Goal: Task Accomplishment & Management: Use online tool/utility

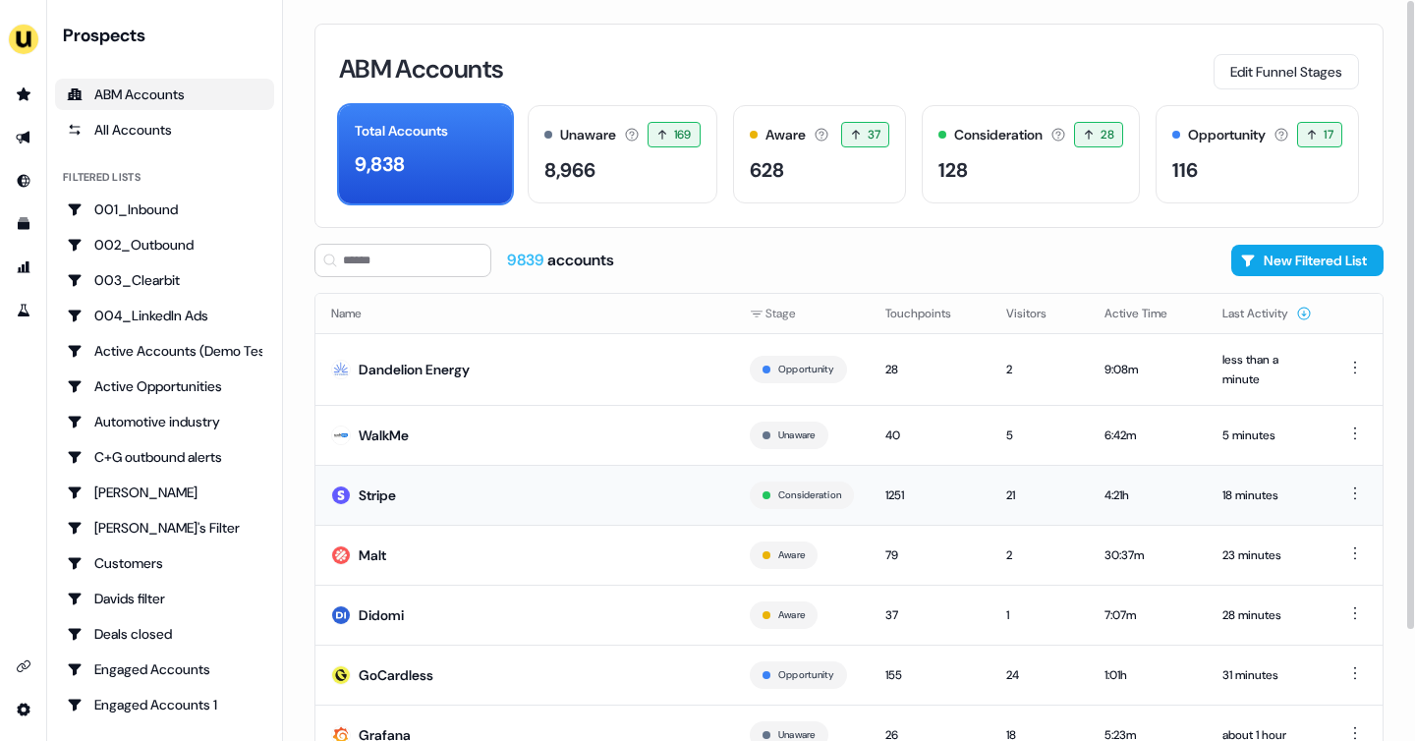
click at [395, 485] on div "Stripe" at bounding box center [377, 495] width 37 height 20
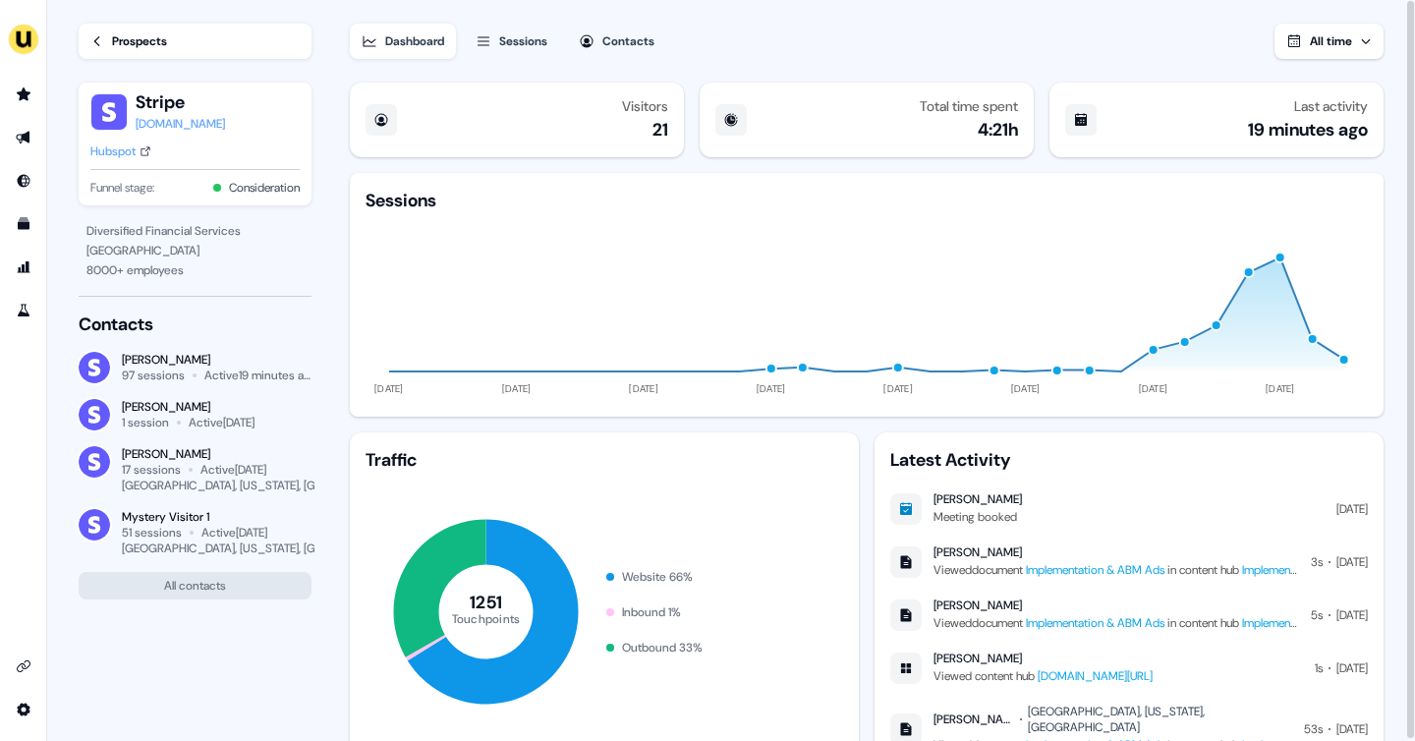
click at [102, 35] on icon at bounding box center [97, 41] width 14 height 14
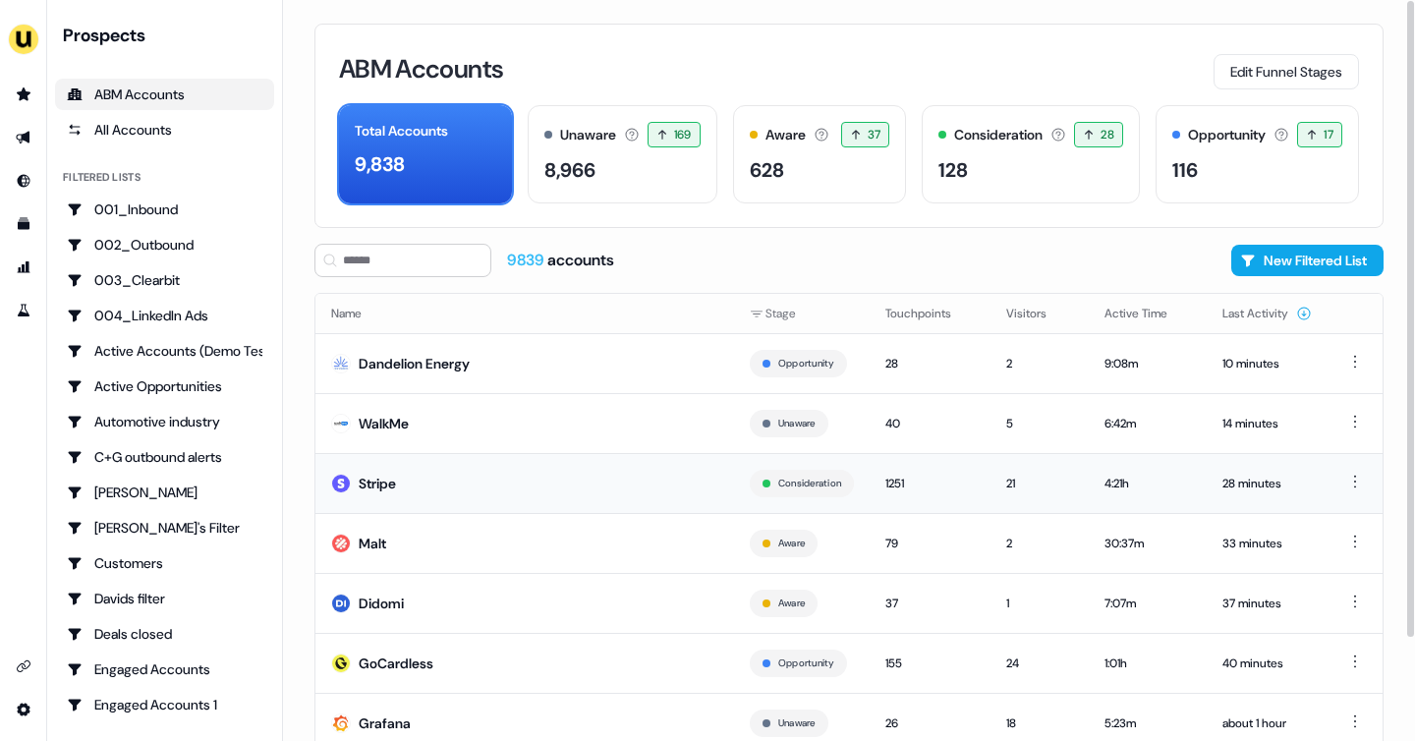
click at [474, 467] on td "Stripe" at bounding box center [524, 483] width 418 height 60
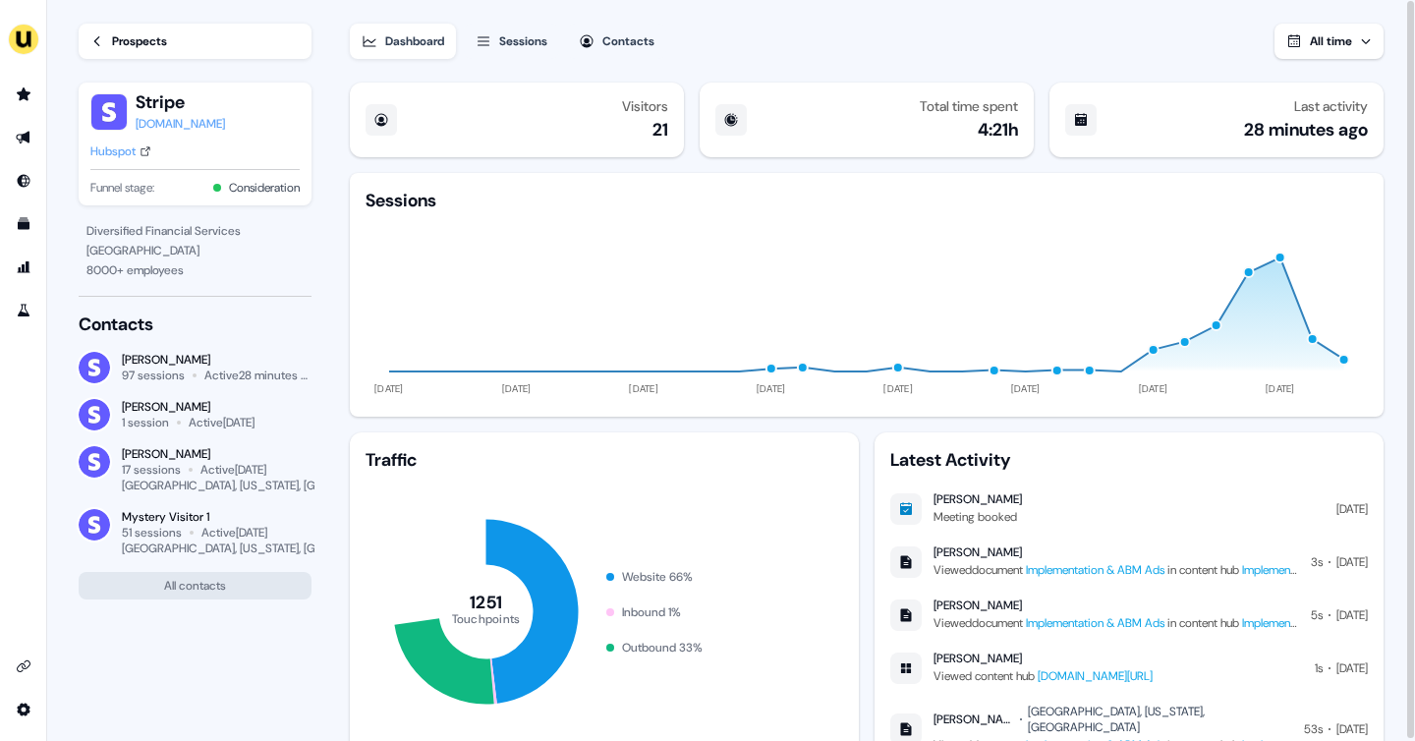
click at [134, 41] on div "Prospects" at bounding box center [139, 41] width 55 height 20
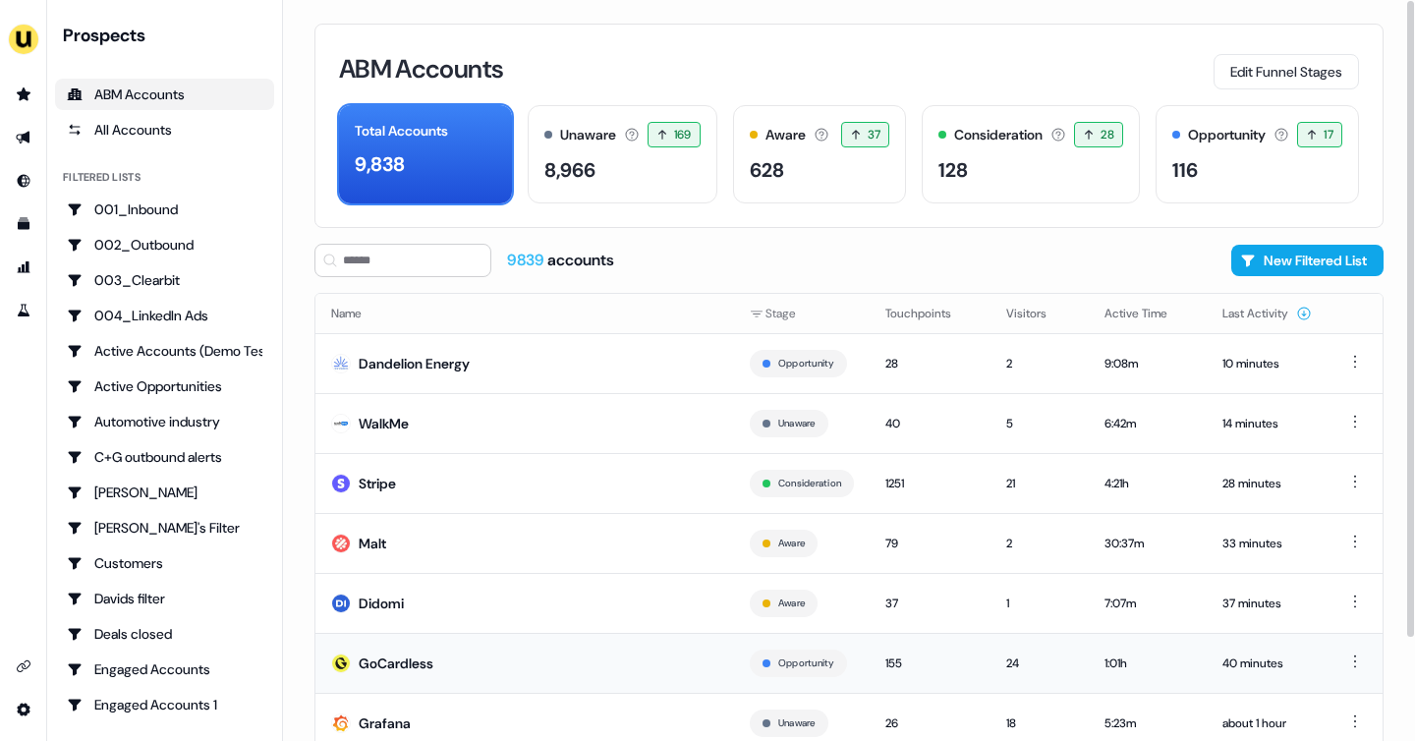
click at [453, 670] on td "GoCardless" at bounding box center [524, 663] width 418 height 60
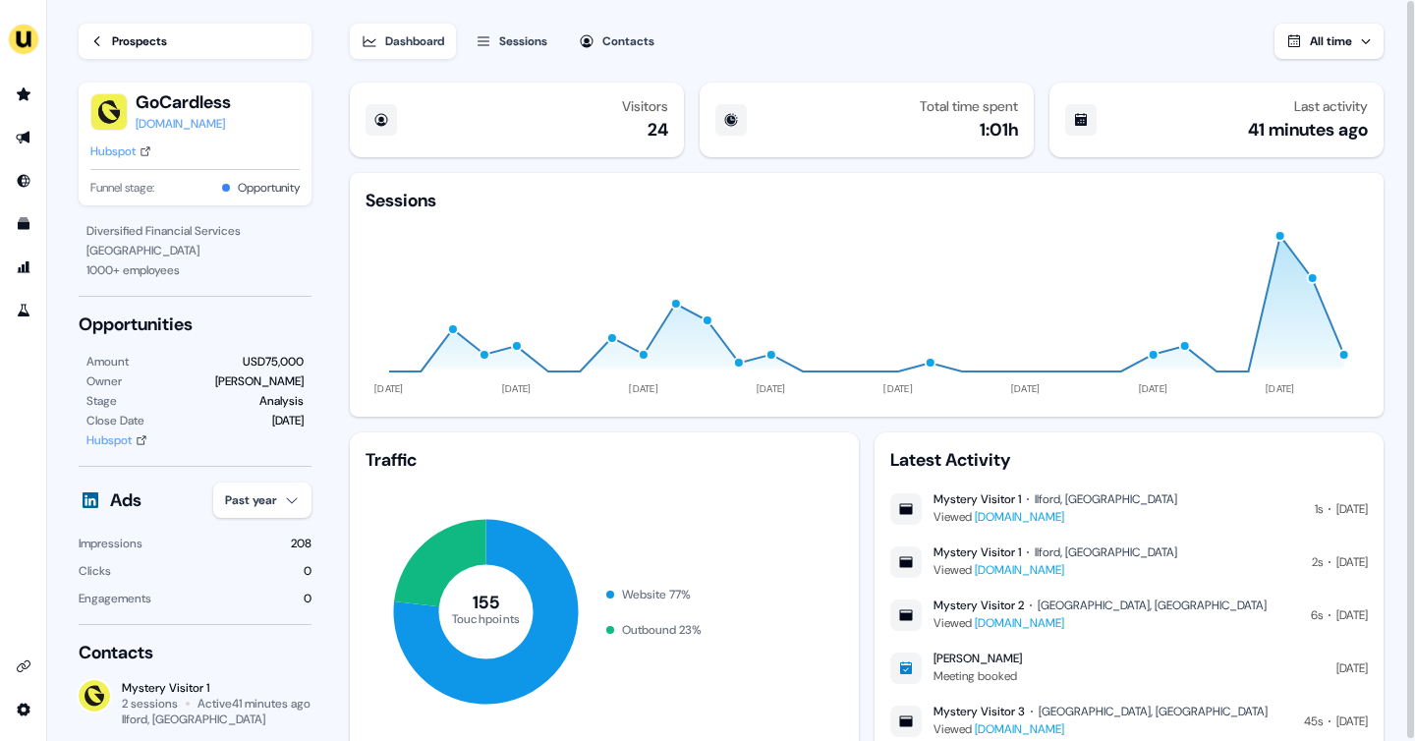
click at [120, 34] on div "Prospects" at bounding box center [139, 41] width 55 height 20
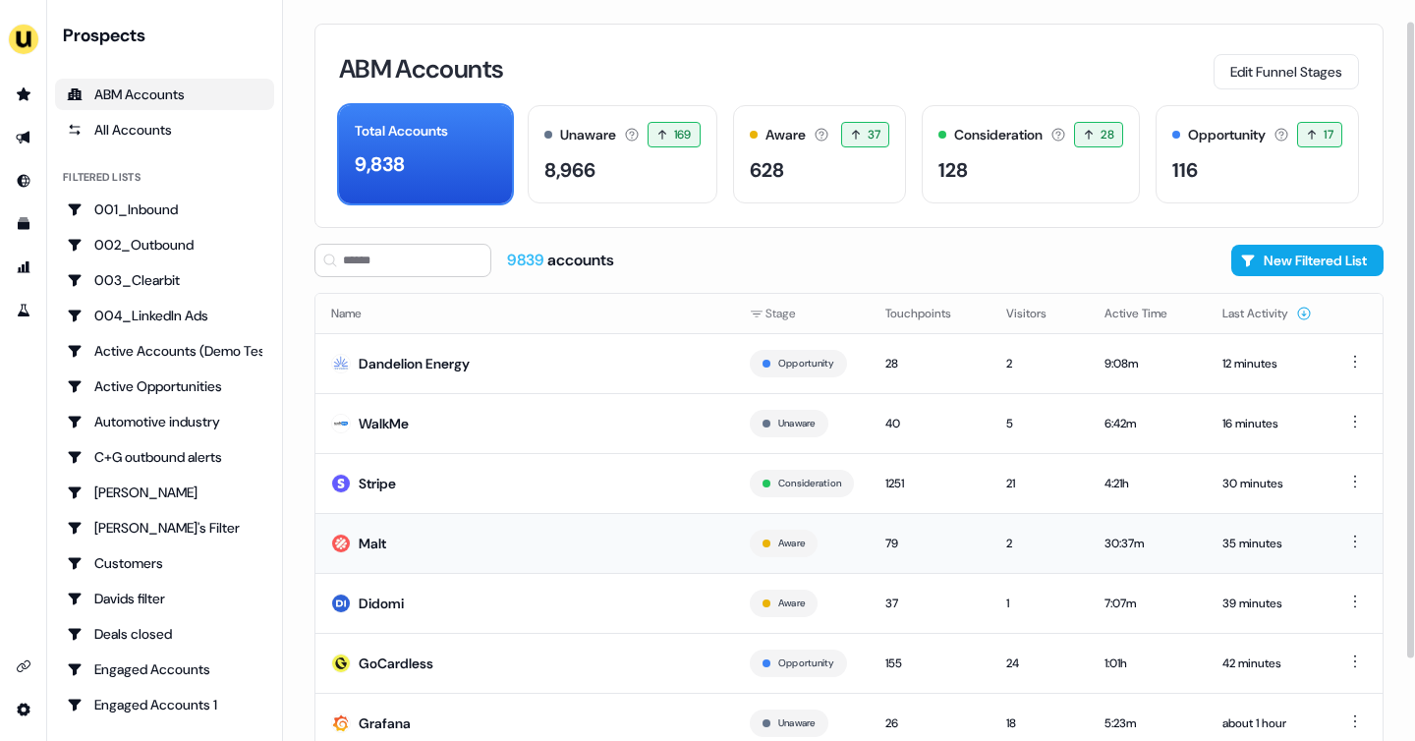
scroll to position [119, 0]
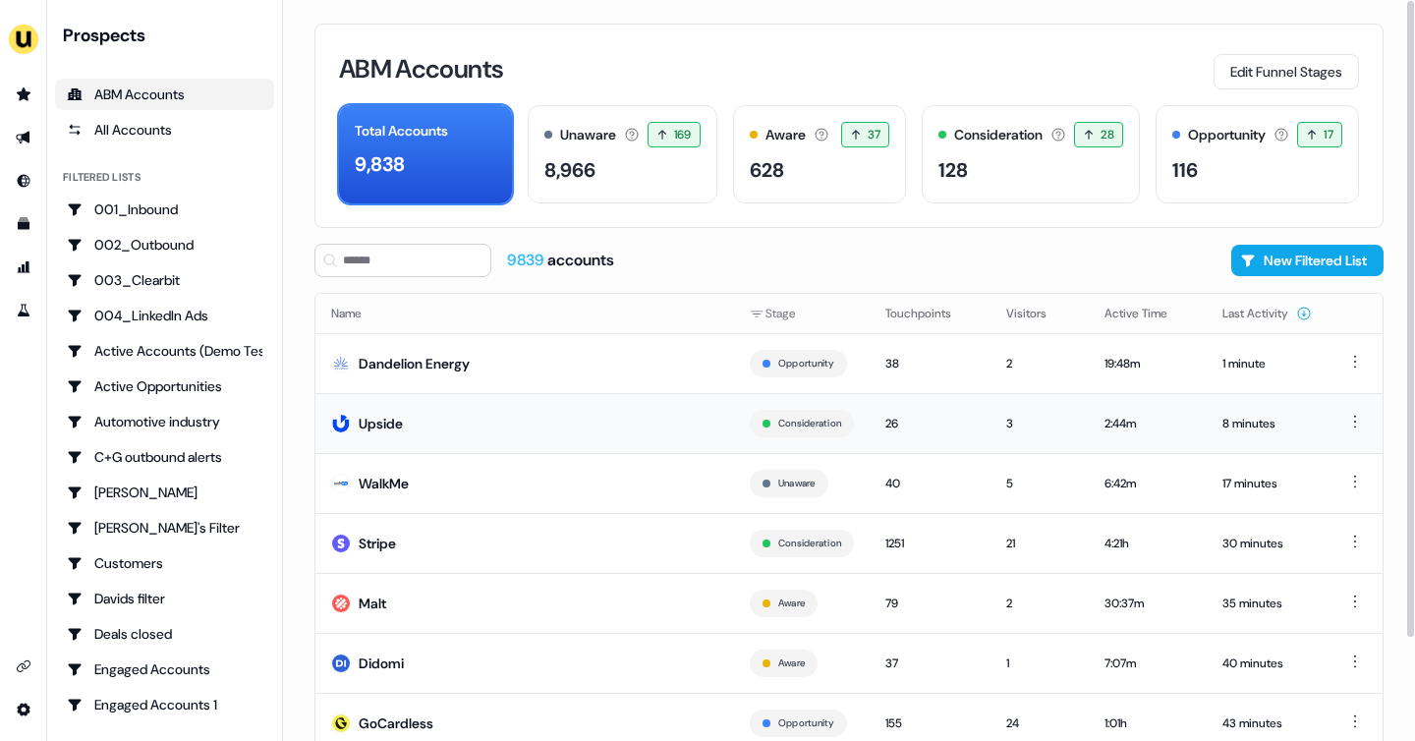
click at [458, 427] on td "Upside" at bounding box center [524, 423] width 418 height 60
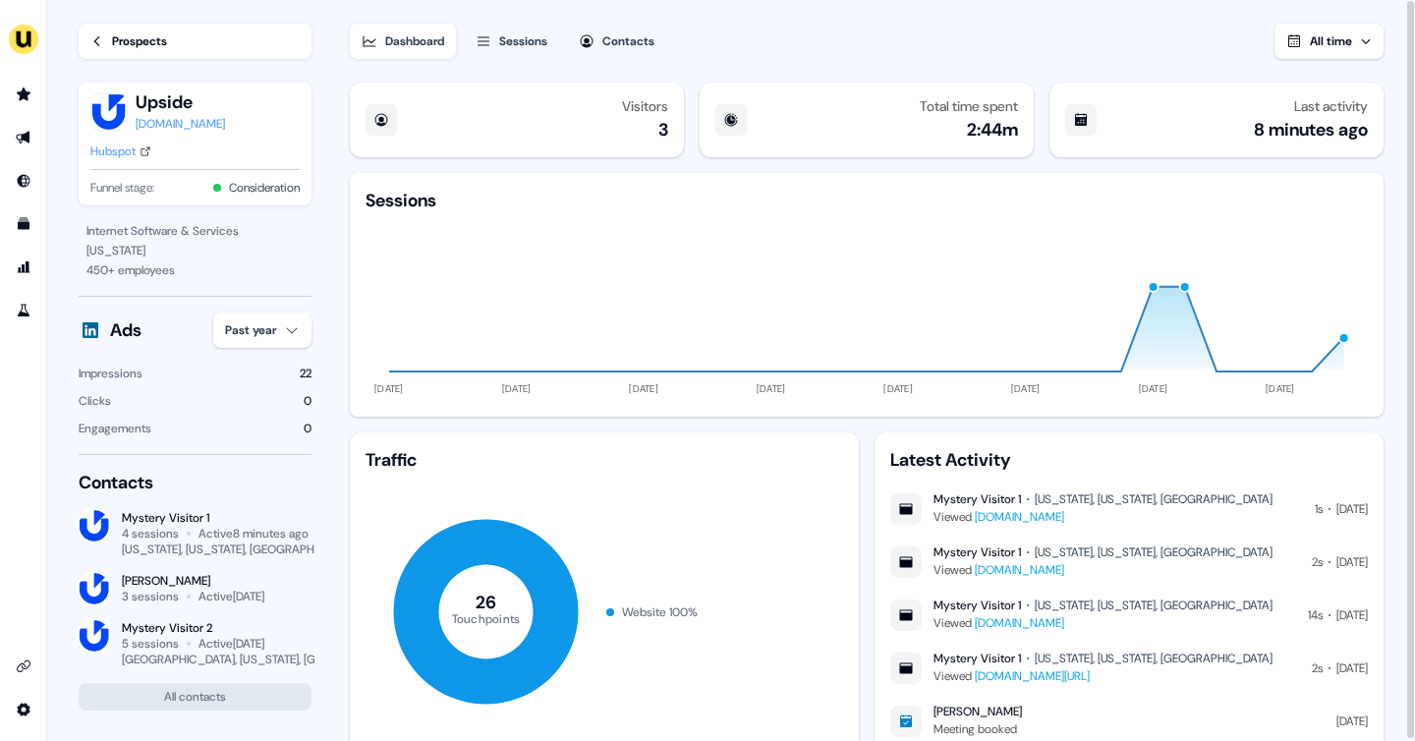
click at [85, 45] on link "Prospects" at bounding box center [195, 41] width 233 height 35
click at [103, 38] on icon at bounding box center [97, 41] width 14 height 14
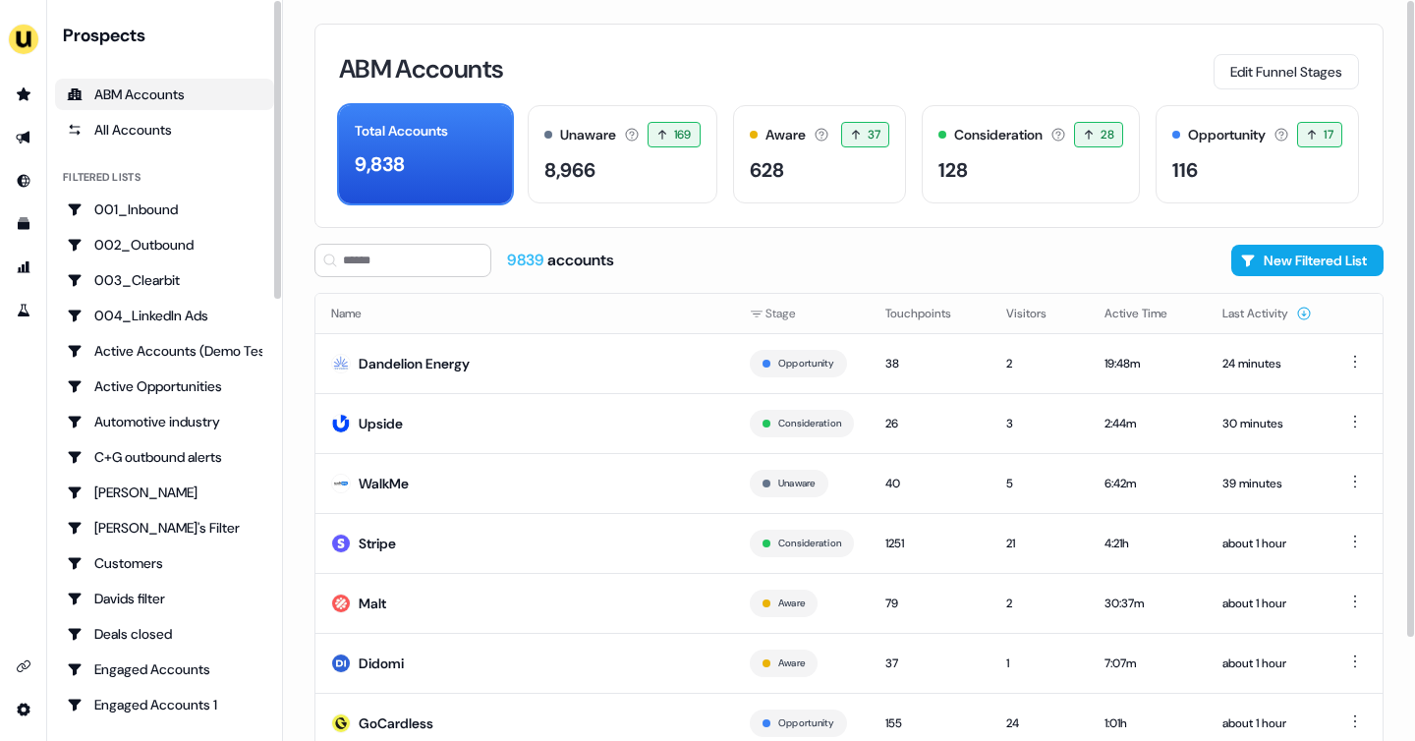
click at [130, 81] on link "ABM Accounts" at bounding box center [164, 94] width 219 height 31
click at [26, 101] on icon "Go to prospects" at bounding box center [24, 94] width 16 height 16
click at [28, 138] on icon "Go to outbound experience" at bounding box center [23, 138] width 14 height 13
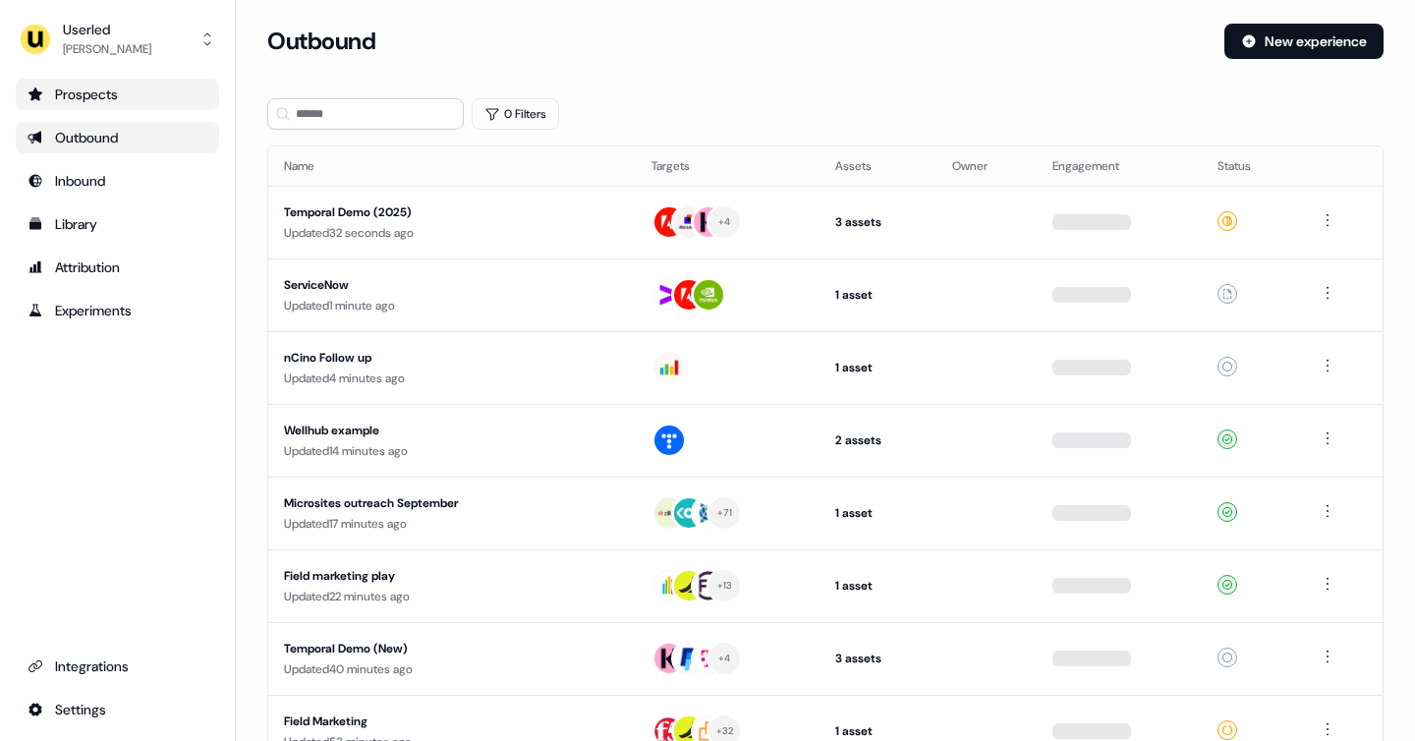
click at [95, 106] on link "Prospects" at bounding box center [117, 94] width 203 height 31
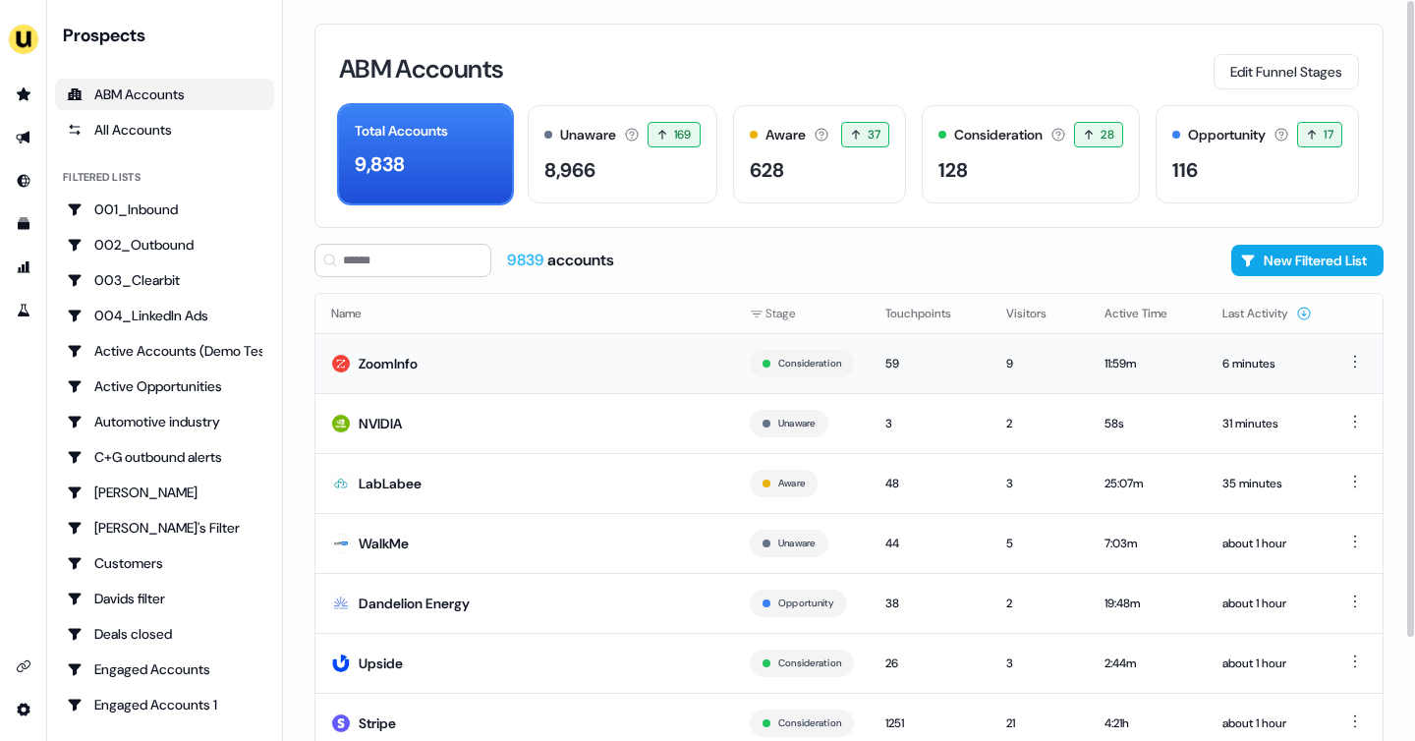
click at [459, 362] on td "ZoomInfo" at bounding box center [524, 363] width 418 height 60
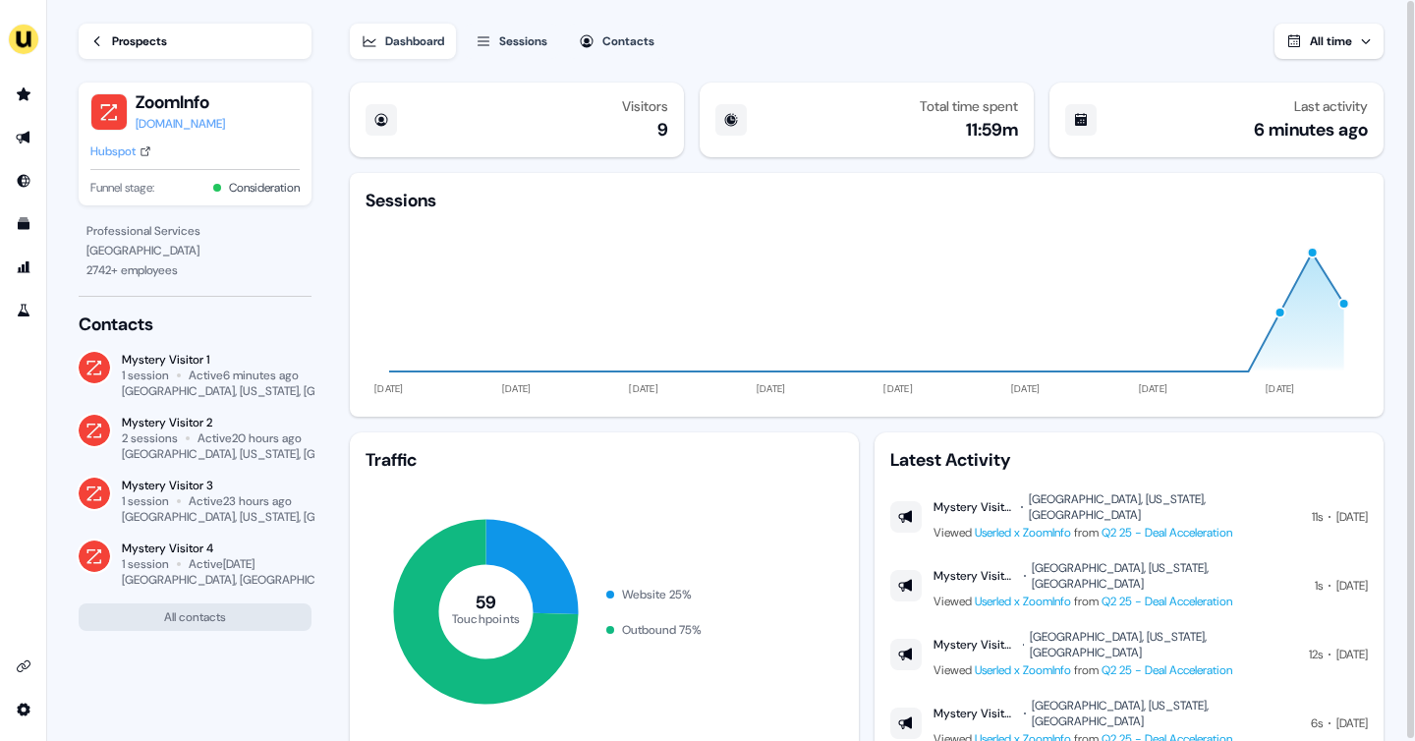
click at [95, 38] on icon at bounding box center [97, 41] width 14 height 14
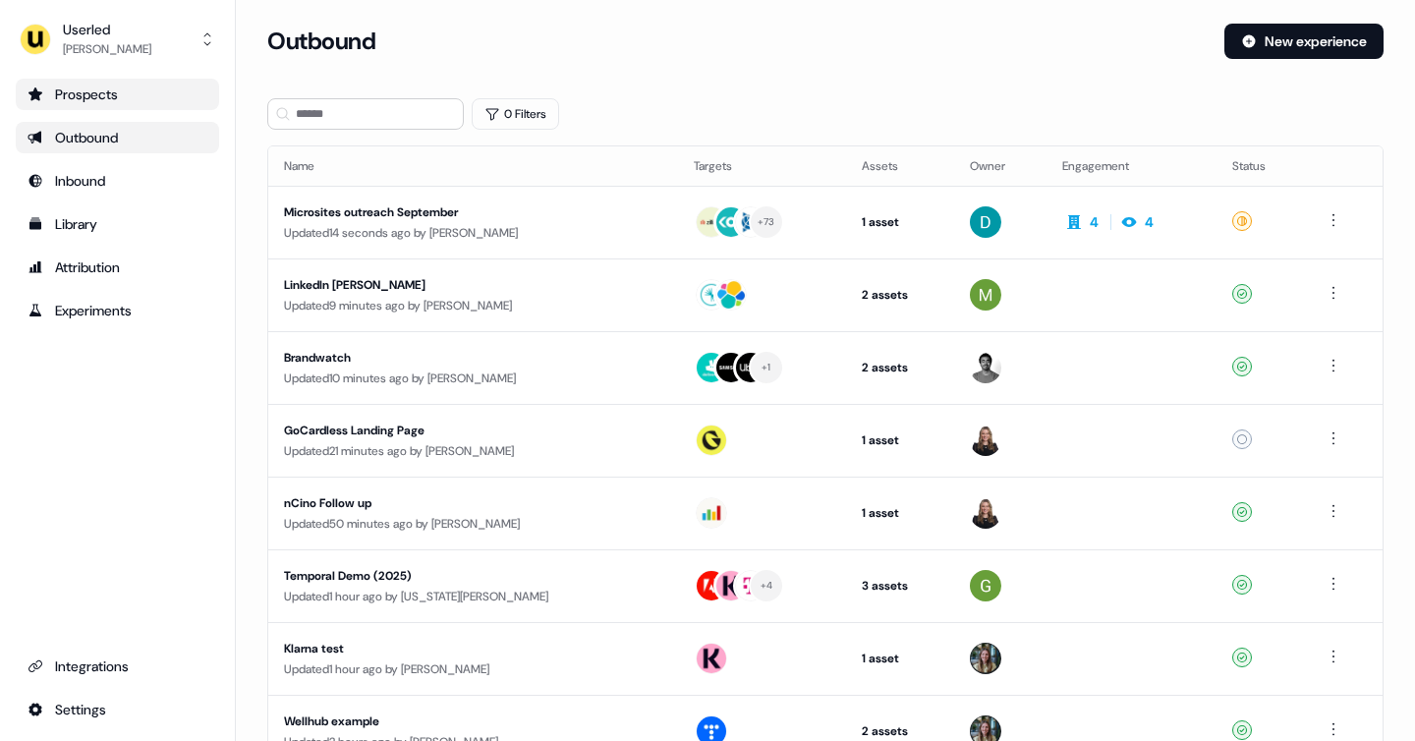
click at [173, 93] on div "Prospects" at bounding box center [118, 94] width 180 height 20
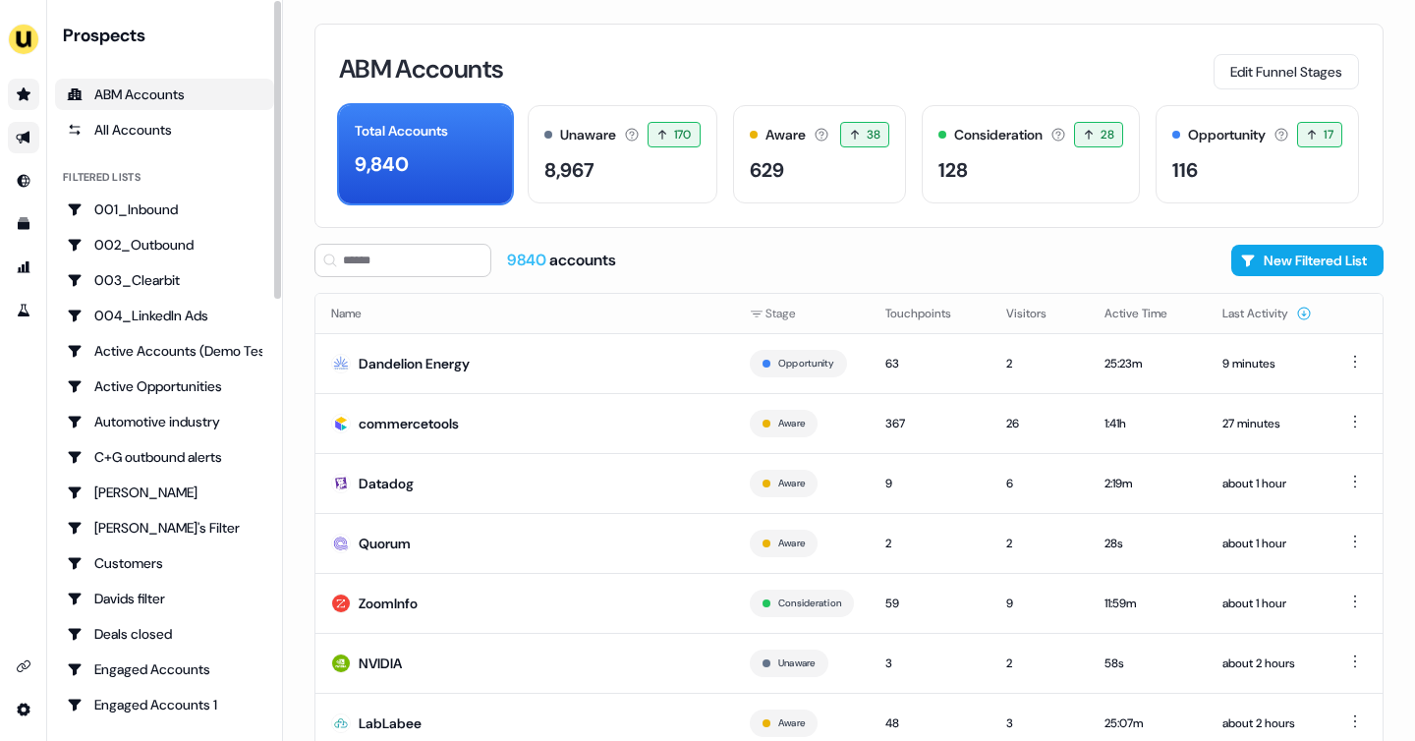
click at [16, 139] on icon "Go to outbound experience" at bounding box center [24, 138] width 16 height 16
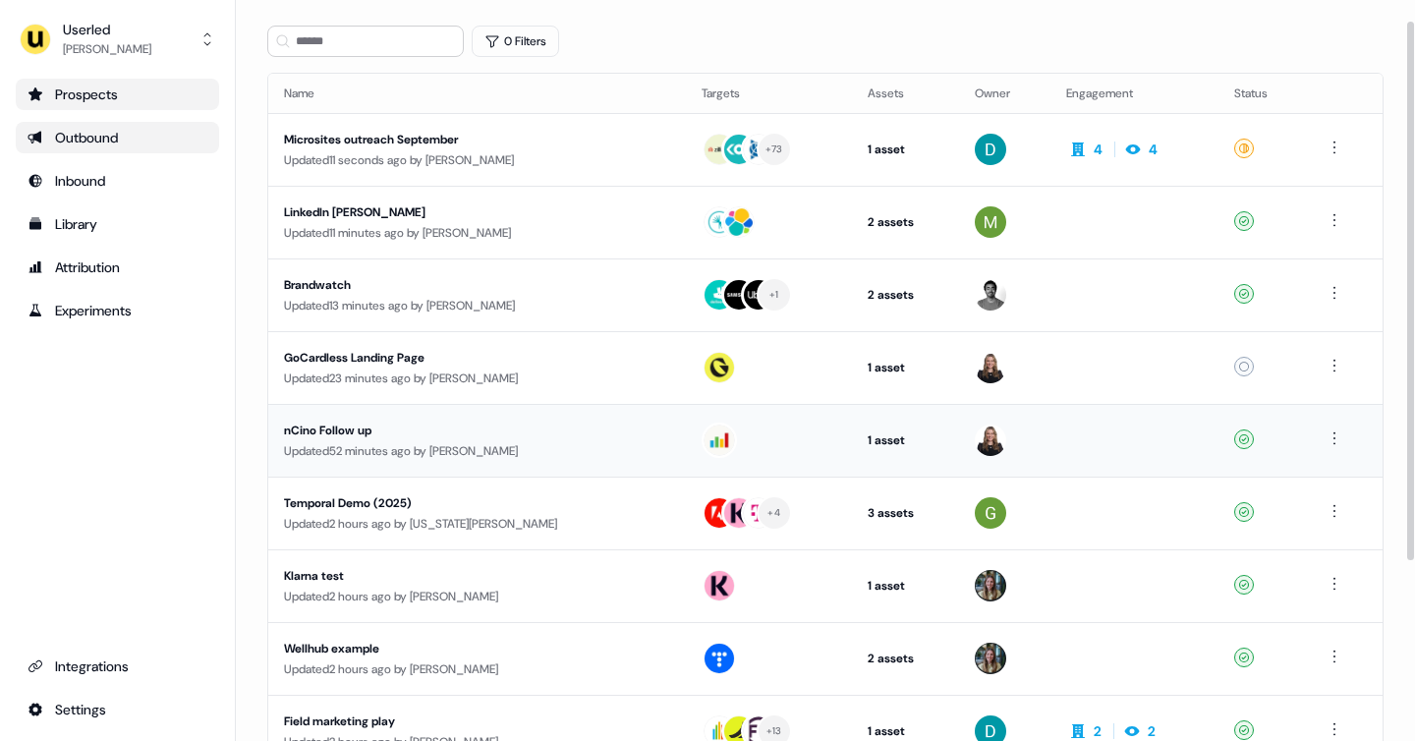
scroll to position [77, 0]
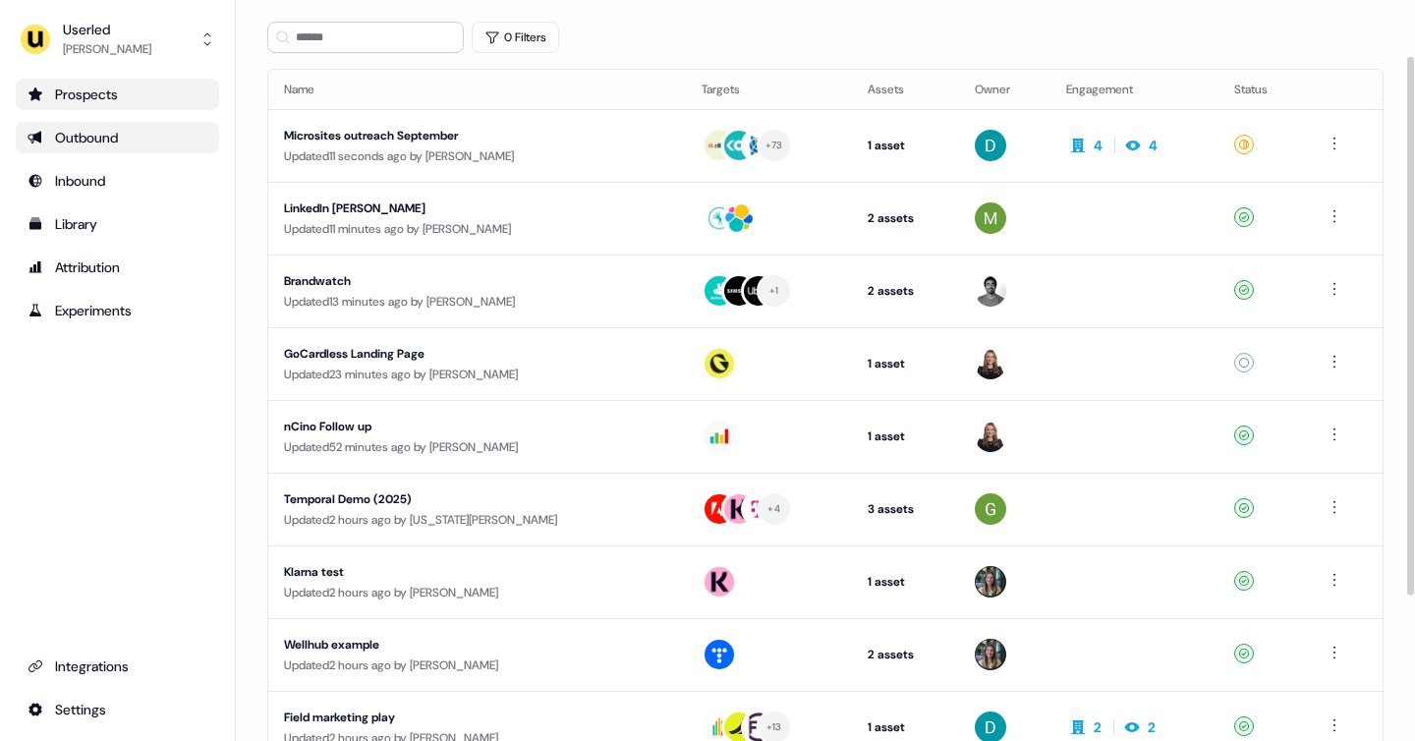
drag, startPoint x: 521, startPoint y: 508, endPoint x: 264, endPoint y: 513, distance: 256.4
click at [264, 513] on section "Loading... Outbound New experience 0 Filters Name Targets Assets Owner Engageme…" at bounding box center [825, 443] width 1179 height 992
click at [480, 510] on div "Updated 2 hours ago by Georgia Cohen" at bounding box center [477, 520] width 386 height 20
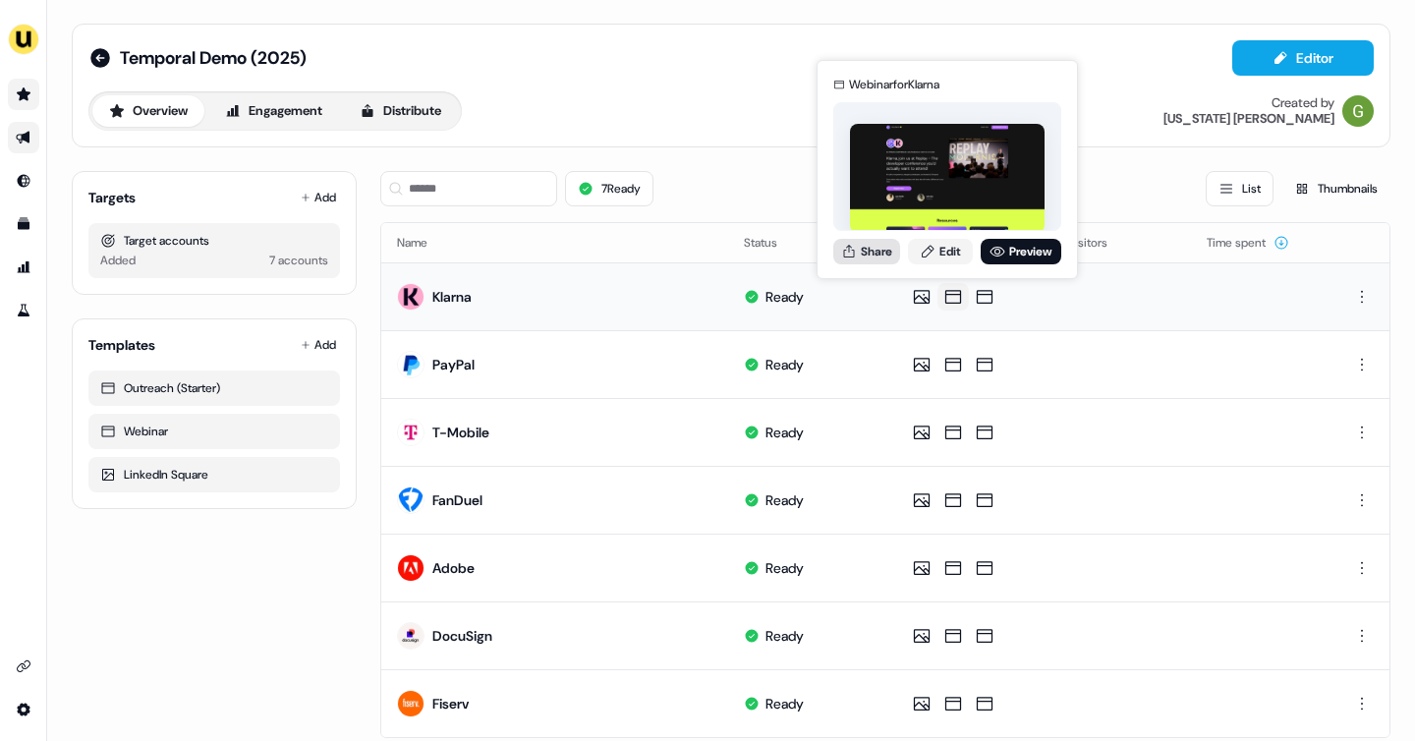
click at [889, 254] on button "Share" at bounding box center [866, 252] width 67 height 26
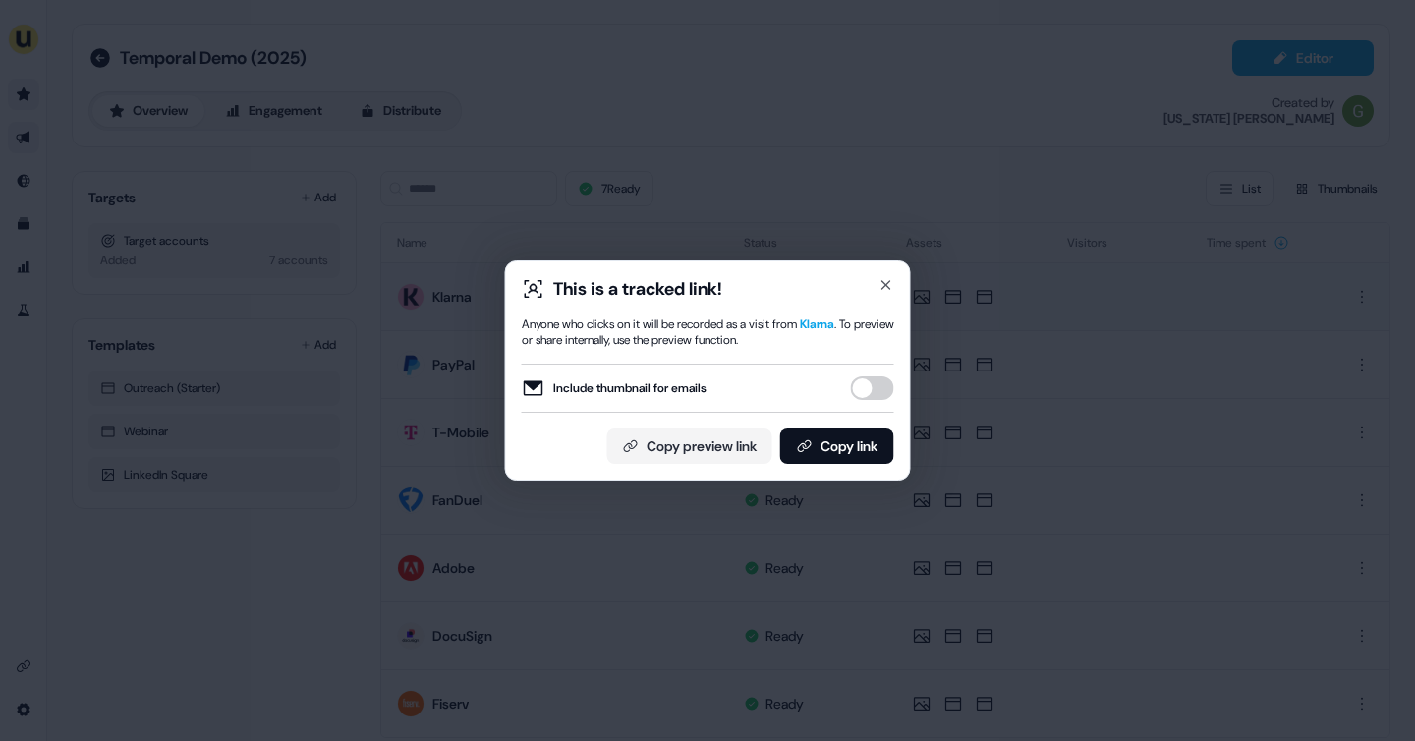
click at [886, 387] on button "Include thumbnail for emails" at bounding box center [872, 388] width 43 height 24
click at [836, 452] on button "Copy link" at bounding box center [837, 445] width 114 height 35
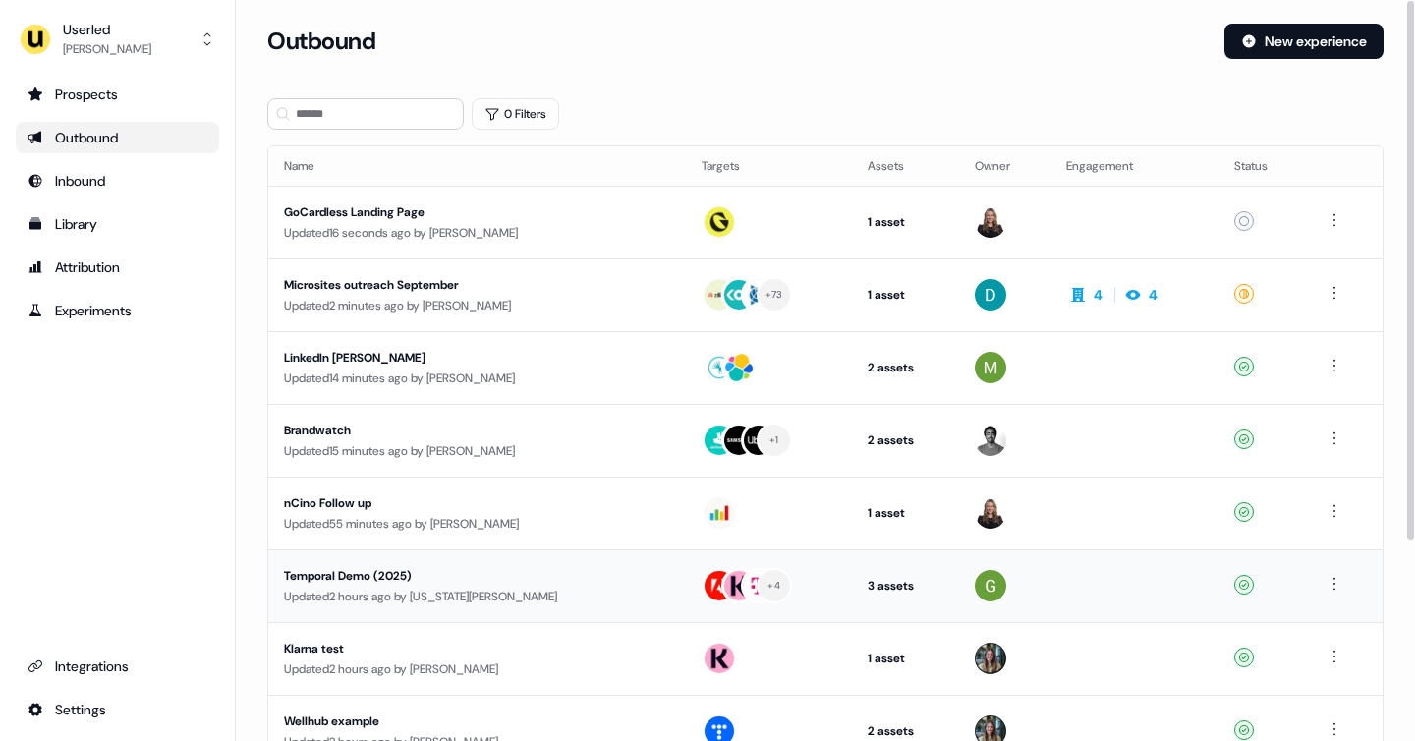
click at [499, 585] on div "Temporal Demo (2025) Updated 2 hours ago by [US_STATE][PERSON_NAME]" at bounding box center [477, 586] width 386 height 40
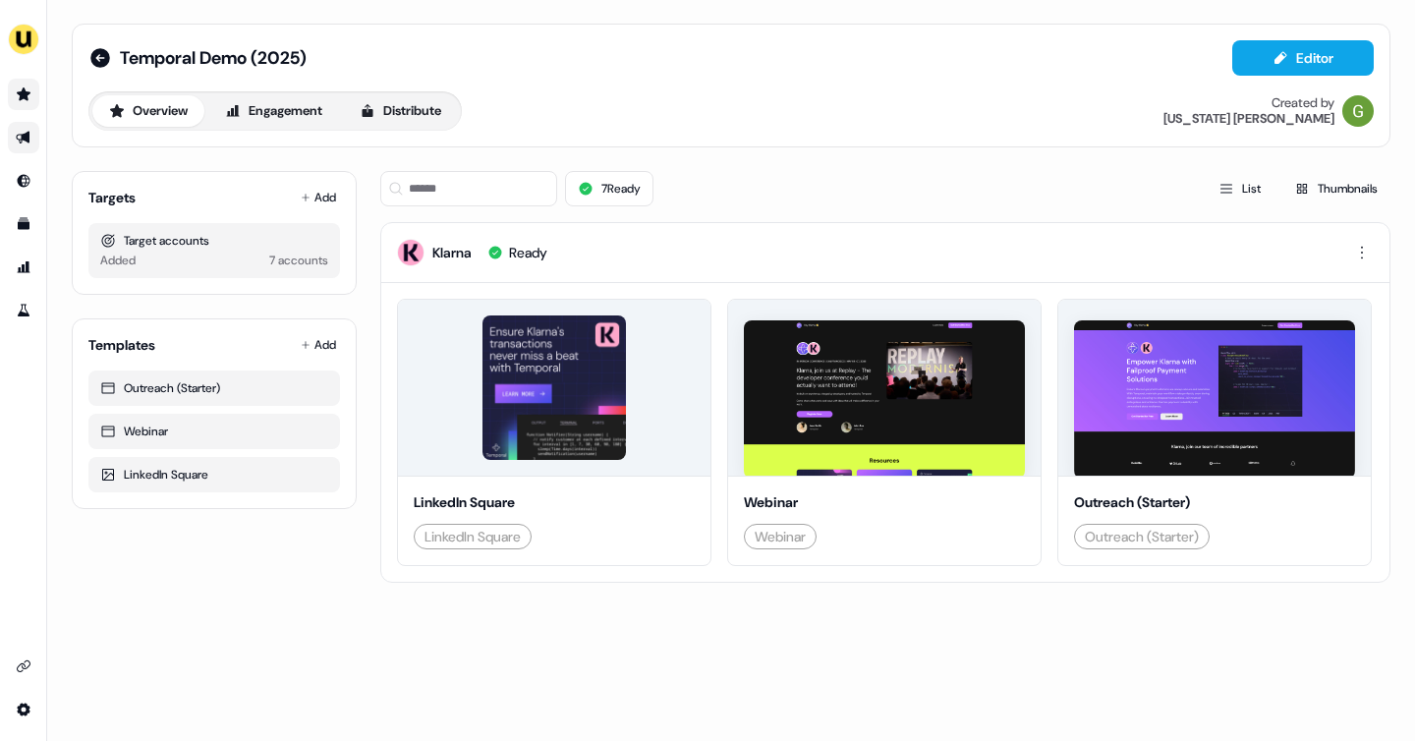
click at [31, 93] on link "Go to prospects" at bounding box center [23, 94] width 31 height 31
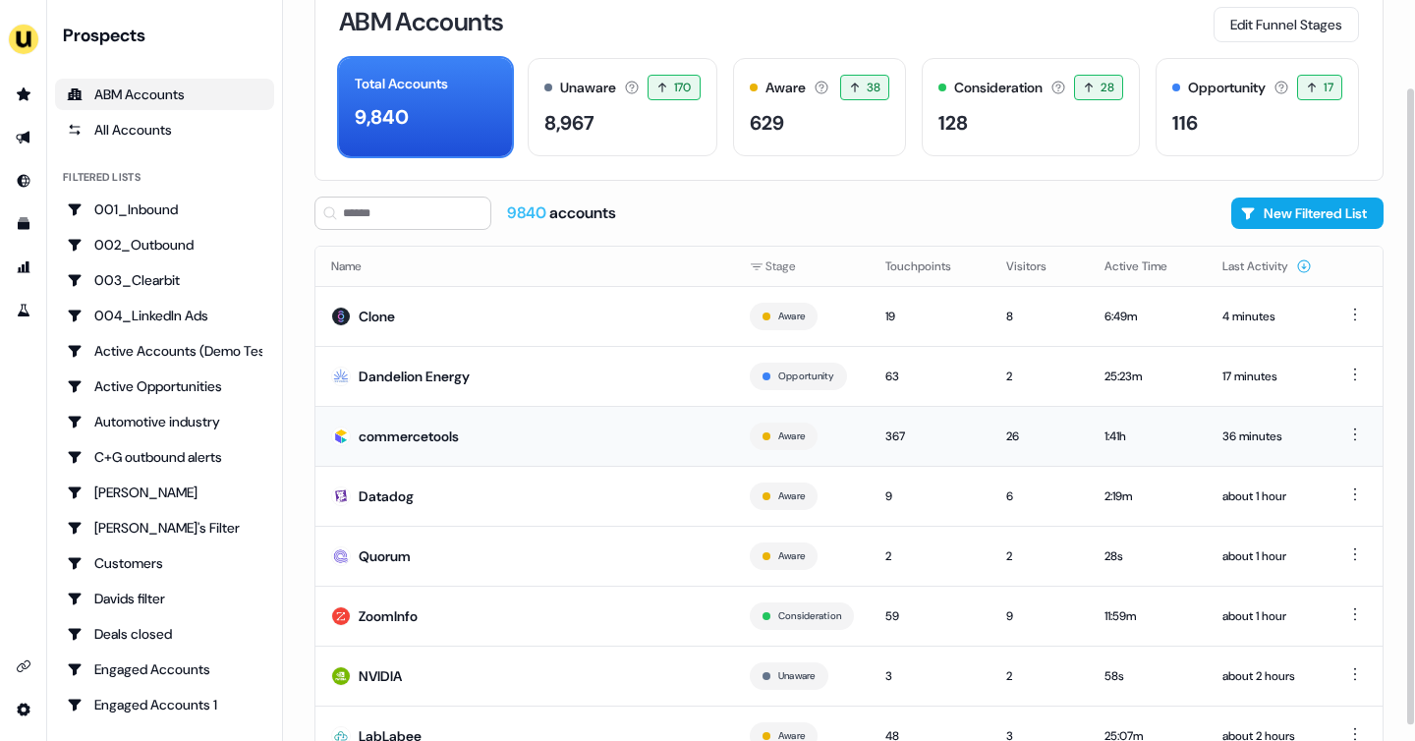
scroll to position [119, 0]
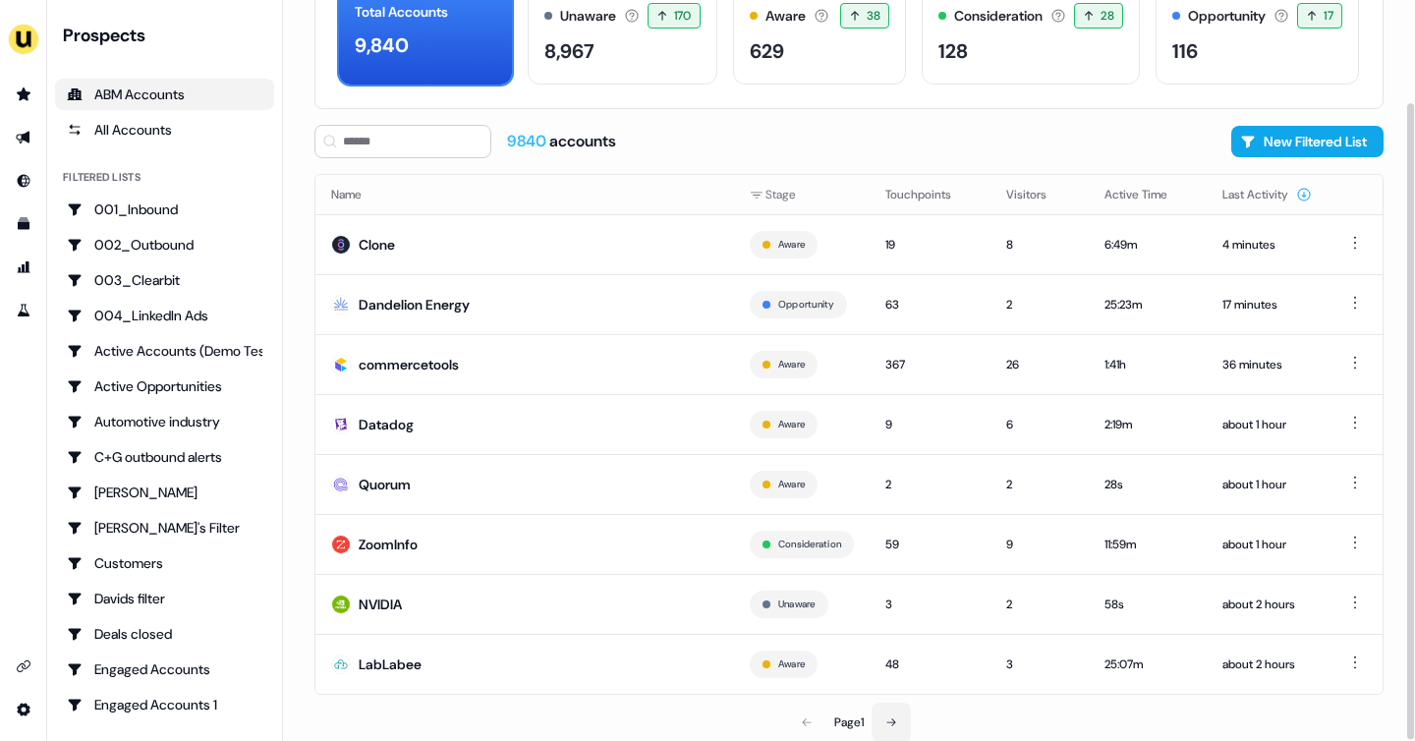
click at [887, 720] on icon at bounding box center [891, 722] width 12 height 12
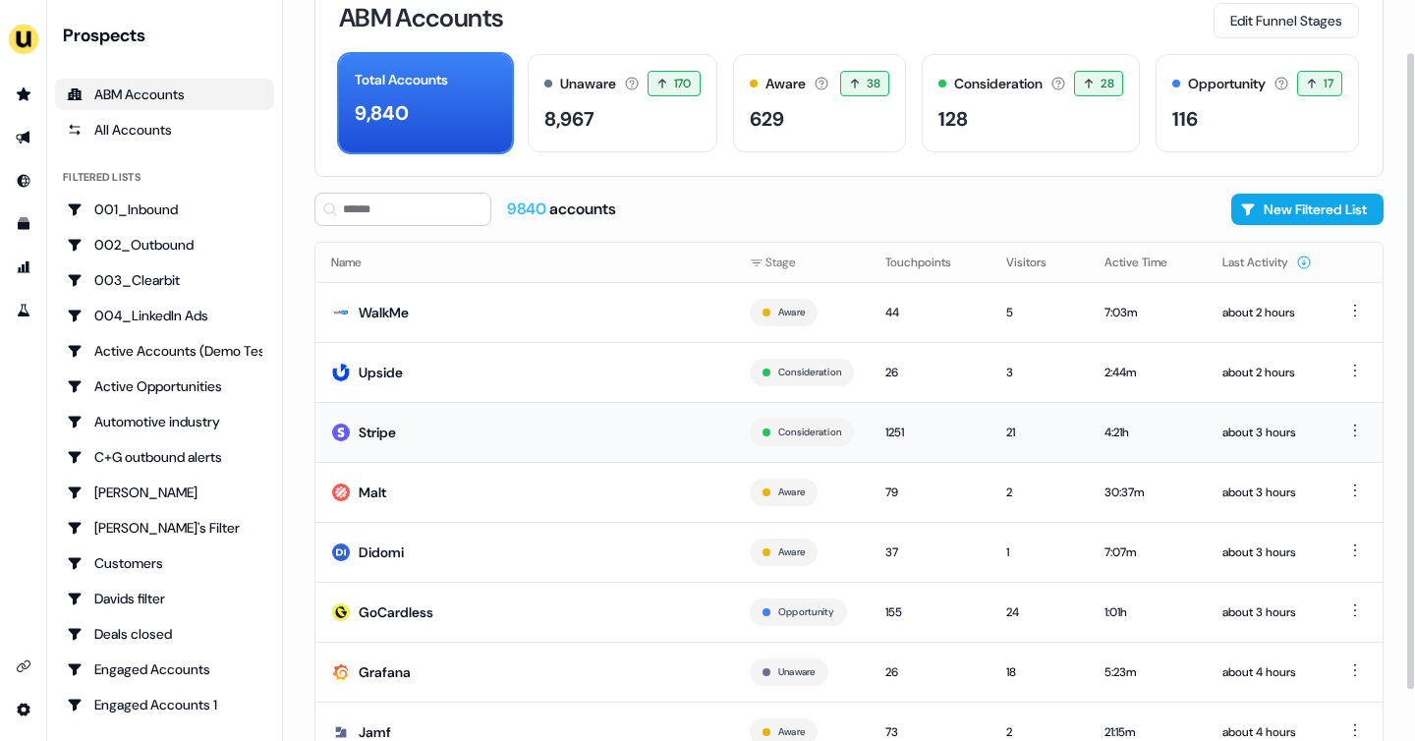
scroll to position [119, 0]
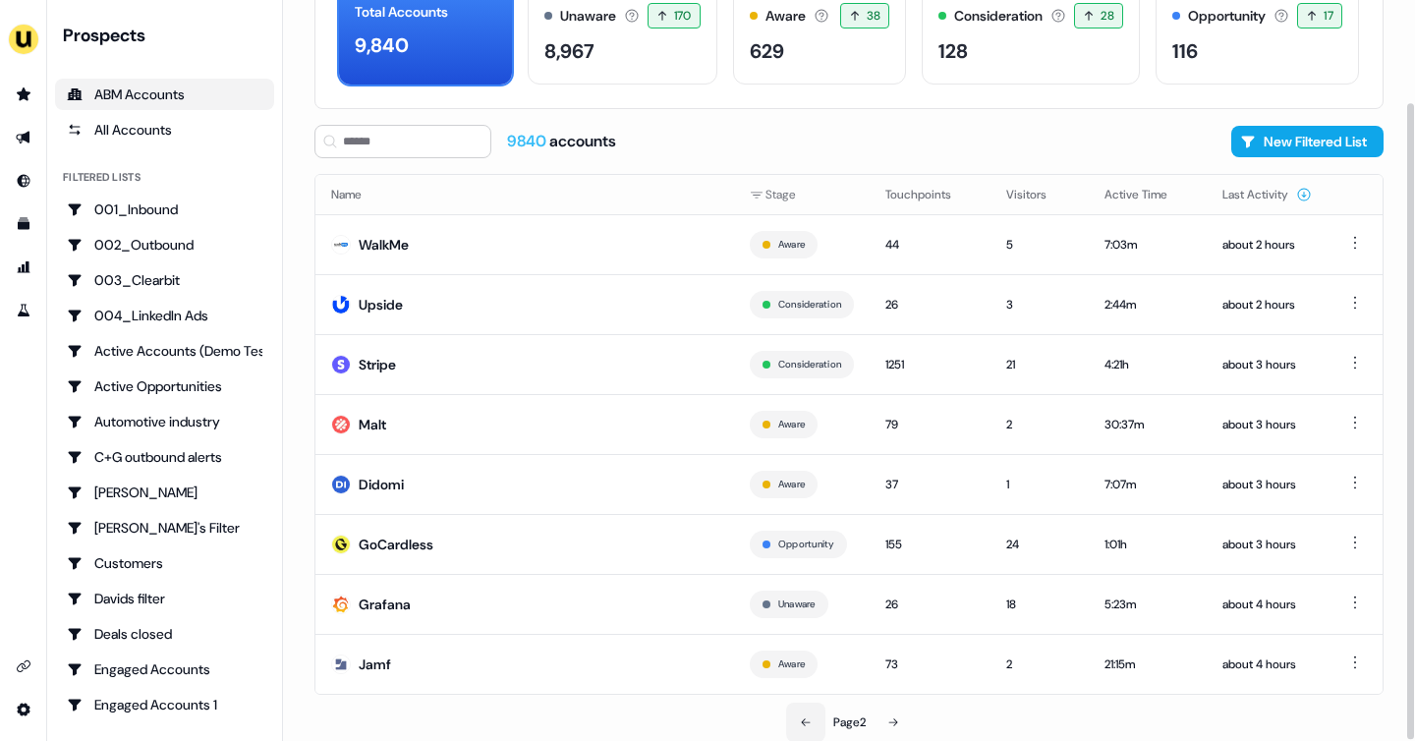
click at [812, 718] on button at bounding box center [805, 721] width 39 height 39
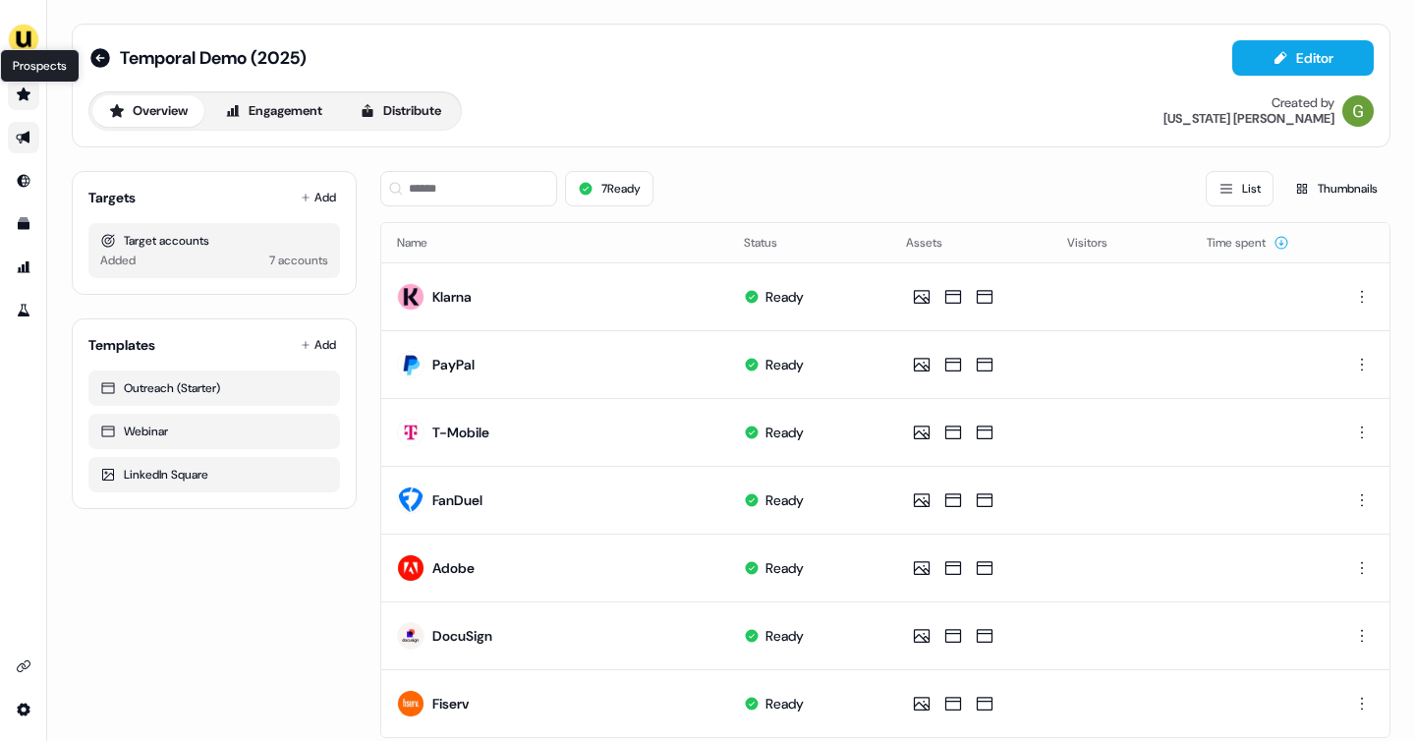
click at [27, 95] on icon "Go to prospects" at bounding box center [24, 93] width 14 height 13
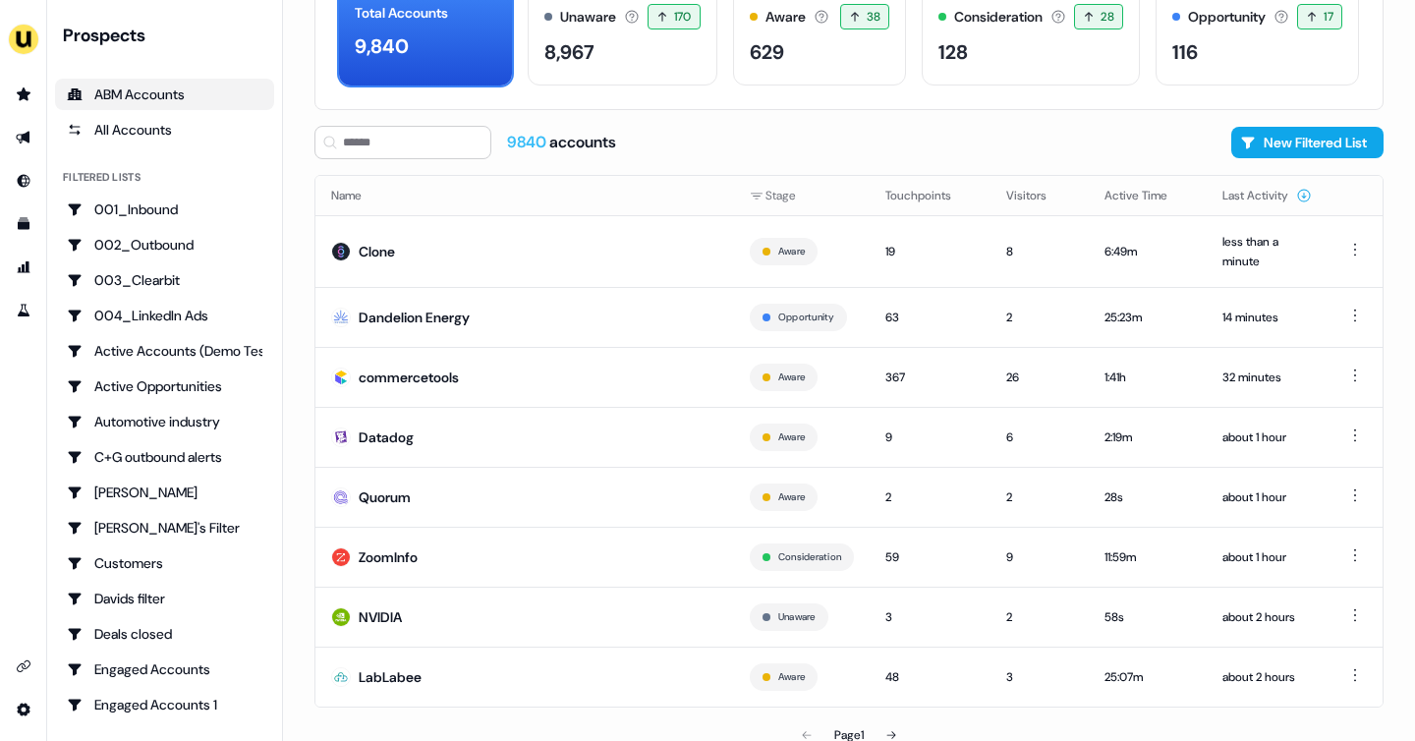
scroll to position [131, 0]
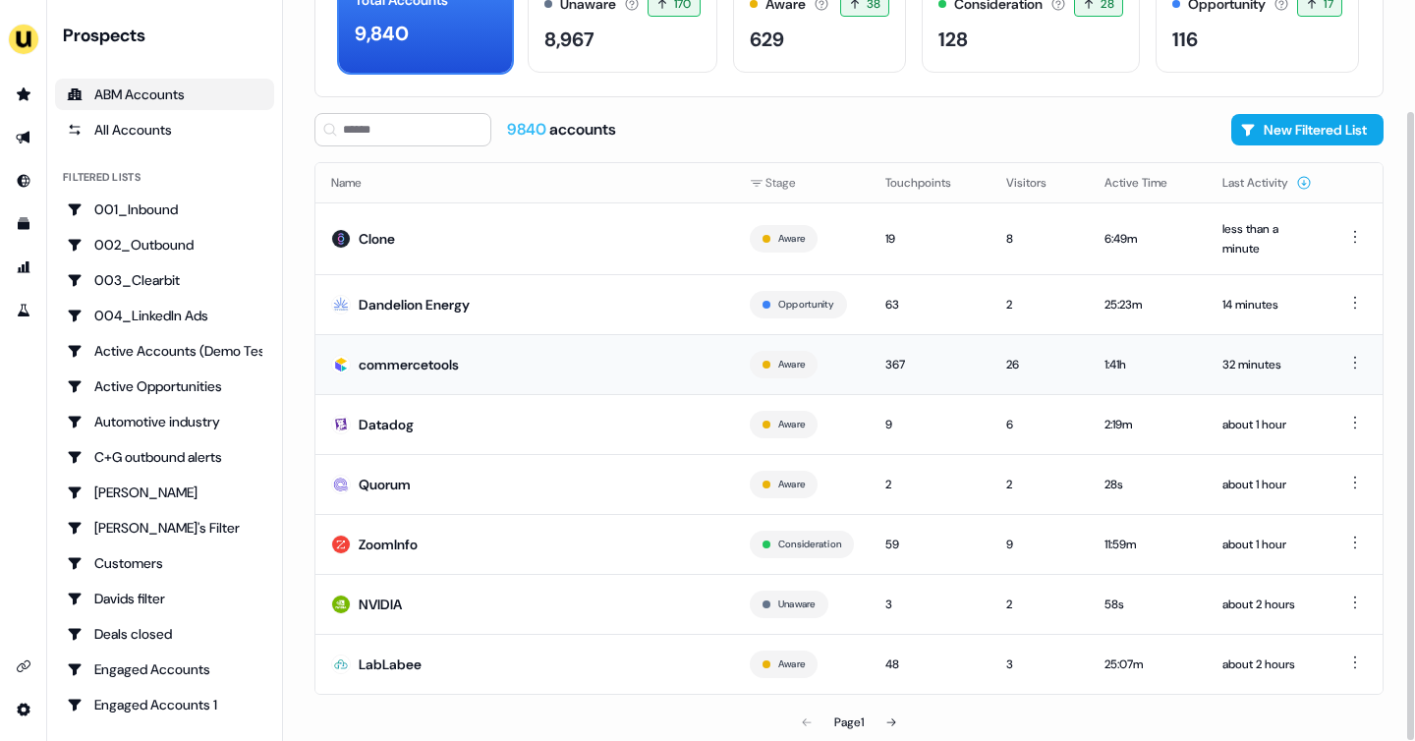
click at [408, 367] on div "commercetools" at bounding box center [409, 365] width 100 height 20
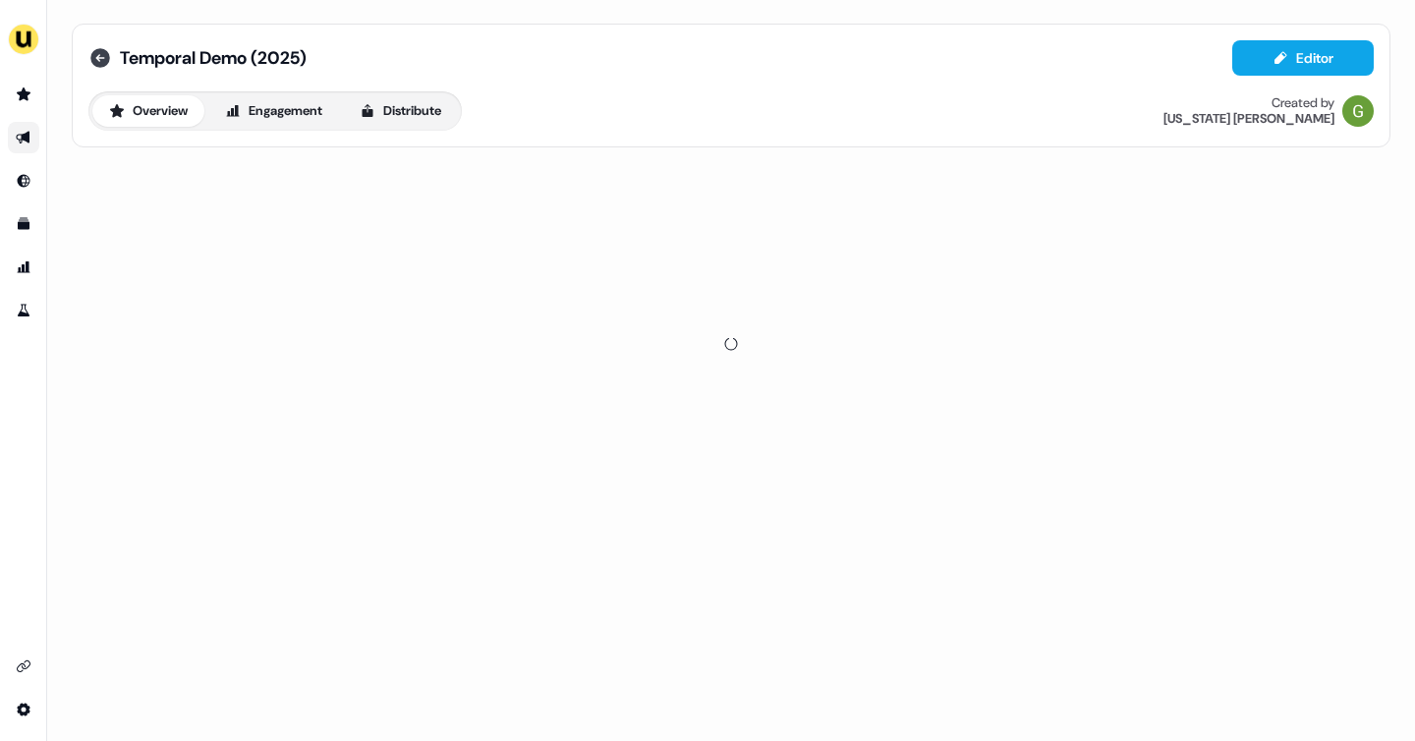
click at [102, 59] on icon at bounding box center [100, 58] width 20 height 20
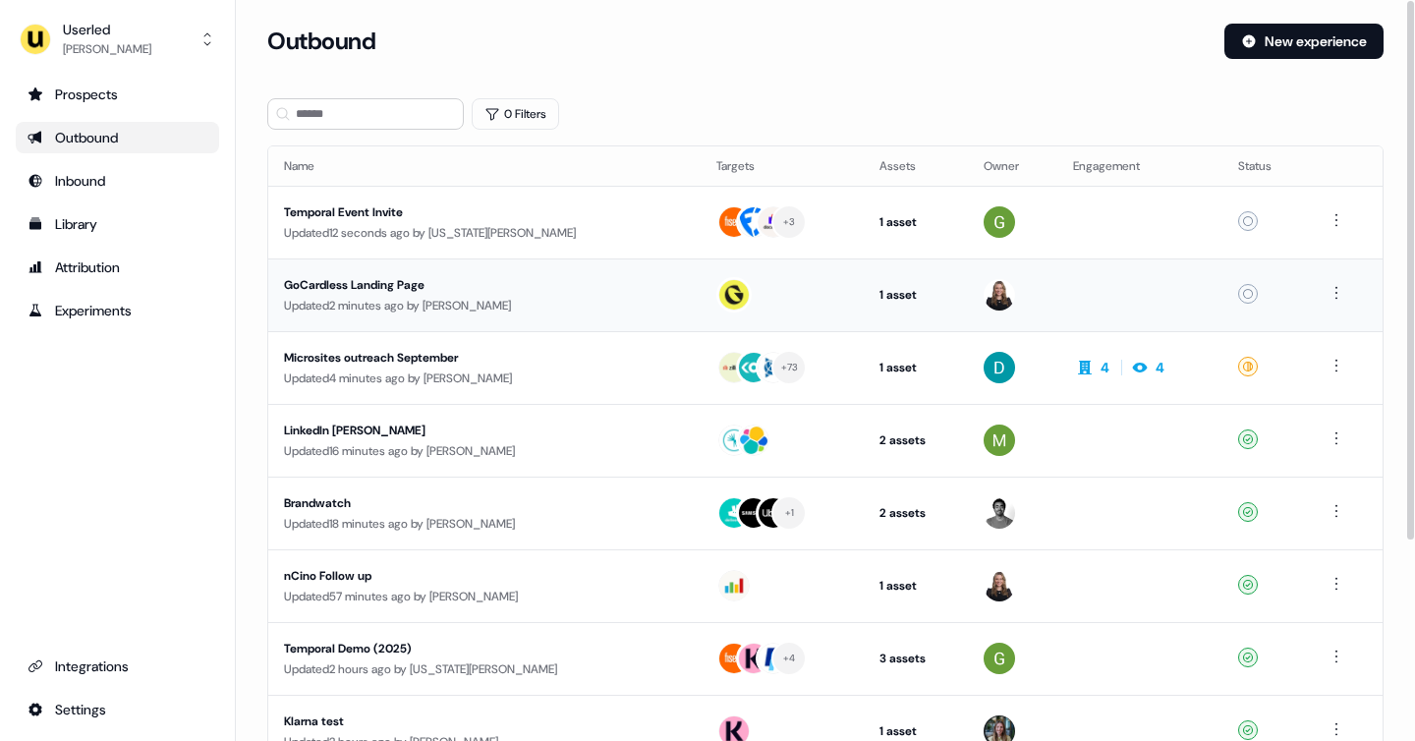
click at [394, 290] on div "GoCardless Landing Page" at bounding box center [461, 285] width 354 height 20
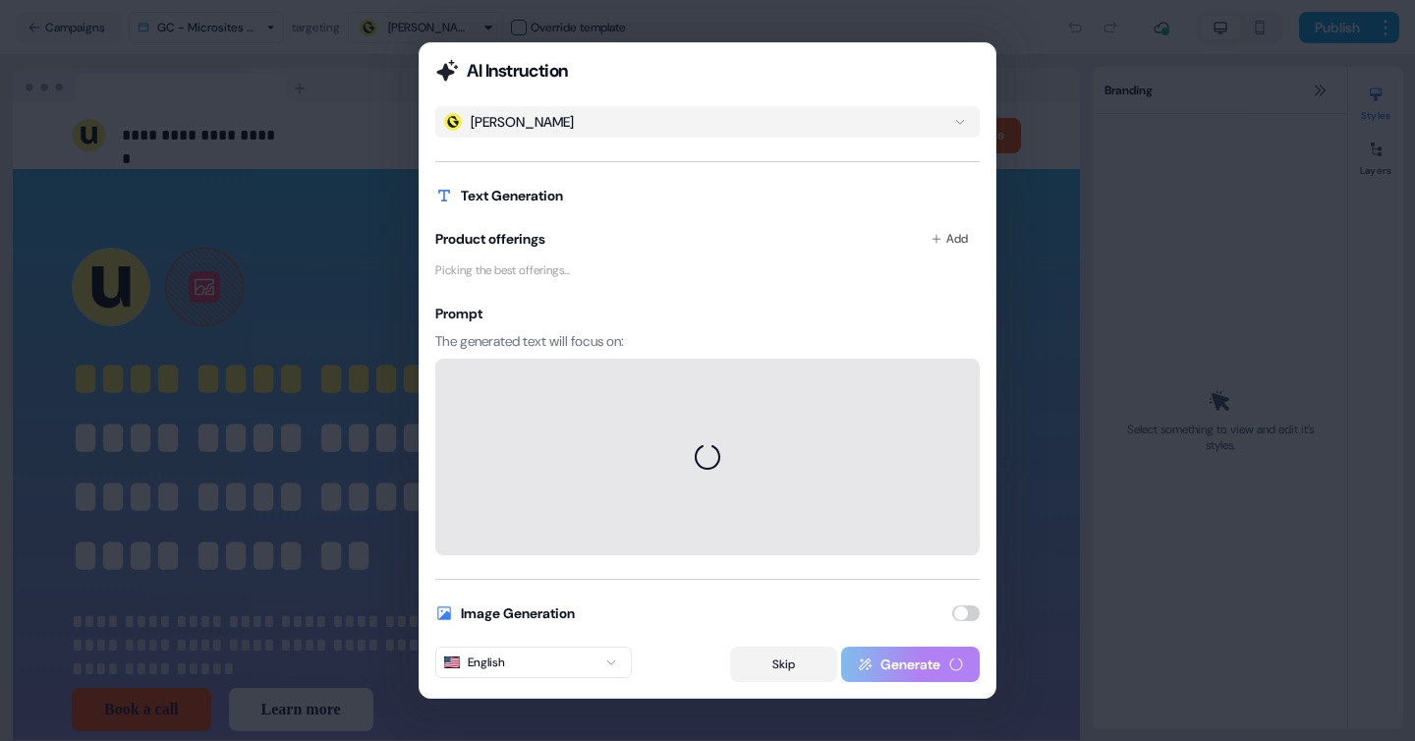
click at [775, 664] on button "Skip" at bounding box center [783, 663] width 107 height 35
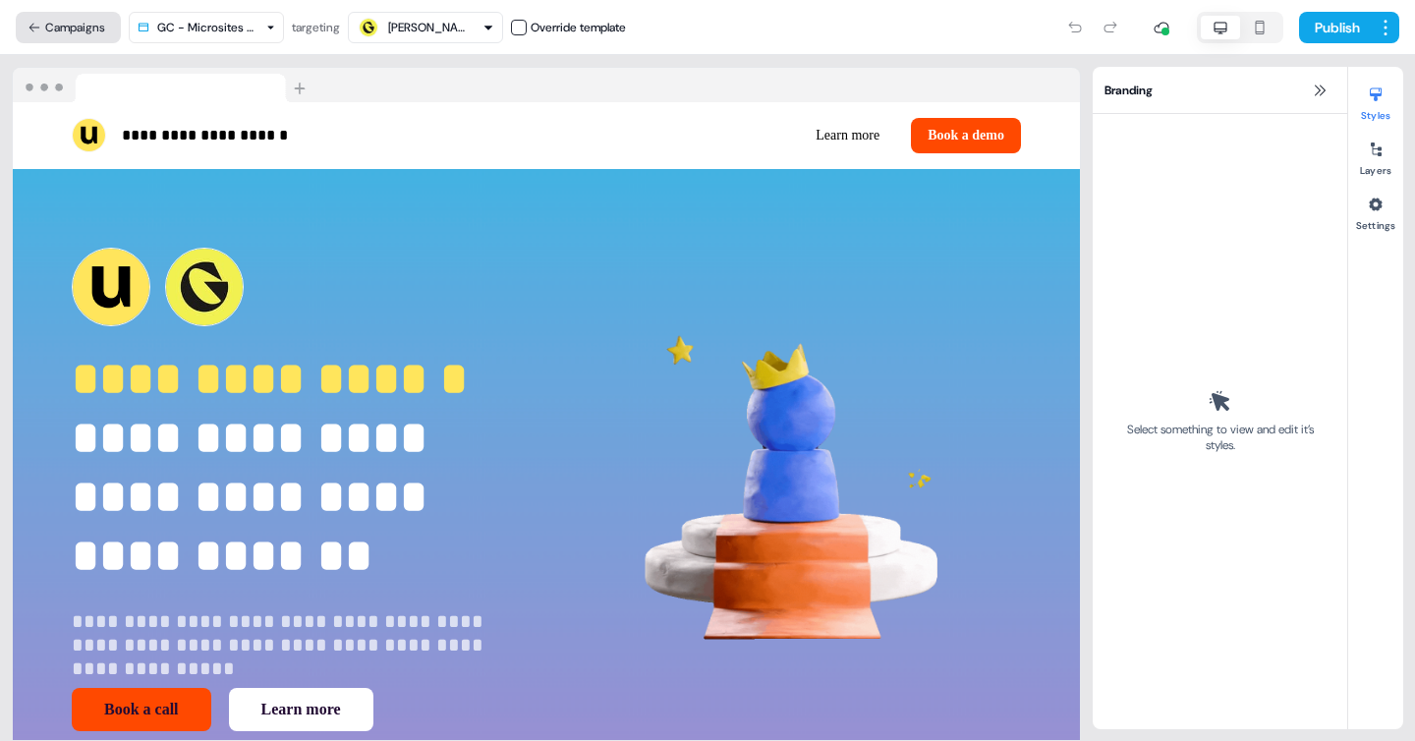
click at [60, 27] on button "Campaigns" at bounding box center [68, 27] width 105 height 31
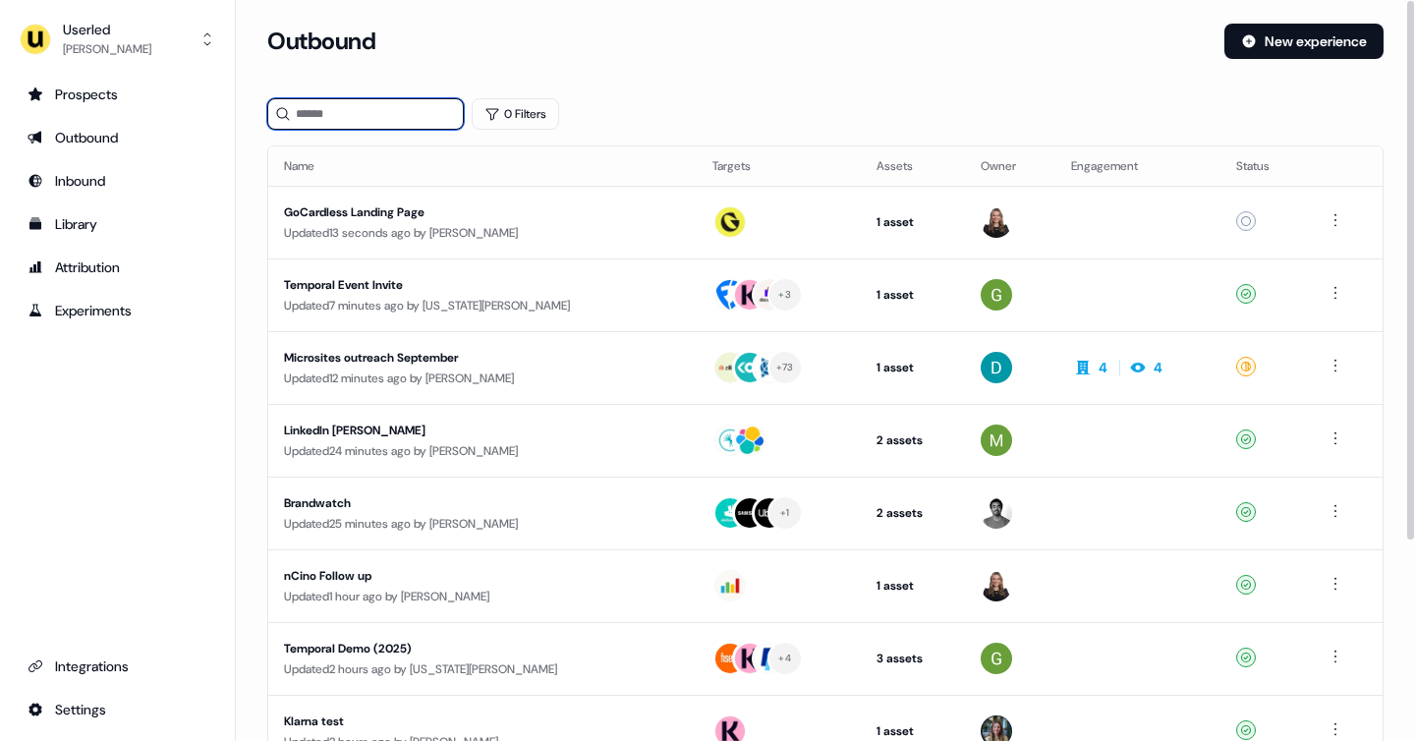
click at [342, 121] on input at bounding box center [365, 113] width 196 height 31
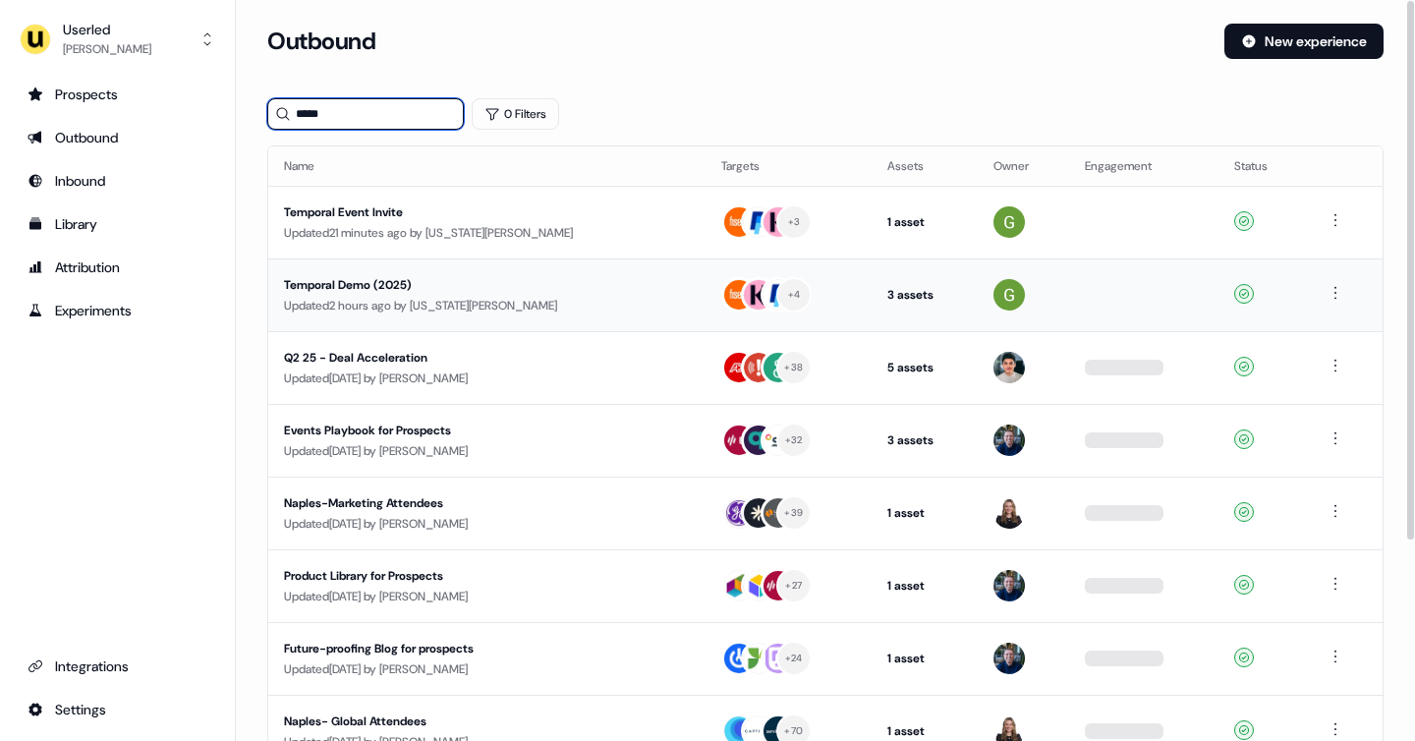
type input "*****"
click at [424, 293] on div "Temporal Demo (2025)" at bounding box center [461, 285] width 354 height 20
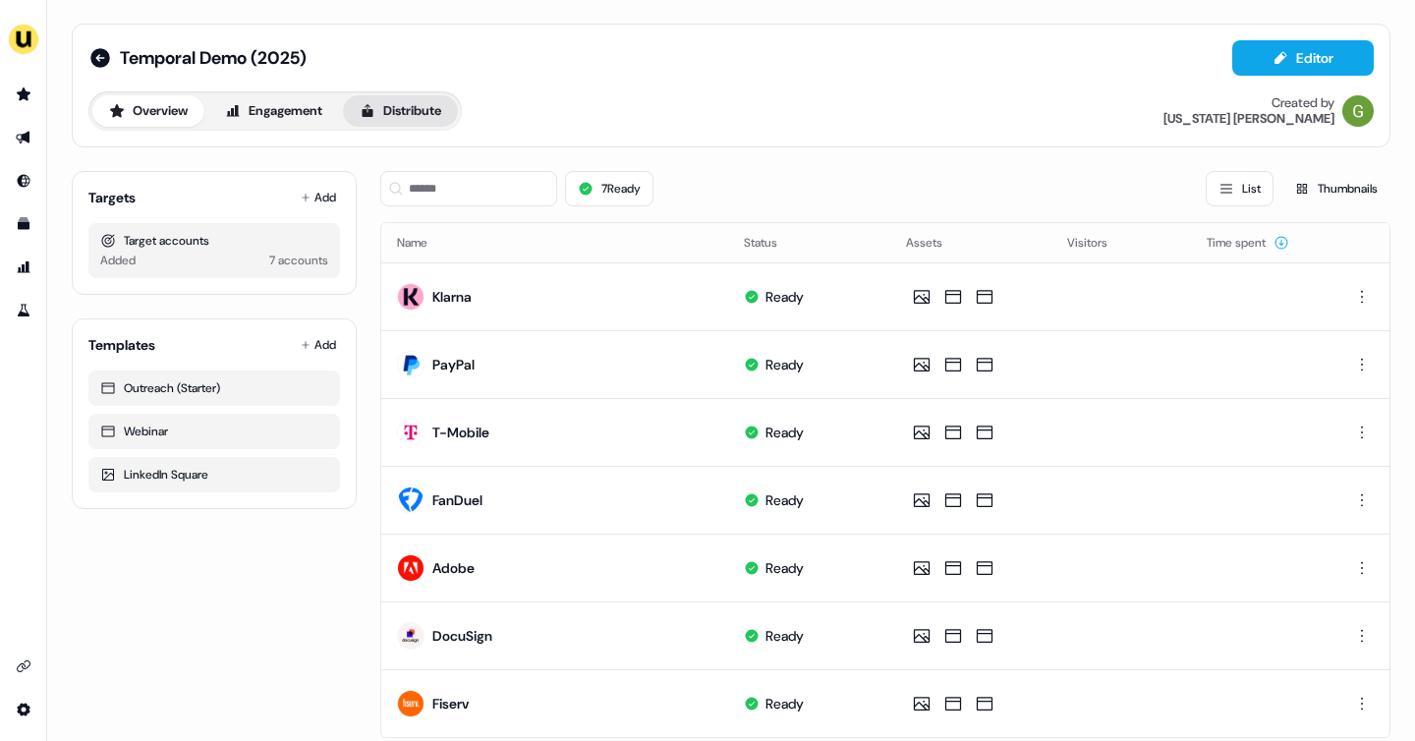
click at [409, 102] on button "Distribute" at bounding box center [400, 110] width 115 height 31
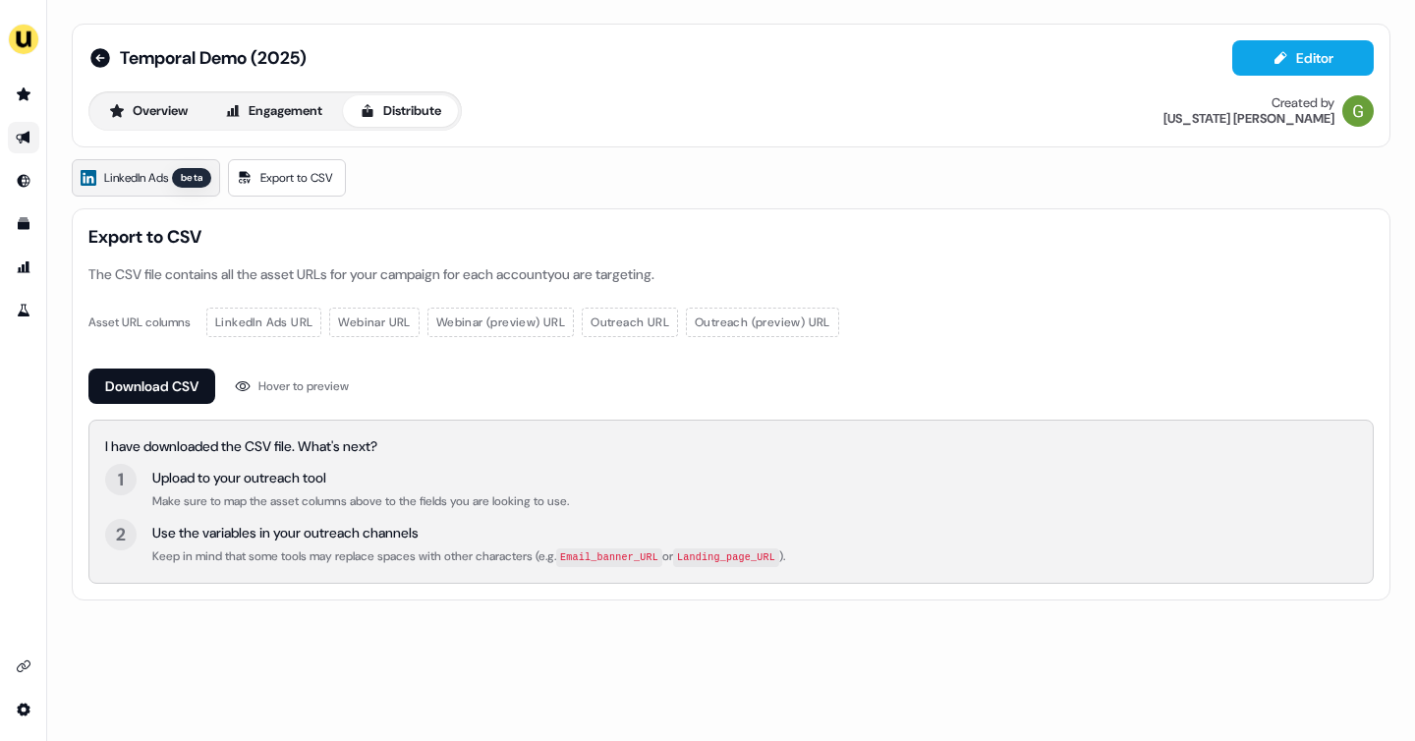
click at [107, 178] on span "LinkedIn Ads" at bounding box center [136, 178] width 64 height 20
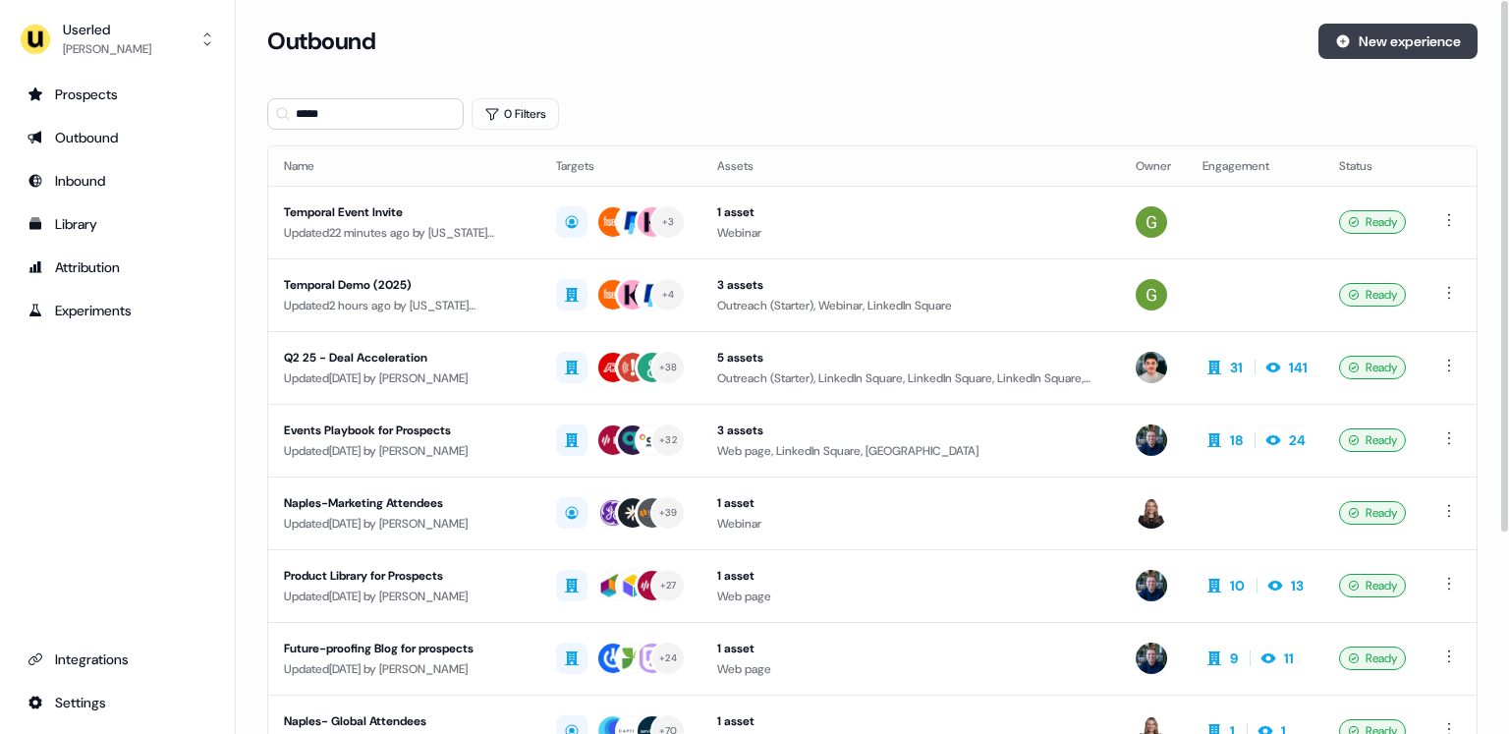
click at [1351, 48] on button "New experience" at bounding box center [1397, 41] width 159 height 35
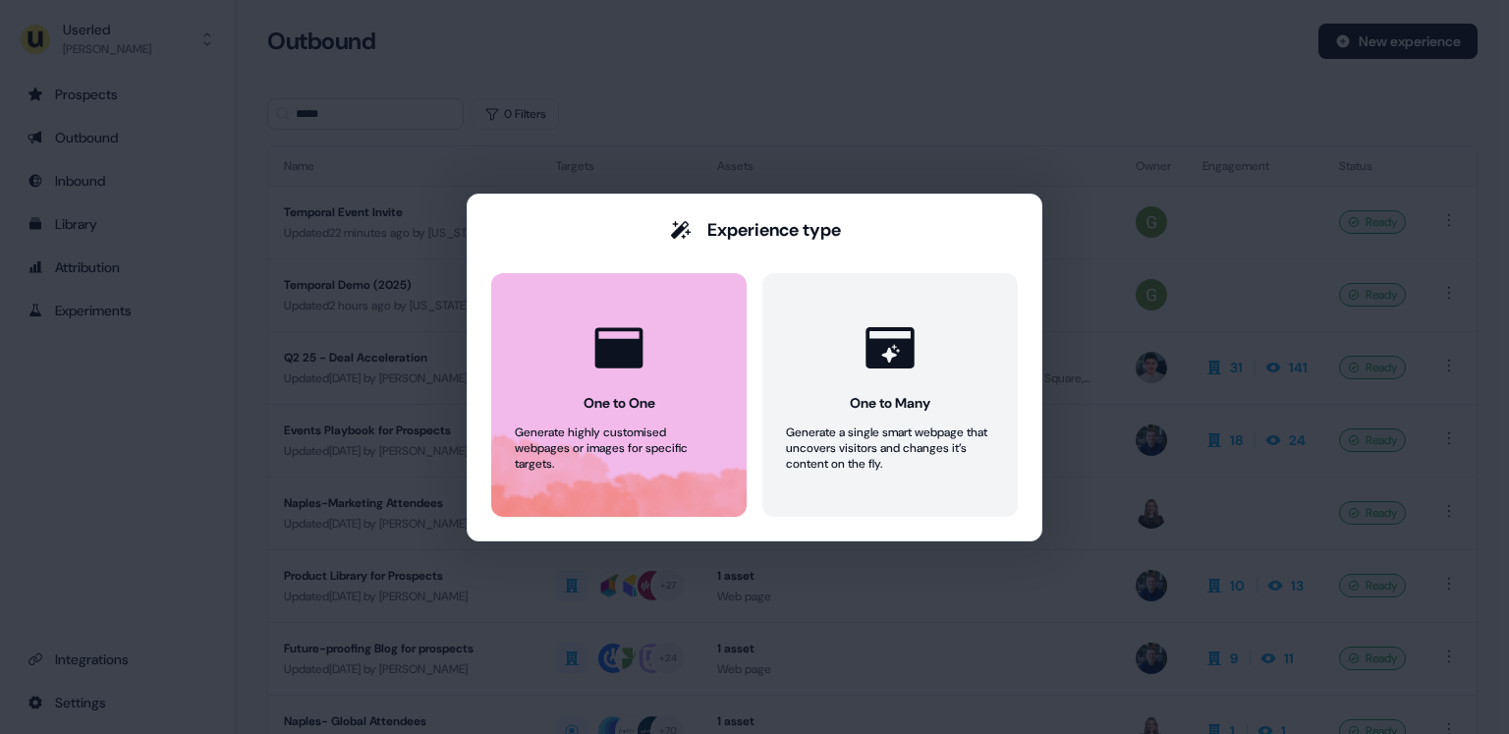
click at [646, 372] on icon at bounding box center [618, 347] width 59 height 59
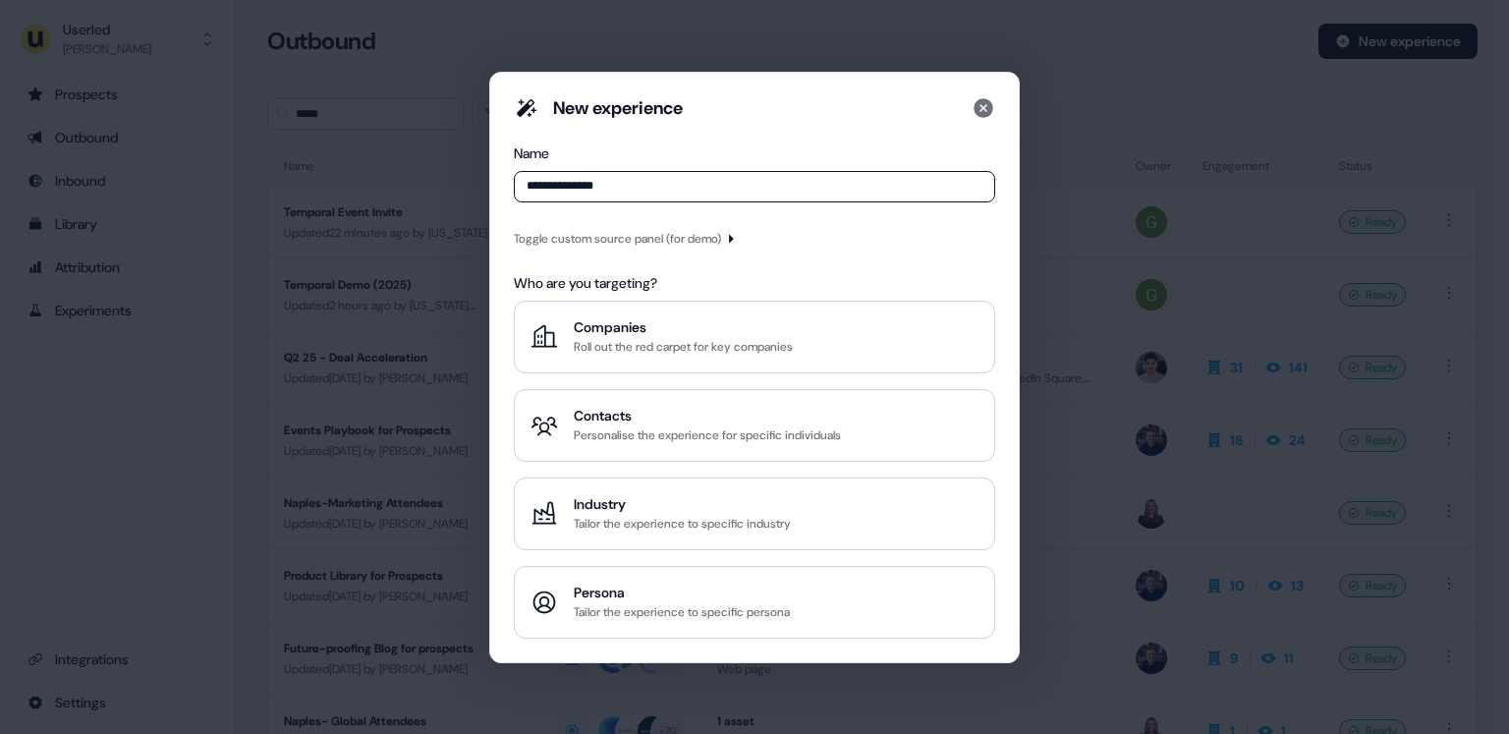
type input "**********"
click at [633, 244] on div "Toggle custom source panel (for demo)" at bounding box center [617, 239] width 207 height 20
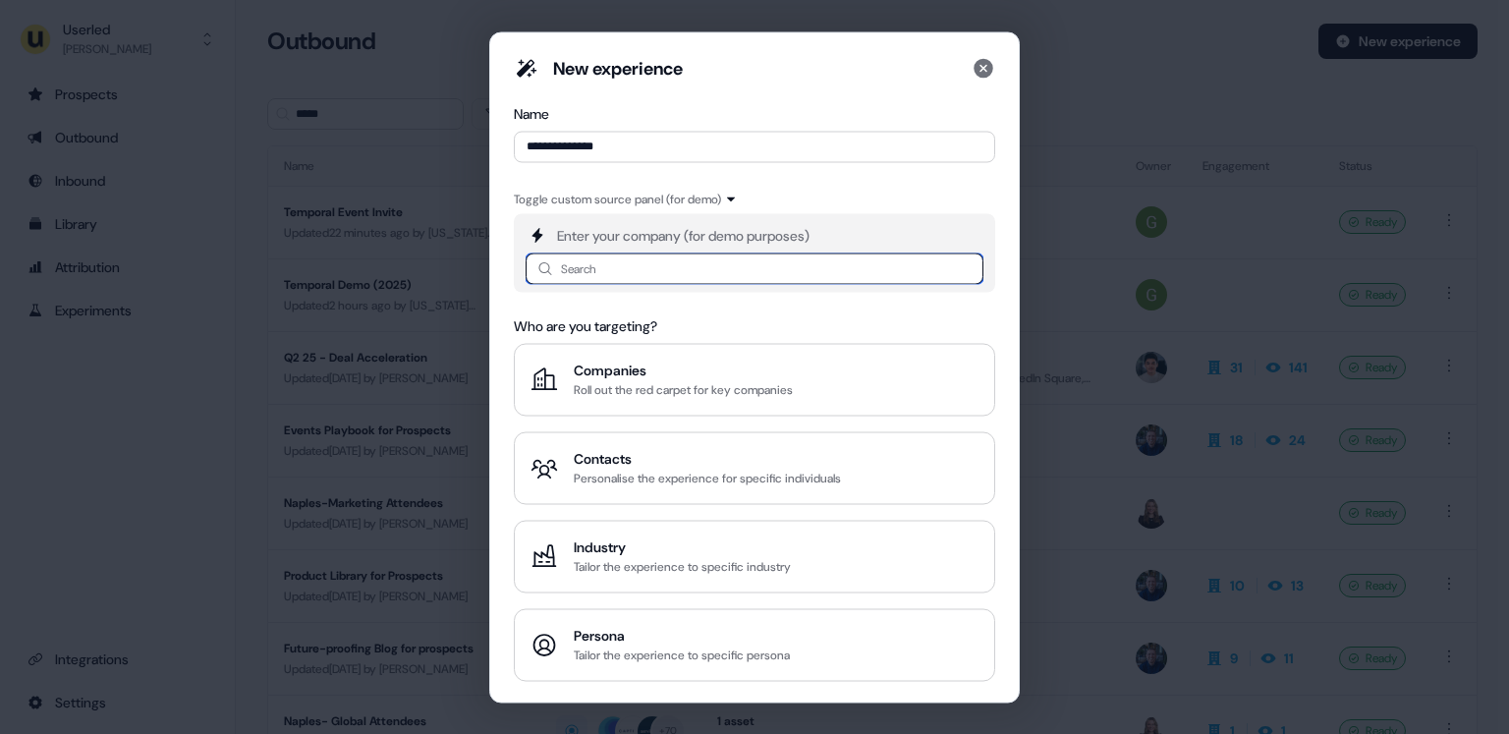
click at [603, 266] on input at bounding box center [755, 267] width 458 height 31
type input "********"
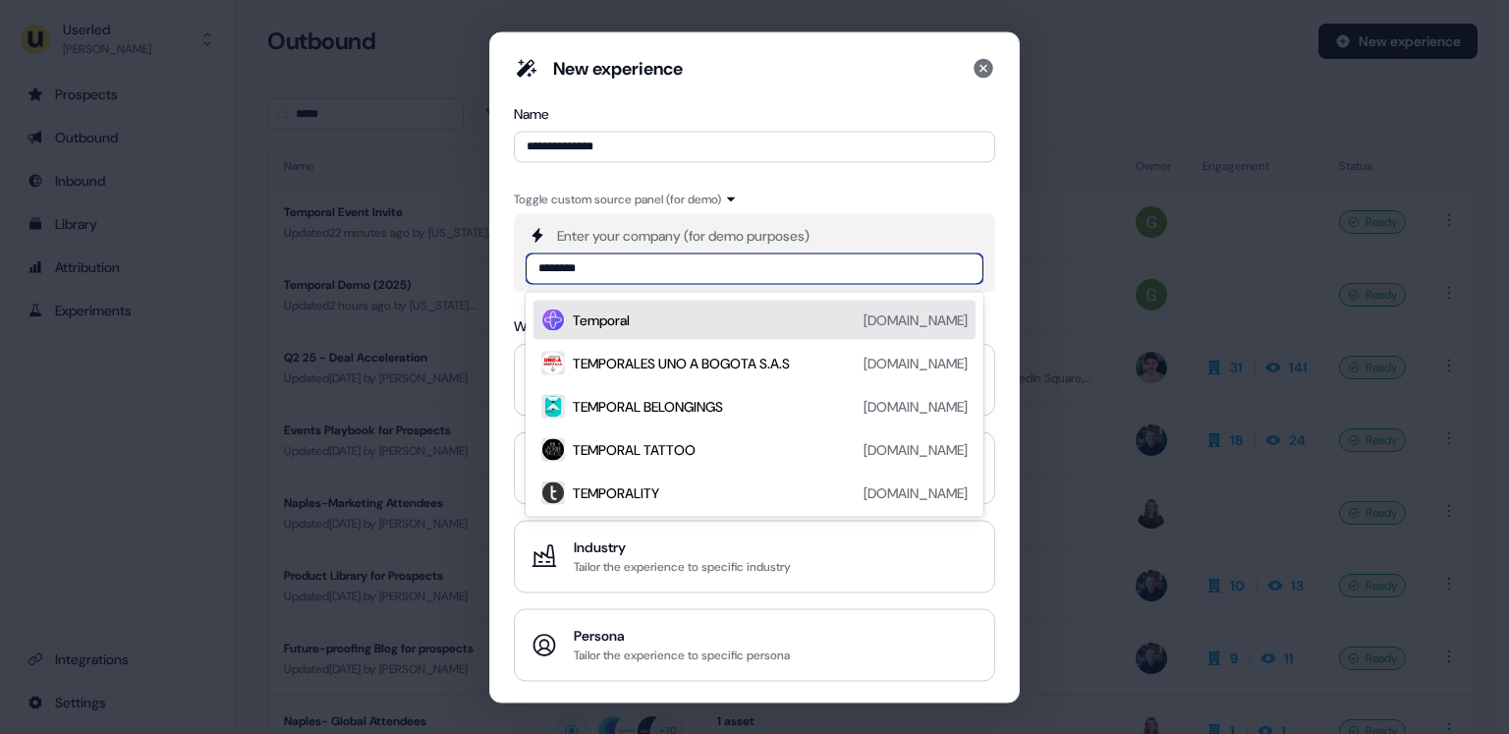
click at [594, 318] on div "Temporal" at bounding box center [601, 319] width 57 height 20
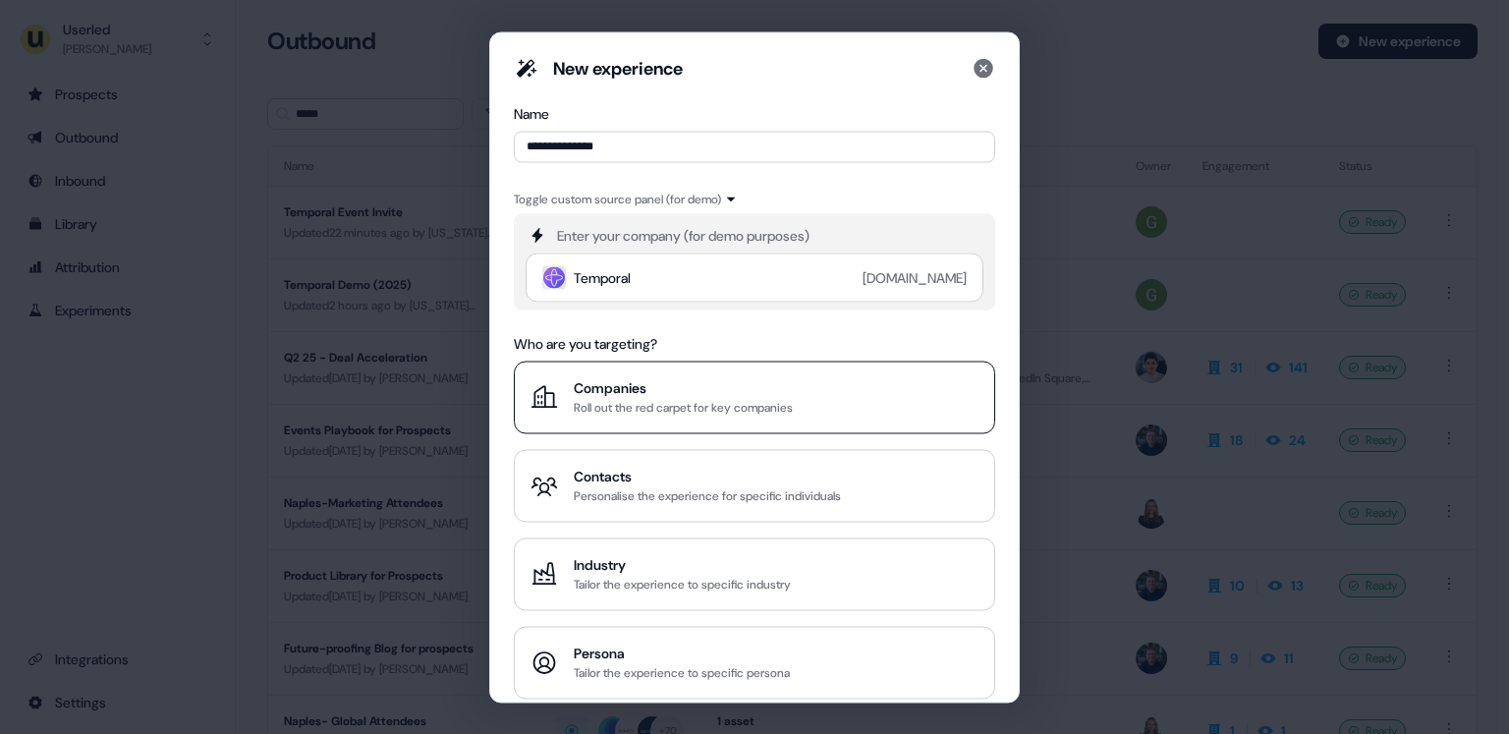
click at [651, 399] on div "Roll out the red carpet for key companies" at bounding box center [683, 407] width 219 height 20
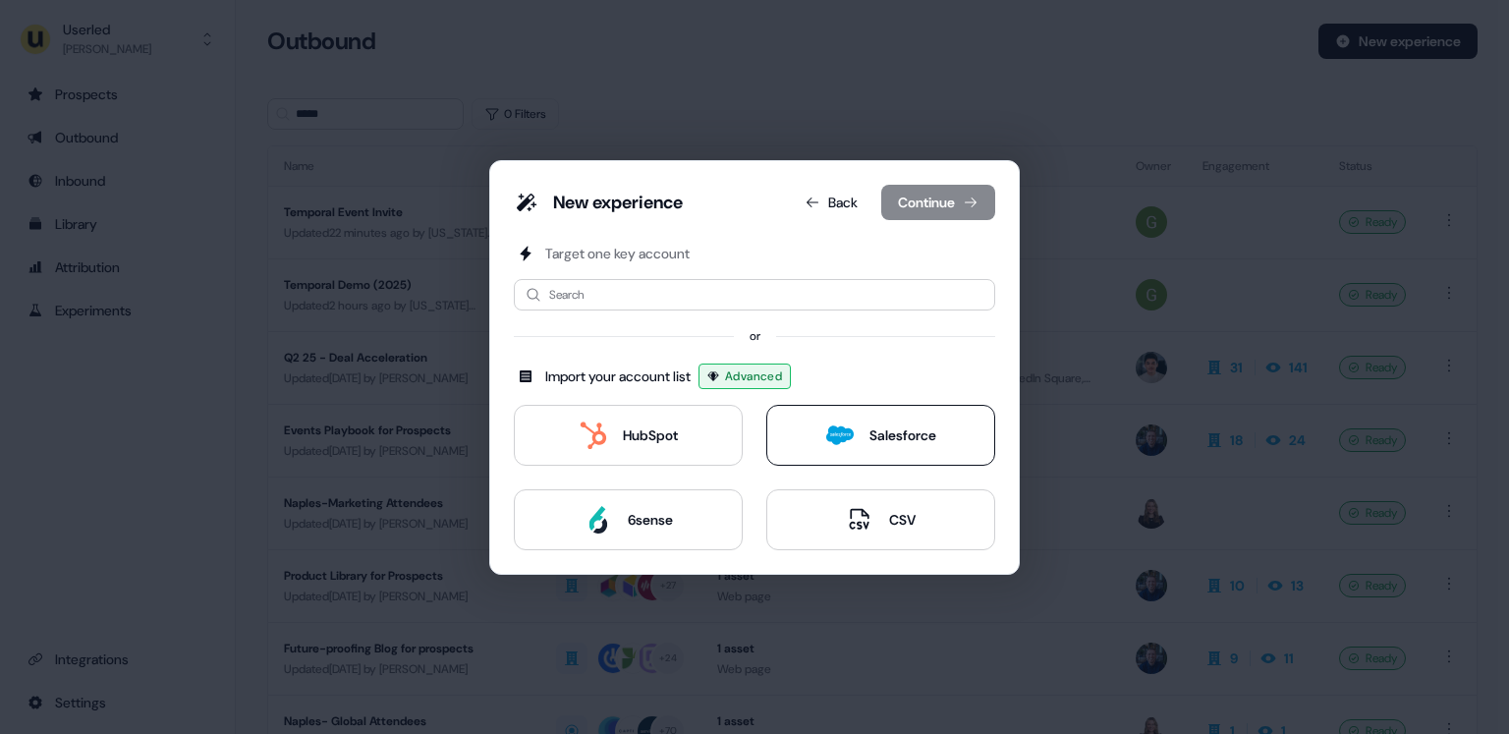
click at [872, 441] on div "Salesforce" at bounding box center [902, 435] width 67 height 20
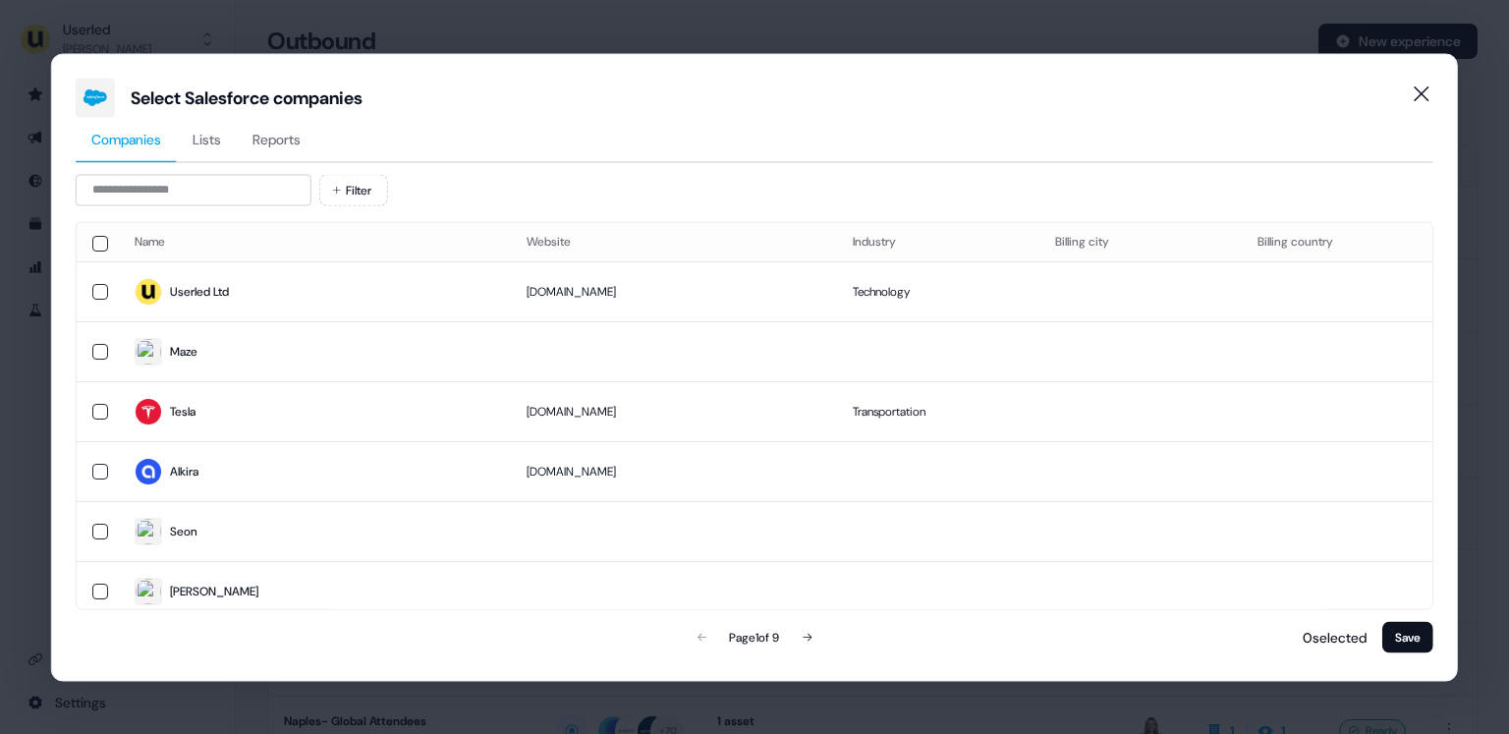
click at [219, 144] on span "Lists" at bounding box center [207, 139] width 28 height 20
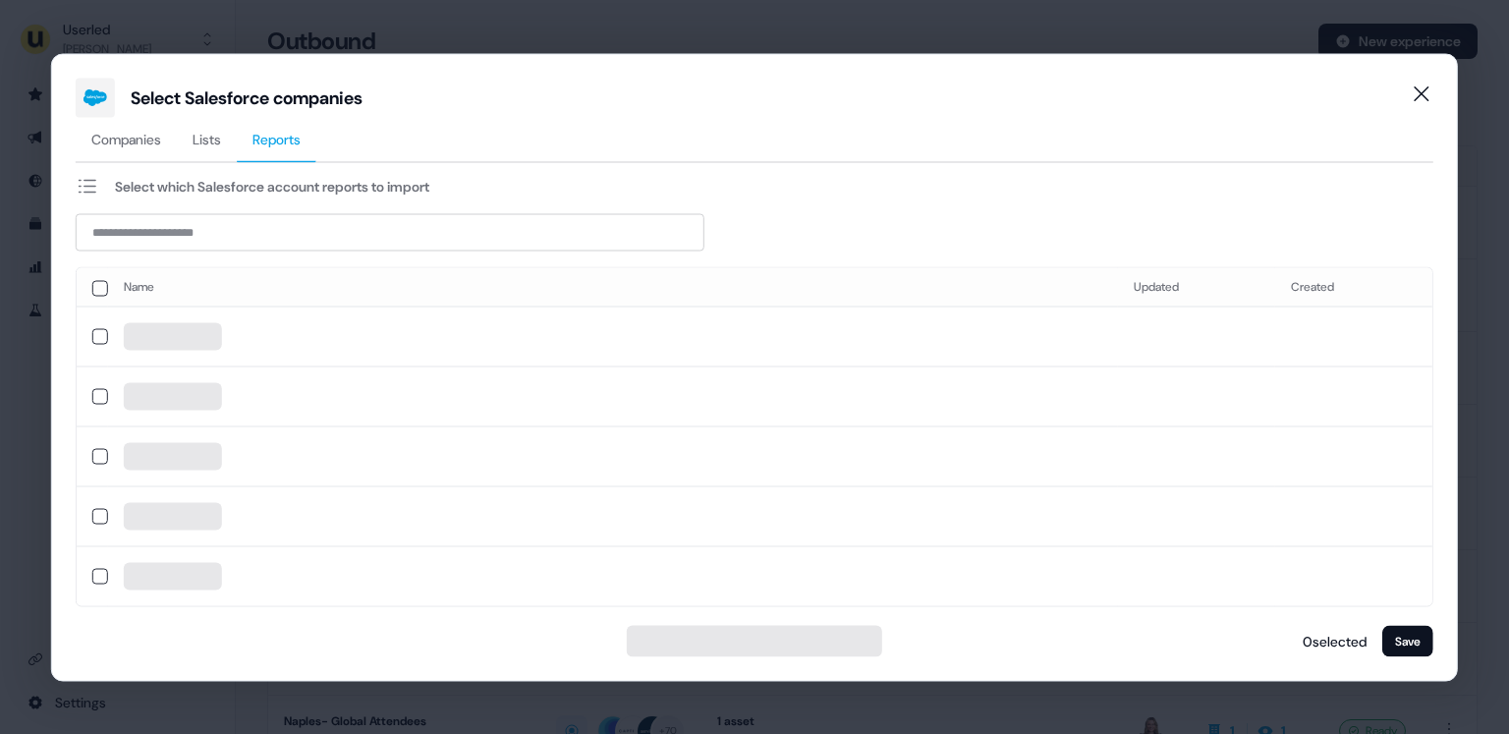
click at [273, 135] on span "Reports" at bounding box center [276, 139] width 48 height 20
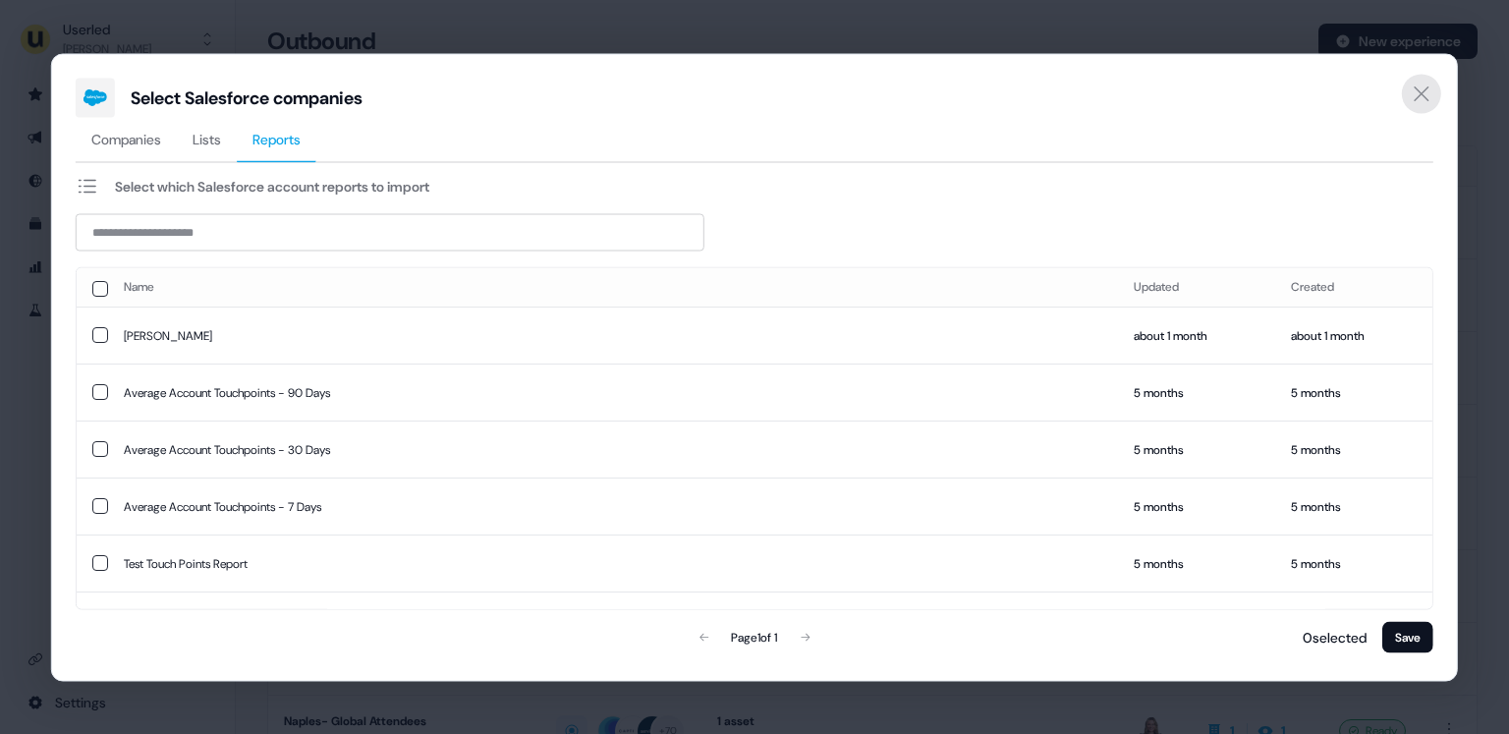
click at [1414, 106] on button "Close" at bounding box center [1421, 93] width 39 height 39
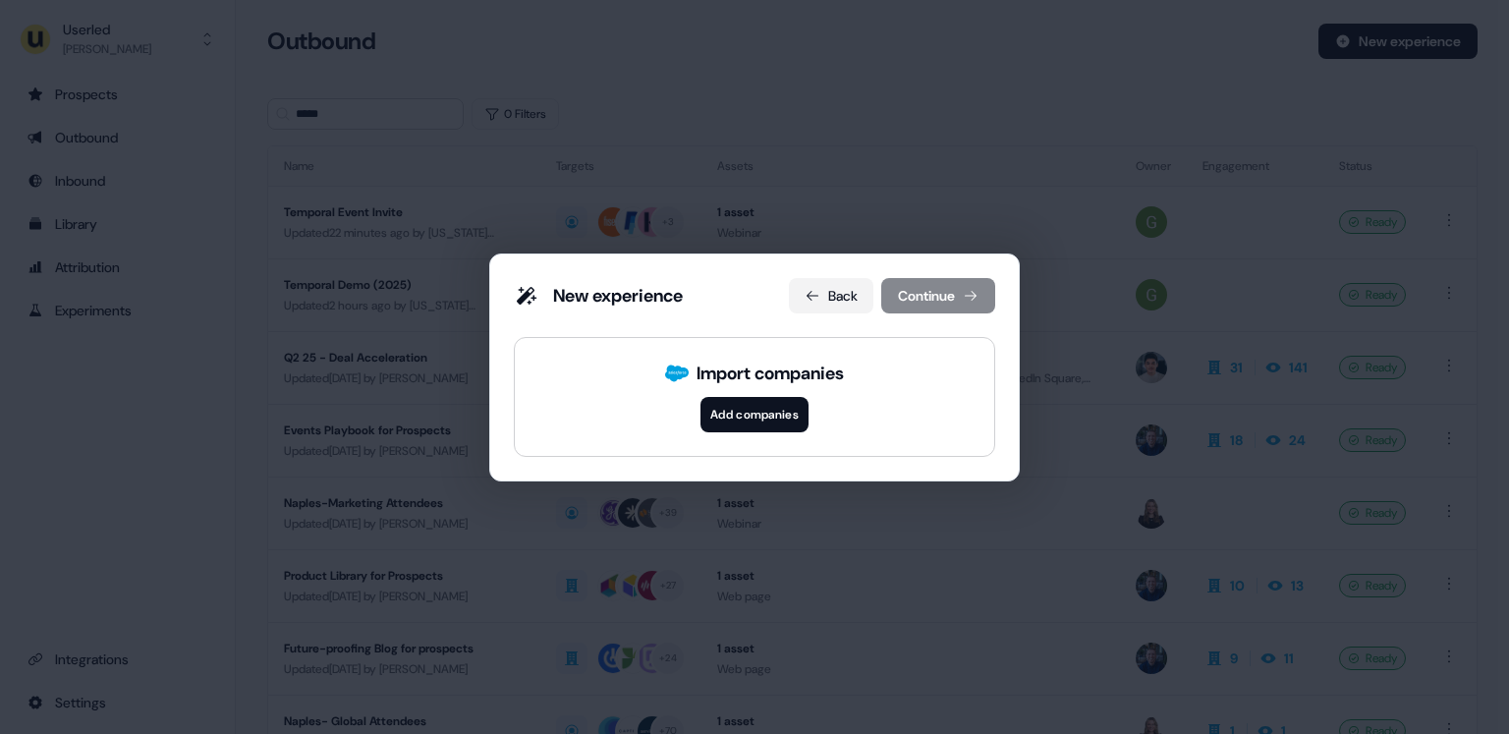
click at [847, 285] on button "Back" at bounding box center [831, 295] width 84 height 35
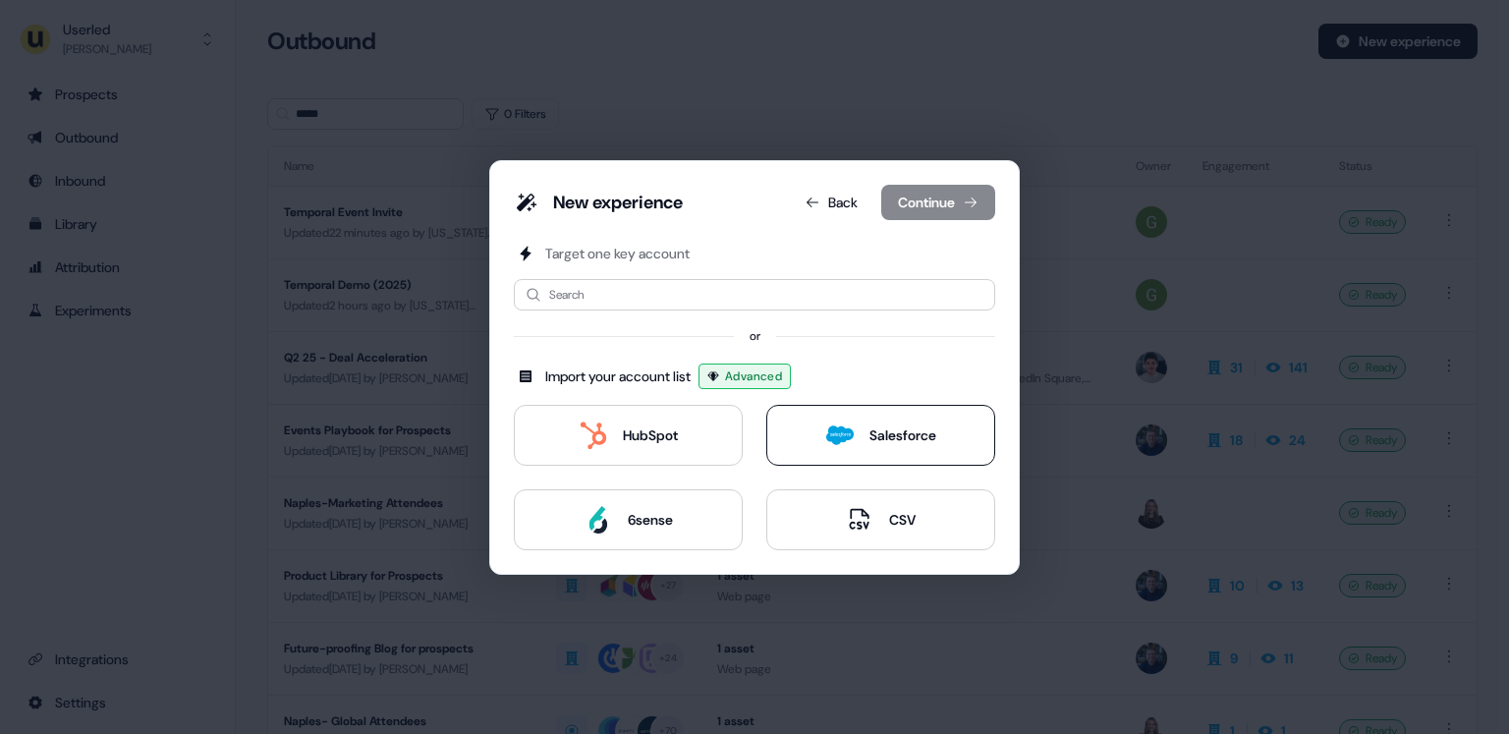
click at [890, 419] on button "Salesforce" at bounding box center [880, 435] width 229 height 61
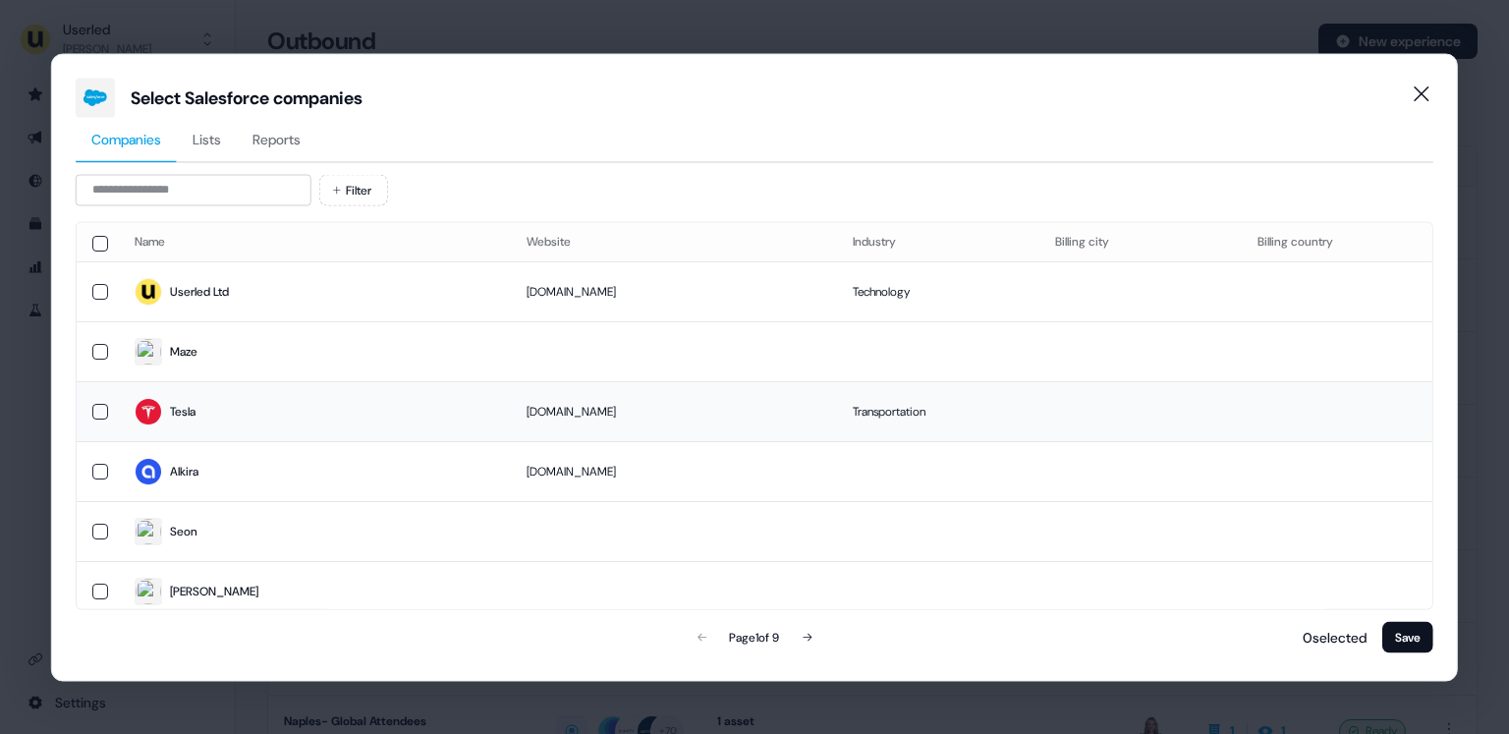
click at [244, 393] on td "Tesla" at bounding box center [314, 411] width 392 height 60
click at [1414, 639] on button "Save" at bounding box center [1407, 636] width 51 height 31
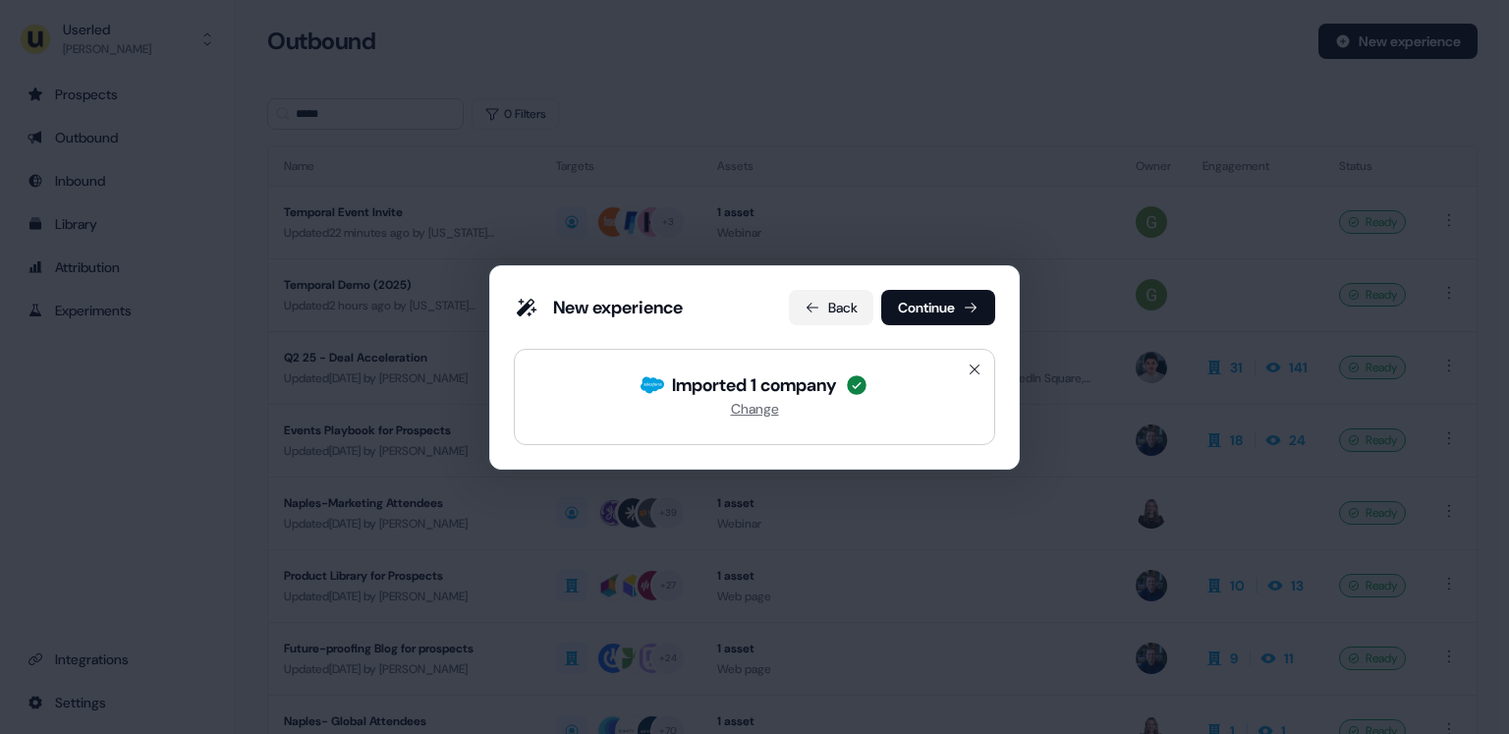
click at [831, 309] on button "Back" at bounding box center [831, 307] width 84 height 35
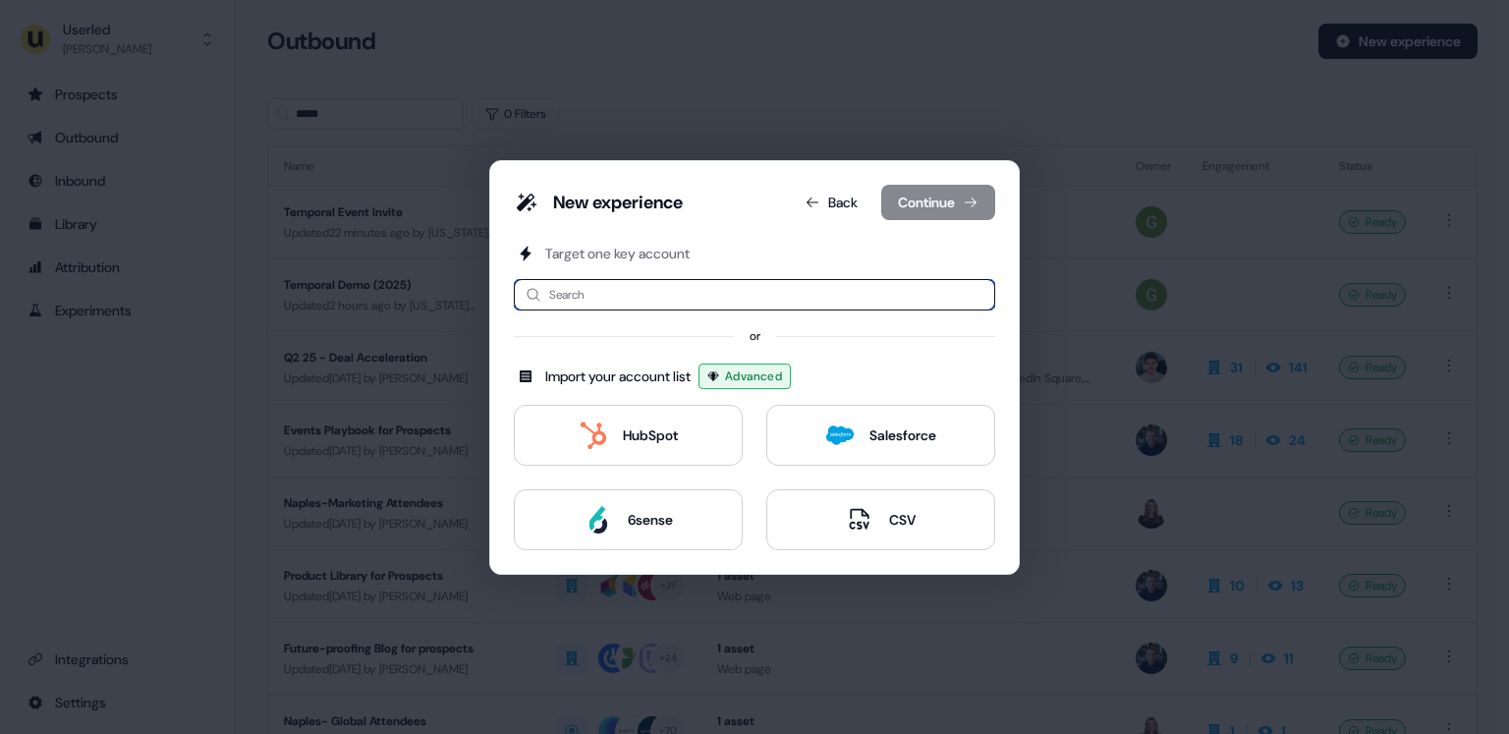
click at [770, 302] on input at bounding box center [754, 294] width 481 height 31
type input "******"
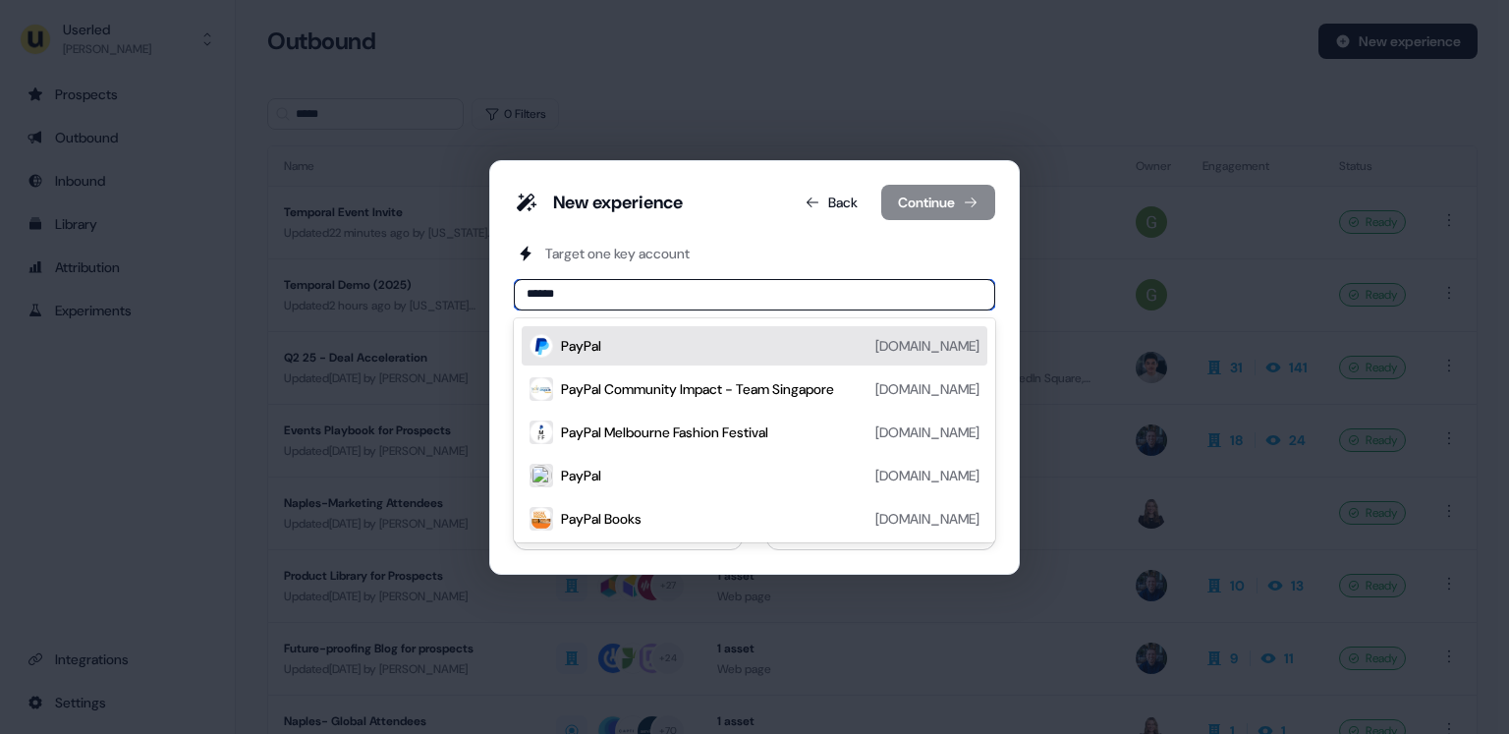
click at [655, 340] on div "PayPal paypal.com" at bounding box center [770, 346] width 418 height 24
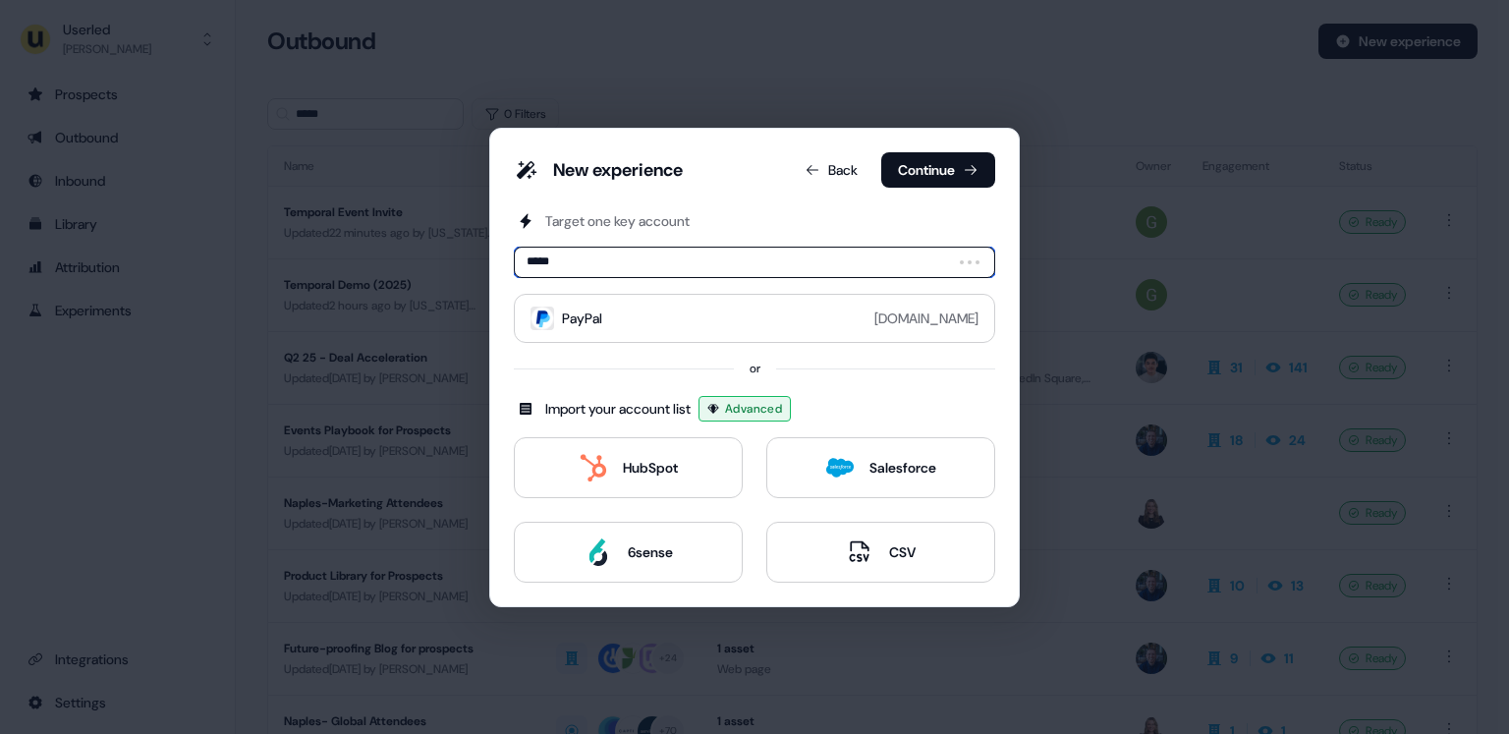
type input "******"
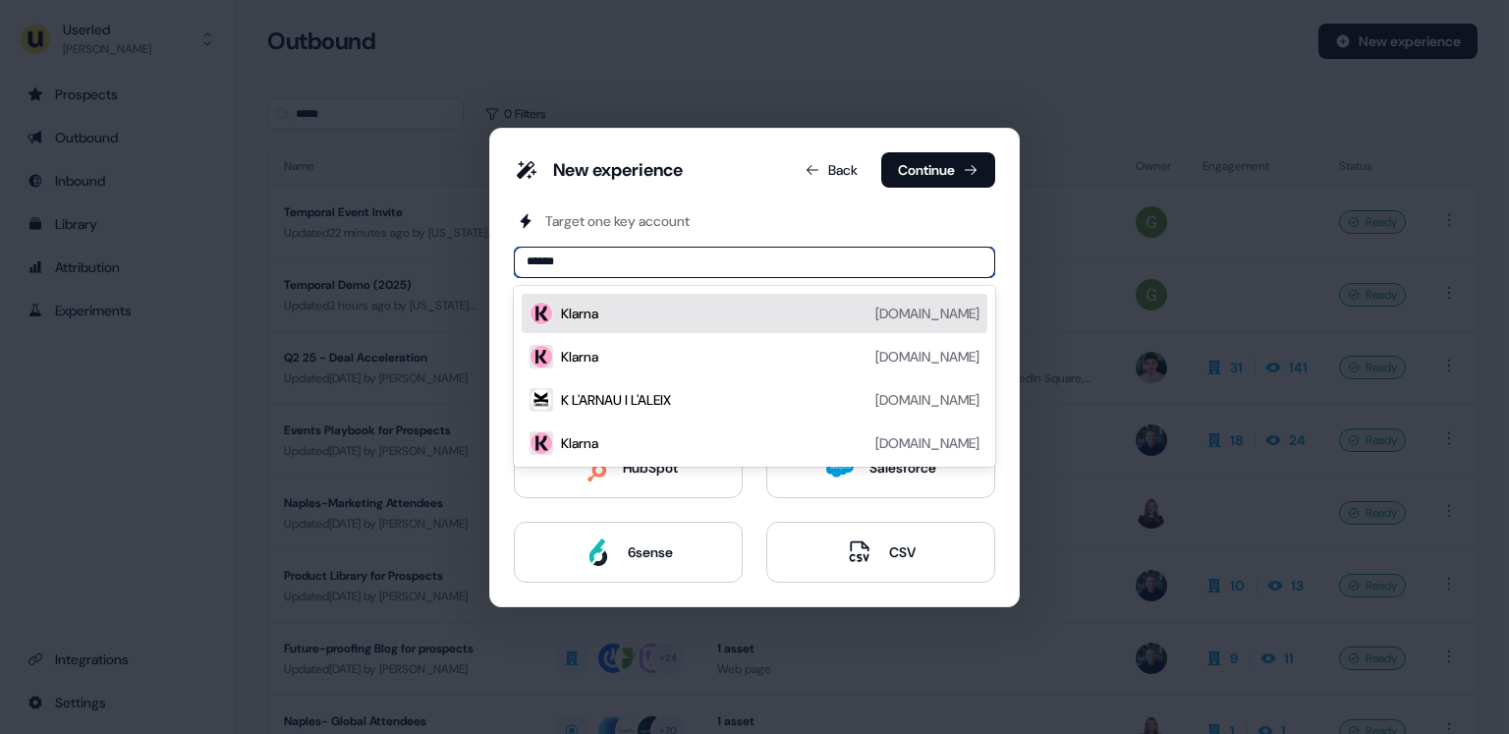
click at [643, 316] on div "Klarna klarna.com" at bounding box center [770, 314] width 418 height 24
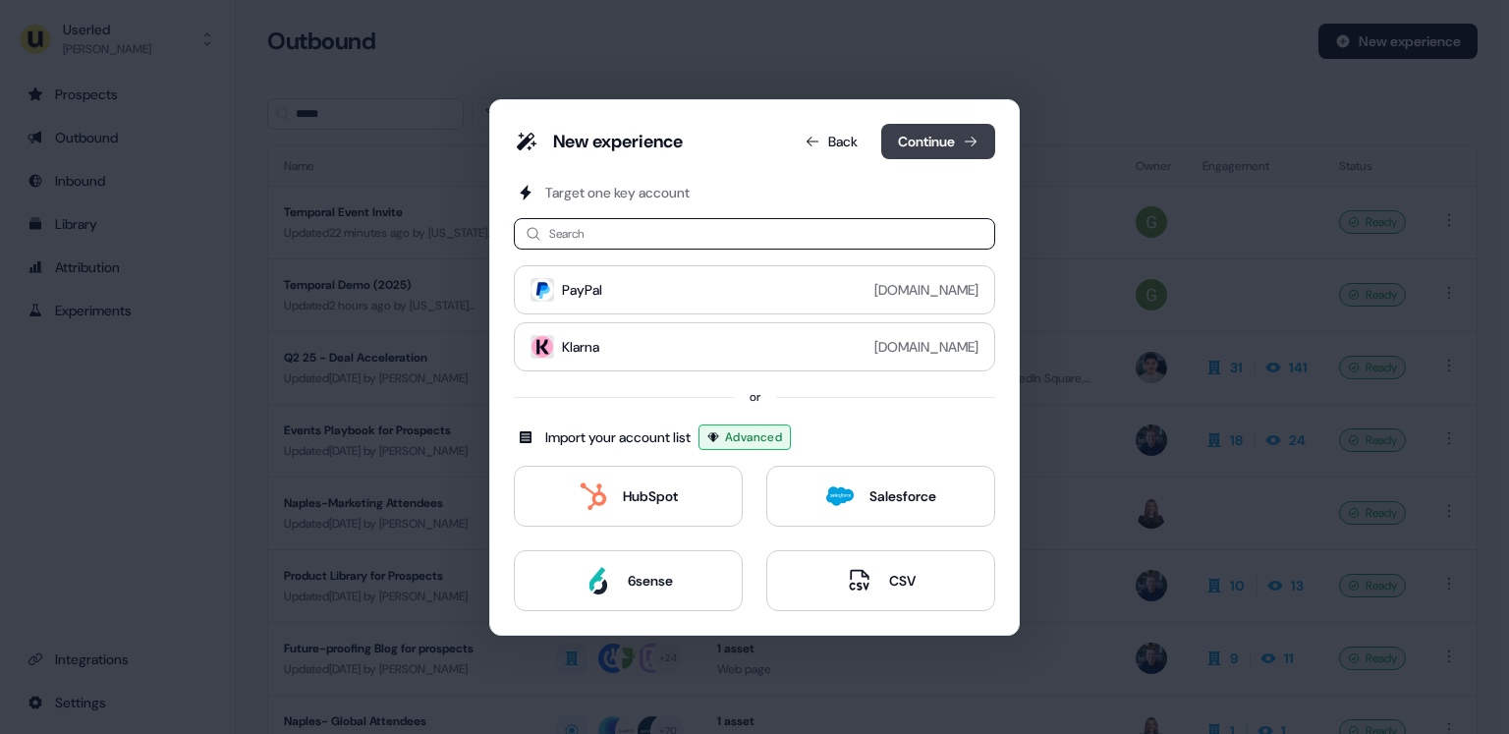
click at [914, 144] on button "Continue" at bounding box center [938, 141] width 114 height 35
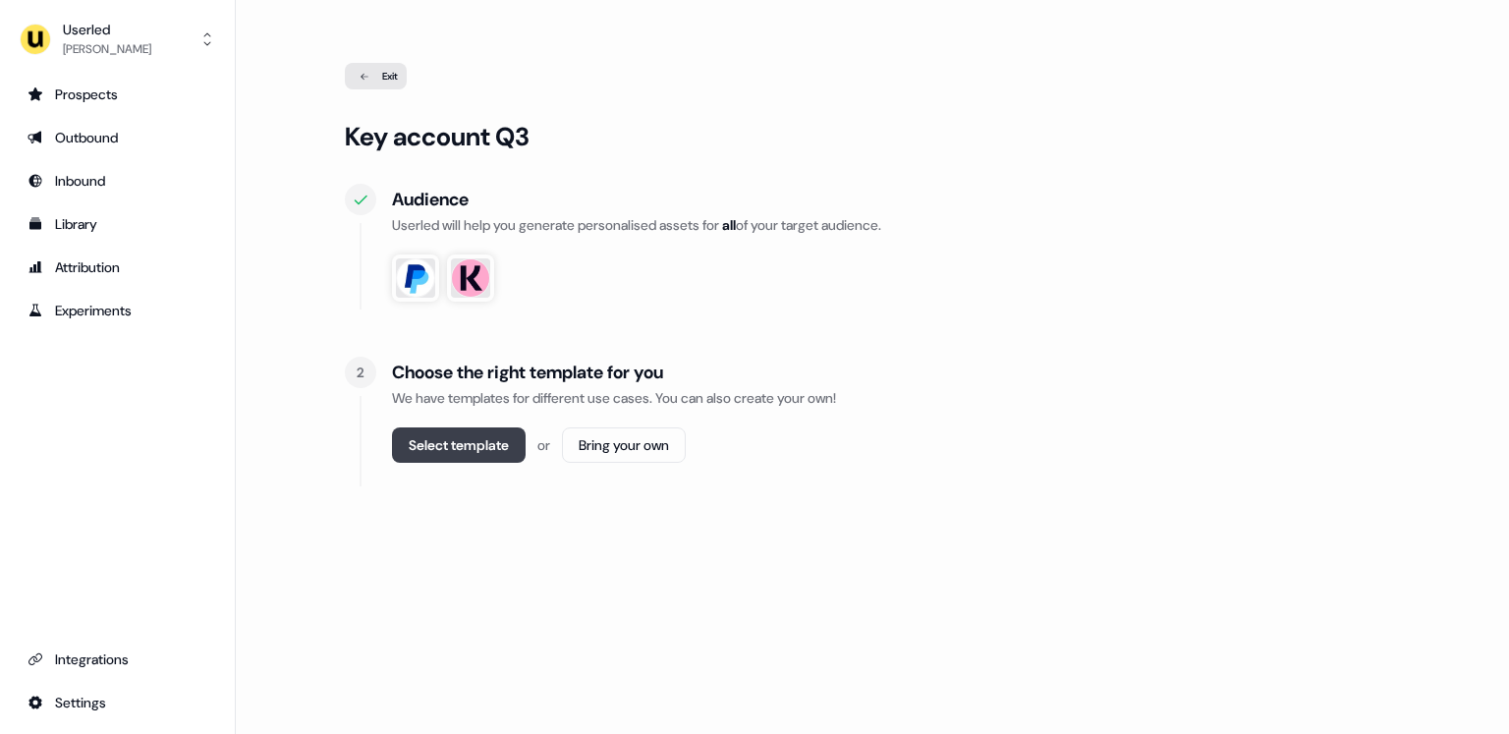
click at [463, 454] on button "Select template" at bounding box center [459, 444] width 134 height 35
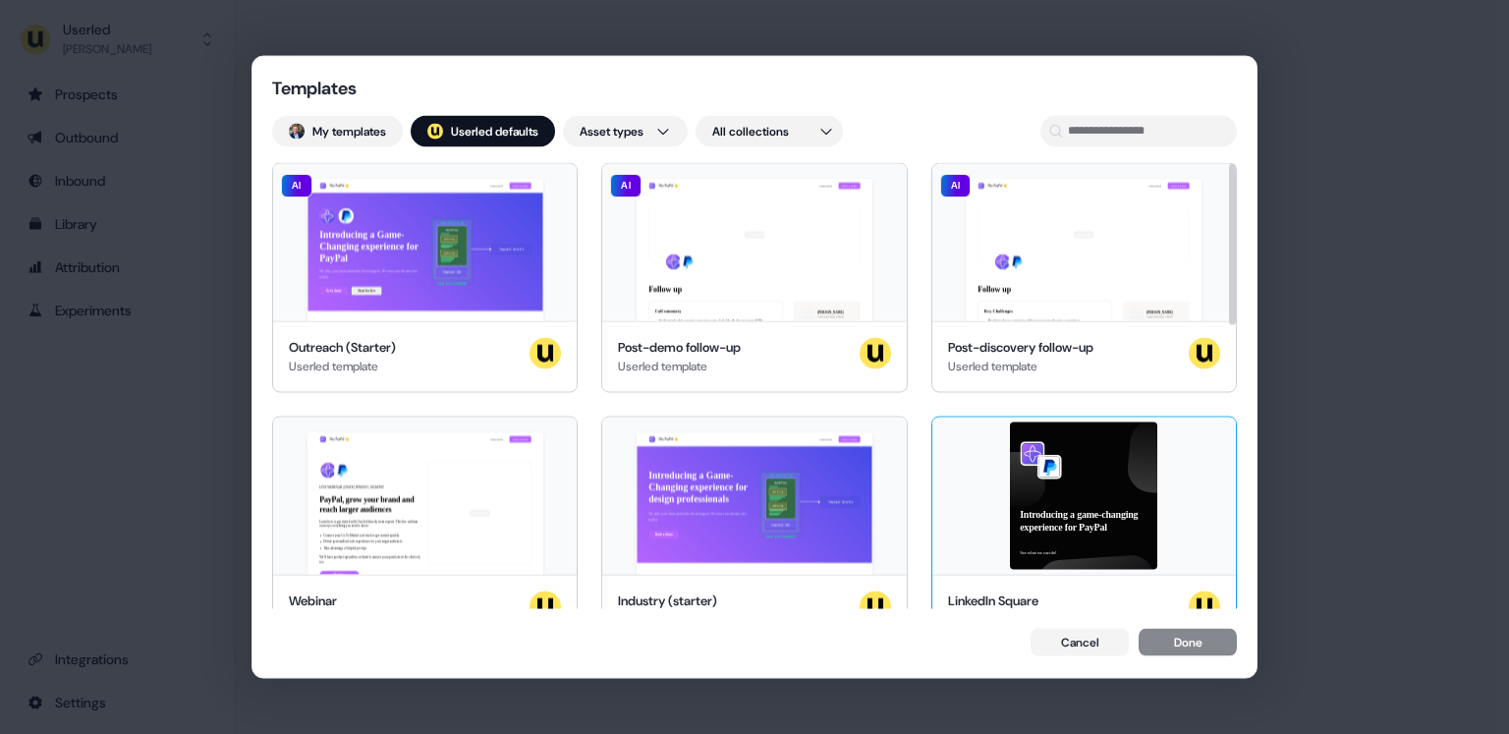
click at [1097, 546] on div "Introducing a game-changing experience for PayPal See what we can do!" at bounding box center [1084, 496] width 304 height 157
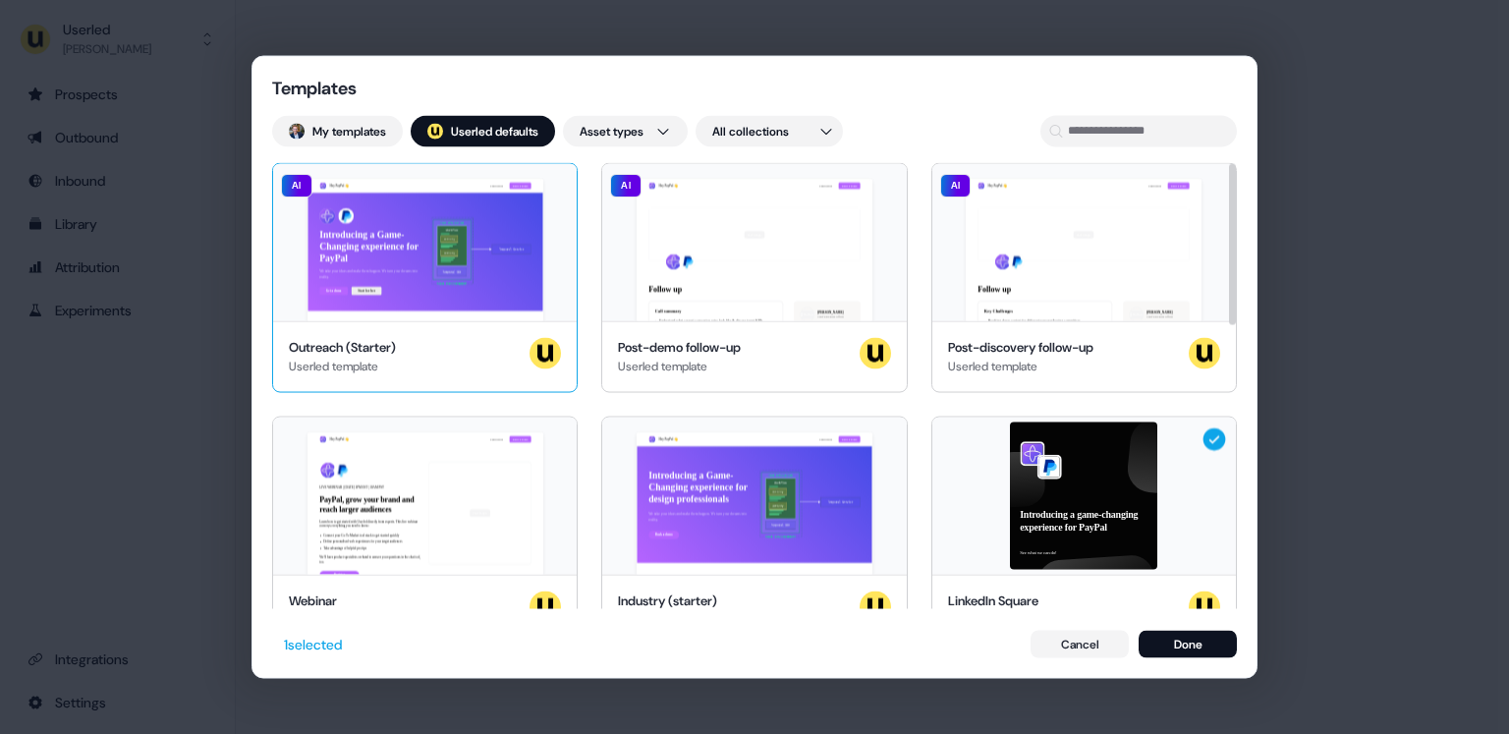
click at [450, 303] on div "Hey PayPal 👋 Learn more Book a demo Introducing a Game-Changing experience for …" at bounding box center [425, 241] width 304 height 157
click at [1176, 639] on button "Done" at bounding box center [1188, 645] width 98 height 28
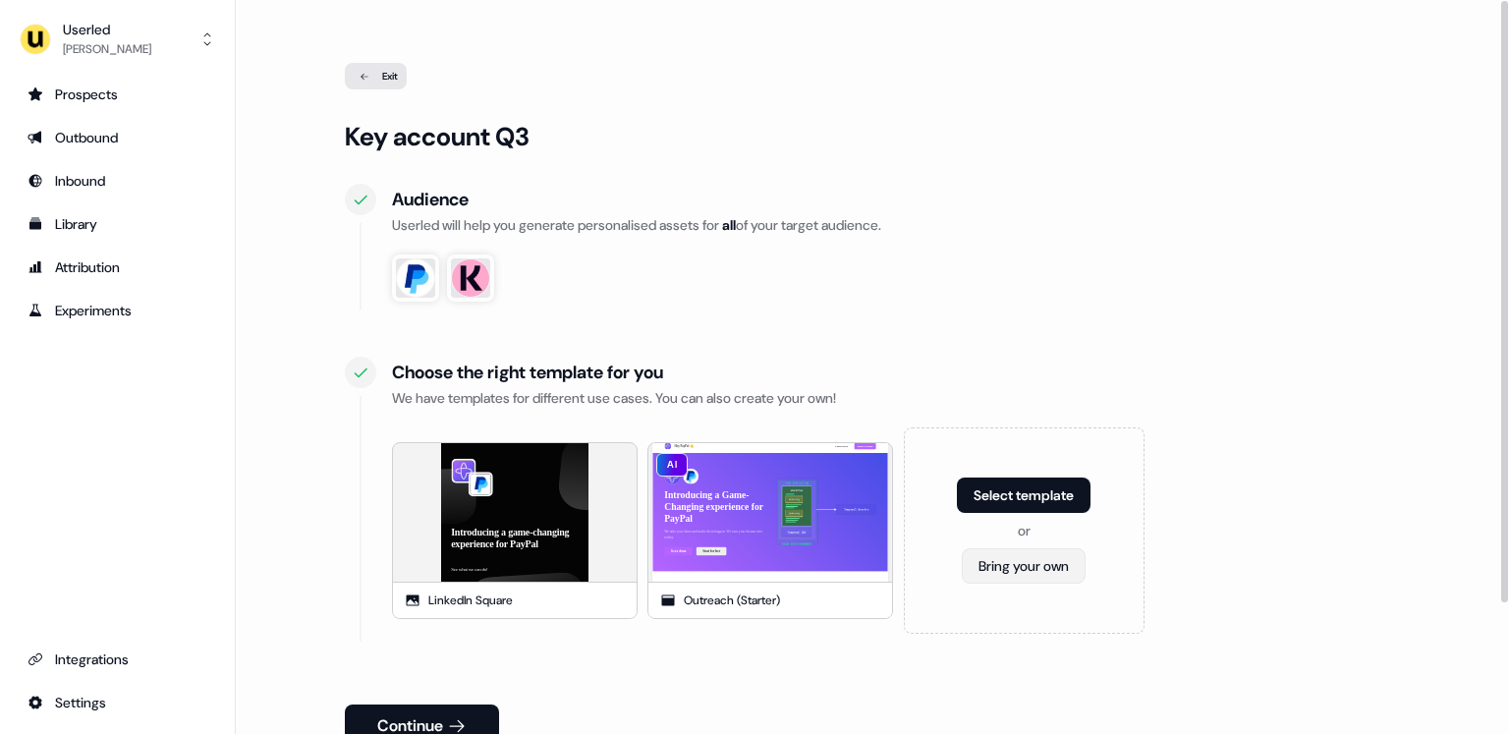
click at [1013, 558] on html "For the best experience switch devices to a bigger screen. Go to Userled.io Use…" at bounding box center [754, 367] width 1509 height 734
click at [1001, 613] on span "Webpage" at bounding box center [1020, 609] width 51 height 16
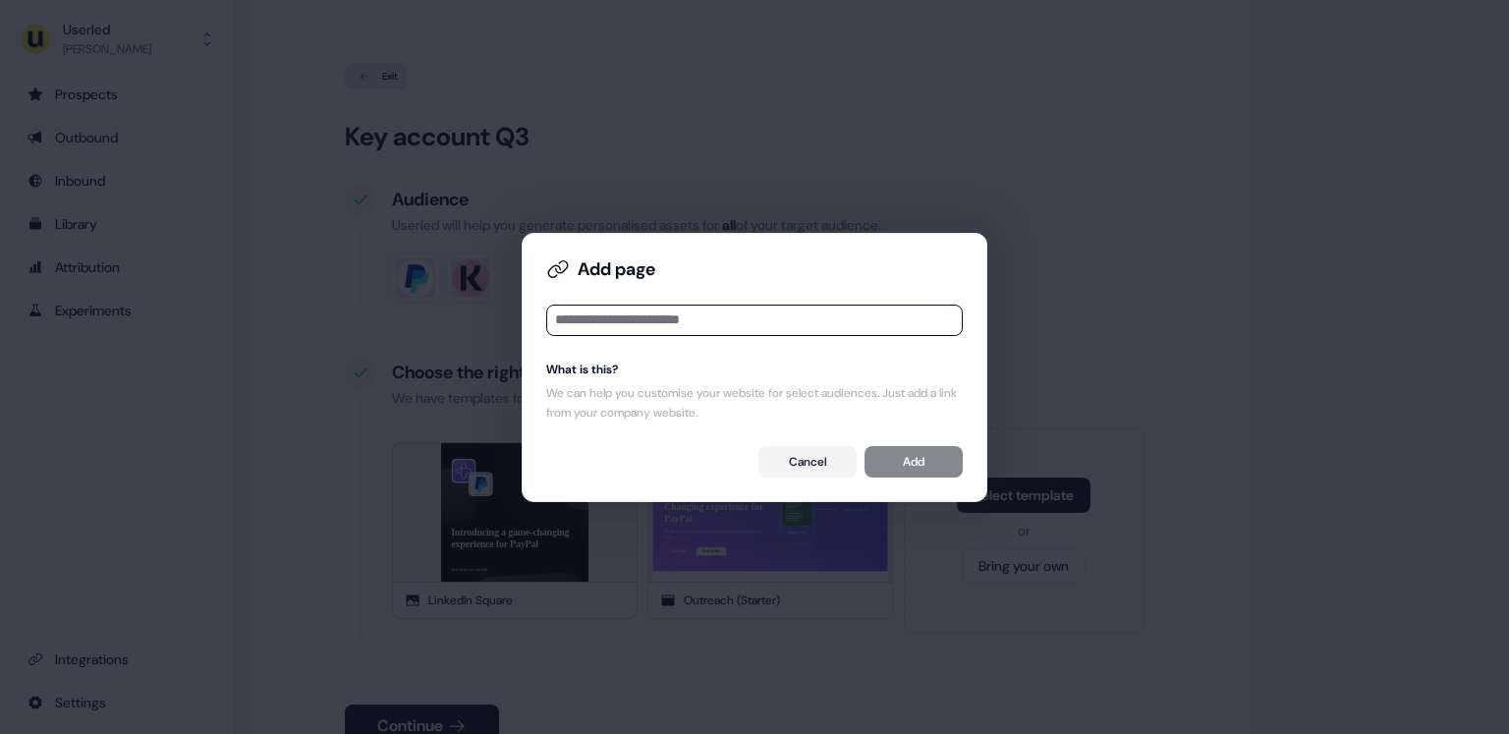
click at [711, 318] on input at bounding box center [754, 320] width 417 height 31
type input "**********"
click at [927, 468] on button "Add" at bounding box center [913, 461] width 98 height 31
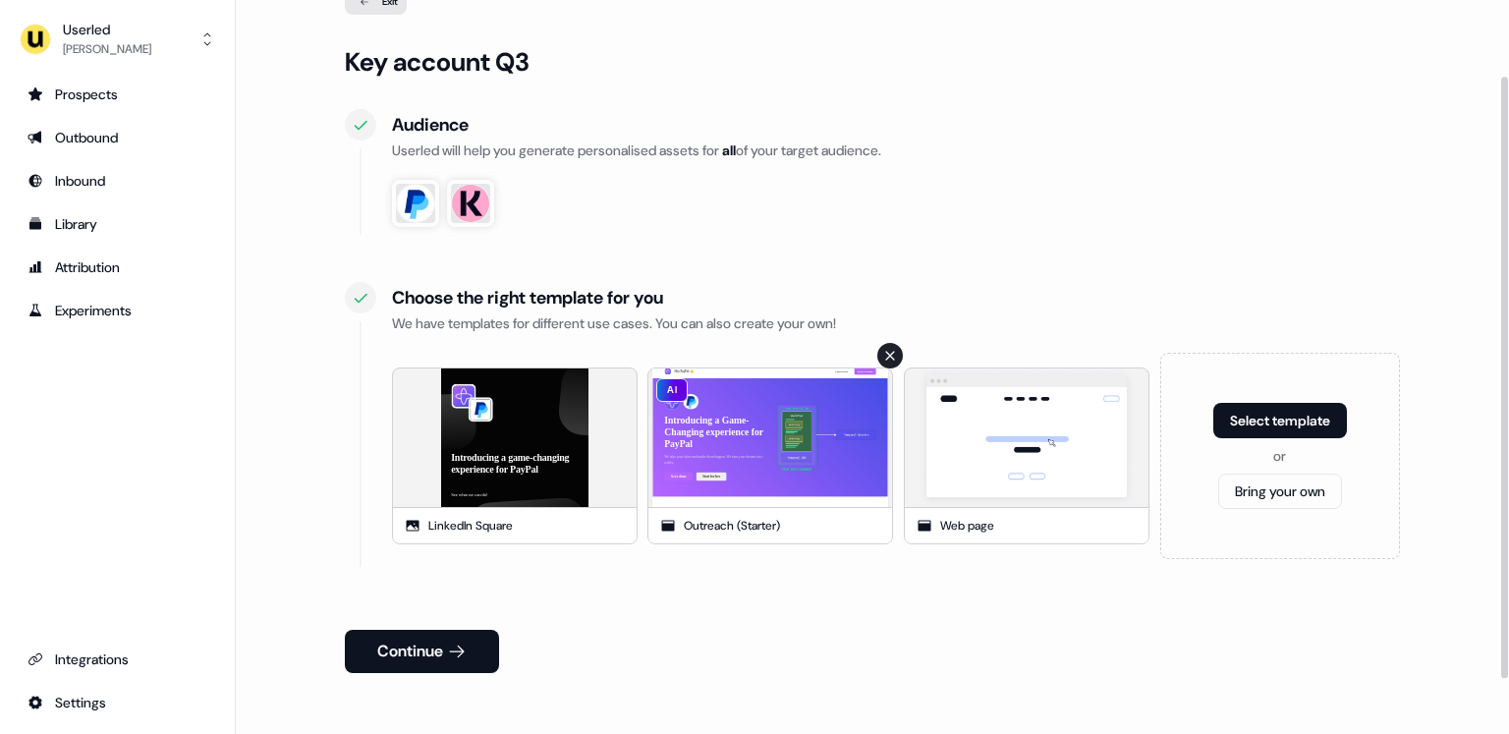
scroll to position [95, 0]
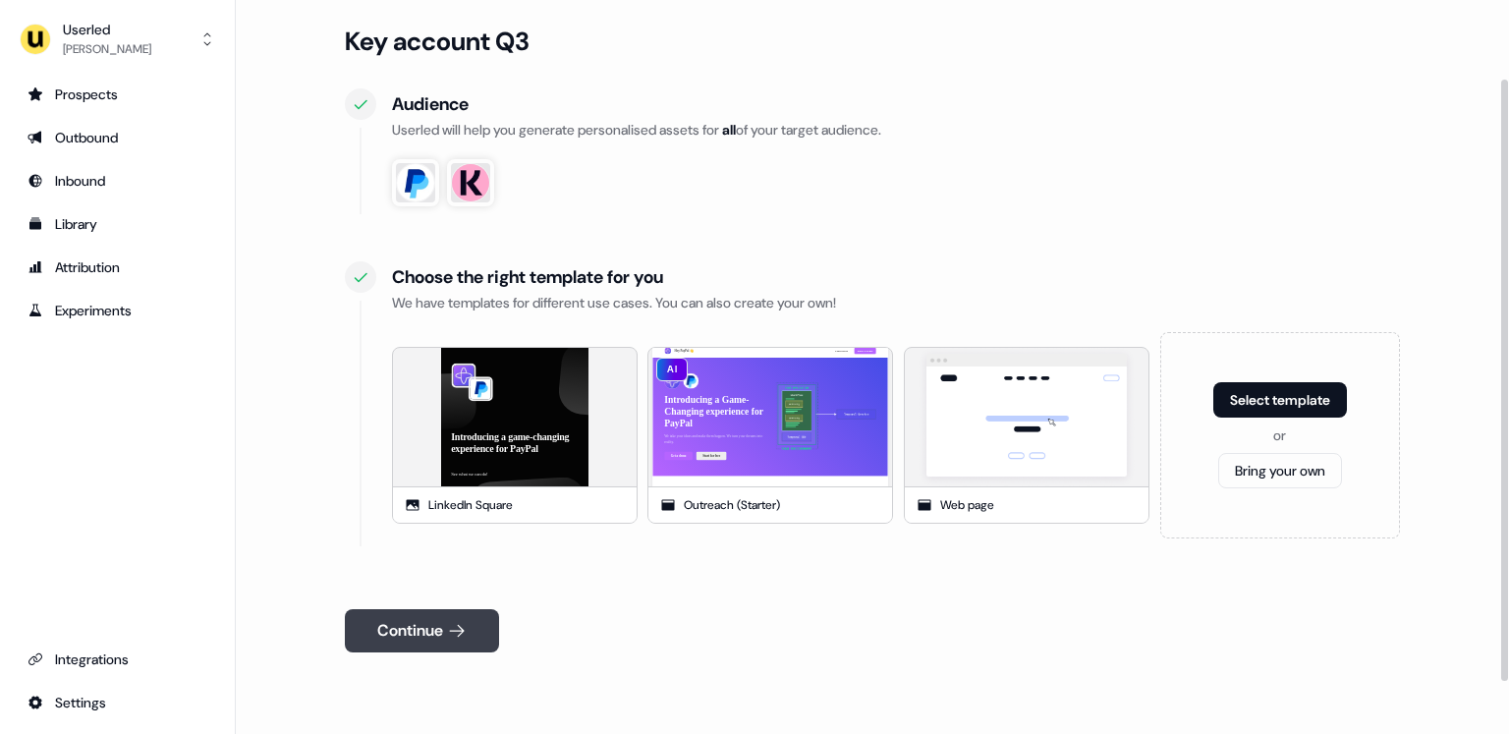
click at [463, 626] on icon at bounding box center [456, 631] width 15 height 13
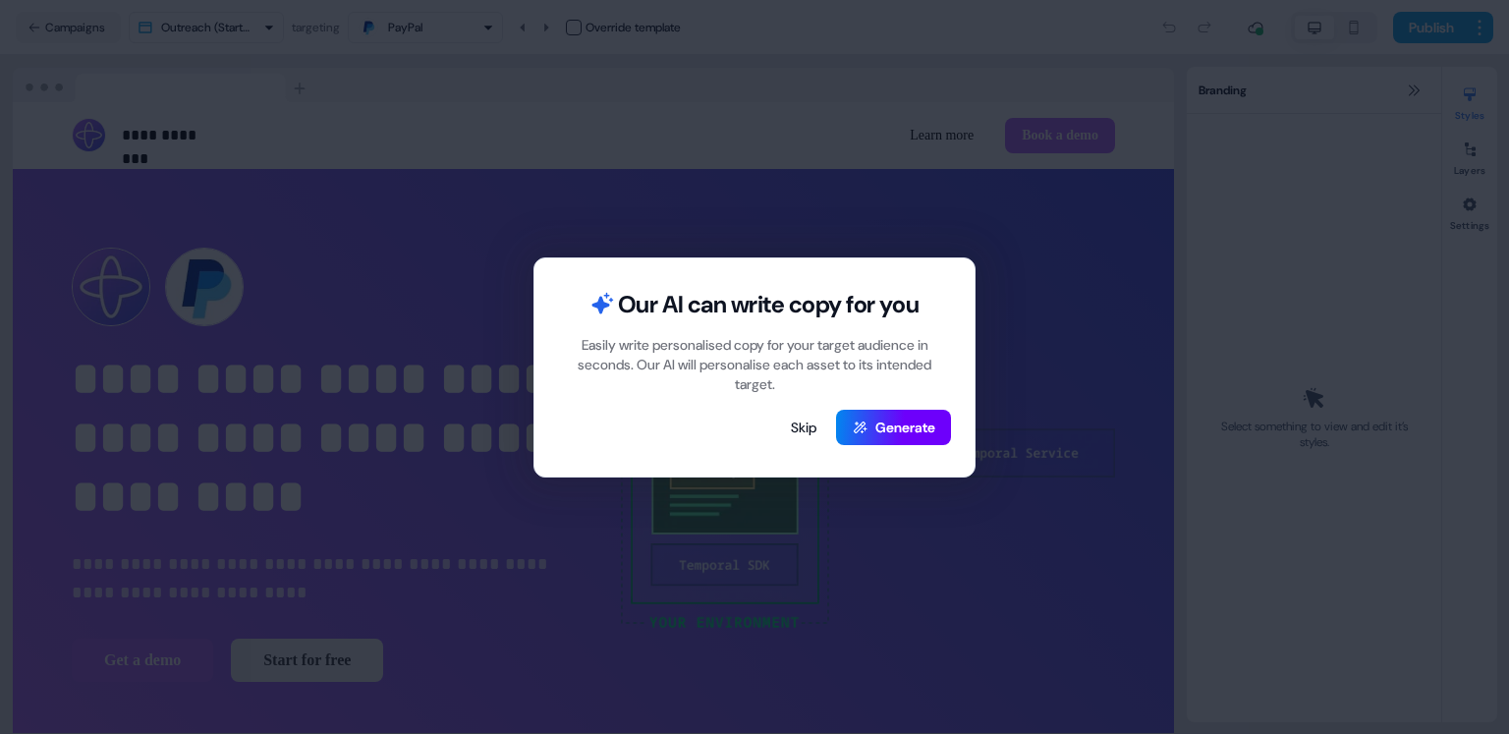
click at [908, 426] on button "Generate" at bounding box center [893, 427] width 115 height 35
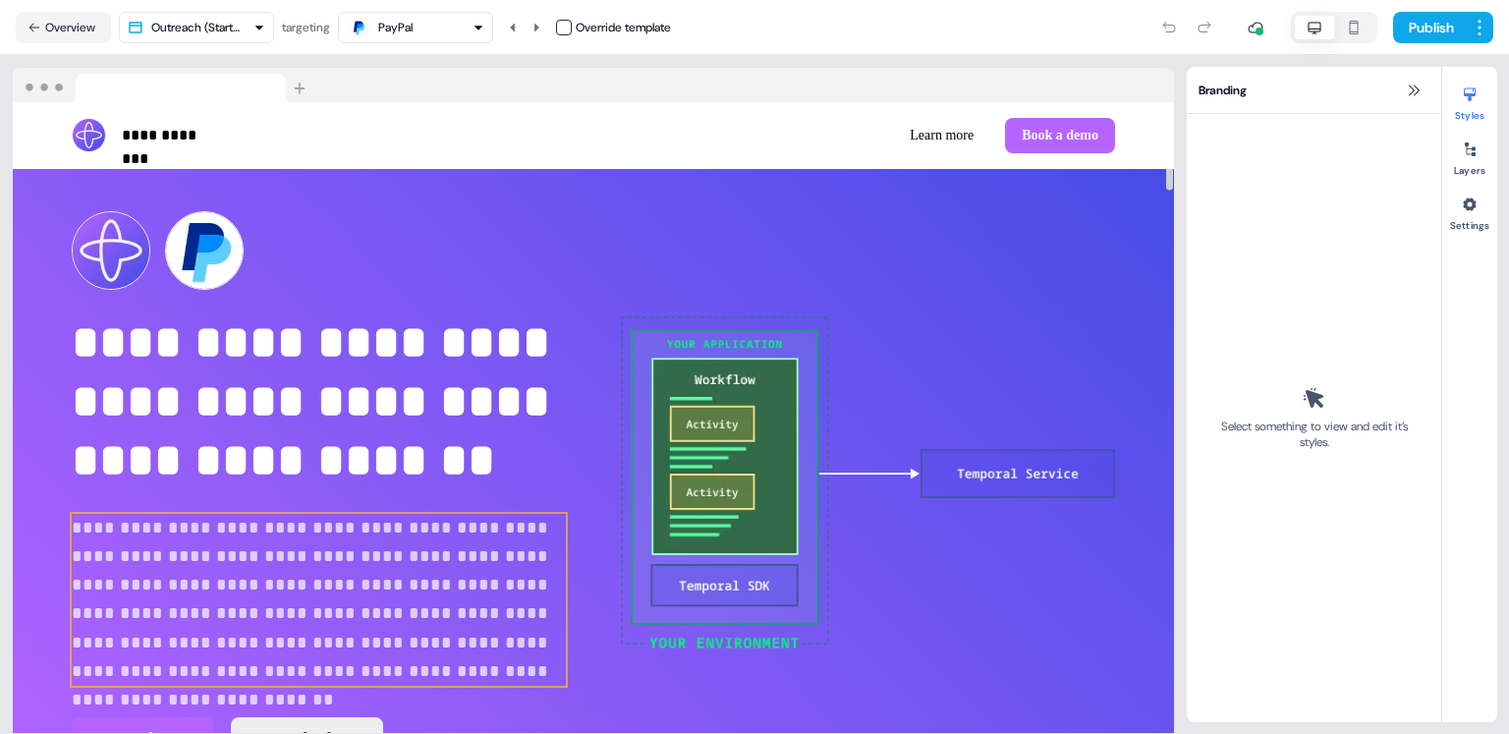
scroll to position [43, 0]
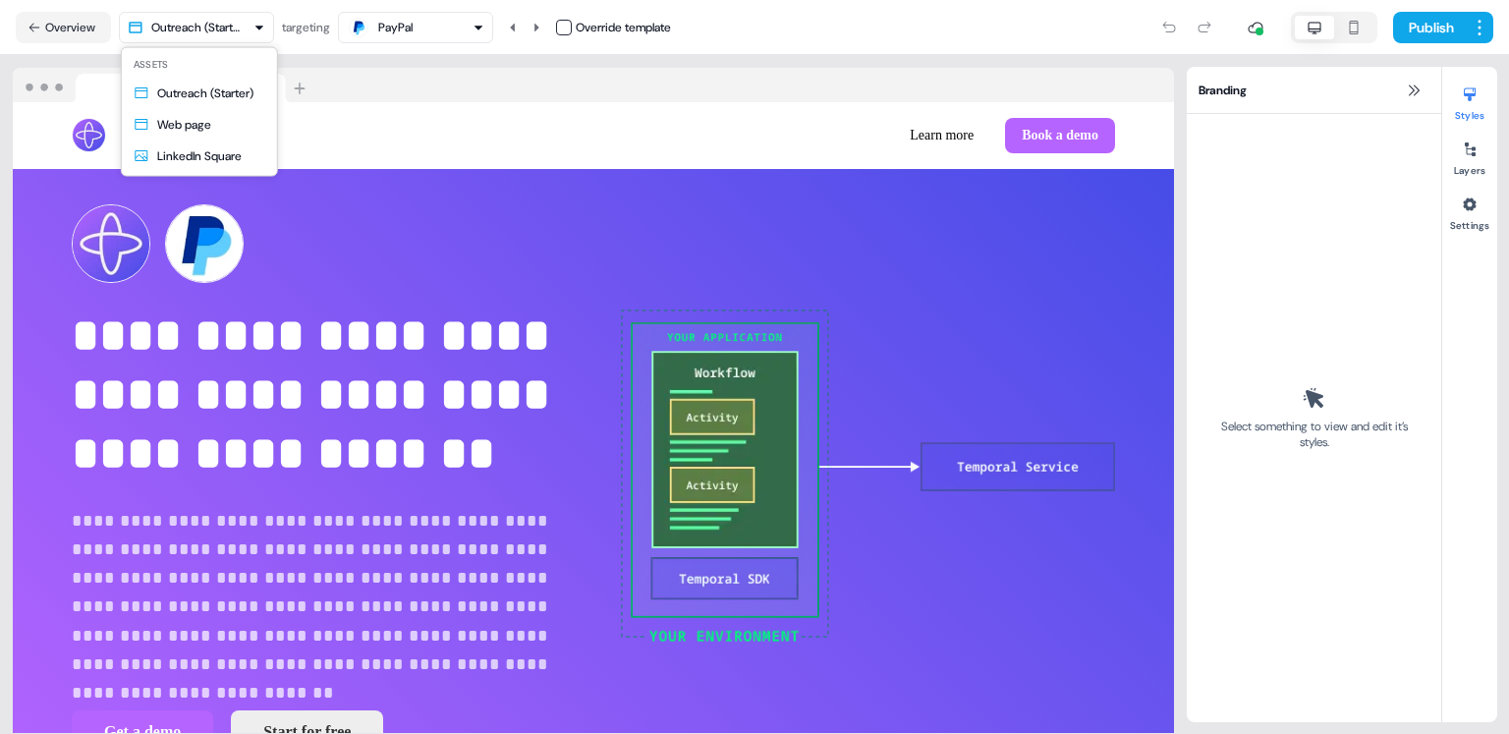
click at [267, 20] on html "**********" at bounding box center [754, 367] width 1509 height 734
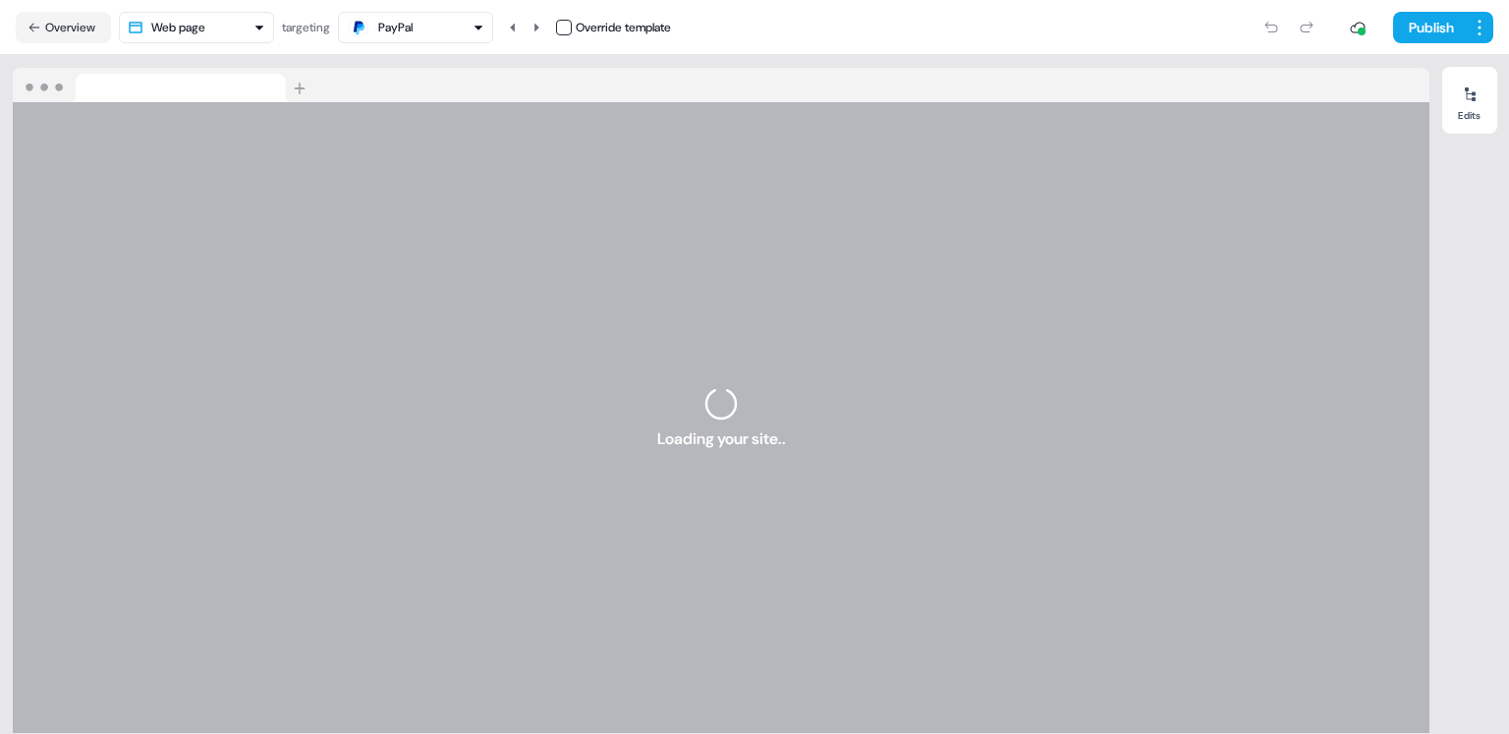
click at [228, 431] on div "Loading your site.." at bounding box center [721, 418] width 1417 height 632
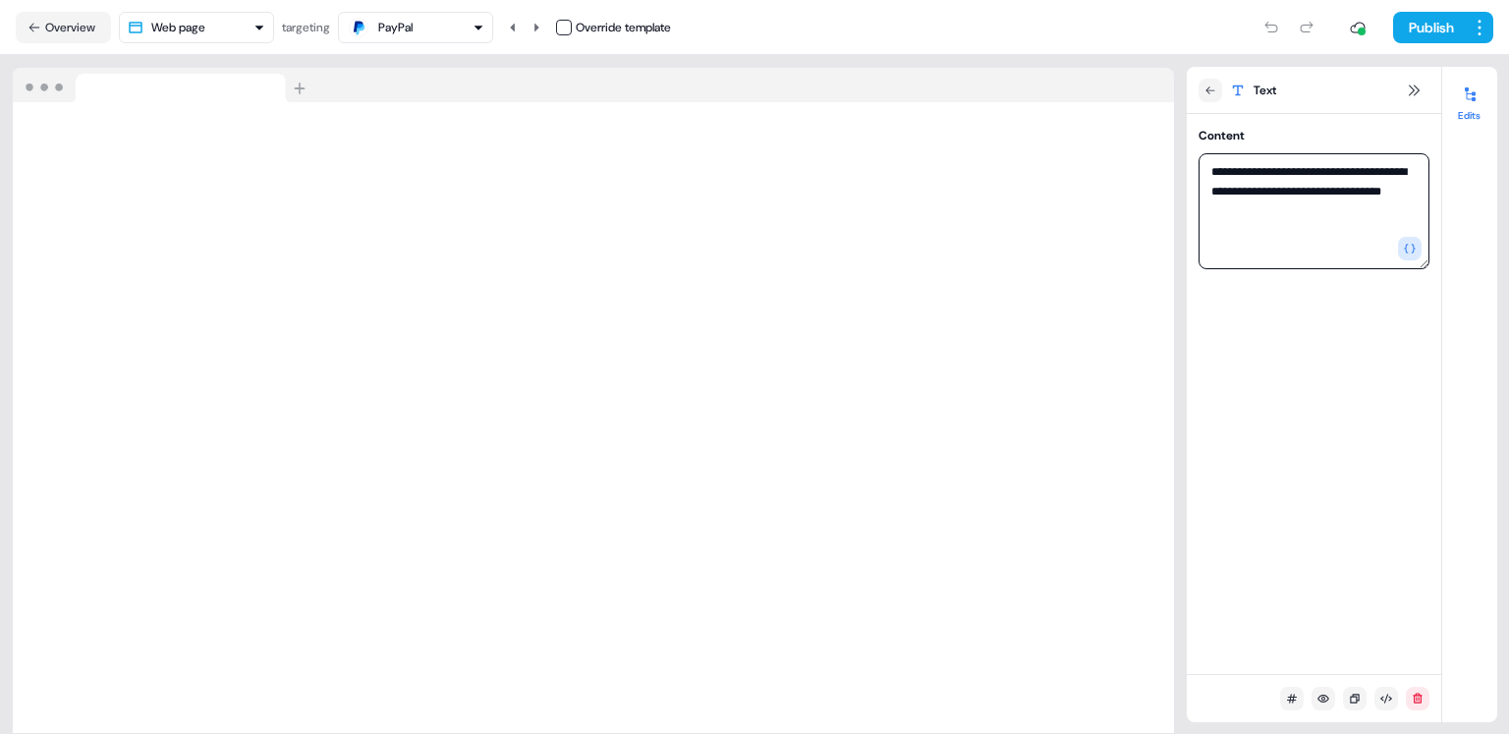
click at [1214, 182] on textarea "**********" at bounding box center [1314, 211] width 231 height 116
click at [1415, 244] on icon "button" at bounding box center [1410, 249] width 12 height 12
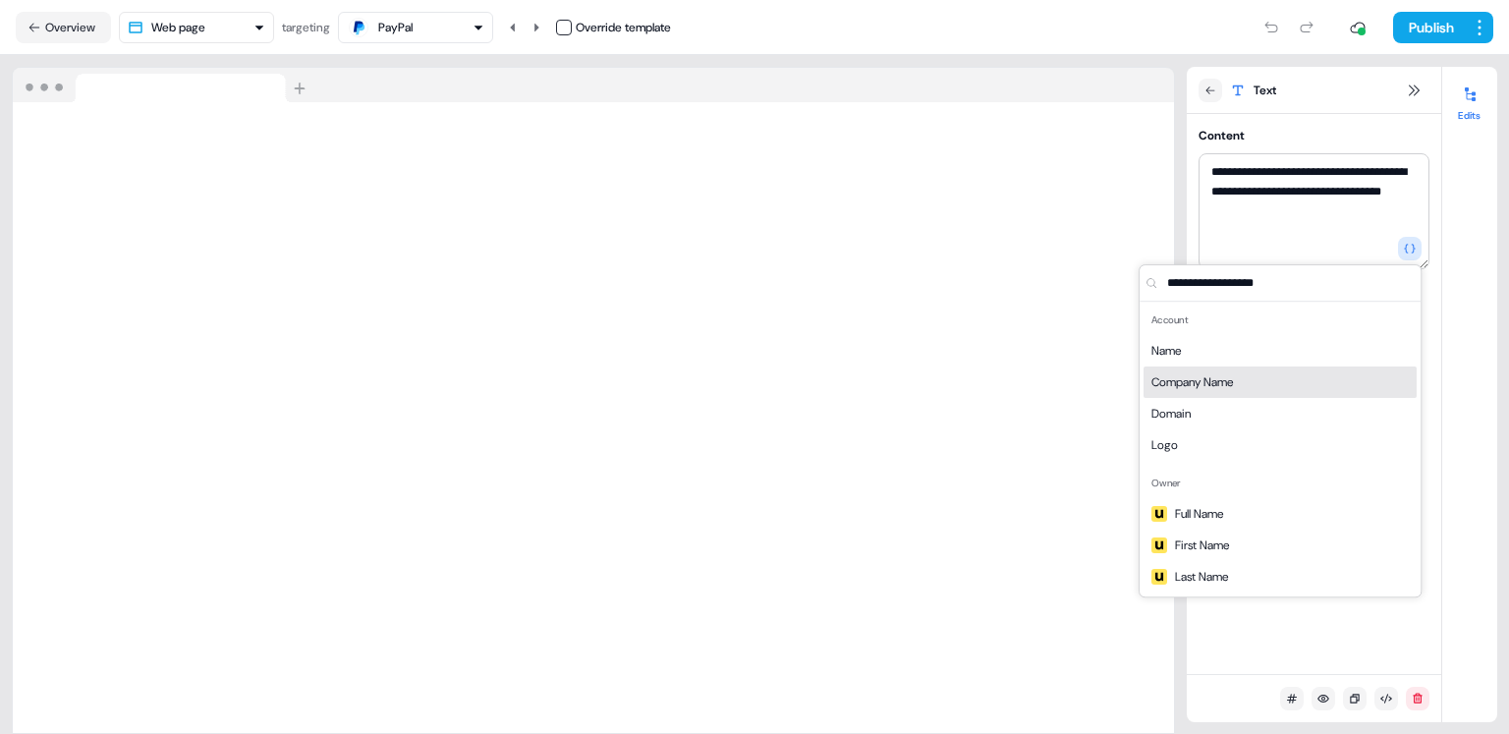
click at [1233, 382] on span "Company Name" at bounding box center [1192, 382] width 82 height 20
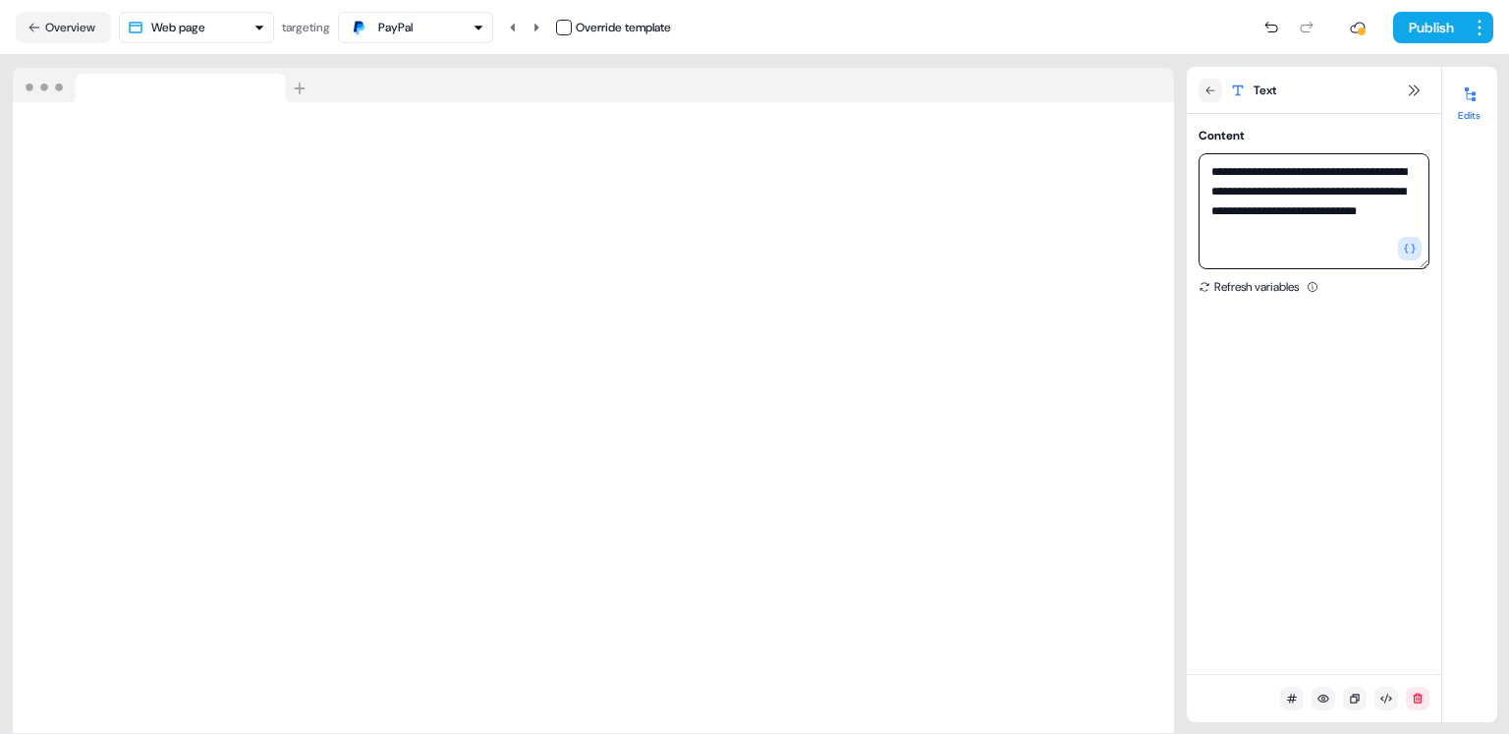
click at [1229, 208] on textarea "**********" at bounding box center [1314, 211] width 231 height 116
type textarea "**********"
click at [422, 36] on div "PayPal" at bounding box center [416, 28] width 138 height 24
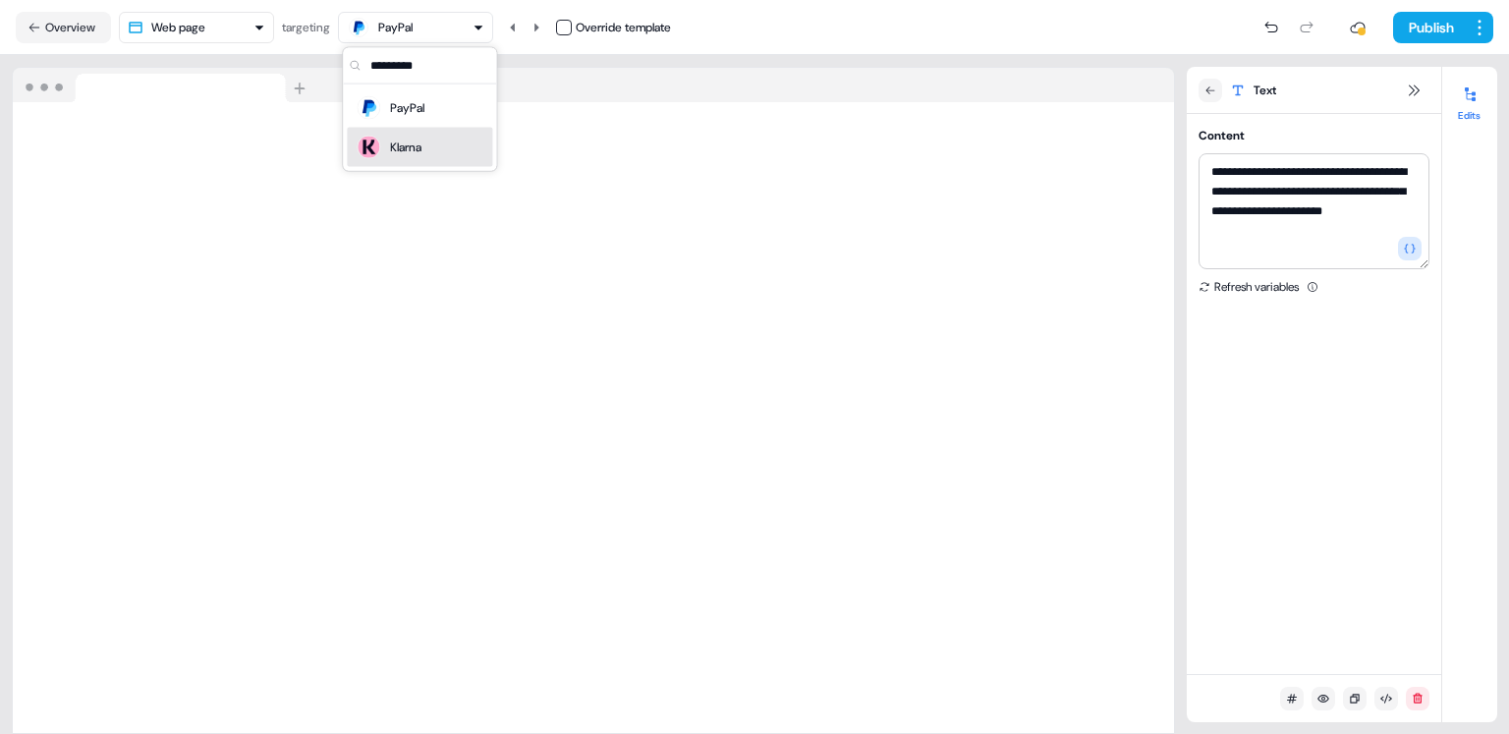
click at [415, 140] on div "Klarna" at bounding box center [405, 148] width 31 height 20
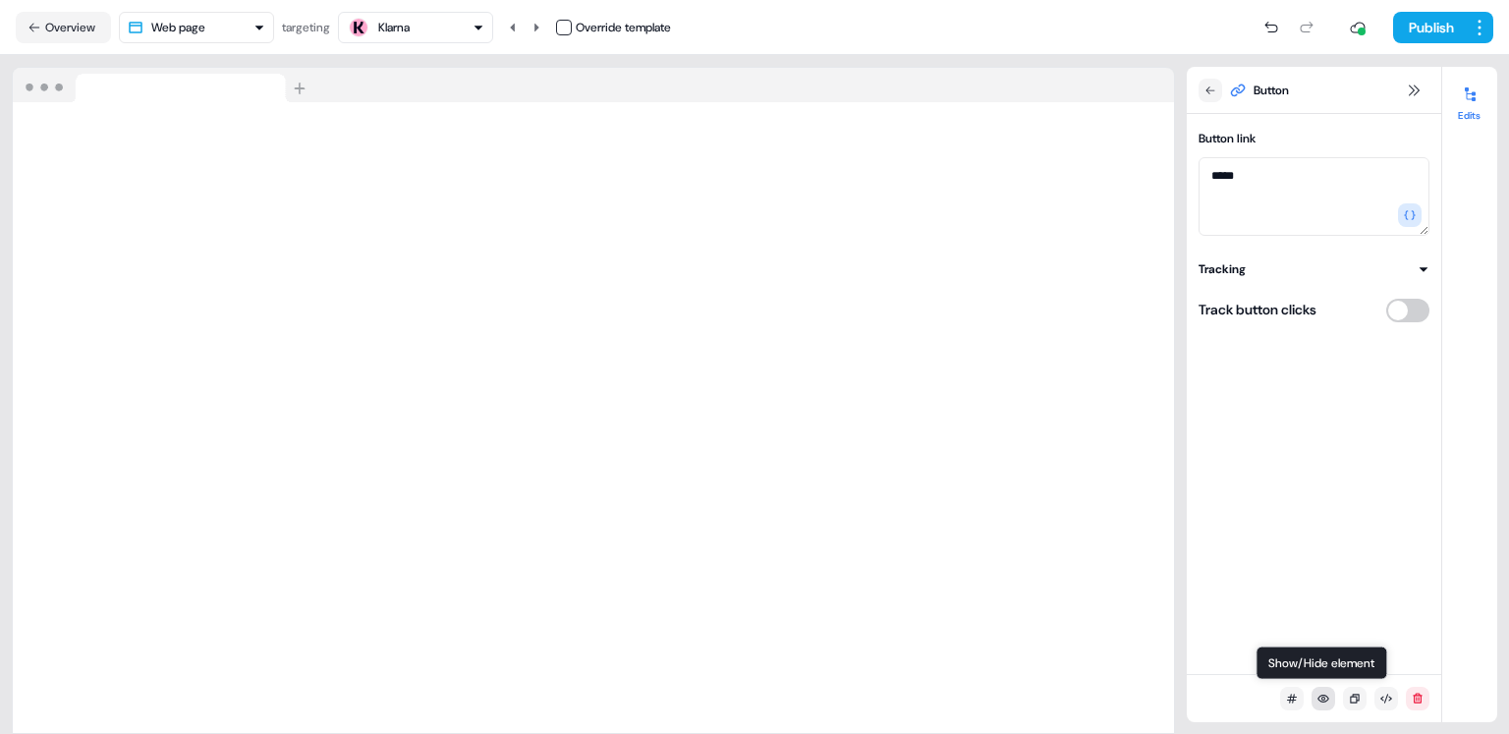
click at [1325, 697] on icon at bounding box center [1323, 699] width 12 height 12
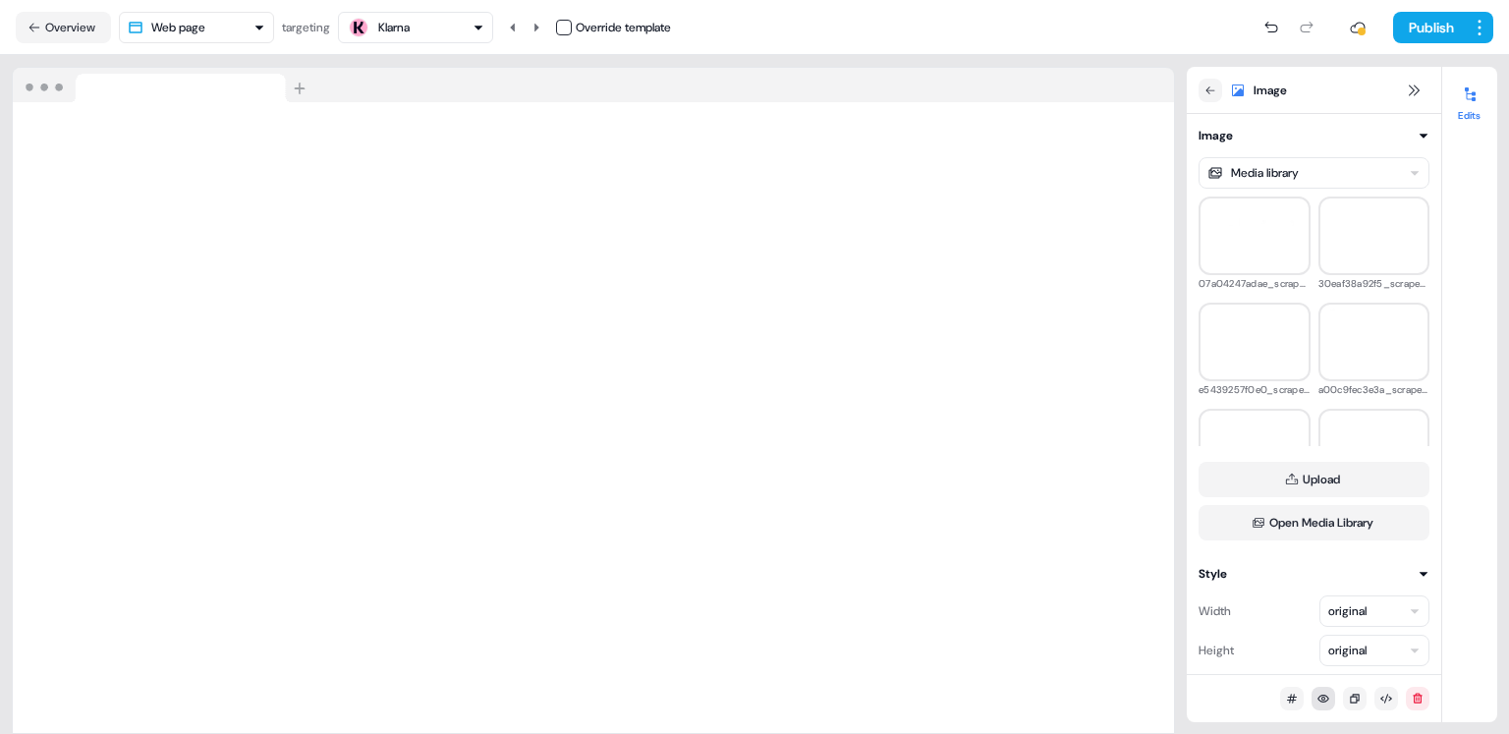
click at [424, 25] on div "Klarna" at bounding box center [416, 28] width 138 height 24
click at [405, 111] on div "PayPal" at bounding box center [407, 108] width 34 height 20
click at [1258, 336] on img at bounding box center [1254, 341] width 108 height 19
click at [1339, 340] on img at bounding box center [1374, 341] width 108 height 89
click at [1274, 337] on img at bounding box center [1254, 341] width 108 height 19
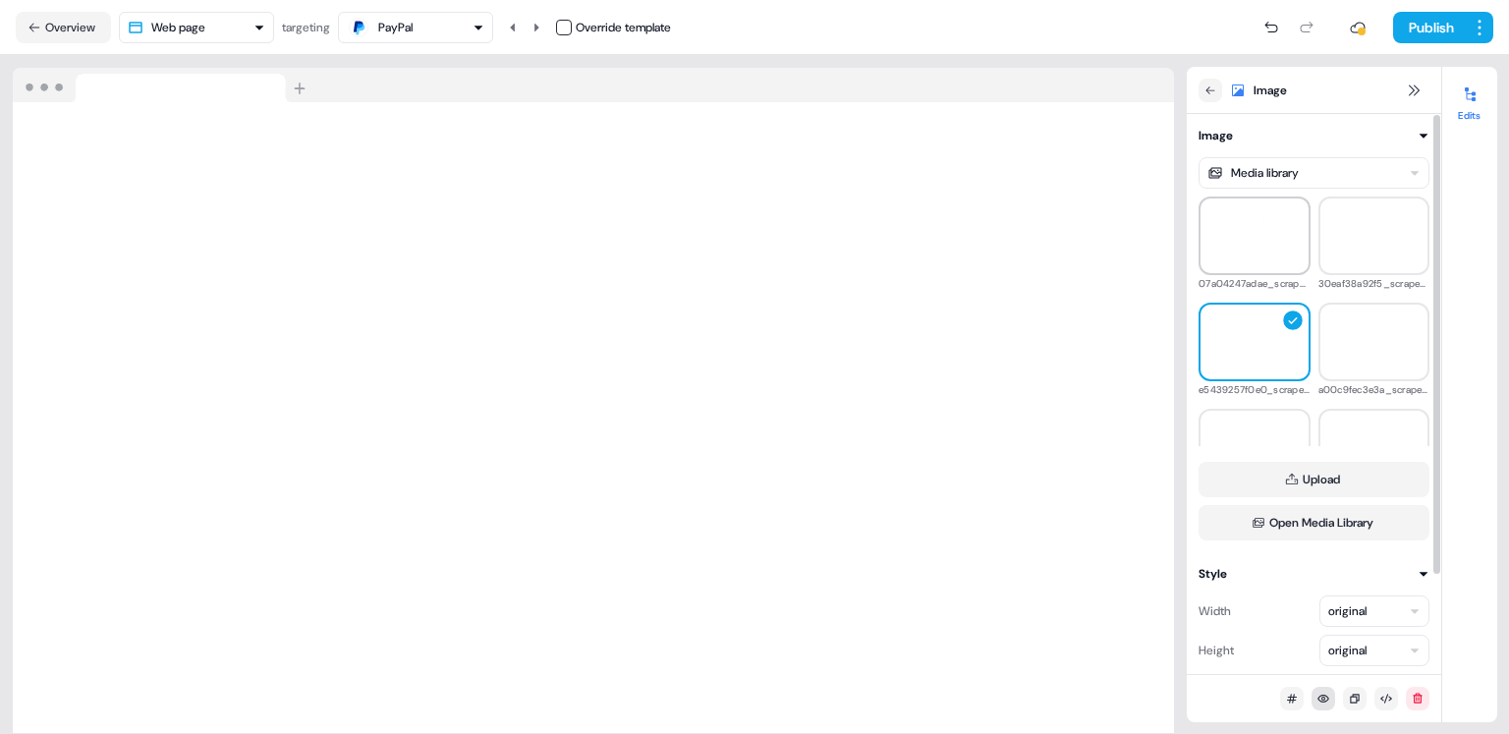
click at [1269, 256] on div at bounding box center [1255, 235] width 112 height 79
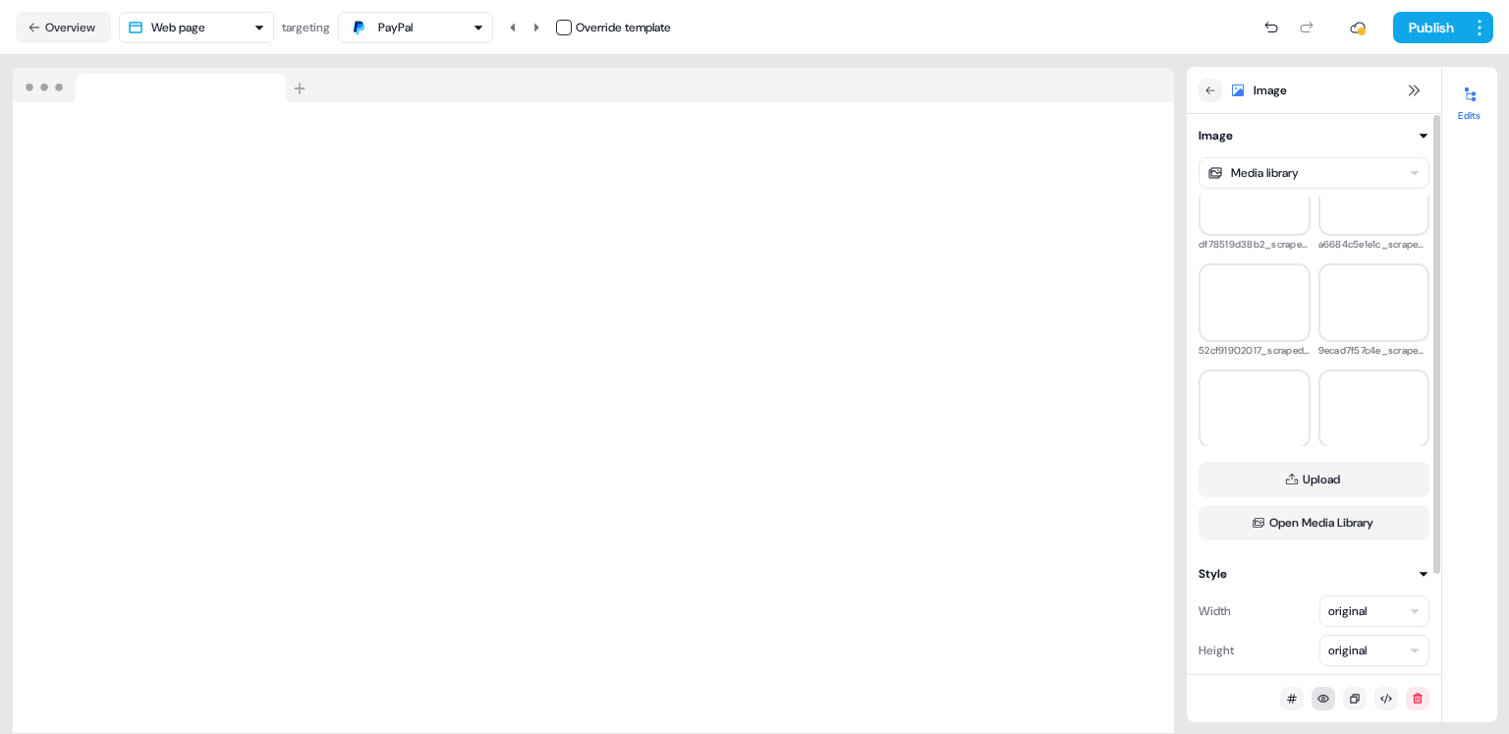
scroll to position [255, 0]
click at [1265, 332] on div at bounding box center [1255, 298] width 112 height 79
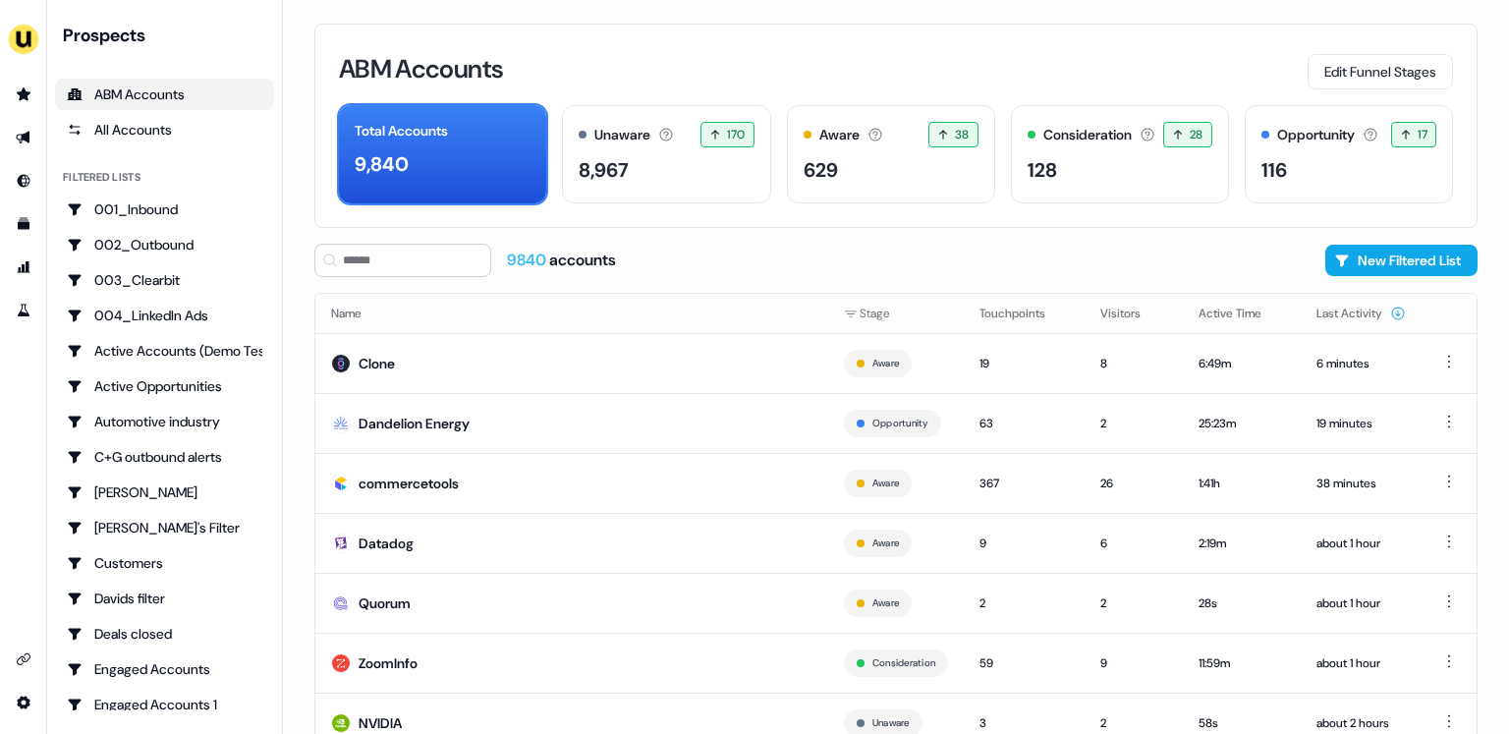
scroll to position [119, 0]
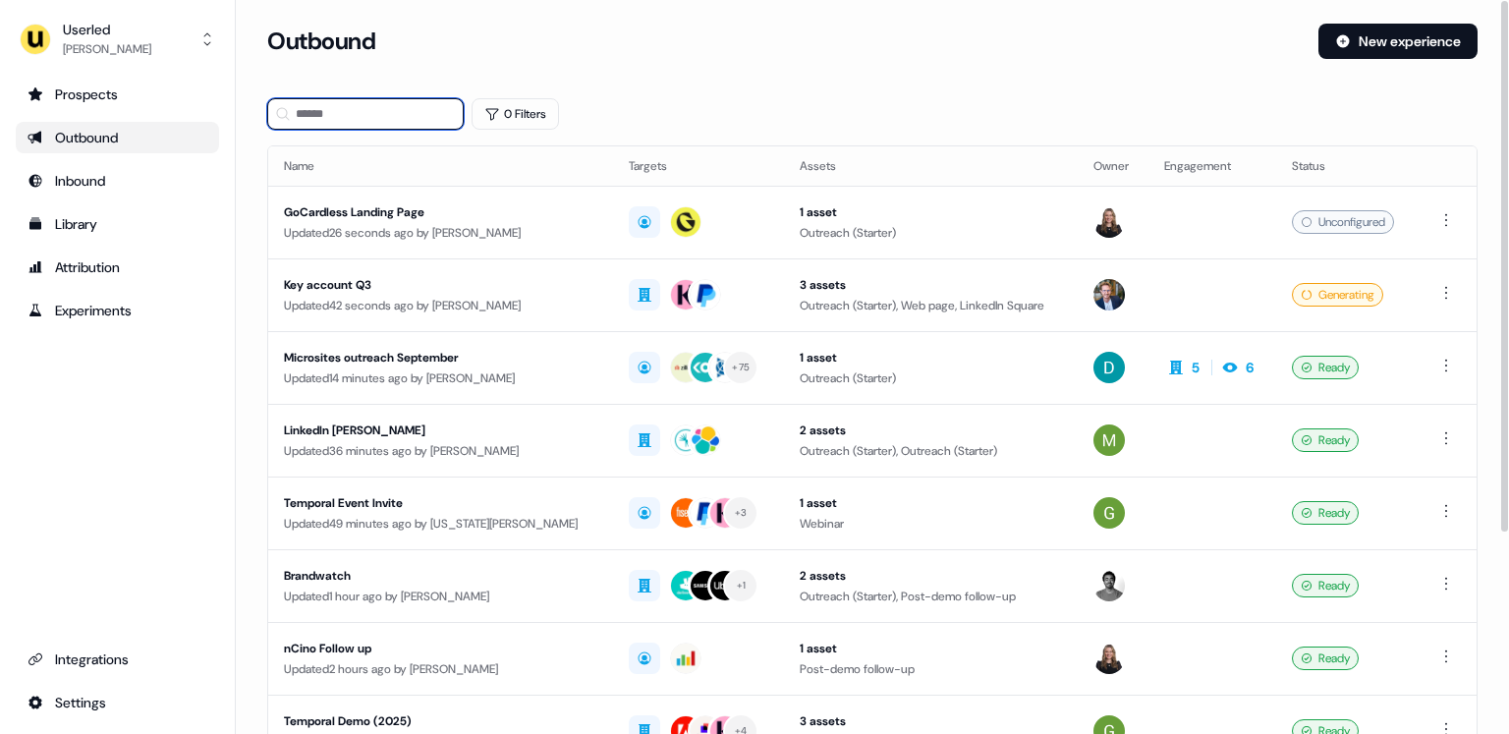
click at [358, 117] on input at bounding box center [365, 113] width 196 height 31
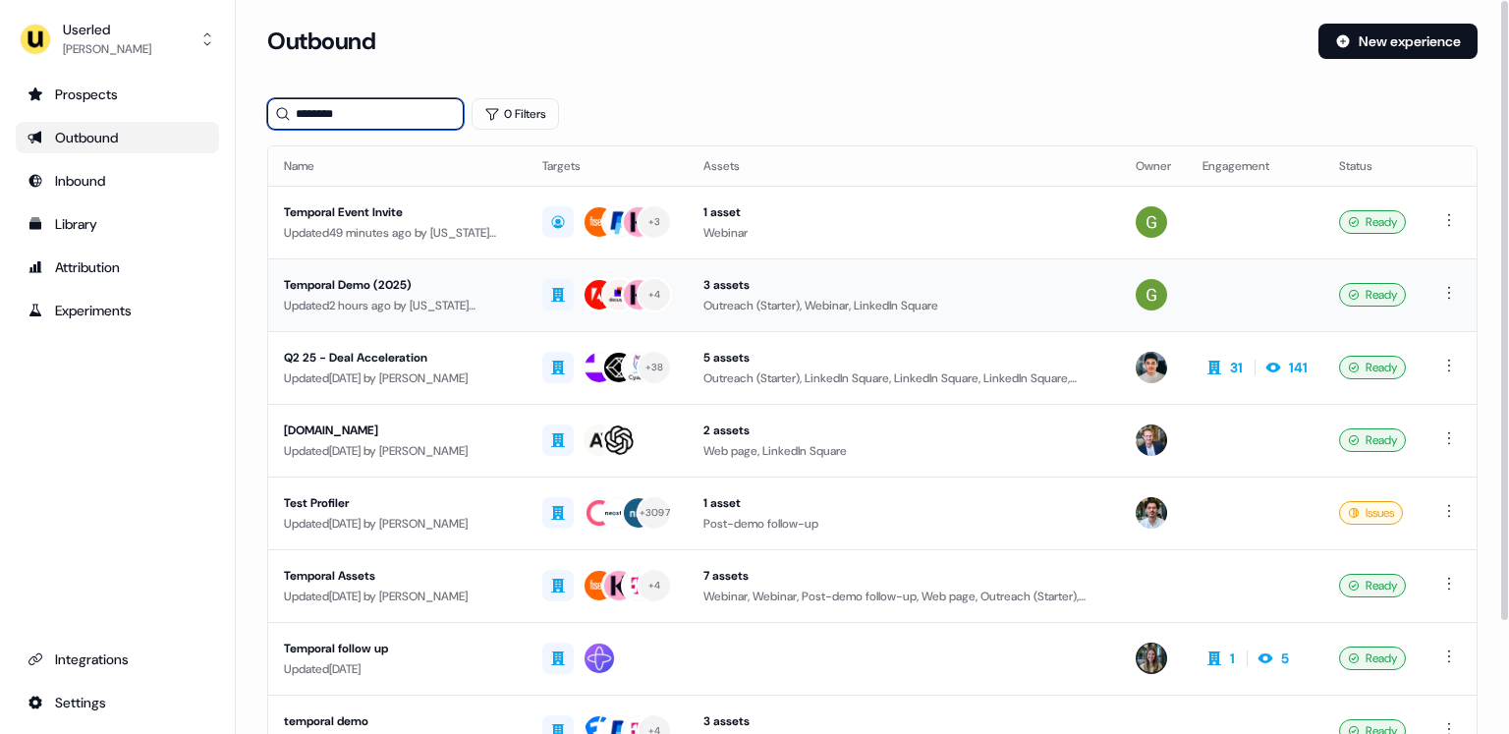
type input "********"
click at [384, 289] on div "Temporal Demo (2025)" at bounding box center [397, 285] width 227 height 20
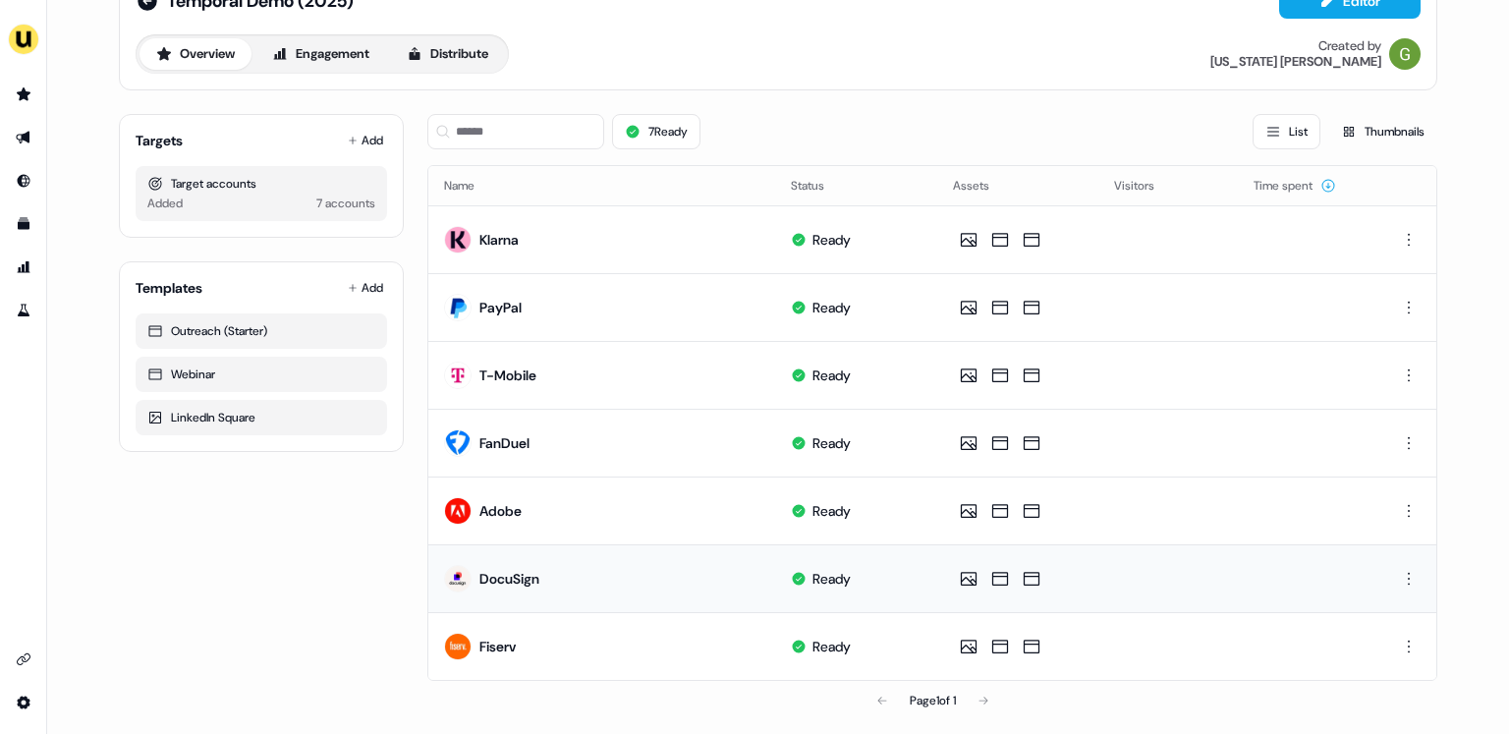
scroll to position [58, 0]
click at [1327, 16] on button "Editor" at bounding box center [1349, -1] width 141 height 35
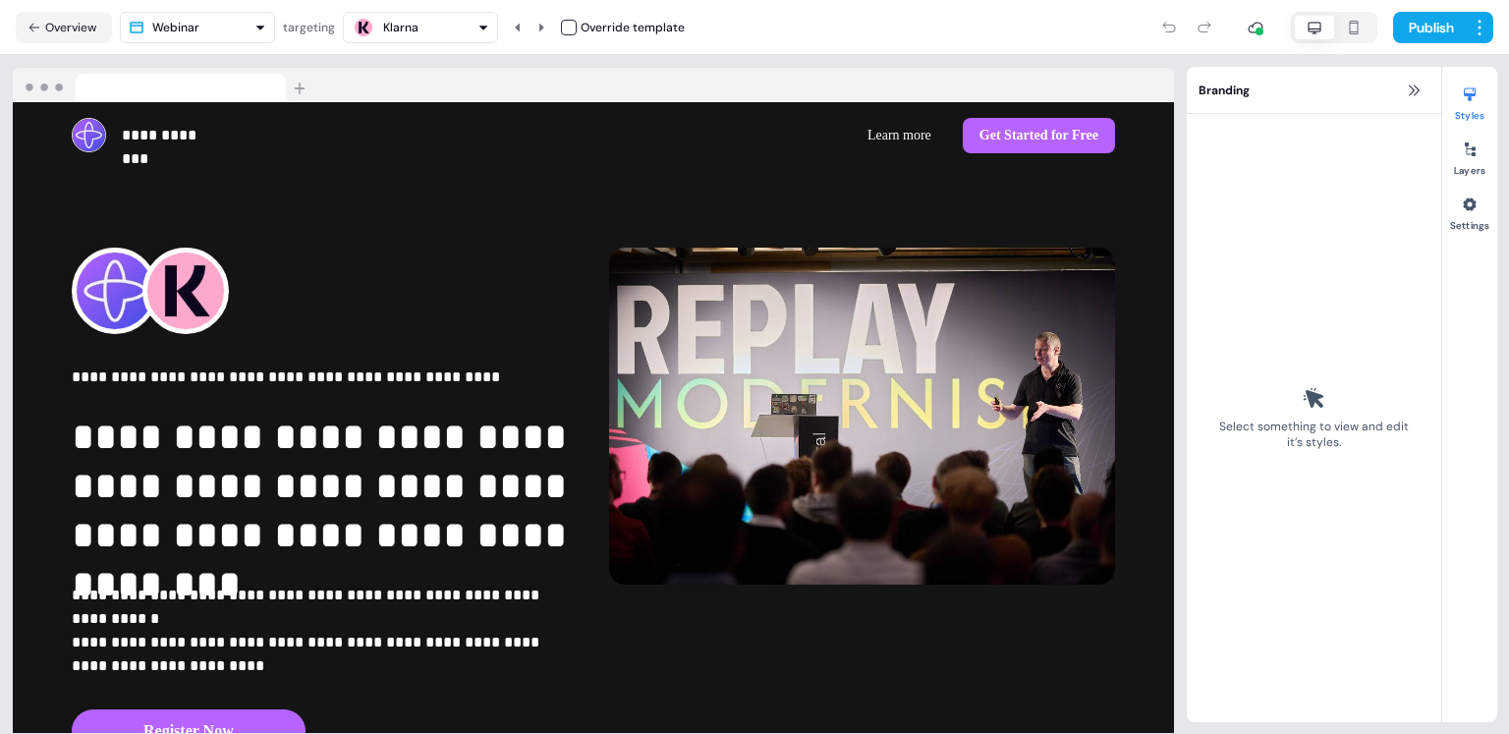
click at [242, 30] on html "**********" at bounding box center [754, 367] width 1509 height 734
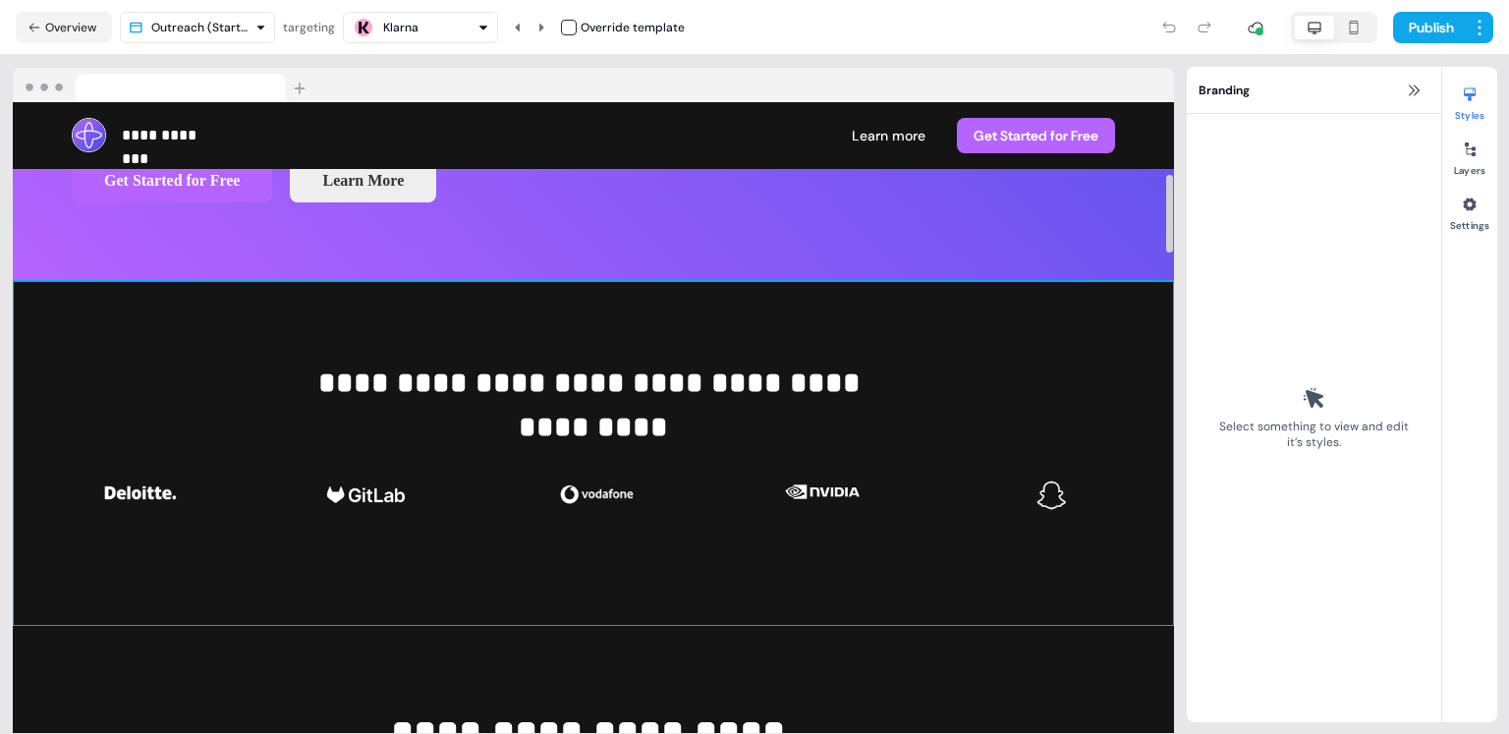
scroll to position [605, 0]
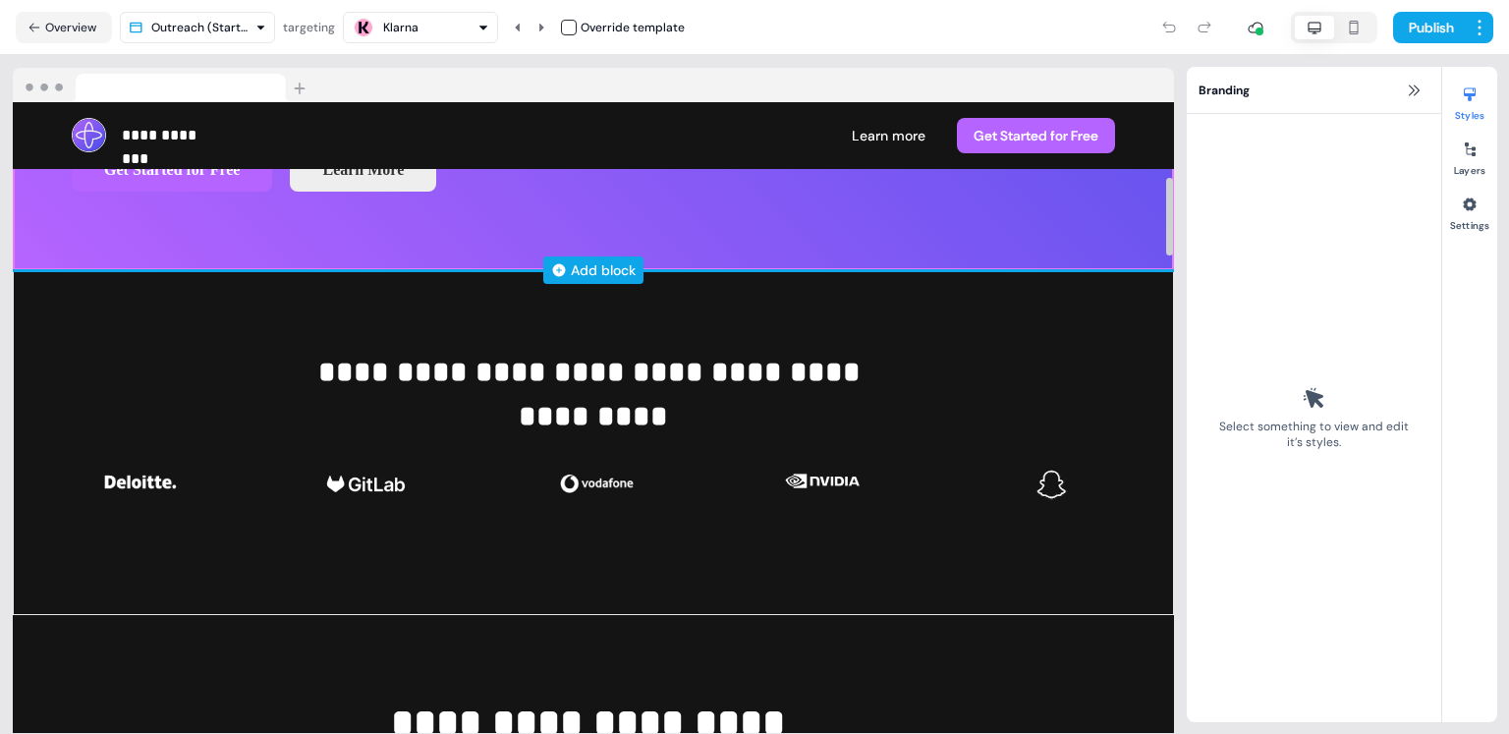
click at [573, 274] on div "Add block" at bounding box center [603, 270] width 65 height 20
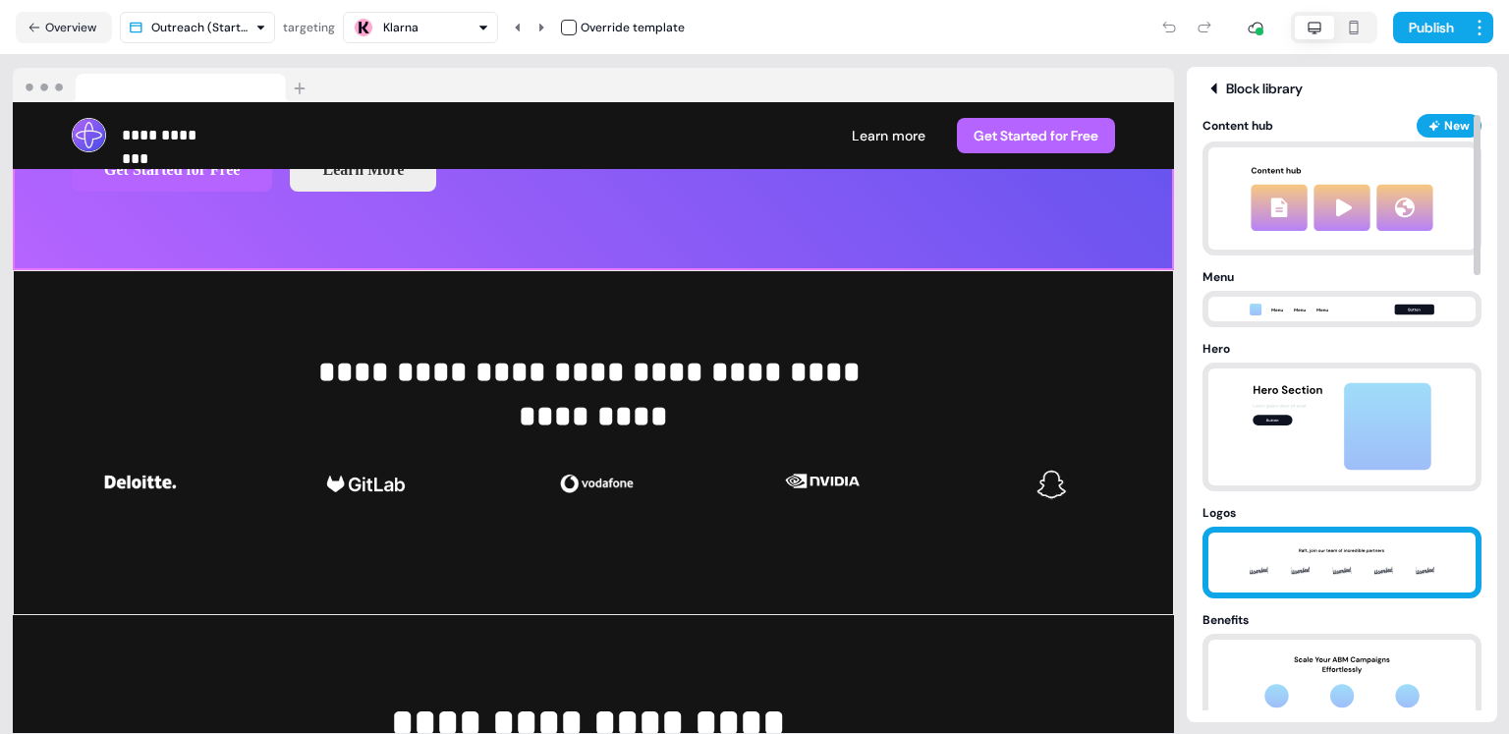
click at [1334, 548] on img at bounding box center [1342, 562] width 206 height 60
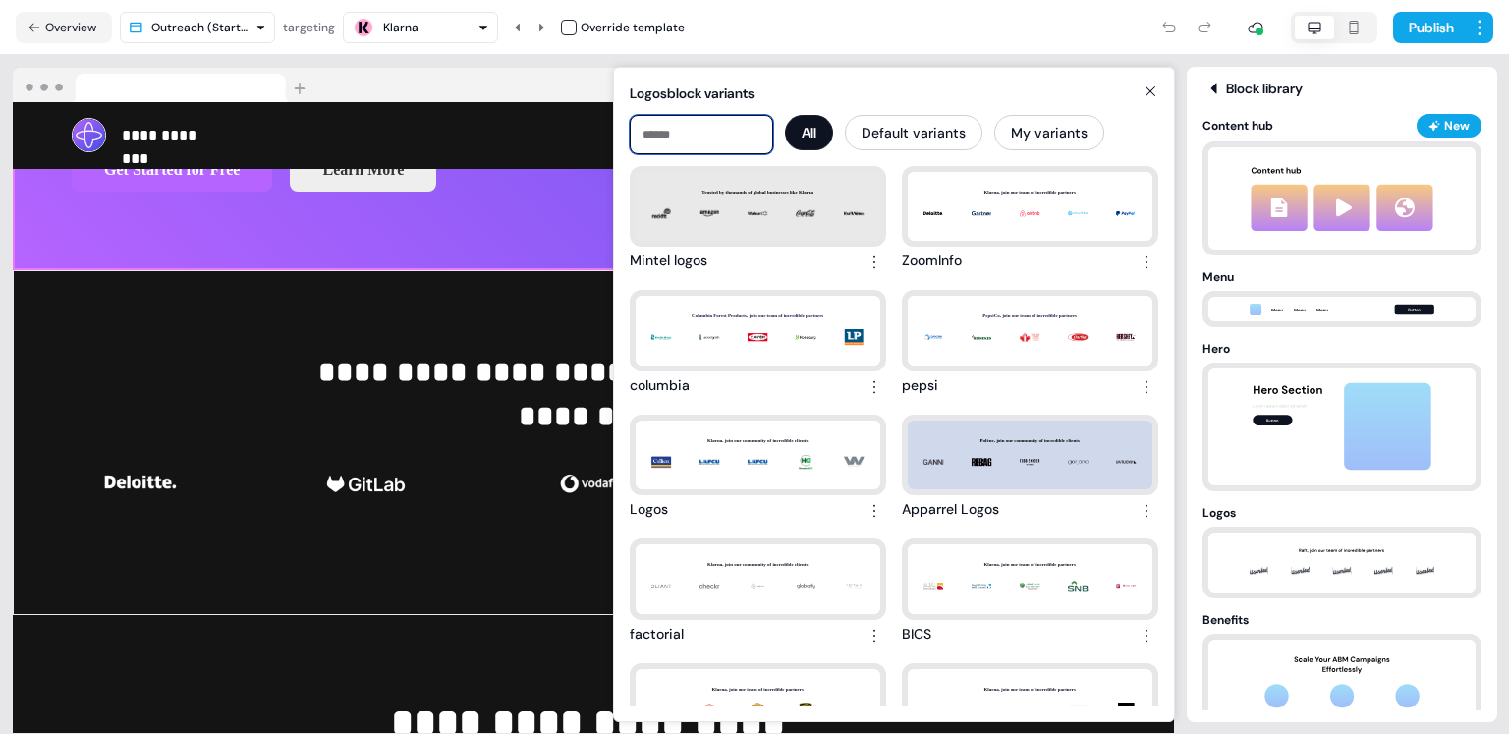
click at [713, 145] on input at bounding box center [701, 134] width 143 height 39
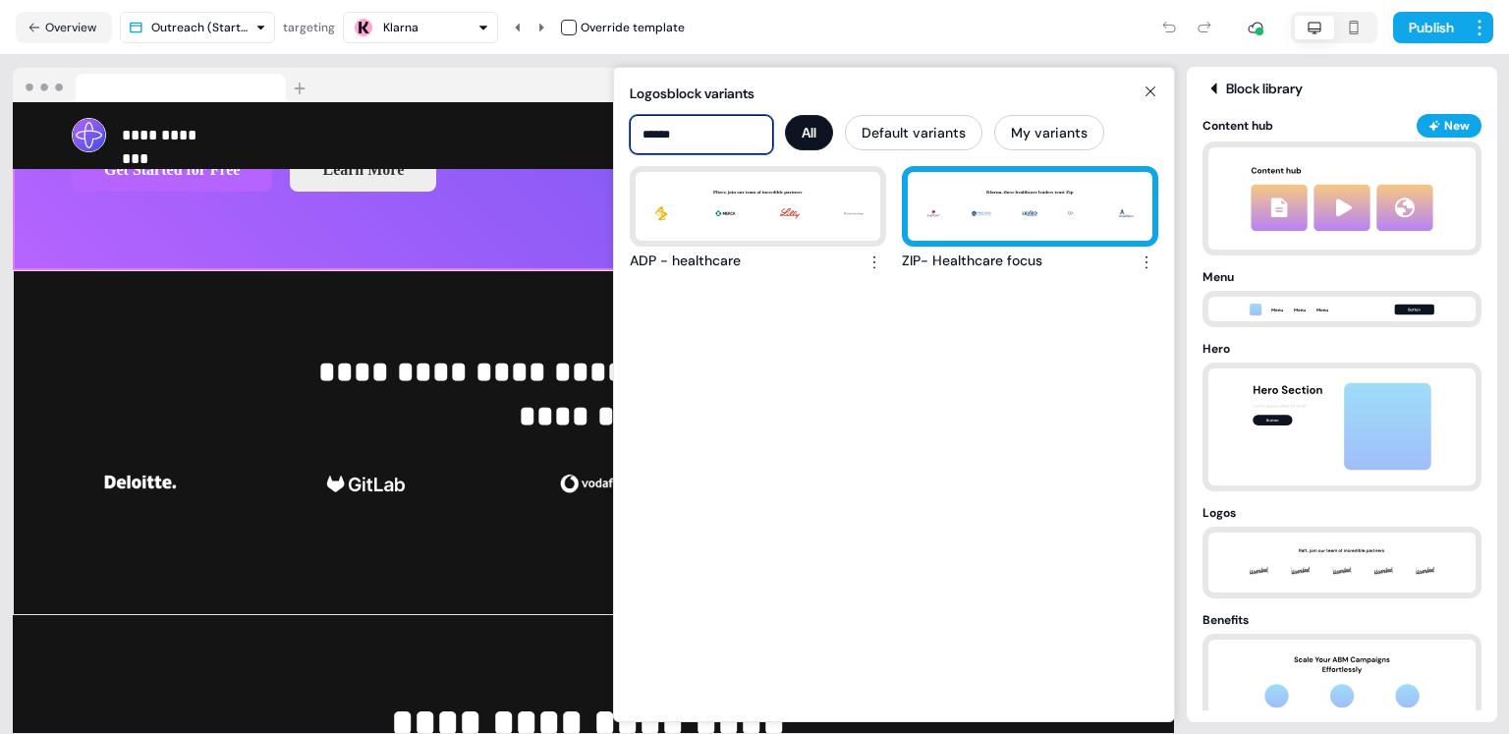
type input "******"
click at [949, 217] on div "Klarna, these healthcare leaders trust Zip" at bounding box center [1030, 206] width 245 height 69
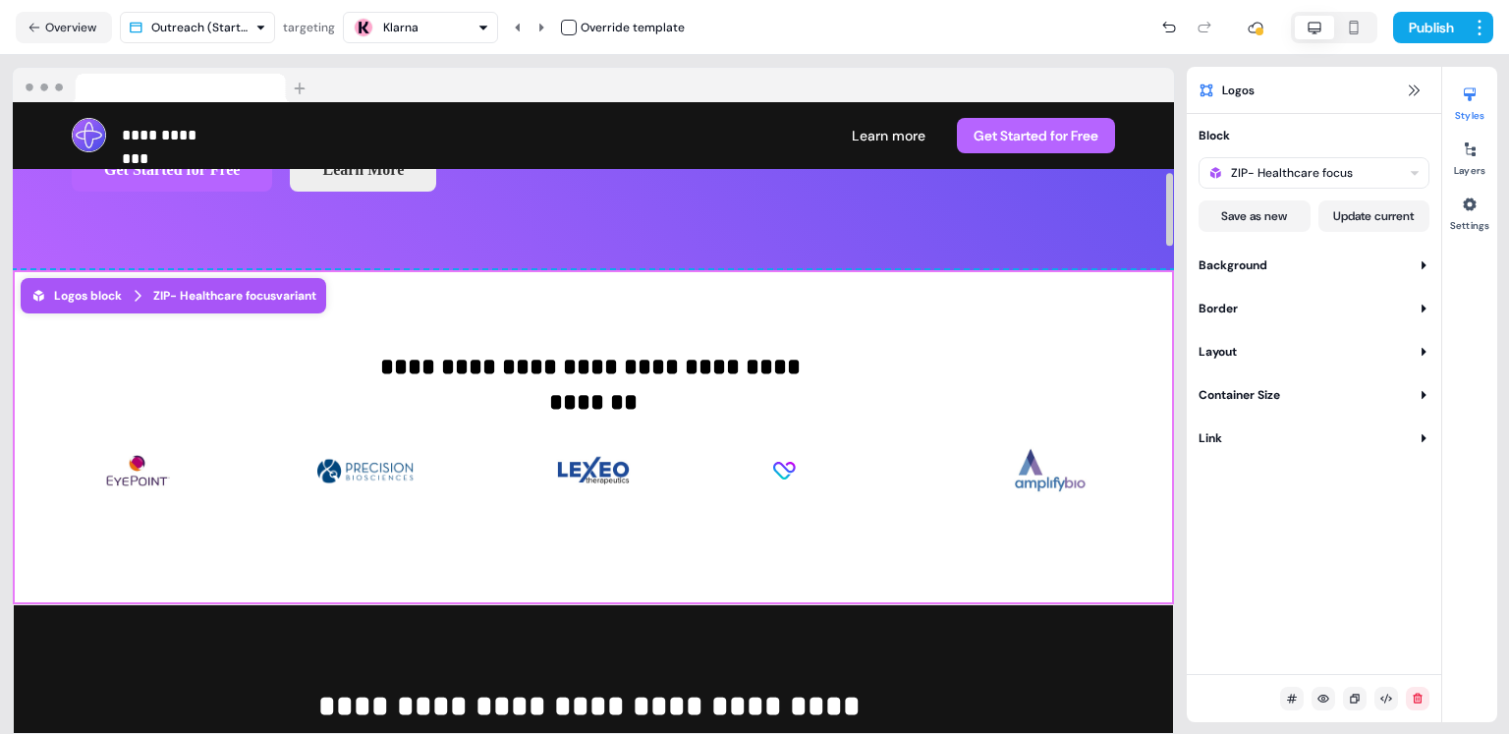
click at [821, 323] on div "**********" at bounding box center [593, 437] width 1161 height 334
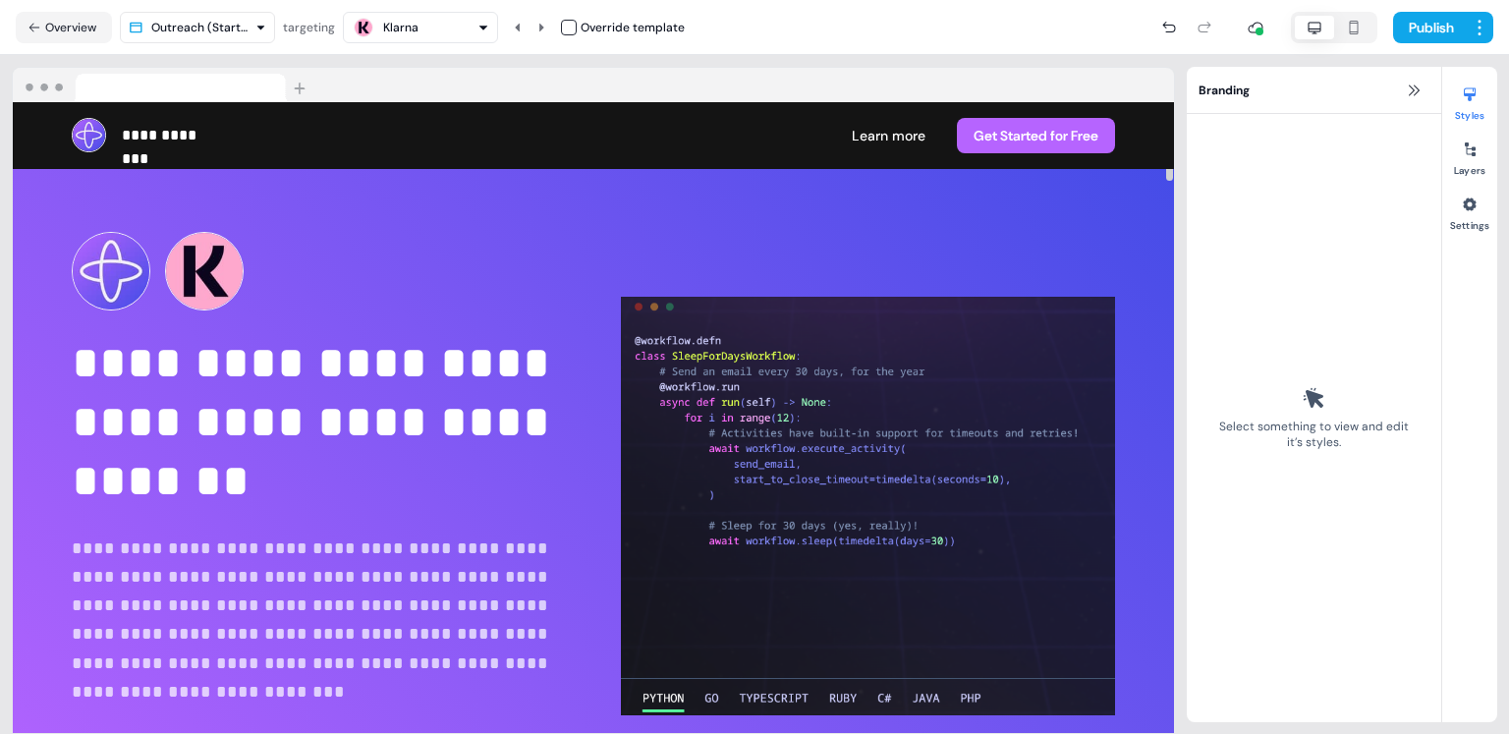
scroll to position [0, 0]
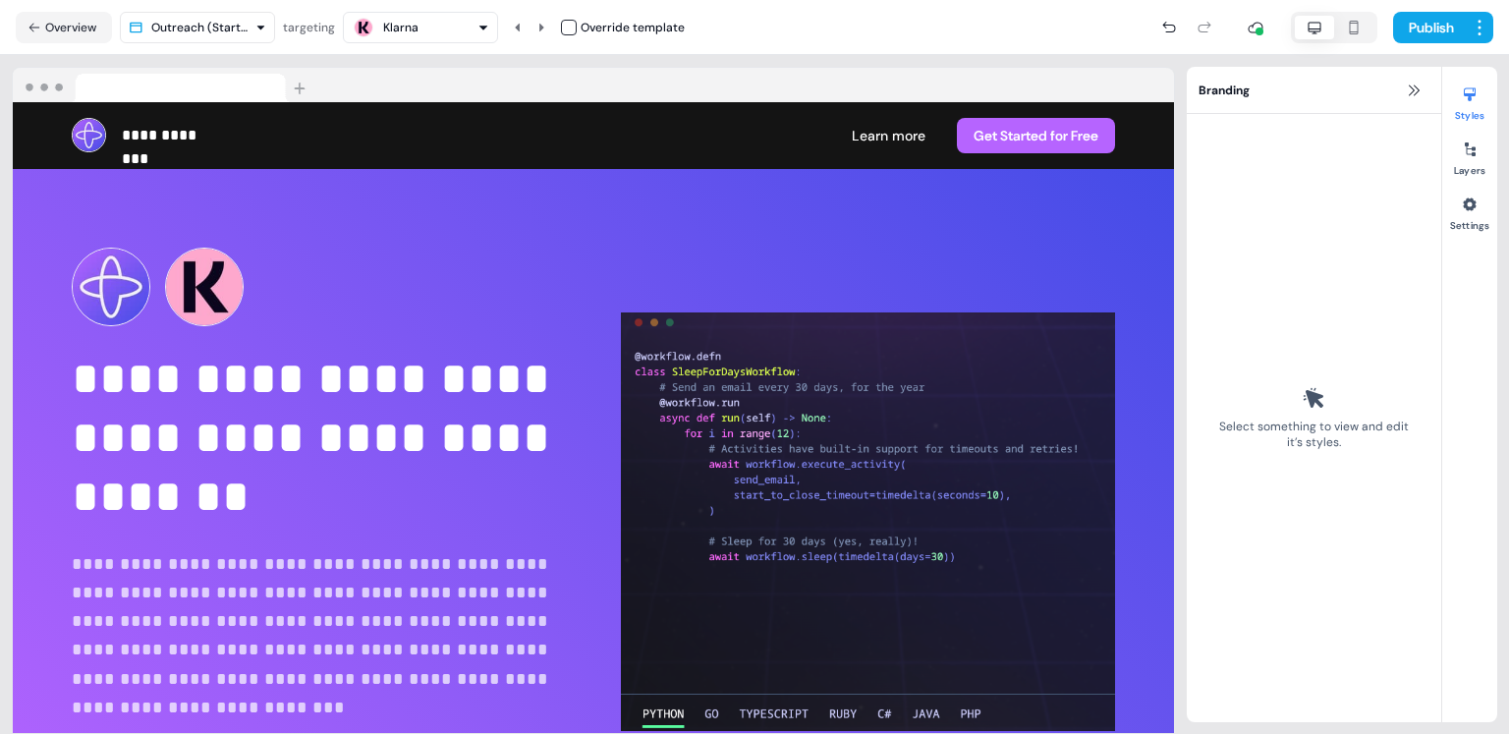
click at [399, 39] on button "Klarna" at bounding box center [420, 27] width 155 height 31
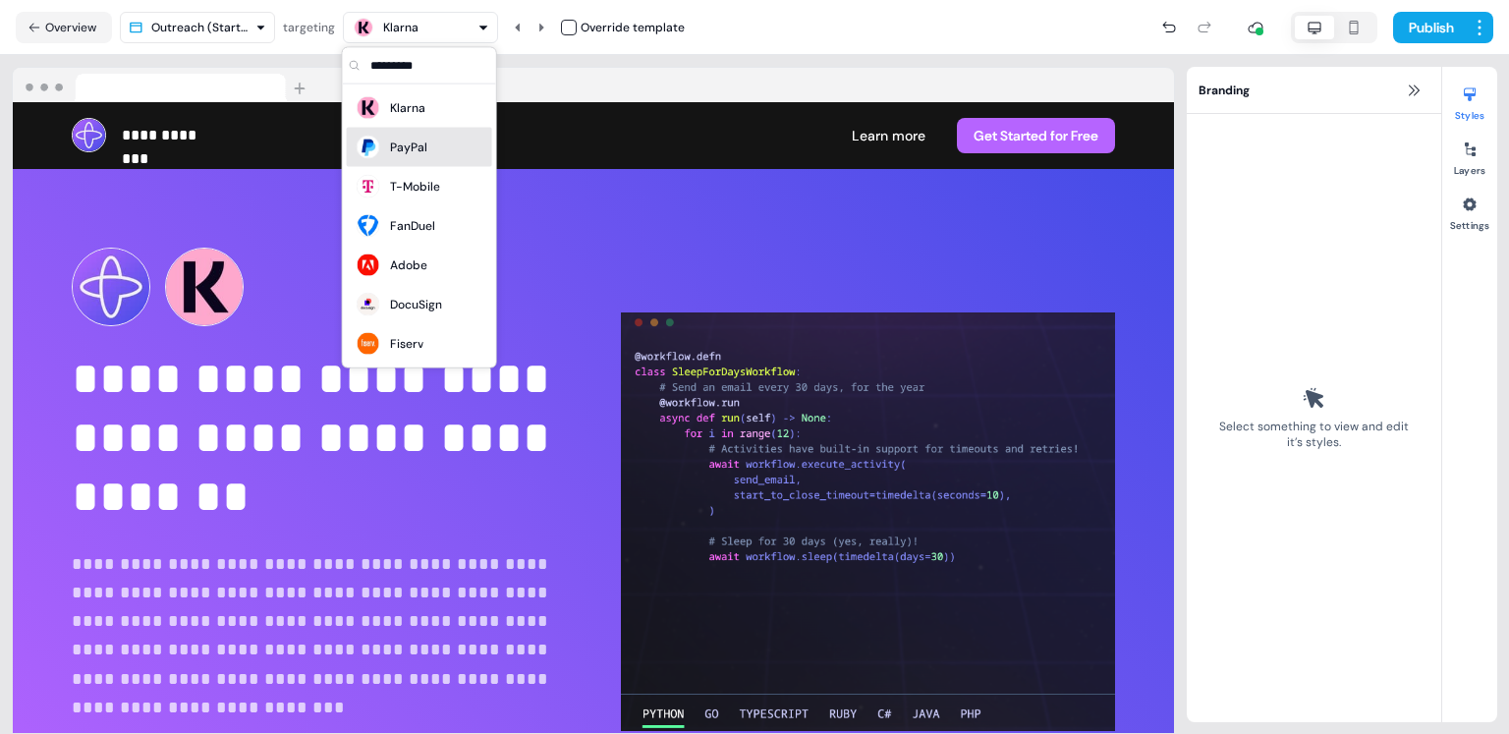
click at [406, 150] on div "PayPal" at bounding box center [408, 148] width 37 height 20
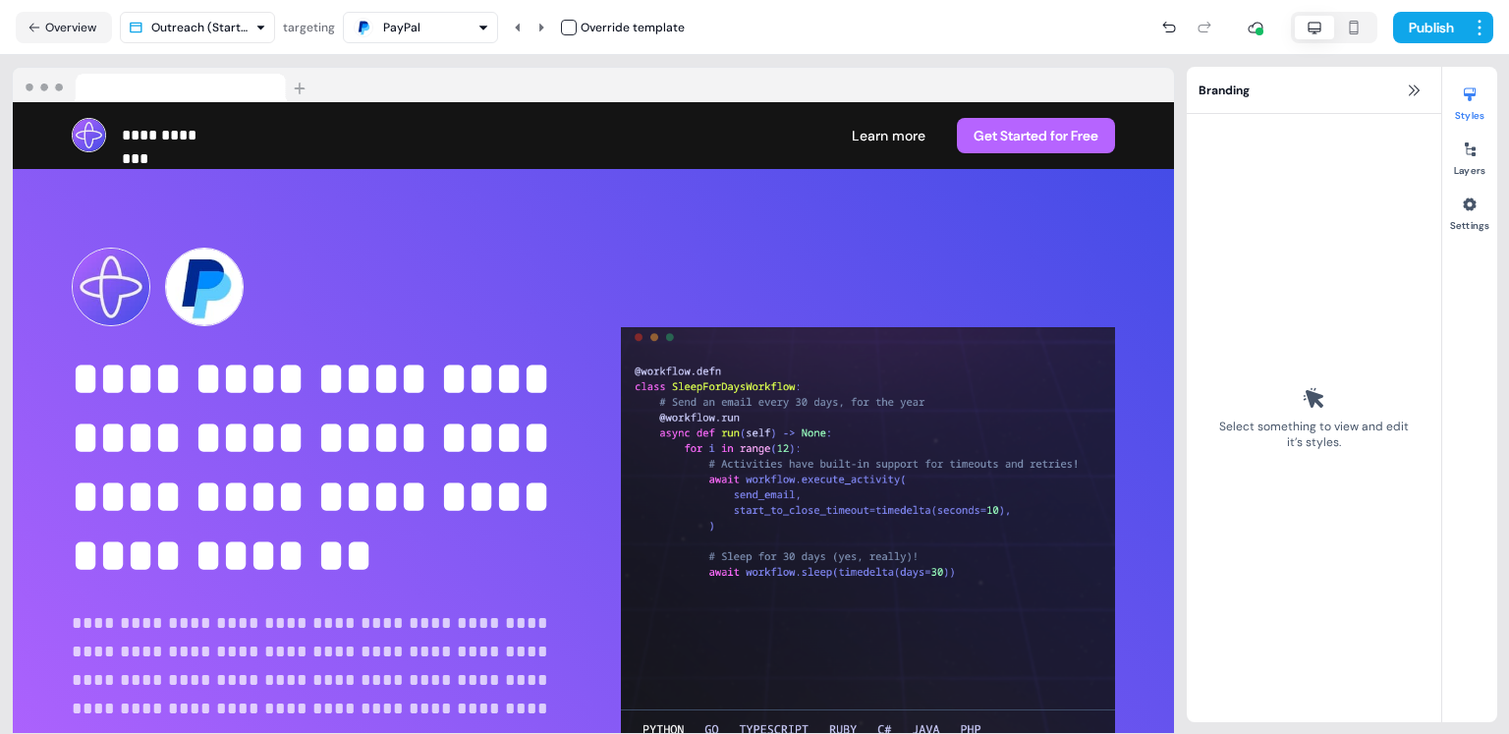
click at [440, 36] on div "PayPal" at bounding box center [421, 28] width 138 height 24
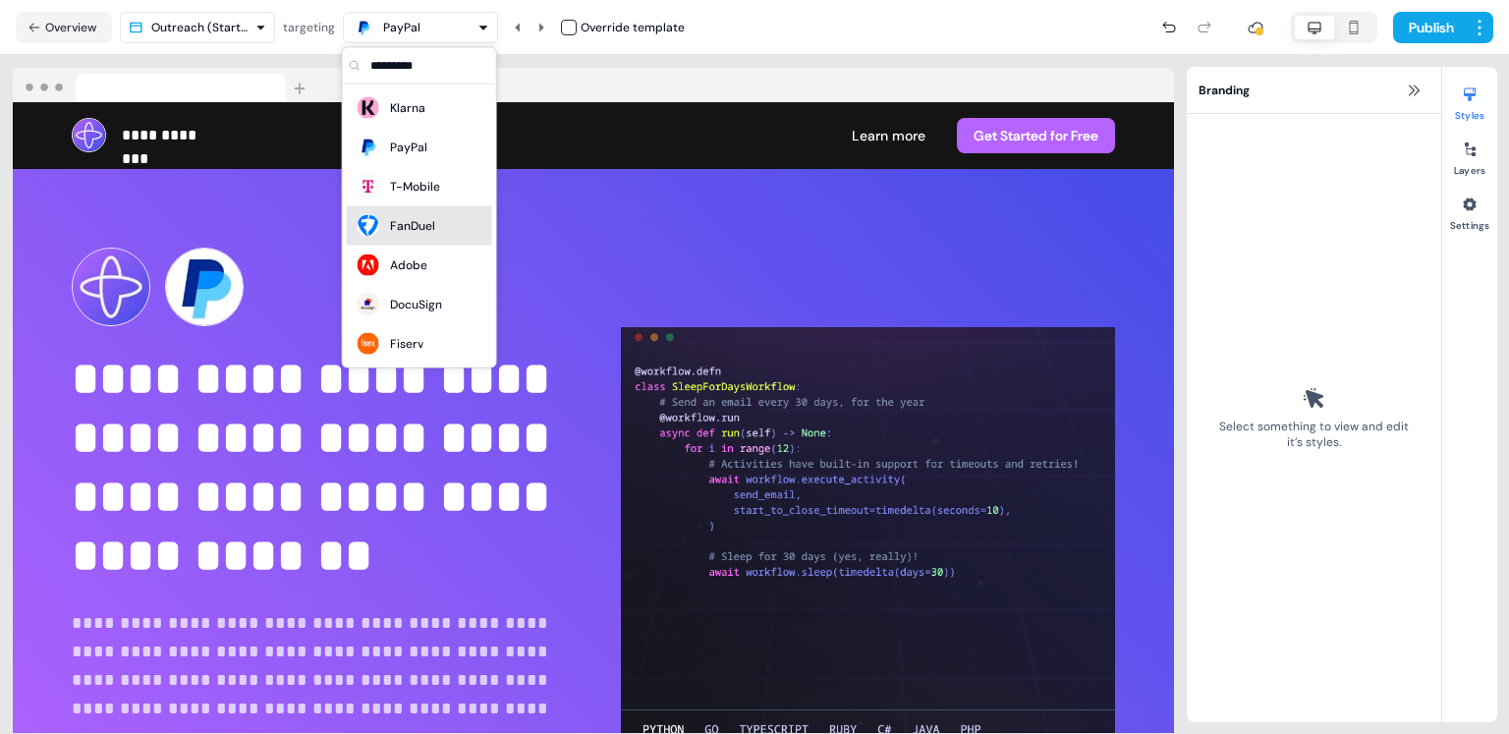
click at [425, 228] on div "FanDuel" at bounding box center [412, 226] width 45 height 20
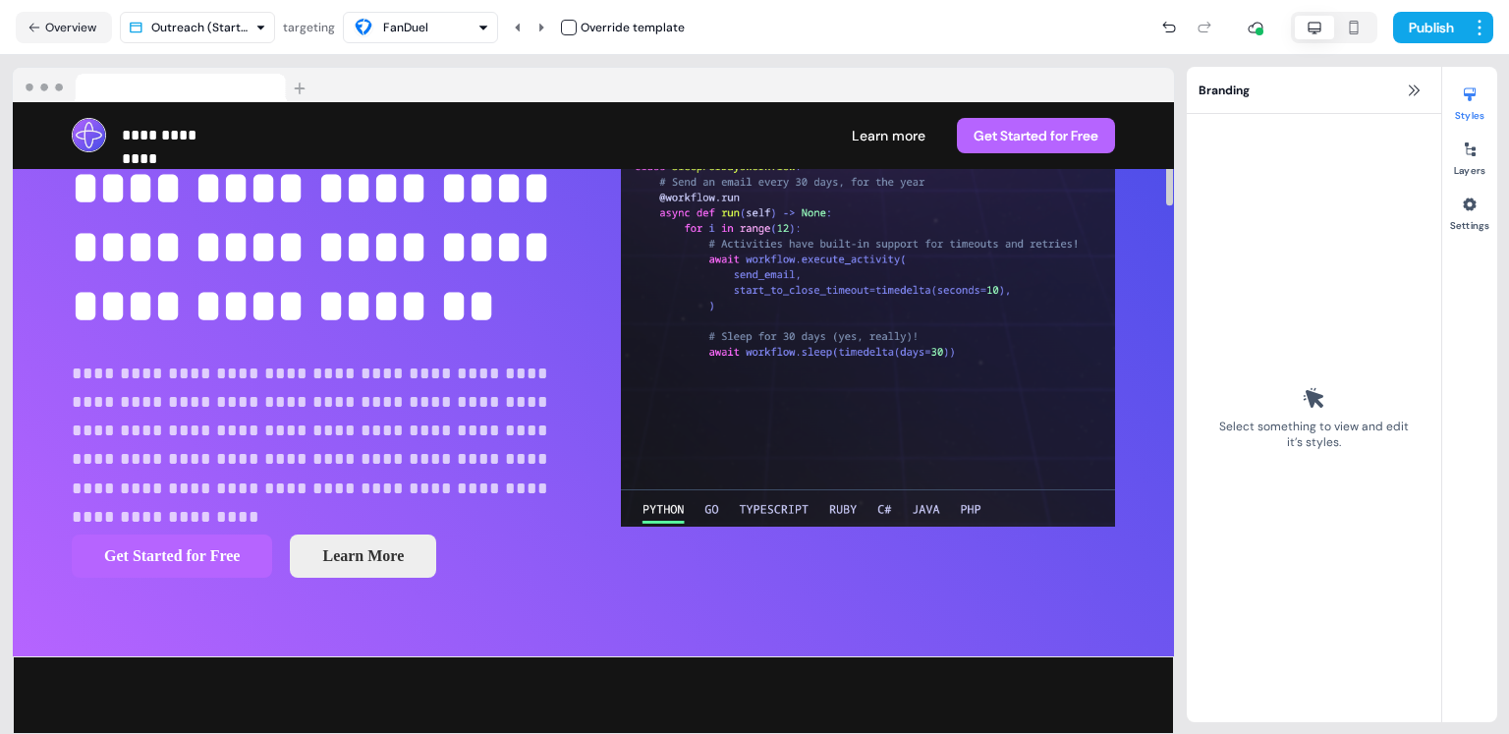
scroll to position [217, 0]
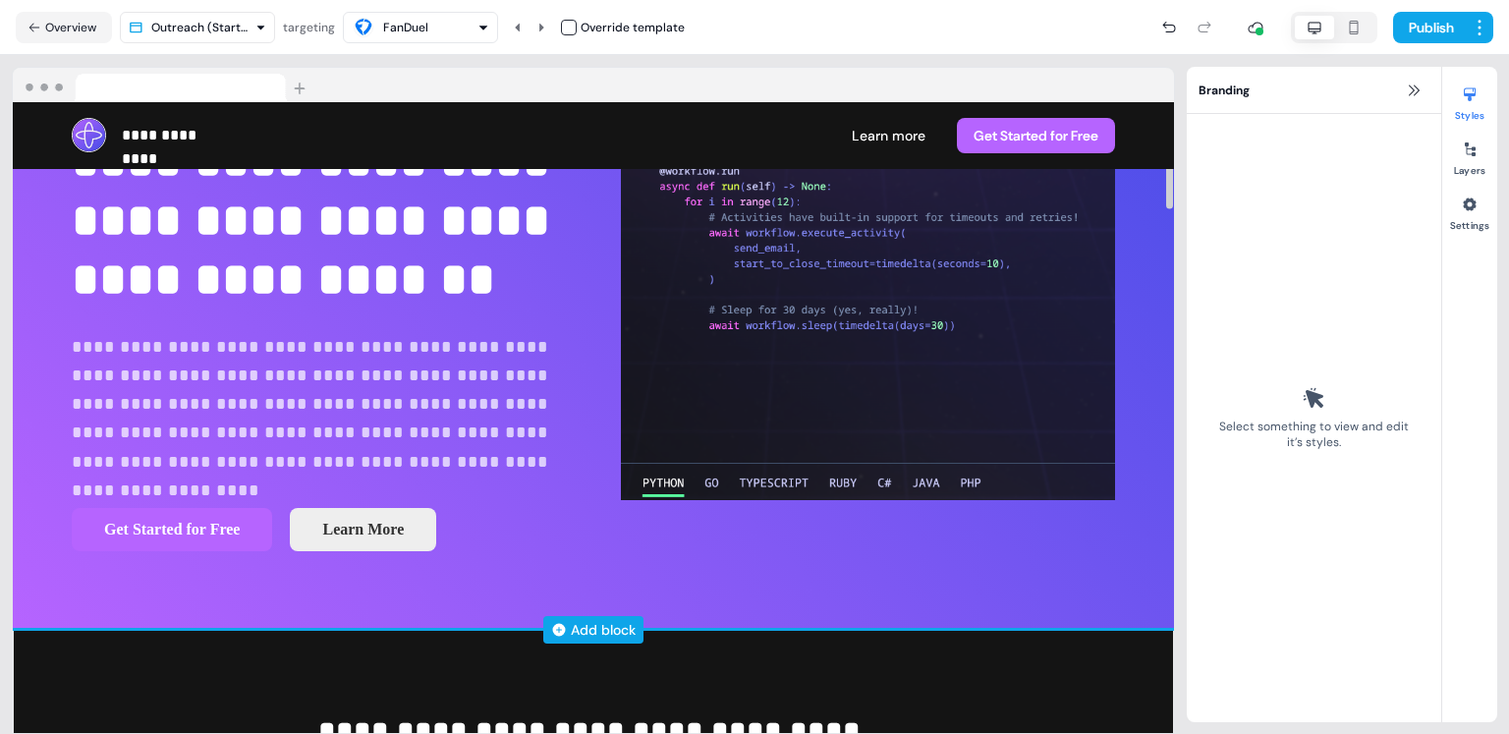
click at [562, 626] on icon at bounding box center [559, 629] width 13 height 13
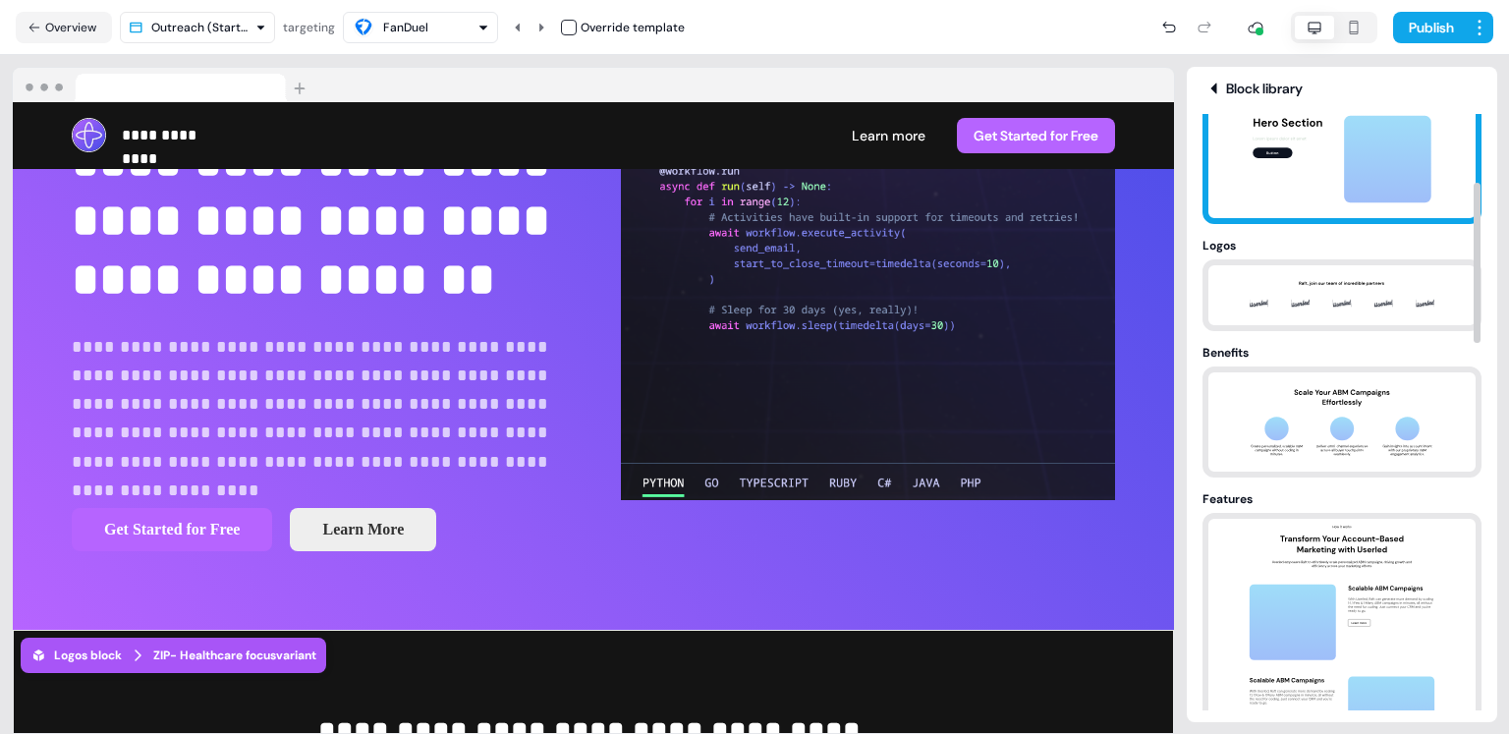
scroll to position [271, 0]
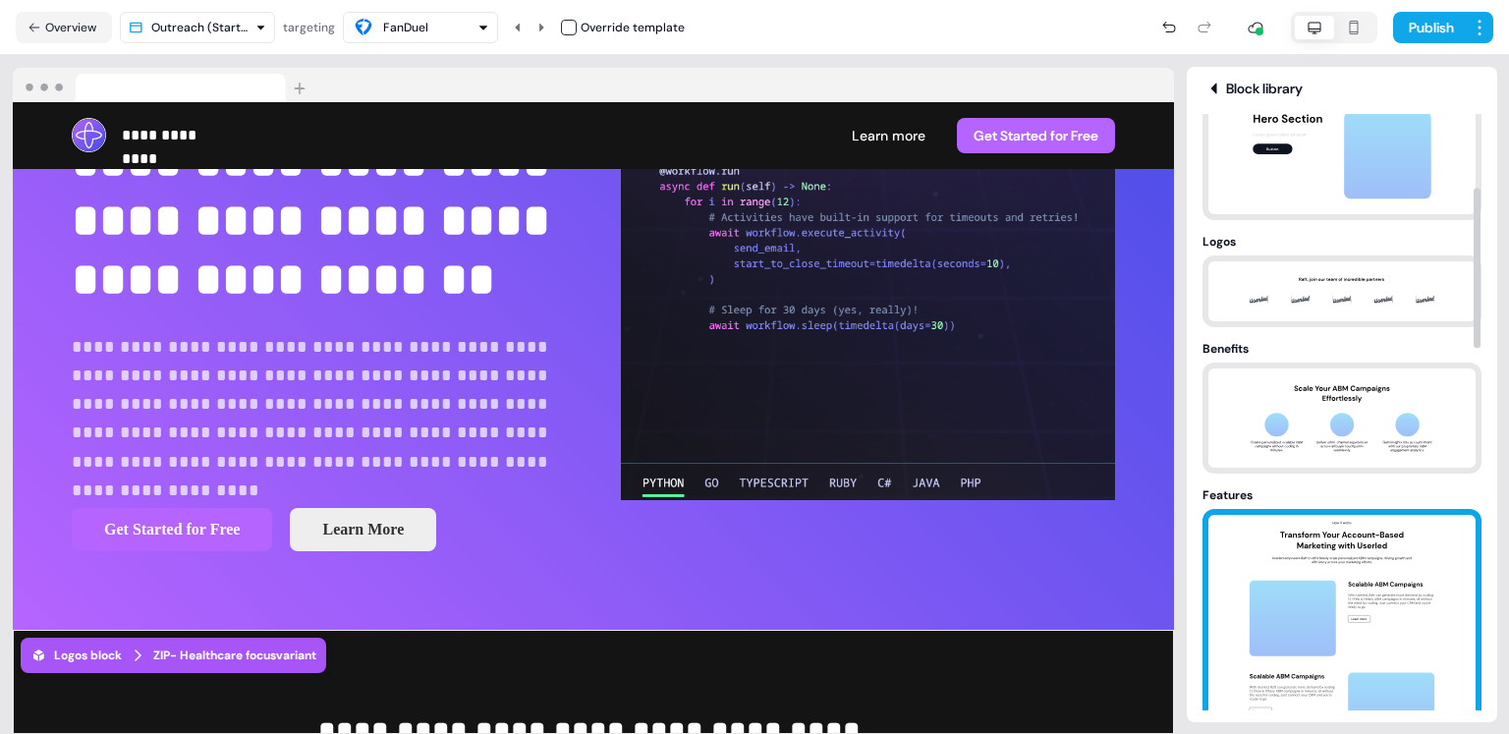
click at [1336, 576] on img at bounding box center [1342, 635] width 206 height 240
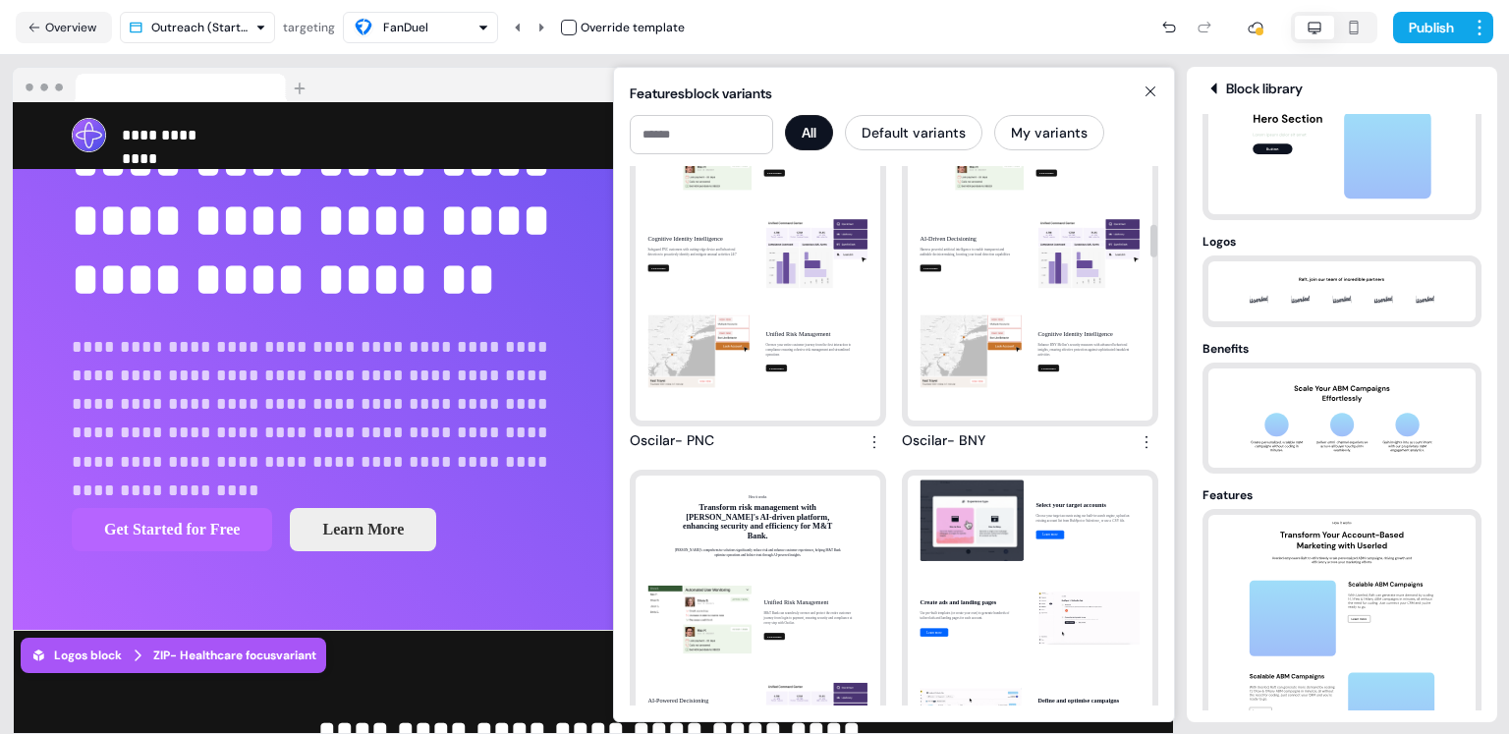
scroll to position [966, 0]
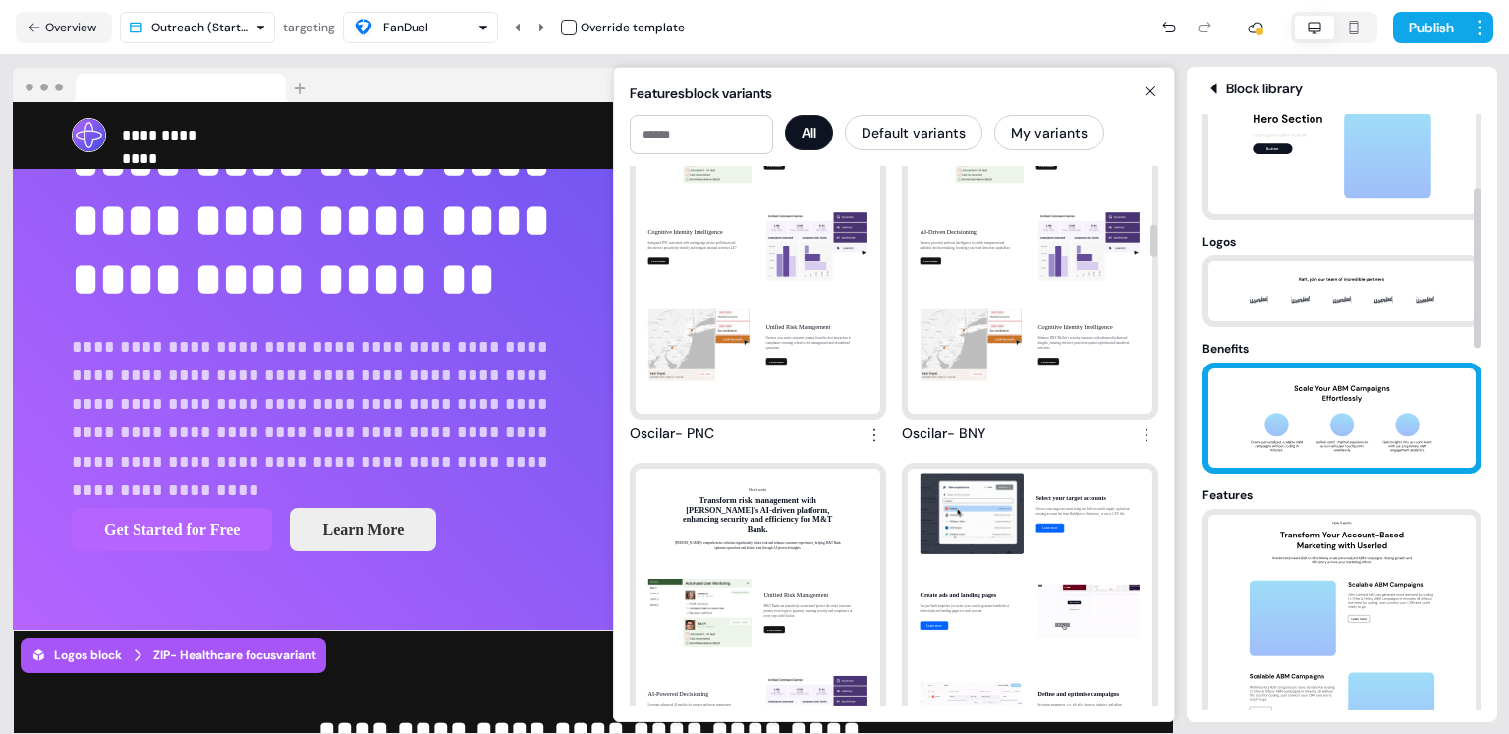
click at [1359, 432] on img at bounding box center [1342, 417] width 206 height 99
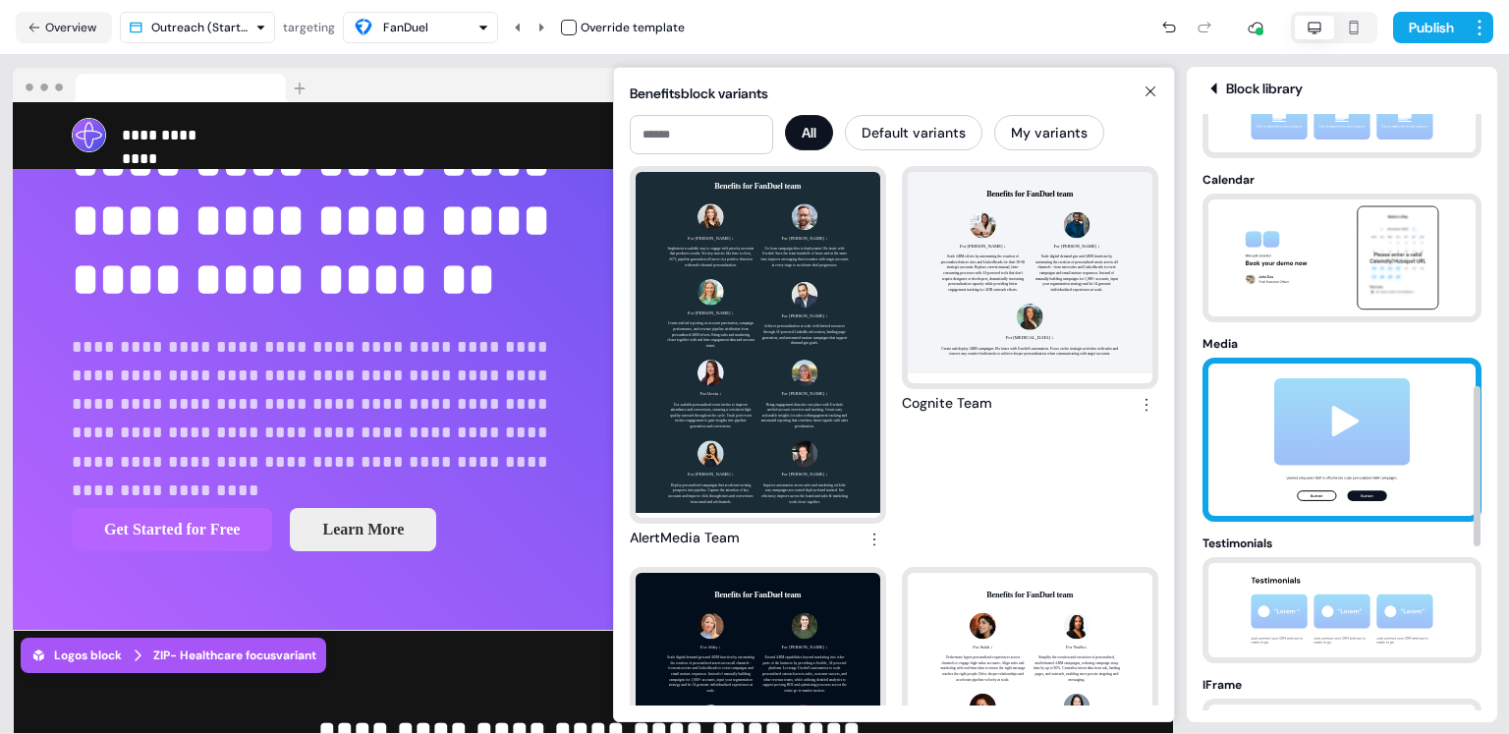
scroll to position [1007, 0]
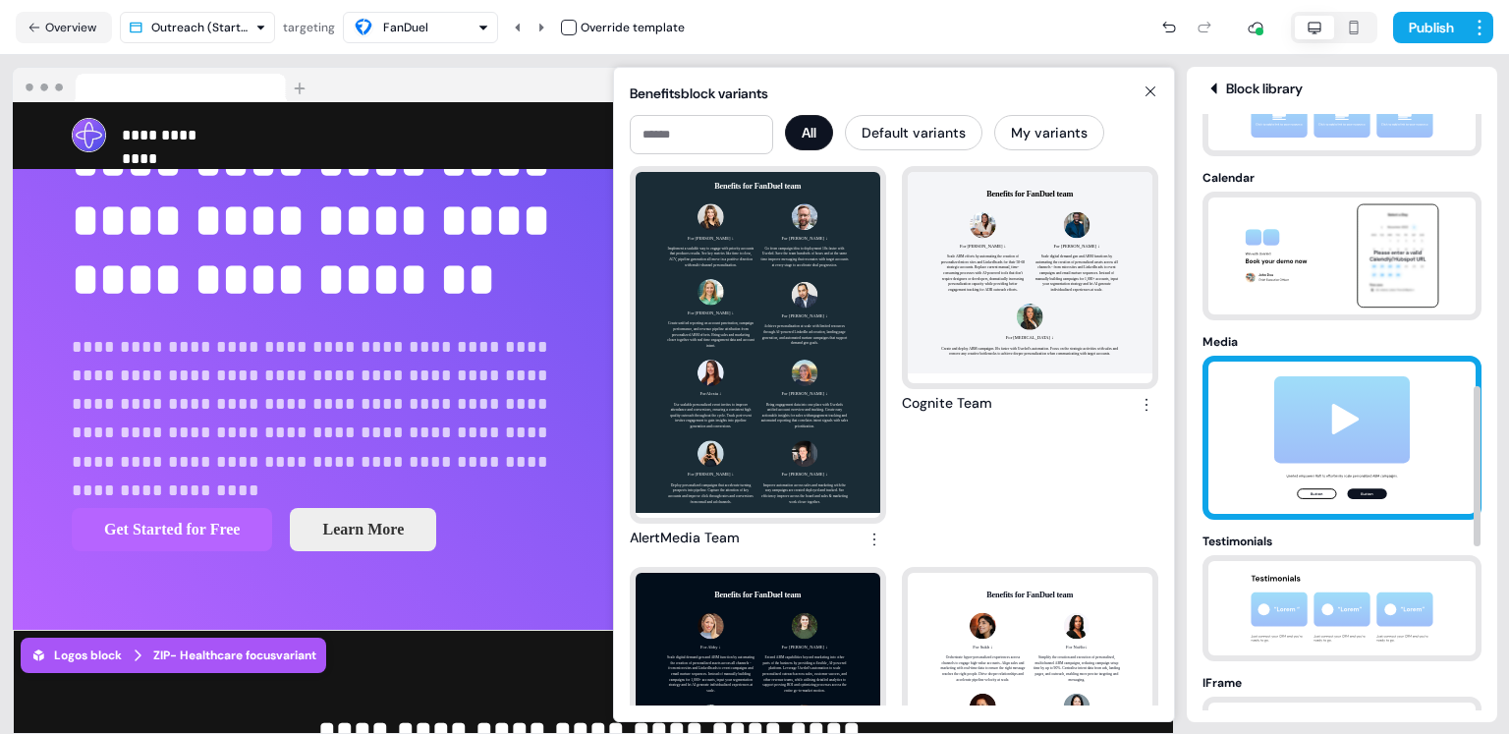
click at [1361, 366] on img at bounding box center [1342, 438] width 206 height 152
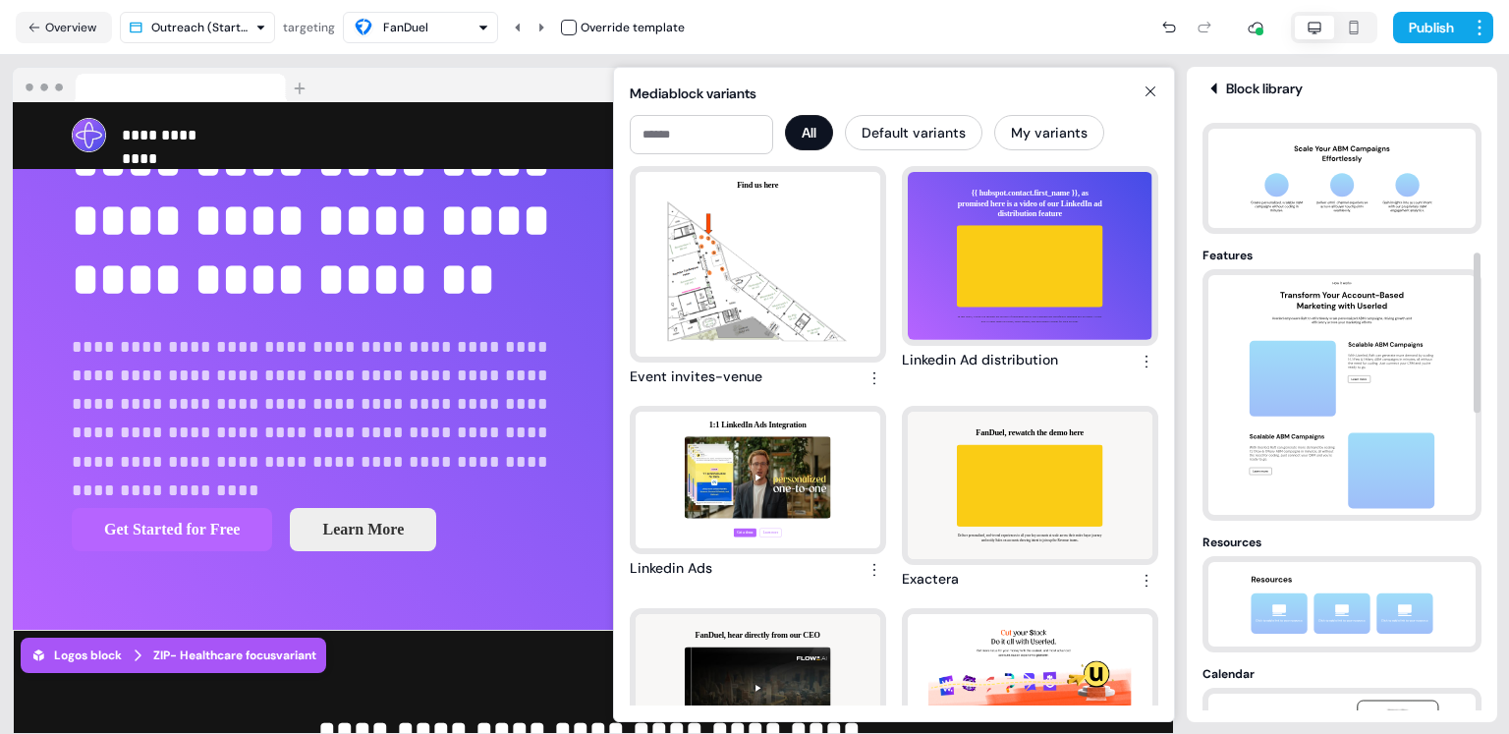
scroll to position [0, 0]
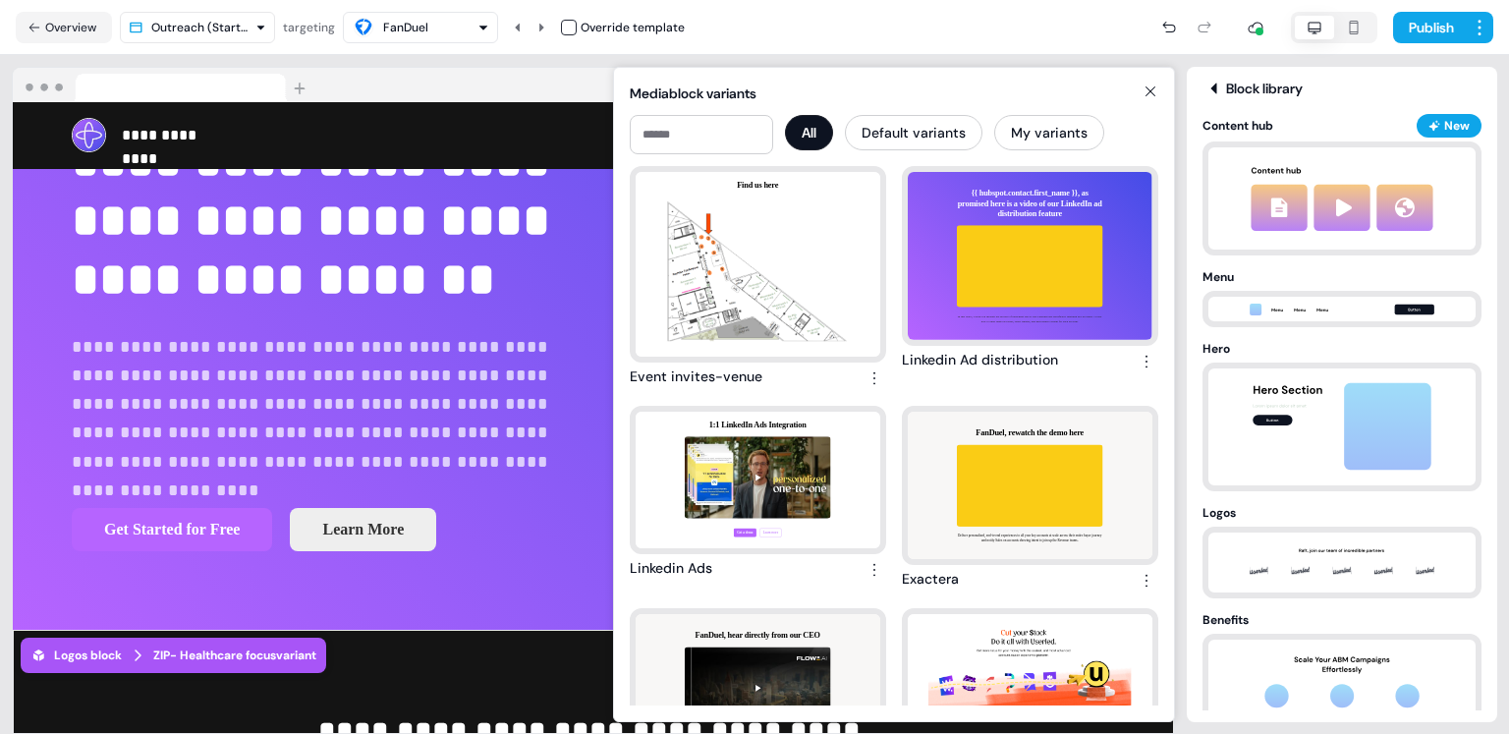
click at [1153, 90] on icon at bounding box center [1151, 92] width 24 height 16
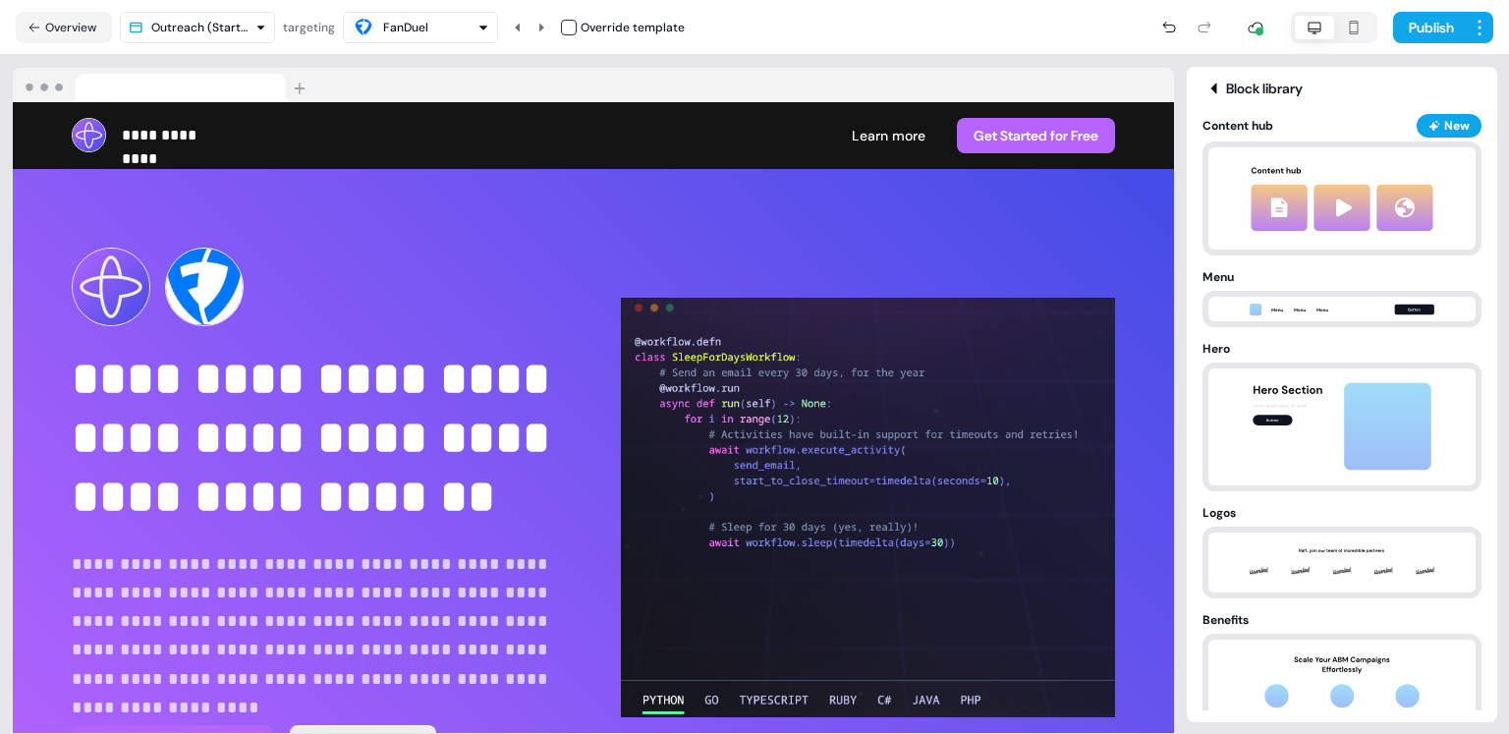
click at [239, 28] on html "**********" at bounding box center [754, 367] width 1509 height 734
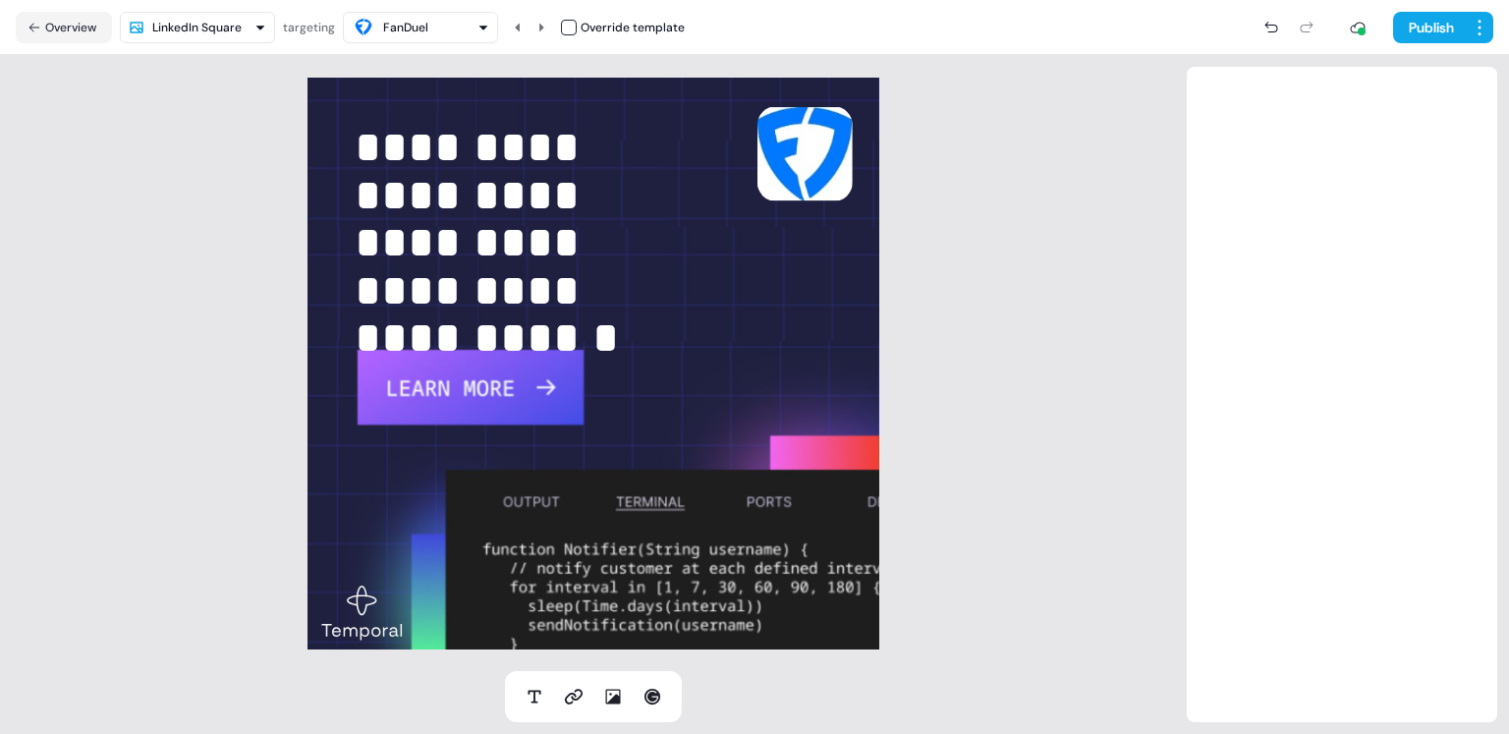
click at [401, 10] on nav "Overview LinkedIn Square targeting FanDuel Override template Publish" at bounding box center [754, 27] width 1509 height 55
click at [401, 26] on div "FanDuel" at bounding box center [405, 28] width 45 height 20
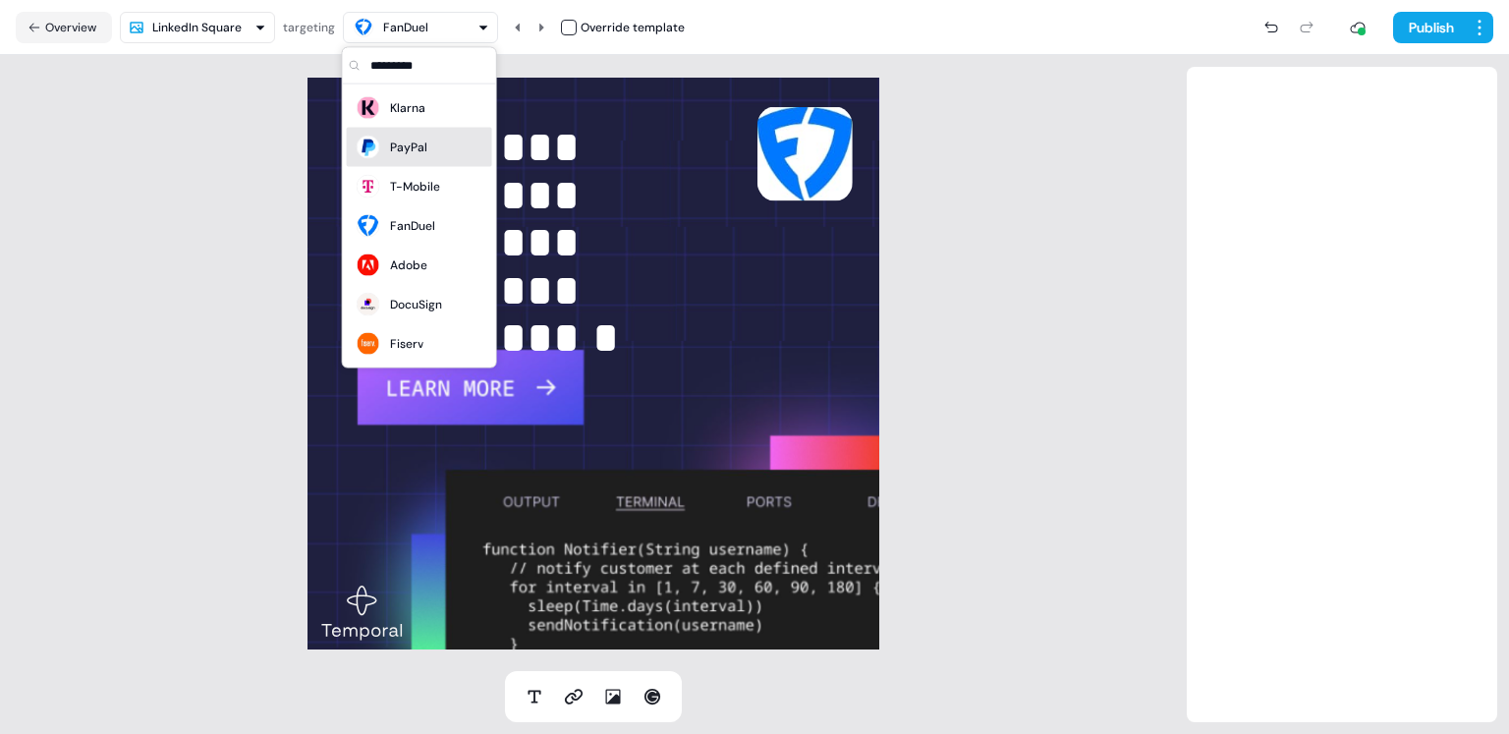
click at [399, 145] on div "PayPal" at bounding box center [408, 148] width 37 height 20
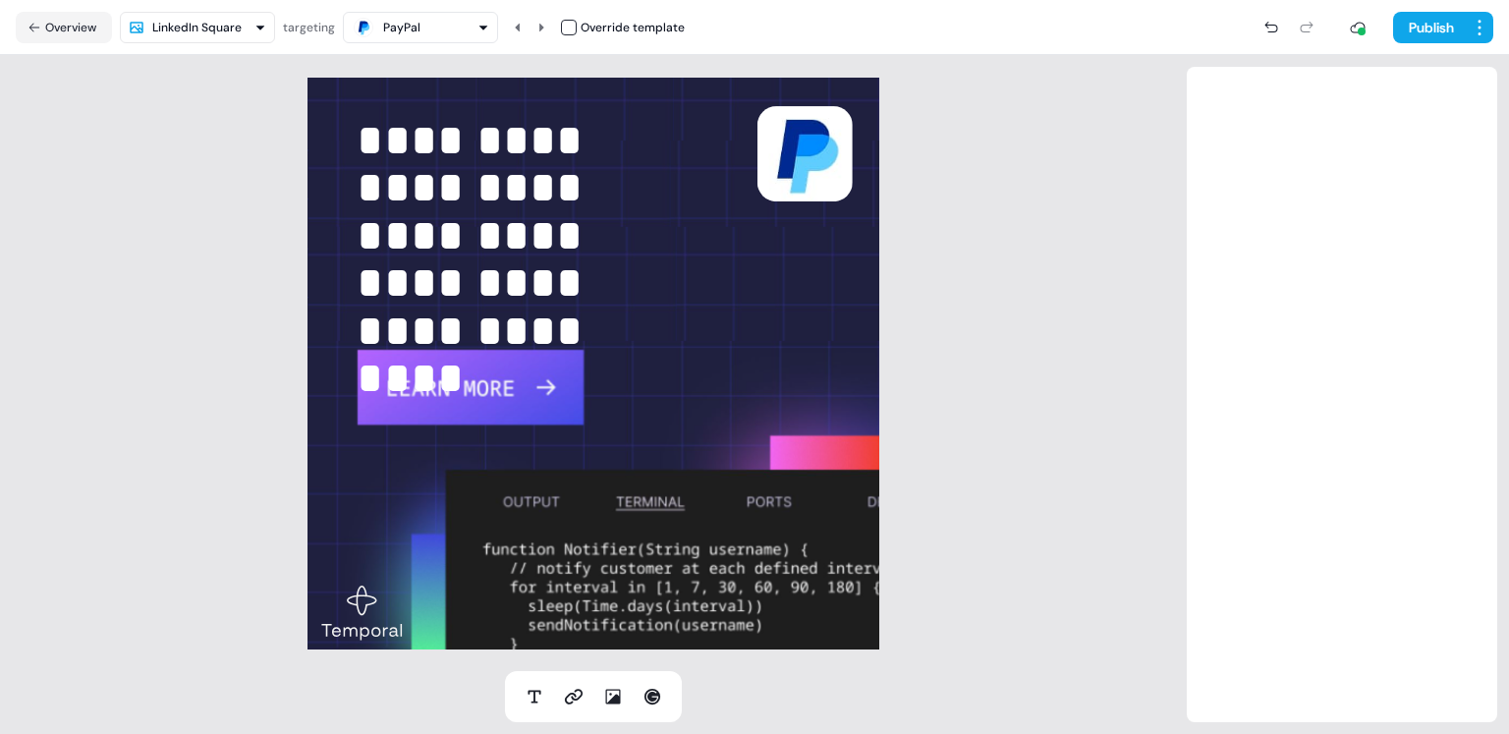
click at [394, 40] on button "PayPal" at bounding box center [420, 27] width 155 height 31
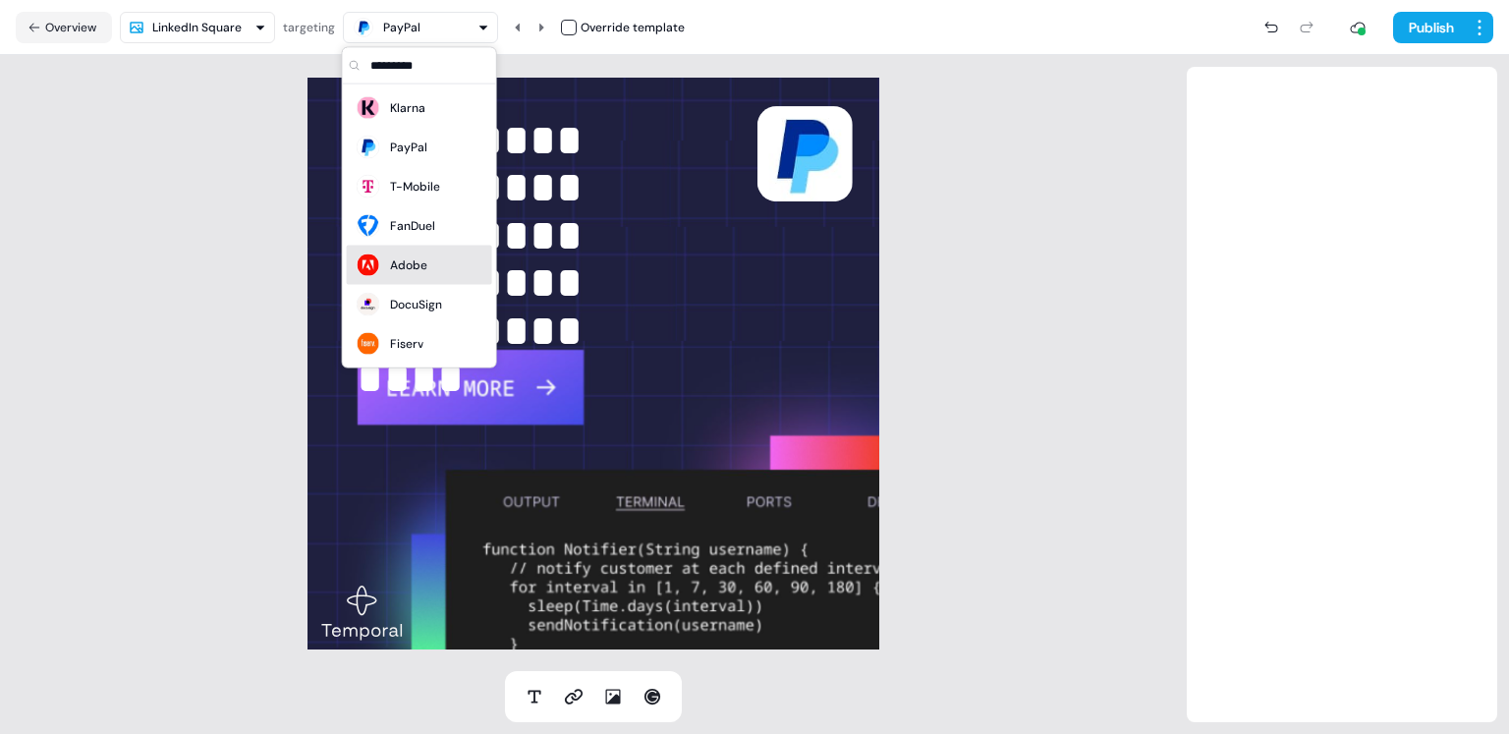
click at [404, 263] on div "Adobe" at bounding box center [408, 265] width 37 height 20
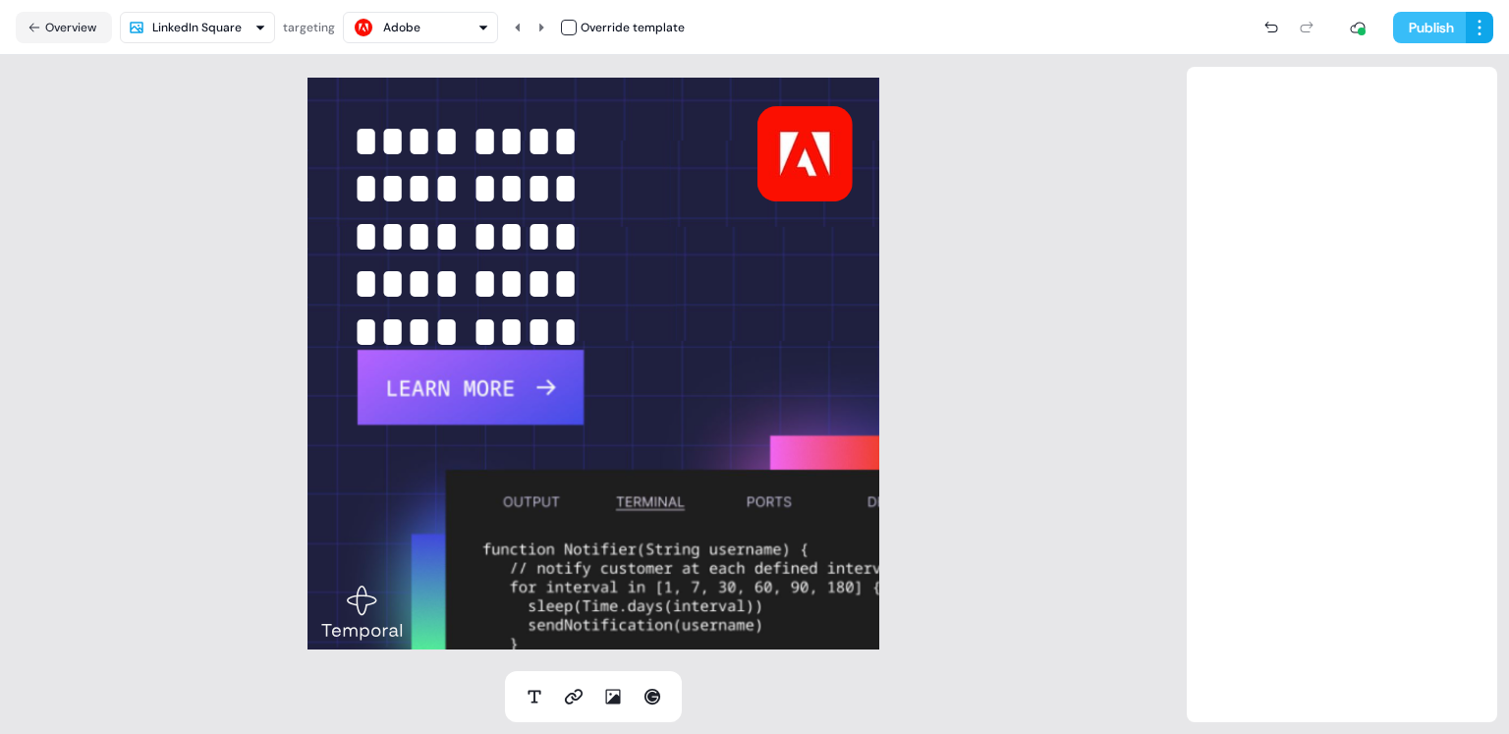
click at [1425, 24] on button "Publish" at bounding box center [1429, 27] width 73 height 31
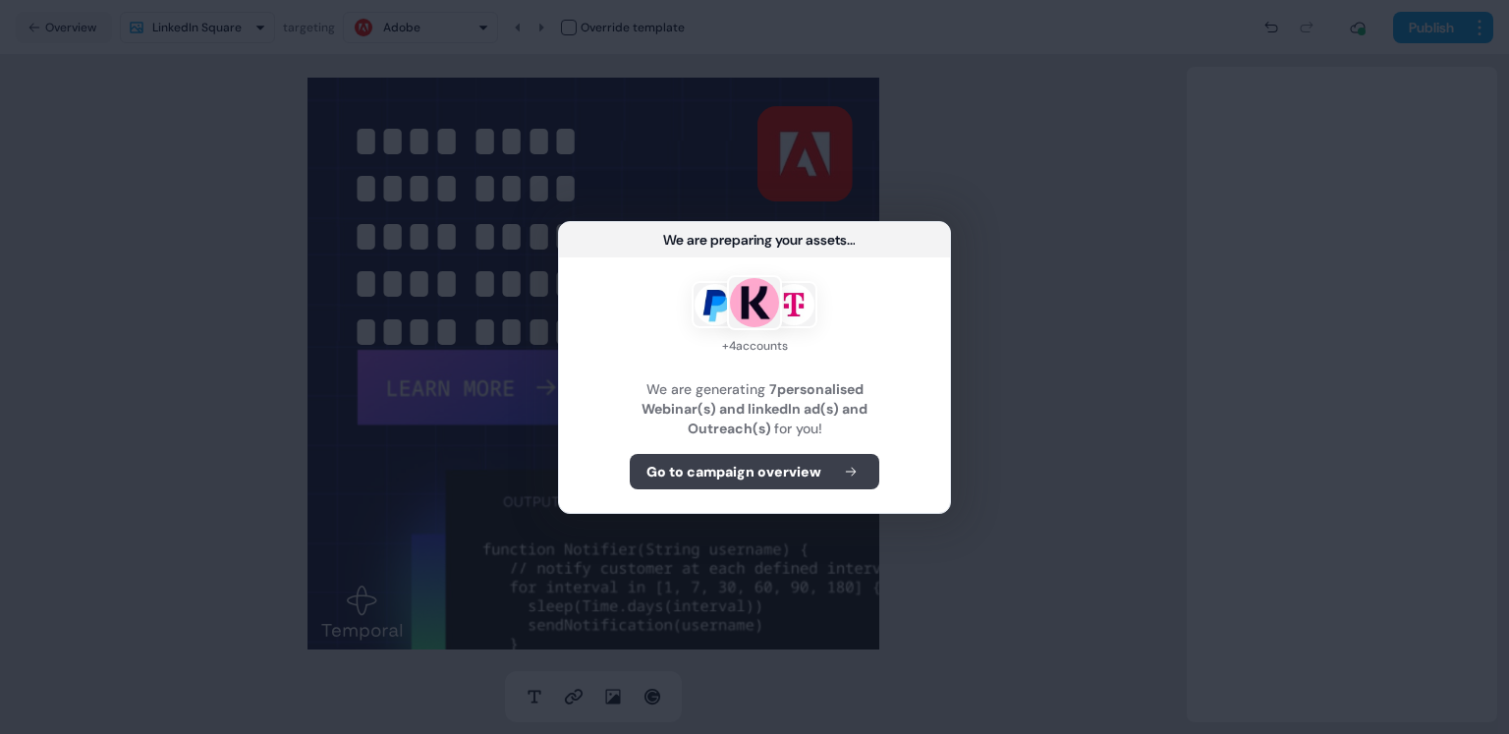
click at [770, 473] on b "Go to campaign overview" at bounding box center [733, 472] width 175 height 20
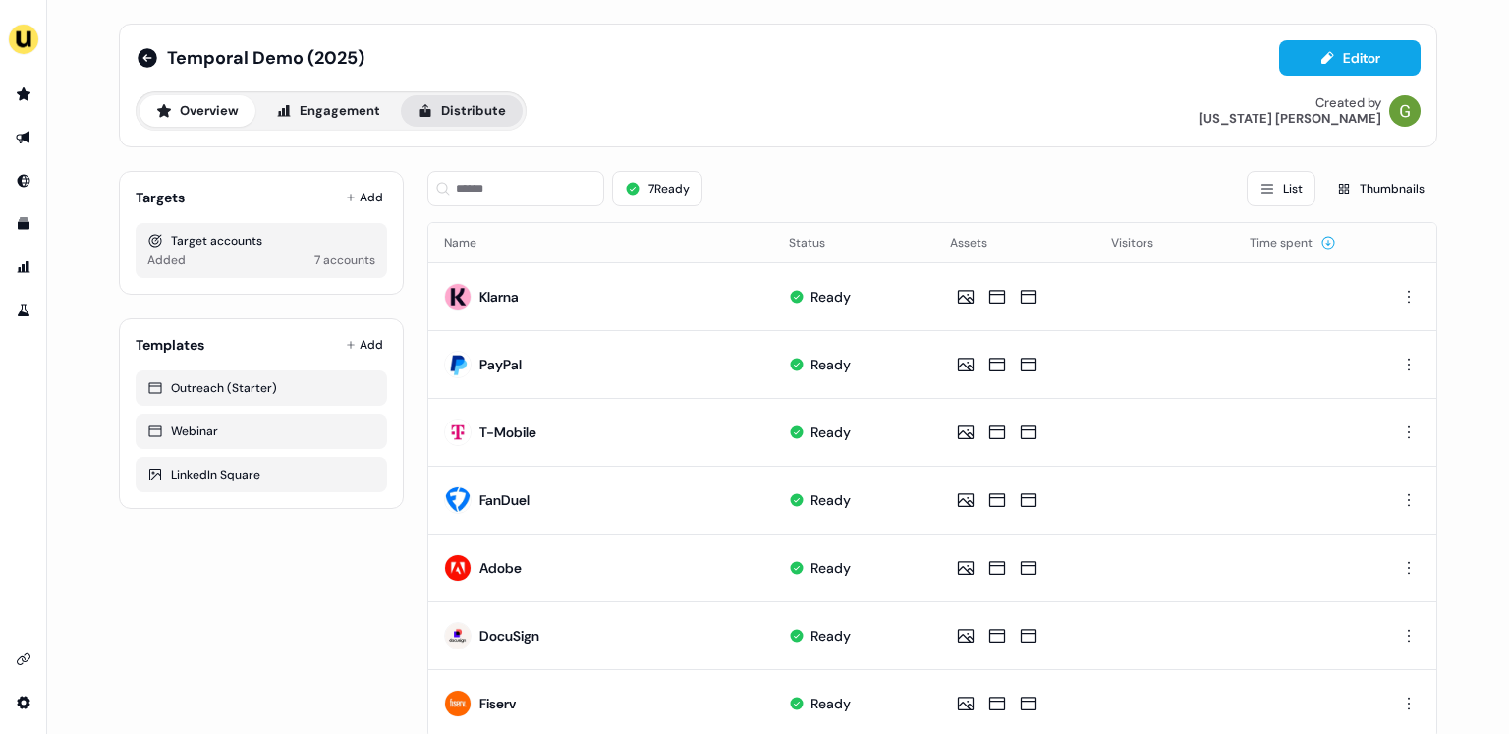
click at [467, 114] on button "Distribute" at bounding box center [462, 110] width 122 height 31
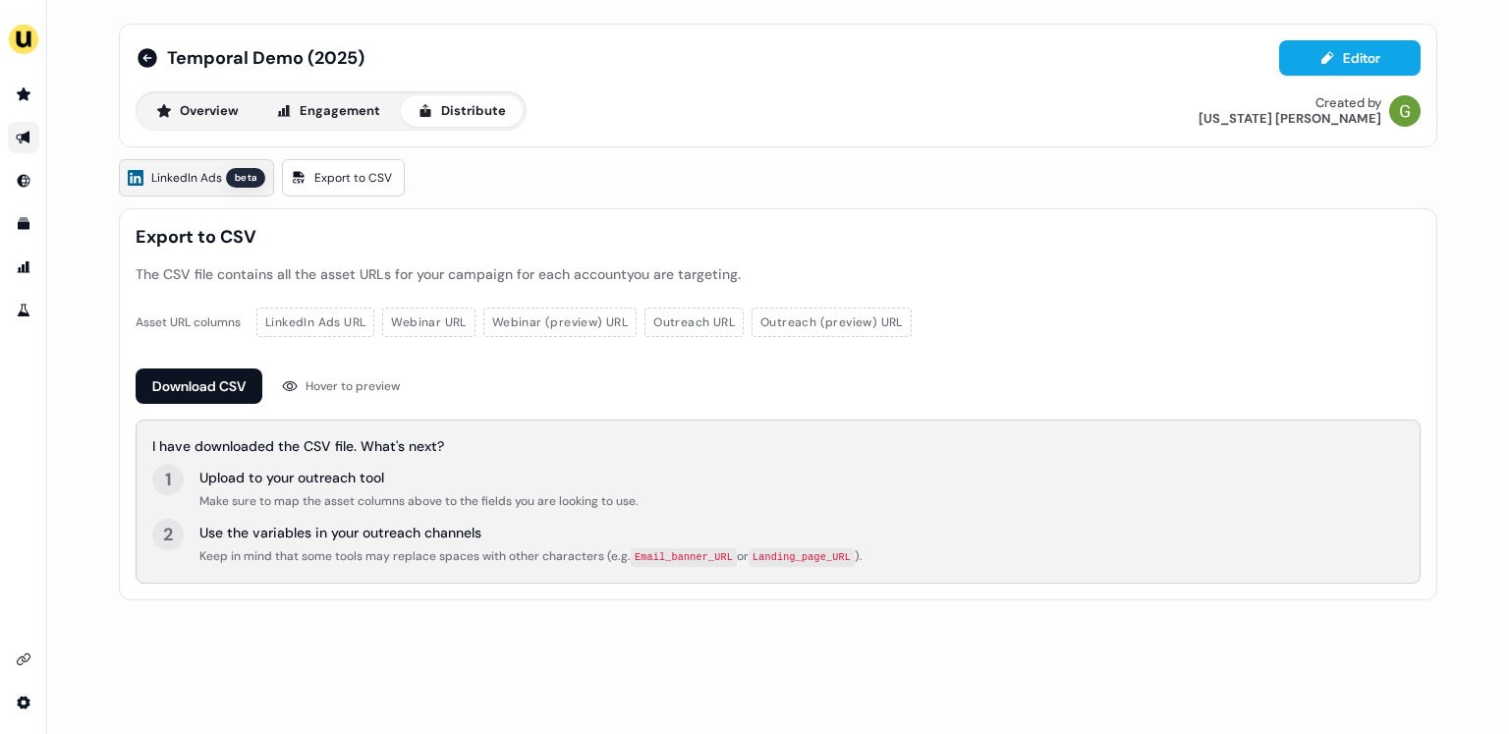
click at [207, 179] on span "LinkedIn Ads" at bounding box center [186, 178] width 71 height 20
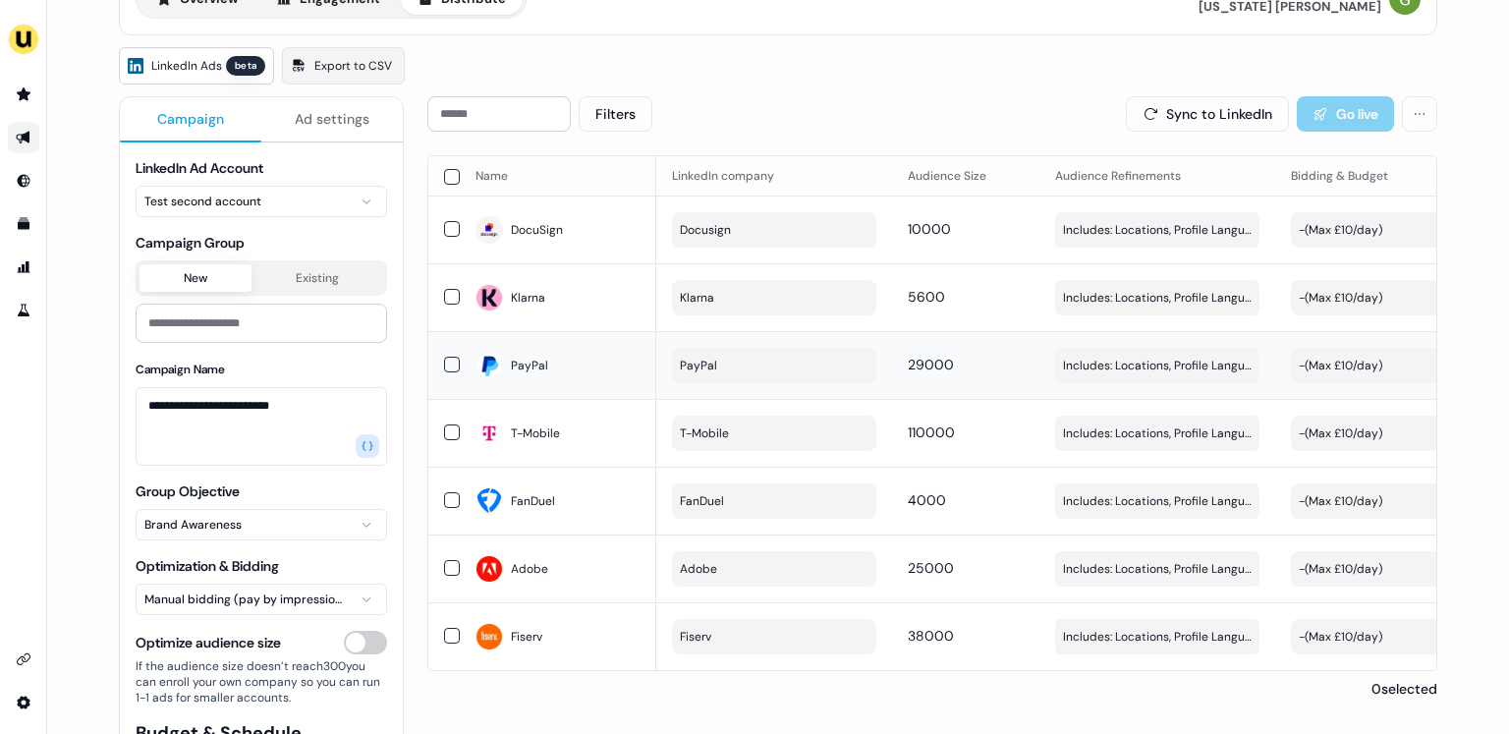
scroll to position [116, 0]
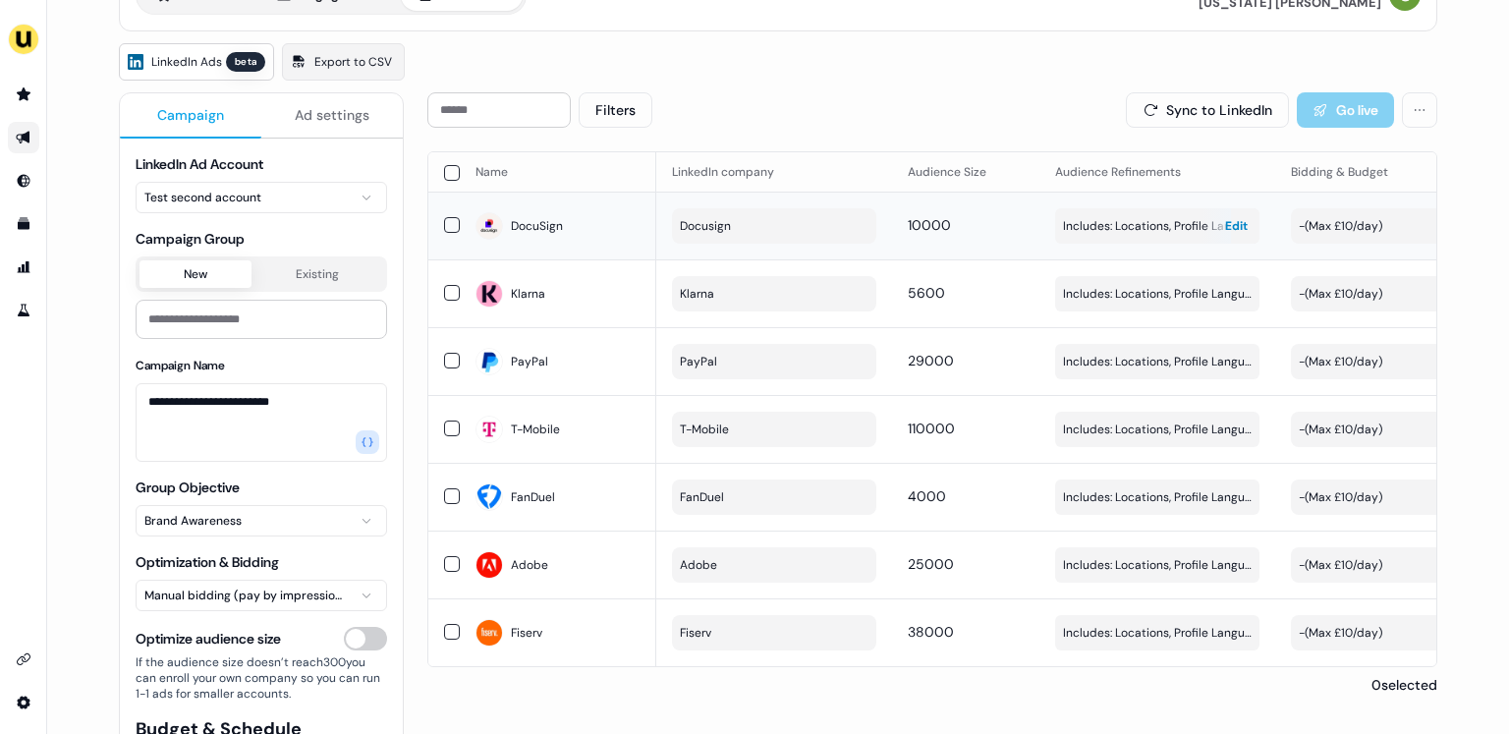
click at [1233, 222] on span "Edit" at bounding box center [1236, 226] width 23 height 20
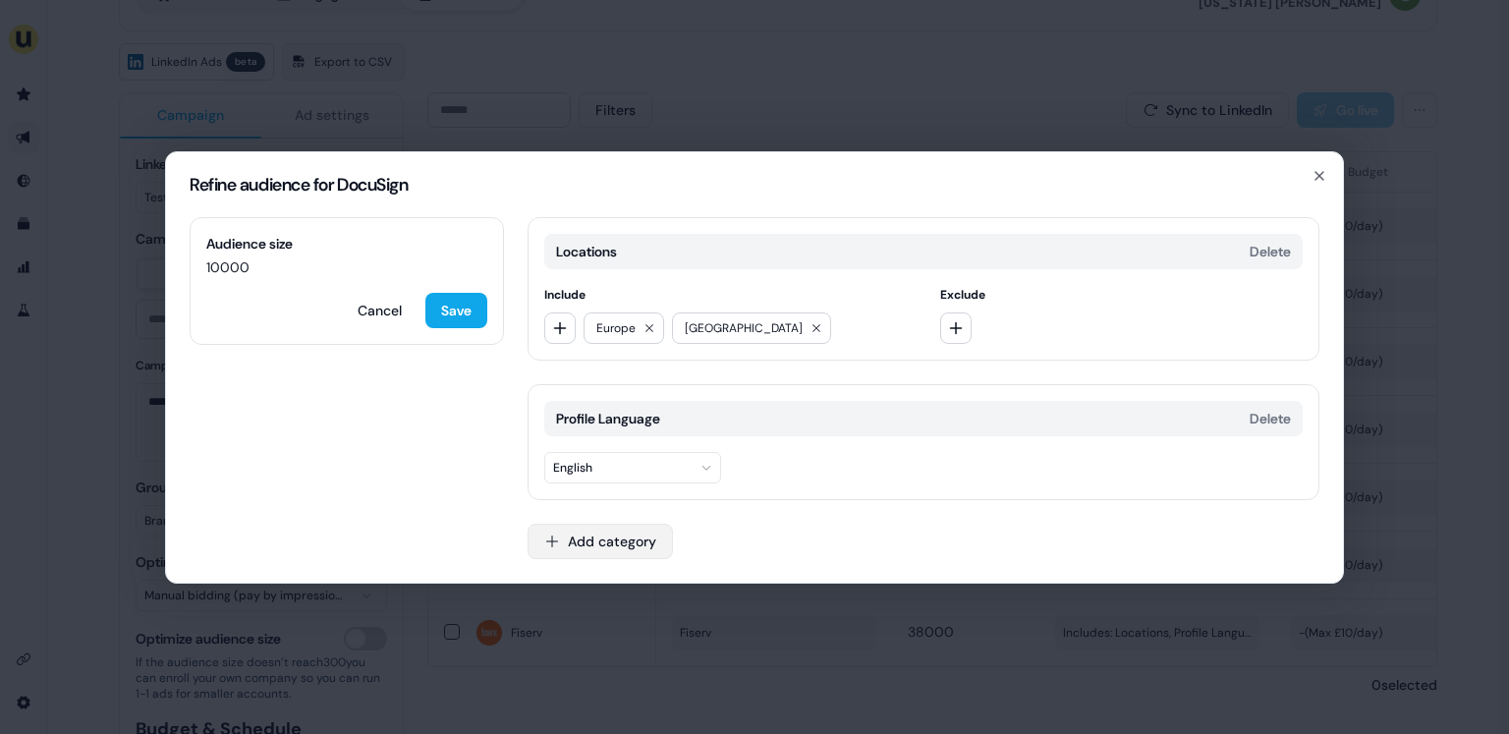
click at [620, 541] on button "Add category" at bounding box center [600, 541] width 145 height 35
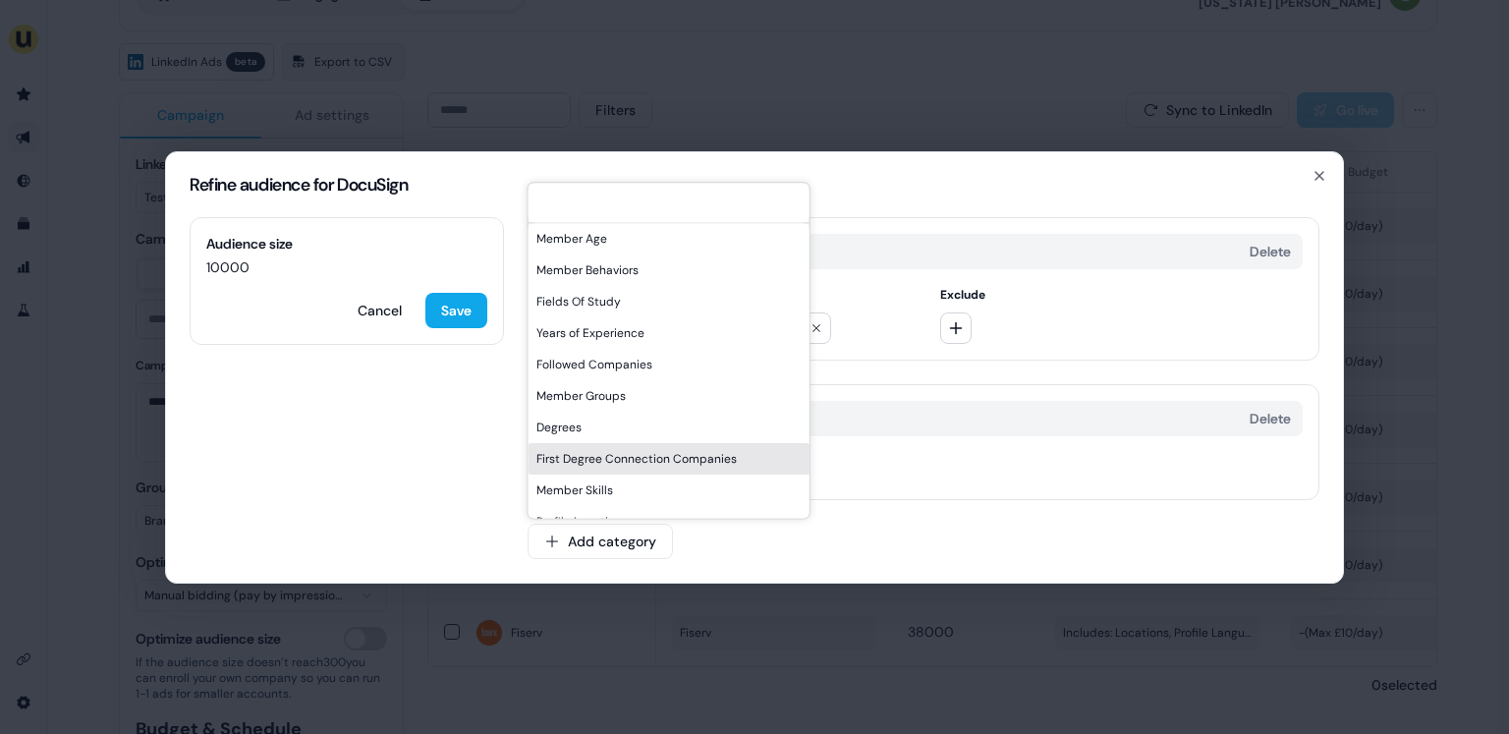
click at [866, 445] on div "Profile Language Delete English" at bounding box center [924, 442] width 792 height 116
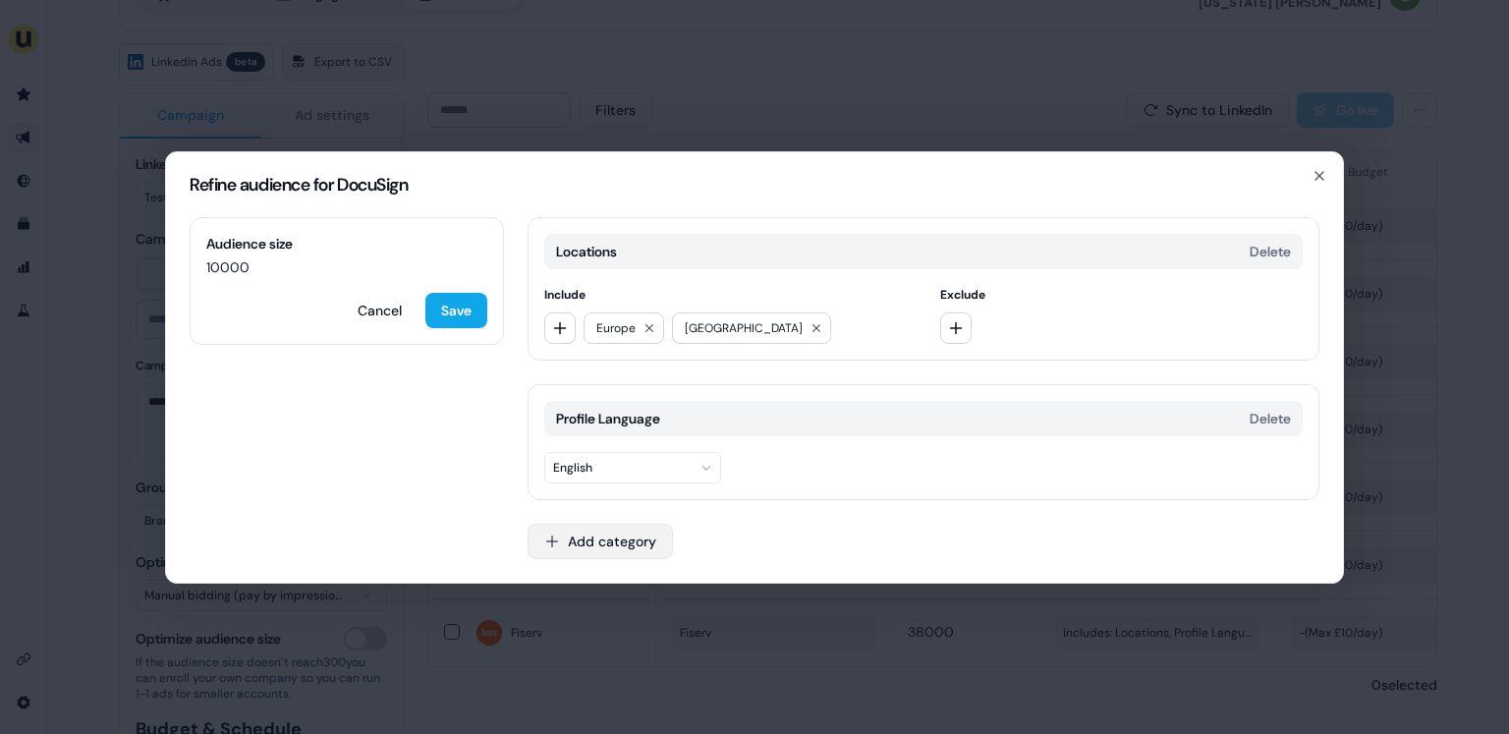
click at [619, 541] on button "Add category" at bounding box center [600, 541] width 145 height 35
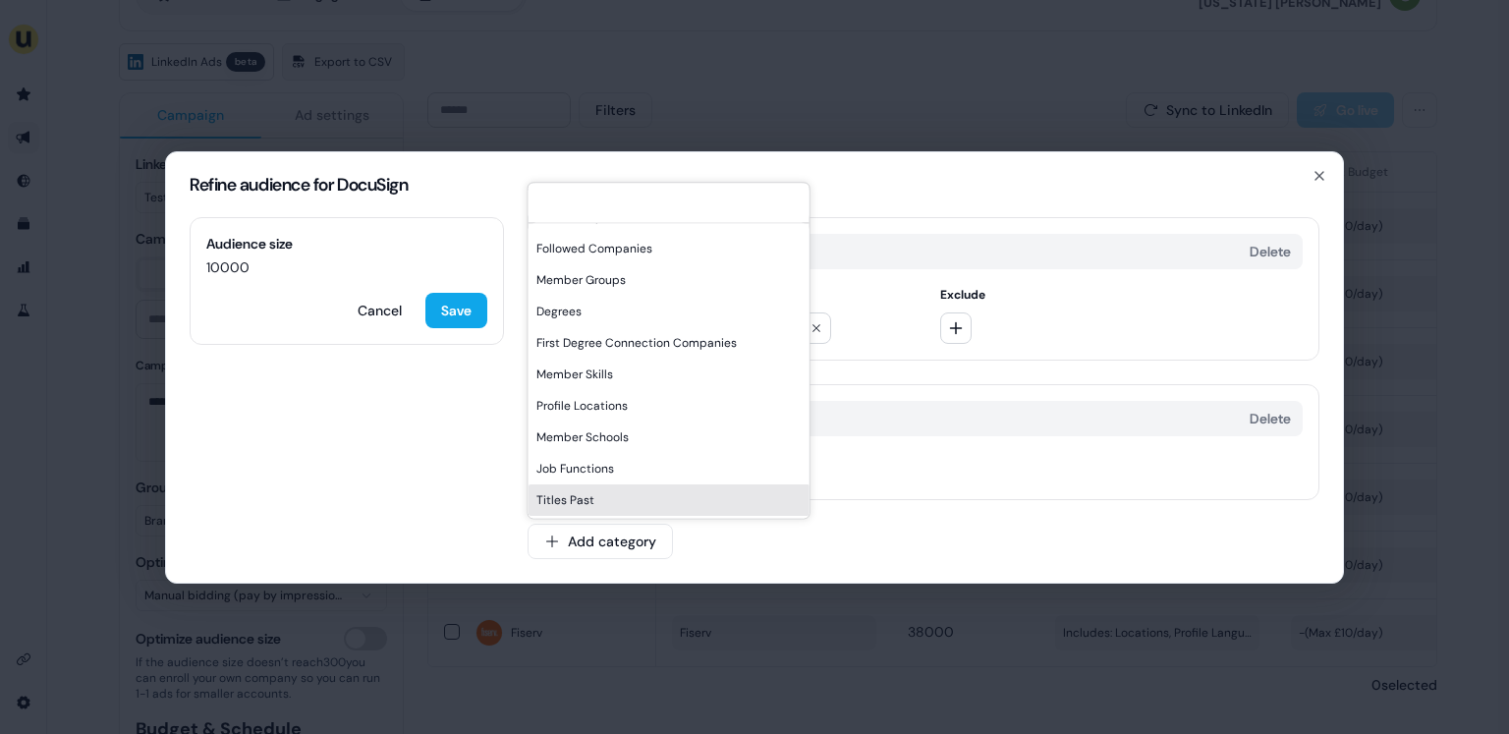
click at [571, 493] on div "Titles Past" at bounding box center [669, 499] width 281 height 31
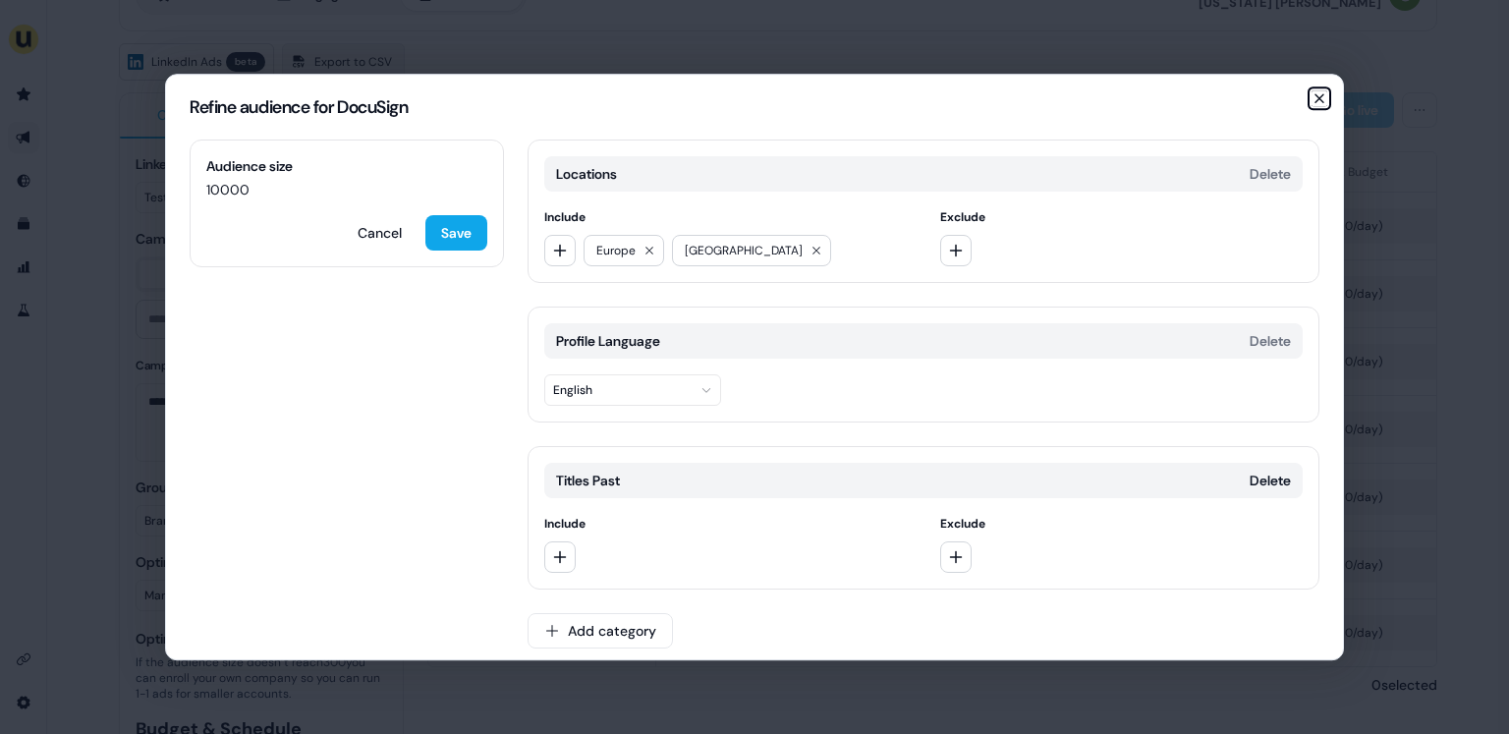
click at [1313, 101] on icon "button" at bounding box center [1319, 98] width 16 height 16
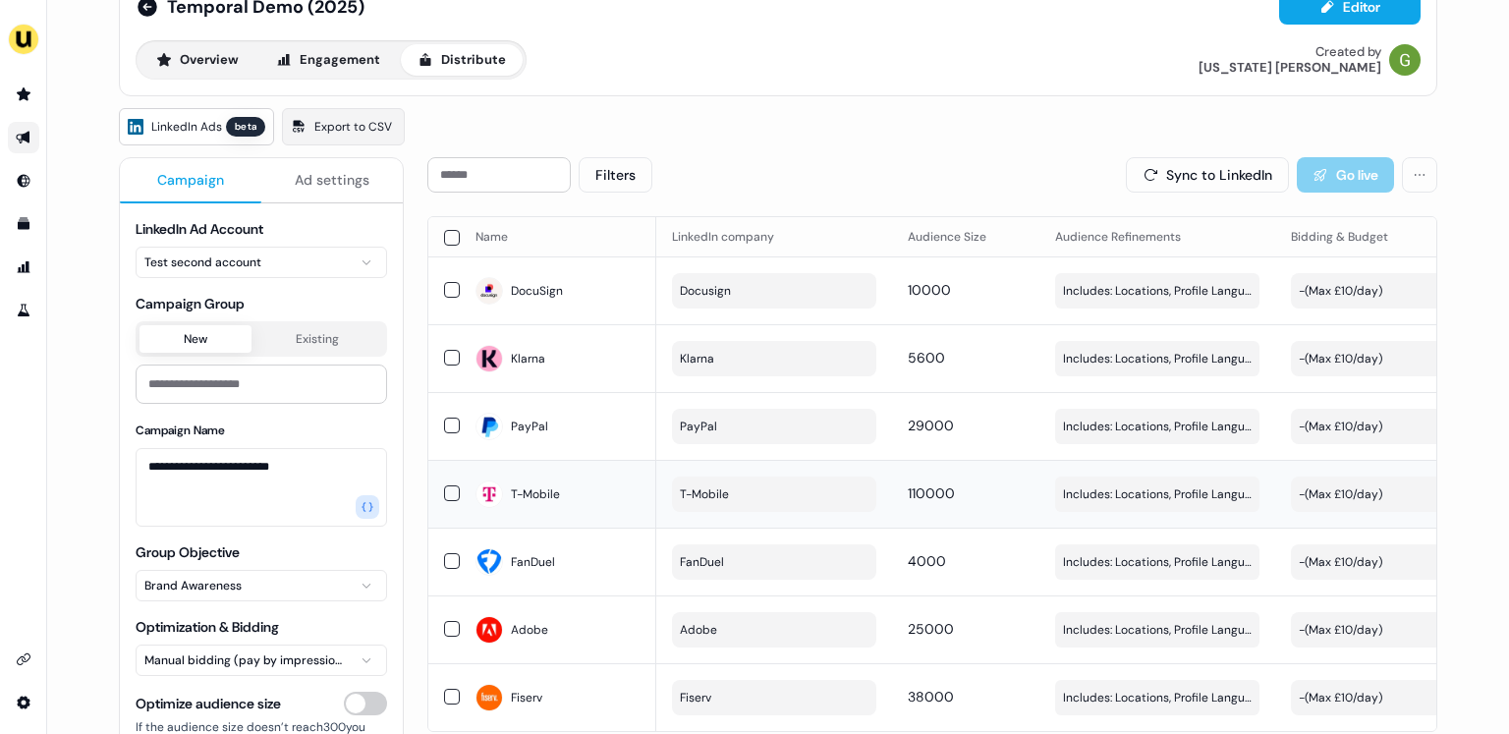
scroll to position [49, 0]
click at [445, 242] on button "button" at bounding box center [452, 240] width 16 height 16
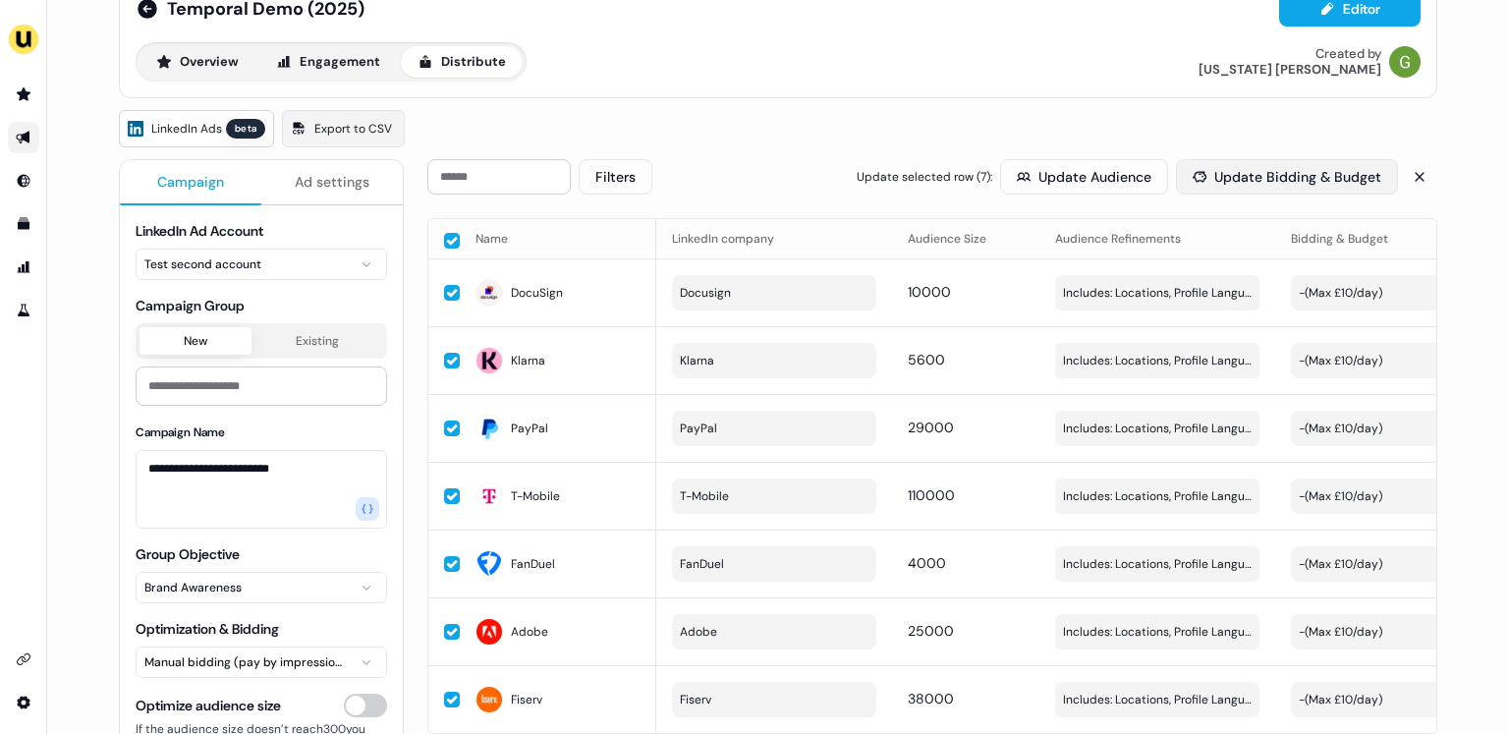
click at [1244, 186] on button "Update Bidding & Budget" at bounding box center [1287, 176] width 222 height 35
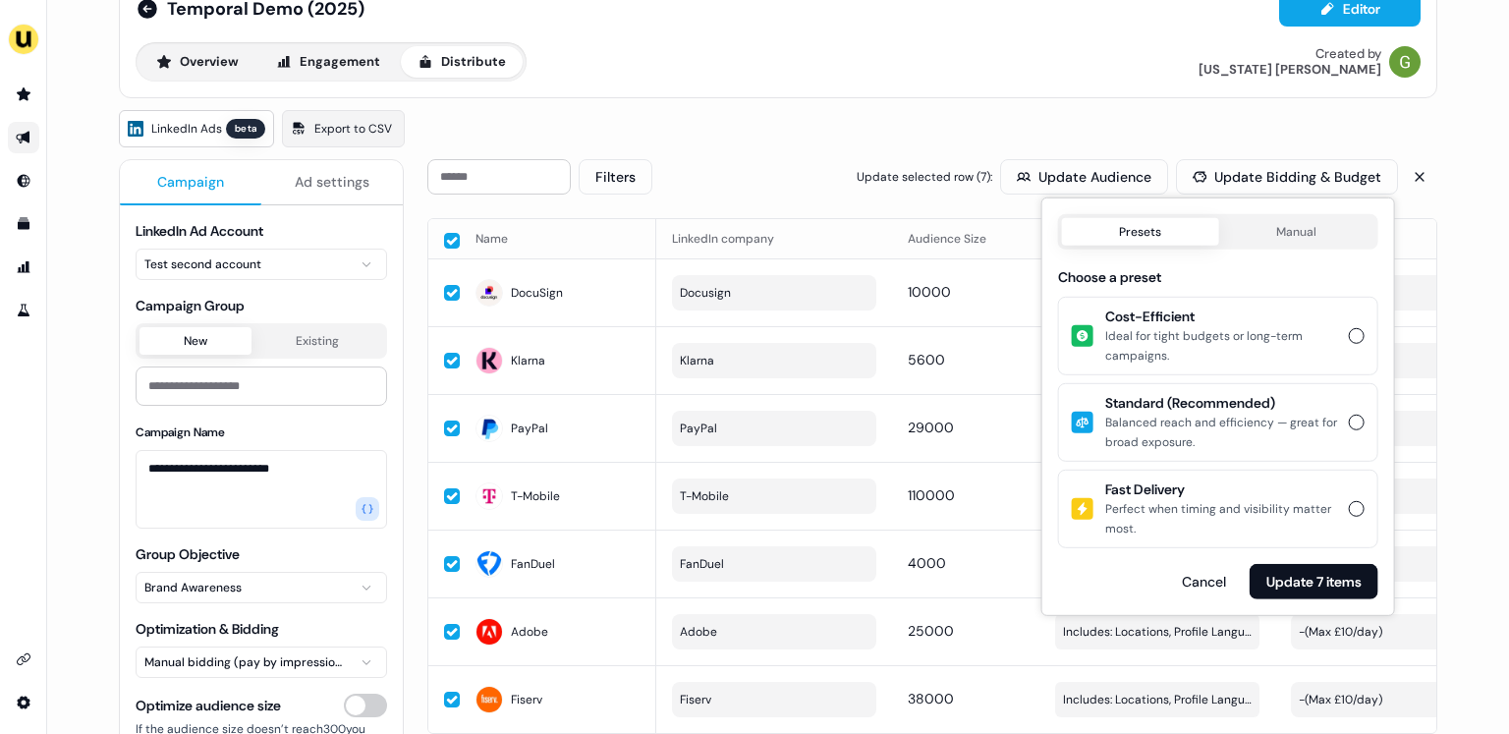
click at [1247, 330] on div "Ideal for tight budgets or long-term campaigns." at bounding box center [1221, 345] width 232 height 39
click at [1349, 330] on button "Cost-Efficient Ideal for tight budgets or long-term campaigns." at bounding box center [1357, 336] width 16 height 16
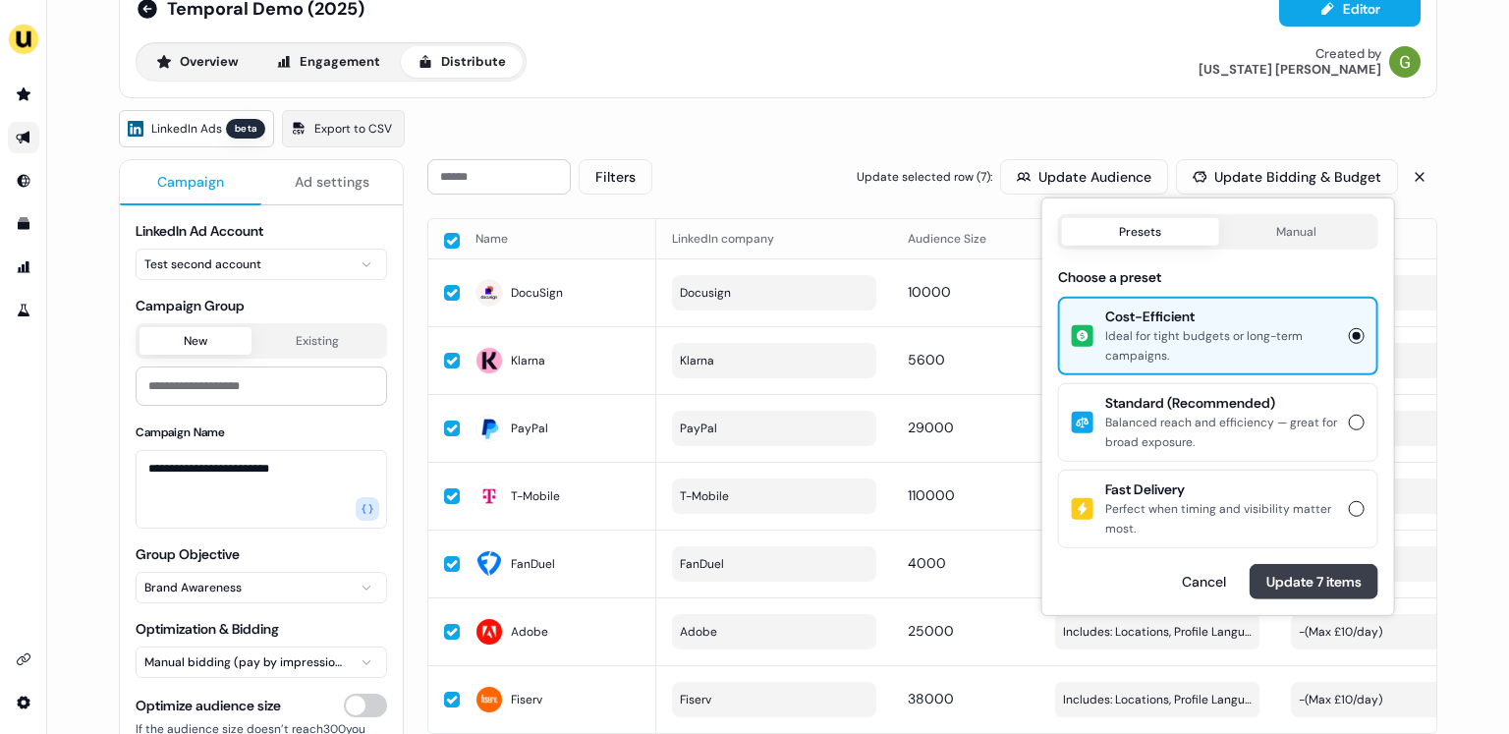
click at [1293, 583] on button "Update 7 items" at bounding box center [1314, 581] width 129 height 35
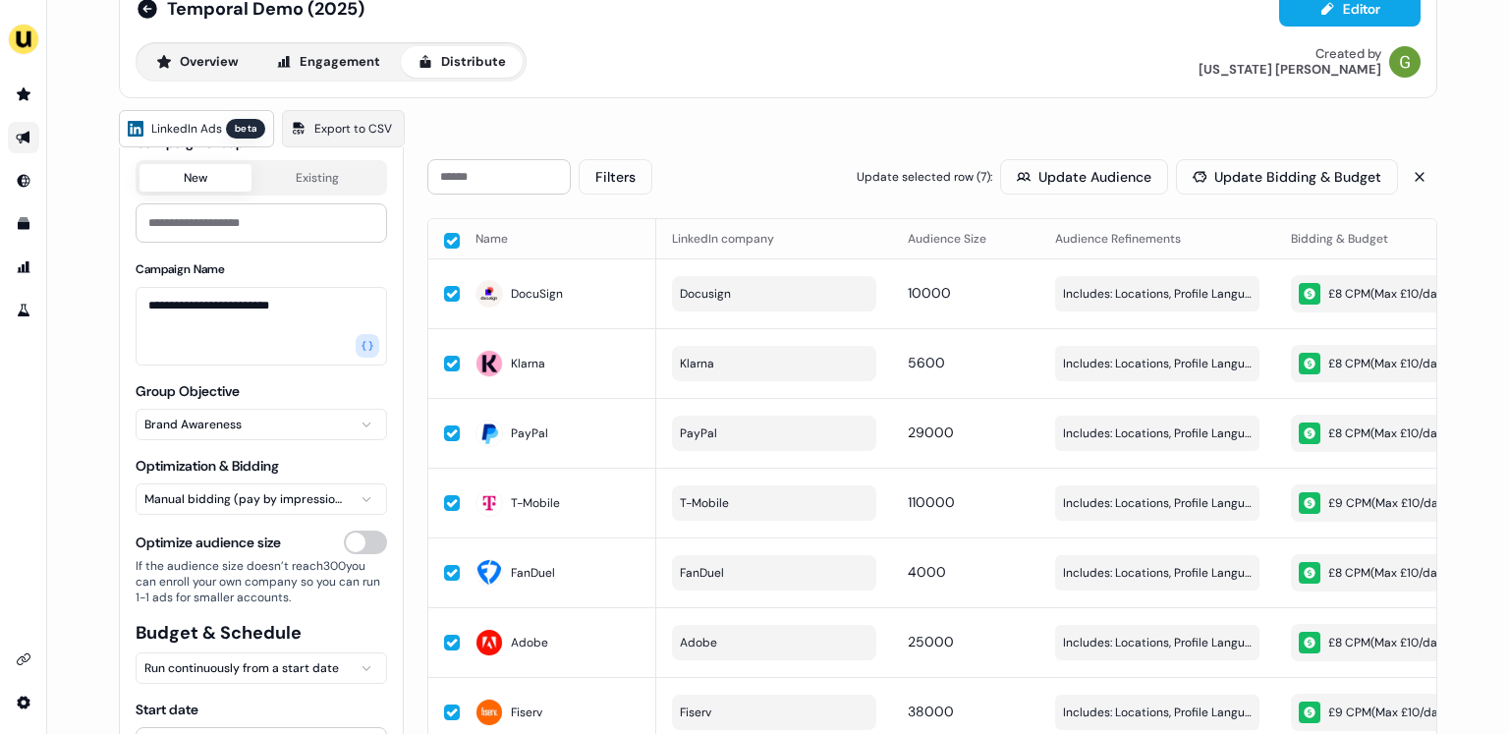
scroll to position [195, 0]
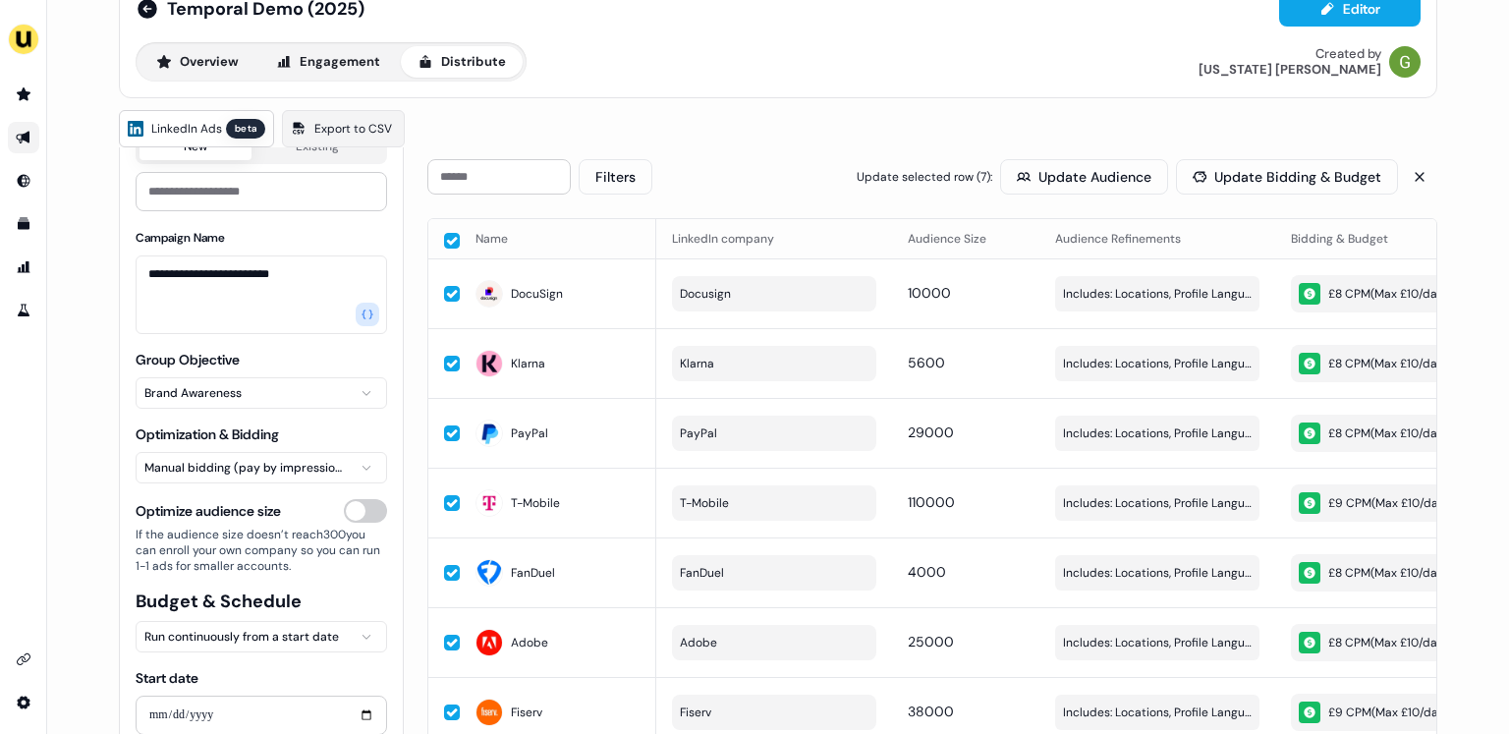
click at [290, 458] on html "**********" at bounding box center [754, 367] width 1509 height 734
click at [289, 426] on html "**********" at bounding box center [754, 367] width 1509 height 734
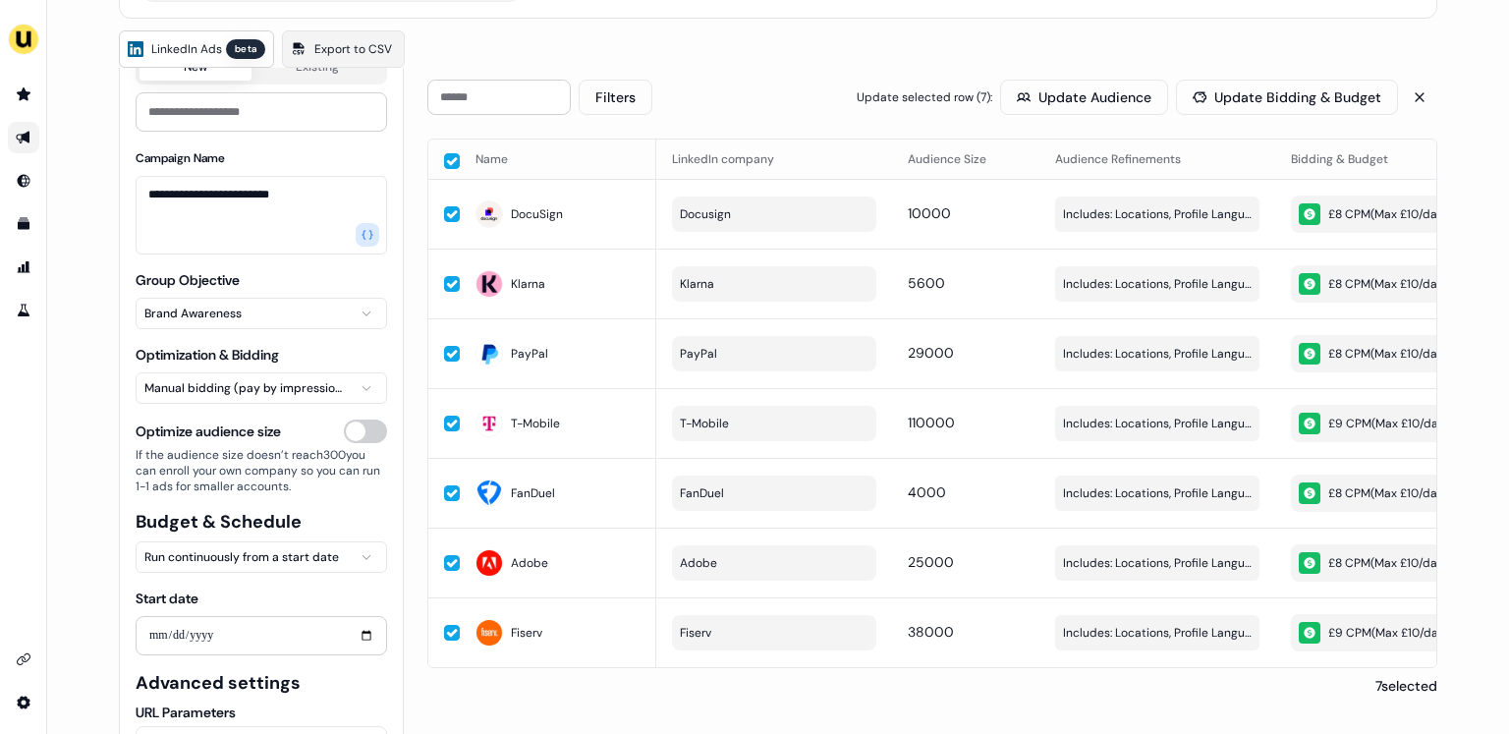
scroll to position [195, 0]
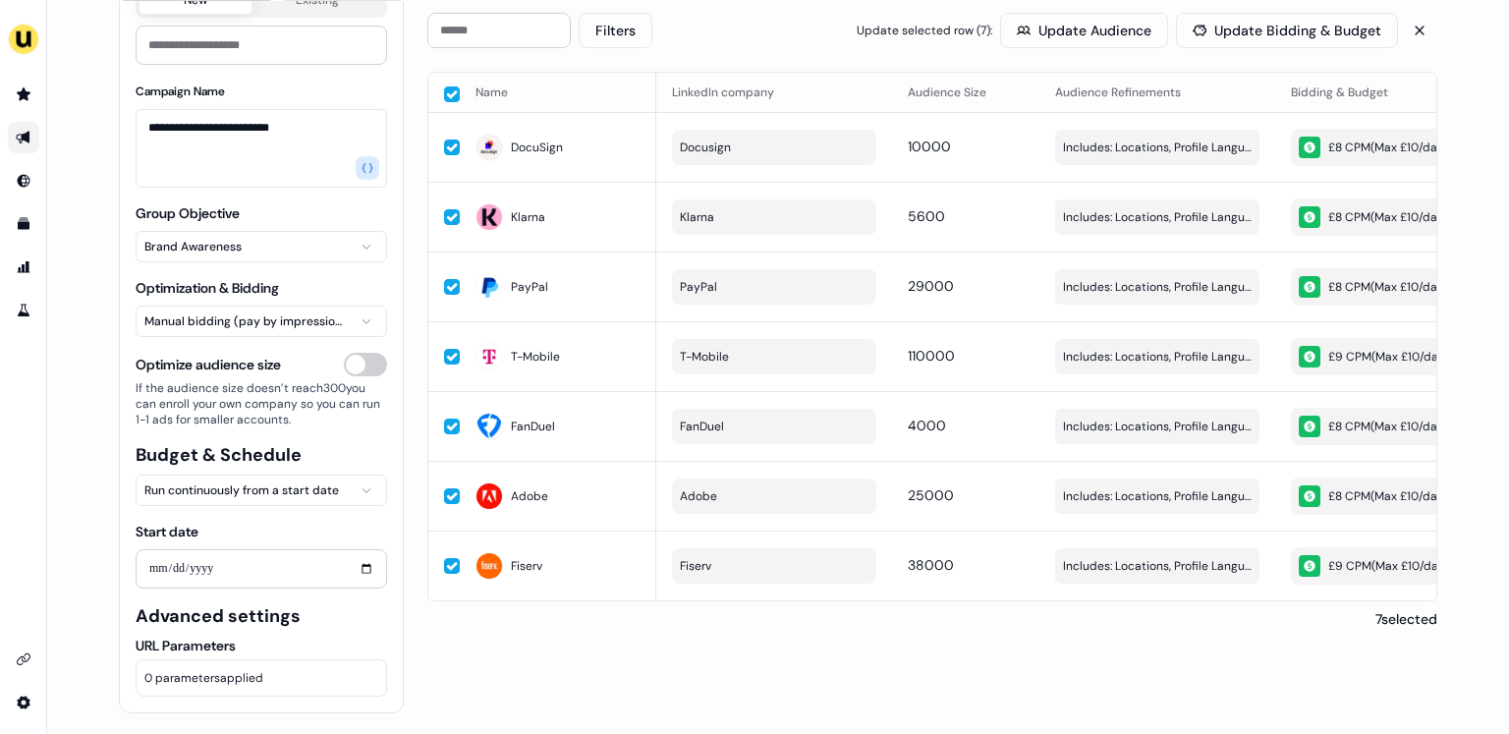
click at [298, 488] on html "**********" at bounding box center [754, 367] width 1509 height 734
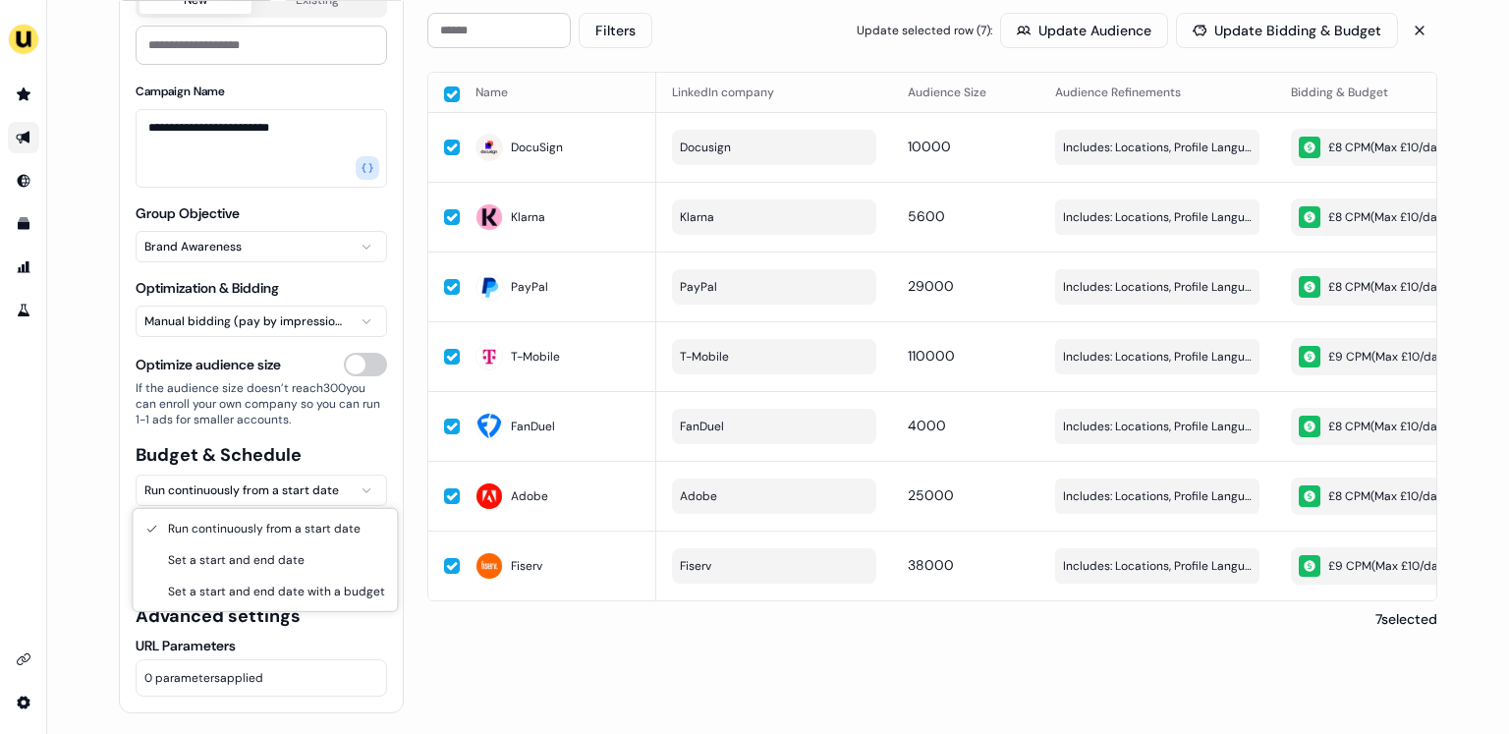
click at [268, 637] on html "**********" at bounding box center [754, 367] width 1509 height 734
click at [354, 481] on html "**********" at bounding box center [754, 367] width 1509 height 734
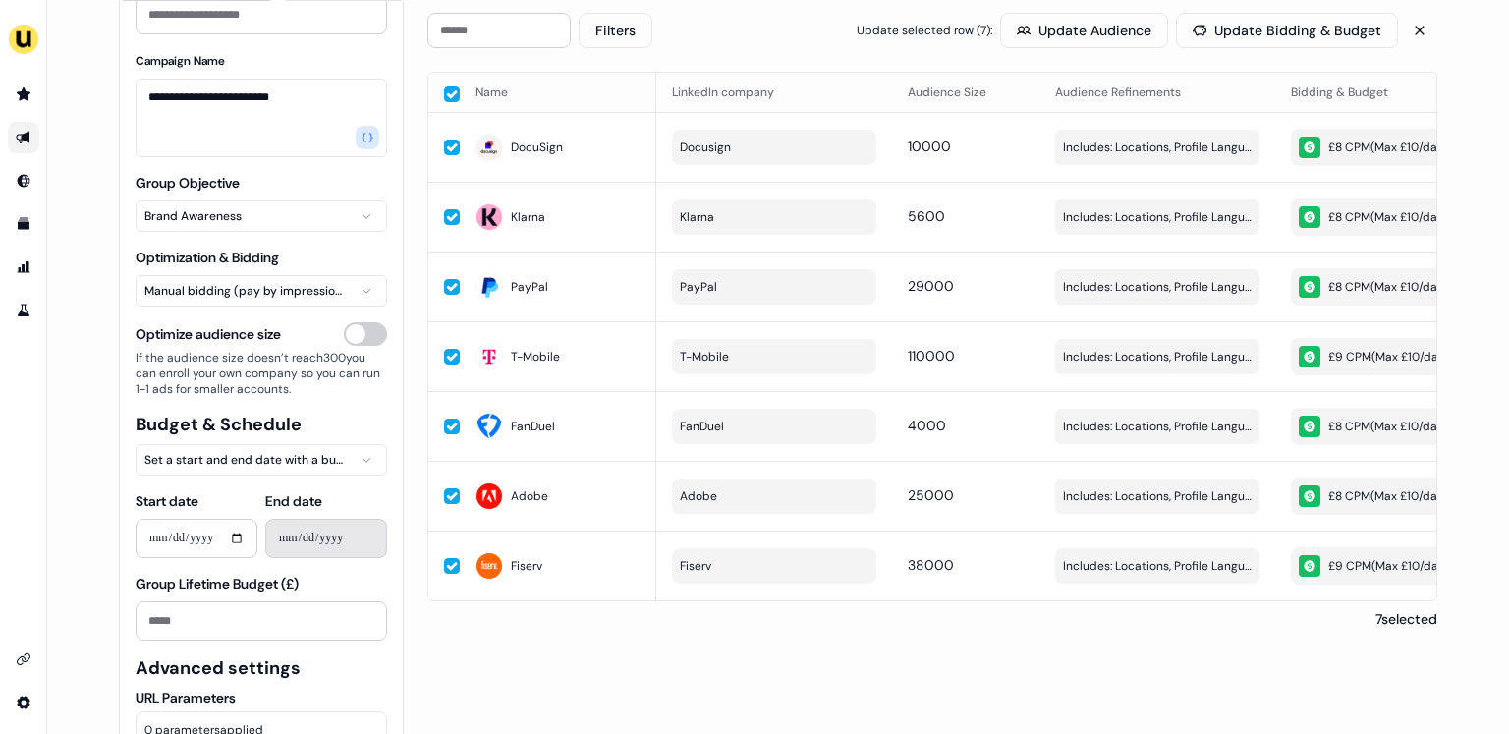
scroll to position [261, 0]
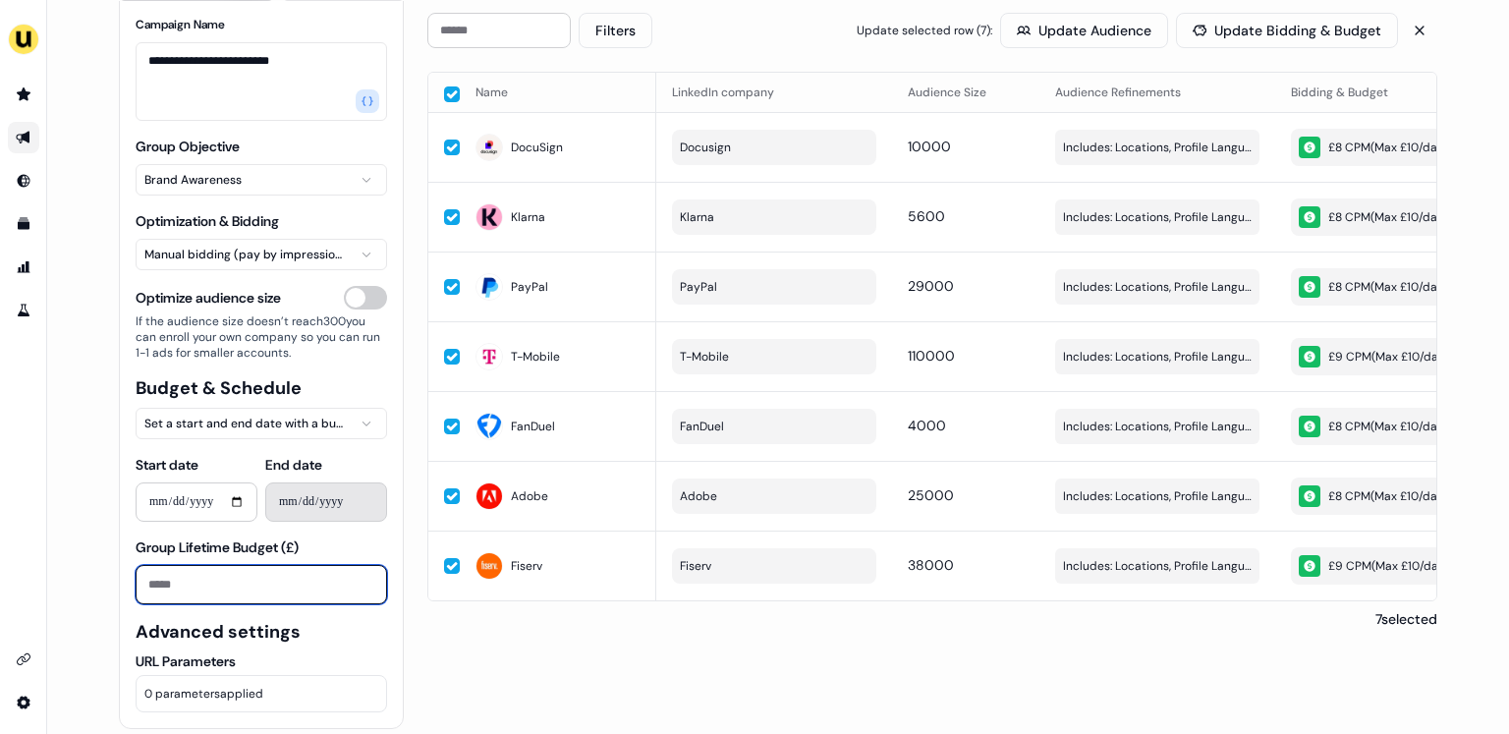
click at [181, 596] on input "Group Lifetime Budget (£)" at bounding box center [261, 584] width 251 height 39
type input "****"
click at [165, 506] on input "Start date" at bounding box center [197, 501] width 122 height 39
click at [234, 501] on input "Start date" at bounding box center [197, 501] width 122 height 39
type input "**********"
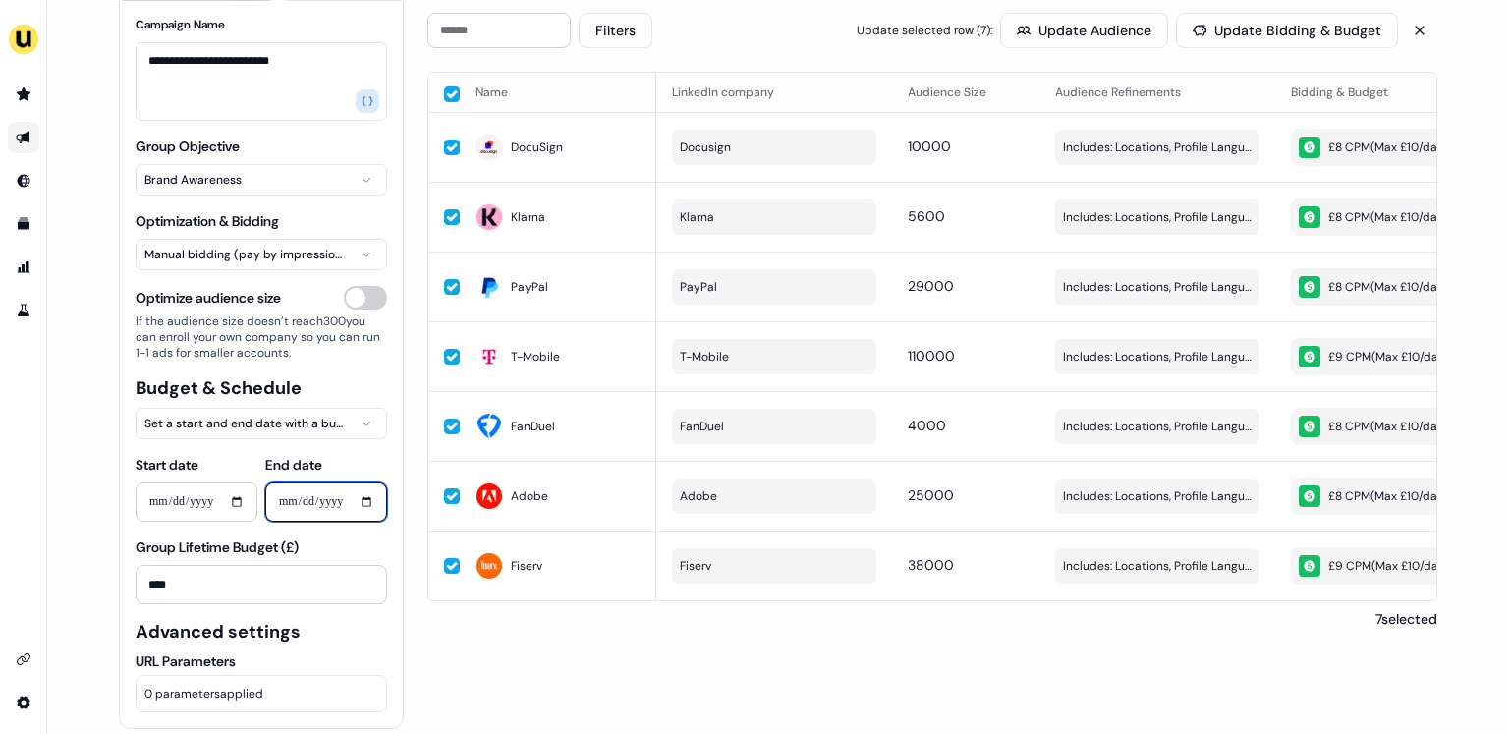
click at [360, 491] on input "End date" at bounding box center [326, 501] width 122 height 39
click at [367, 503] on input "End date" at bounding box center [326, 501] width 122 height 39
type input "**********"
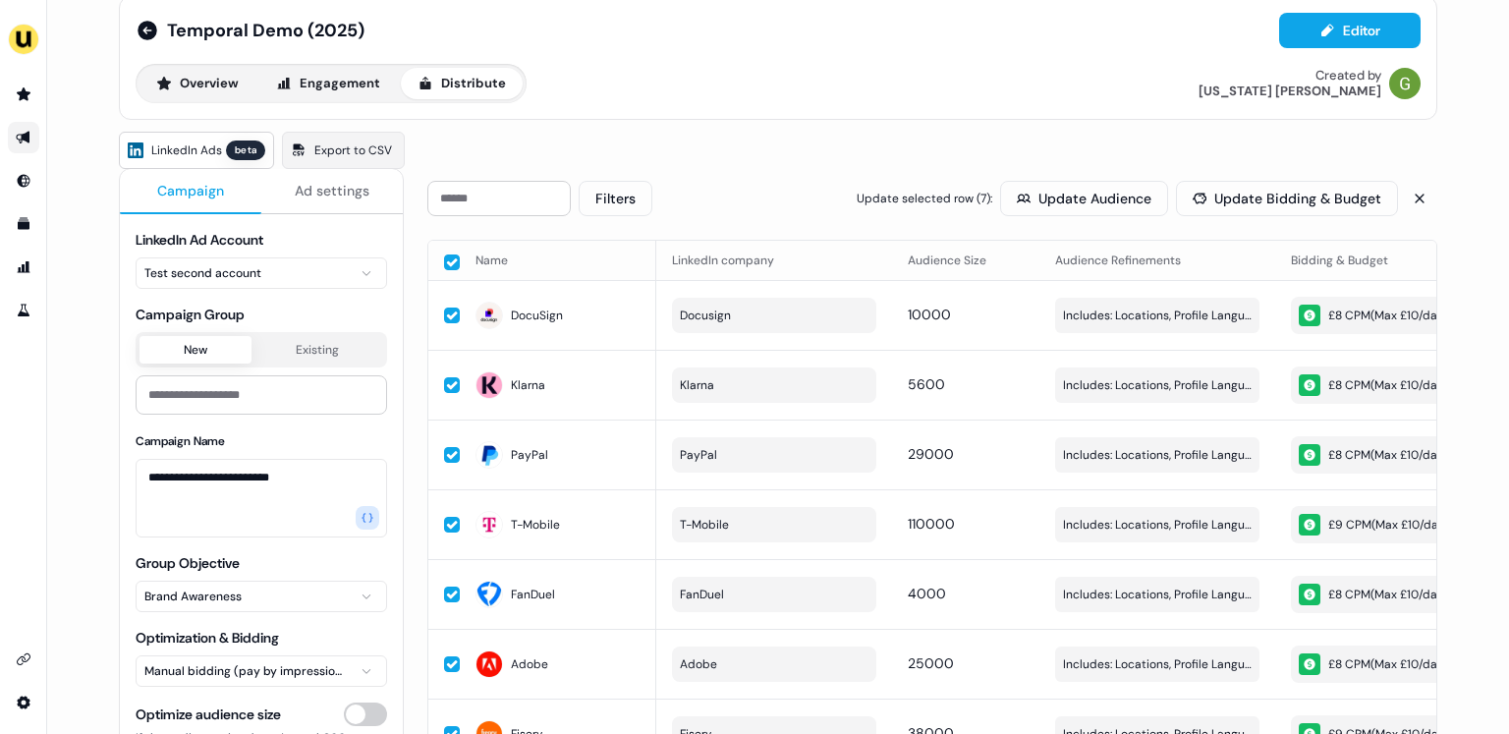
scroll to position [0, 0]
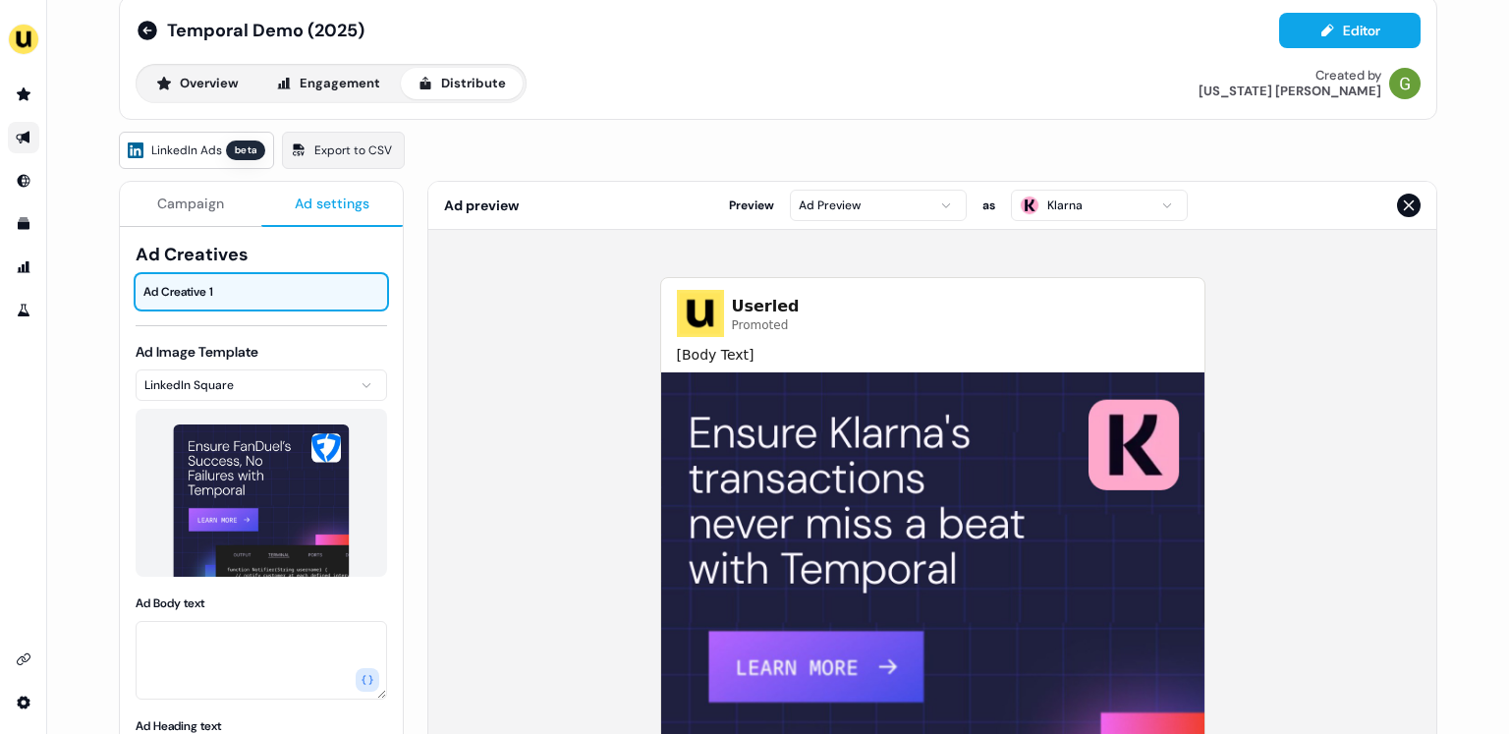
click at [320, 208] on span "Ad settings" at bounding box center [332, 204] width 75 height 20
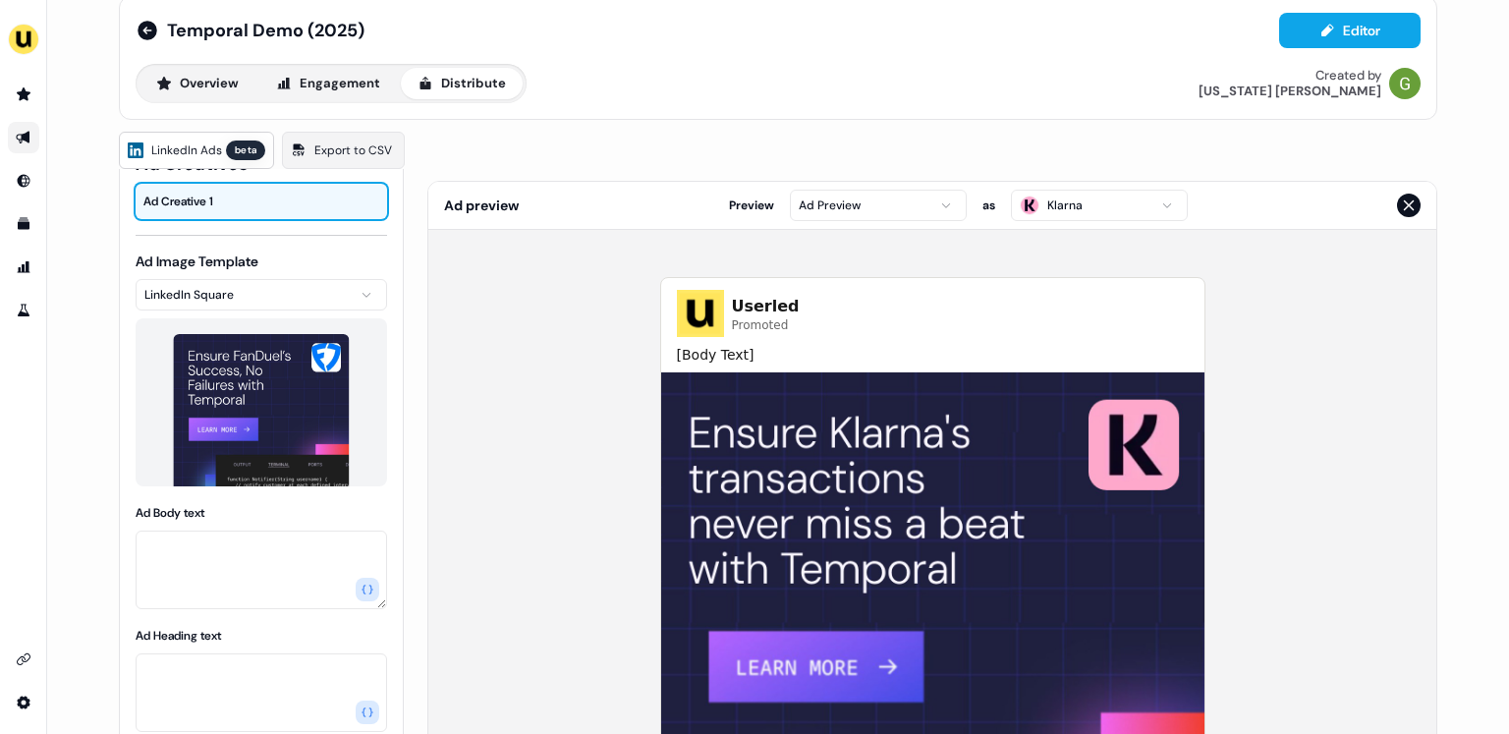
scroll to position [98, 0]
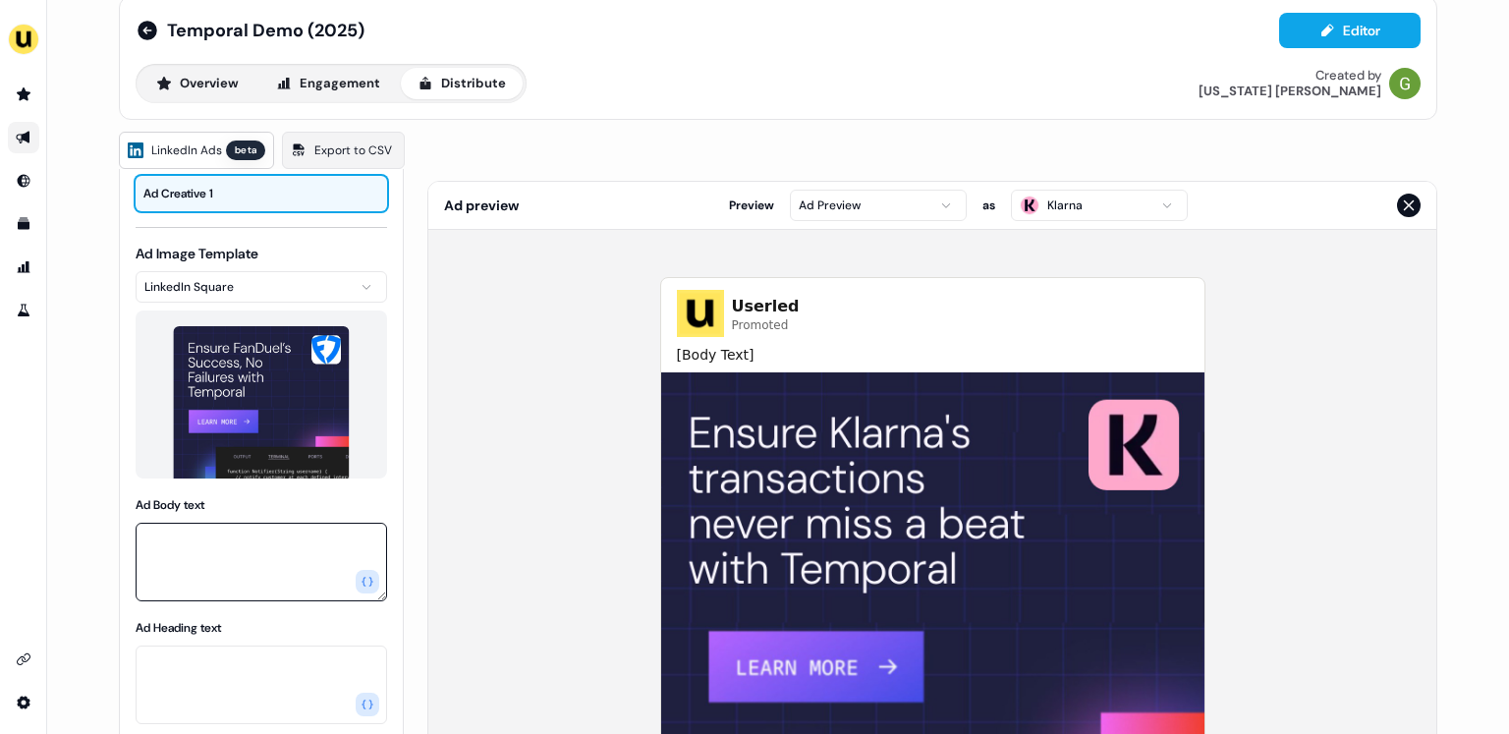
click at [201, 544] on textarea "Ad Body text" at bounding box center [261, 562] width 251 height 79
click at [365, 576] on icon "button" at bounding box center [368, 582] width 12 height 12
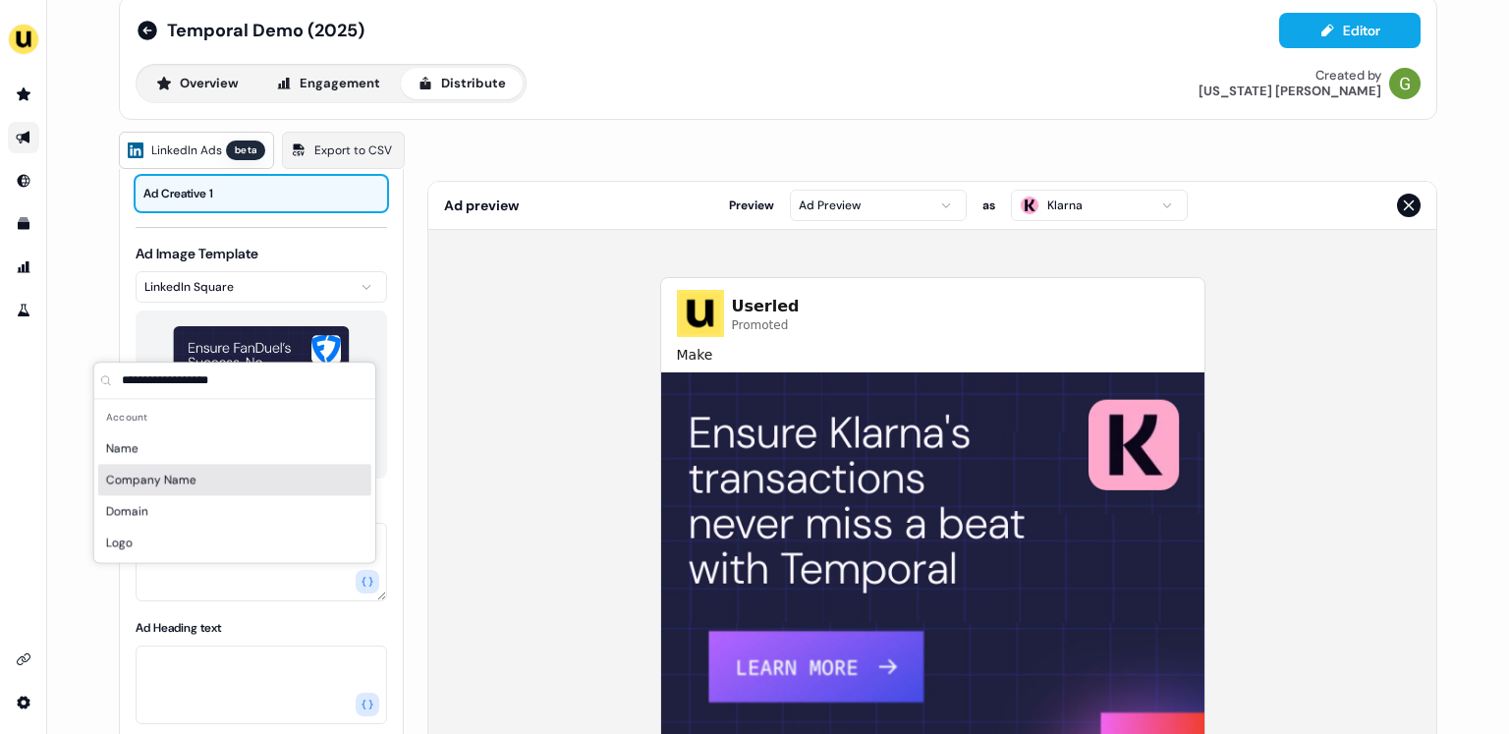
click at [218, 475] on div "Company Name" at bounding box center [234, 479] width 273 height 31
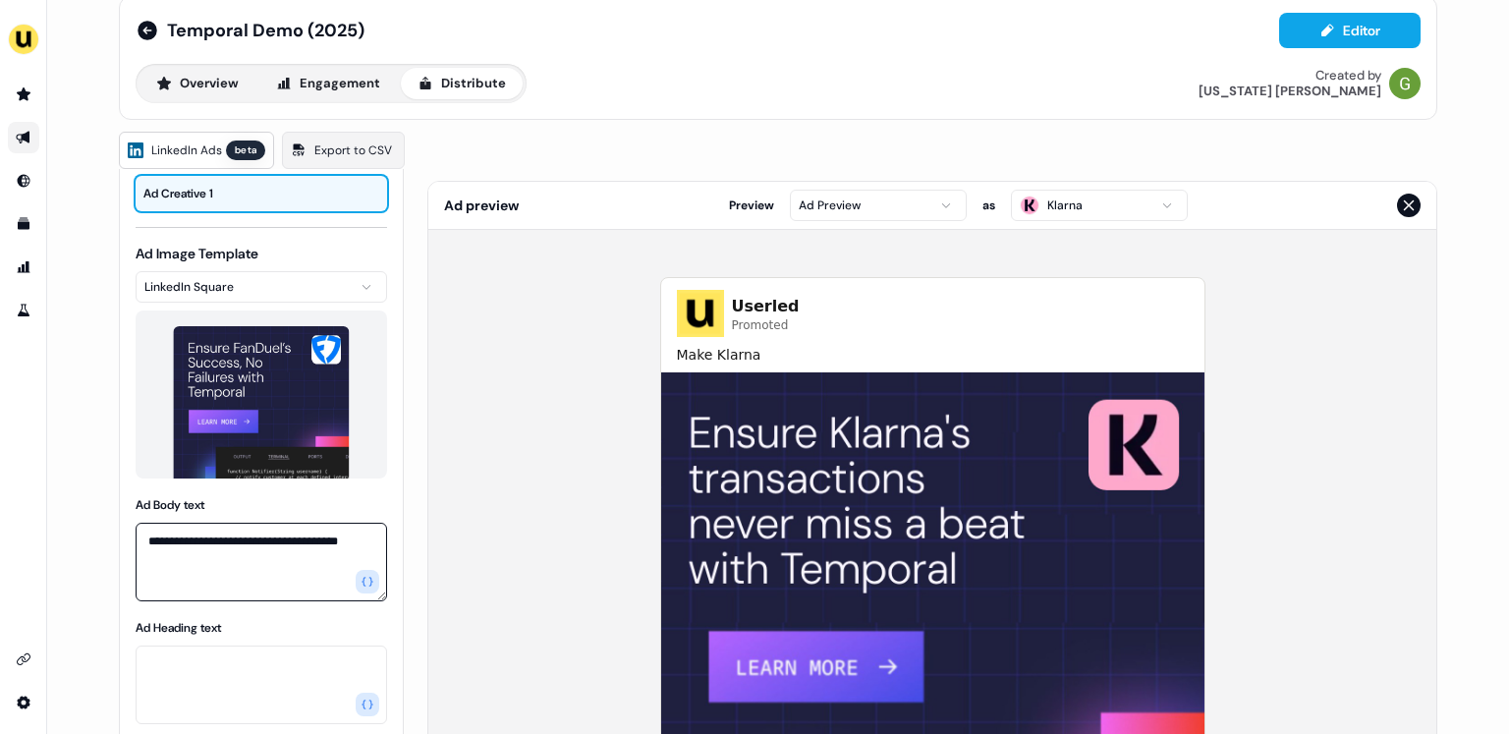
click at [214, 560] on textarea "**********" at bounding box center [261, 562] width 251 height 79
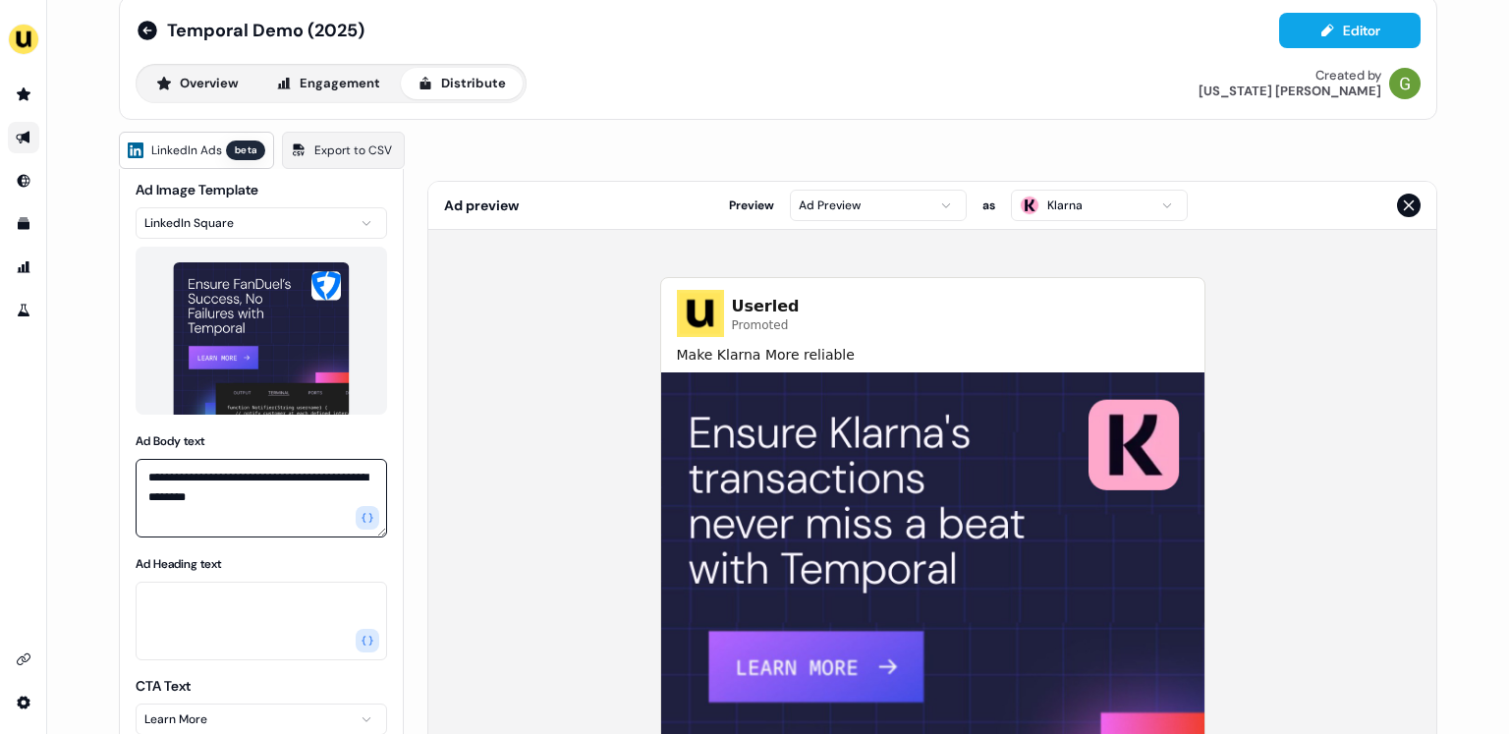
scroll to position [181, 0]
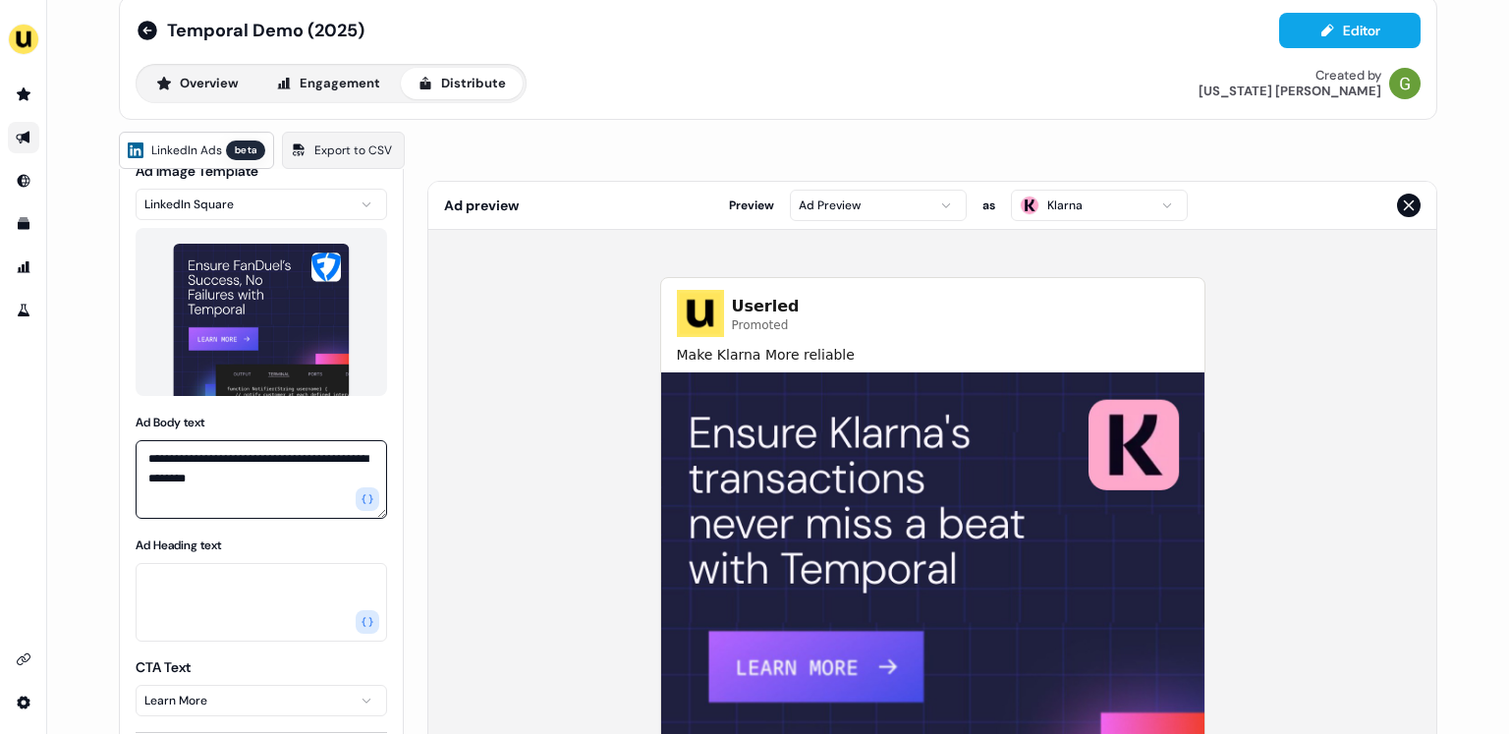
type textarea "**********"
click at [196, 591] on textarea "Ad Heading text" at bounding box center [261, 602] width 251 height 79
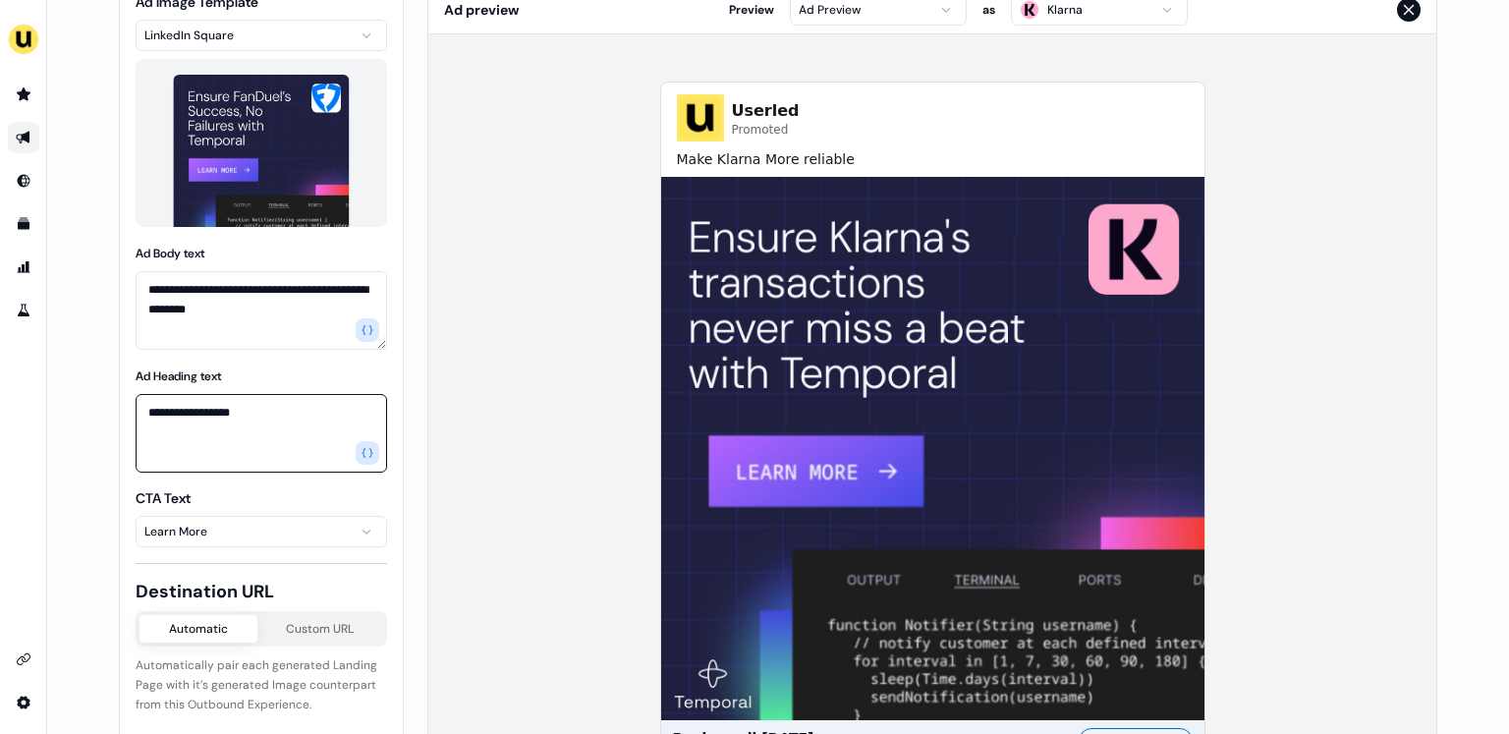
scroll to position [216, 0]
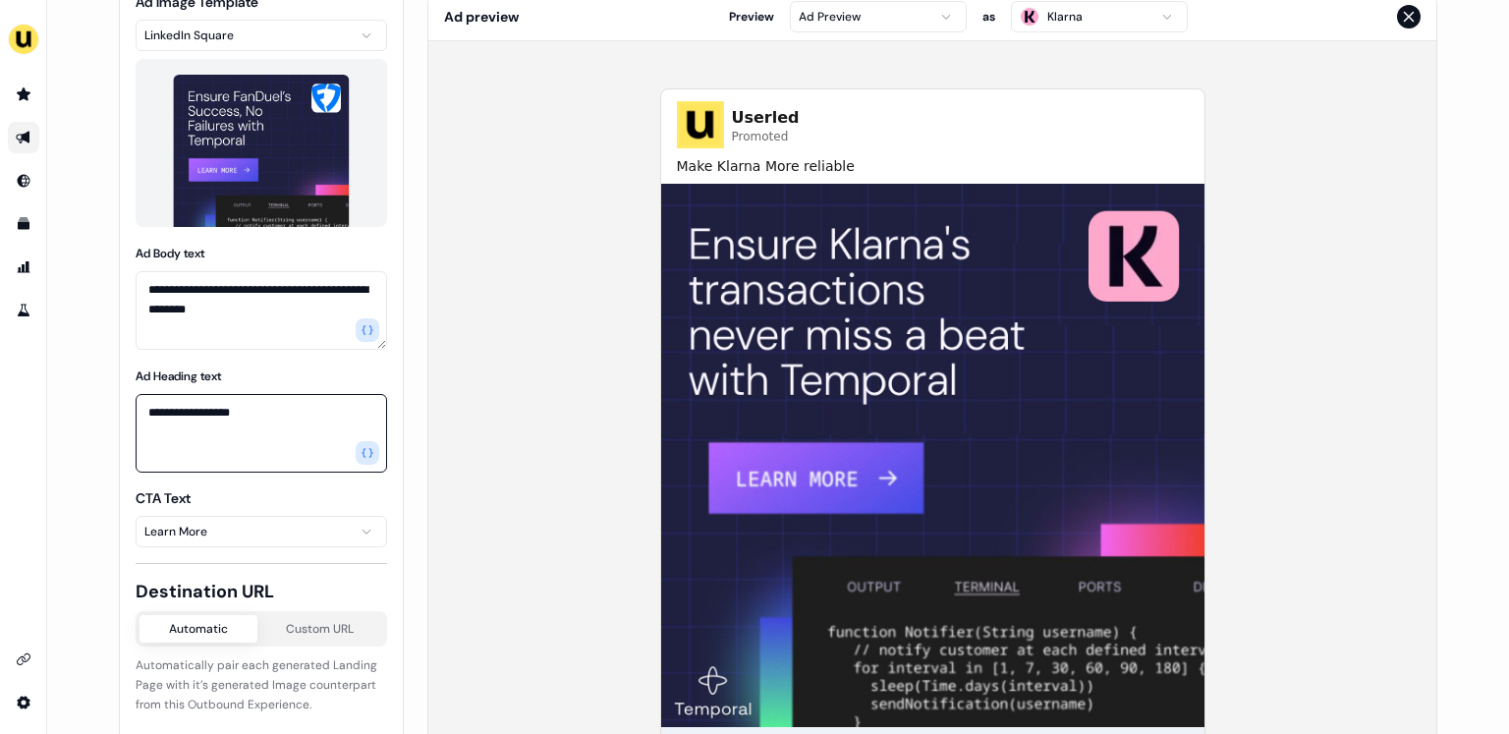
type textarea "**********"
click at [1070, 27] on html "**********" at bounding box center [754, 367] width 1509 height 734
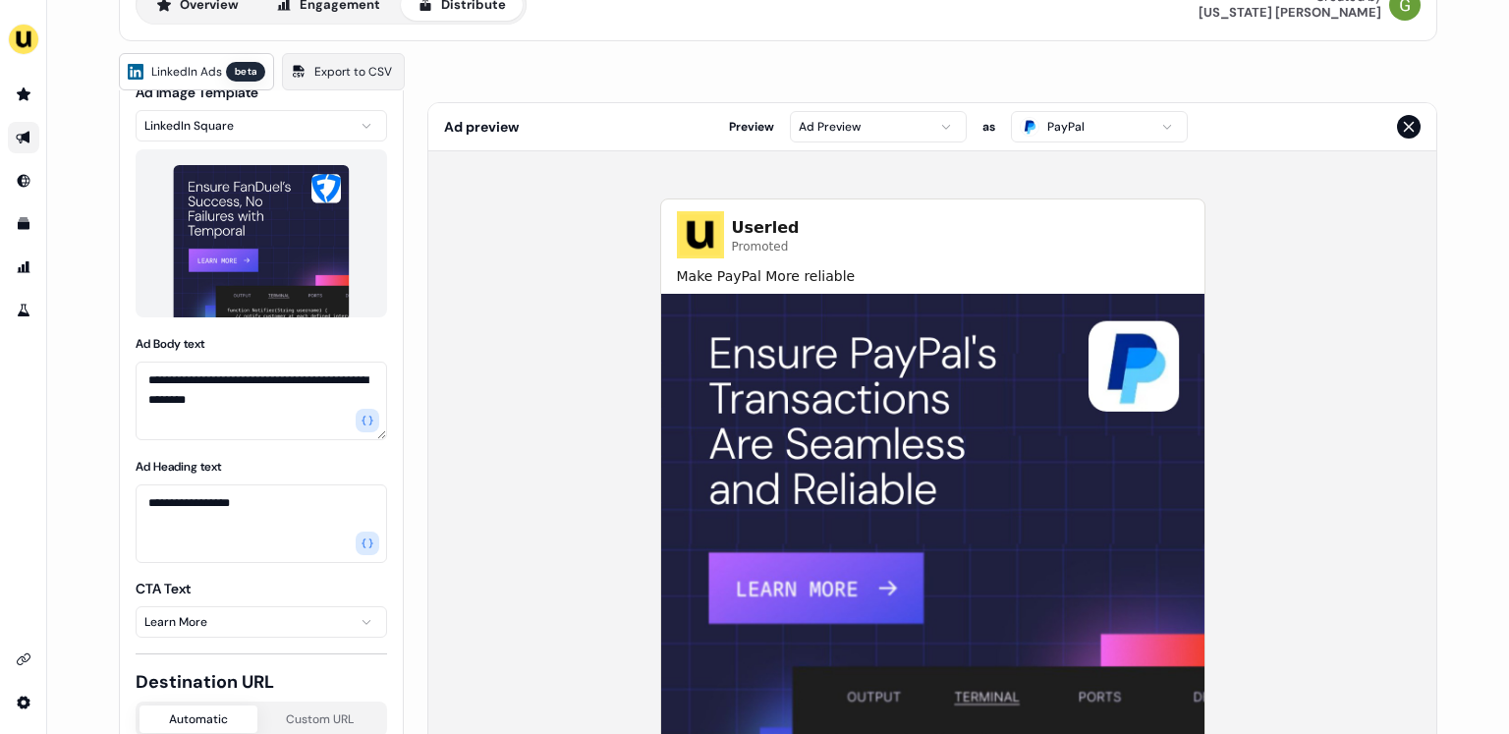
scroll to position [44, 0]
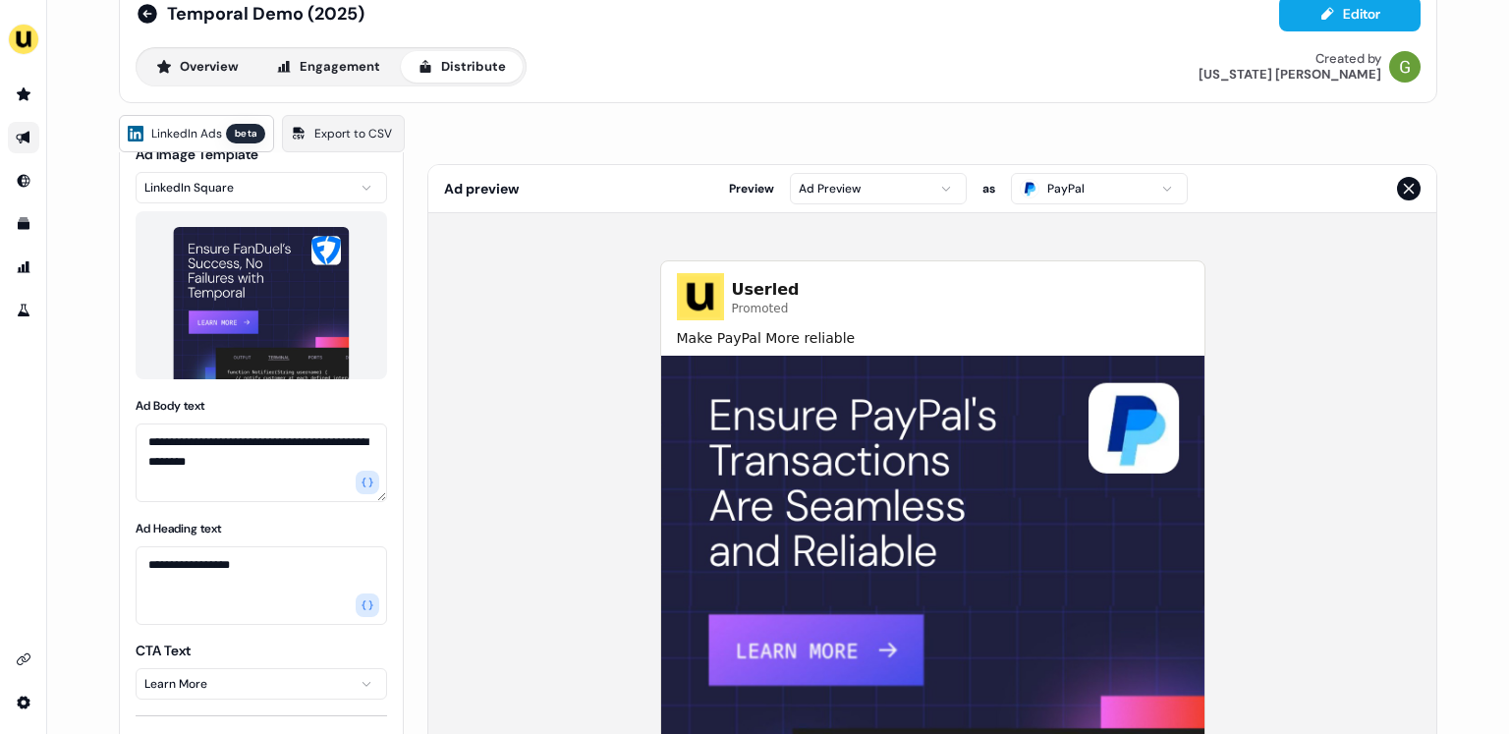
click at [898, 199] on html "**********" at bounding box center [754, 367] width 1509 height 734
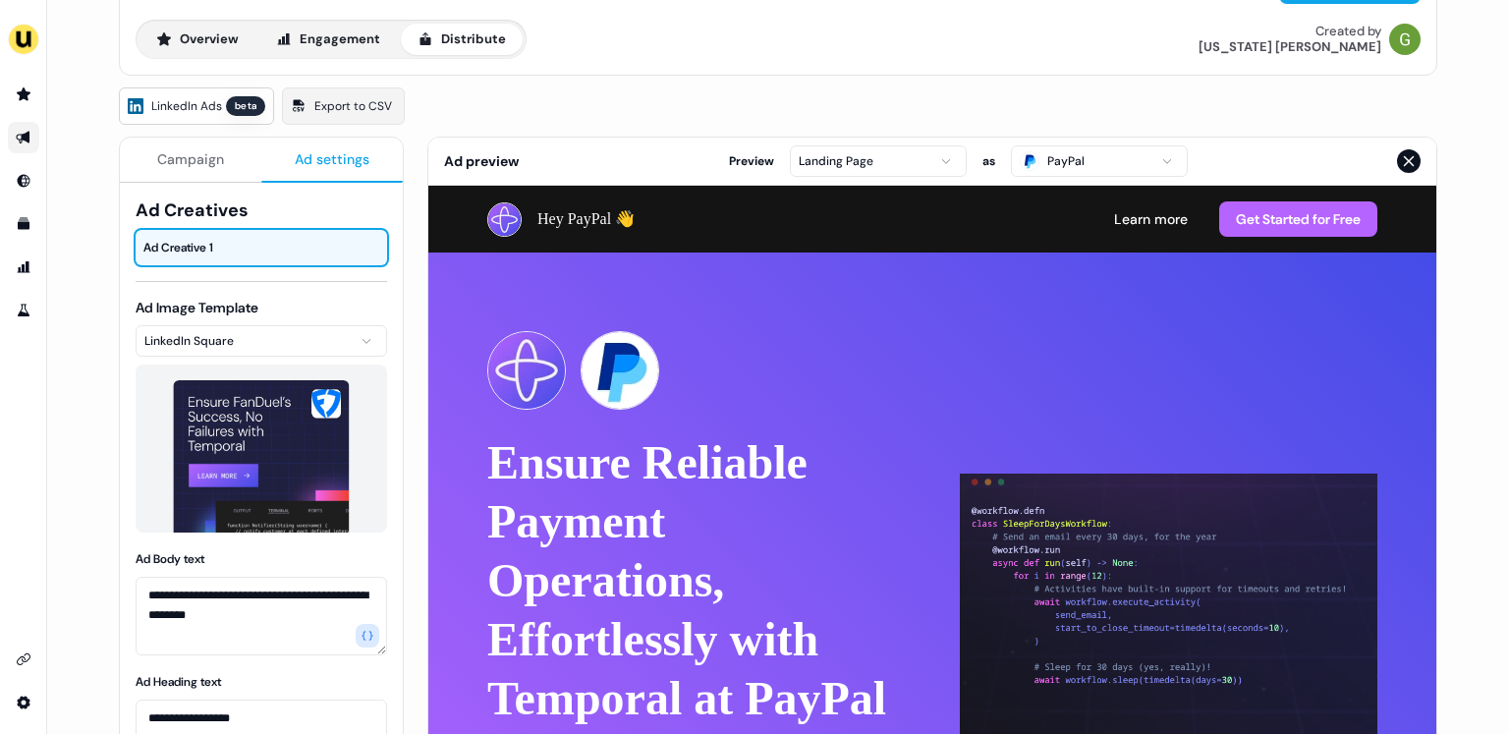
scroll to position [0, 0]
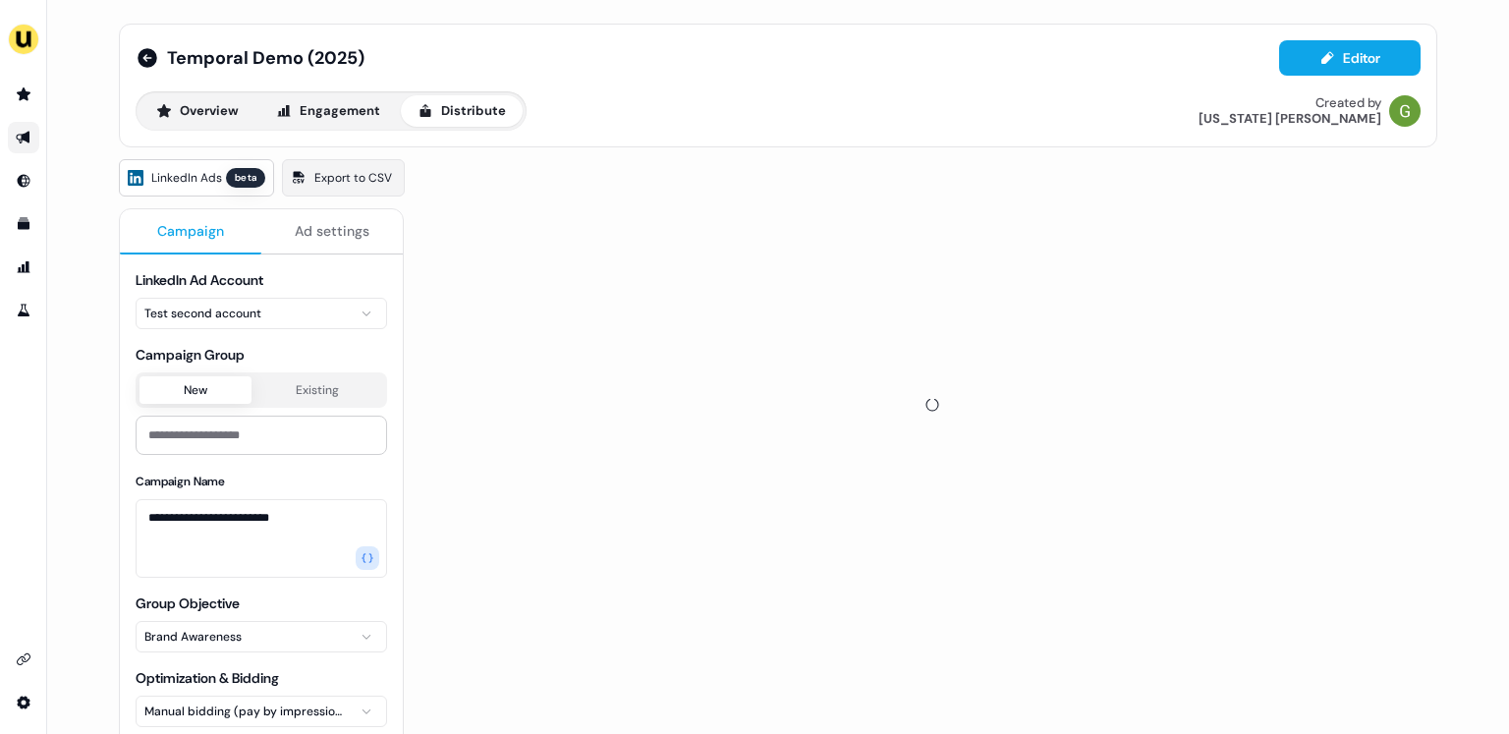
click at [186, 217] on button "Campaign" at bounding box center [190, 231] width 141 height 45
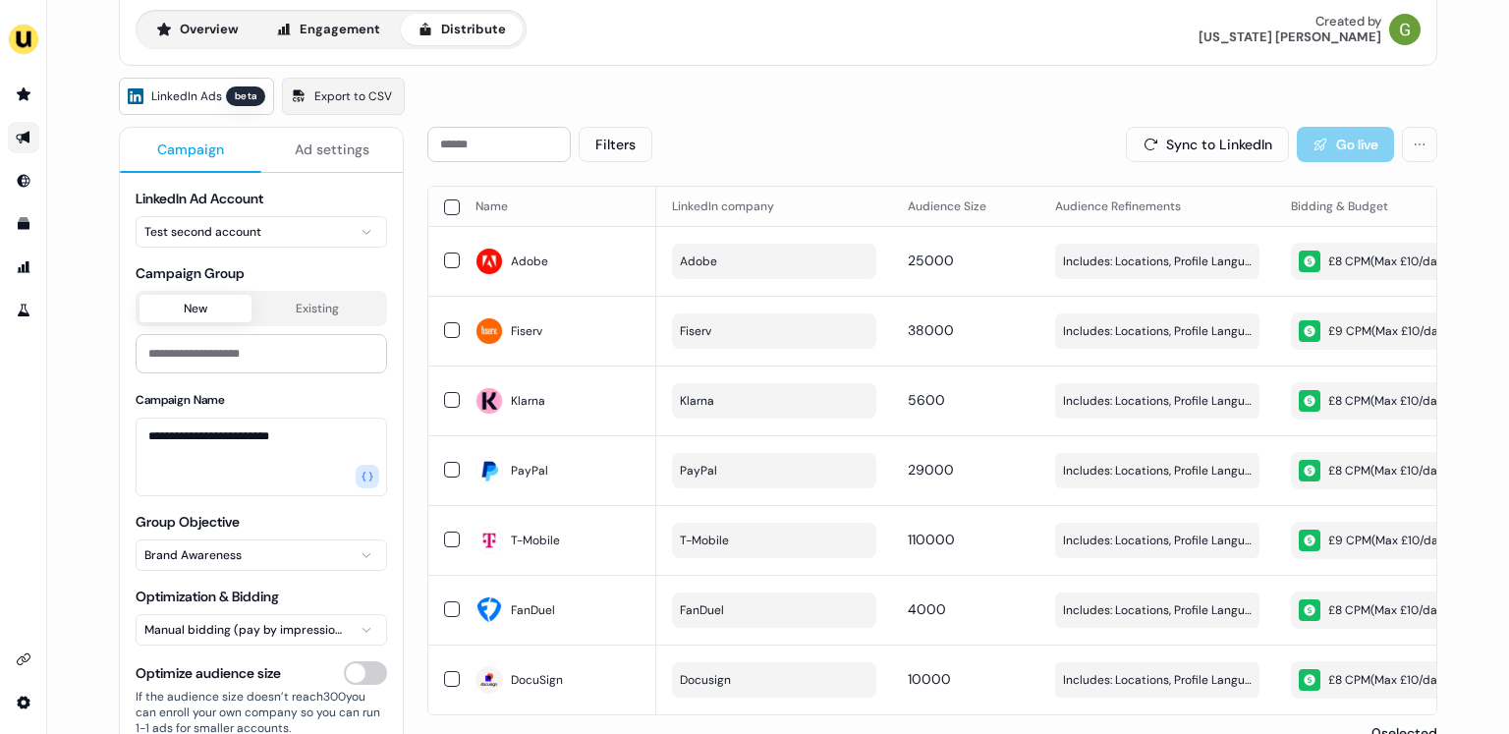
scroll to position [67, 0]
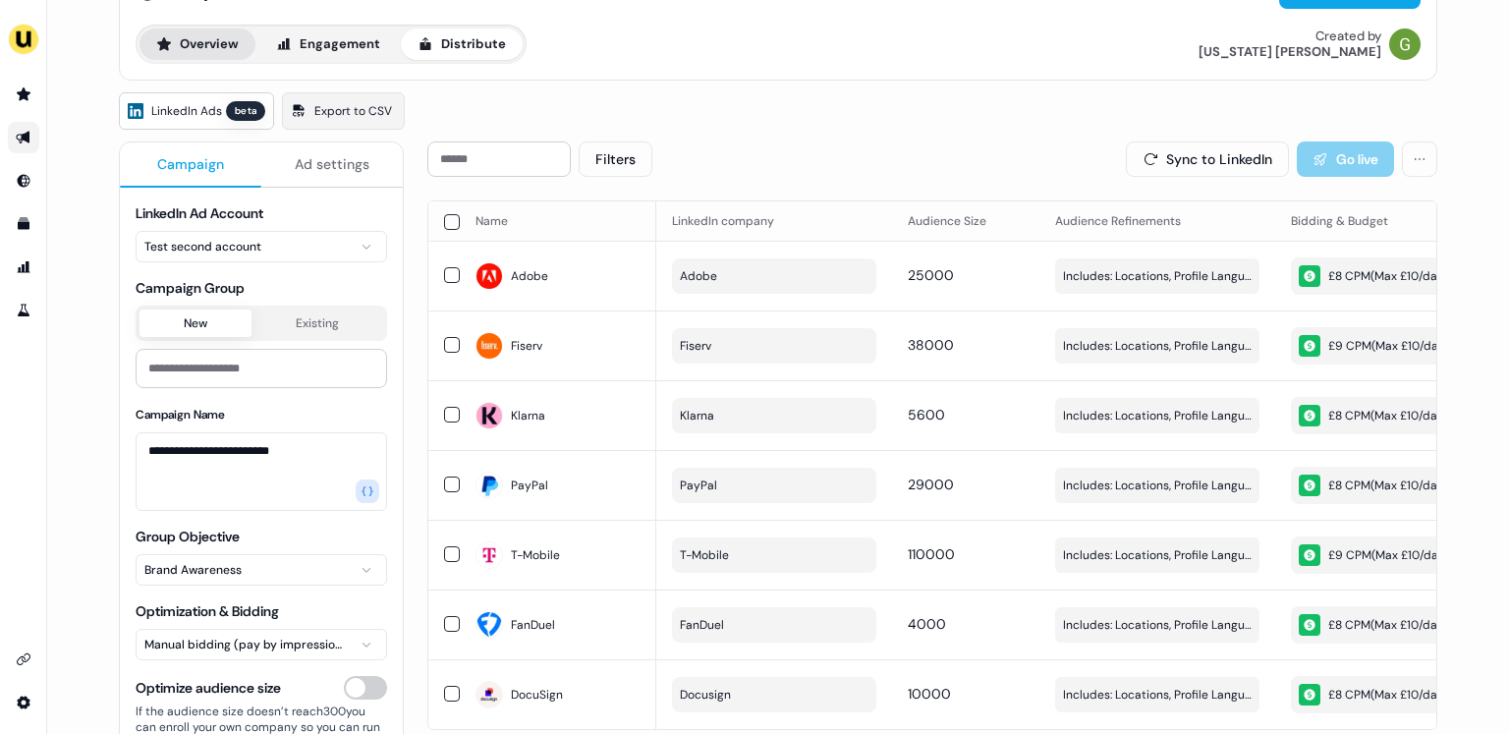
click at [199, 41] on button "Overview" at bounding box center [197, 43] width 116 height 31
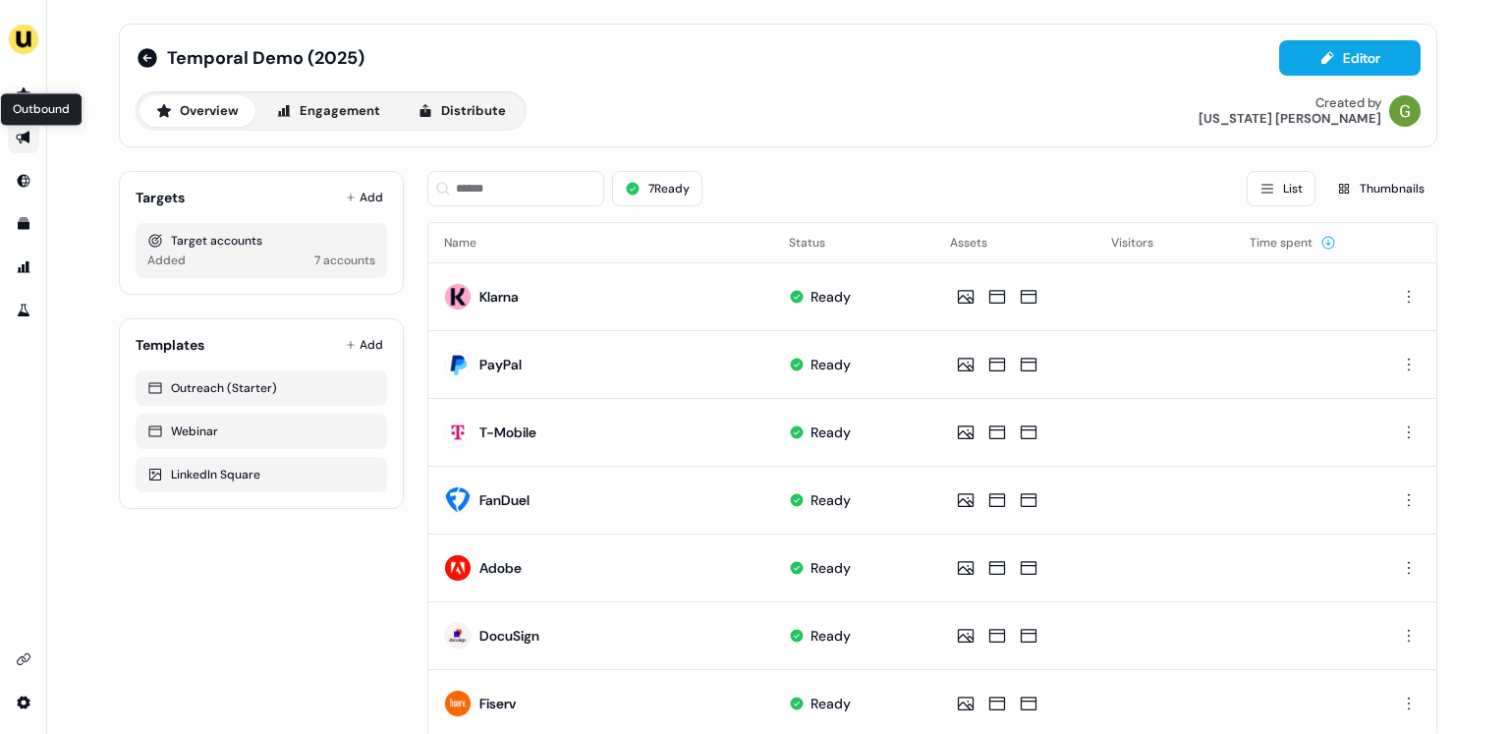
click at [27, 136] on icon "Go to outbound experience" at bounding box center [23, 138] width 14 height 13
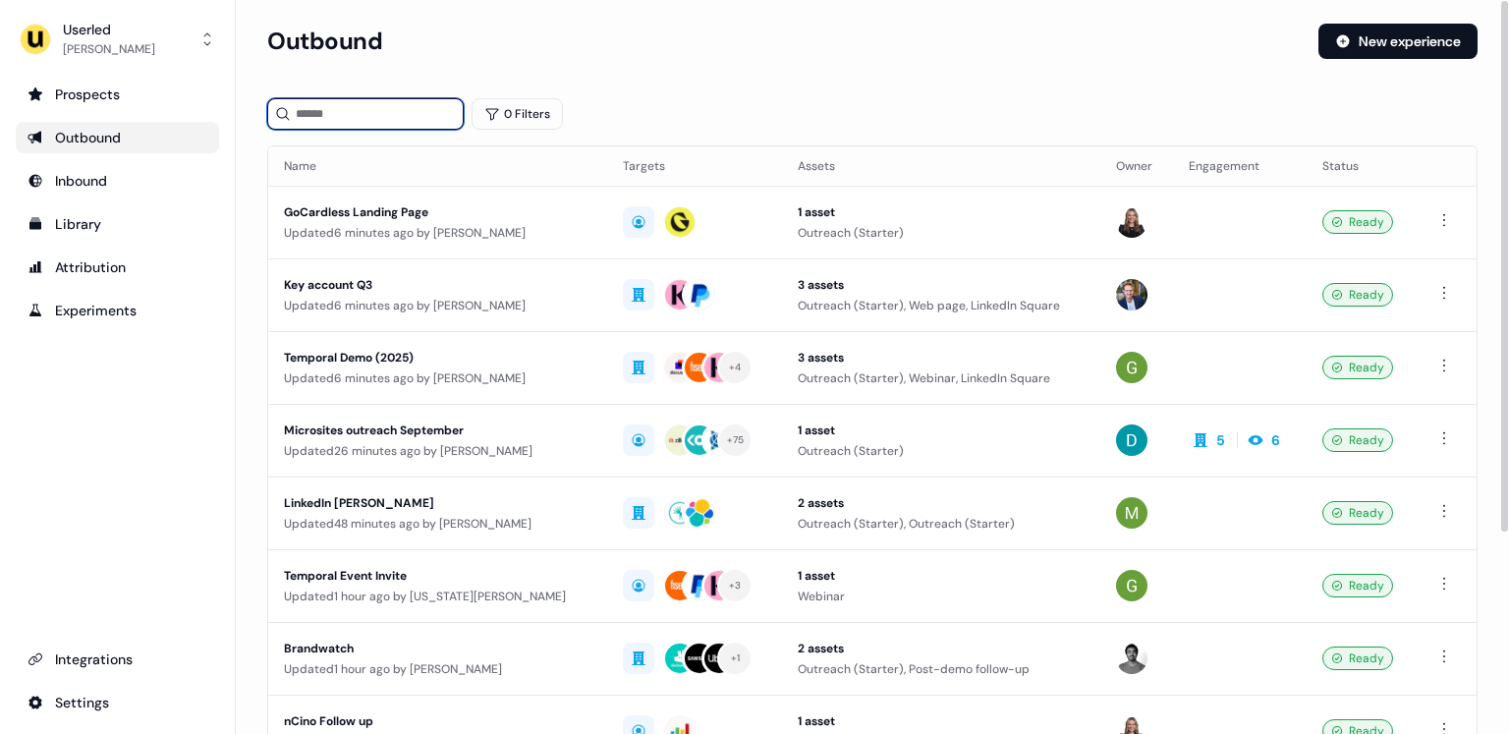
click at [320, 118] on input at bounding box center [365, 113] width 196 height 31
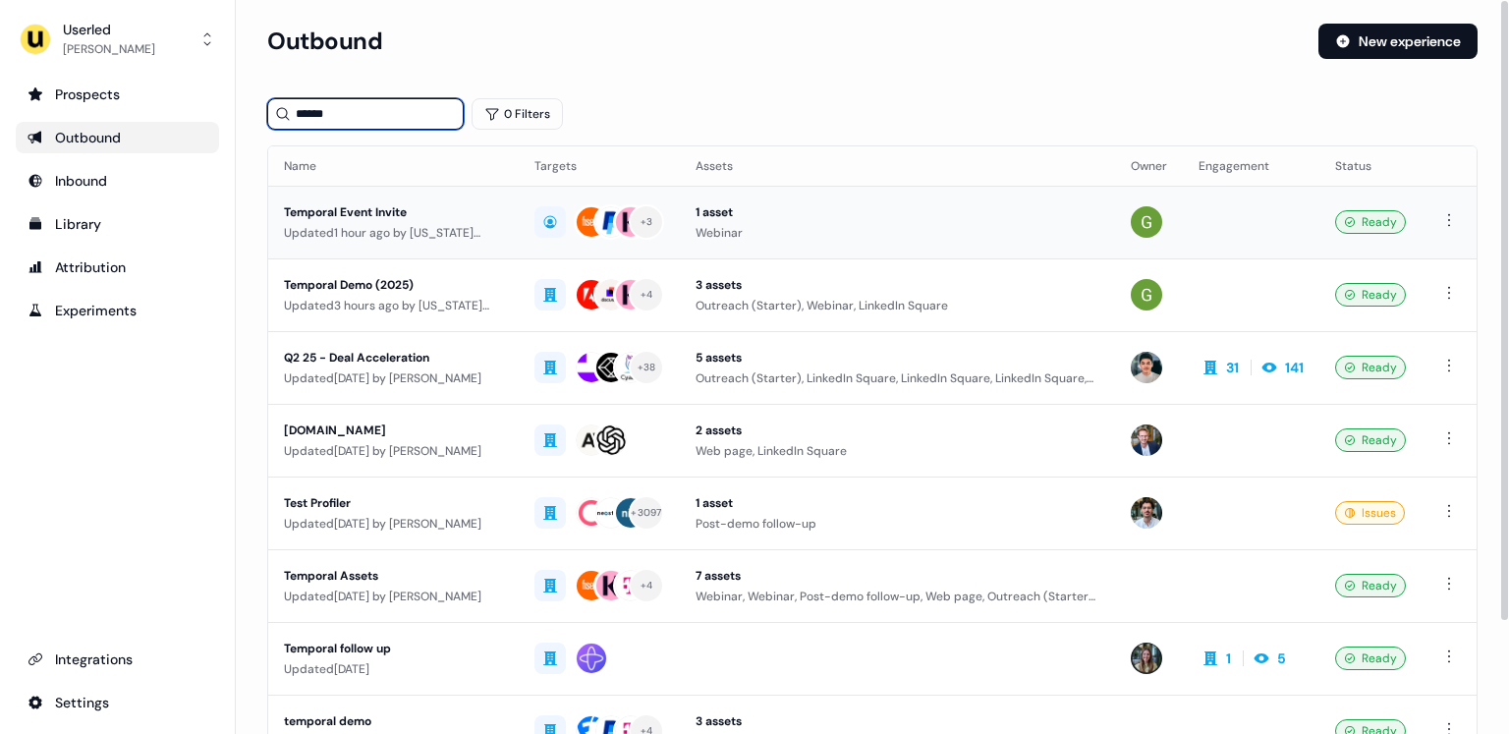
type input "******"
click at [398, 214] on div "Temporal Event Invite" at bounding box center [393, 212] width 219 height 20
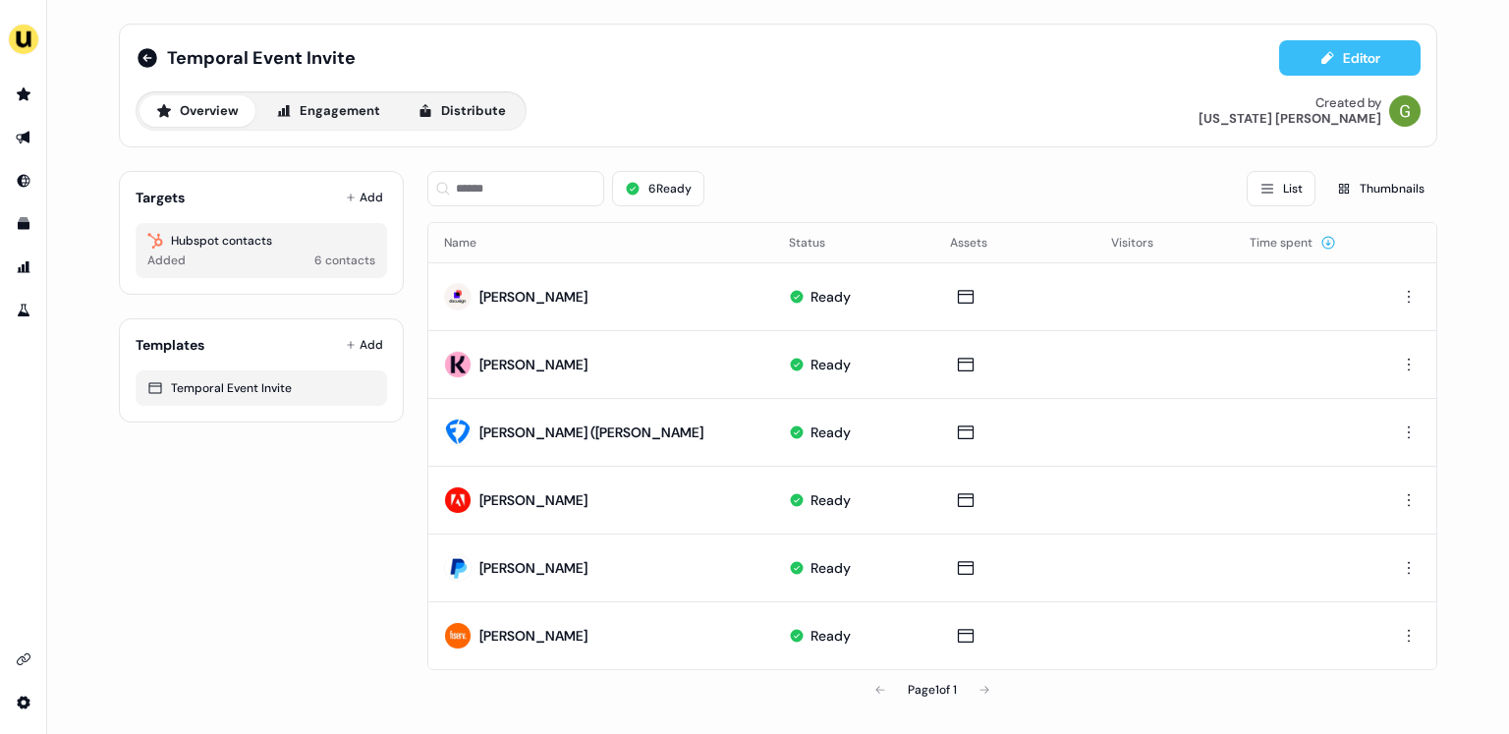
click at [1331, 72] on button "Editor" at bounding box center [1349, 57] width 141 height 35
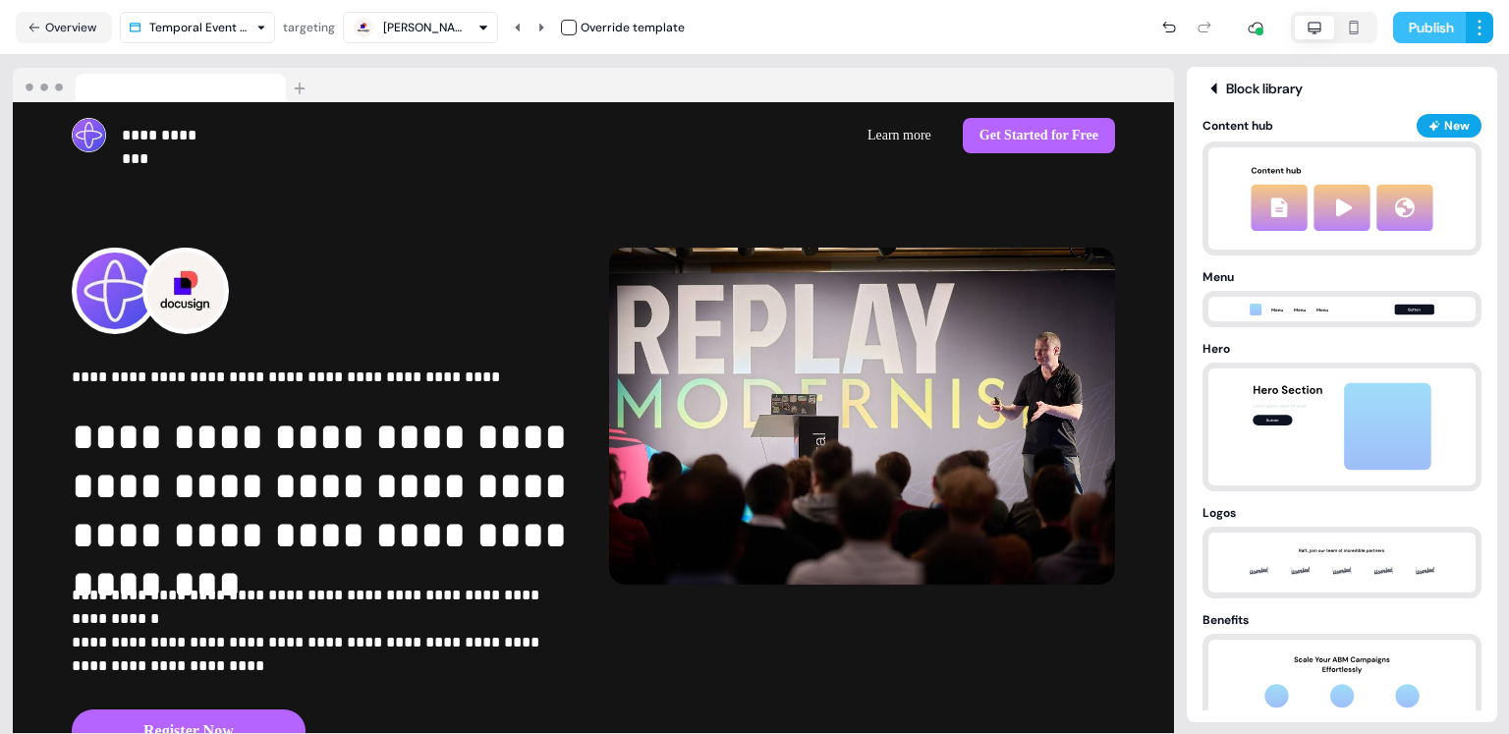
click at [1413, 35] on button "Publish" at bounding box center [1429, 27] width 73 height 31
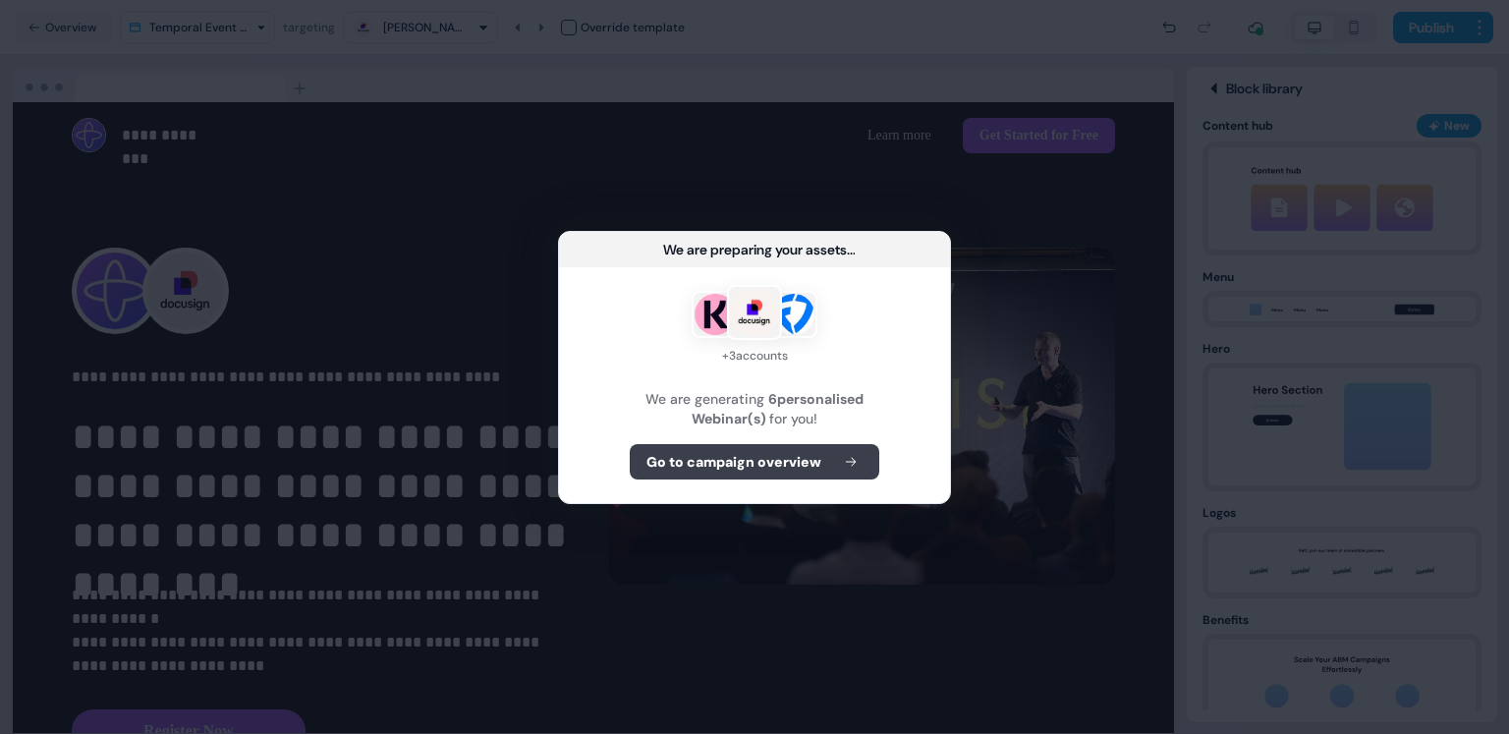
click at [768, 455] on b "Go to campaign overview" at bounding box center [733, 462] width 175 height 20
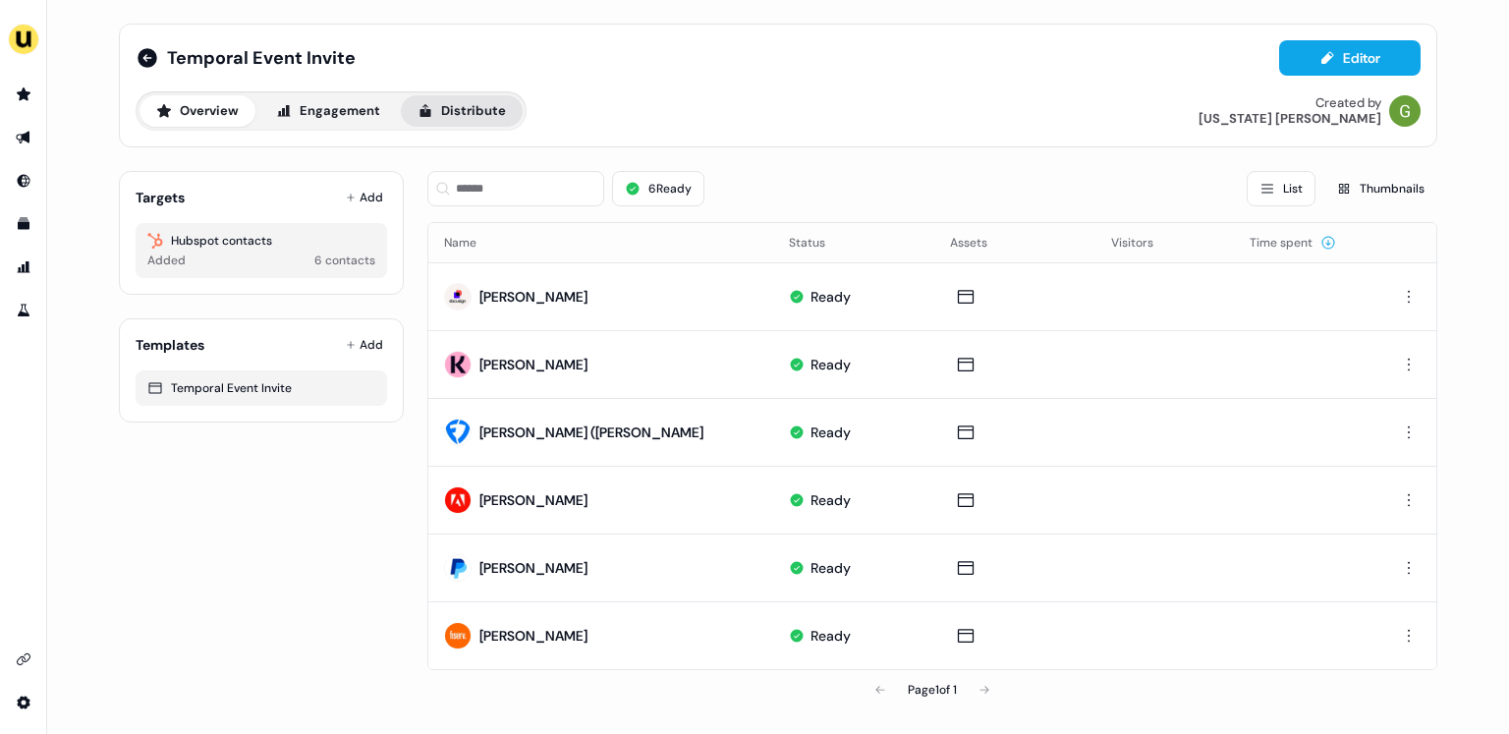
click at [429, 113] on icon at bounding box center [426, 111] width 16 height 16
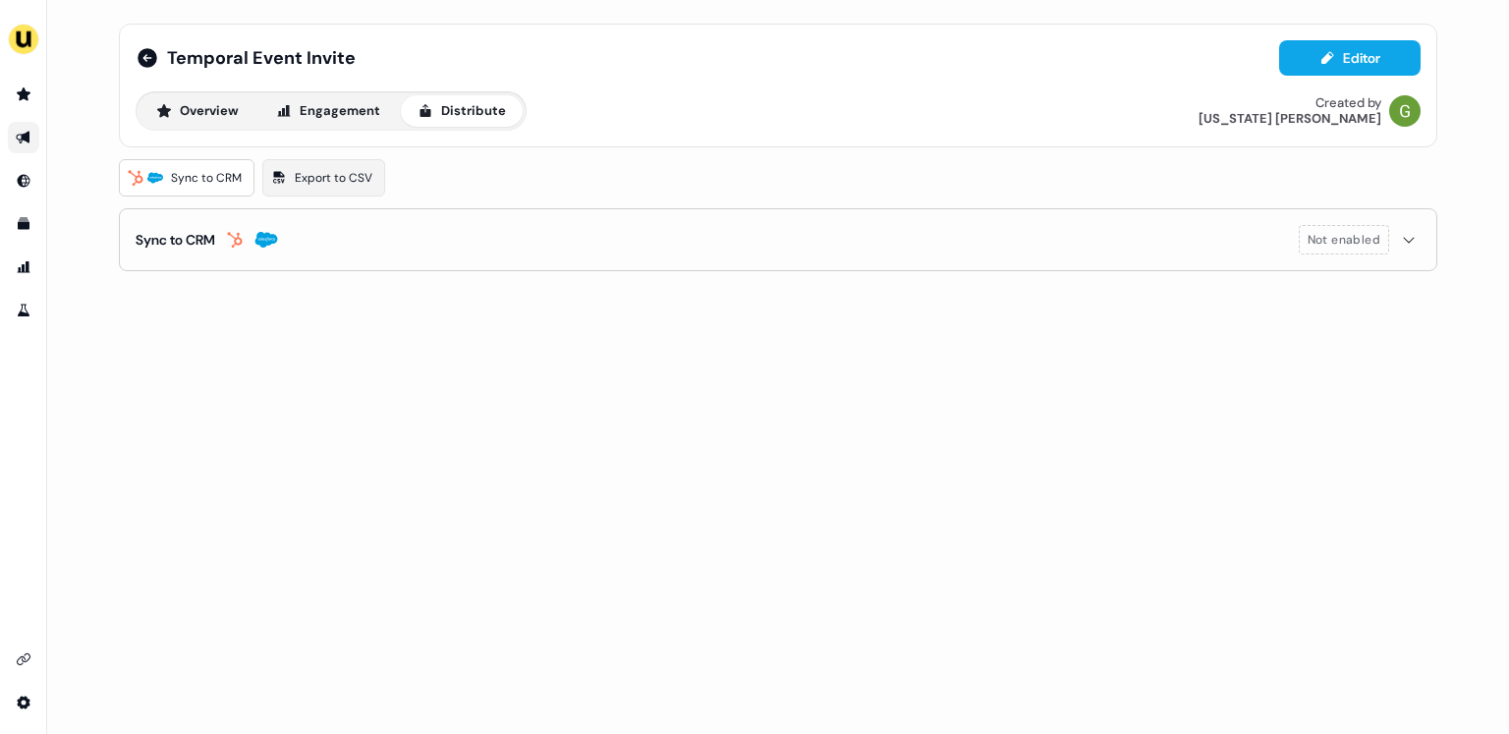
click at [365, 238] on button "Sync to CRM Not enabled" at bounding box center [778, 239] width 1285 height 61
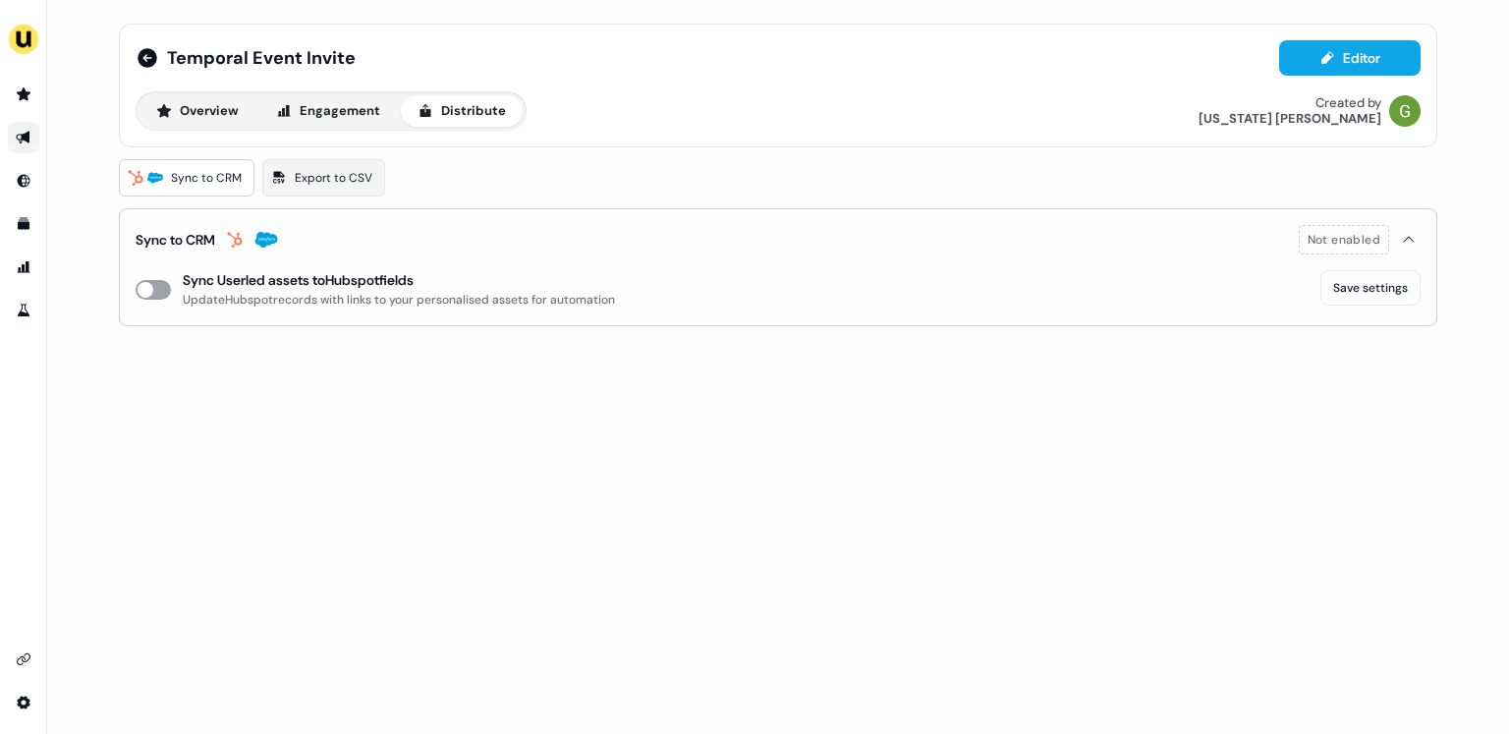
click at [152, 288] on button "enable-crm-asset-sync" at bounding box center [153, 290] width 35 height 20
click at [171, 288] on div "enable-crm-asset-sync Sync Userled assets to Hubspot fields Update Hubspot reco…" at bounding box center [375, 289] width 479 height 39
click at [162, 288] on button "enable-crm-asset-sync" at bounding box center [153, 290] width 35 height 20
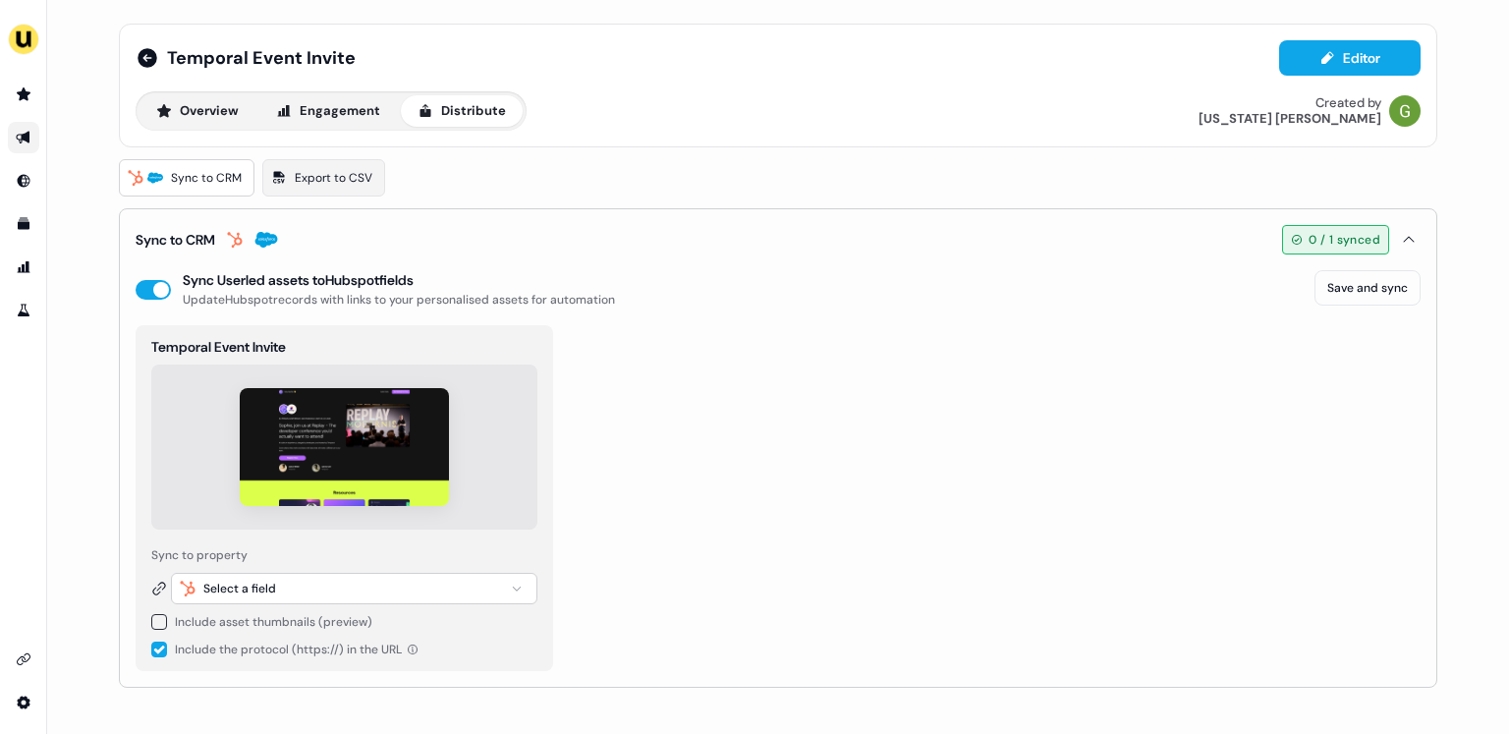
click at [162, 622] on button "button" at bounding box center [159, 622] width 16 height 16
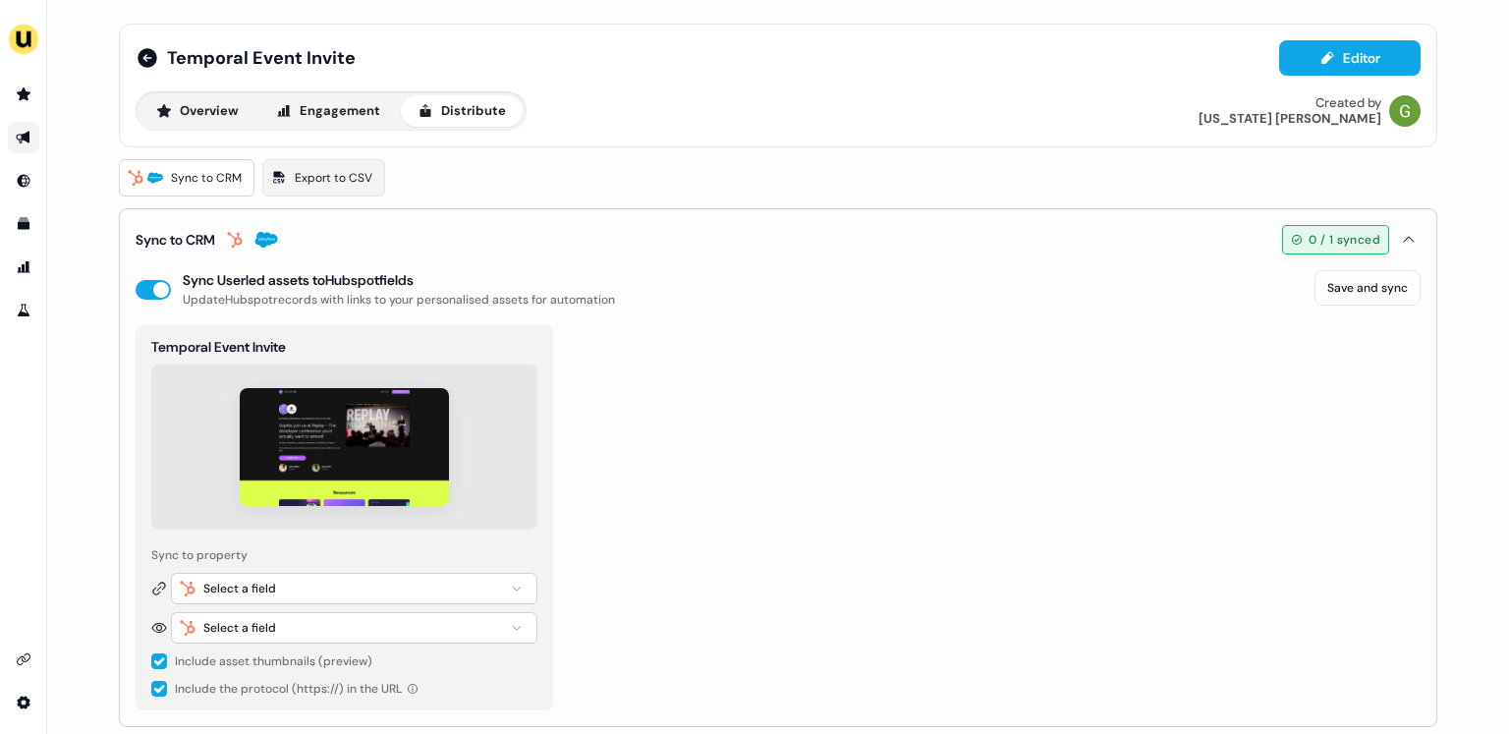
click at [302, 583] on div "Select a field" at bounding box center [354, 588] width 366 height 31
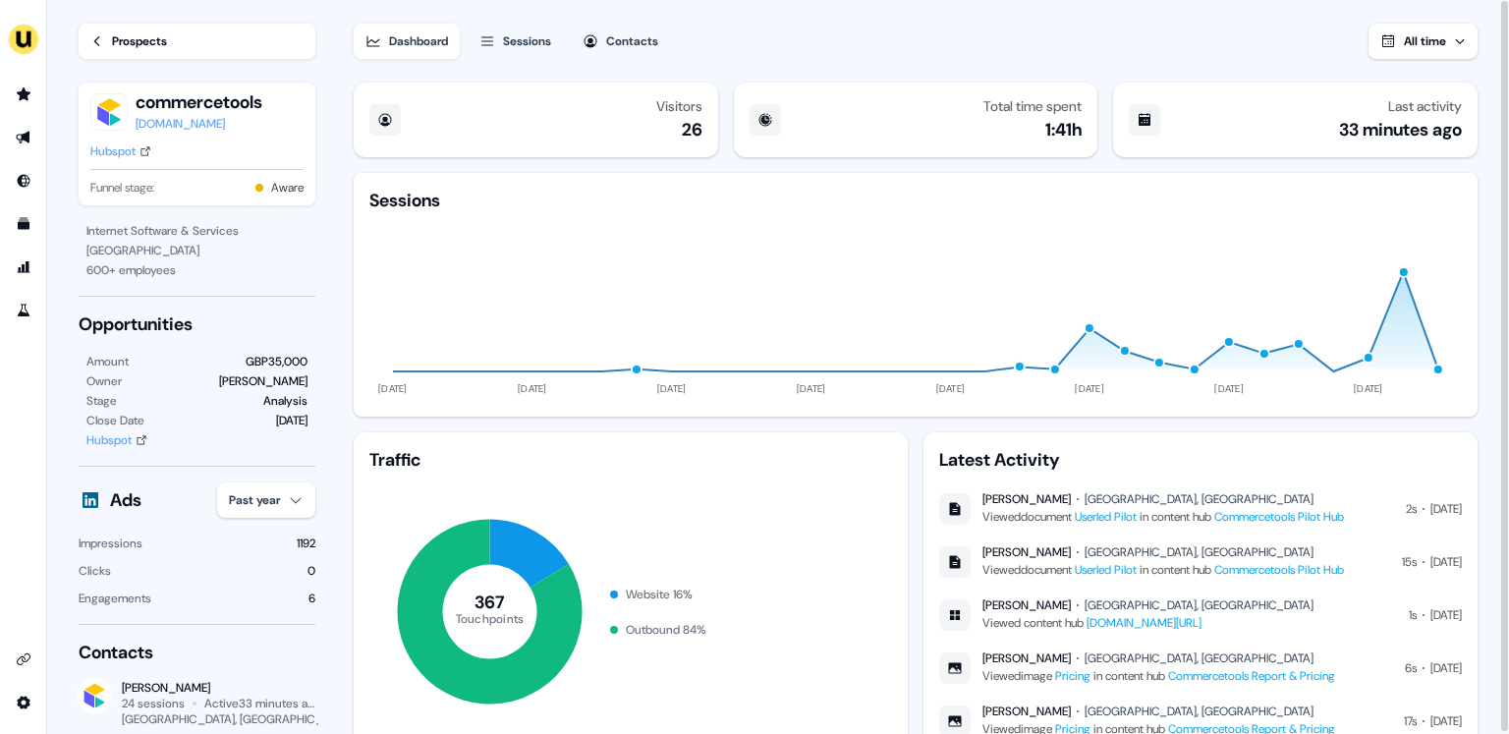
click at [1433, 40] on span "All time" at bounding box center [1425, 41] width 42 height 16
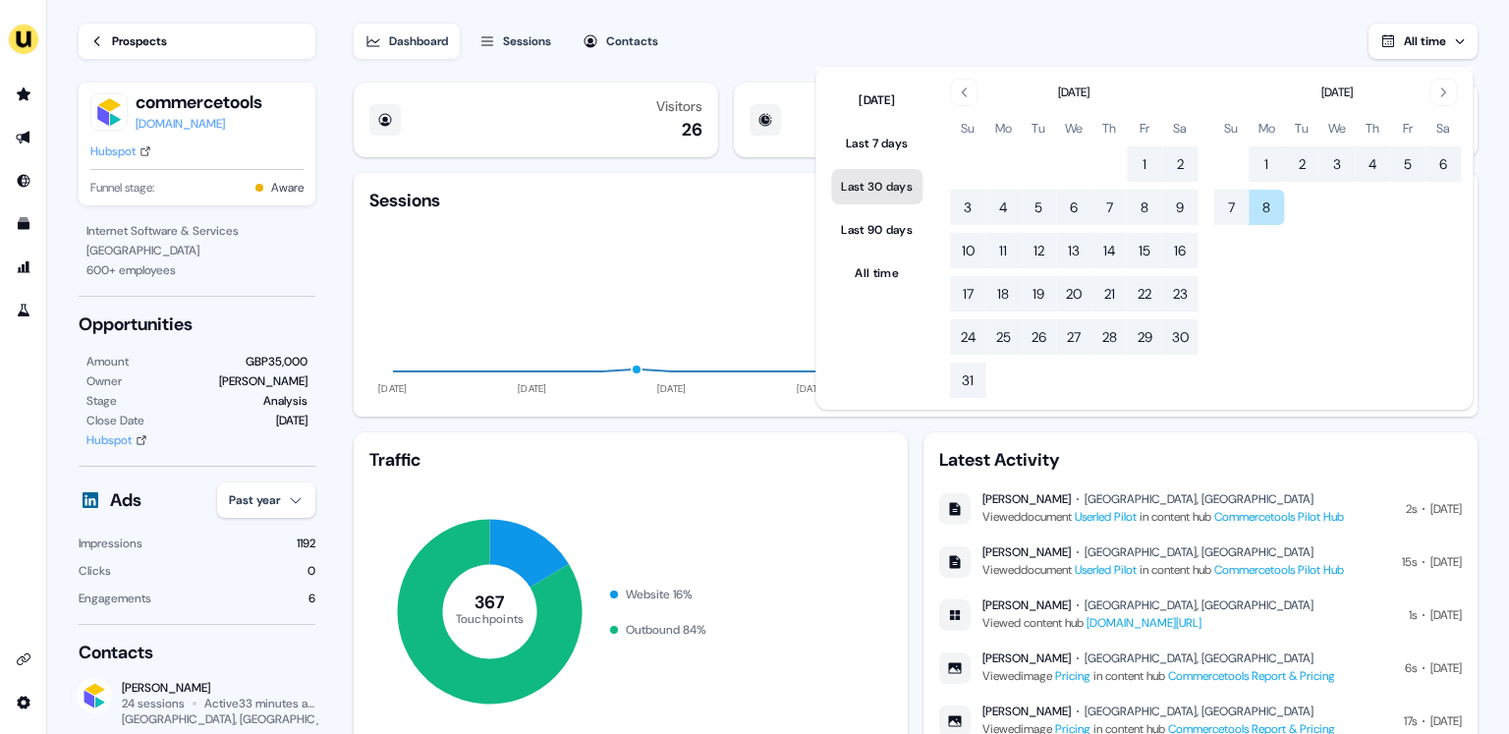
click at [888, 182] on button "Last 30 days" at bounding box center [876, 186] width 91 height 35
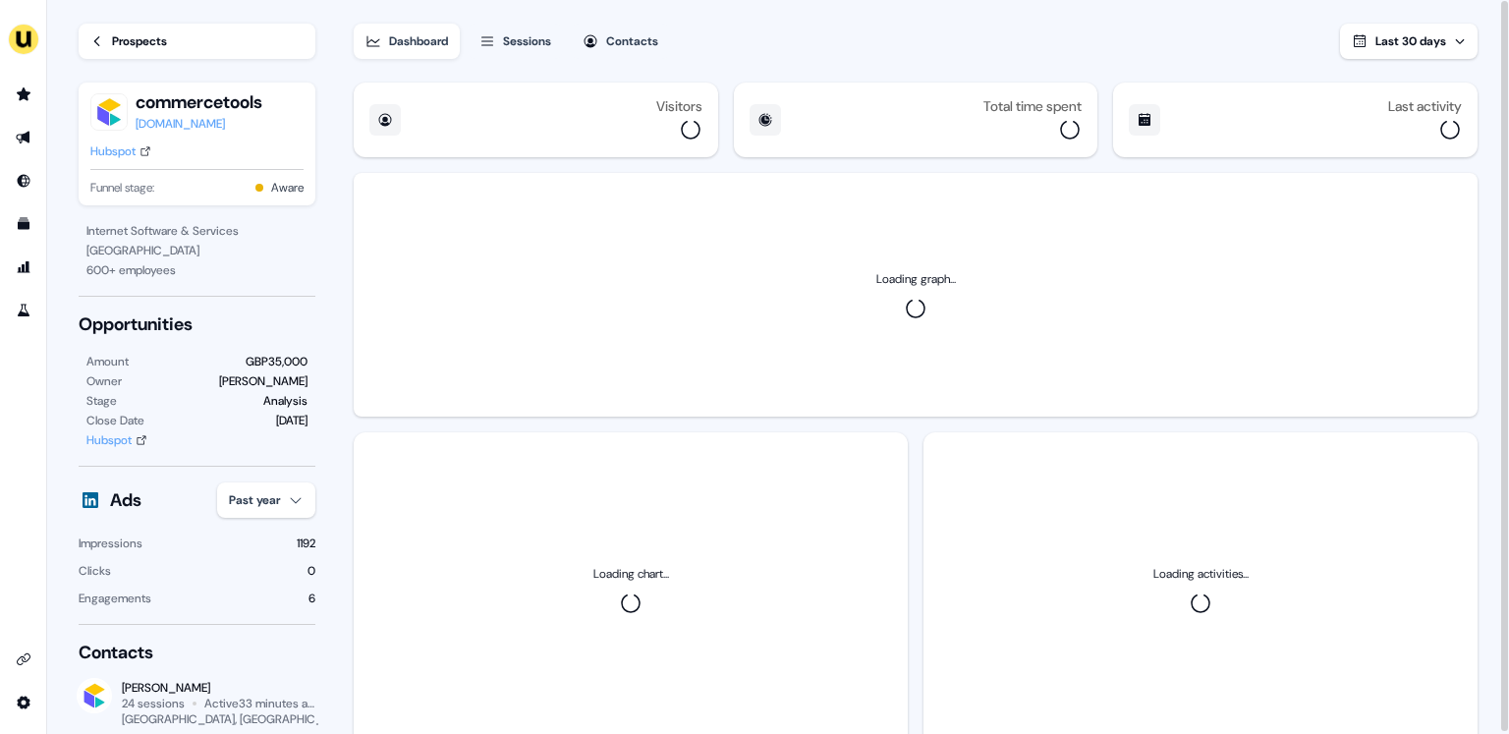
click at [732, 278] on div "Loading graph..." at bounding box center [916, 295] width 1124 height 244
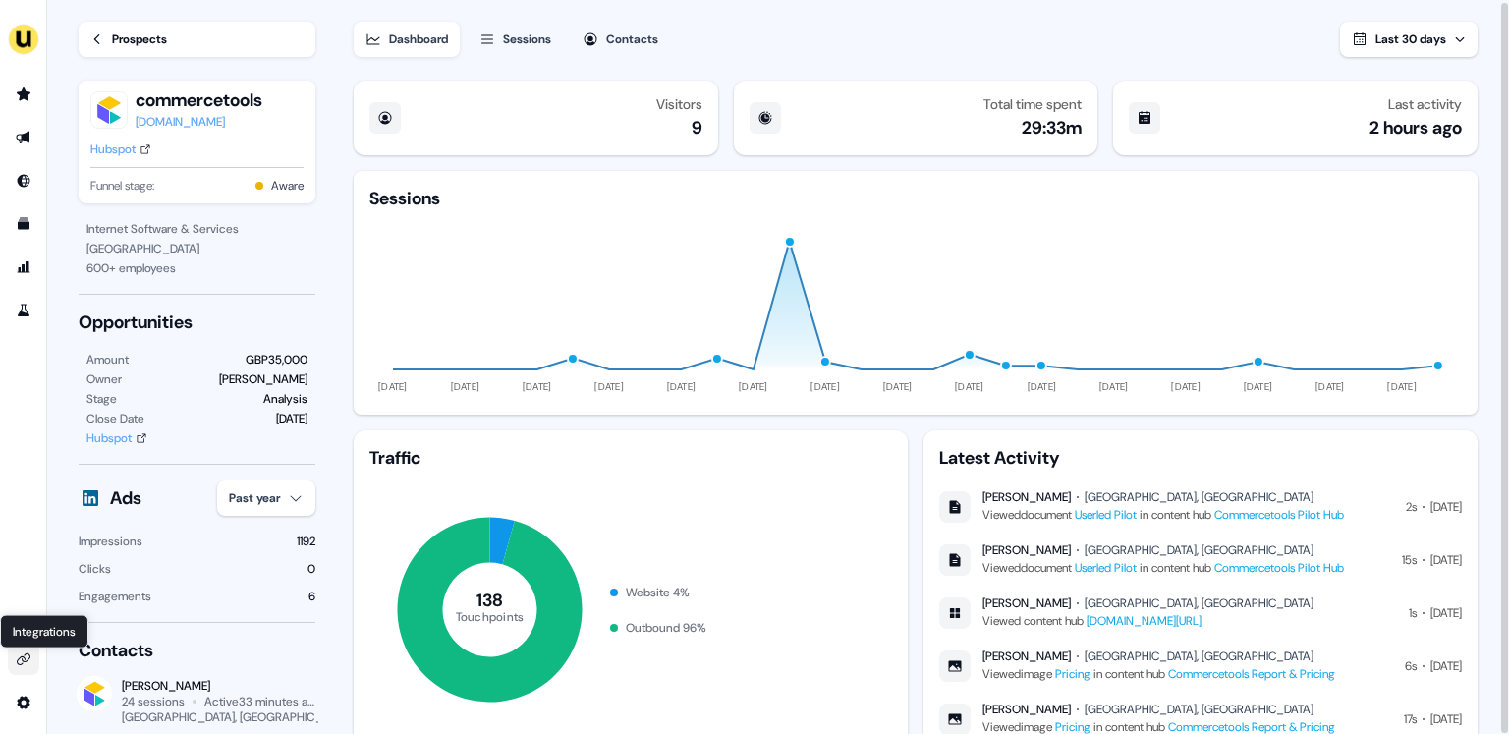
click at [21, 662] on icon "Go to integrations" at bounding box center [24, 659] width 16 height 16
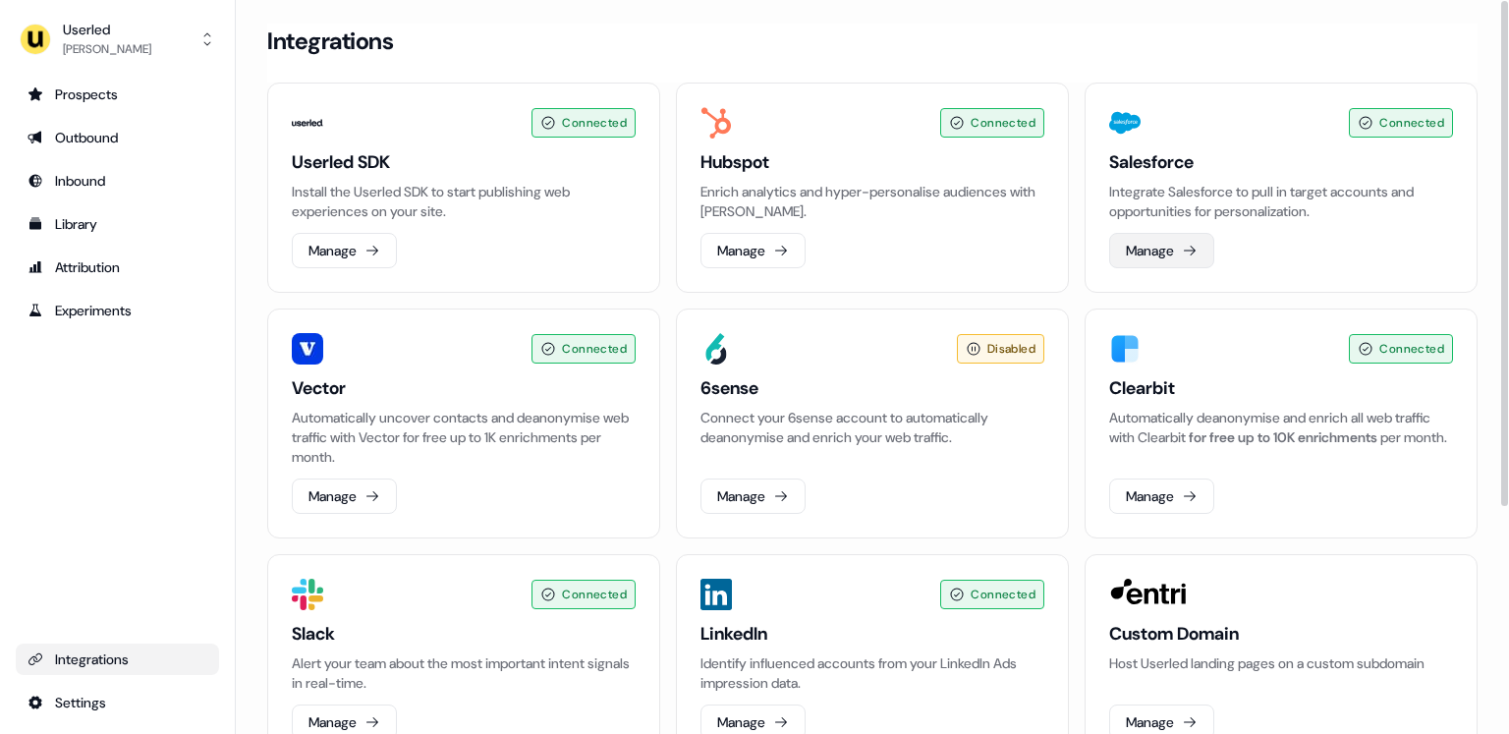
click at [1182, 251] on button "Manage" at bounding box center [1161, 250] width 105 height 35
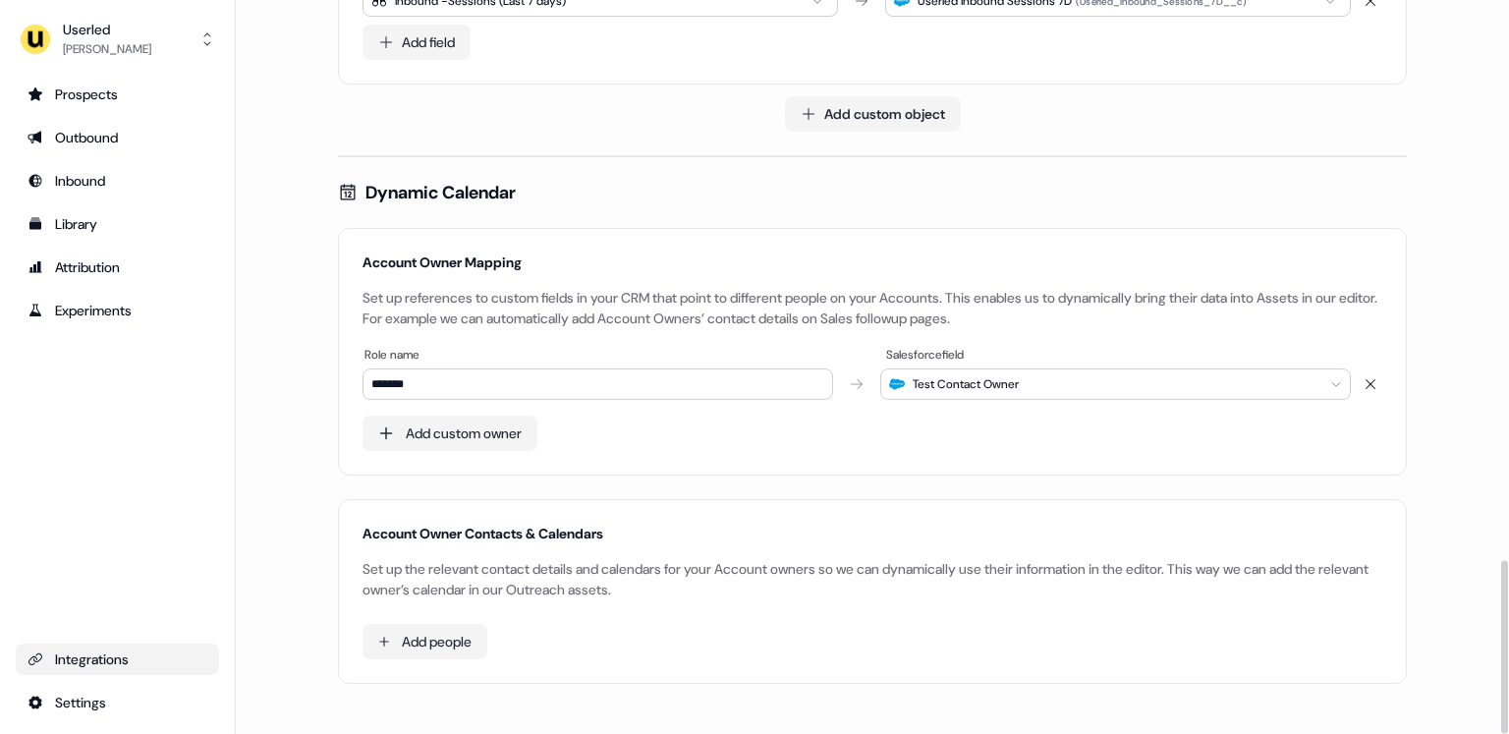
scroll to position [2380, 0]
click at [86, 98] on div "Prospects" at bounding box center [118, 94] width 180 height 20
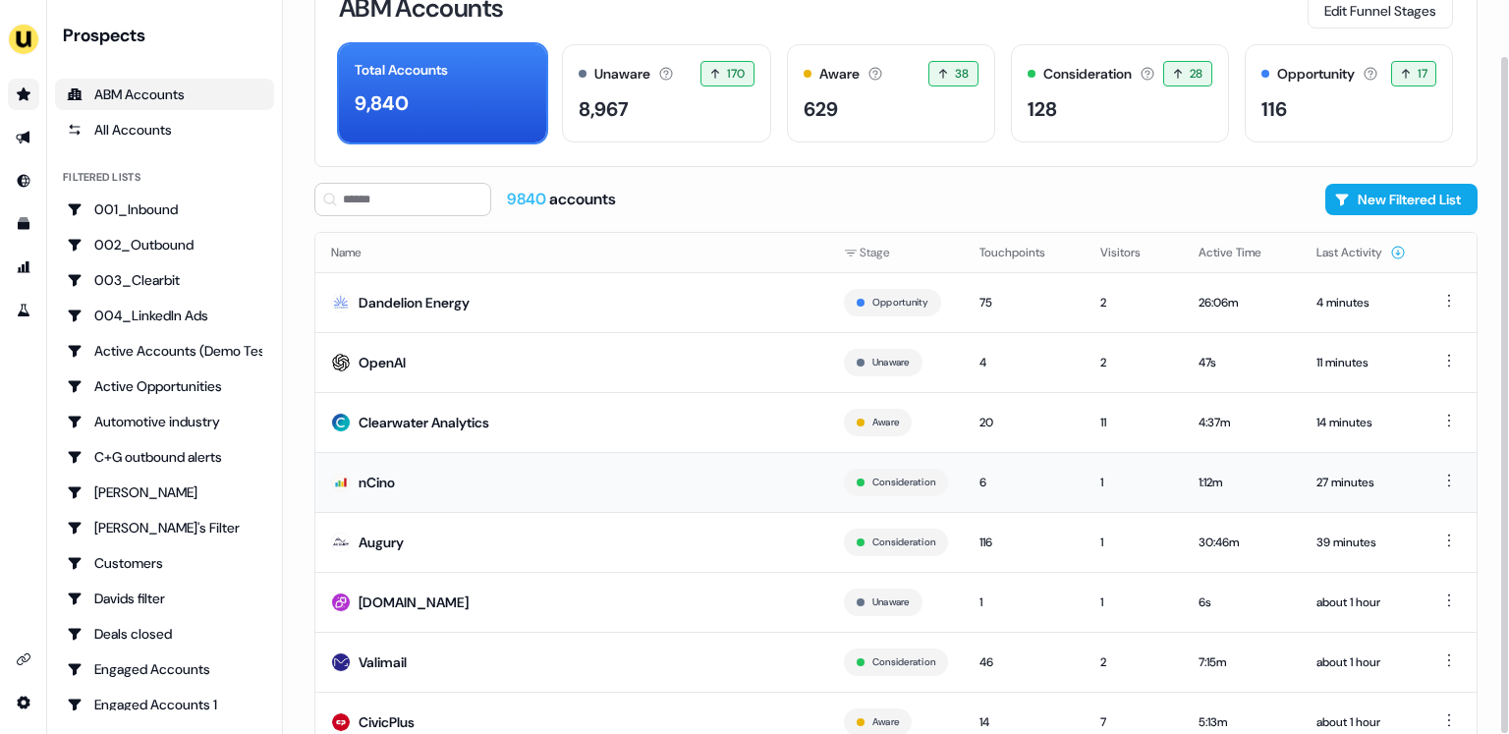
scroll to position [71, 0]
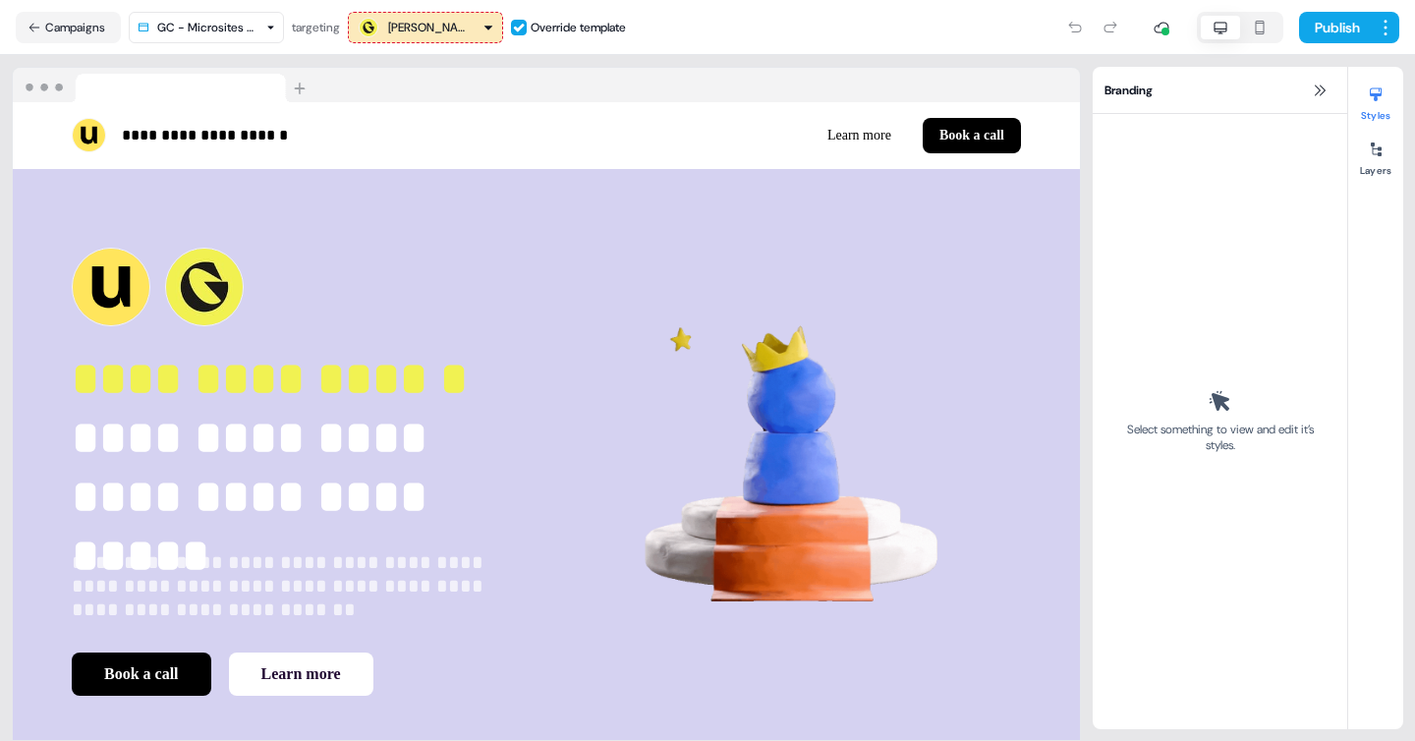
click at [62, 27] on button "Campaigns" at bounding box center [68, 27] width 105 height 31
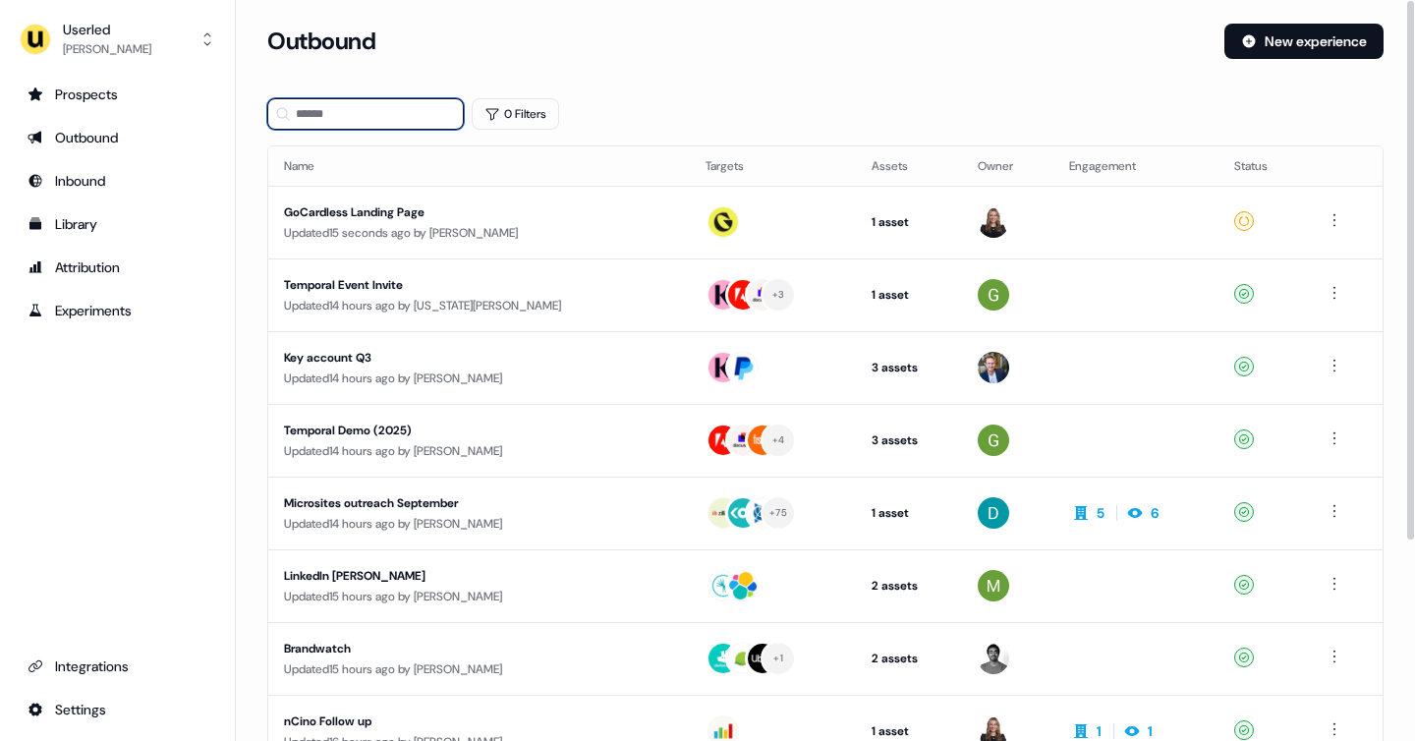
click at [395, 111] on input at bounding box center [365, 113] width 196 height 31
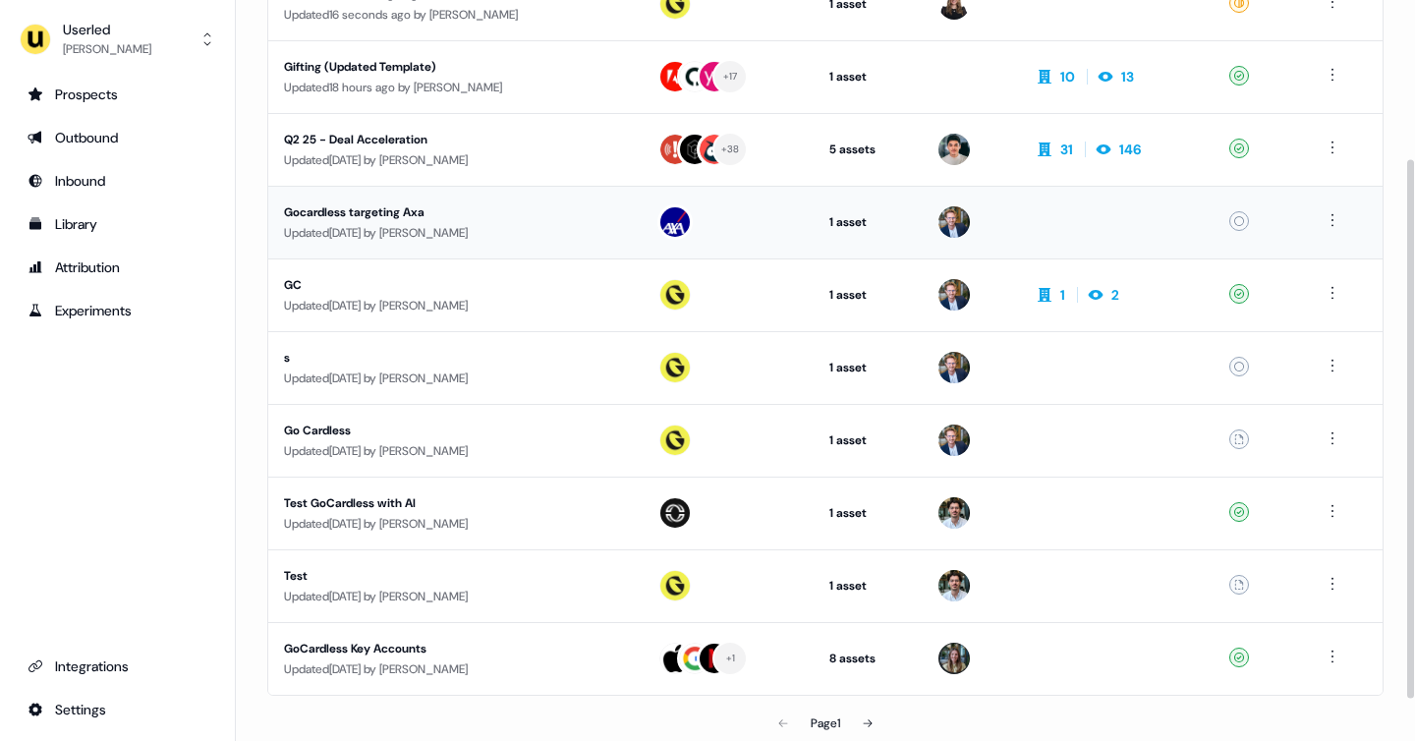
scroll to position [274, 0]
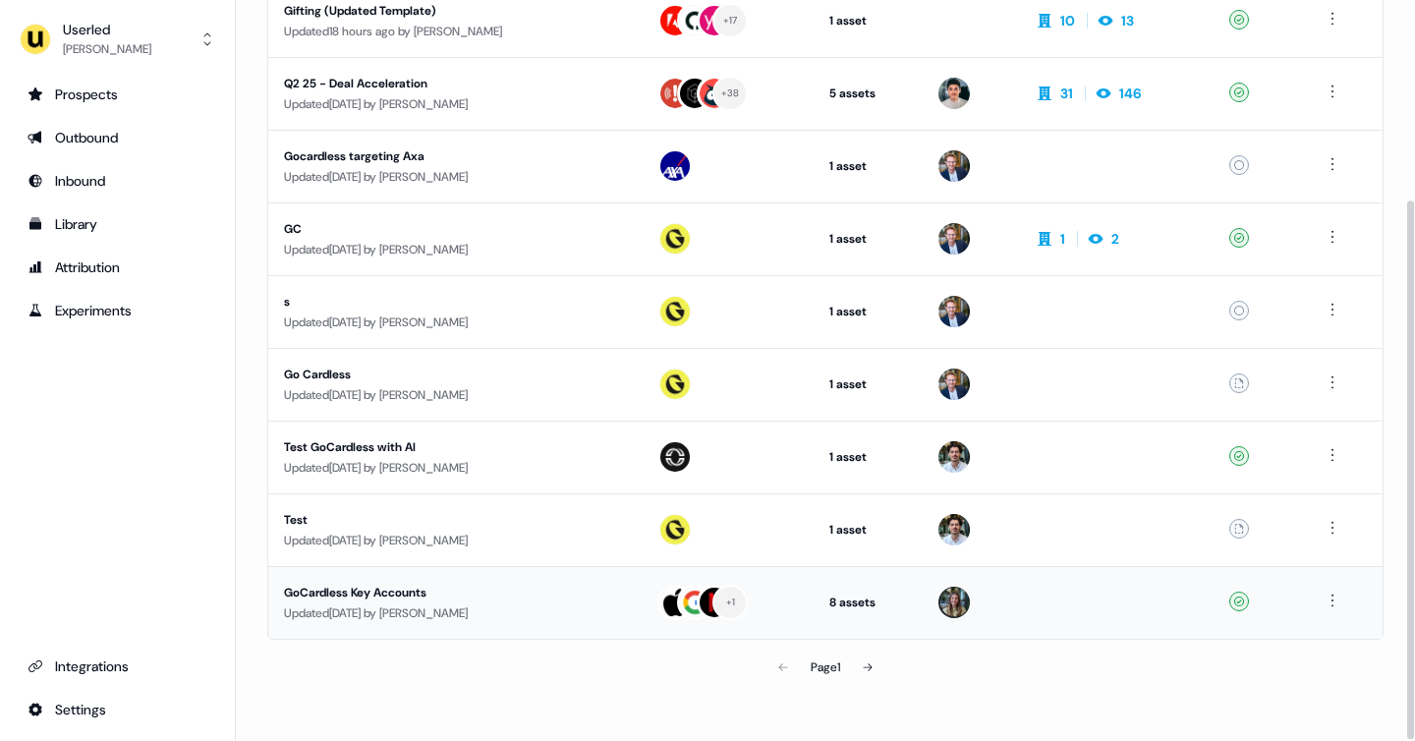
type input "******"
click at [560, 588] on div "GoCardless Key Accounts" at bounding box center [455, 593] width 342 height 20
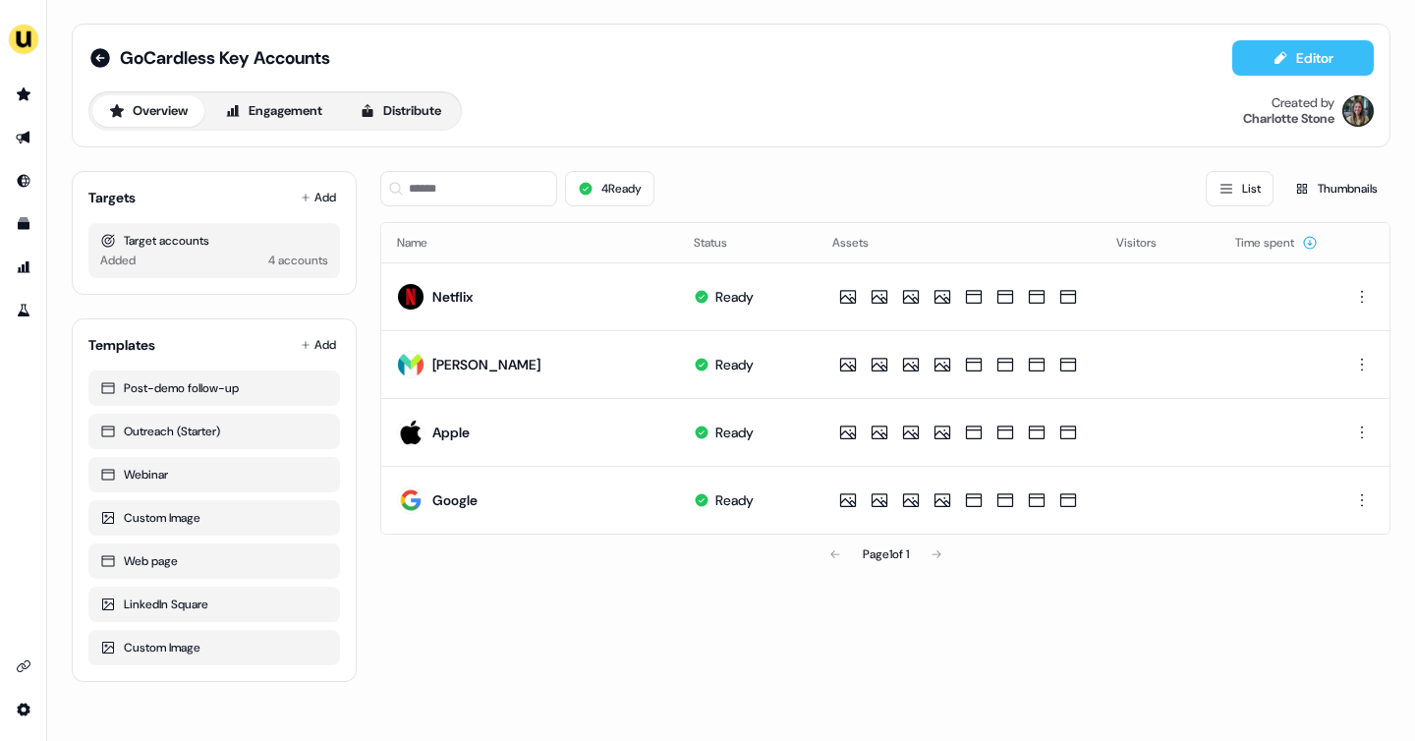
click at [1283, 67] on button "Editor" at bounding box center [1302, 57] width 141 height 35
click at [323, 194] on button "Add" at bounding box center [318, 198] width 43 height 28
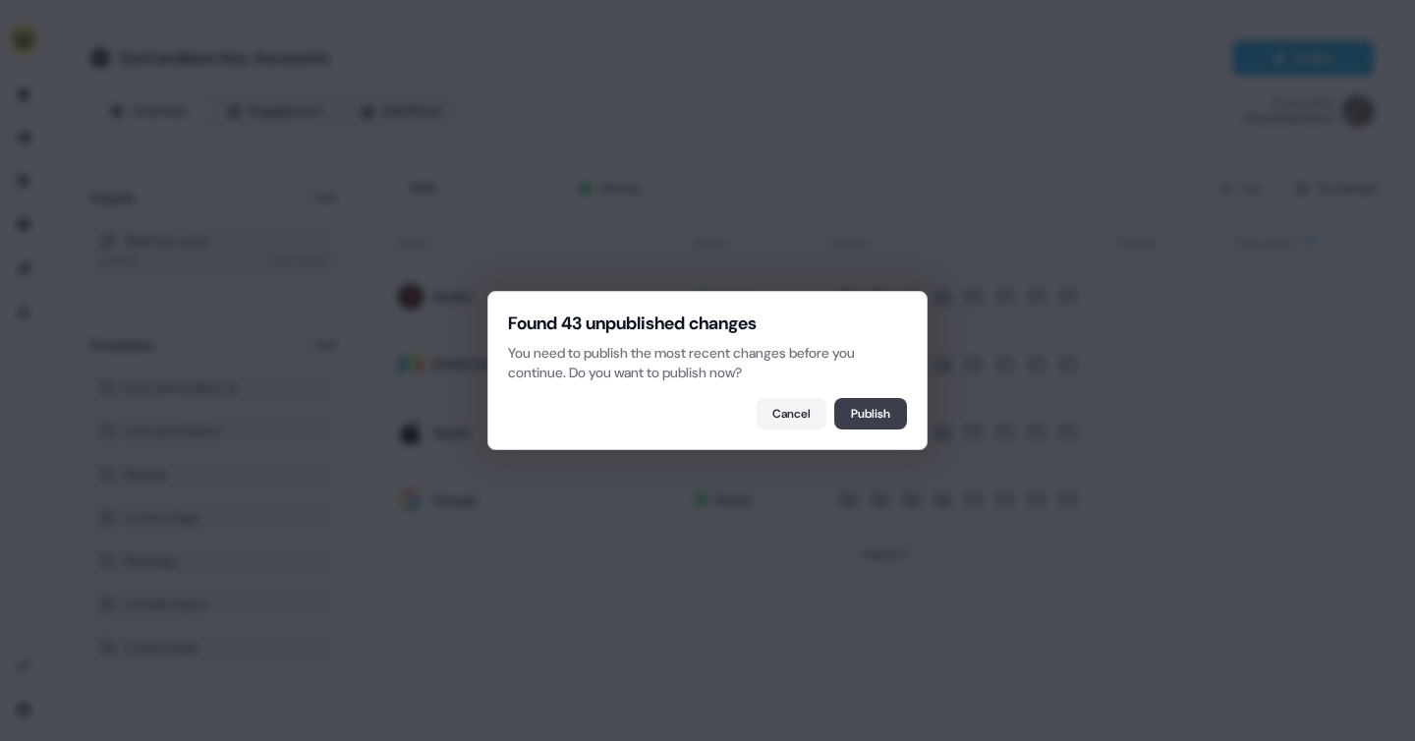
click at [870, 412] on button "Publish" at bounding box center [870, 413] width 73 height 31
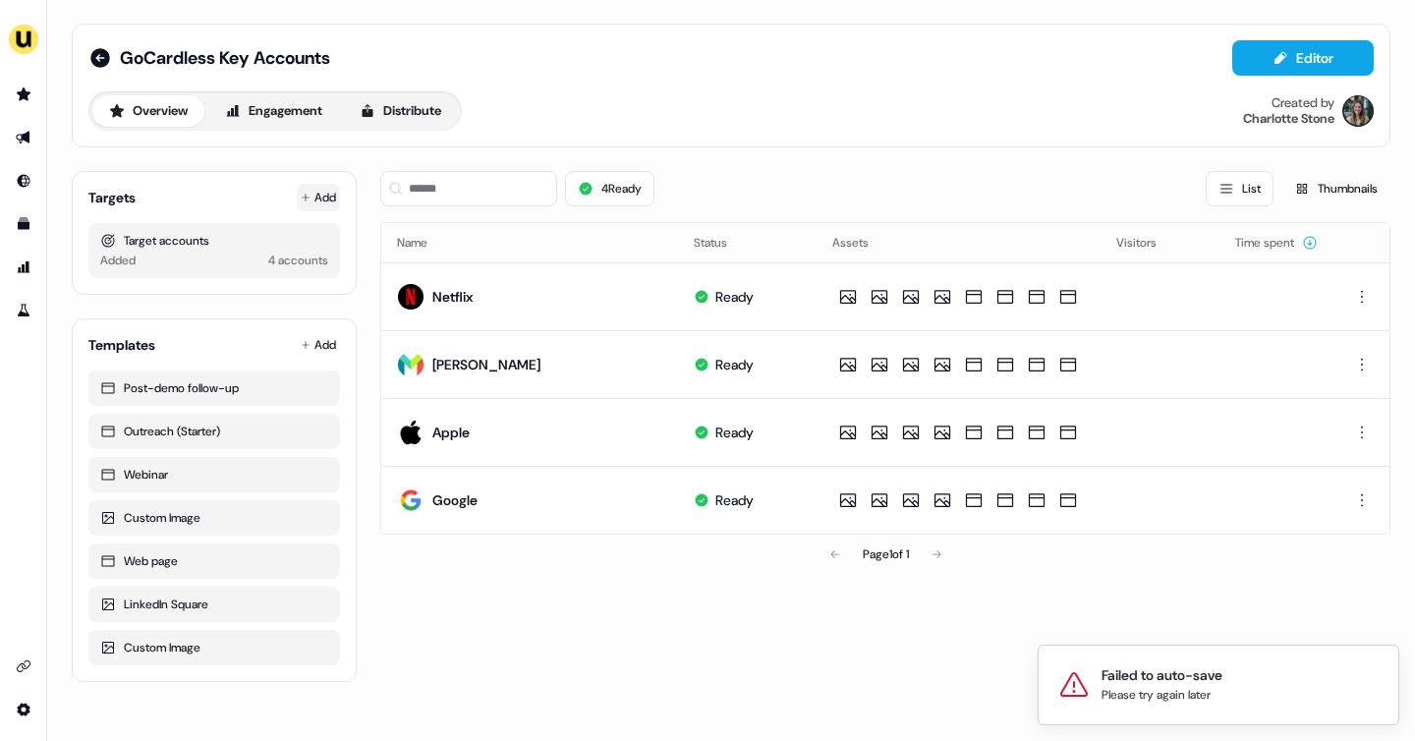
click at [315, 205] on button "Add" at bounding box center [318, 198] width 43 height 28
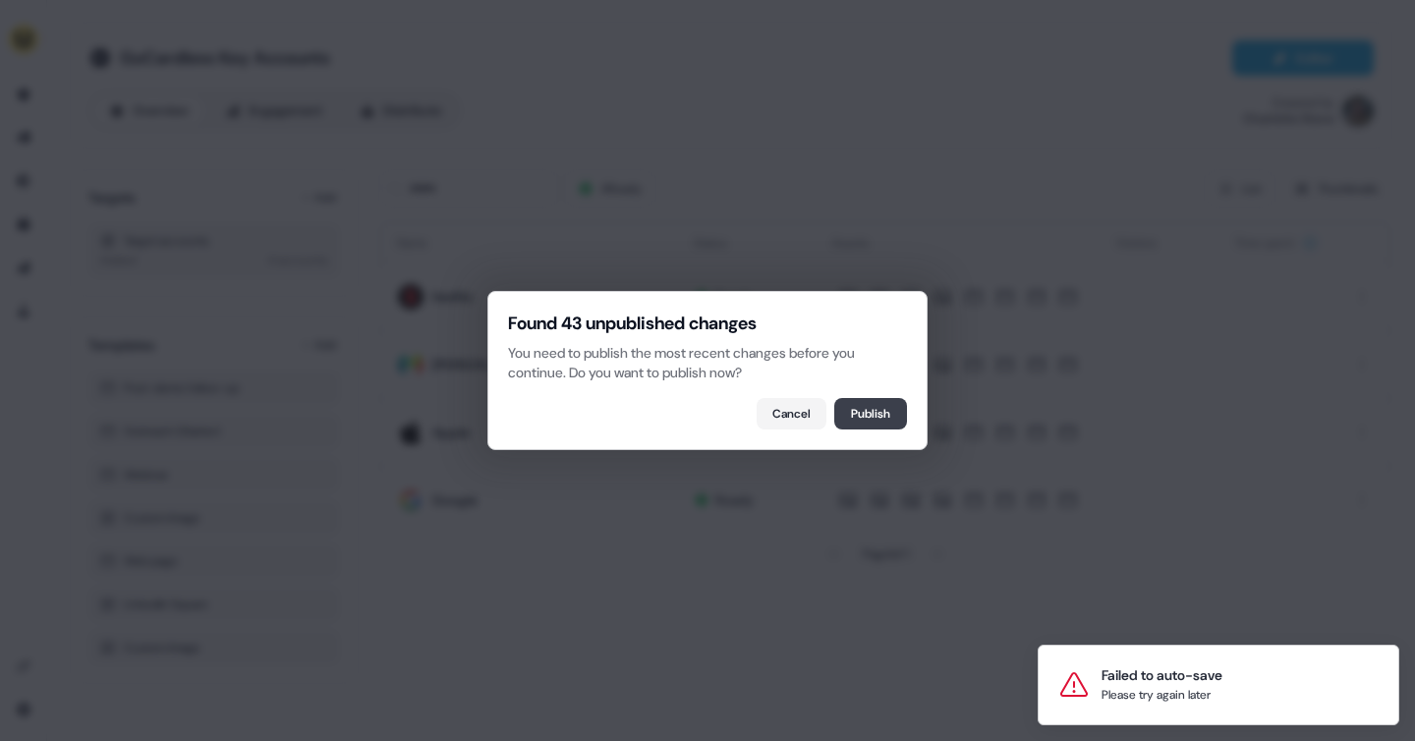
click at [870, 407] on button "Publish" at bounding box center [870, 413] width 73 height 31
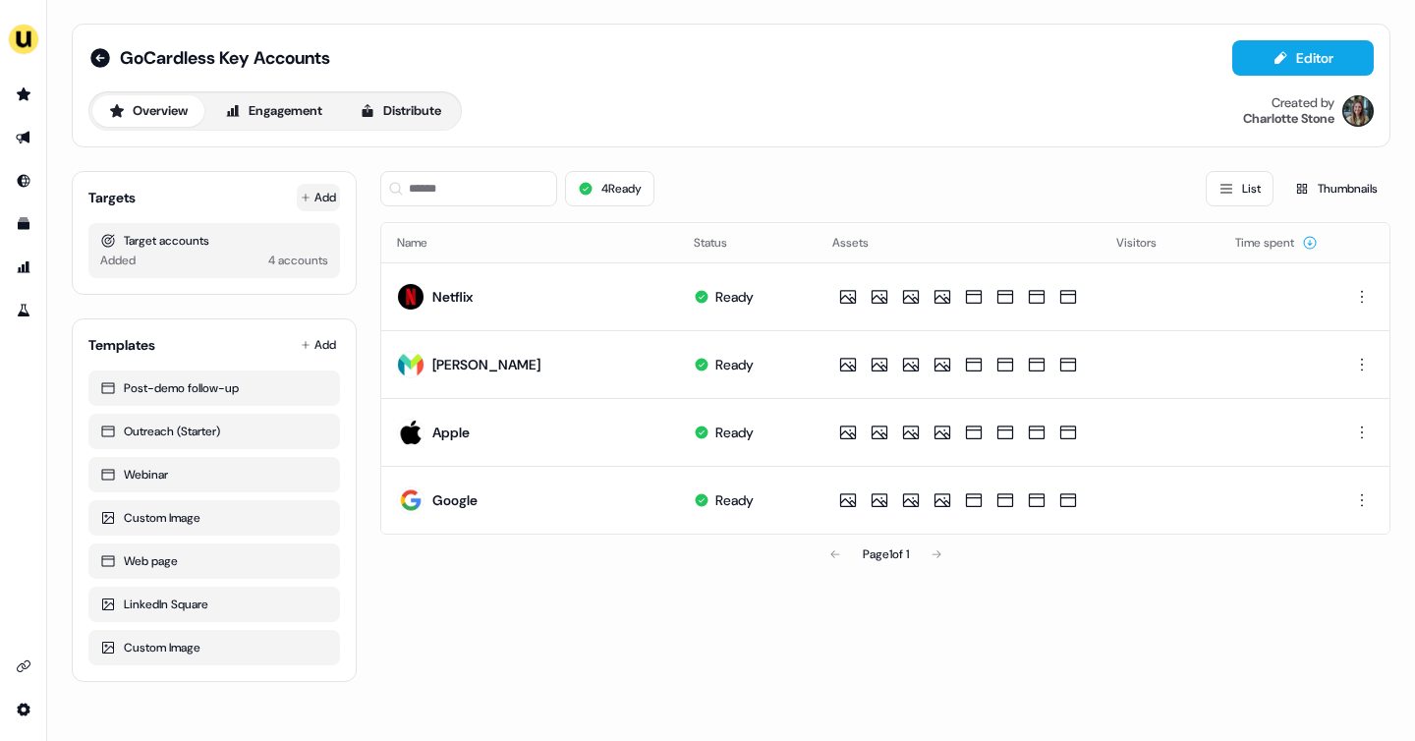
click at [326, 199] on button "Add" at bounding box center [318, 198] width 43 height 28
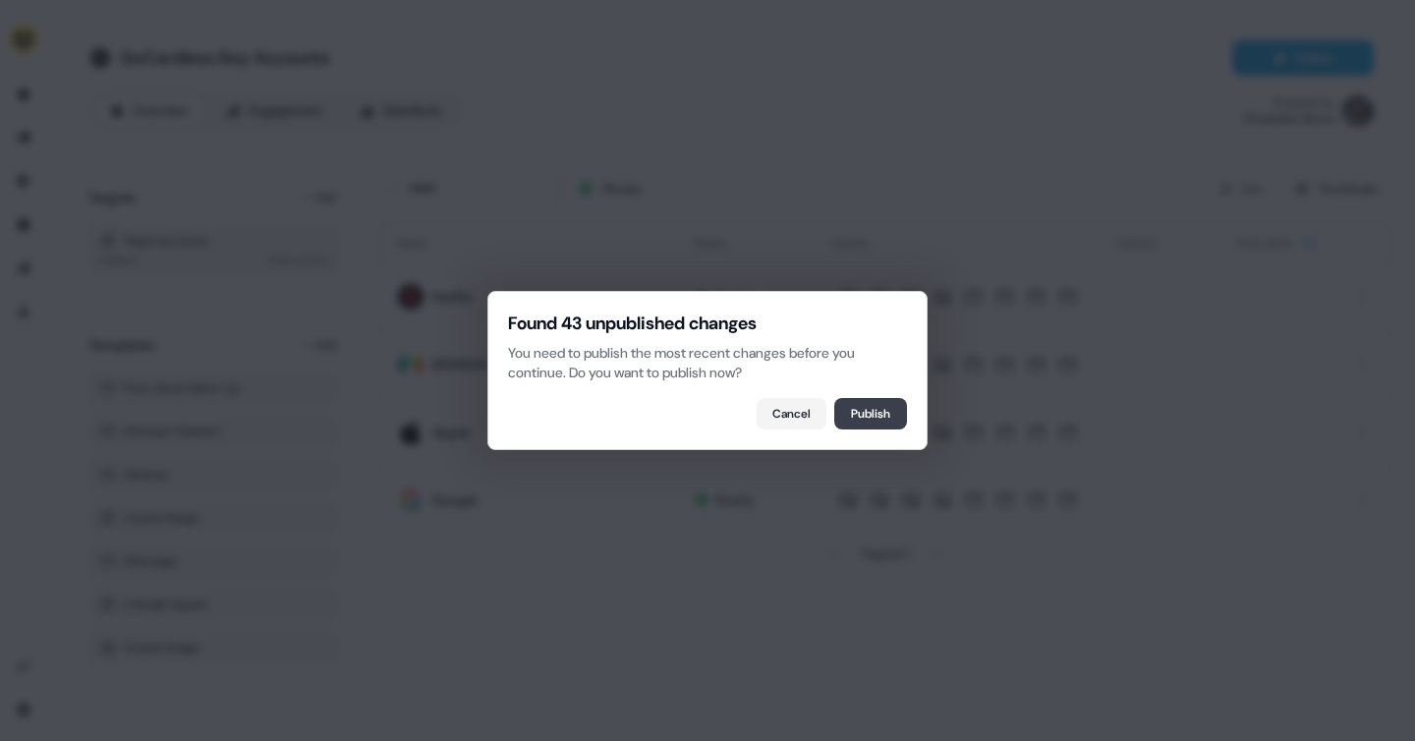
click at [853, 406] on button "Publish" at bounding box center [870, 413] width 73 height 31
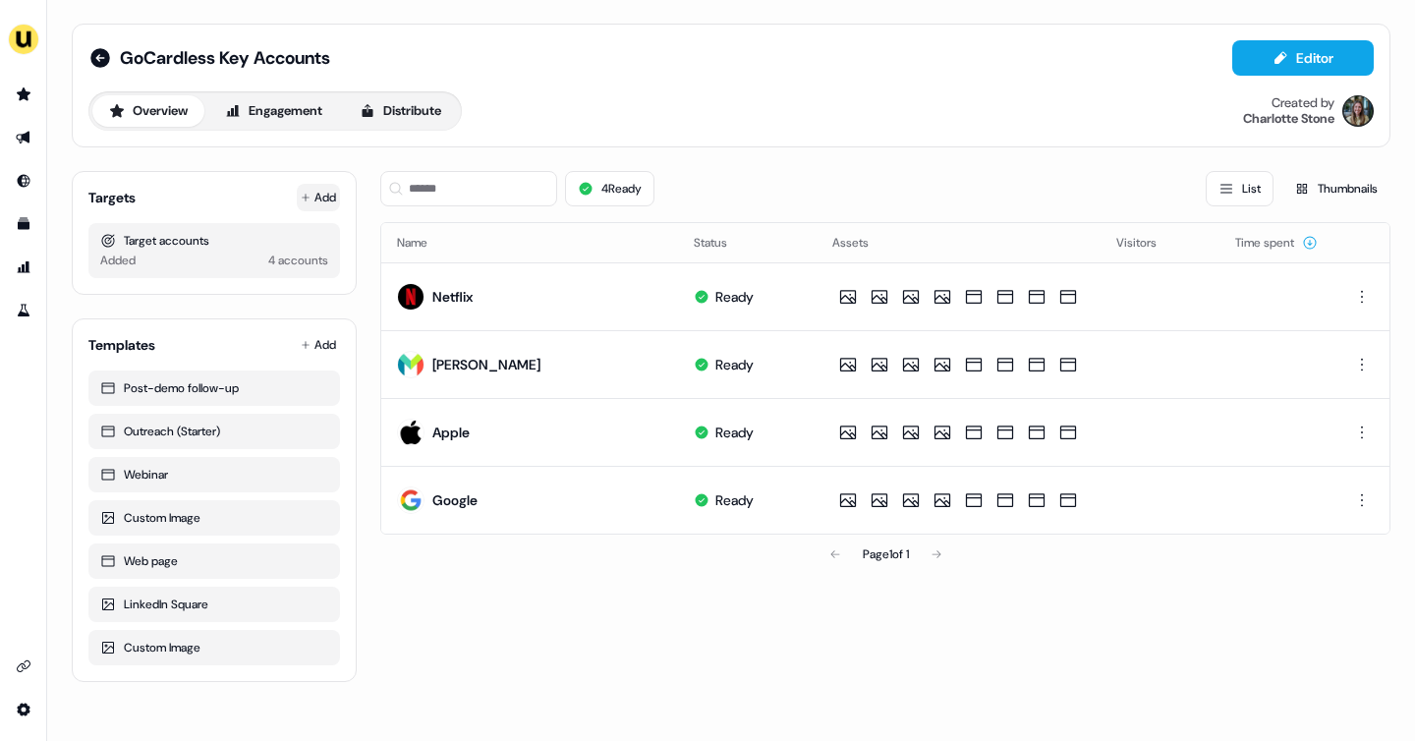
click at [316, 206] on button "Add" at bounding box center [318, 198] width 43 height 28
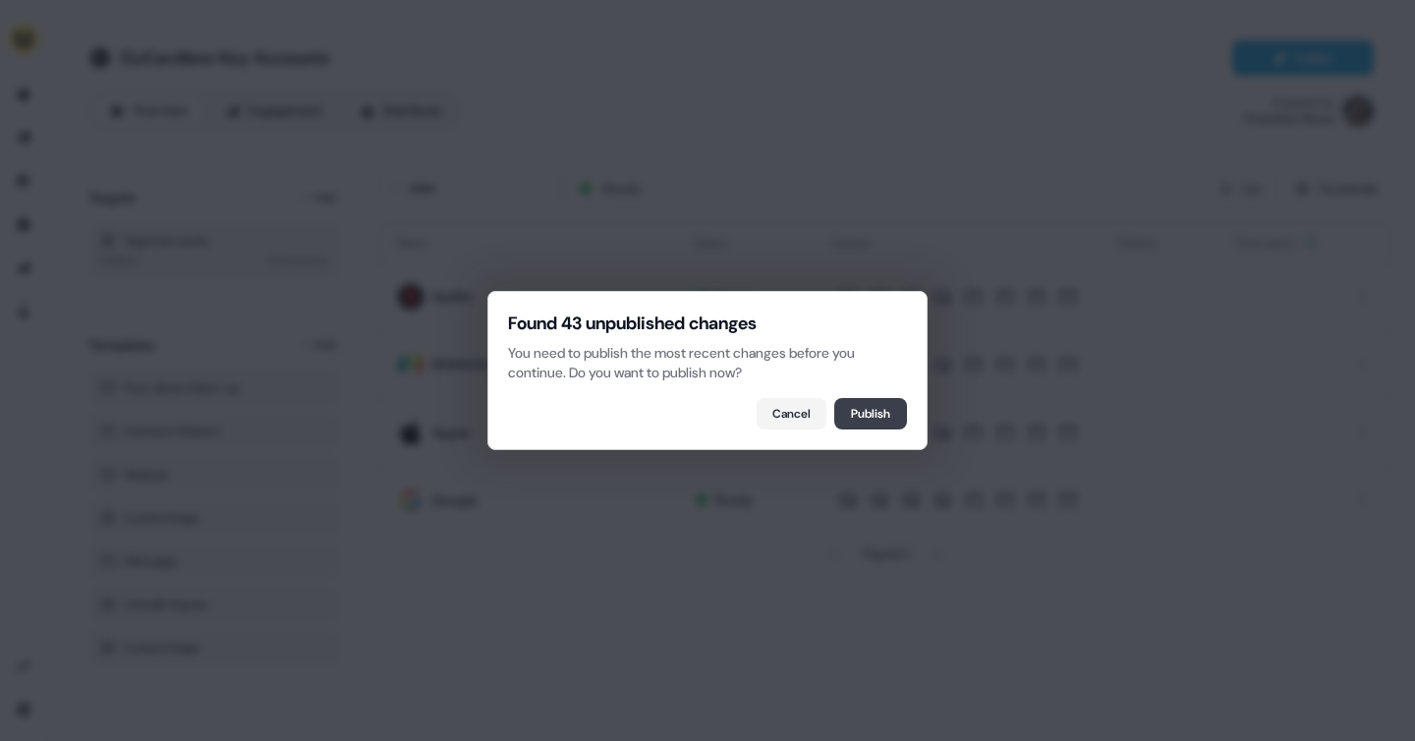
click at [852, 411] on button "Publish" at bounding box center [870, 413] width 73 height 31
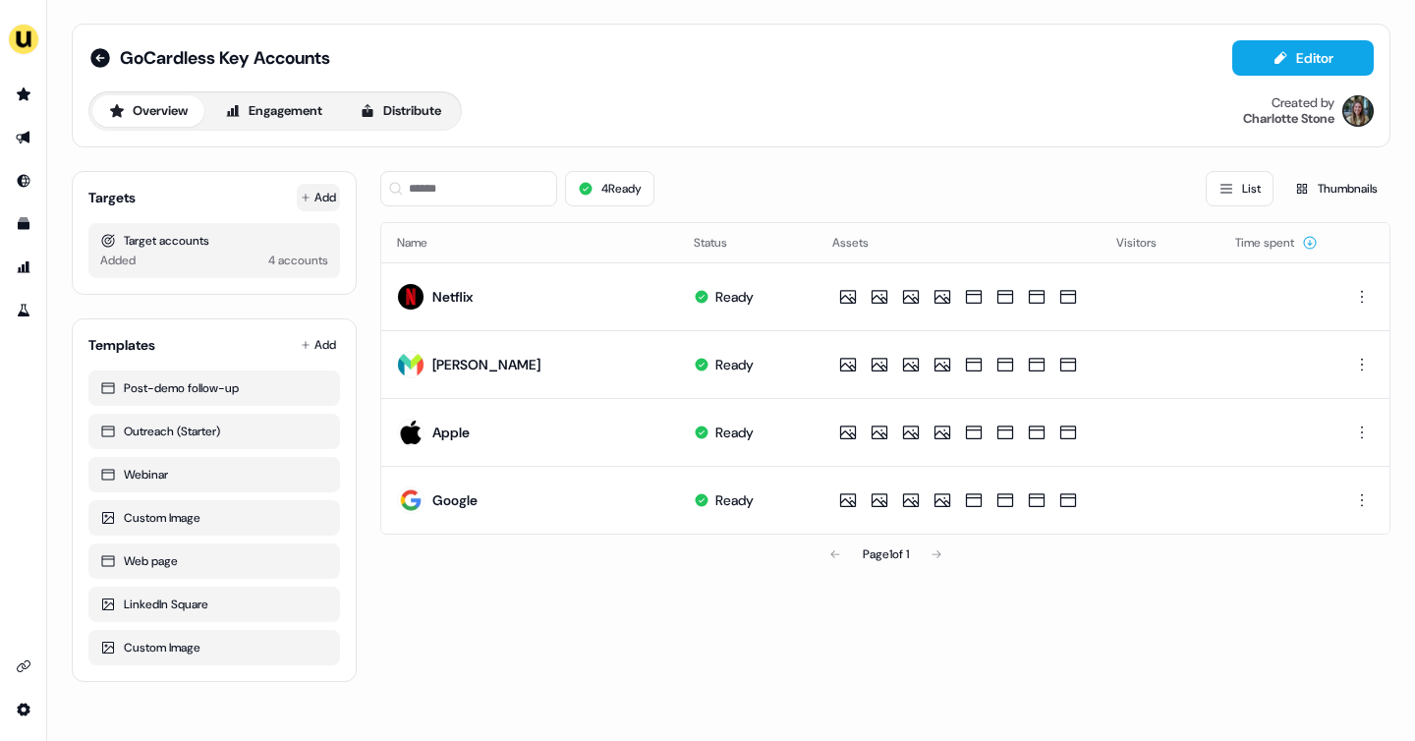
click at [317, 203] on button "Add" at bounding box center [318, 198] width 43 height 28
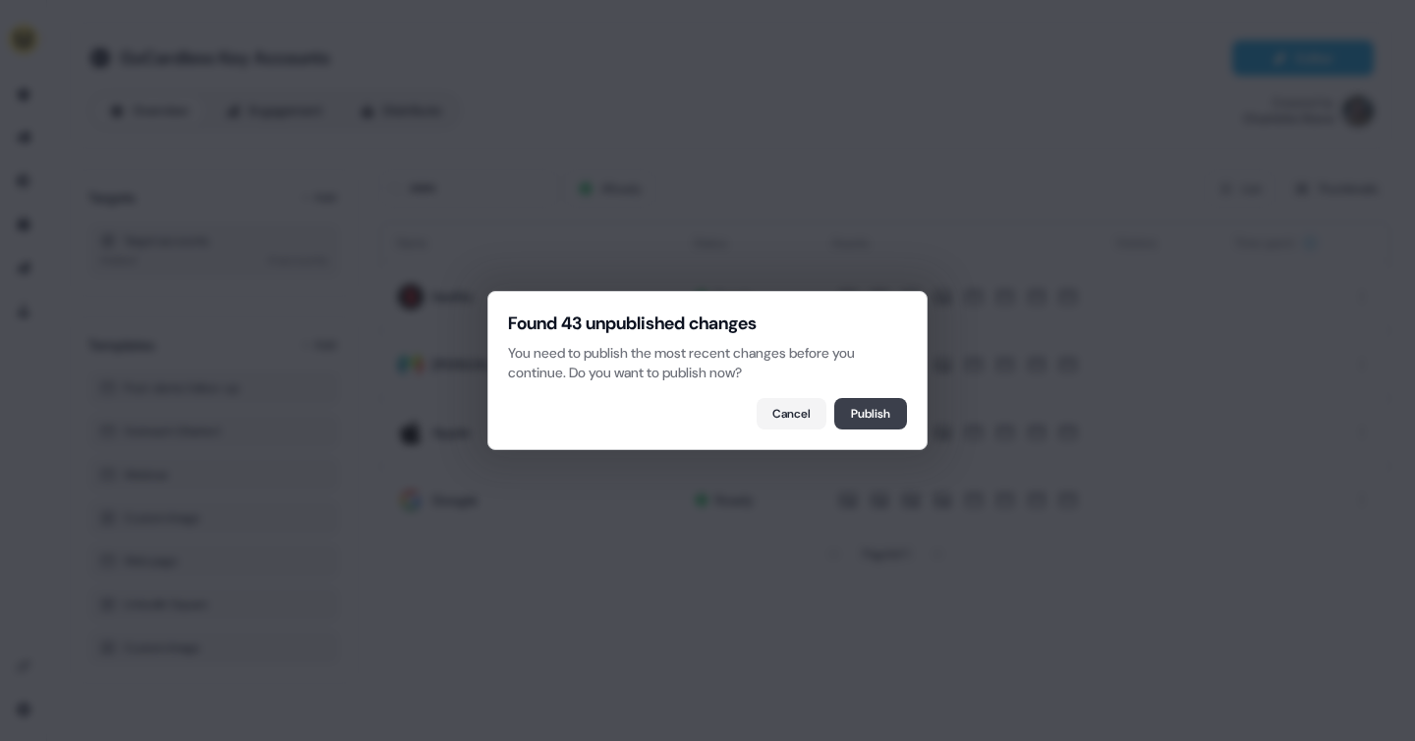
click at [855, 419] on button "Publish" at bounding box center [870, 413] width 73 height 31
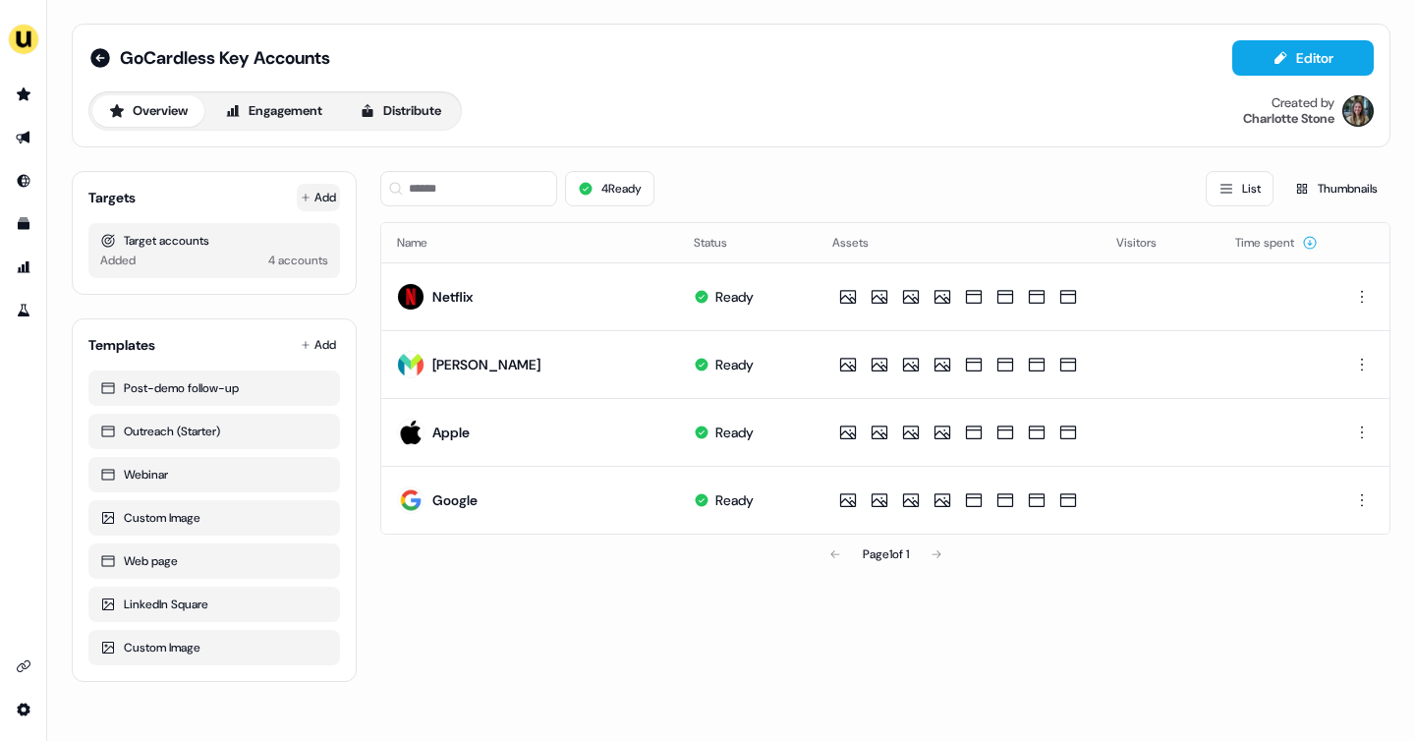
click at [321, 188] on button "Add" at bounding box center [318, 198] width 43 height 28
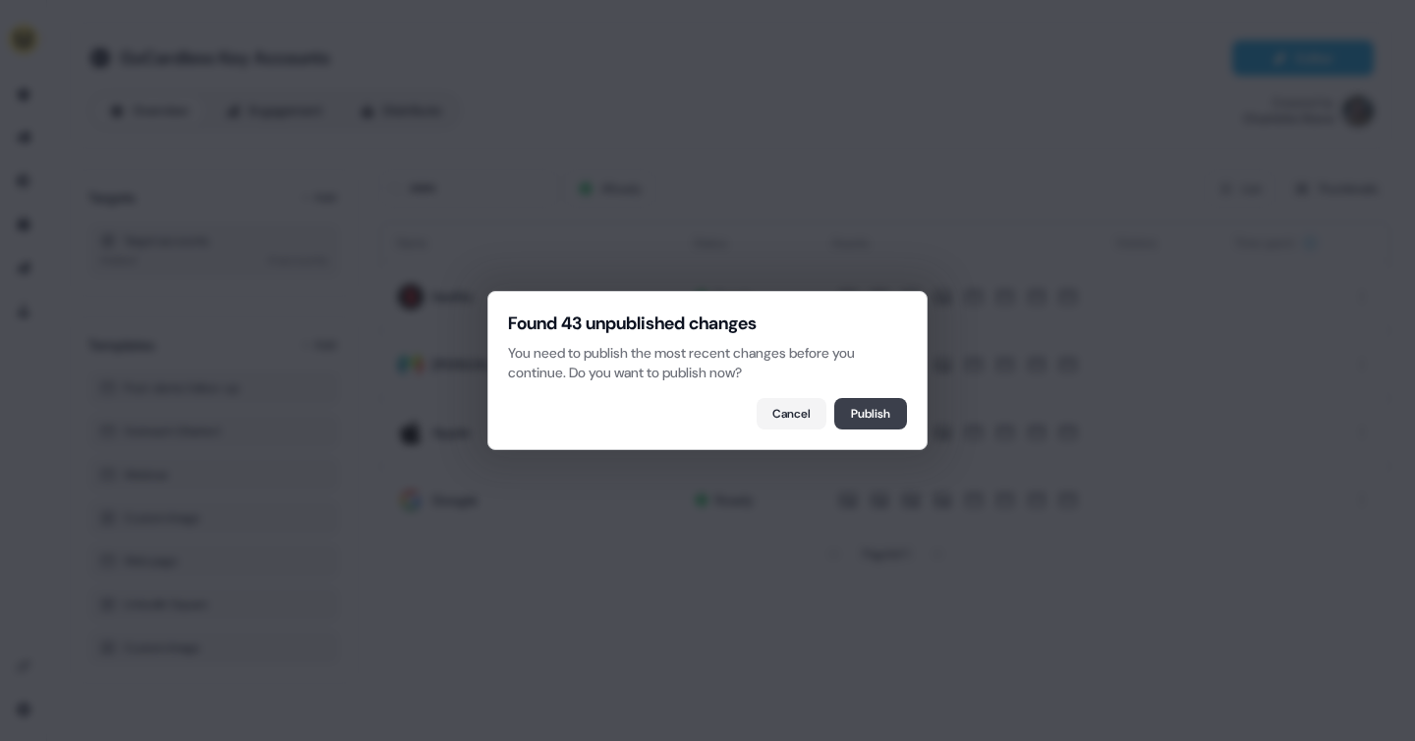
click at [852, 404] on button "Publish" at bounding box center [870, 413] width 73 height 31
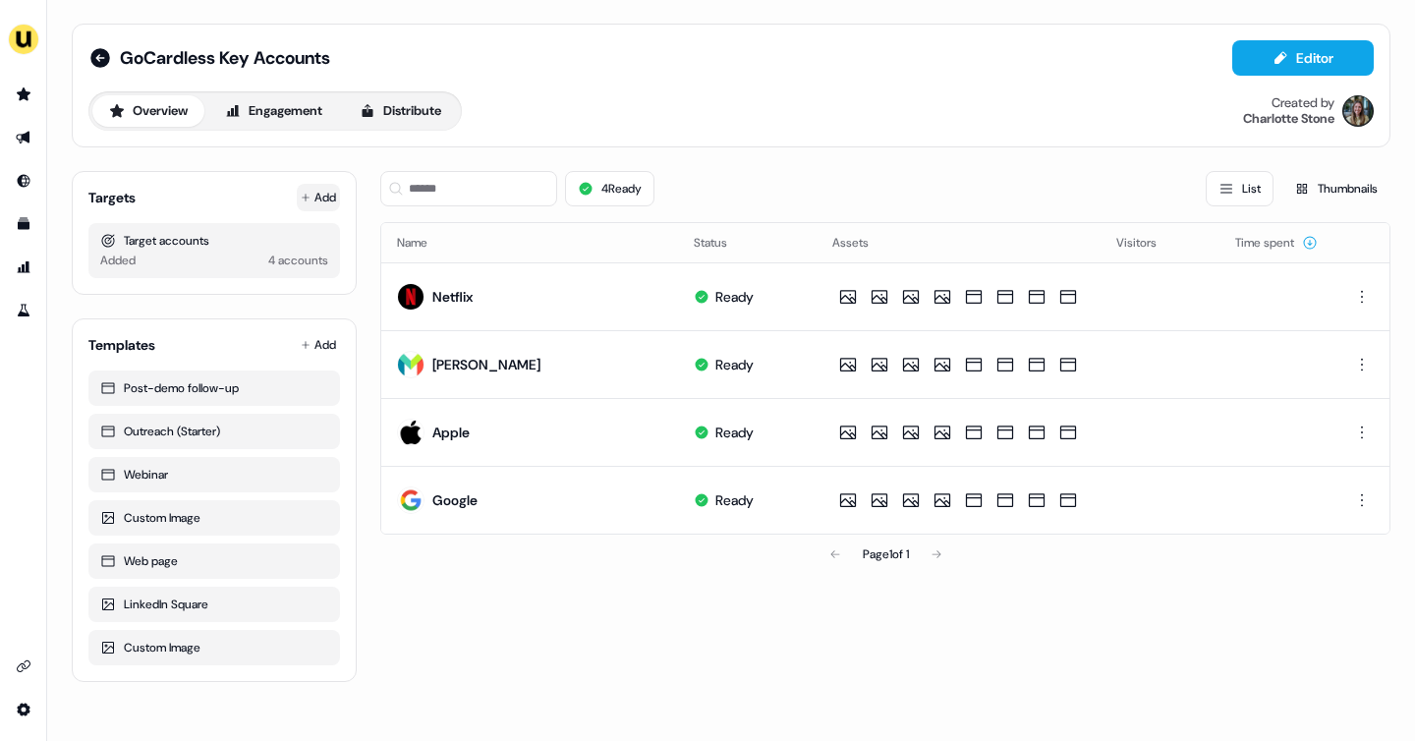
click at [323, 209] on button "Add" at bounding box center [318, 198] width 43 height 28
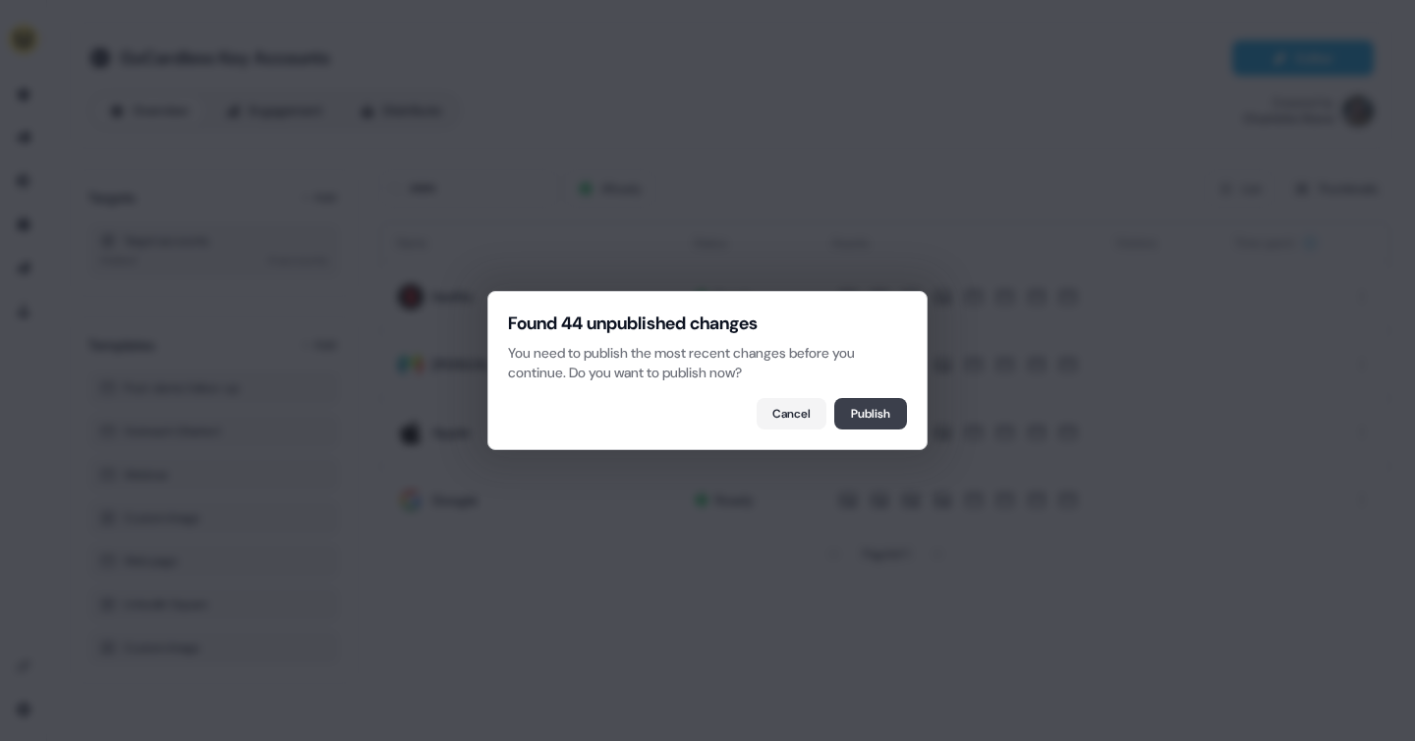
click at [856, 412] on button "Publish" at bounding box center [870, 413] width 73 height 31
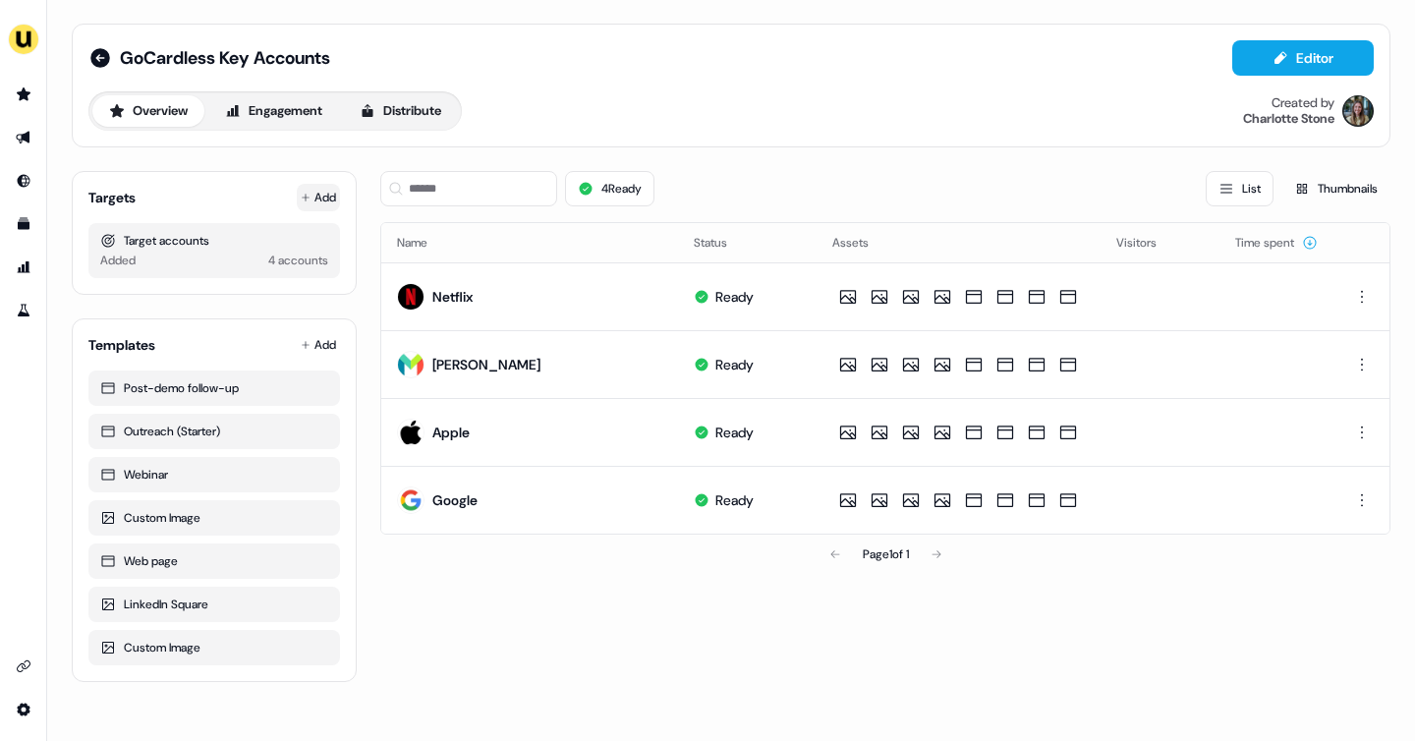
click at [326, 193] on button "Add" at bounding box center [318, 198] width 43 height 28
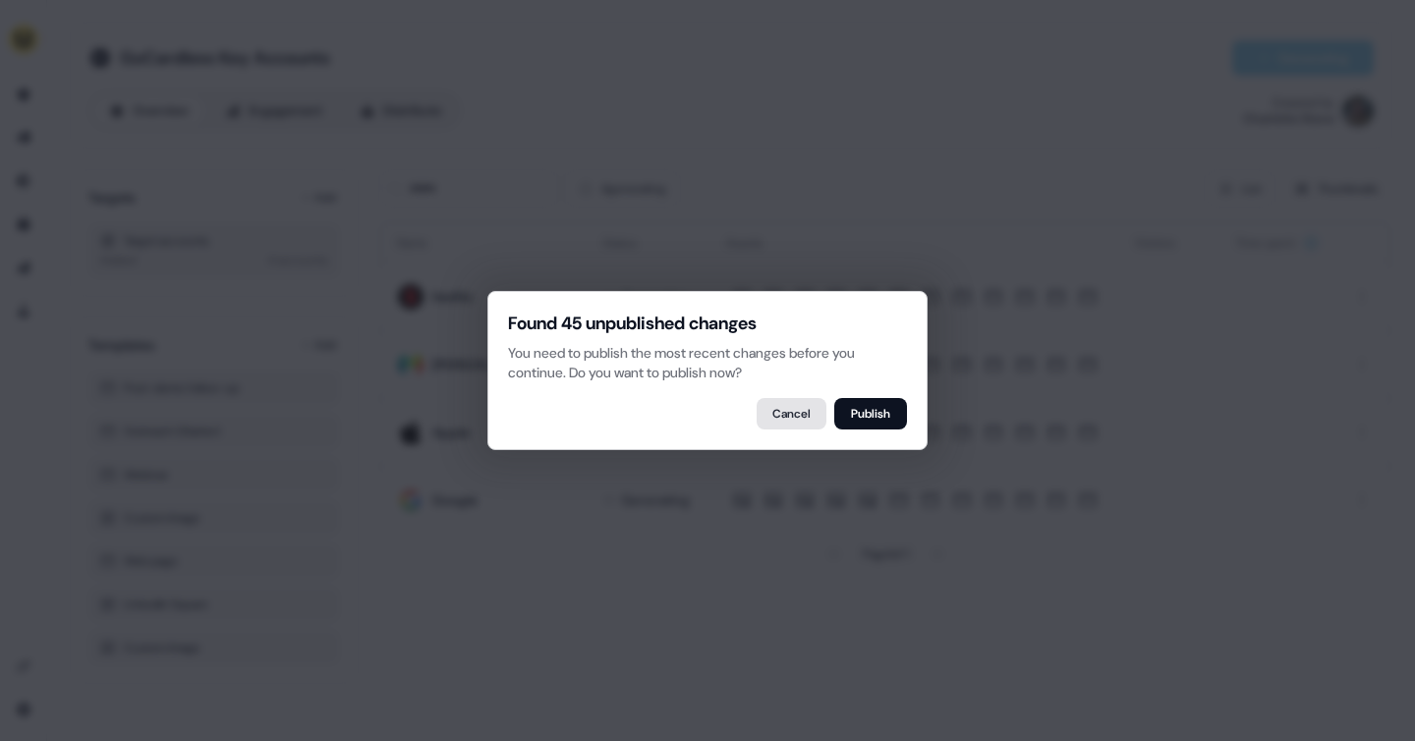
click at [812, 420] on button "Cancel" at bounding box center [791, 413] width 70 height 31
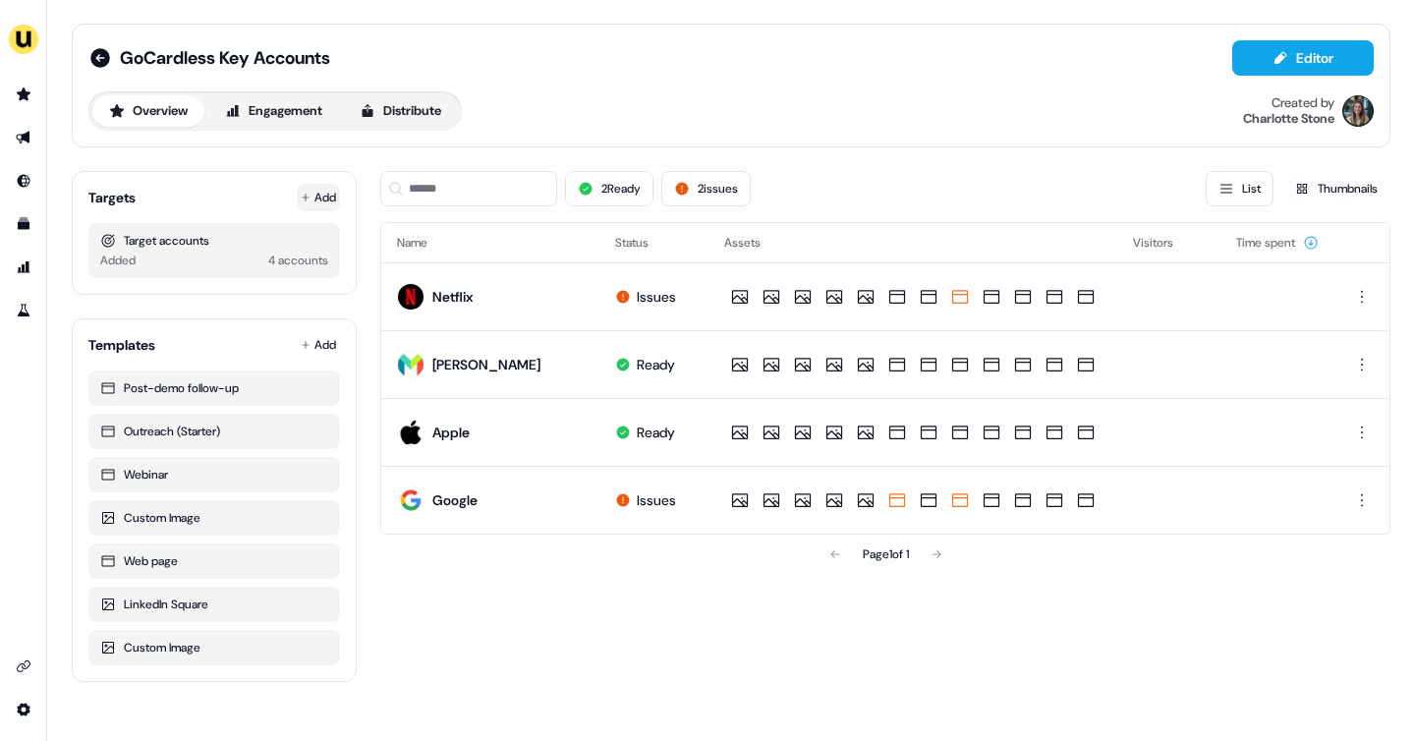
click at [322, 206] on button "Add" at bounding box center [318, 198] width 43 height 28
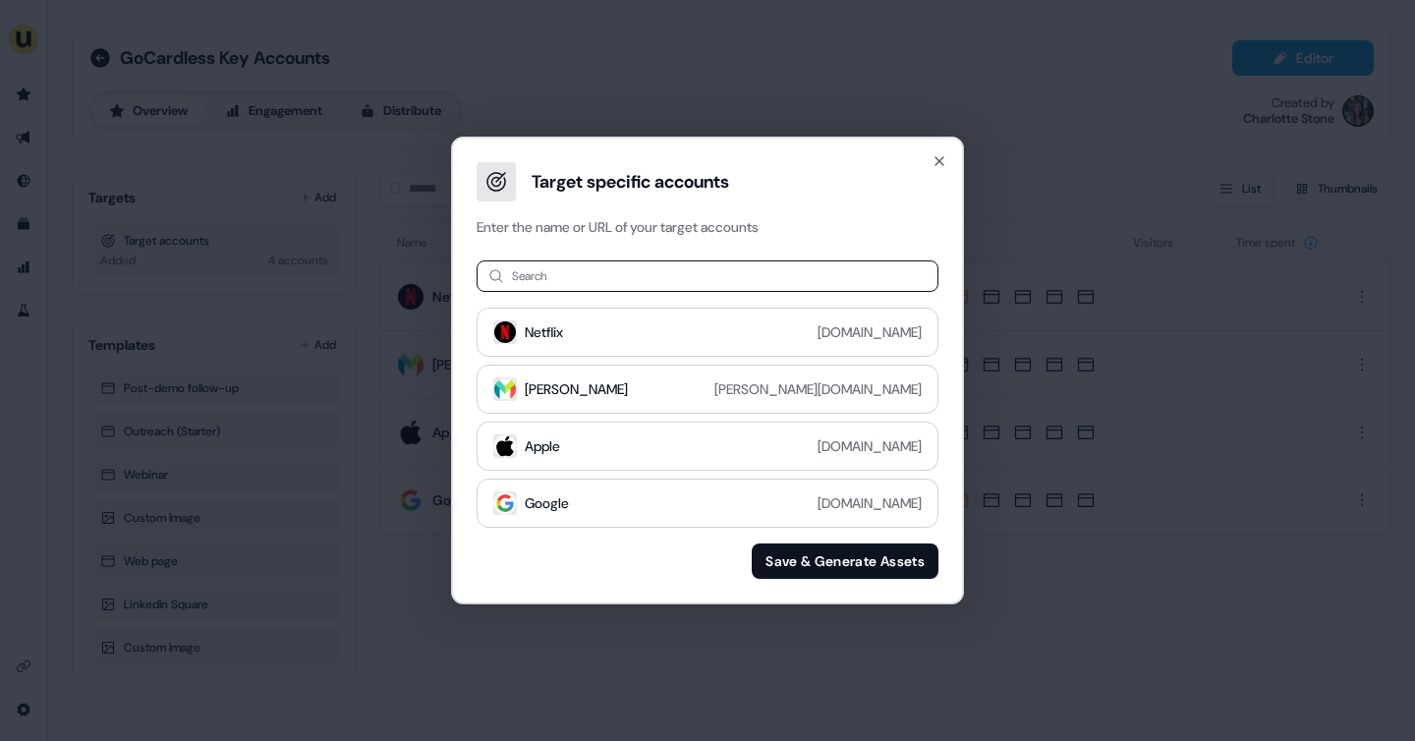
click at [569, 278] on input at bounding box center [707, 275] width 462 height 31
type input "******"
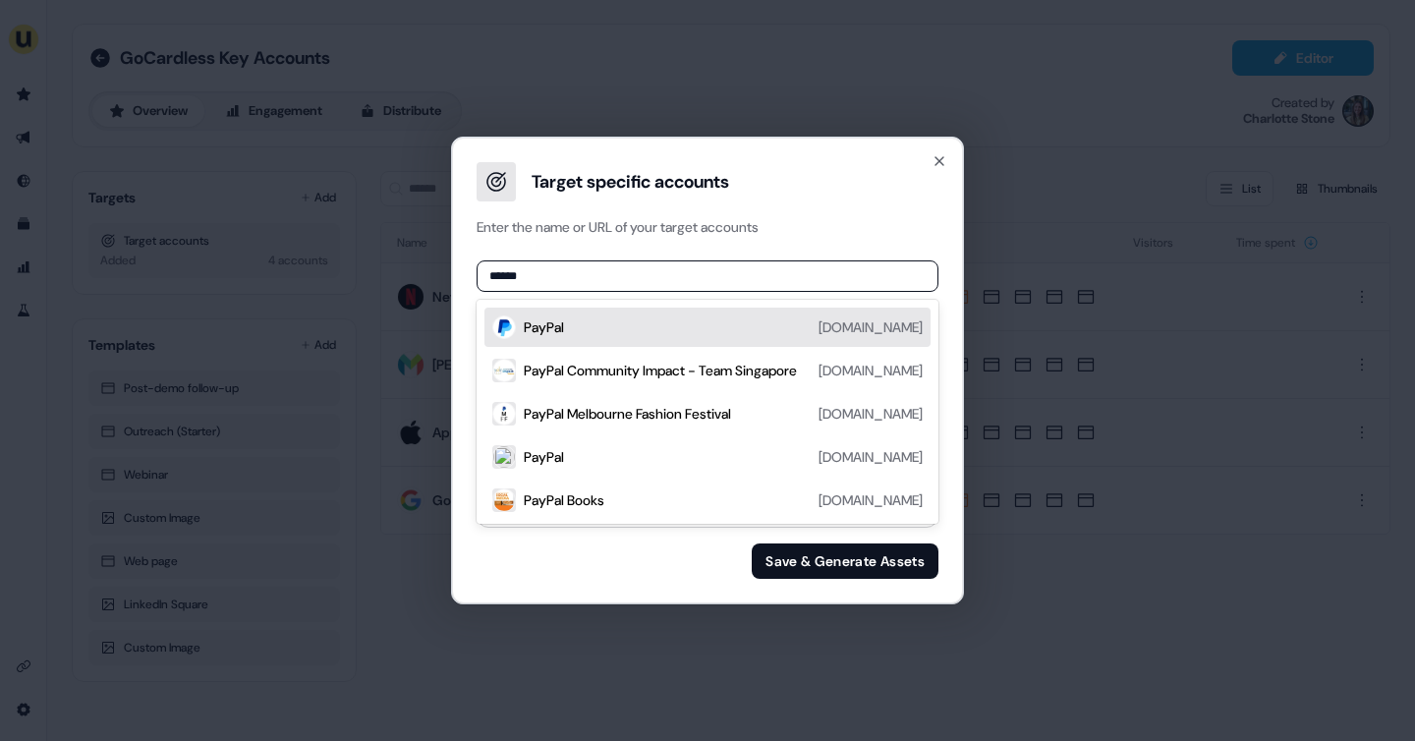
click at [649, 335] on div "PayPal paypal.com" at bounding box center [723, 327] width 399 height 24
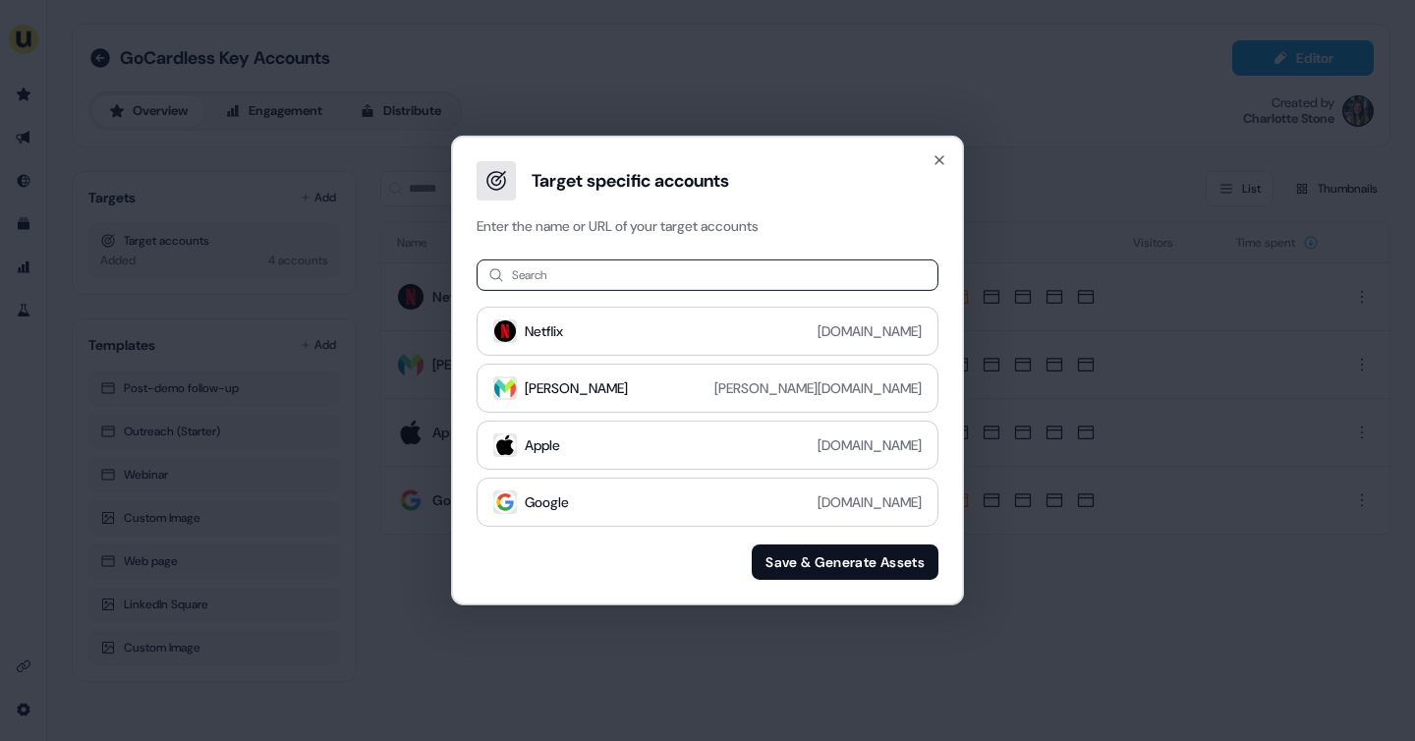
click at [850, 569] on button "Save & Generate Assets" at bounding box center [845, 561] width 187 height 35
click at [643, 271] on input at bounding box center [707, 274] width 462 height 31
type input "******"
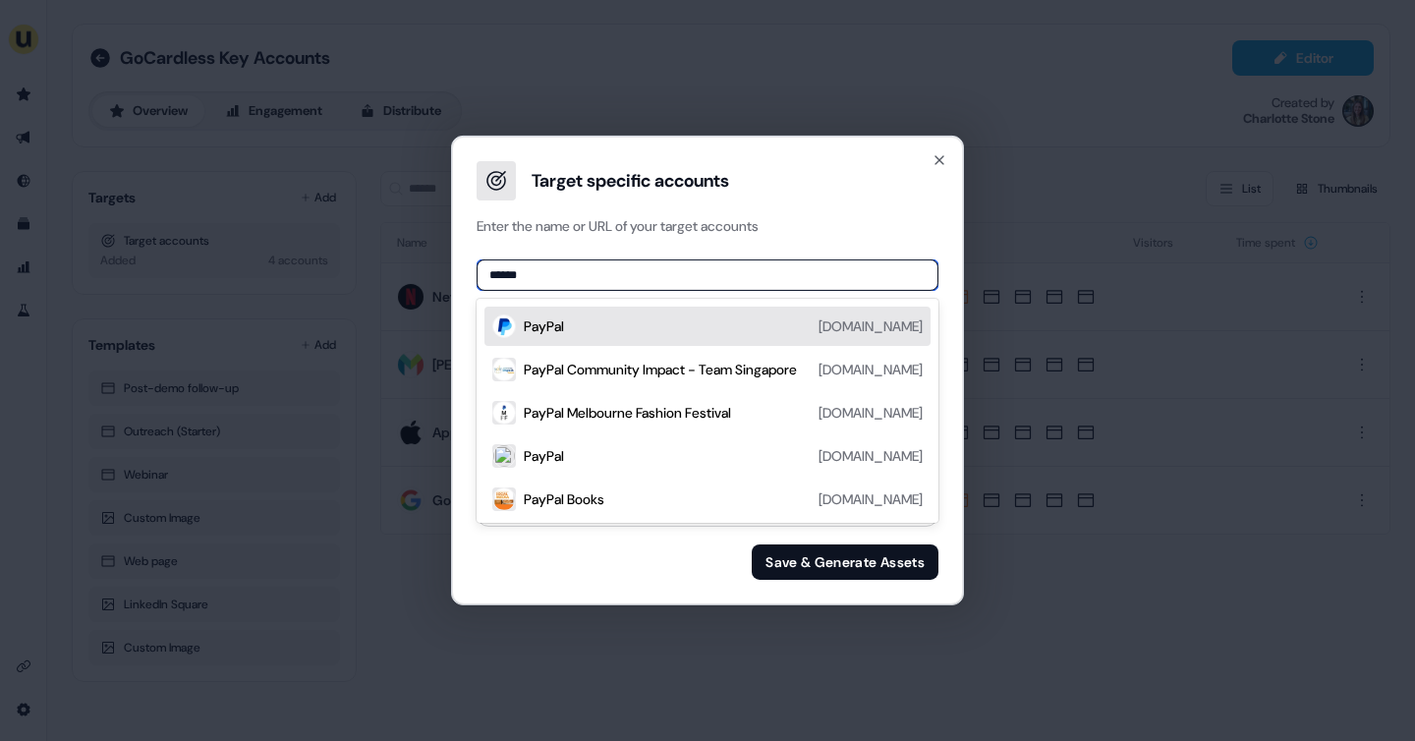
click at [645, 324] on div "PayPal paypal.com" at bounding box center [723, 326] width 399 height 24
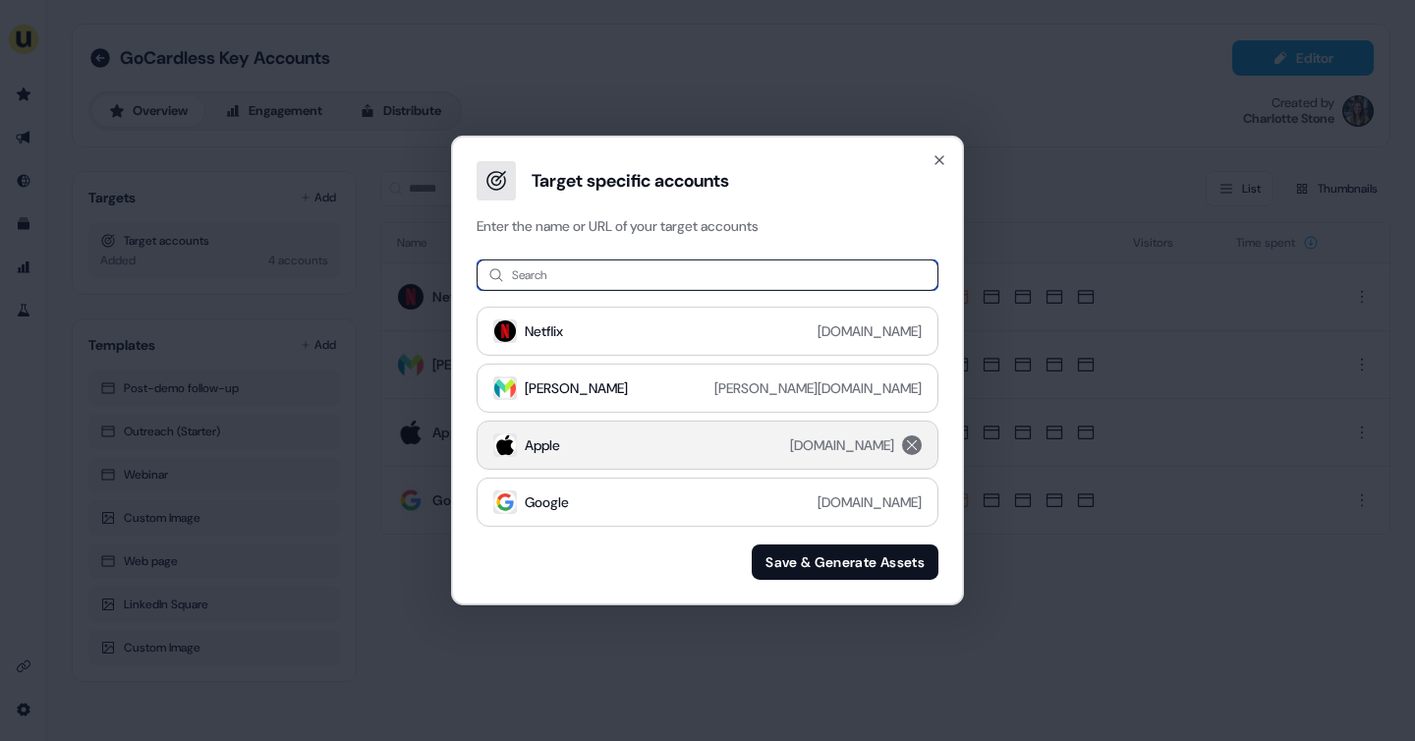
scroll to position [55, 0]
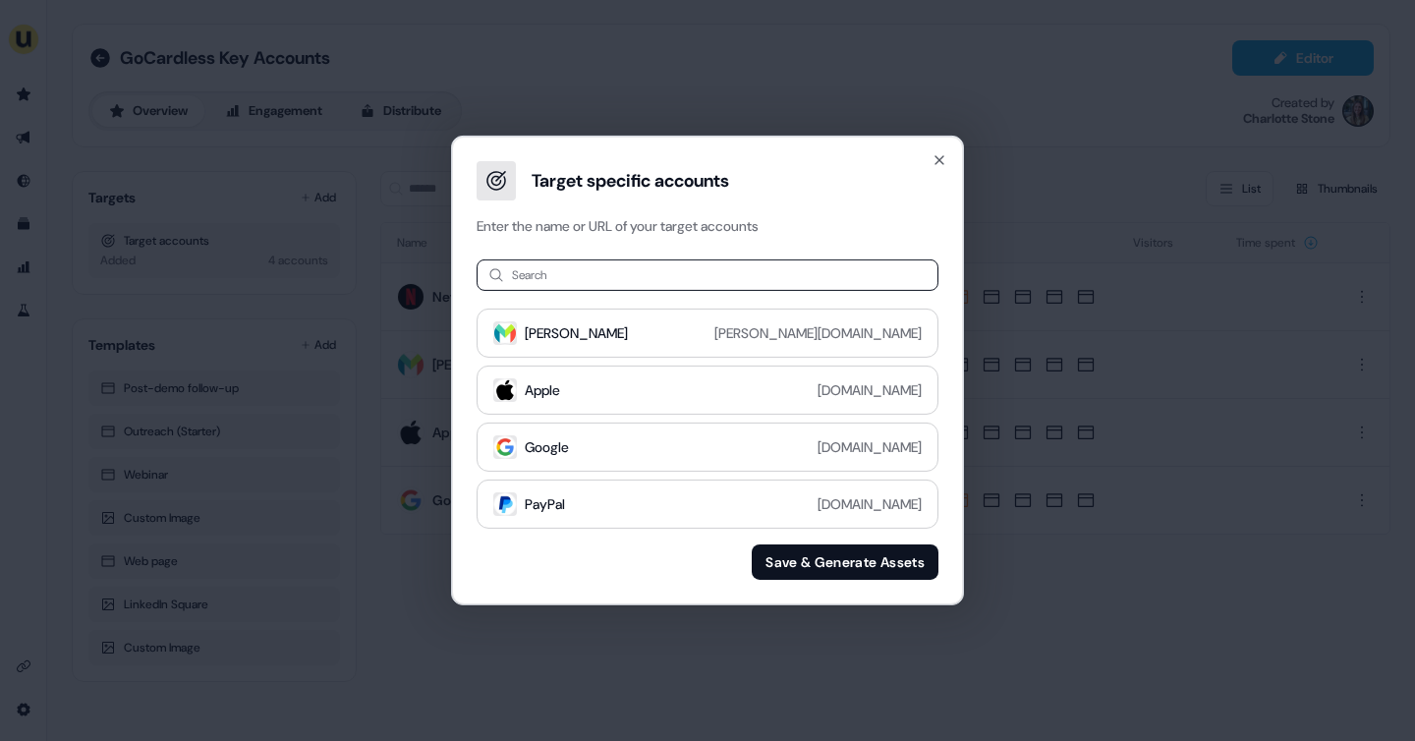
click at [853, 564] on button "Save & Generate Assets" at bounding box center [845, 561] width 187 height 35
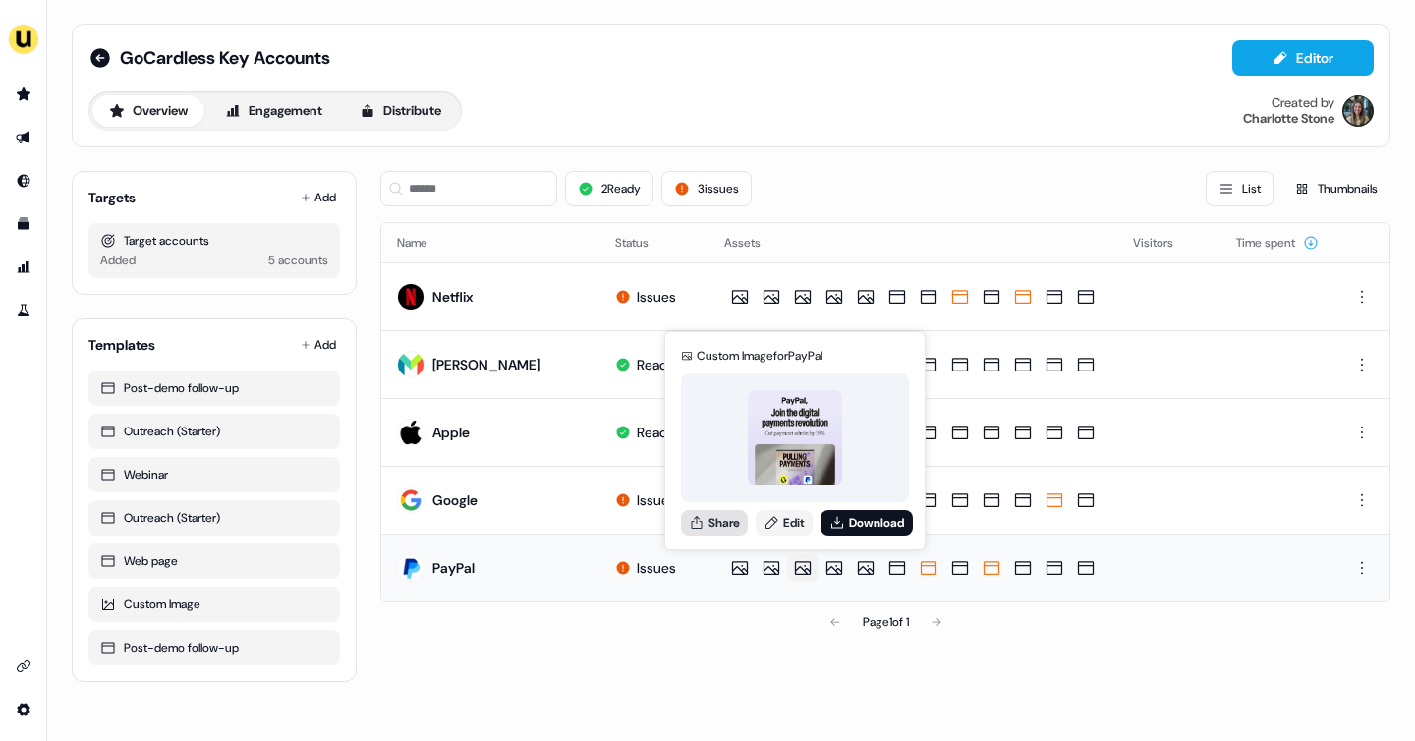
click at [730, 527] on button "Share" at bounding box center [714, 523] width 67 height 26
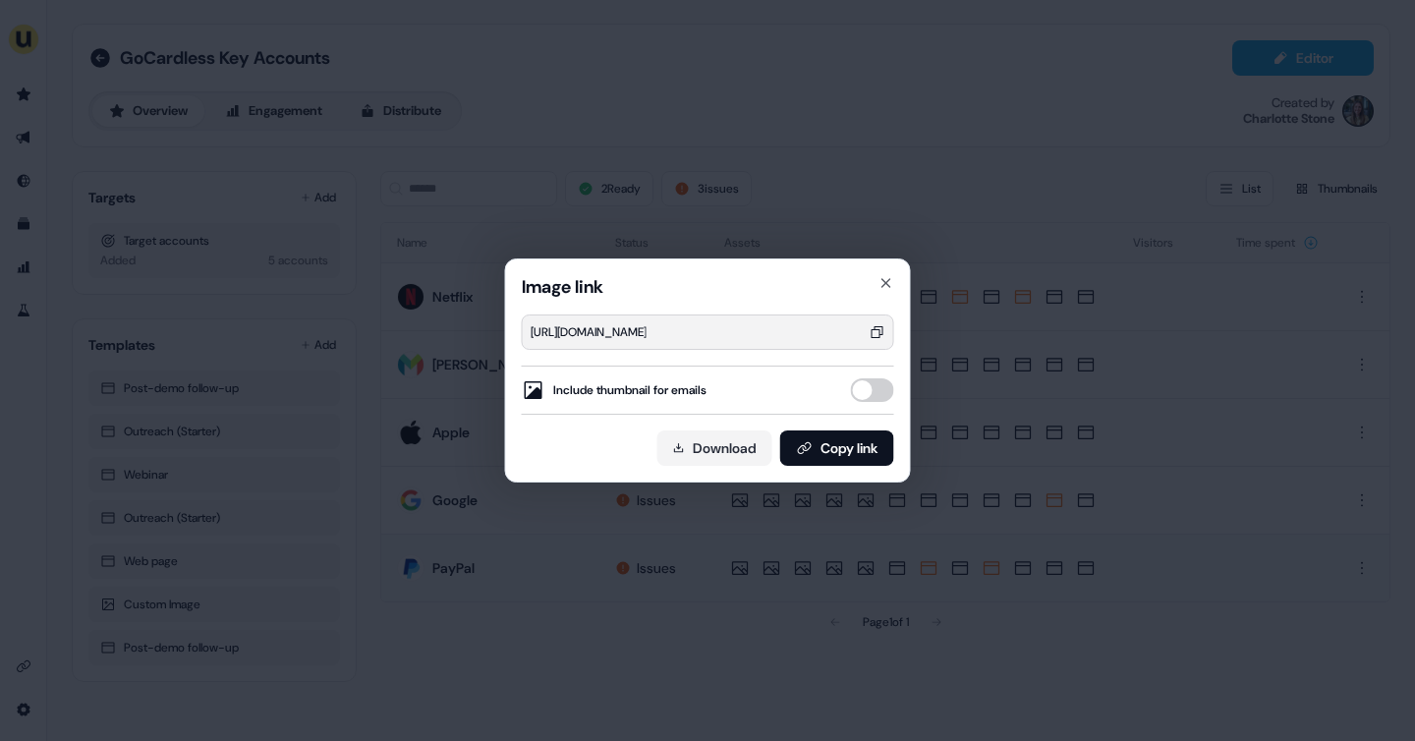
click at [646, 332] on div "https://assets.userled.io/3d4cee98-7f17-4e7a-afcb-06e1f1a50c3e/ASQrqewqJ.png?ts…" at bounding box center [588, 332] width 116 height 20
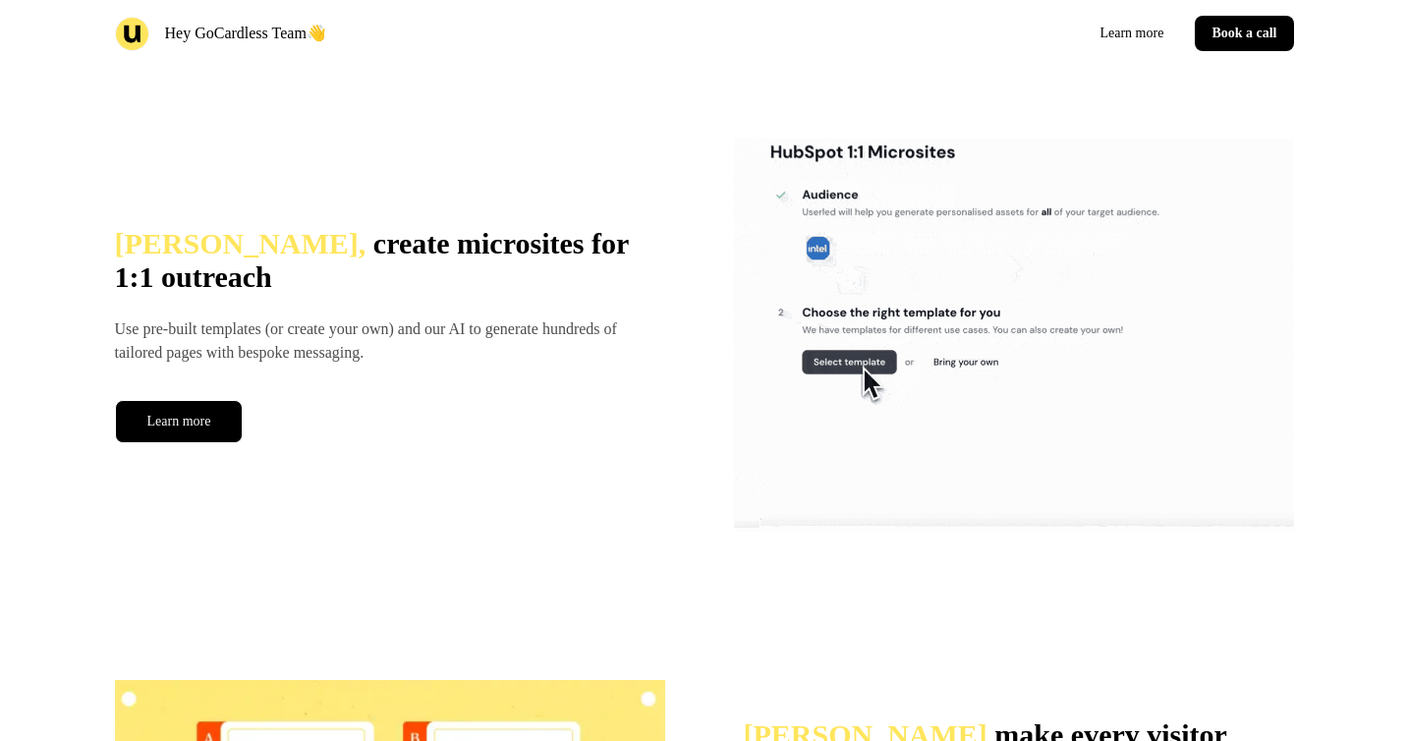
scroll to position [2294, 0]
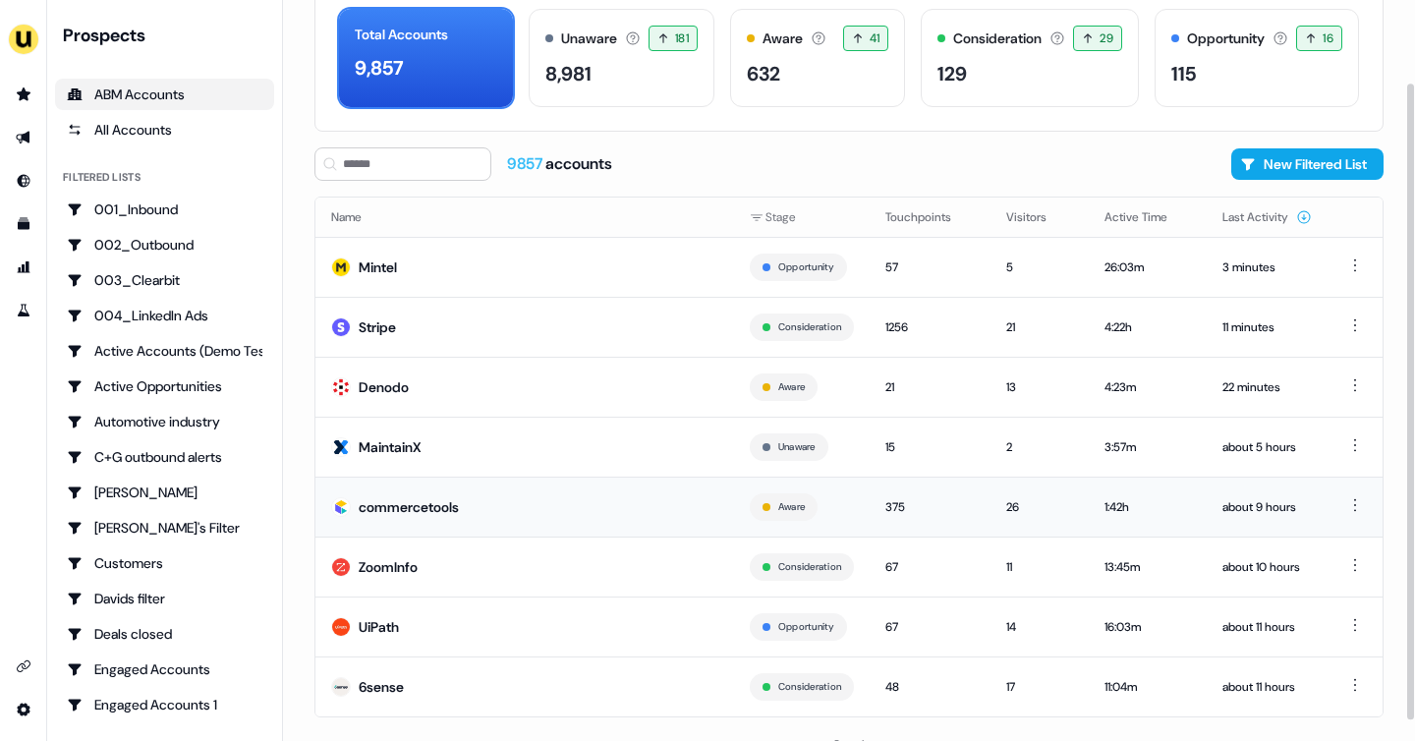
scroll to position [119, 0]
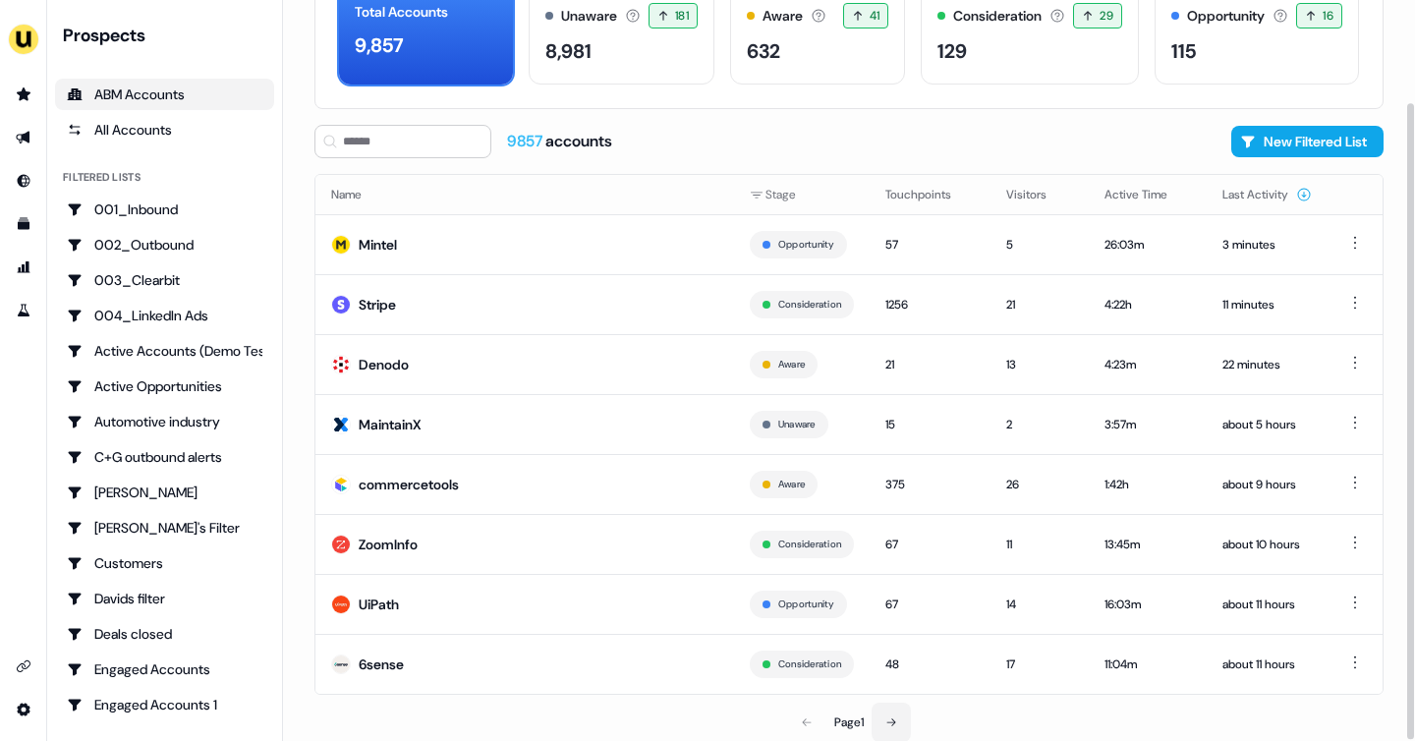
click at [896, 722] on icon at bounding box center [891, 722] width 12 height 12
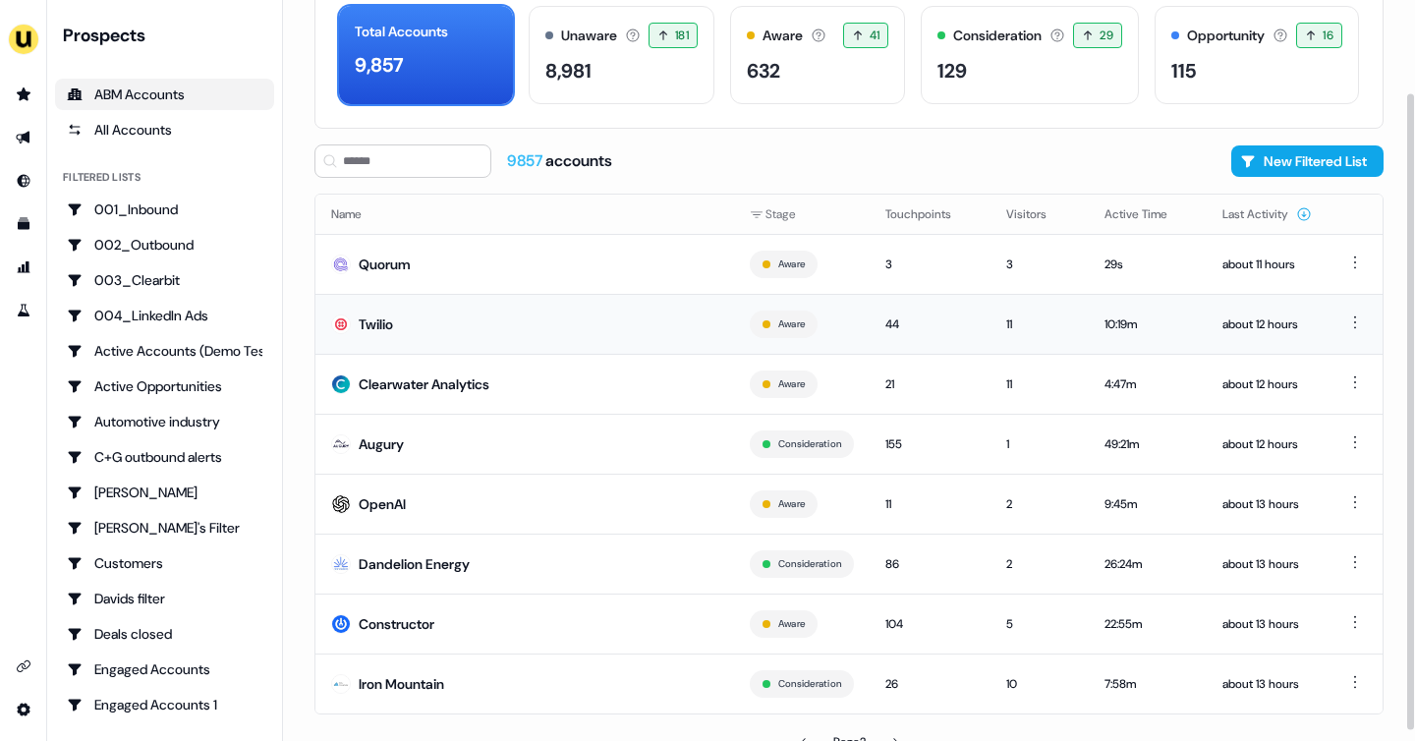
scroll to position [111, 0]
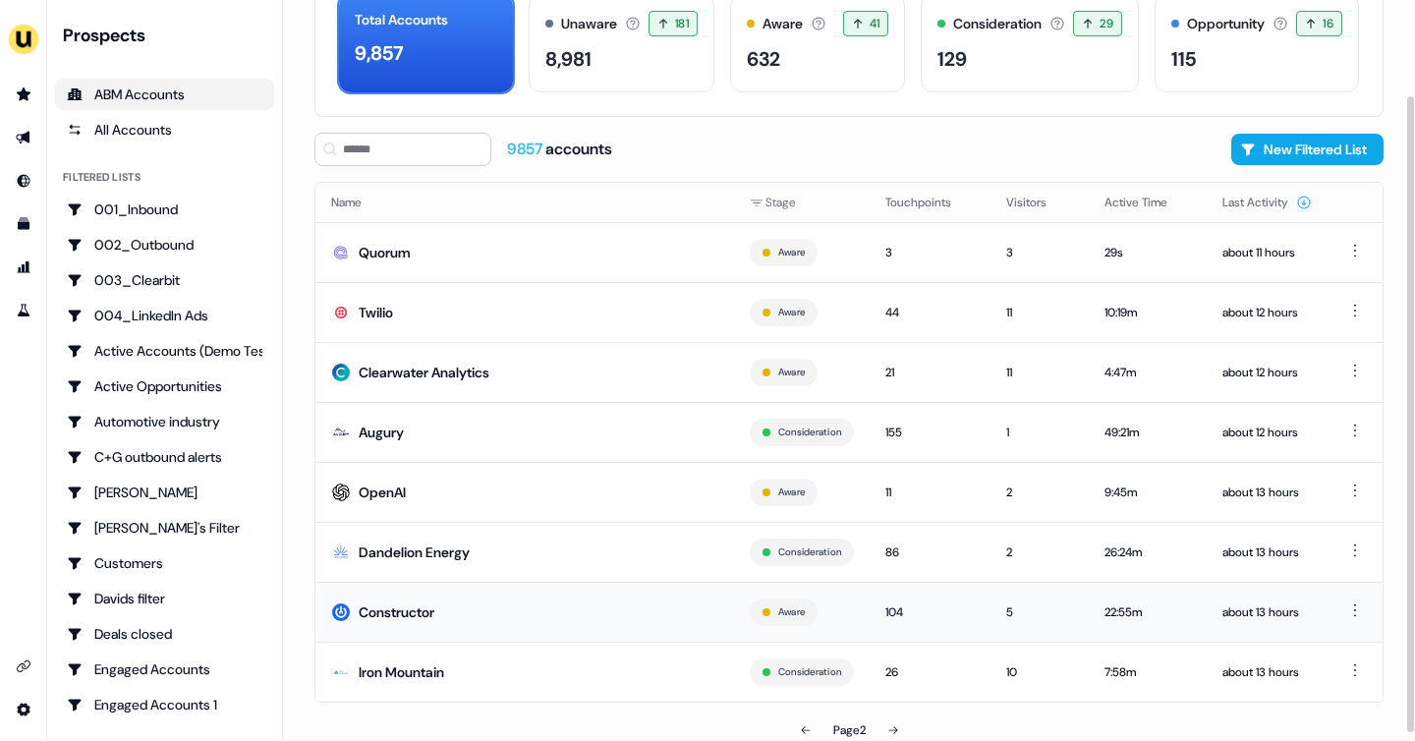
click at [466, 612] on td "Constructor" at bounding box center [524, 612] width 418 height 60
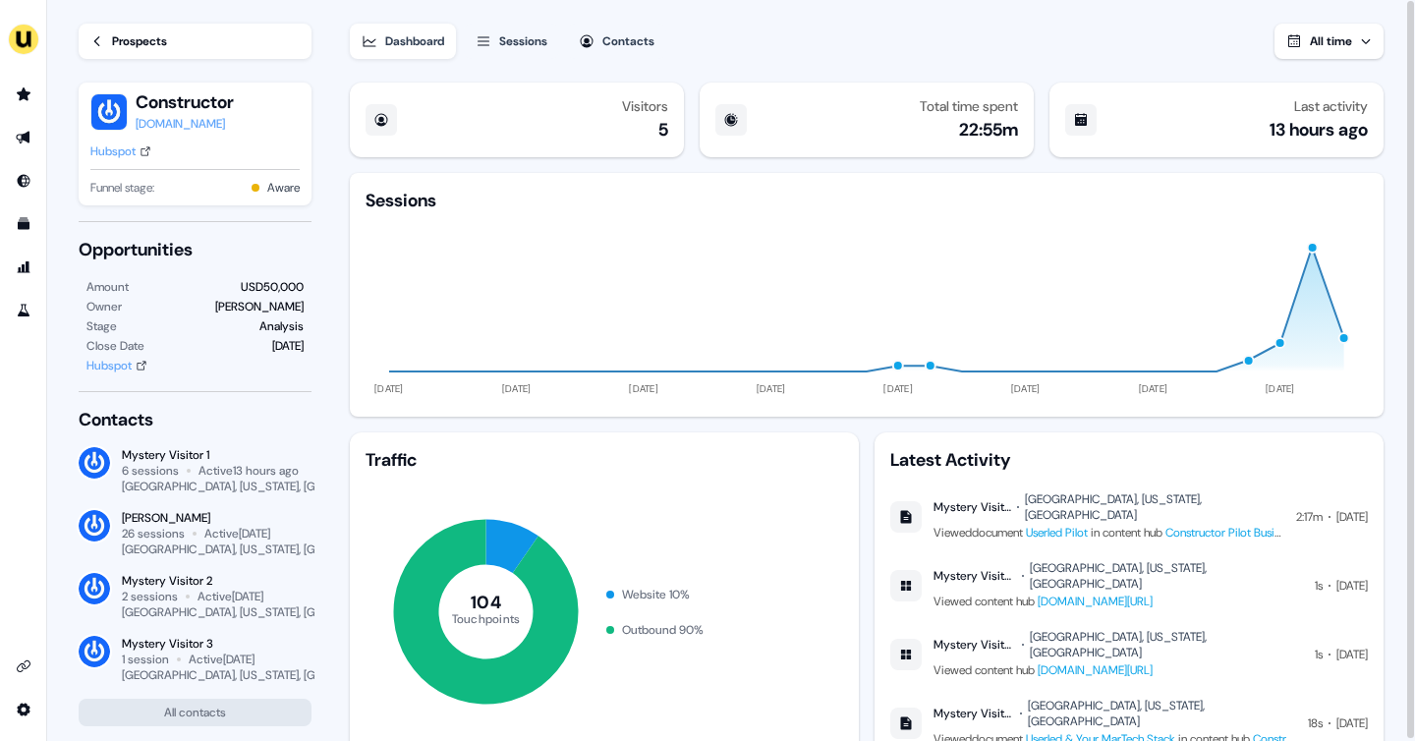
click at [100, 42] on icon at bounding box center [97, 41] width 14 height 14
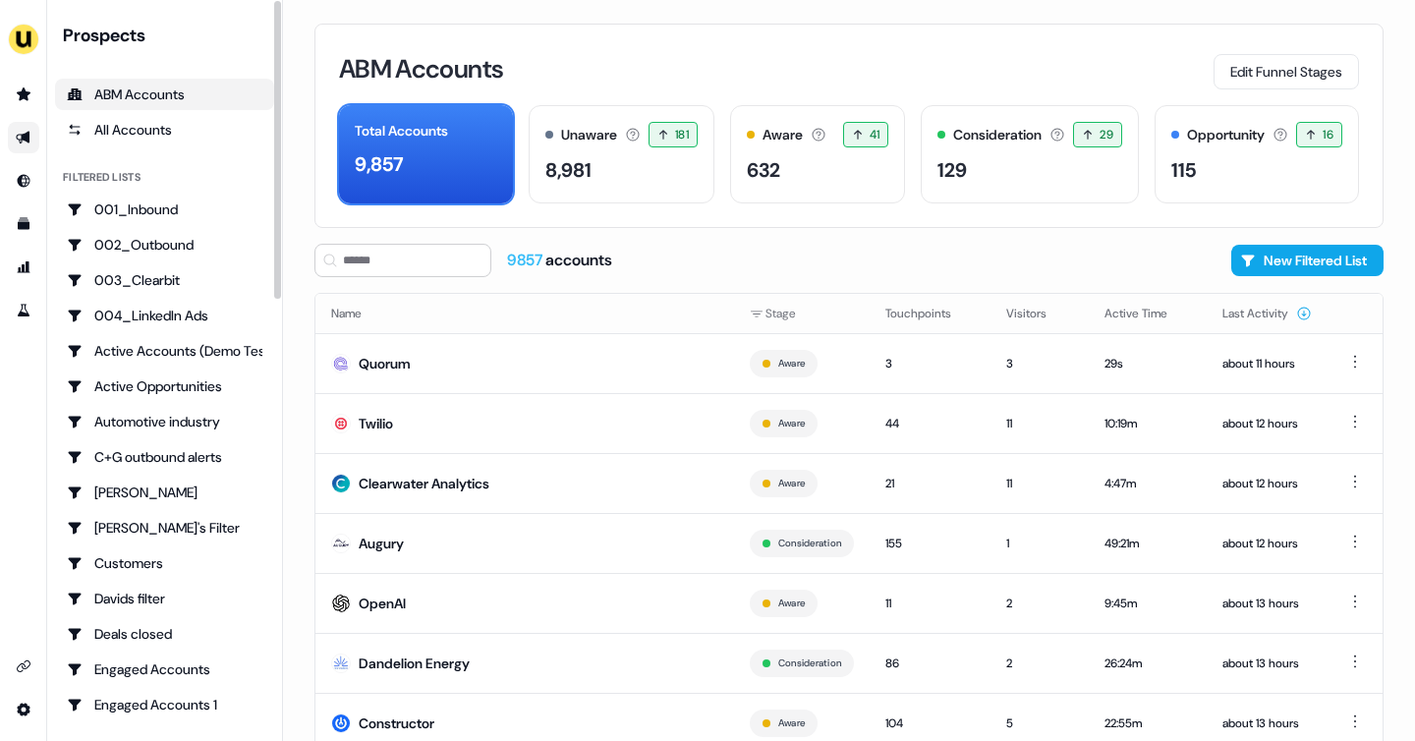
click at [32, 131] on link "Go to outbound experience" at bounding box center [23, 137] width 31 height 31
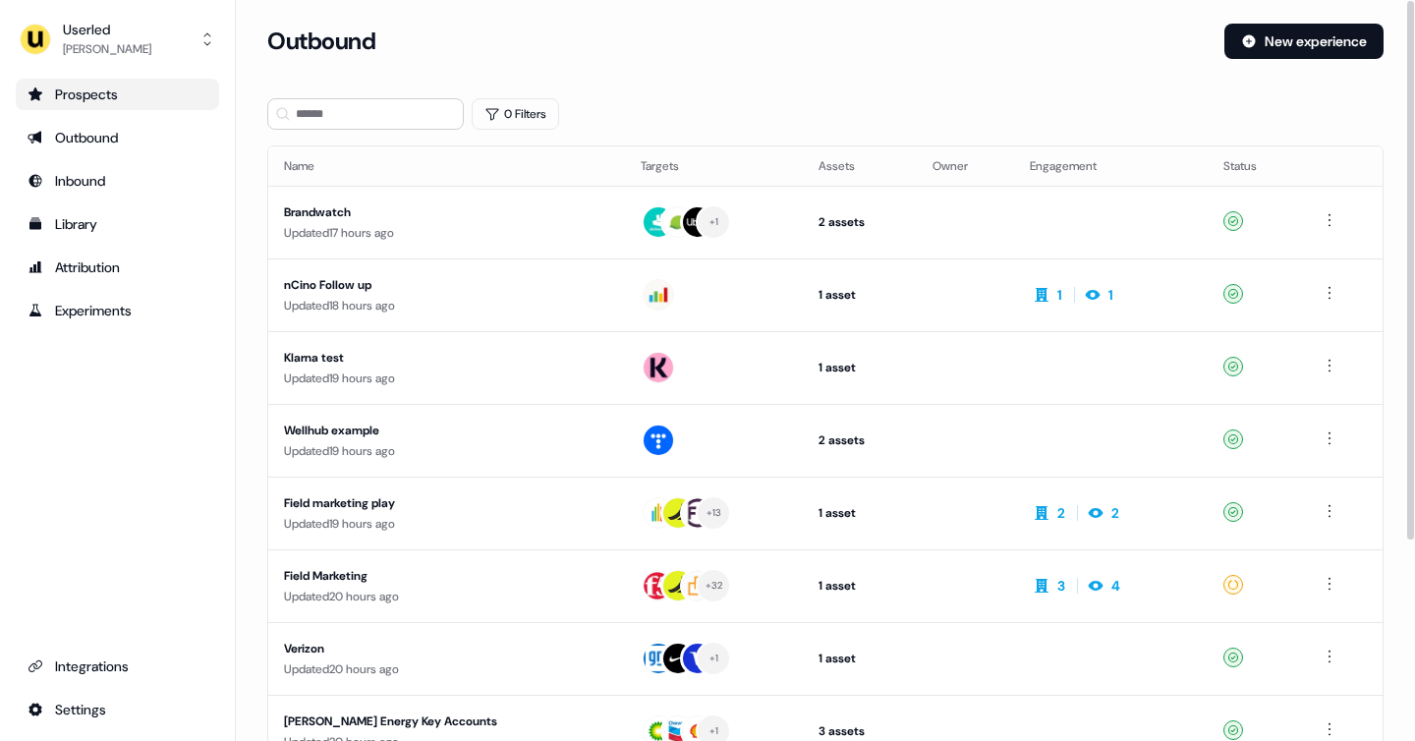
click at [143, 95] on div "Prospects" at bounding box center [118, 94] width 180 height 20
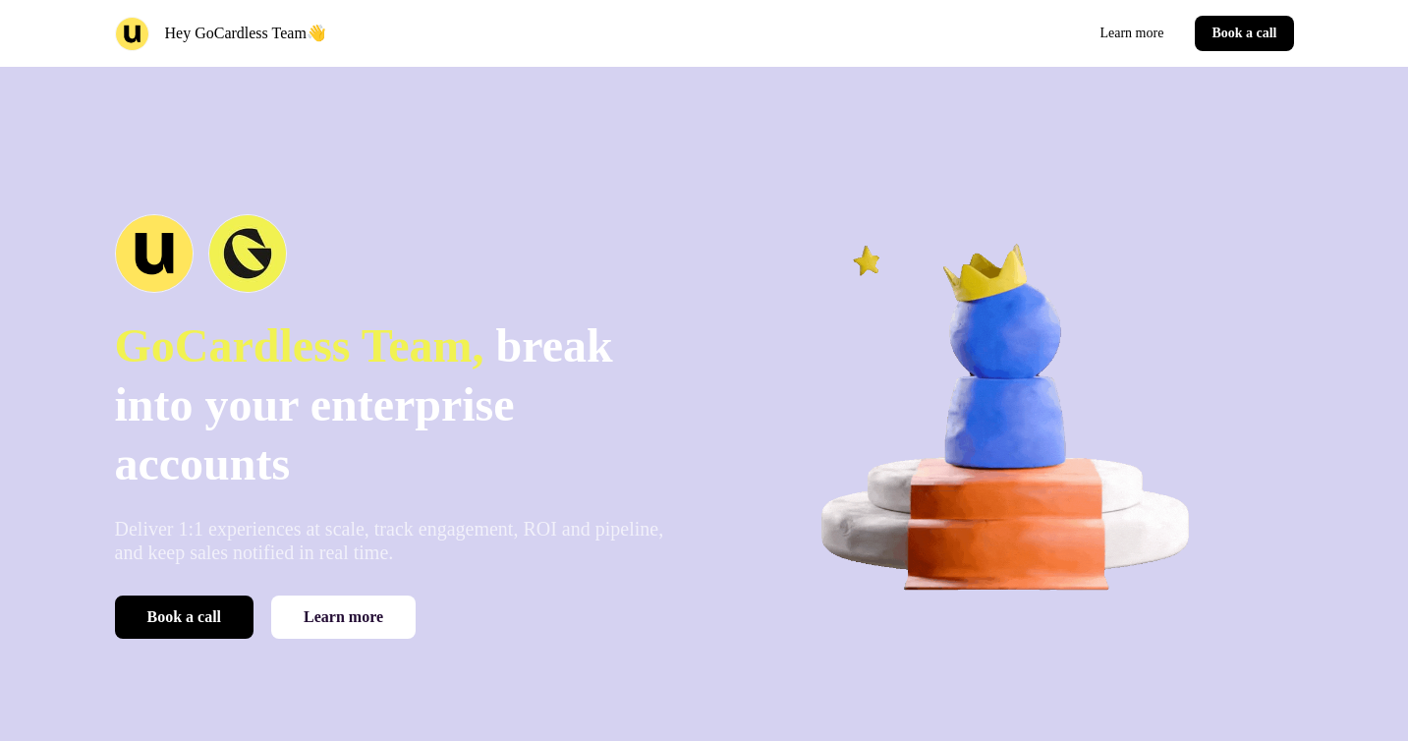
scroll to position [4875, 0]
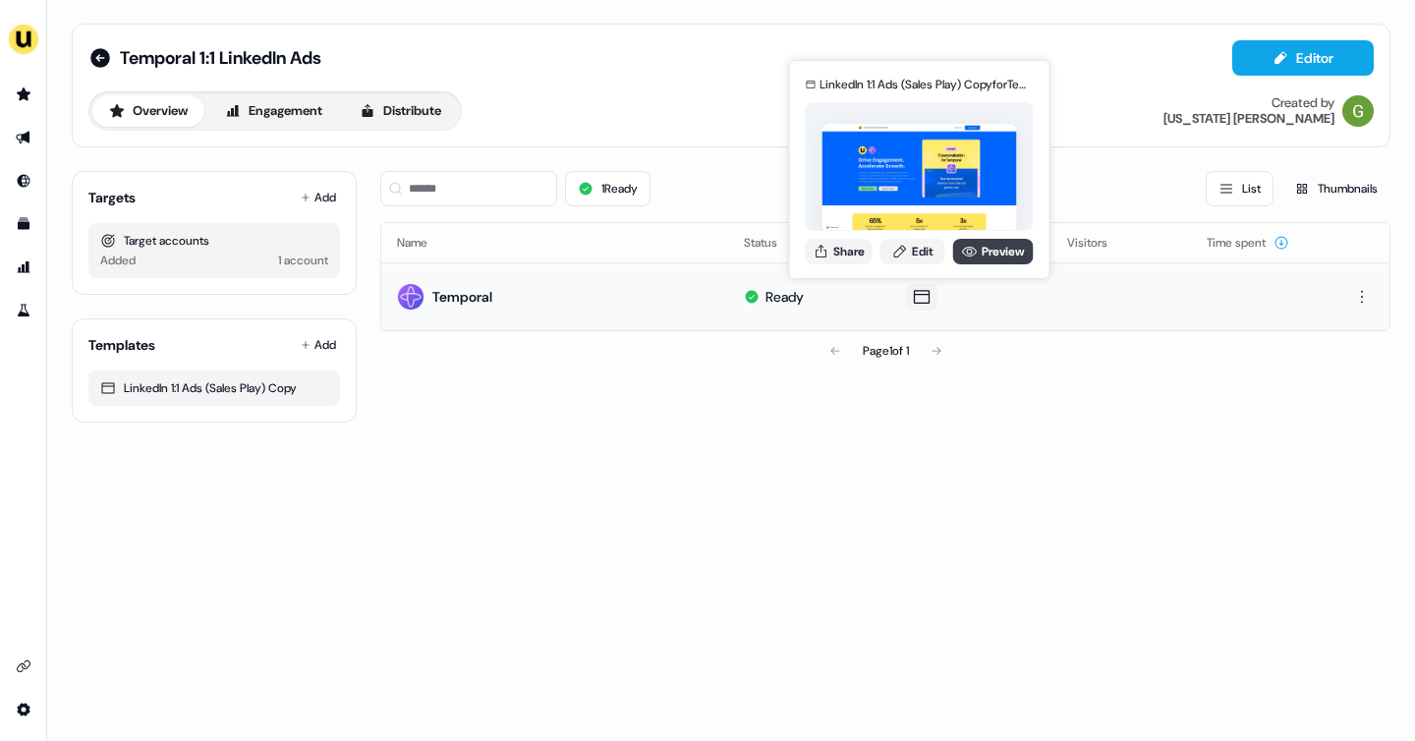
click at [983, 246] on link "Preview" at bounding box center [993, 252] width 81 height 26
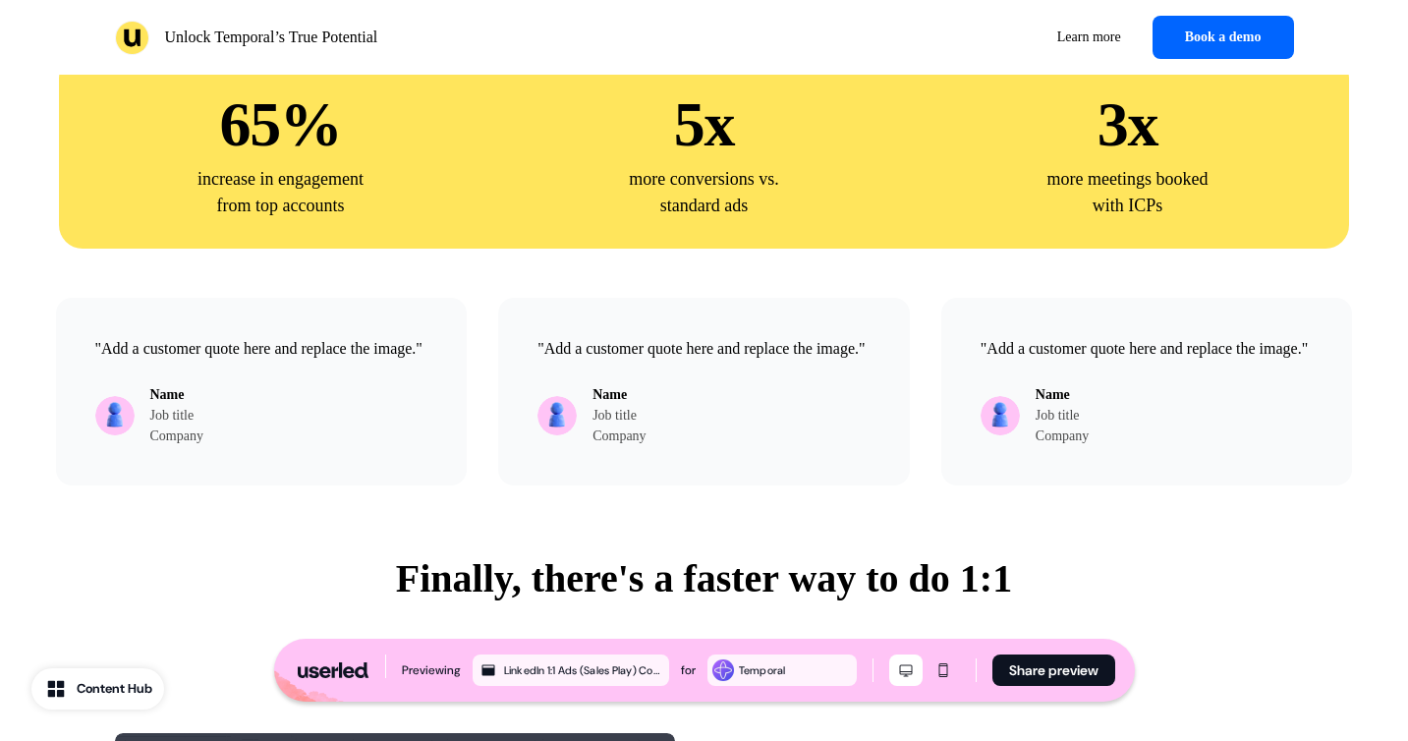
scroll to position [1743, 0]
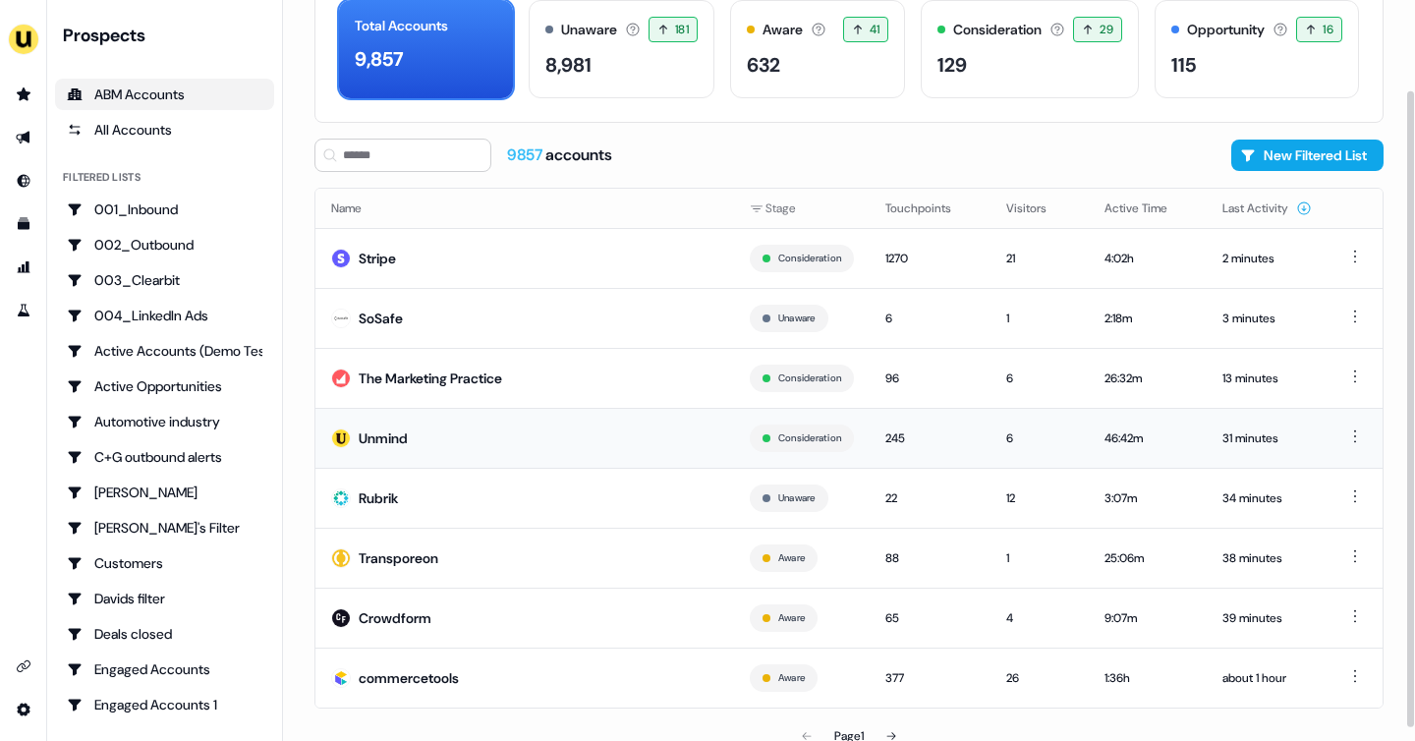
scroll to position [119, 0]
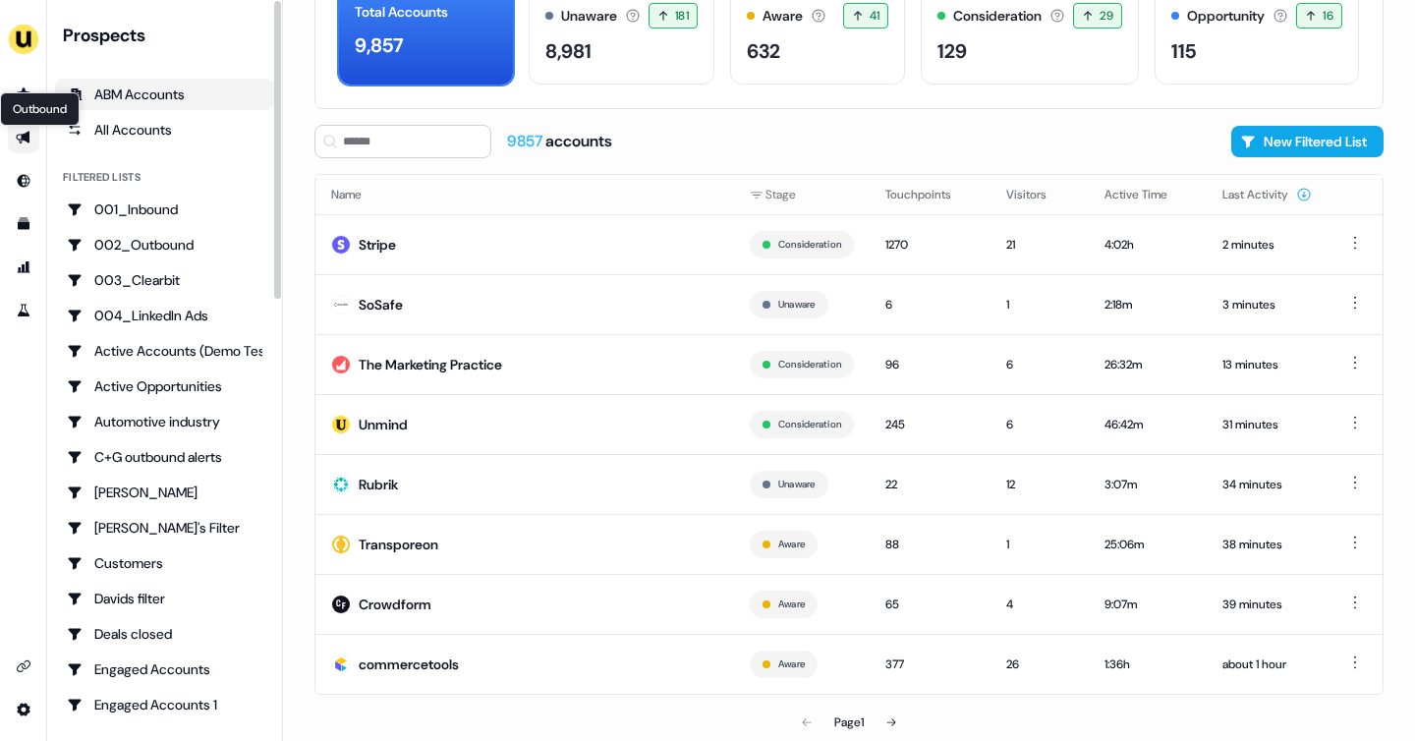
click at [22, 140] on icon "Go to outbound experience" at bounding box center [23, 138] width 14 height 13
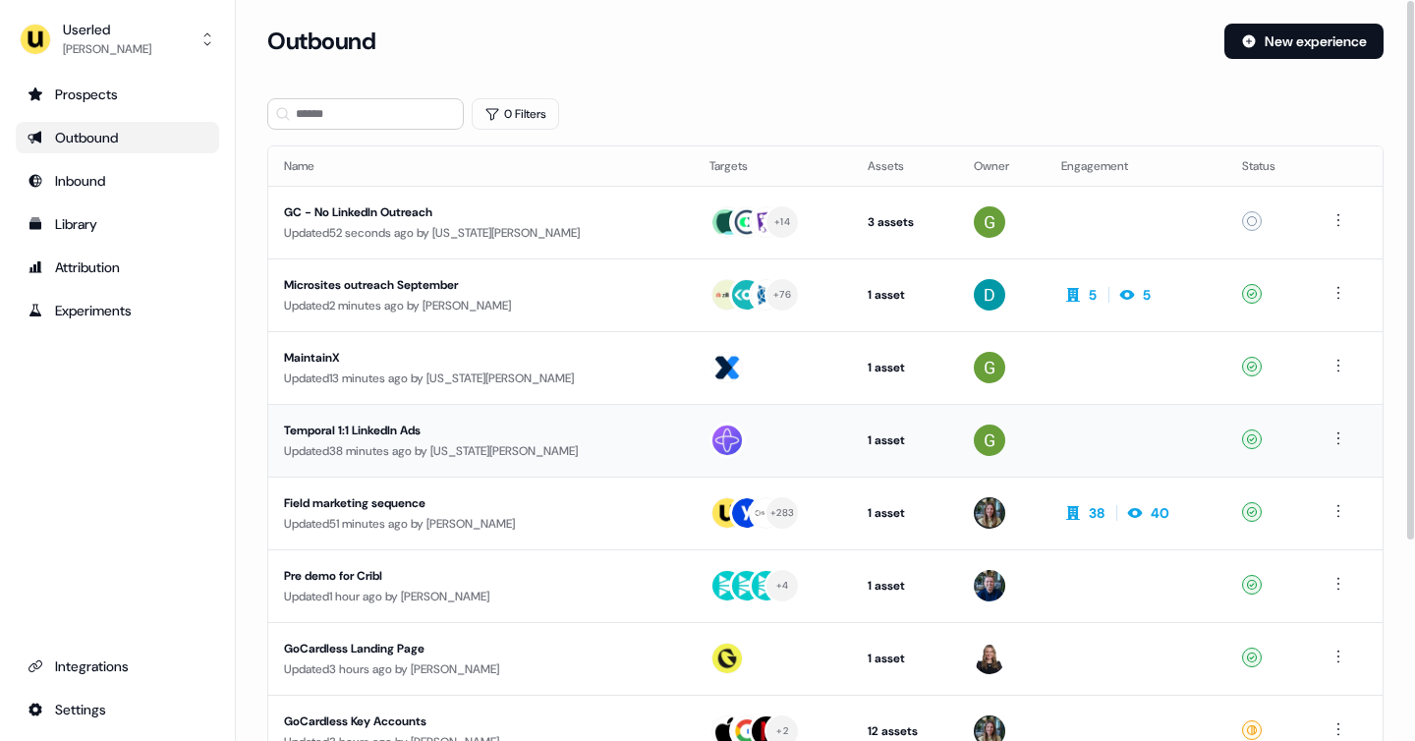
click at [411, 441] on div "Updated 38 minutes ago by Georgia Cohen" at bounding box center [481, 451] width 394 height 20
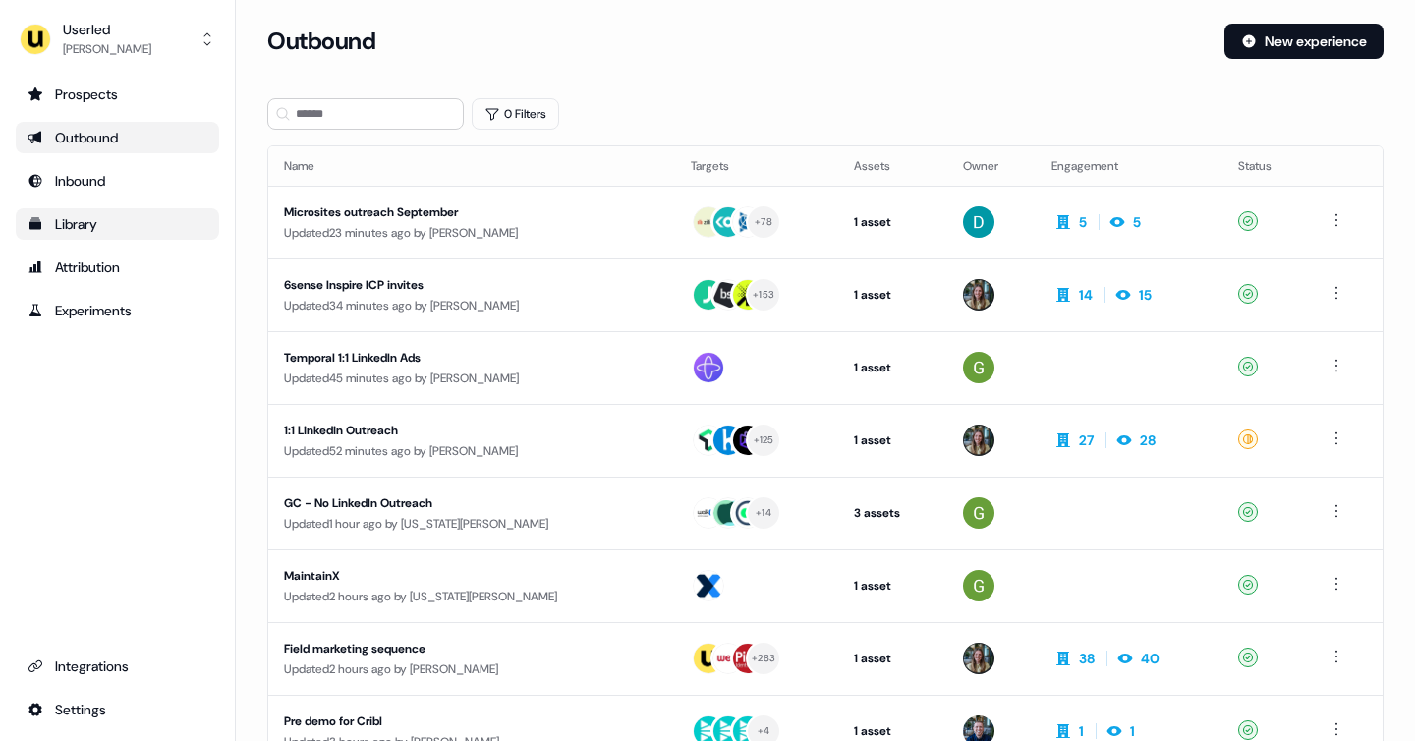
click at [99, 233] on div "Library" at bounding box center [118, 224] width 180 height 20
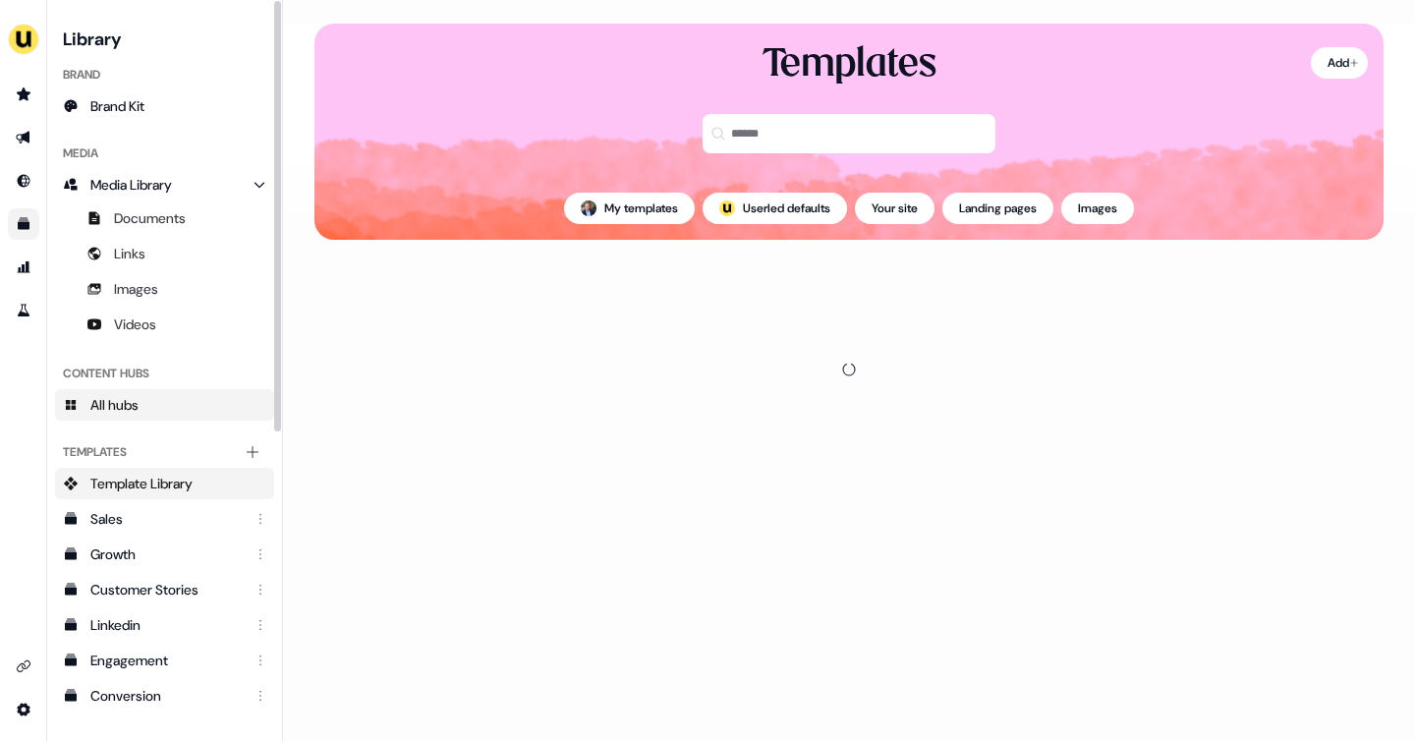
click at [123, 400] on span "All hubs" at bounding box center [114, 405] width 48 height 20
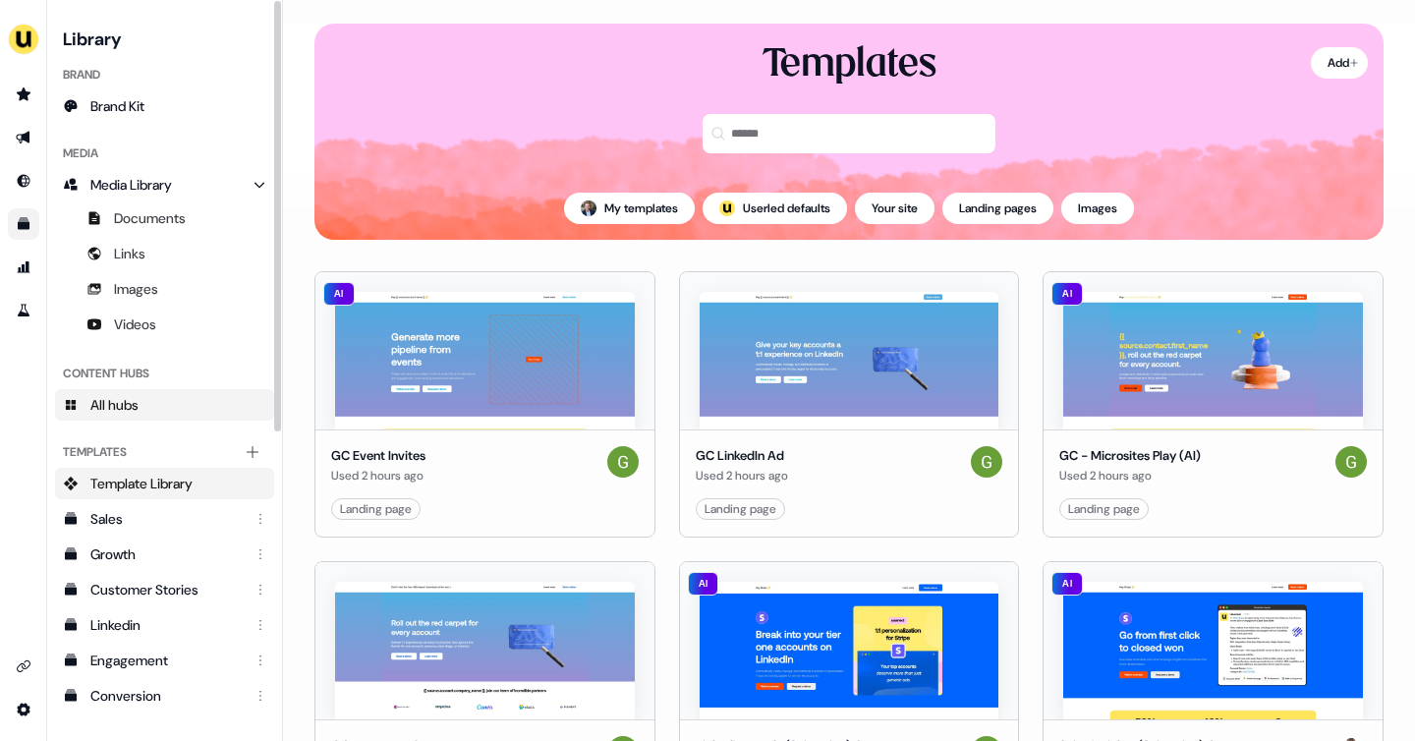
click at [99, 411] on span "All hubs" at bounding box center [114, 405] width 48 height 20
click at [1332, 63] on html "For the best experience switch devices to a bigger screen. Go to Userled.io Lib…" at bounding box center [707, 370] width 1415 height 741
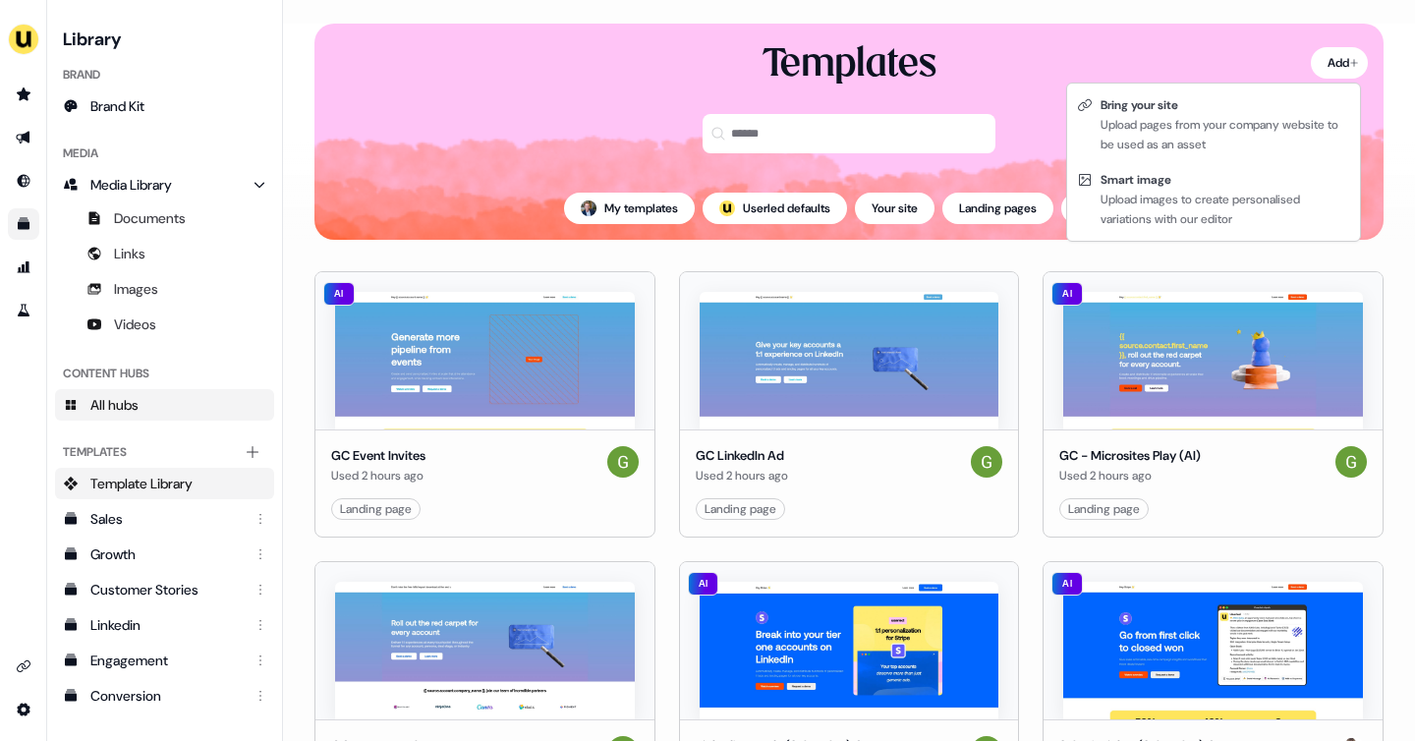
click at [117, 395] on html "For the best experience switch devices to a bigger screen. Go to Userled.io Lib…" at bounding box center [707, 370] width 1415 height 741
click at [117, 395] on span "All hubs" at bounding box center [114, 405] width 48 height 20
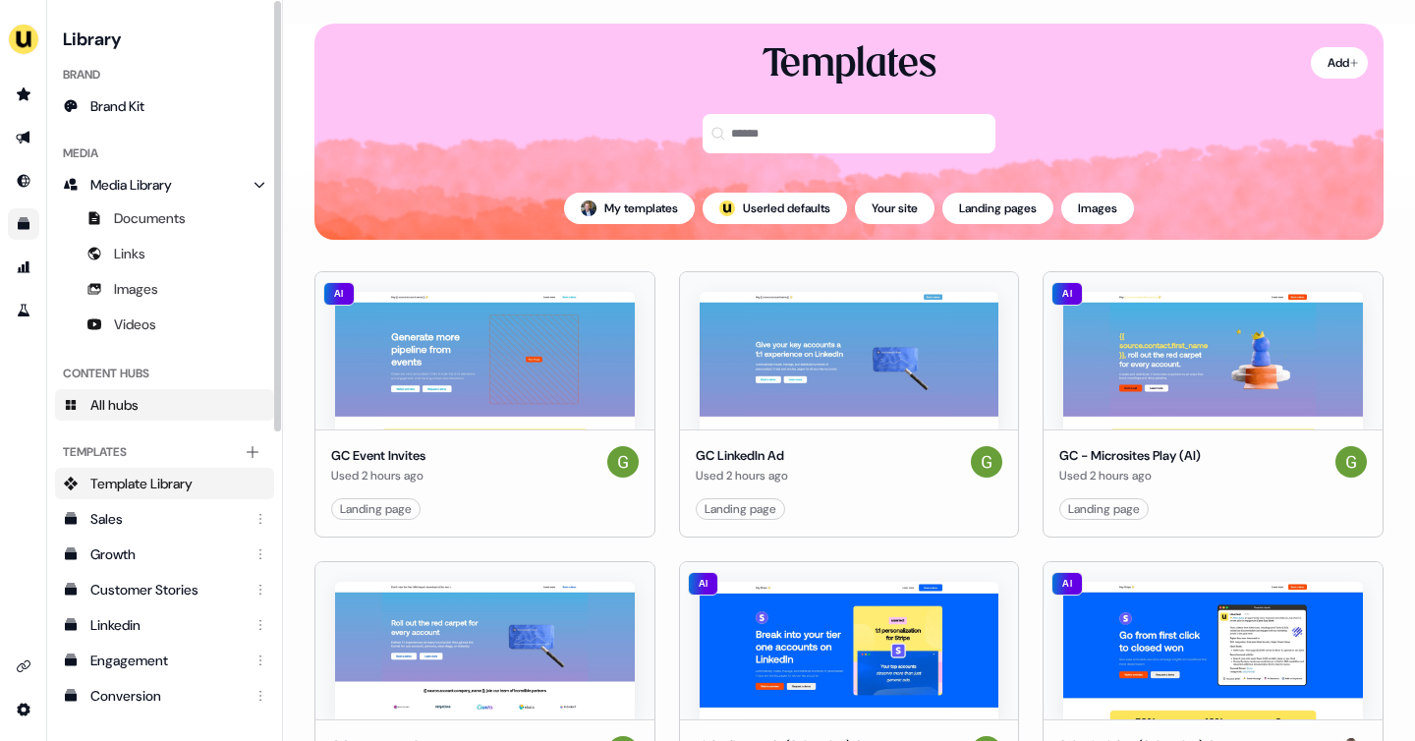
click at [128, 398] on span "All hubs" at bounding box center [114, 405] width 48 height 20
click at [116, 395] on span "All hubs" at bounding box center [114, 405] width 48 height 20
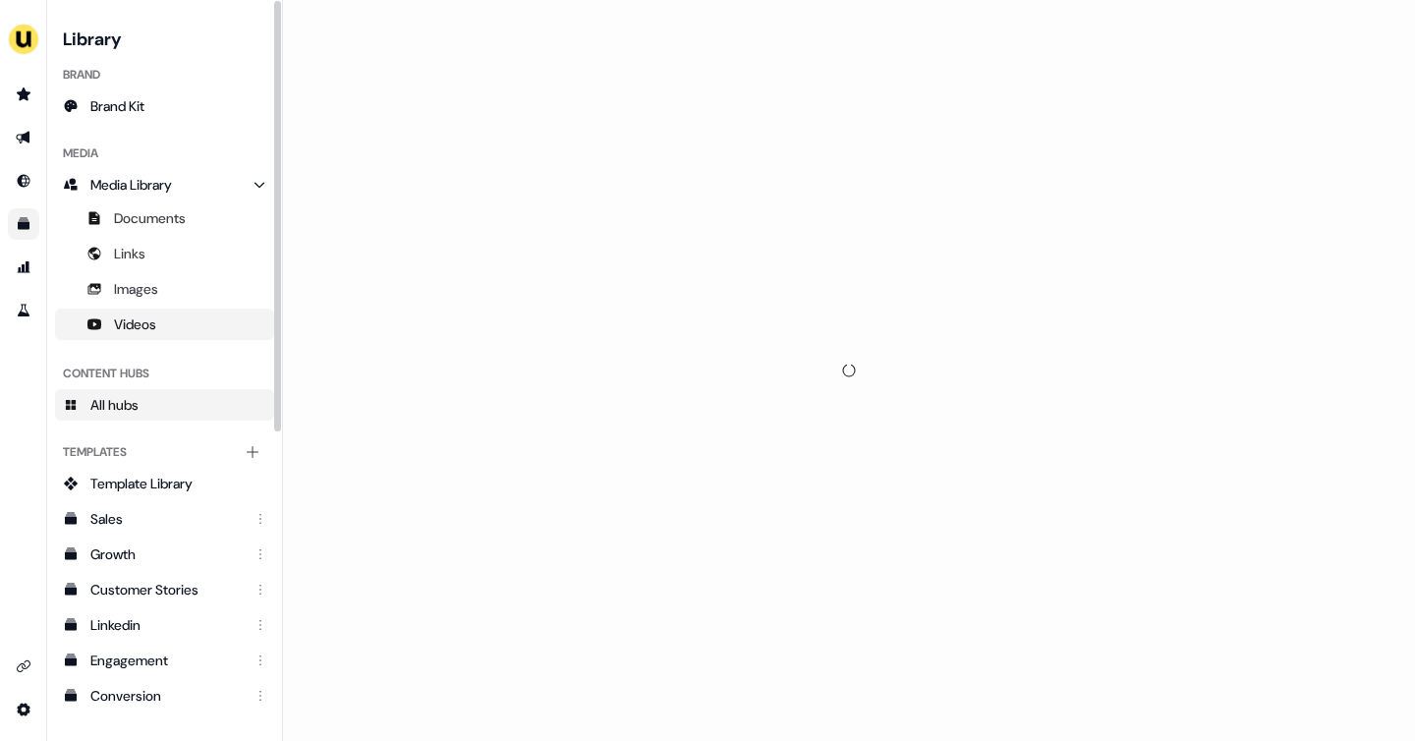
click at [122, 310] on link "Videos" at bounding box center [164, 323] width 219 height 31
click at [125, 401] on span "All hubs" at bounding box center [114, 405] width 48 height 20
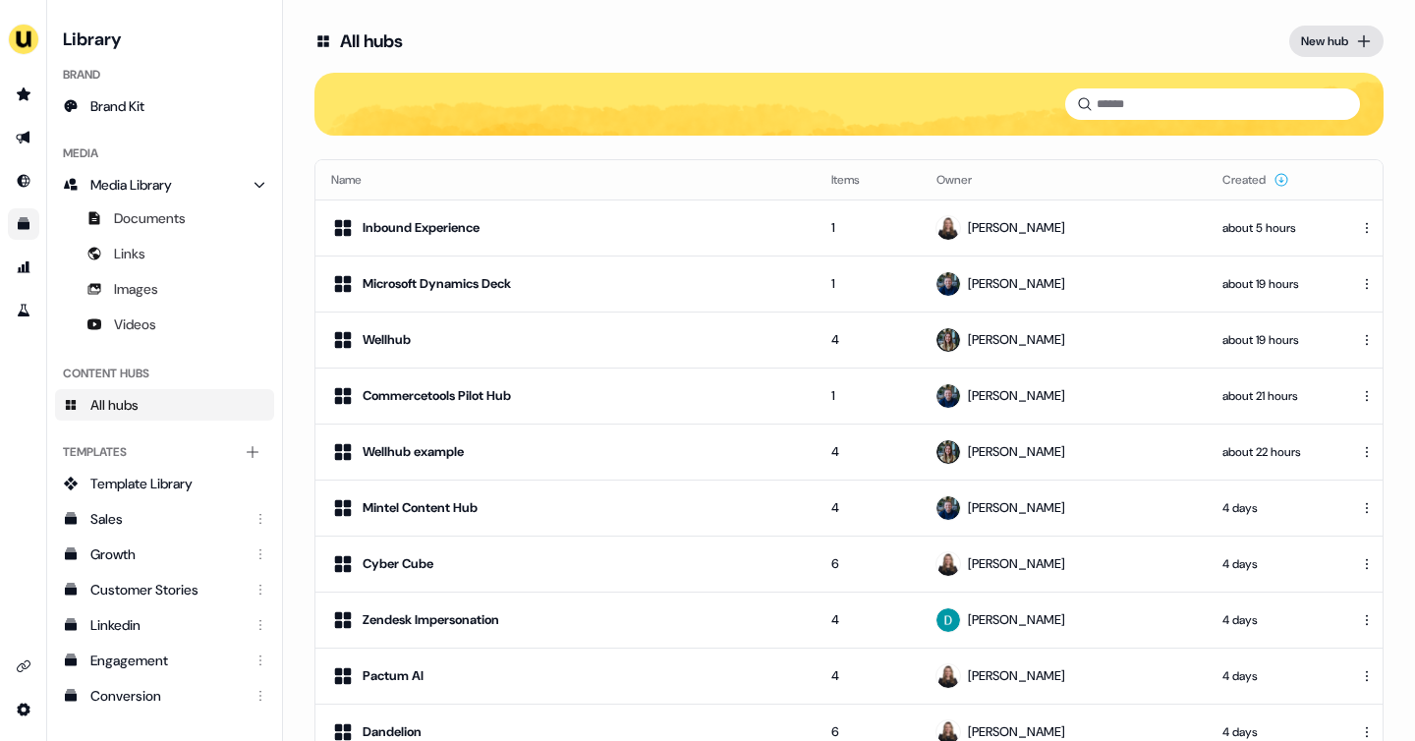
click at [1329, 54] on button "New hub" at bounding box center [1336, 41] width 94 height 31
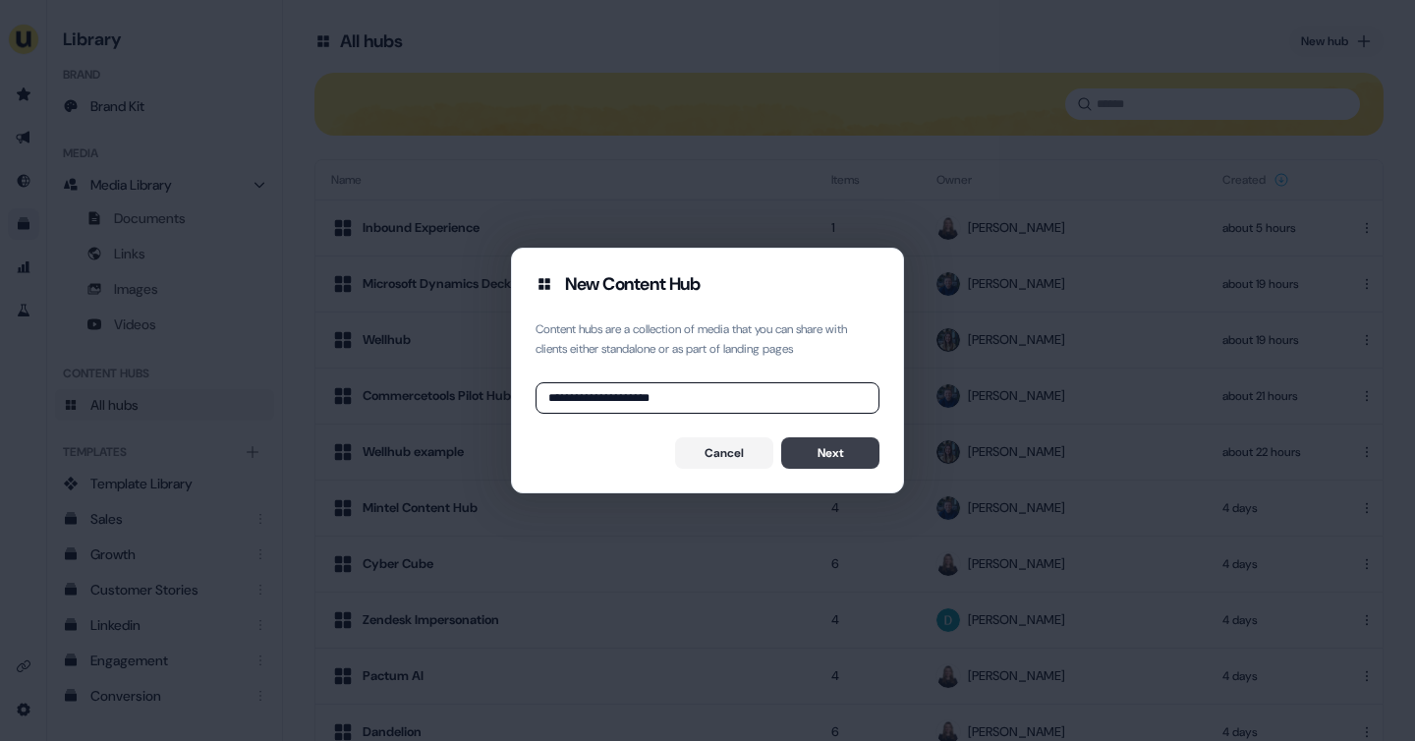
type input "**********"
click at [850, 453] on button "Next" at bounding box center [830, 452] width 98 height 31
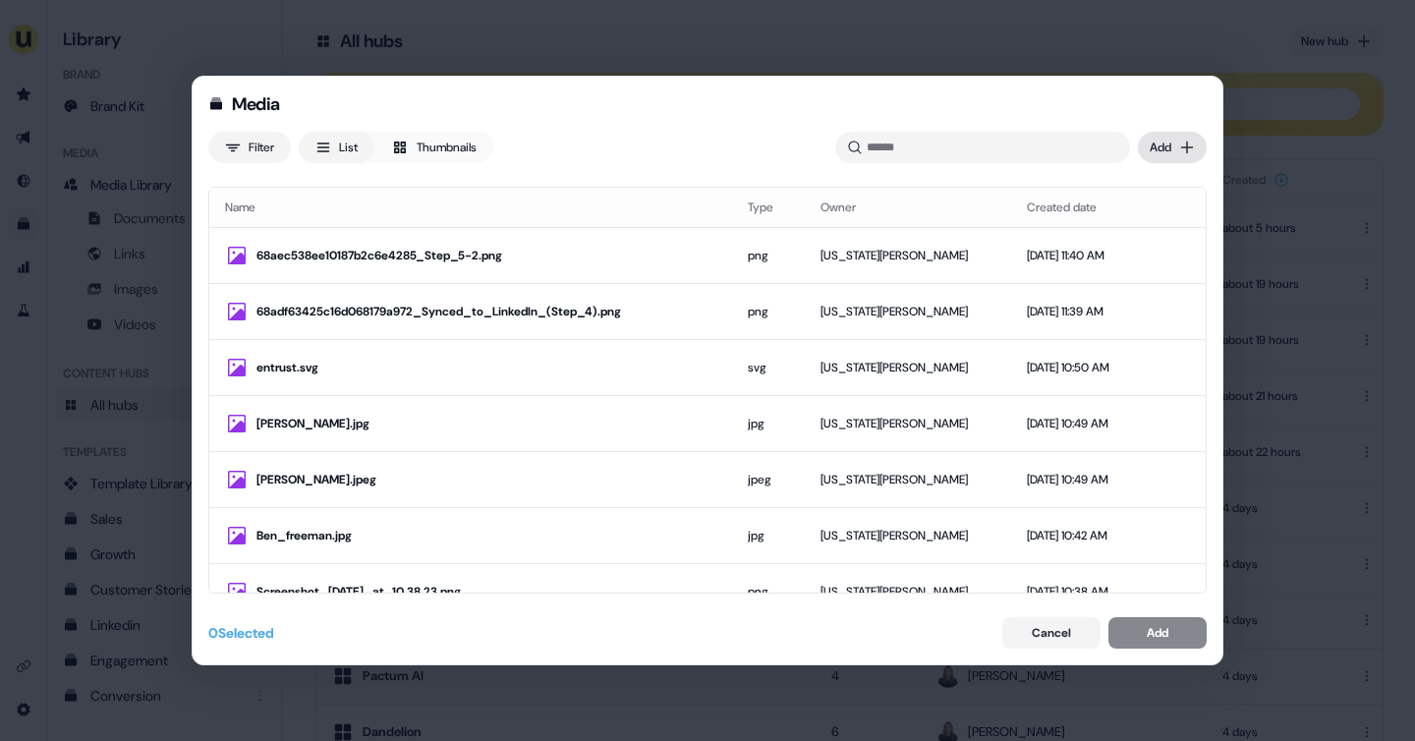
click at [1176, 141] on div "Media Filter List Thumbnails Uploaded Add Name Type Owner Created date 68aec538…" at bounding box center [707, 370] width 1415 height 741
click at [1142, 190] on div "Upload files" at bounding box center [1144, 187] width 116 height 31
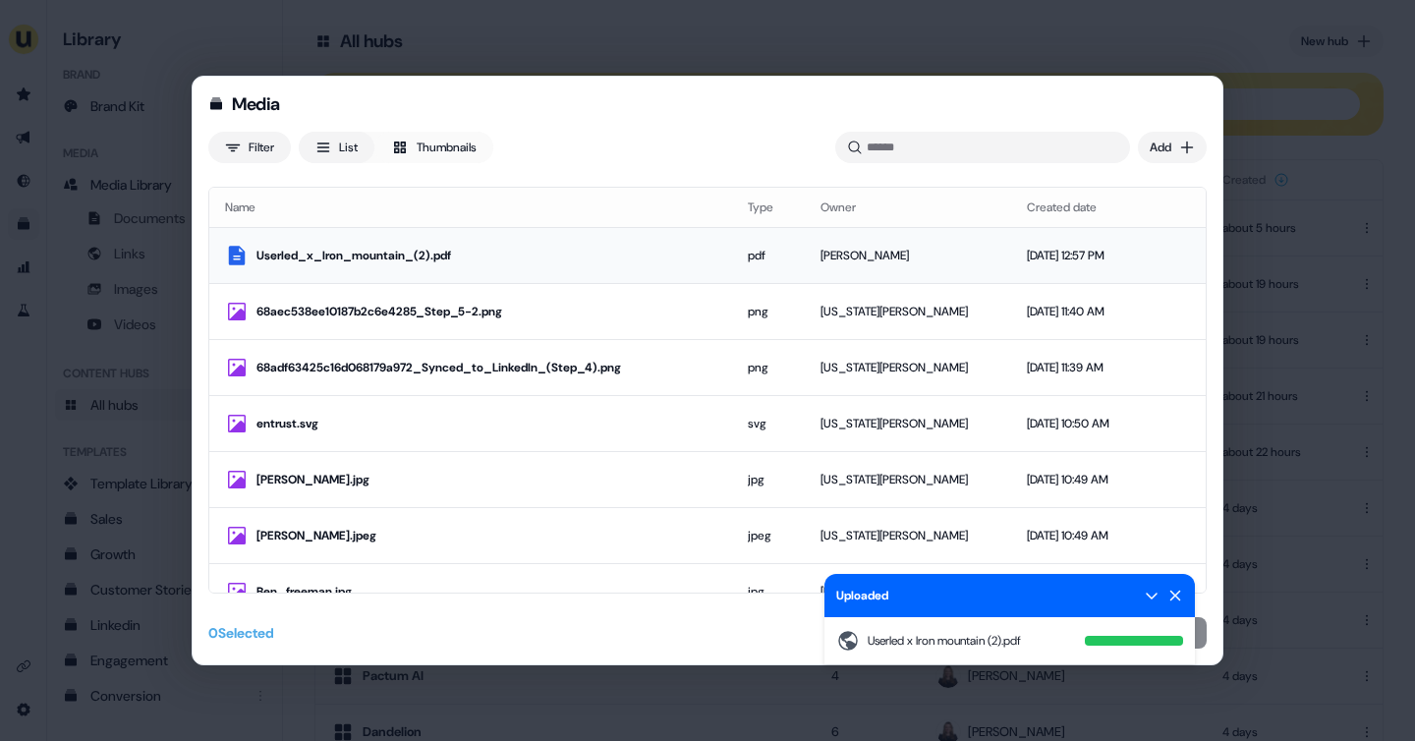
click at [617, 239] on td "Userled_x_Iron_mountain_(2).pdf" at bounding box center [470, 255] width 523 height 56
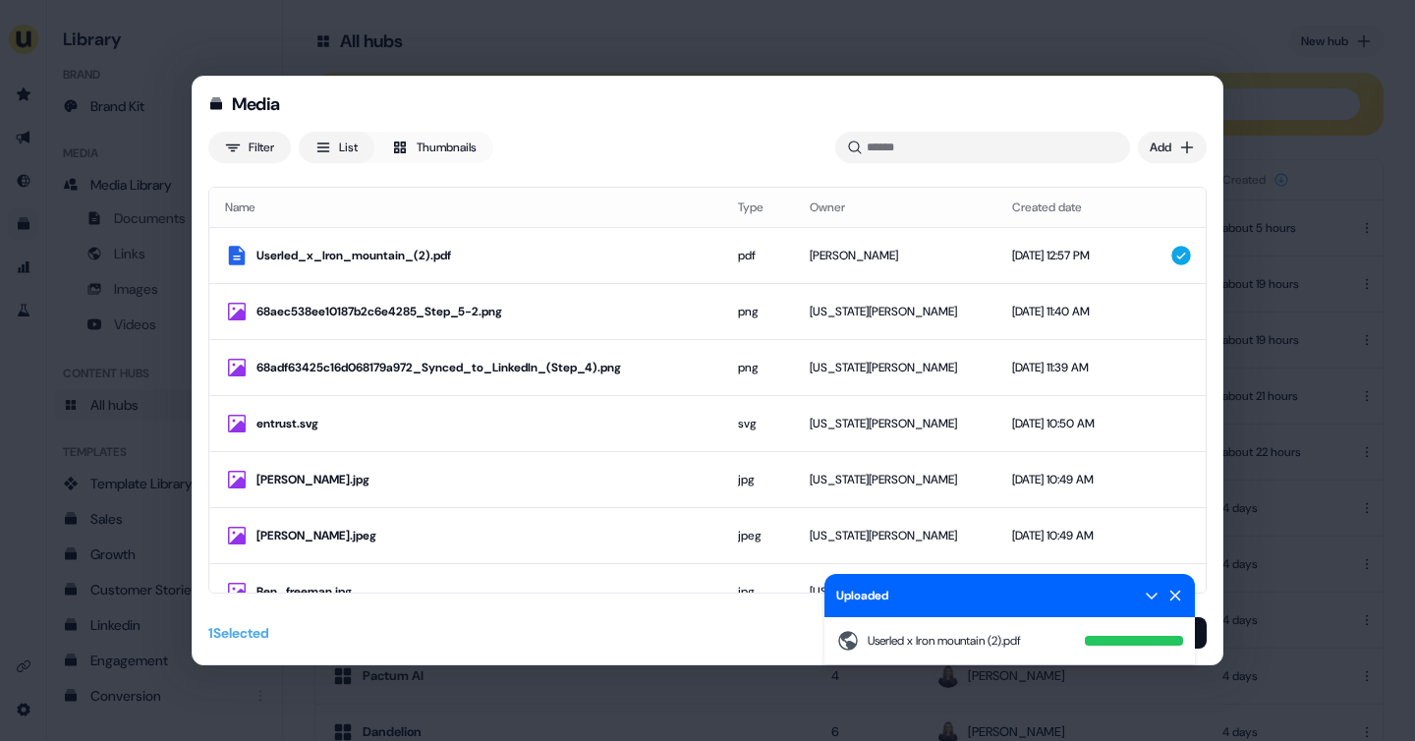
click at [1177, 588] on icon at bounding box center [1175, 595] width 16 height 16
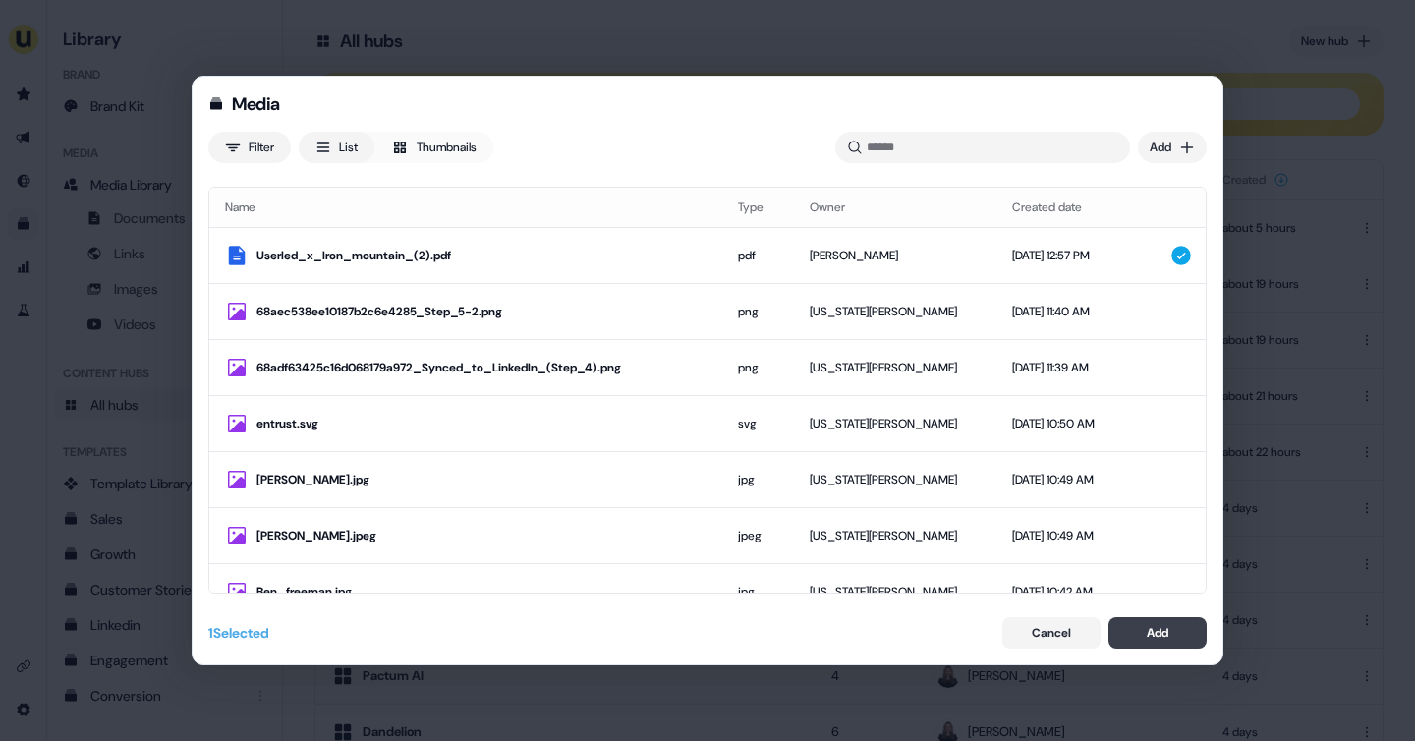
click at [1182, 632] on button "Add" at bounding box center [1157, 632] width 98 height 31
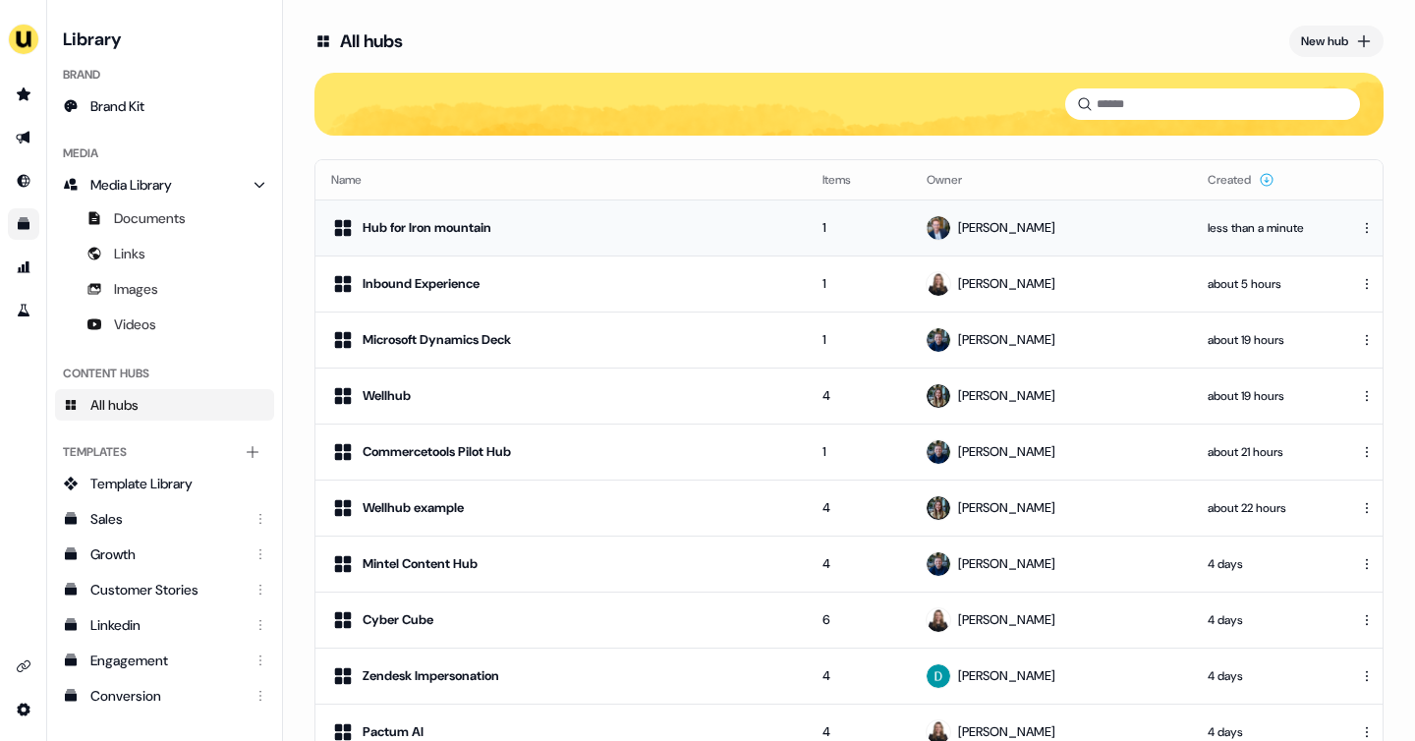
click at [479, 230] on div "Hub for Iron mountain" at bounding box center [426, 228] width 129 height 20
click at [521, 221] on div "Hub for Iron mountain" at bounding box center [561, 228] width 460 height 24
click at [455, 236] on div "Hub for Iron mountain" at bounding box center [426, 228] width 129 height 20
click at [1360, 229] on html "For the best experience switch devices to a bigger screen. Go to Userled.io Lib…" at bounding box center [707, 370] width 1415 height 741
click at [990, 220] on html "For the best experience switch devices to a bigger screen. Go to Userled.io Lib…" at bounding box center [707, 370] width 1415 height 741
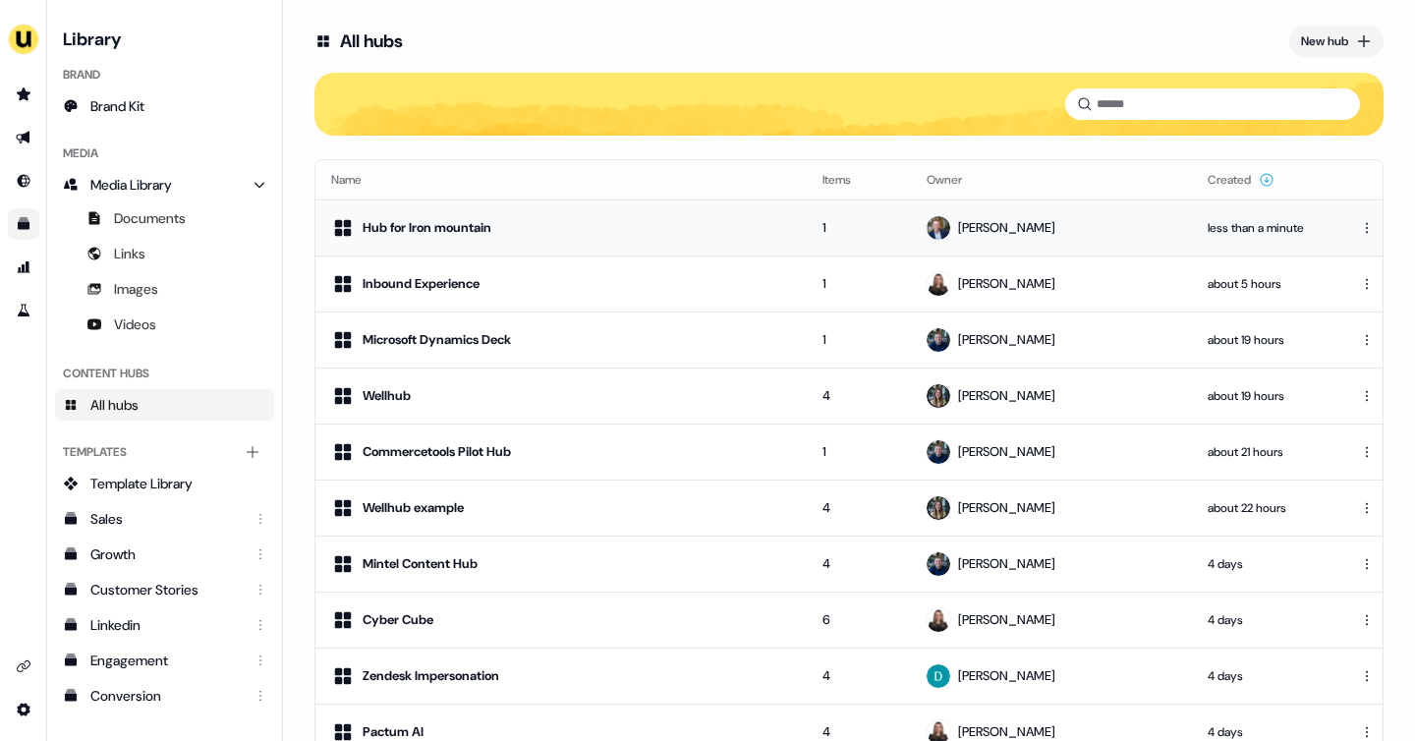
click at [769, 224] on div "Hub for Iron mountain" at bounding box center [561, 228] width 460 height 24
click at [418, 227] on div "Hub for Iron mountain" at bounding box center [426, 228] width 129 height 20
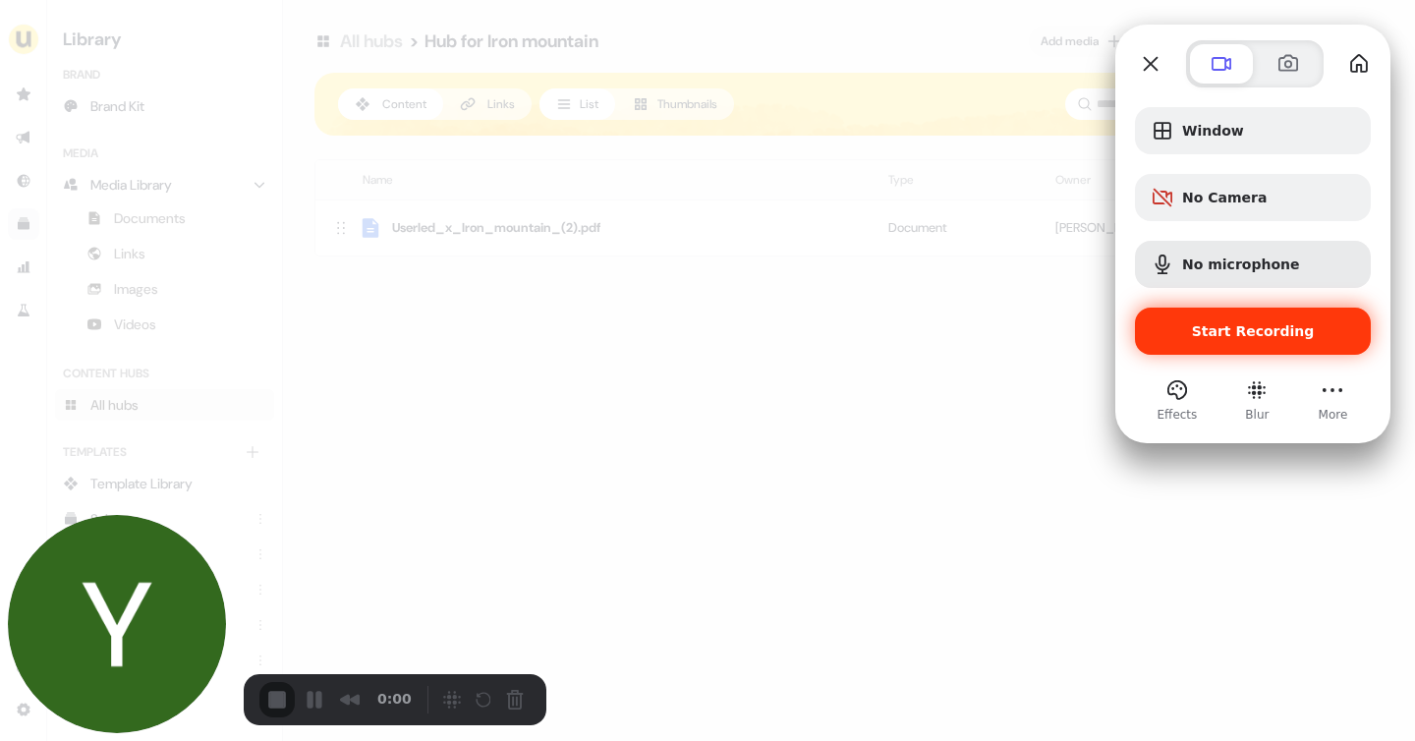
click at [1192, 329] on span "Start Recording" at bounding box center [1252, 331] width 204 height 16
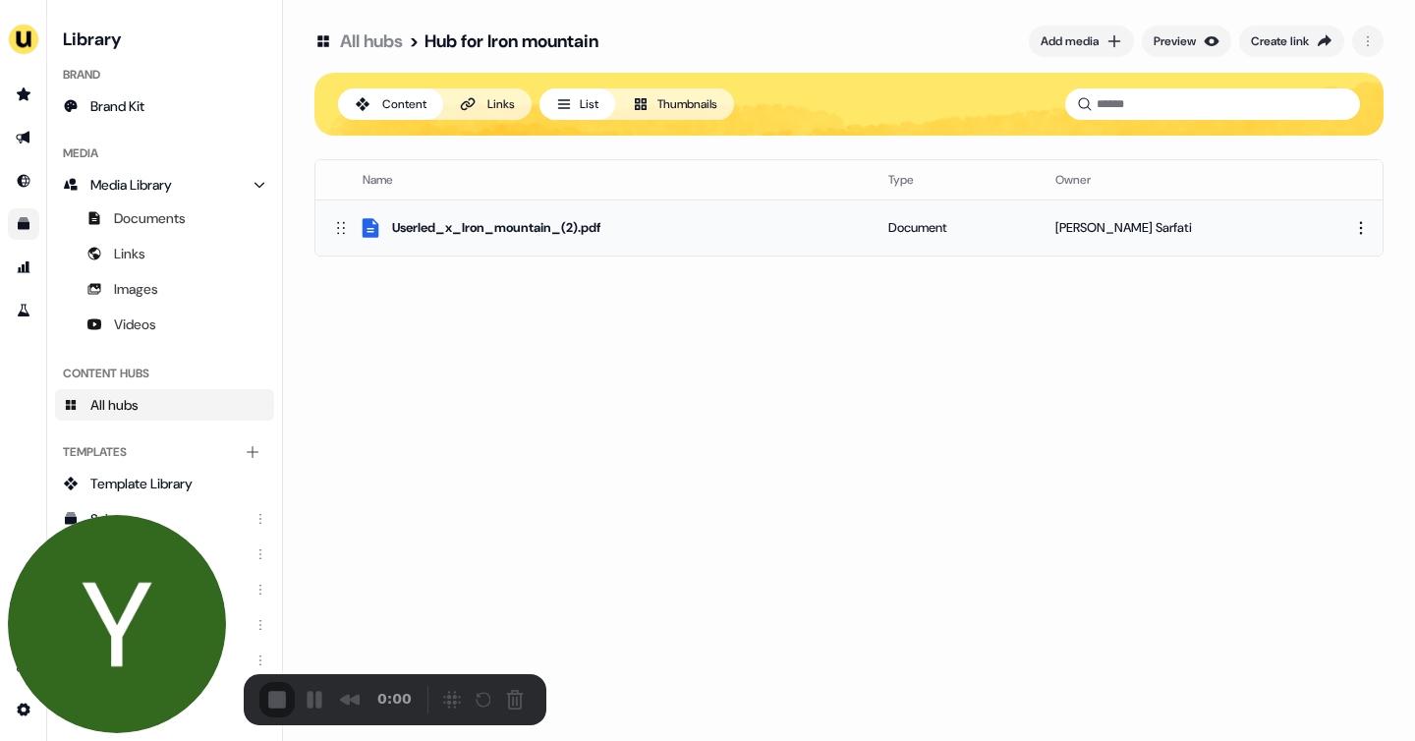
click at [561, 232] on div "Userled_x_Iron_mountain_(2).pdf" at bounding box center [496, 228] width 208 height 20
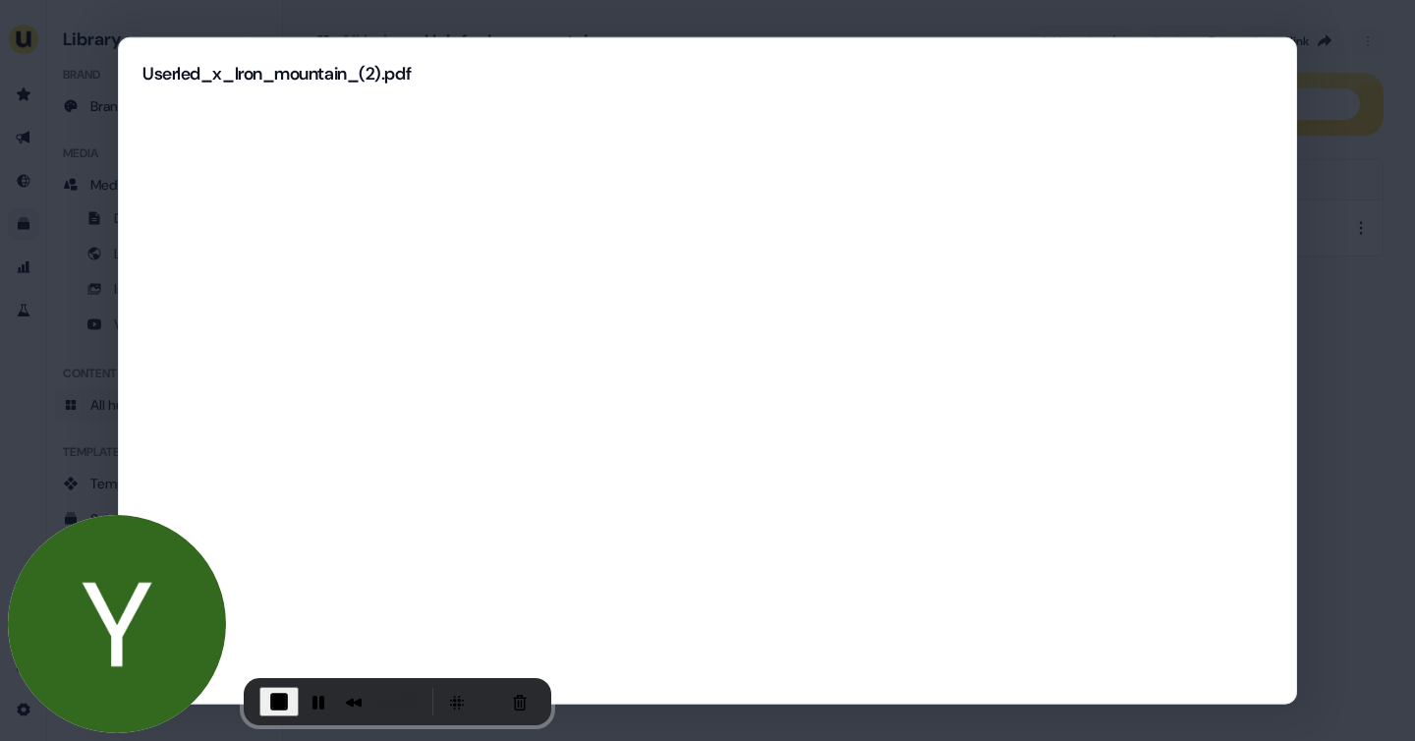
click at [1323, 395] on div "Userled_x_Iron_mountain_(2).pdf" at bounding box center [707, 370] width 1415 height 741
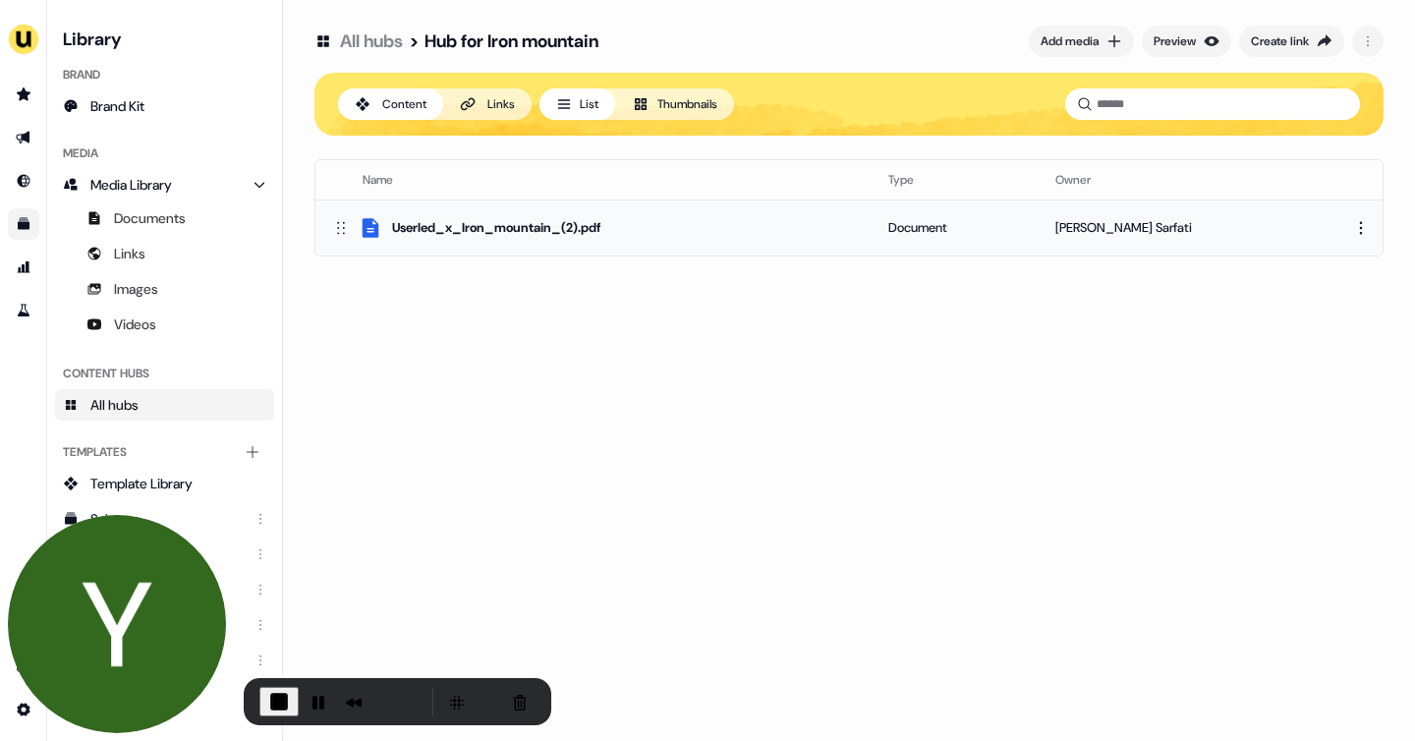
click at [718, 219] on div "Userled_x_Iron_mountain_(2).pdf" at bounding box center [594, 228] width 526 height 24
click at [528, 220] on div "Userled_x_Iron_mountain_(2).pdf" at bounding box center [496, 228] width 208 height 20
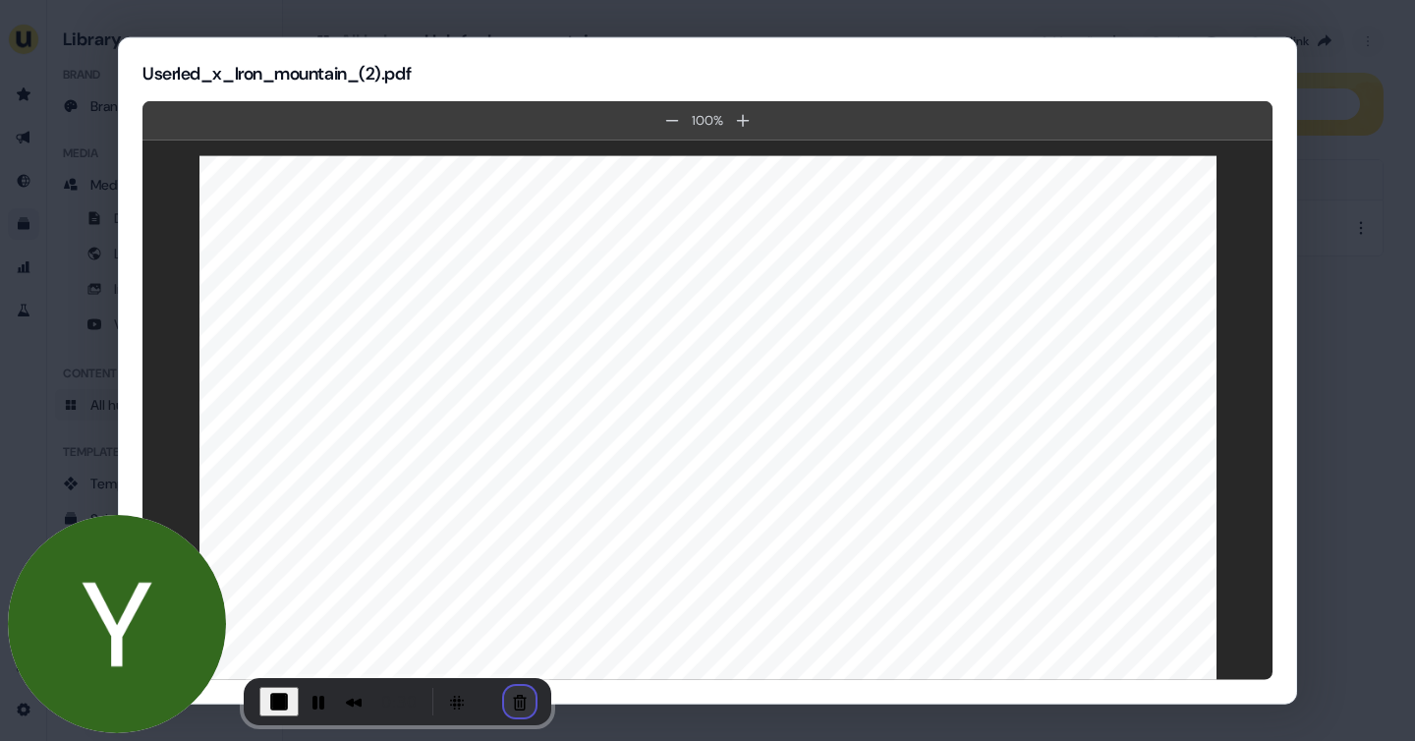
click at [512, 693] on button "Cancel Recording" at bounding box center [519, 701] width 31 height 31
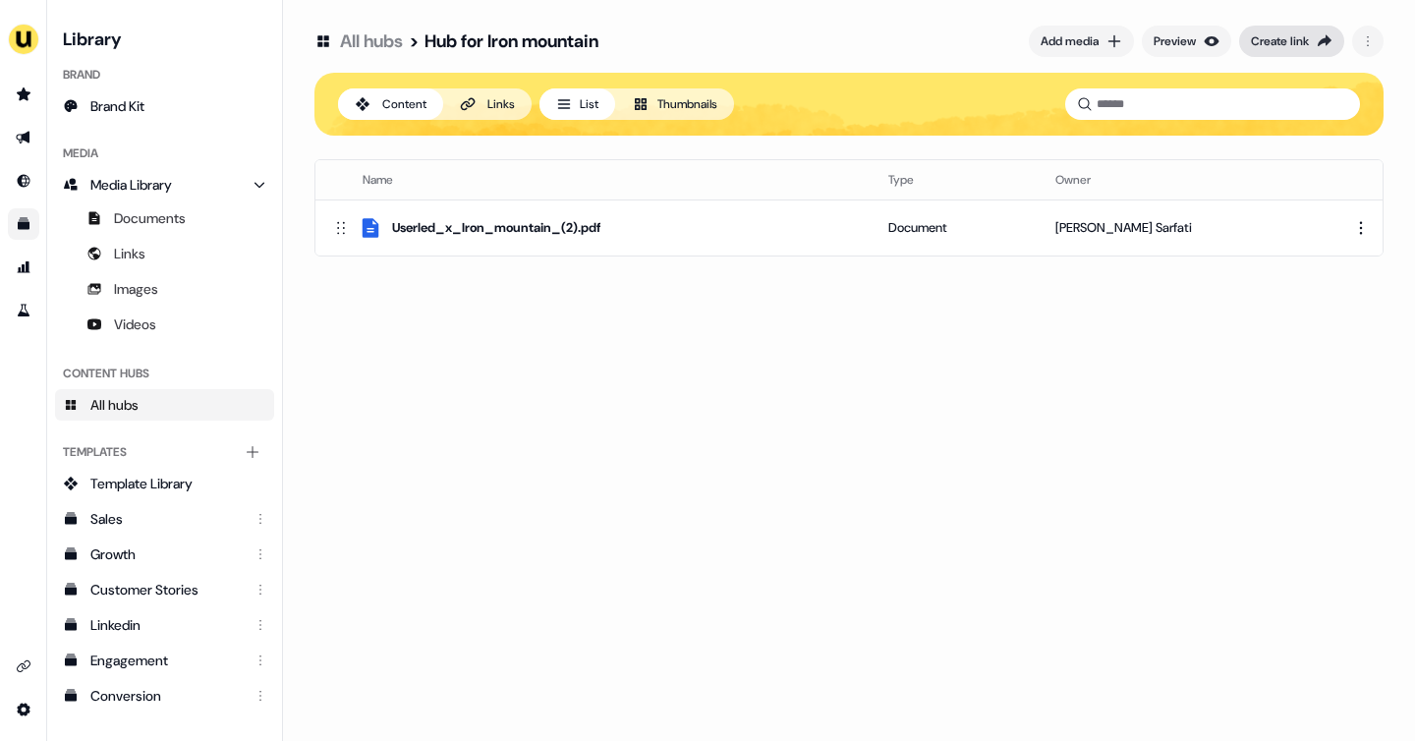
click at [1257, 38] on div "Create link" at bounding box center [1280, 41] width 58 height 20
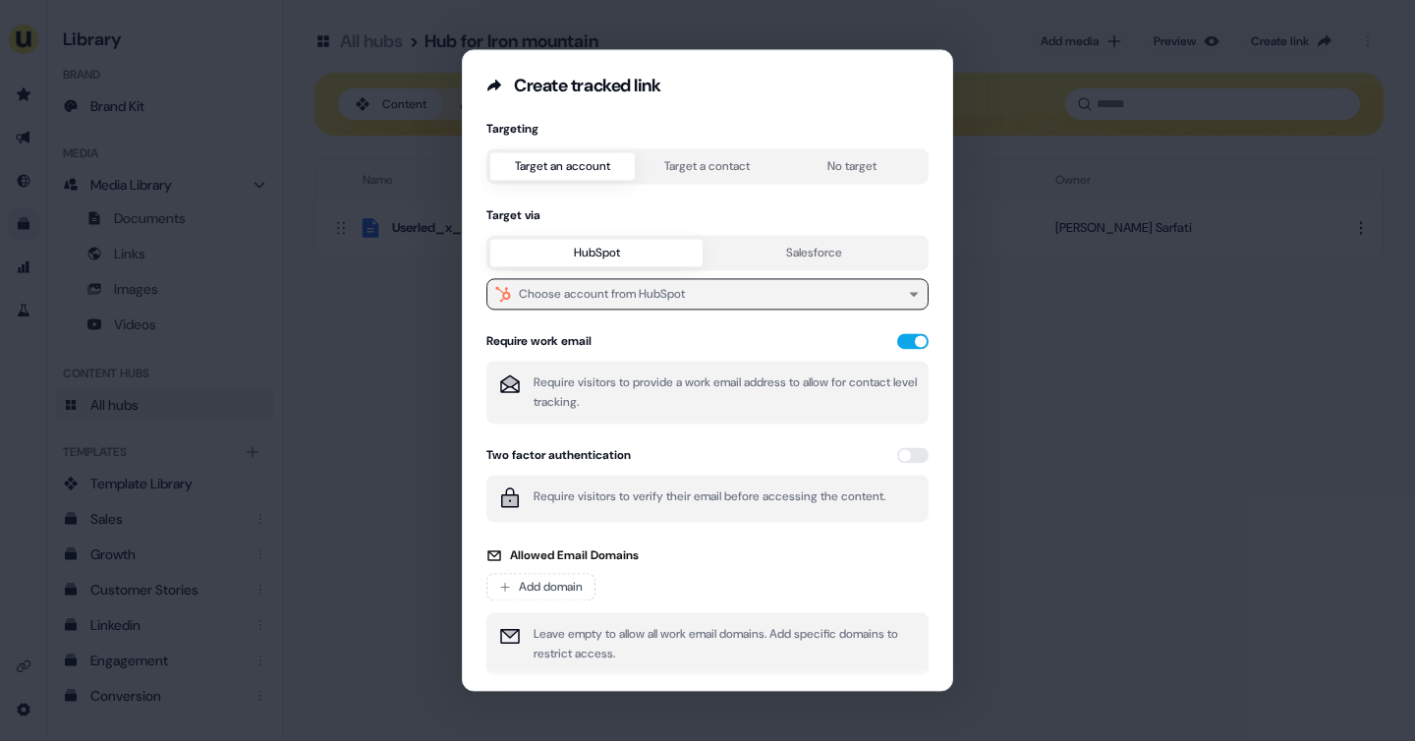
click at [635, 294] on div "Choose account from HubSpot" at bounding box center [602, 294] width 166 height 20
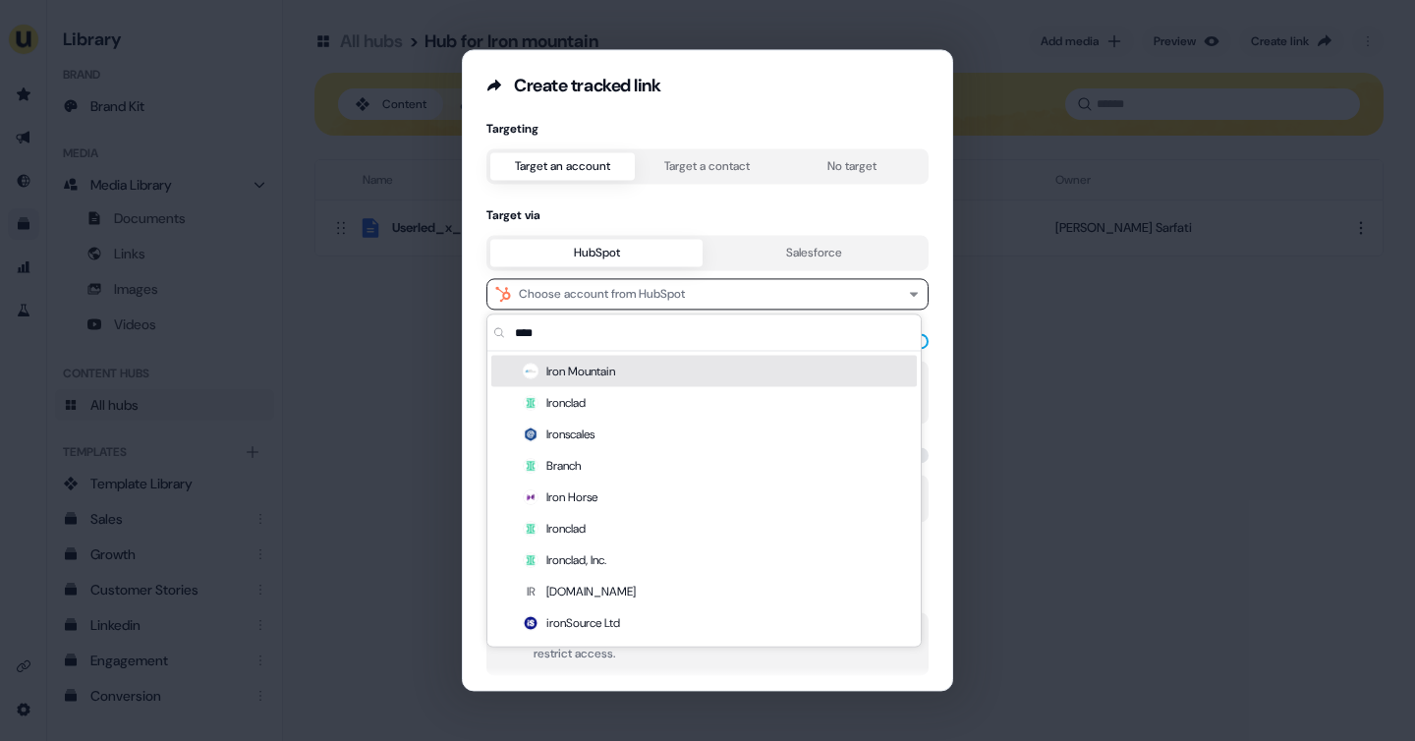
type input "****"
click at [628, 362] on div "Iron Mountain" at bounding box center [703, 371] width 425 height 31
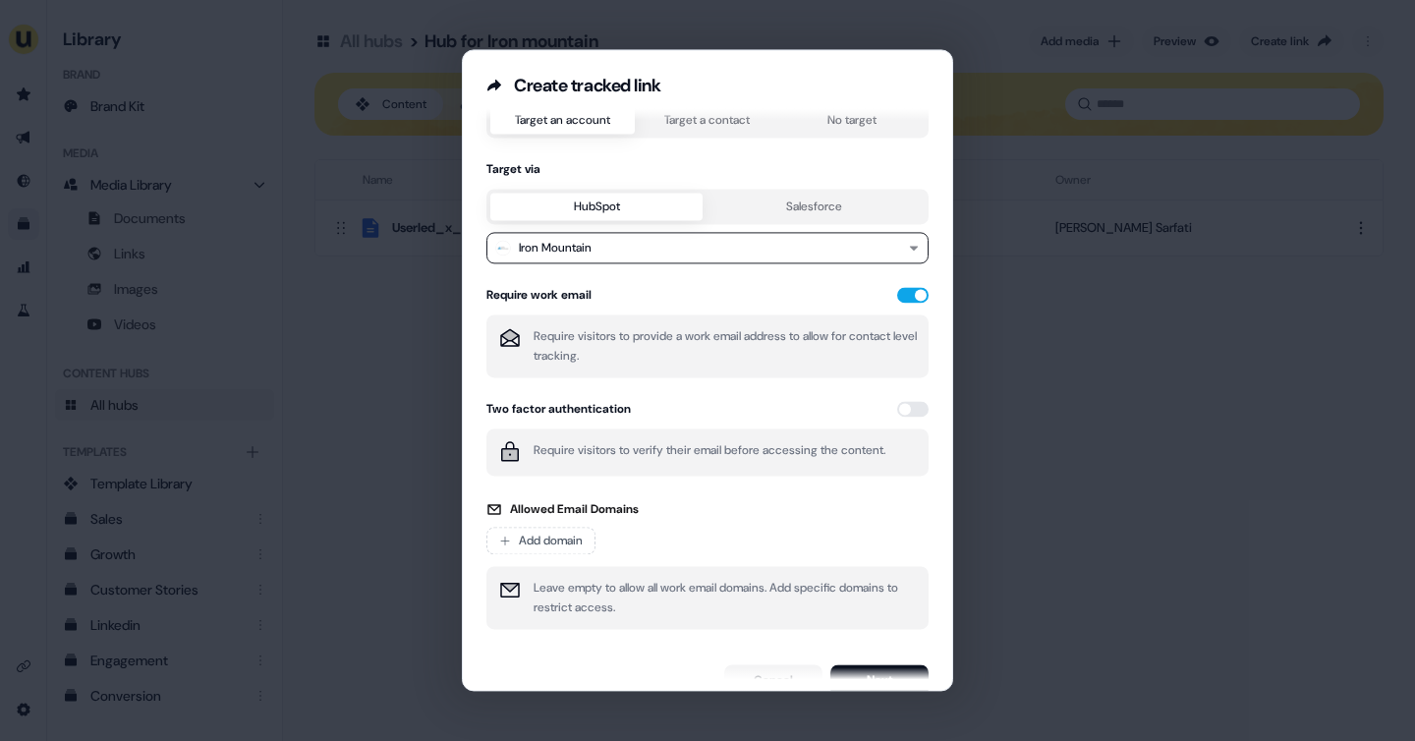
scroll to position [76, 0]
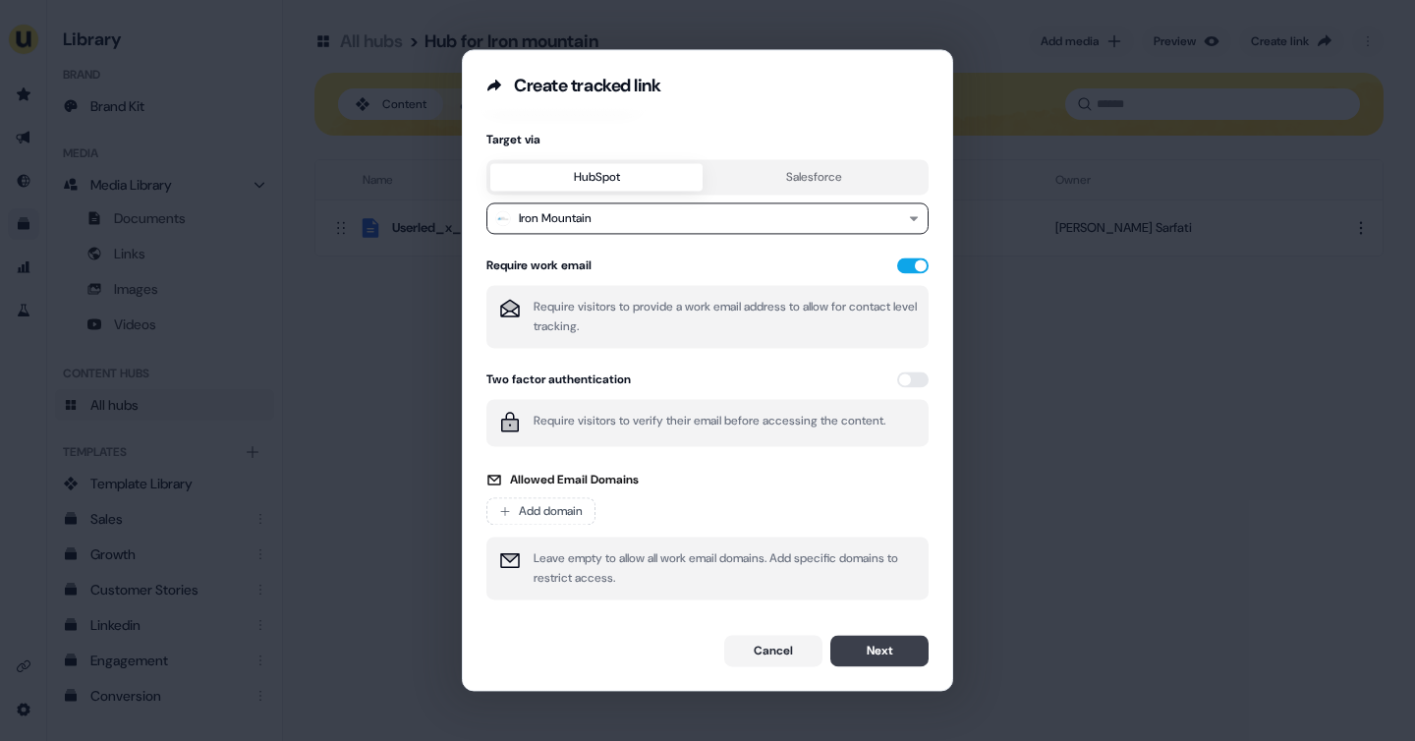
click at [888, 658] on button "Next" at bounding box center [879, 650] width 98 height 31
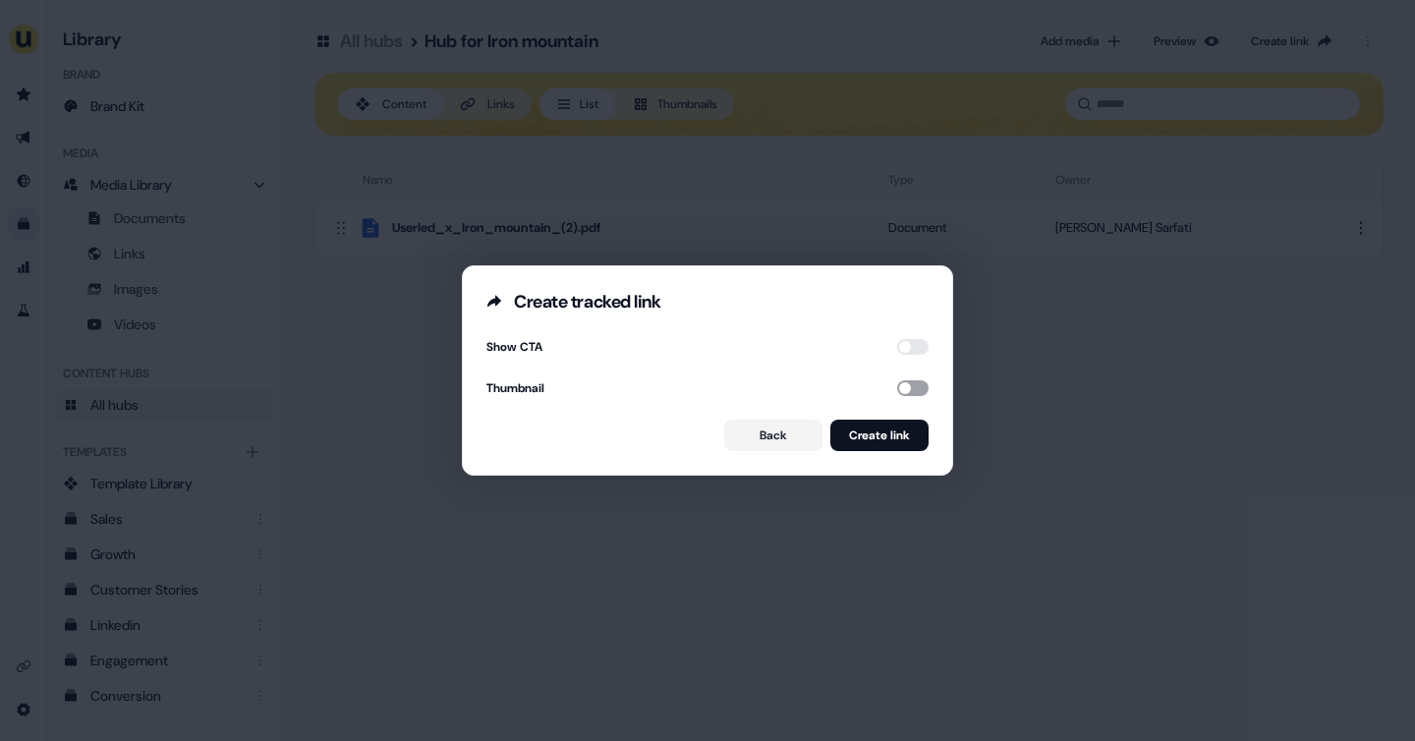
click at [909, 386] on button "button" at bounding box center [912, 388] width 31 height 16
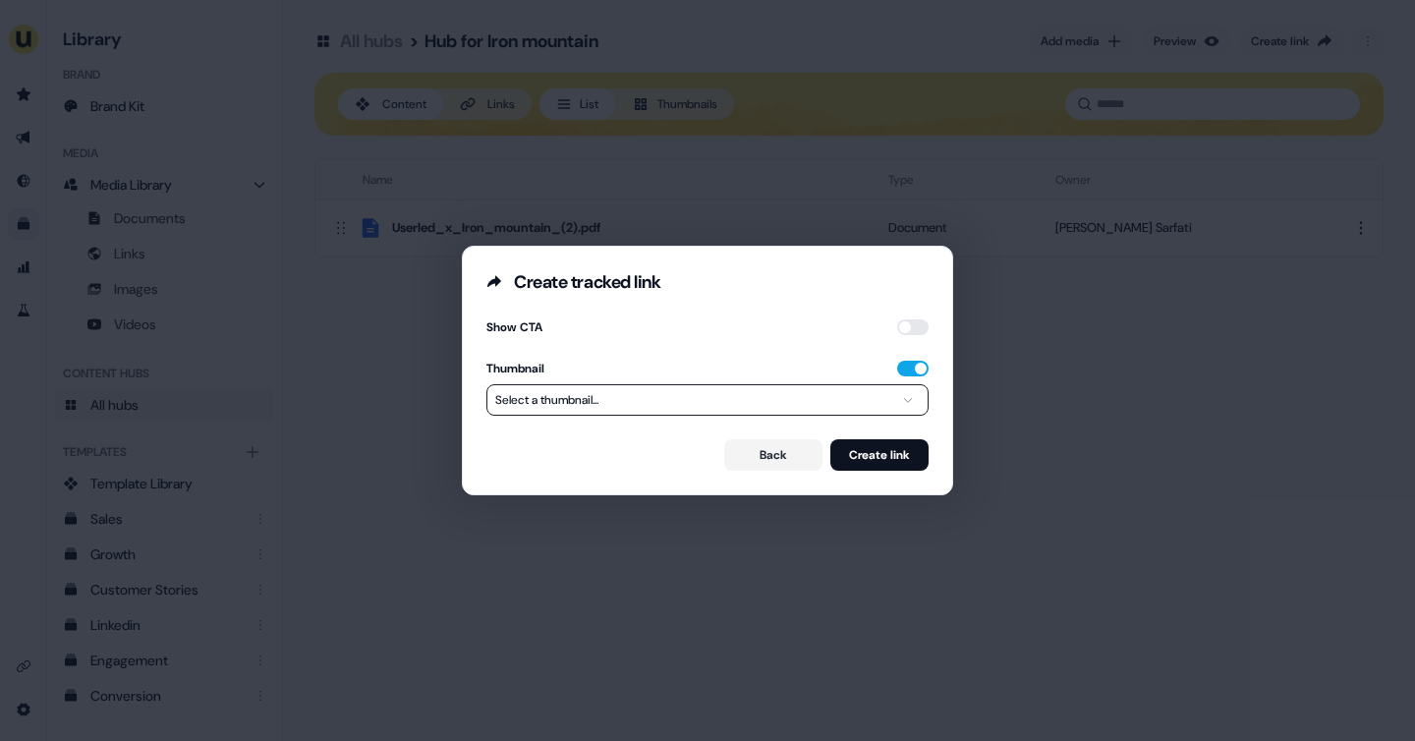
click at [896, 398] on icon "button" at bounding box center [908, 400] width 24 height 12
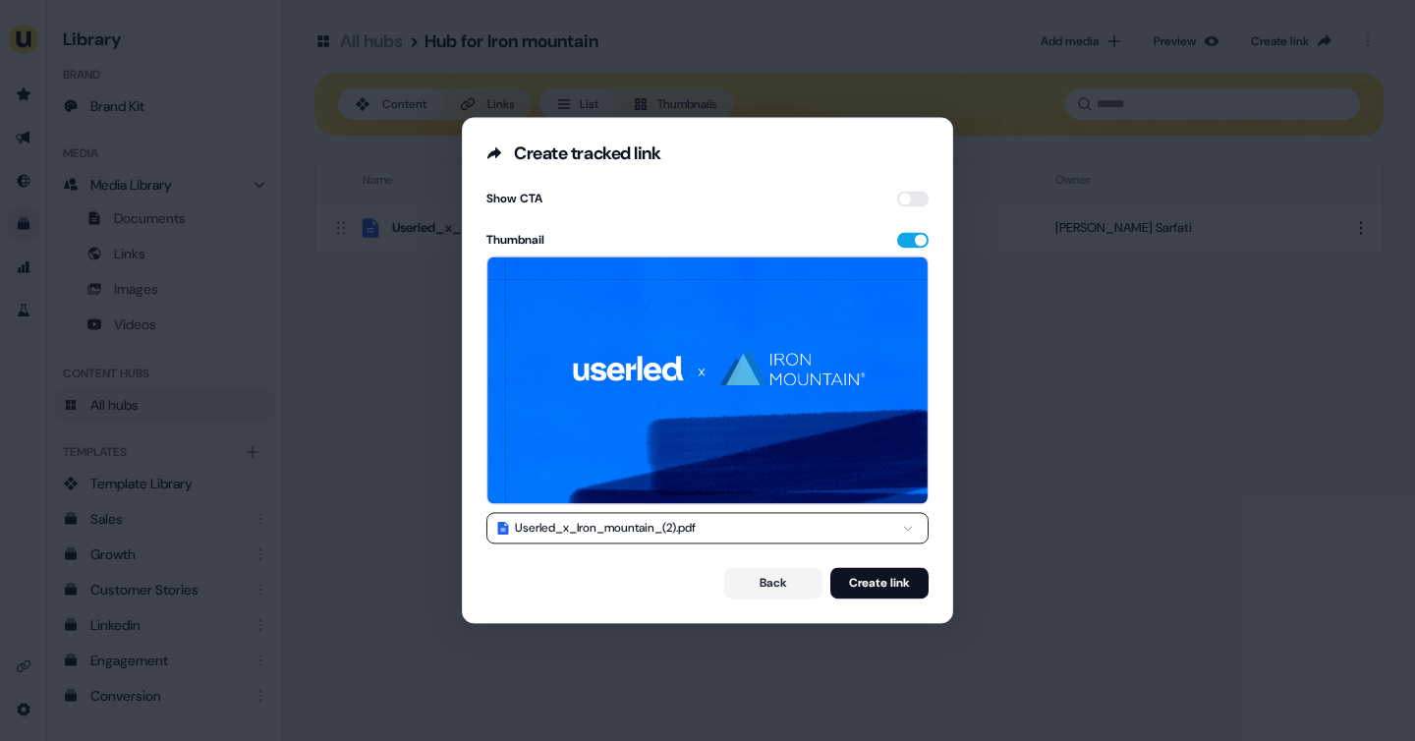
click at [901, 223] on form "**********" at bounding box center [707, 394] width 442 height 410
click at [900, 244] on button "button" at bounding box center [912, 240] width 31 height 16
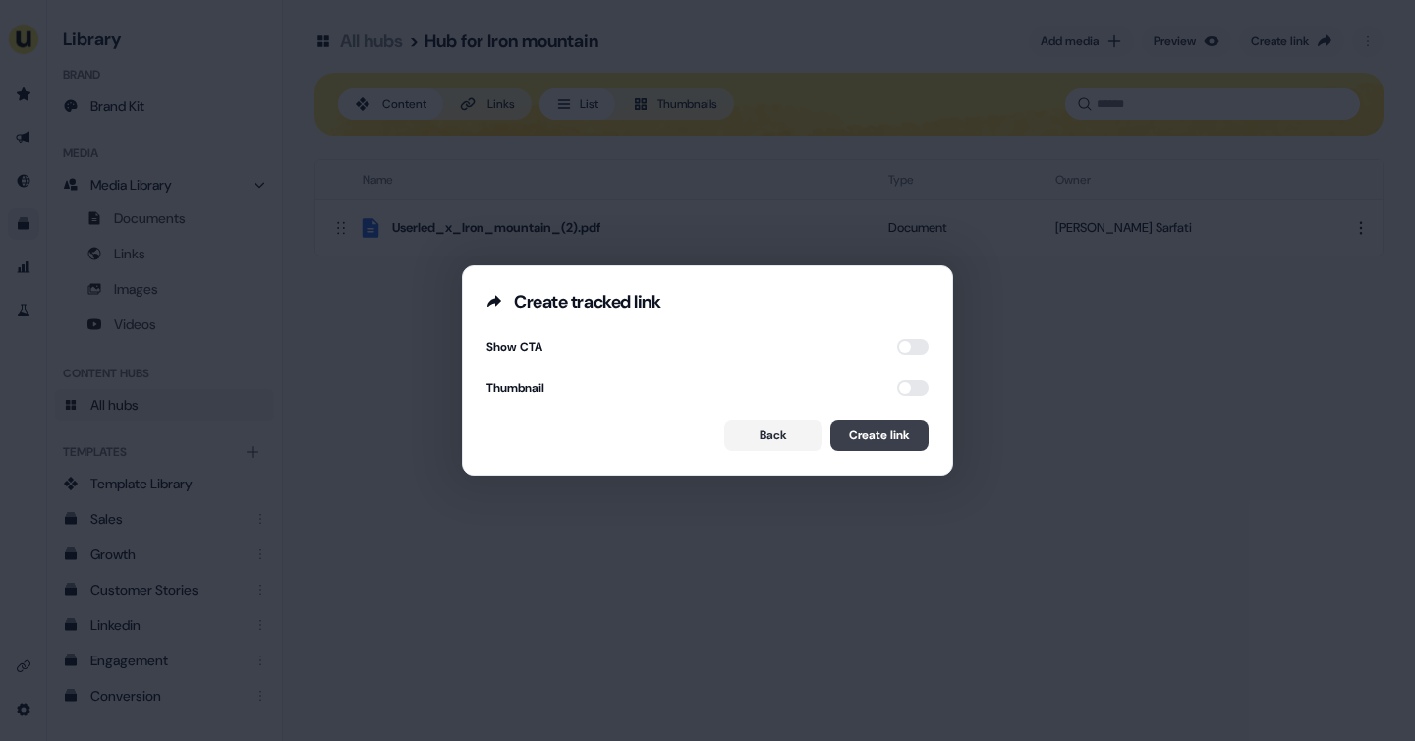
click at [868, 432] on button "Create link" at bounding box center [879, 434] width 98 height 31
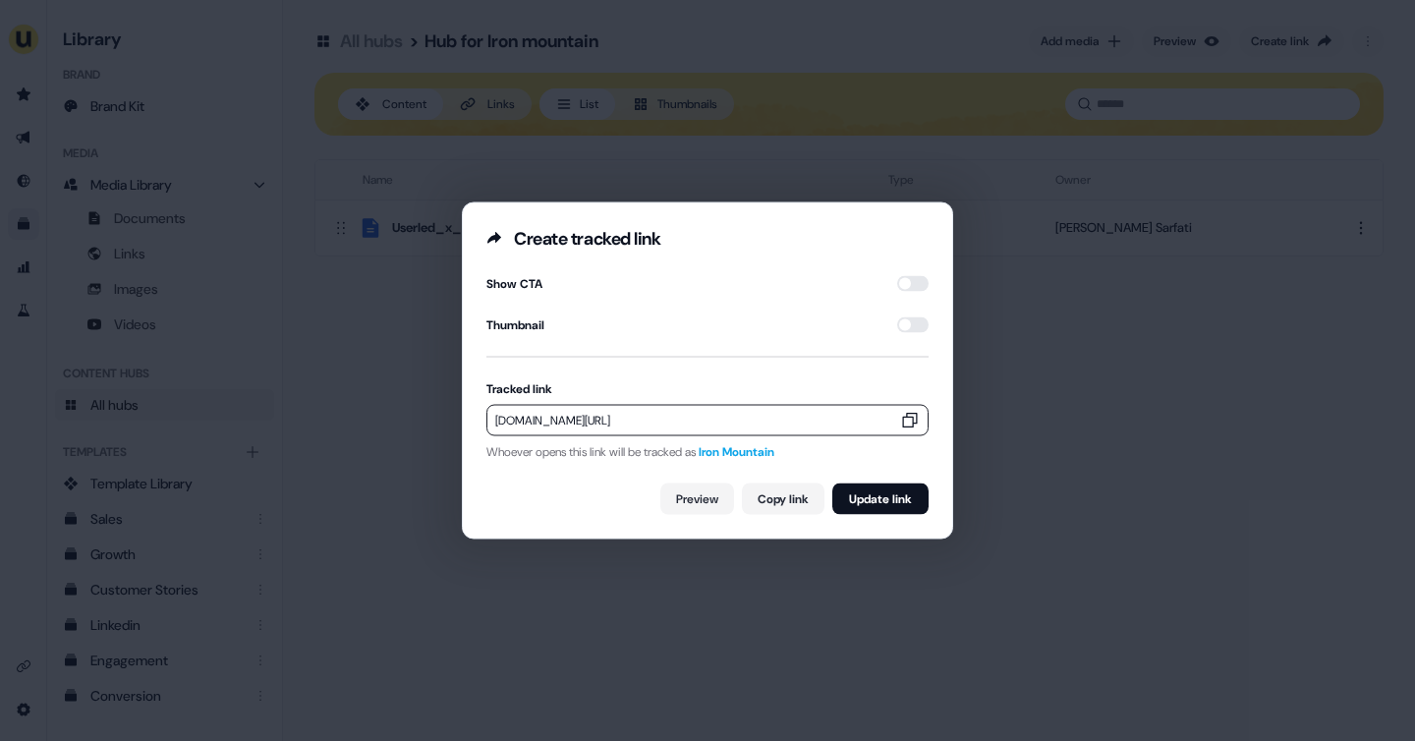
click at [900, 419] on icon "button" at bounding box center [910, 421] width 20 height 20
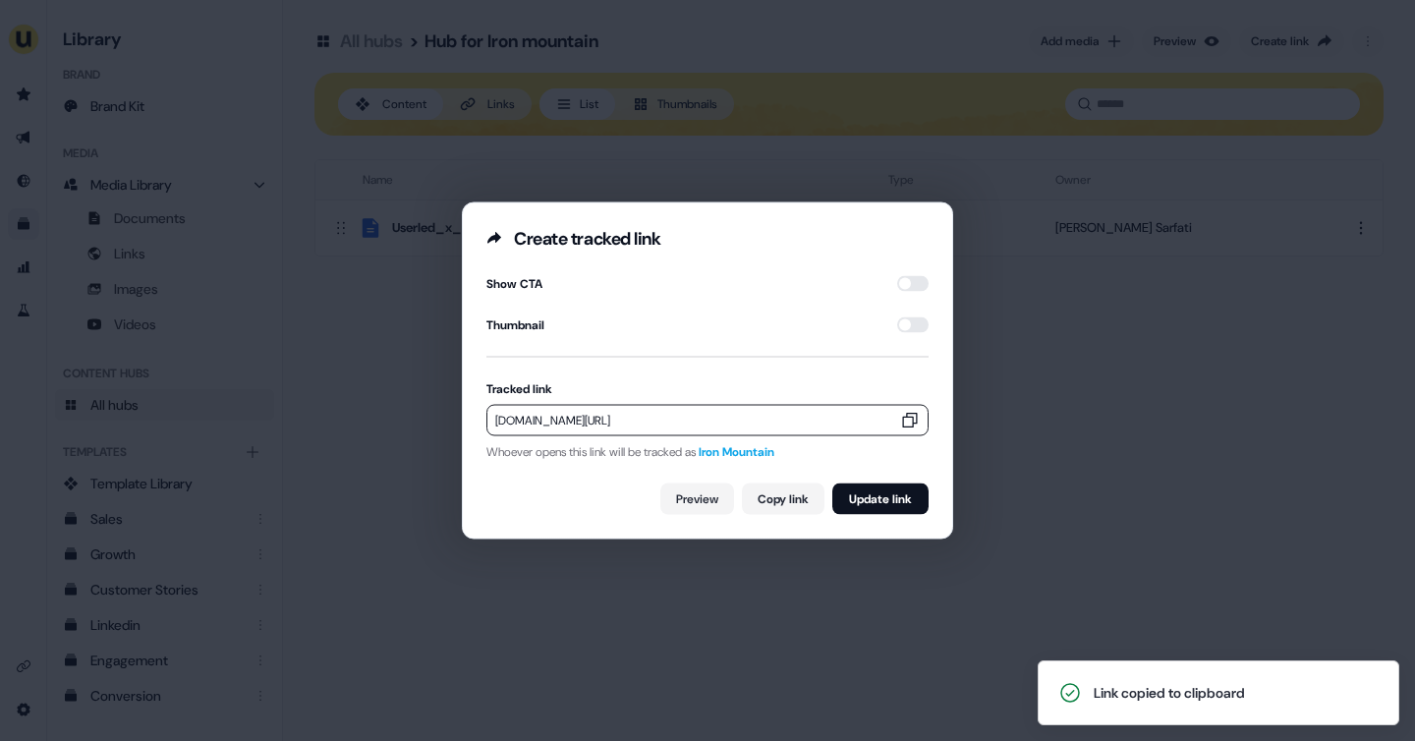
click at [1011, 318] on div "Create tracked link Show CTA Thumbnail Tracked link app.userled.io/v/AHyohKCeQ …" at bounding box center [707, 370] width 1415 height 741
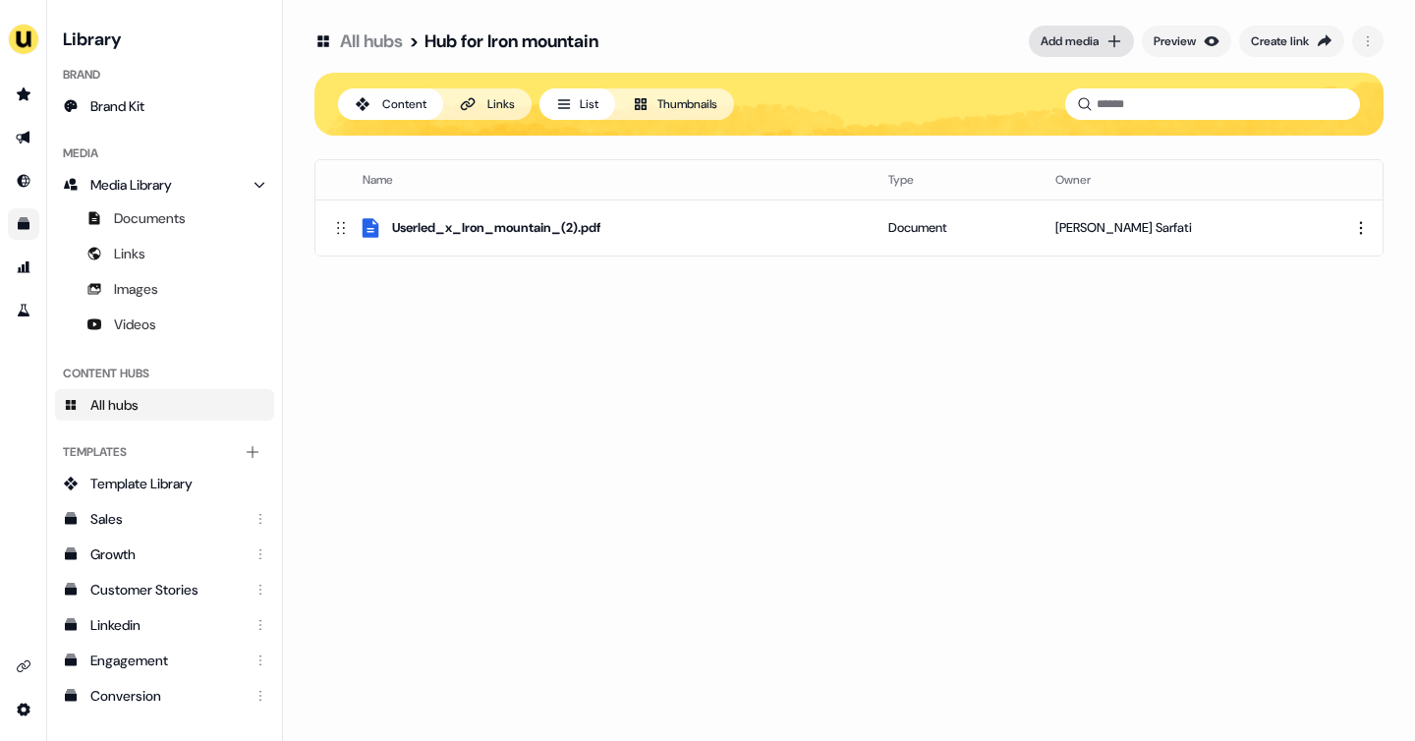
click at [1066, 38] on div "Add media" at bounding box center [1069, 41] width 58 height 20
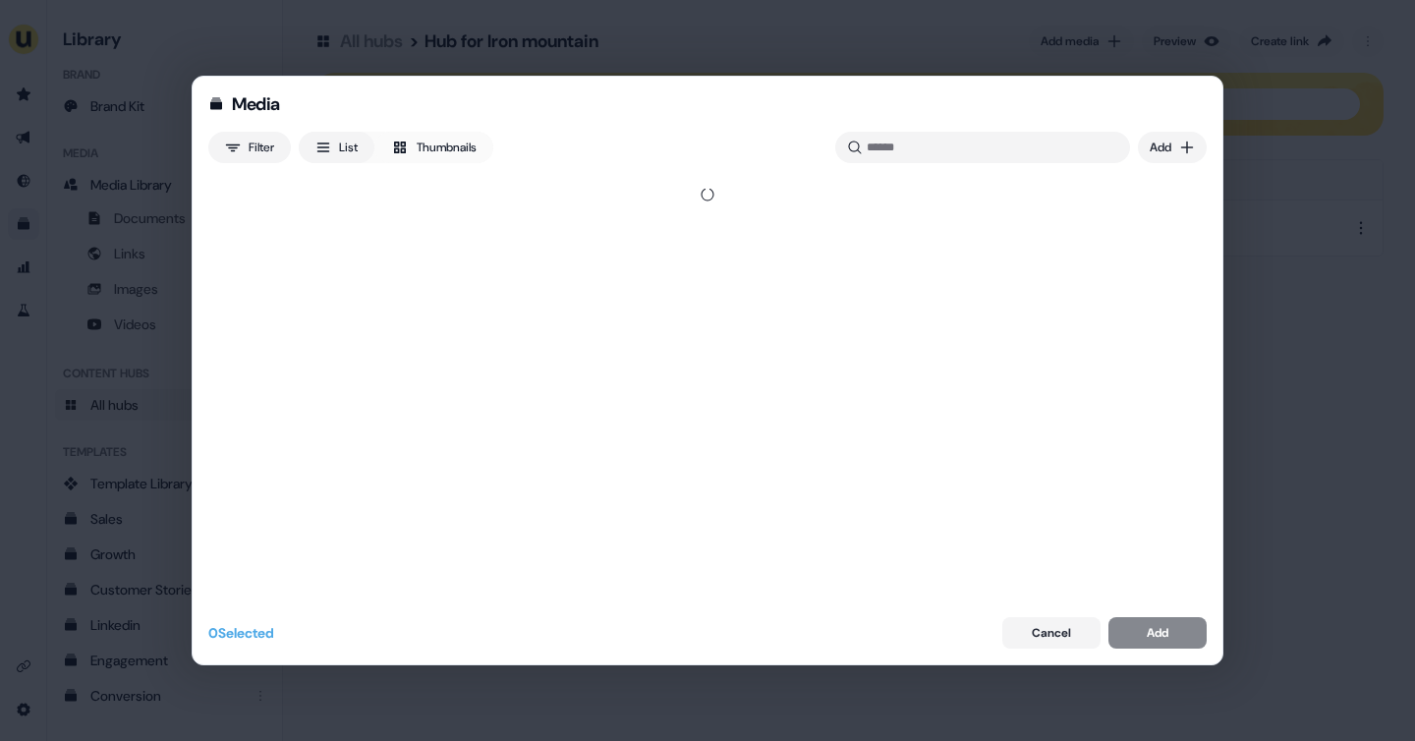
click at [1293, 215] on div "Media Filter List Thumbnails Uploaded Add 0 Selected Cancel Add" at bounding box center [707, 370] width 1415 height 741
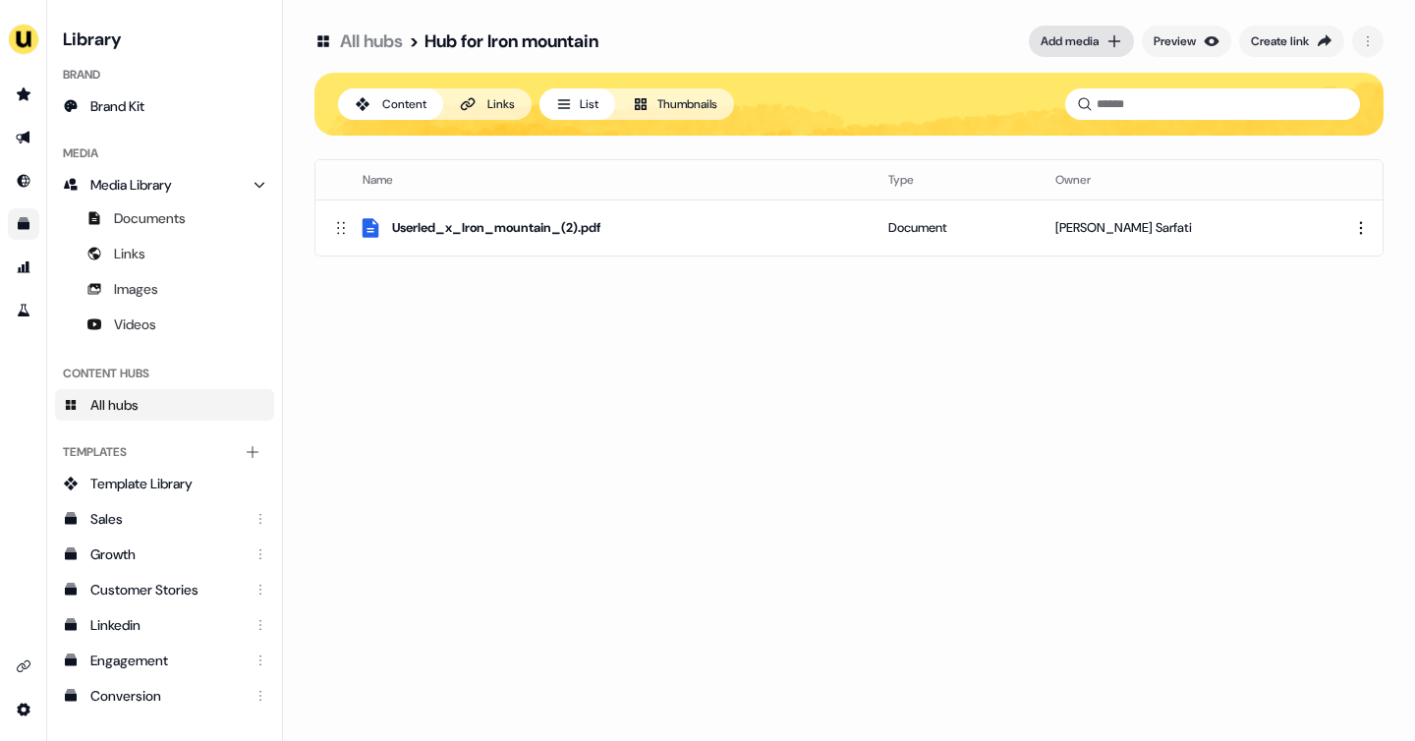
click at [1068, 46] on div "Add media" at bounding box center [1069, 41] width 58 height 20
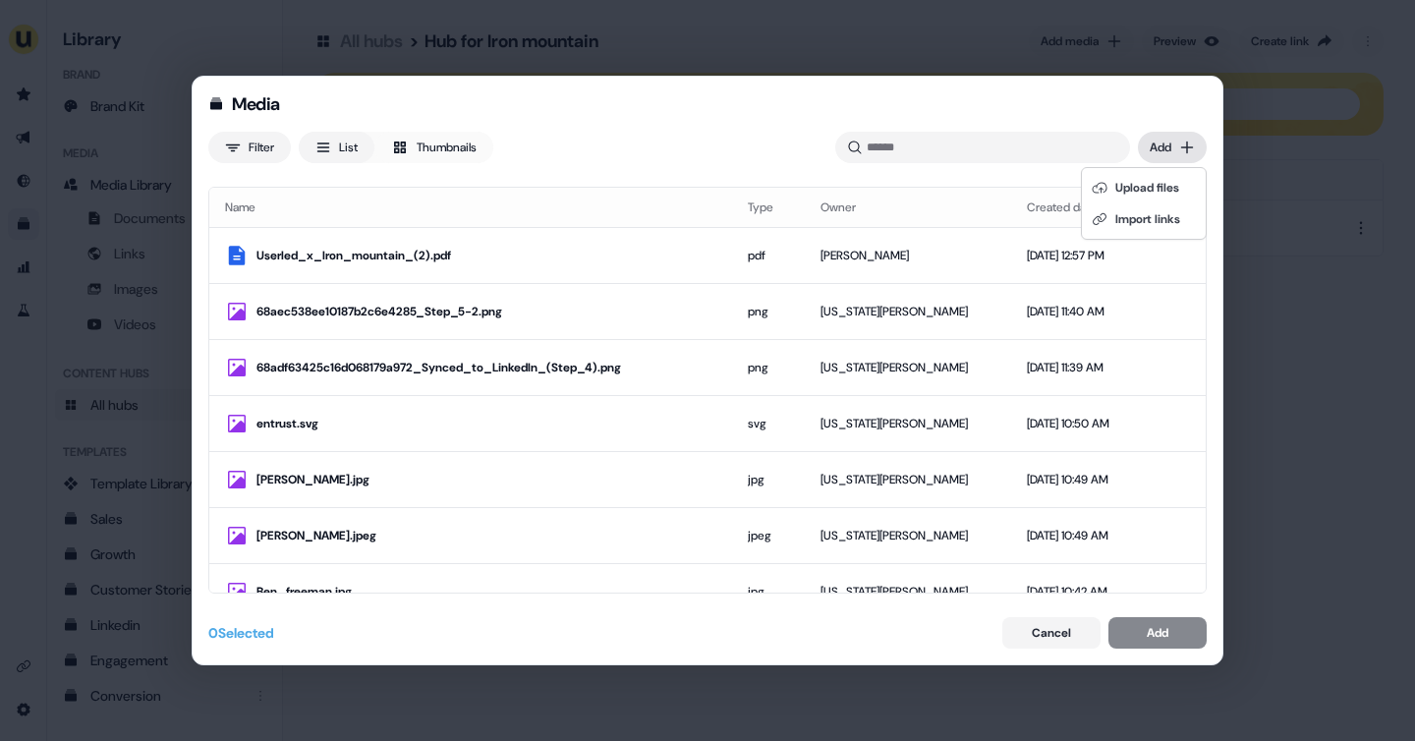
click at [1165, 143] on div "Media Filter List Thumbnails Uploaded Add Name Type Owner Created date Userled_…" at bounding box center [707, 370] width 1415 height 741
click at [1147, 192] on div "Upload files" at bounding box center [1144, 187] width 116 height 31
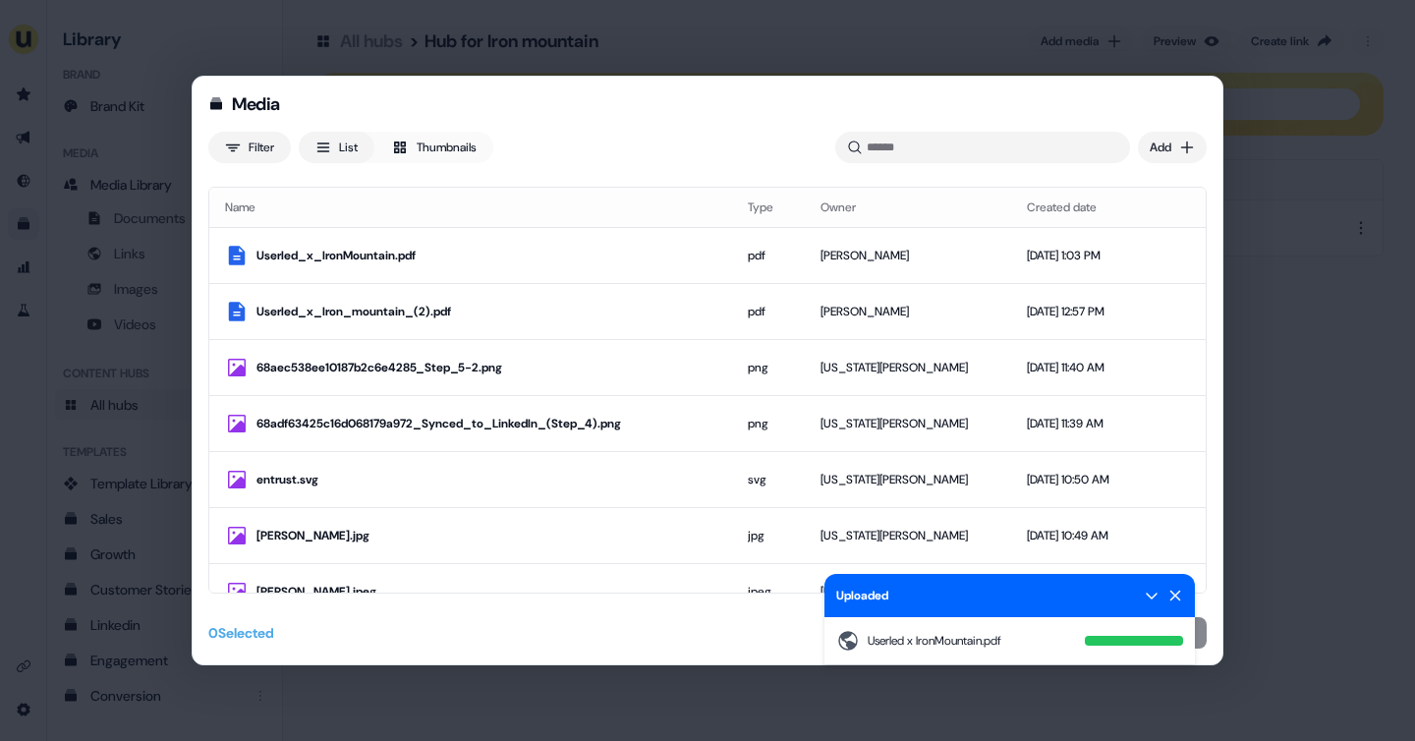
click at [1176, 592] on icon at bounding box center [1175, 595] width 11 height 11
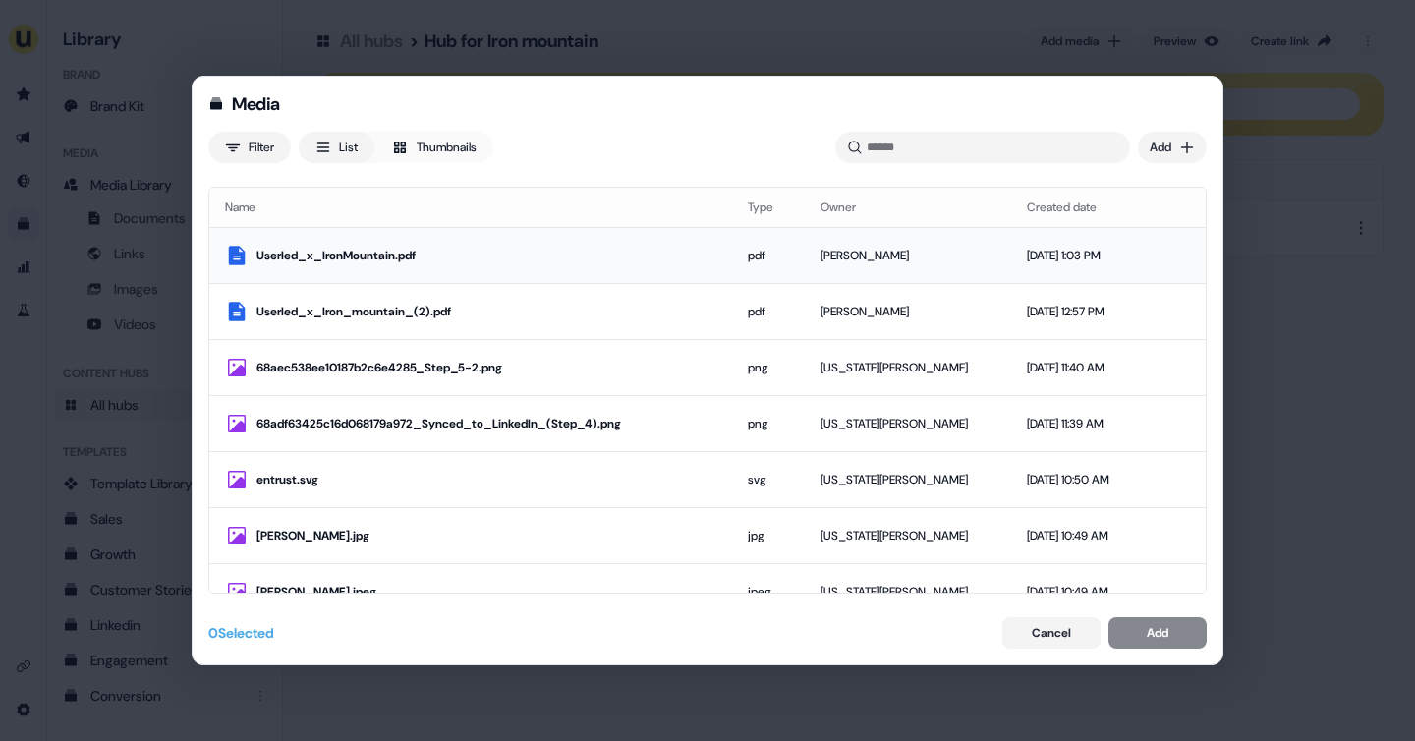
click at [645, 251] on div "Userled_x_IronMountain.pdf" at bounding box center [486, 256] width 460 height 20
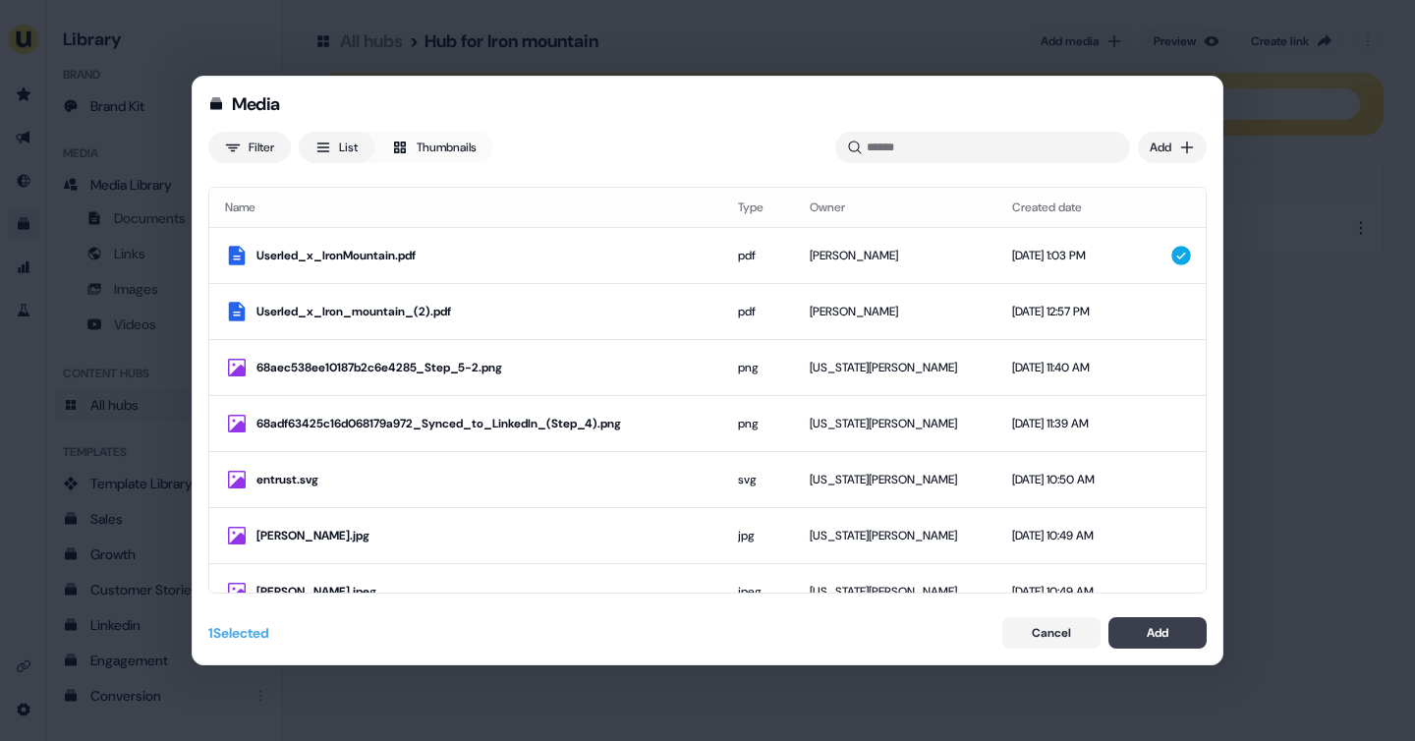
click at [1147, 631] on div "Add" at bounding box center [1157, 633] width 22 height 20
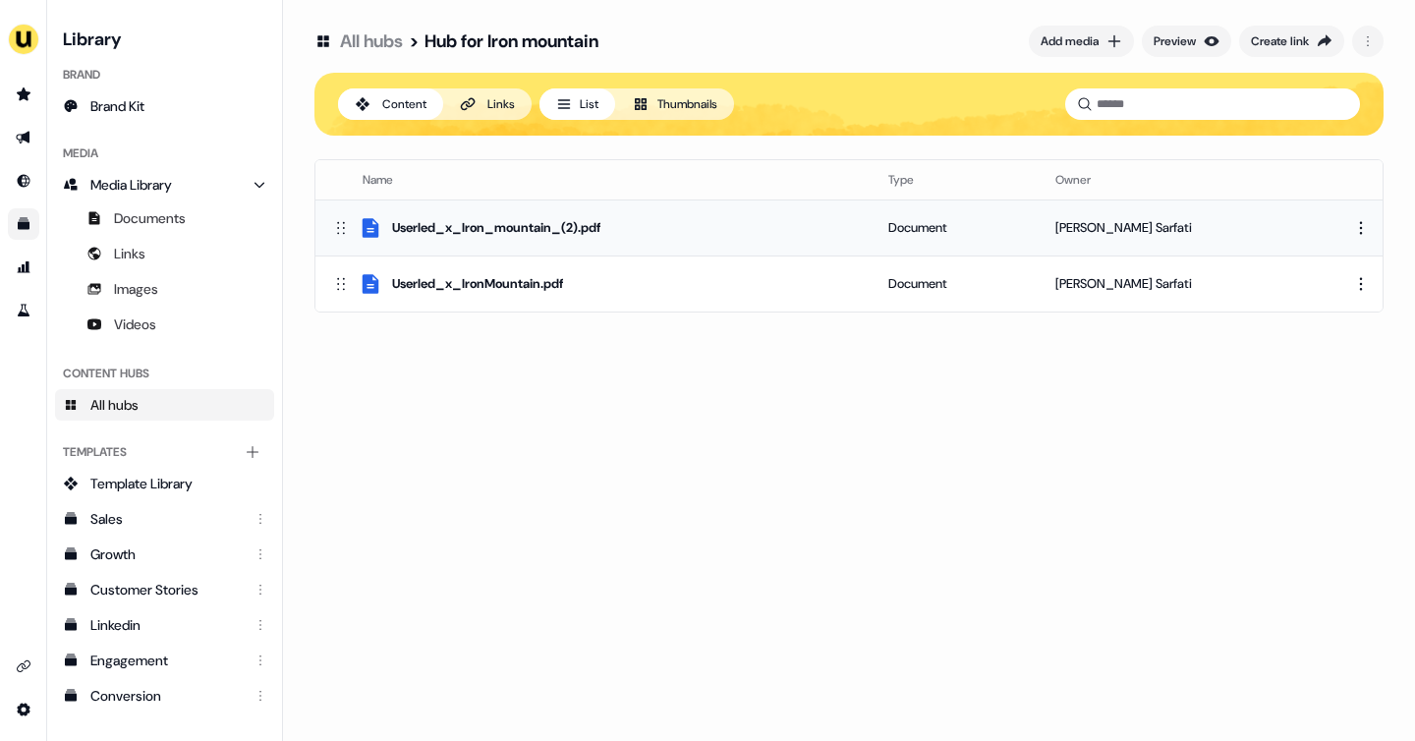
click at [1363, 221] on html "For the best experience switch devices to a bigger screen. Go to Userled.io Lib…" at bounding box center [707, 370] width 1415 height 741
click at [1318, 326] on div "Remove" at bounding box center [1352, 324] width 116 height 31
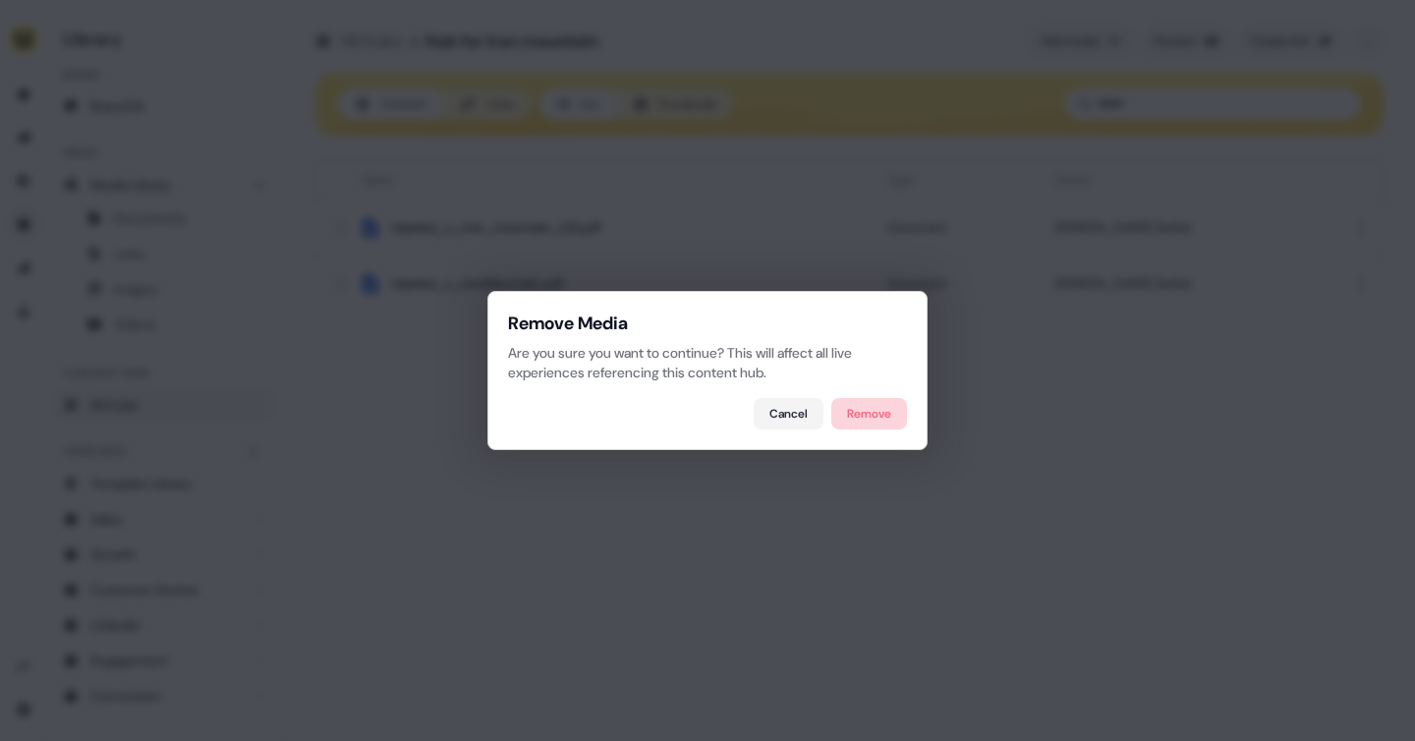
click at [881, 415] on button "Remove" at bounding box center [869, 413] width 76 height 31
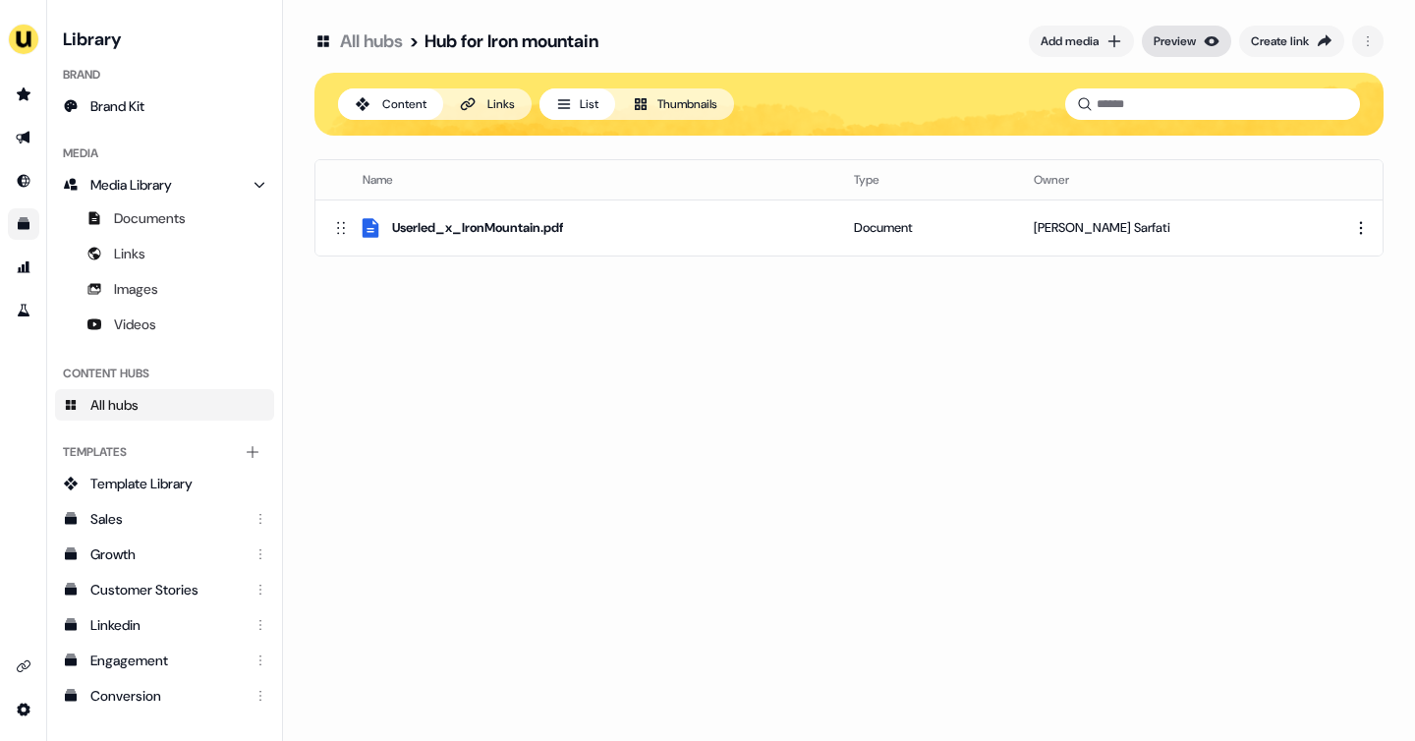
click at [1191, 47] on div "Preview" at bounding box center [1174, 41] width 42 height 20
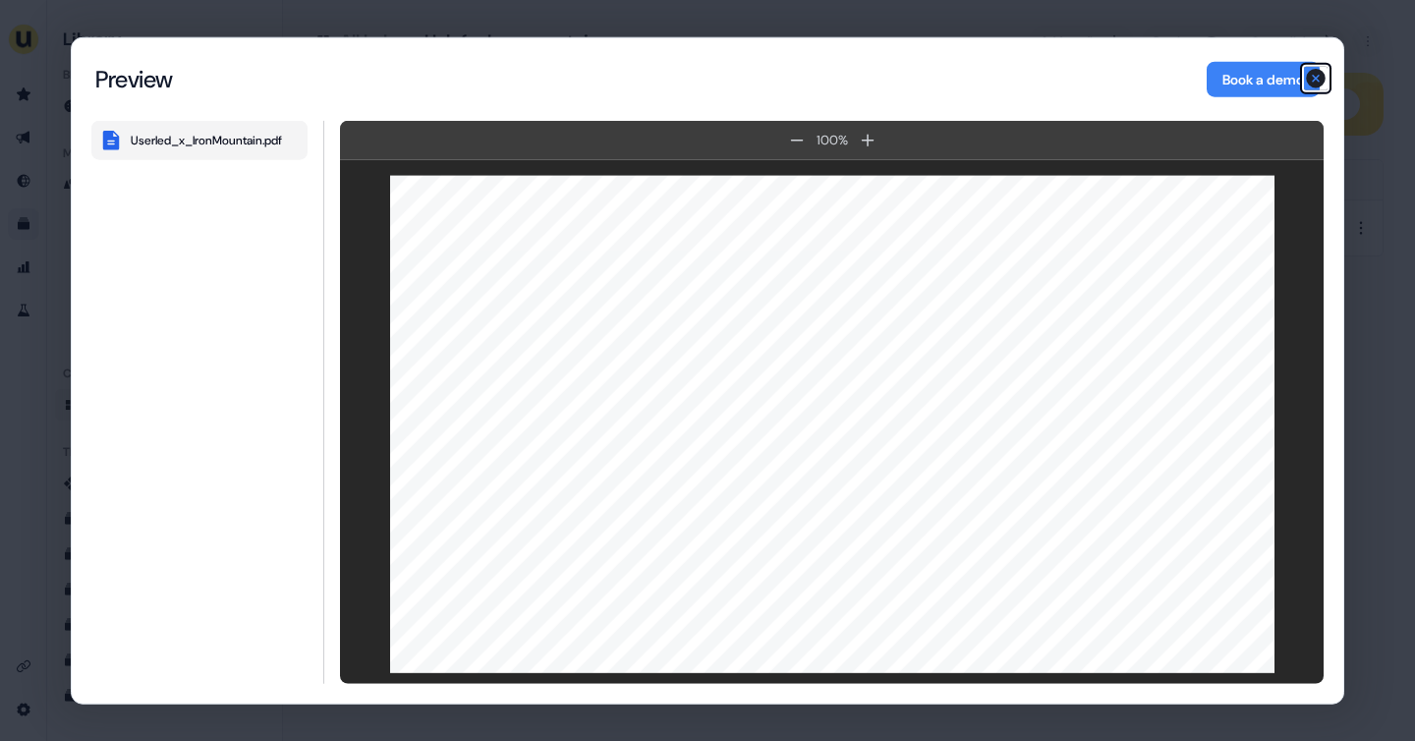
click at [1320, 77] on icon "button" at bounding box center [1316, 79] width 20 height 20
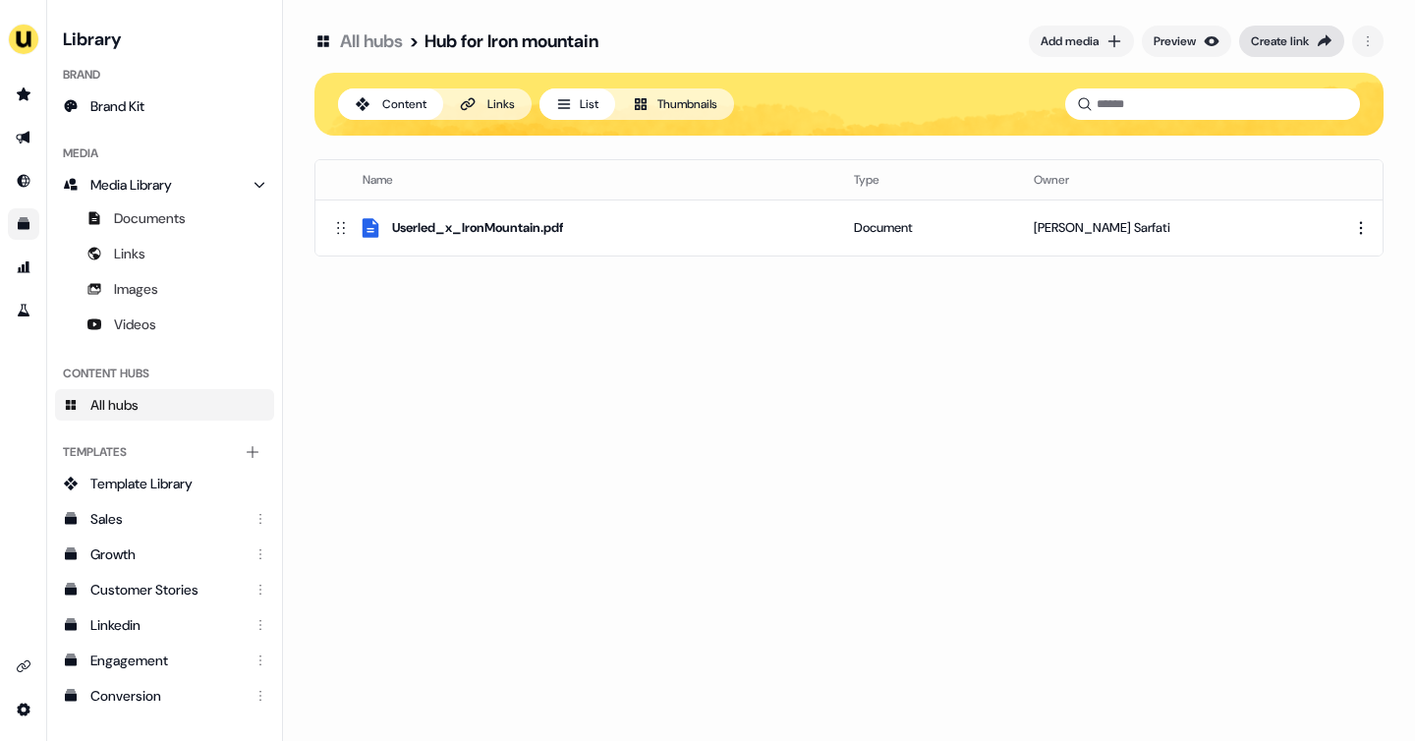
click at [1298, 34] on div "Create link" at bounding box center [1280, 41] width 58 height 20
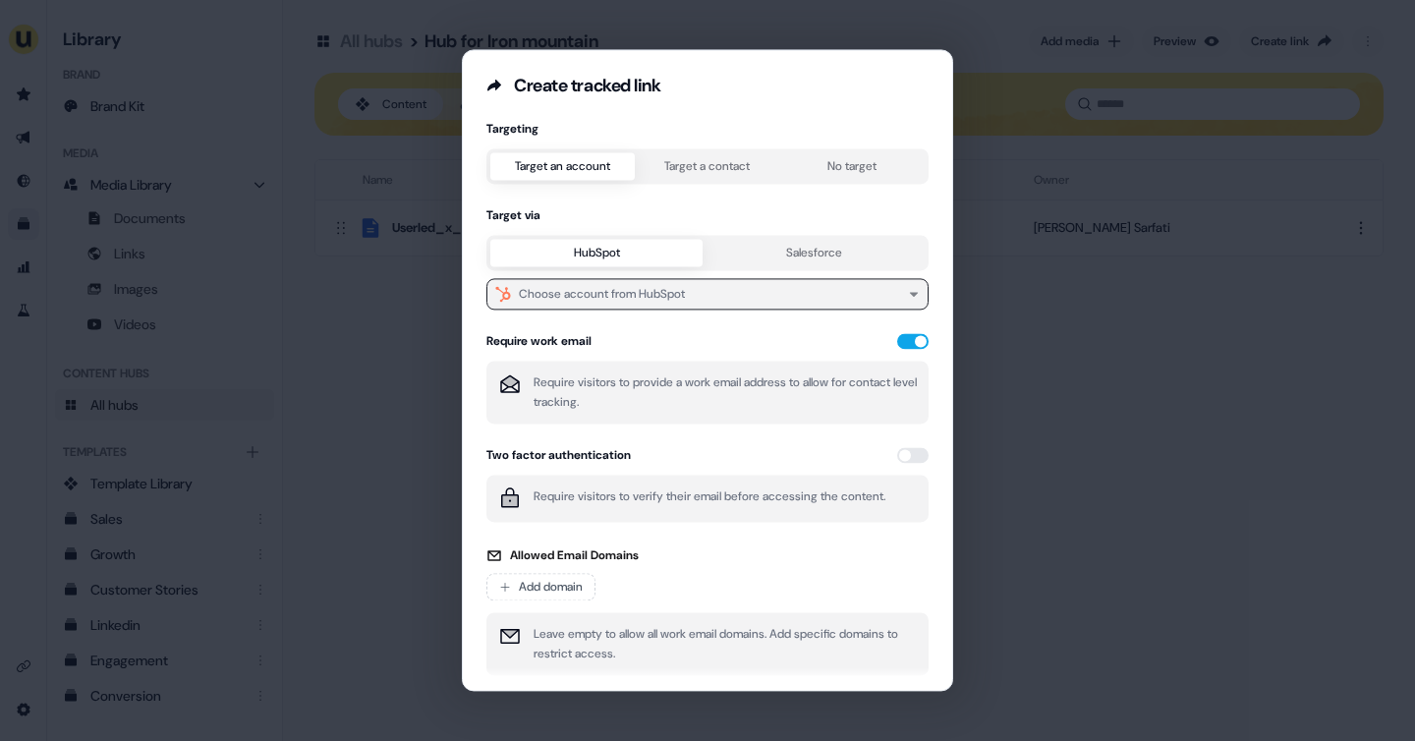
click at [692, 299] on button "Choose account from HubSpot" at bounding box center [707, 293] width 442 height 31
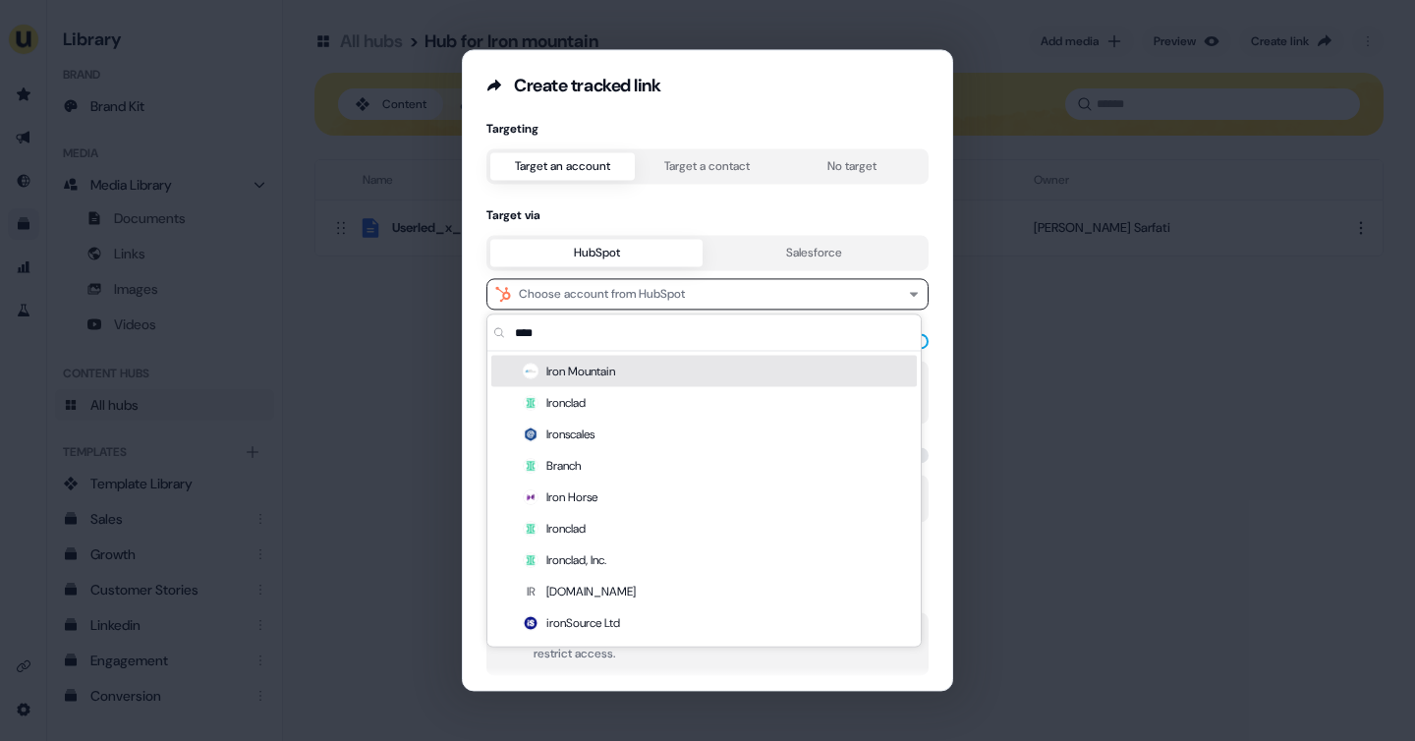
type input "****"
click at [702, 381] on div "Iron Mountain" at bounding box center [703, 371] width 425 height 31
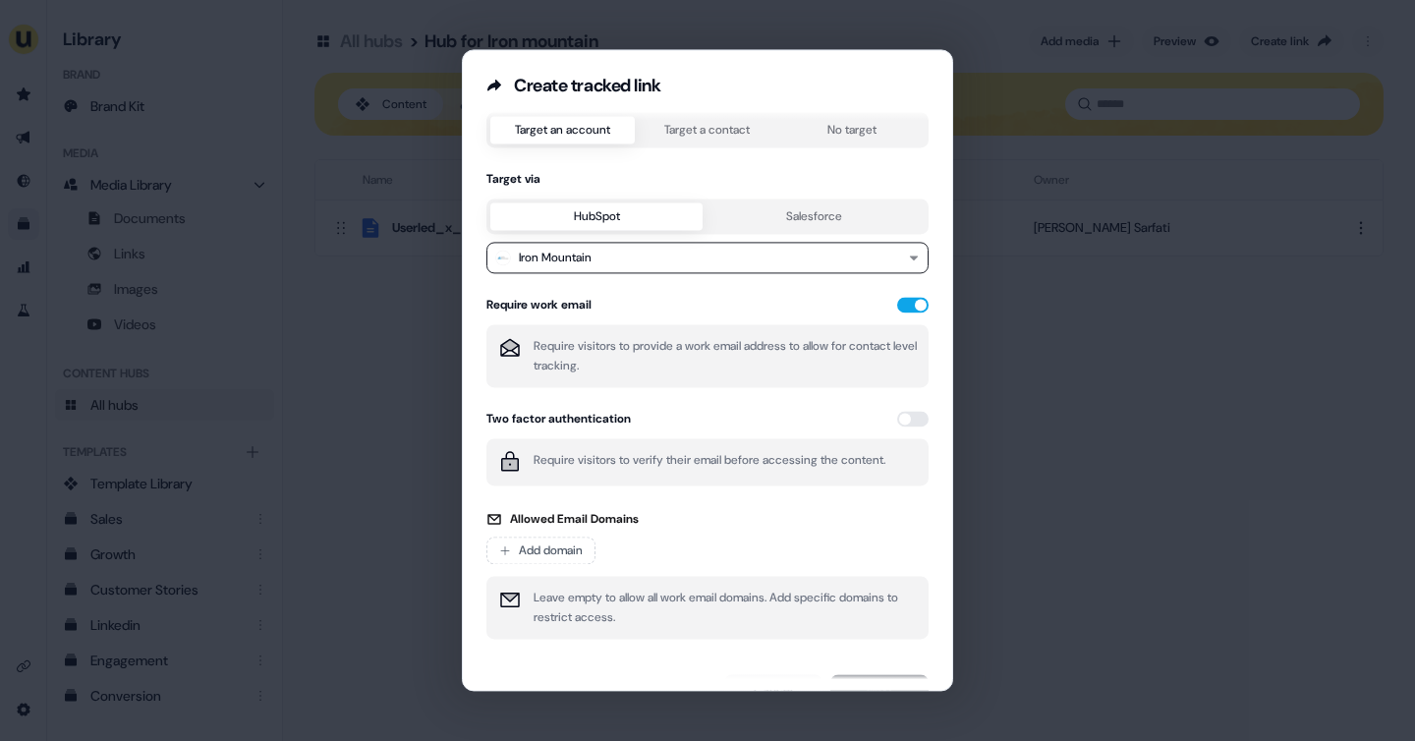
scroll to position [76, 0]
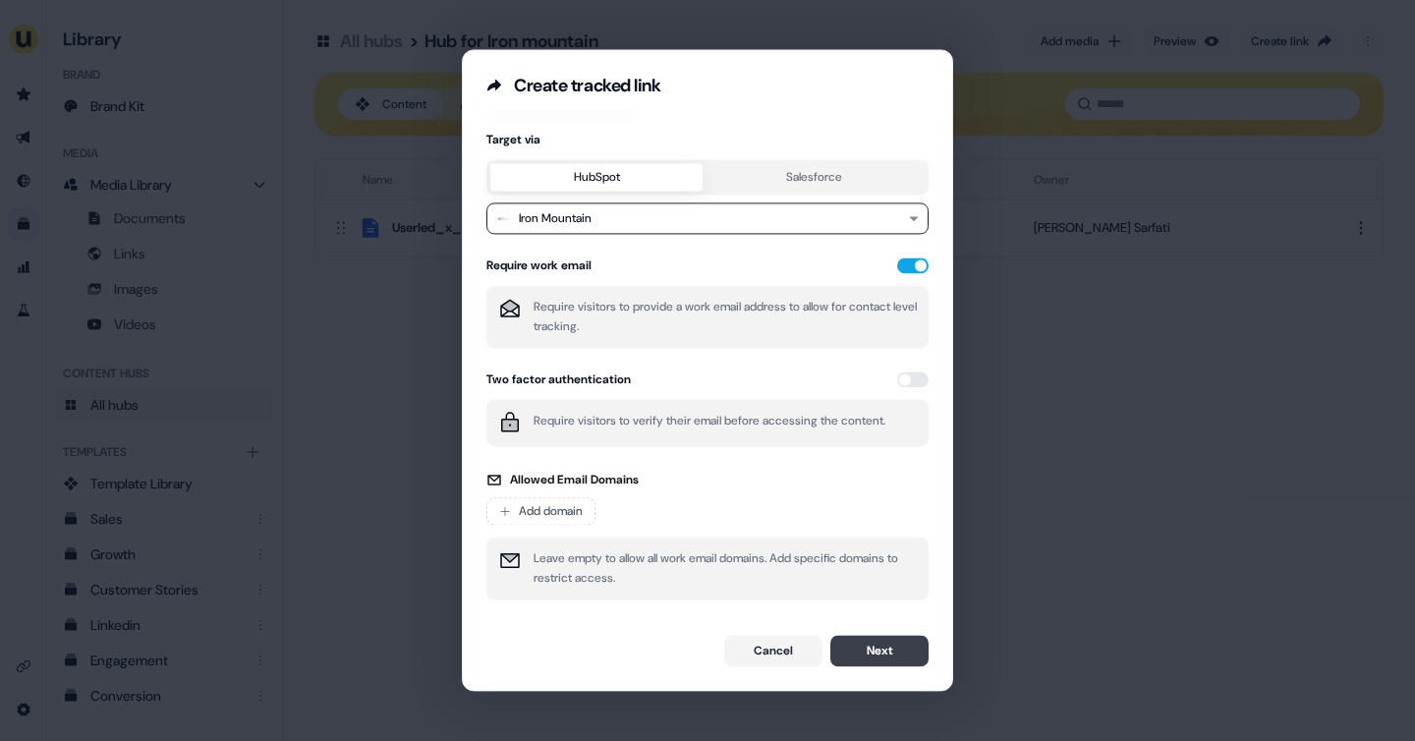
click at [864, 656] on button "Next" at bounding box center [879, 650] width 98 height 31
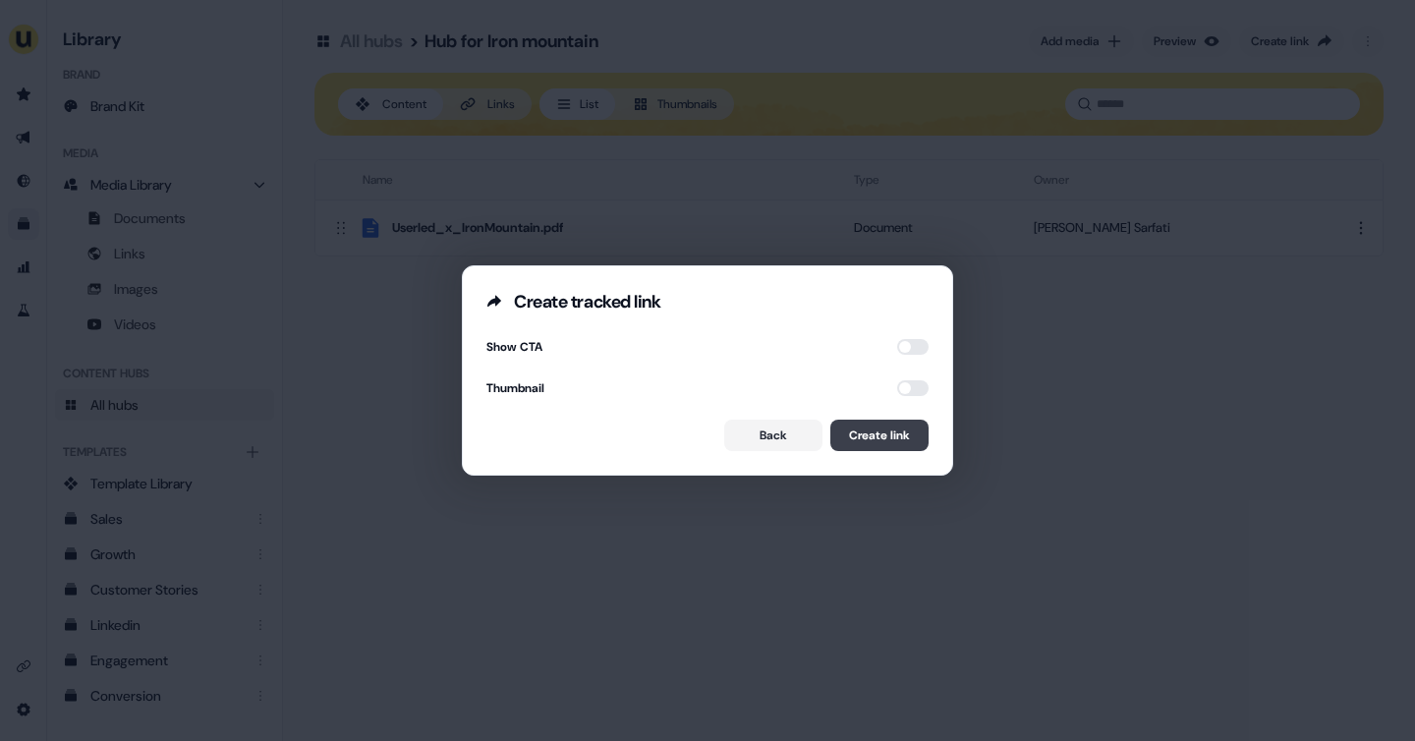
click at [894, 433] on button "Create link" at bounding box center [879, 434] width 98 height 31
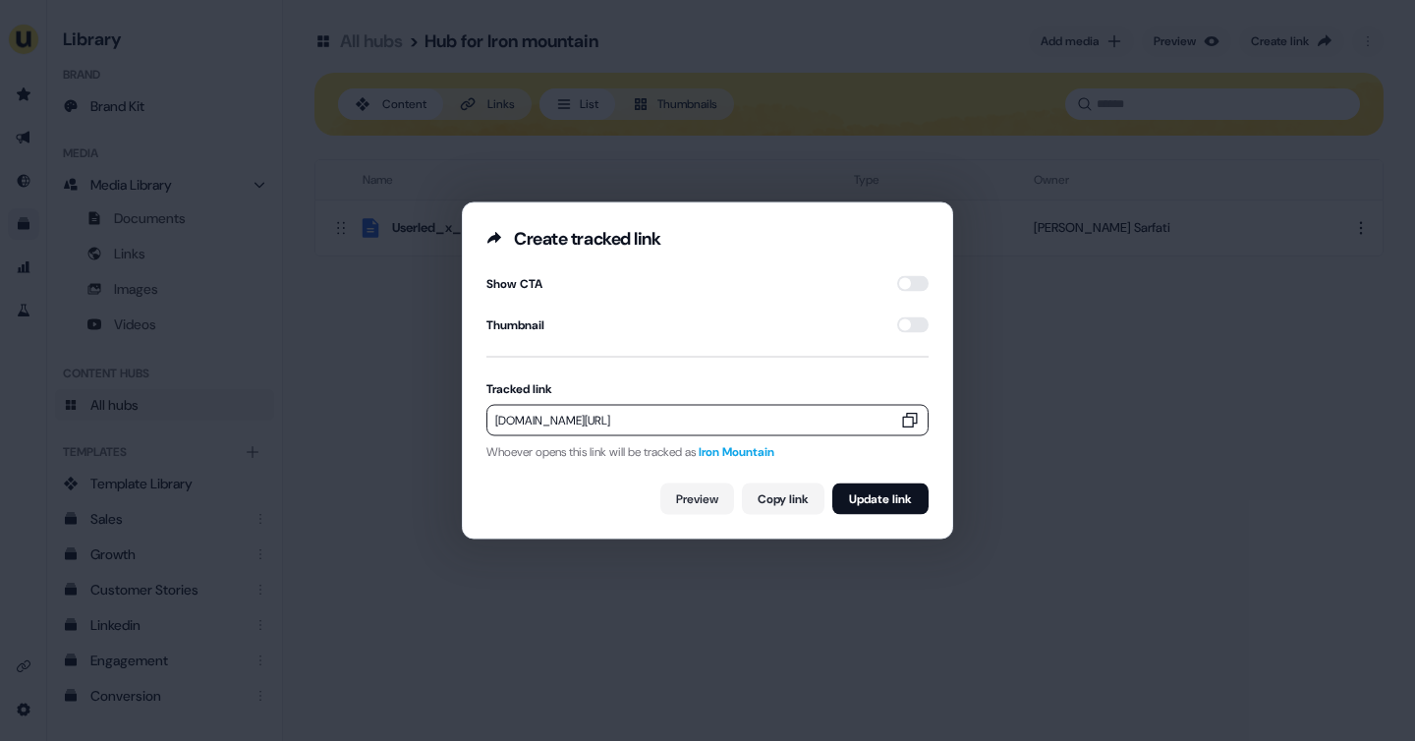
click at [903, 418] on icon "button" at bounding box center [910, 421] width 20 height 20
click at [908, 419] on icon "button" at bounding box center [910, 421] width 20 height 20
click at [1120, 88] on div "Create tracked link Show CTA Thumbnail Tracked link app.userled.io/v/AfTEegfOi …" at bounding box center [707, 370] width 1415 height 741
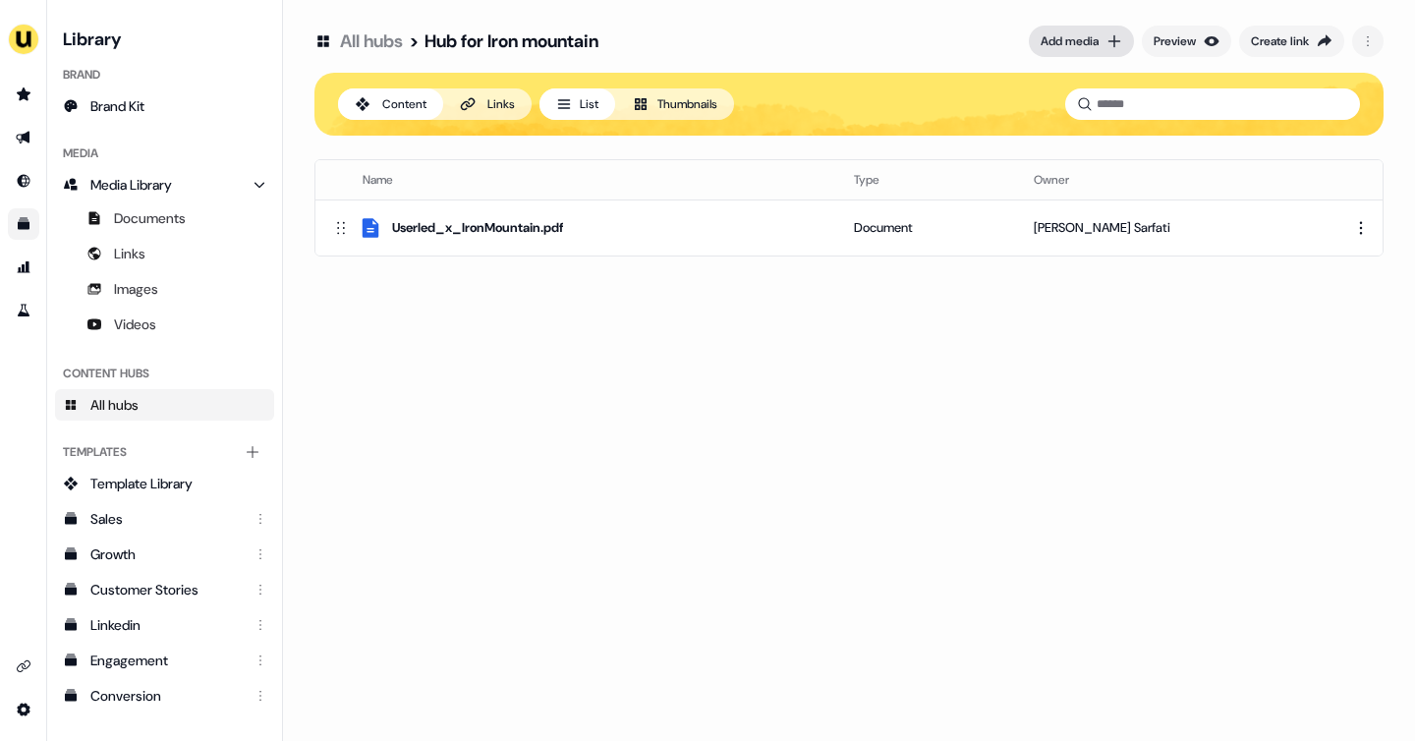
click at [1106, 33] on icon at bounding box center [1114, 41] width 16 height 16
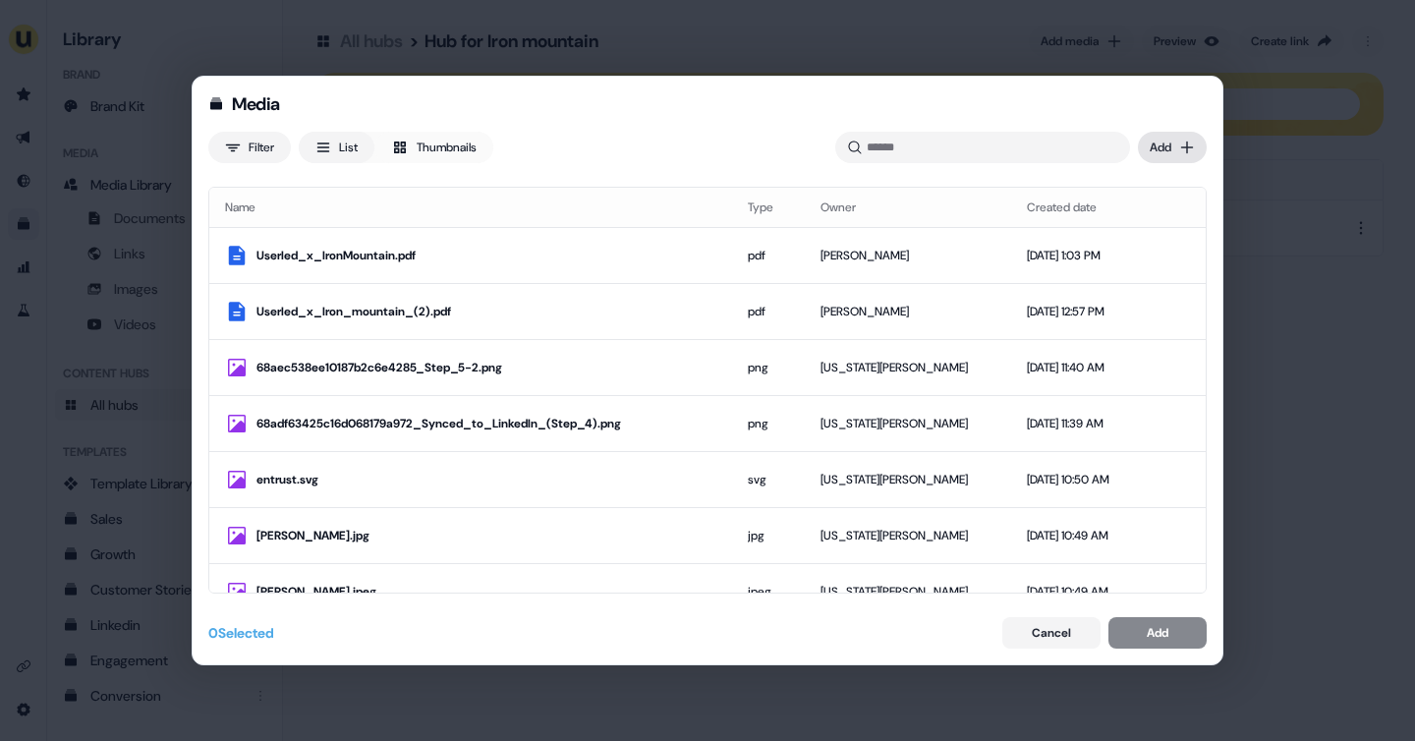
click at [1179, 137] on div "Media Filter List Thumbnails Uploaded Add Name Type Owner Created date Userled_…" at bounding box center [707, 370] width 1415 height 741
click at [1148, 188] on div "Upload files" at bounding box center [1144, 187] width 116 height 31
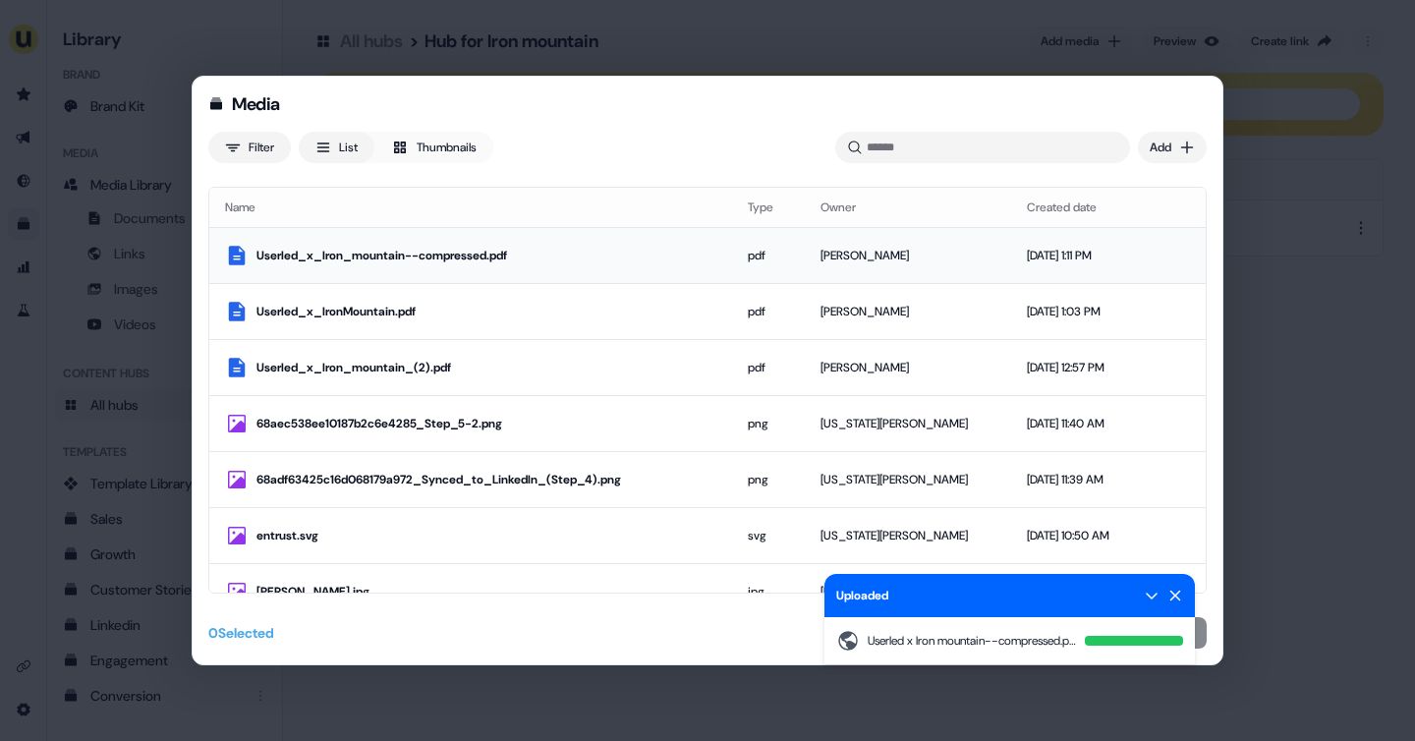
click at [571, 231] on td "Userled_x_Iron_mountain--compressed.pdf" at bounding box center [470, 255] width 523 height 56
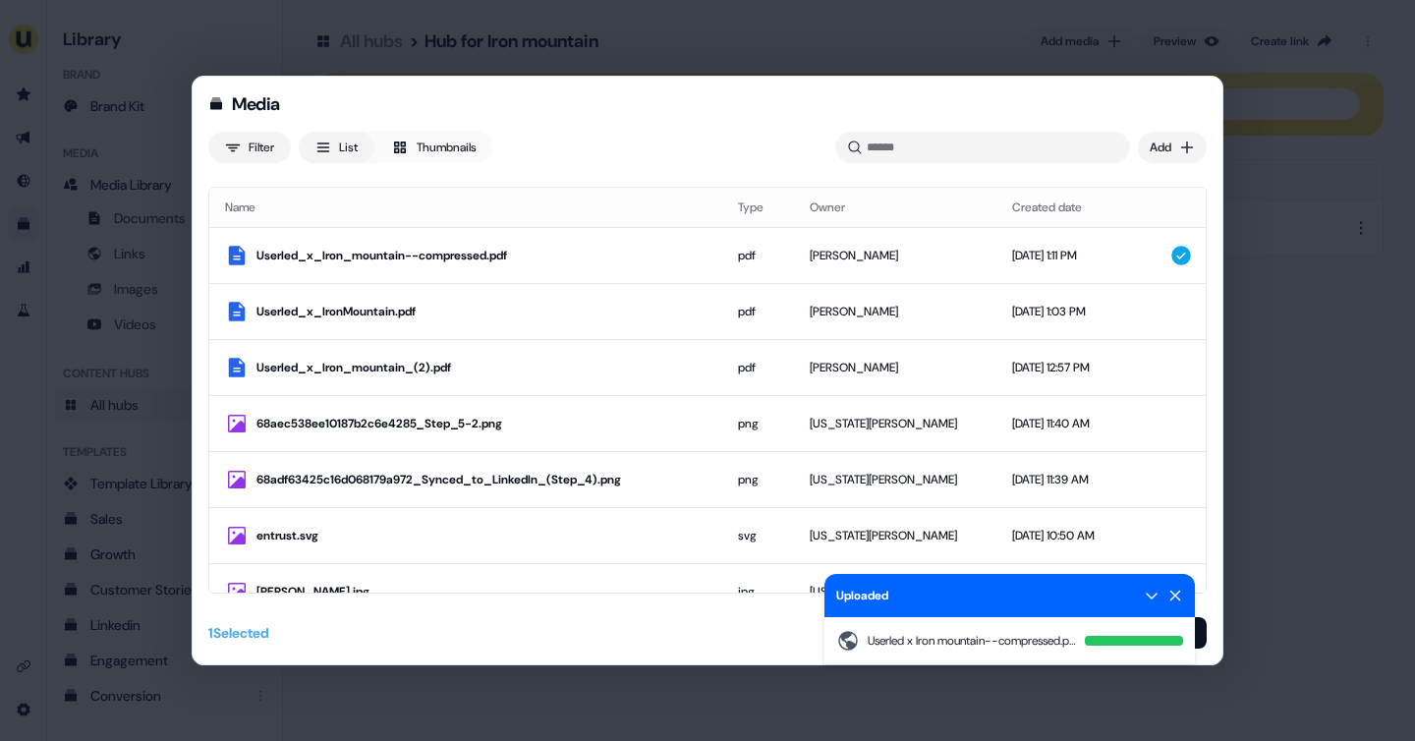
click at [1180, 592] on icon at bounding box center [1175, 595] width 16 height 16
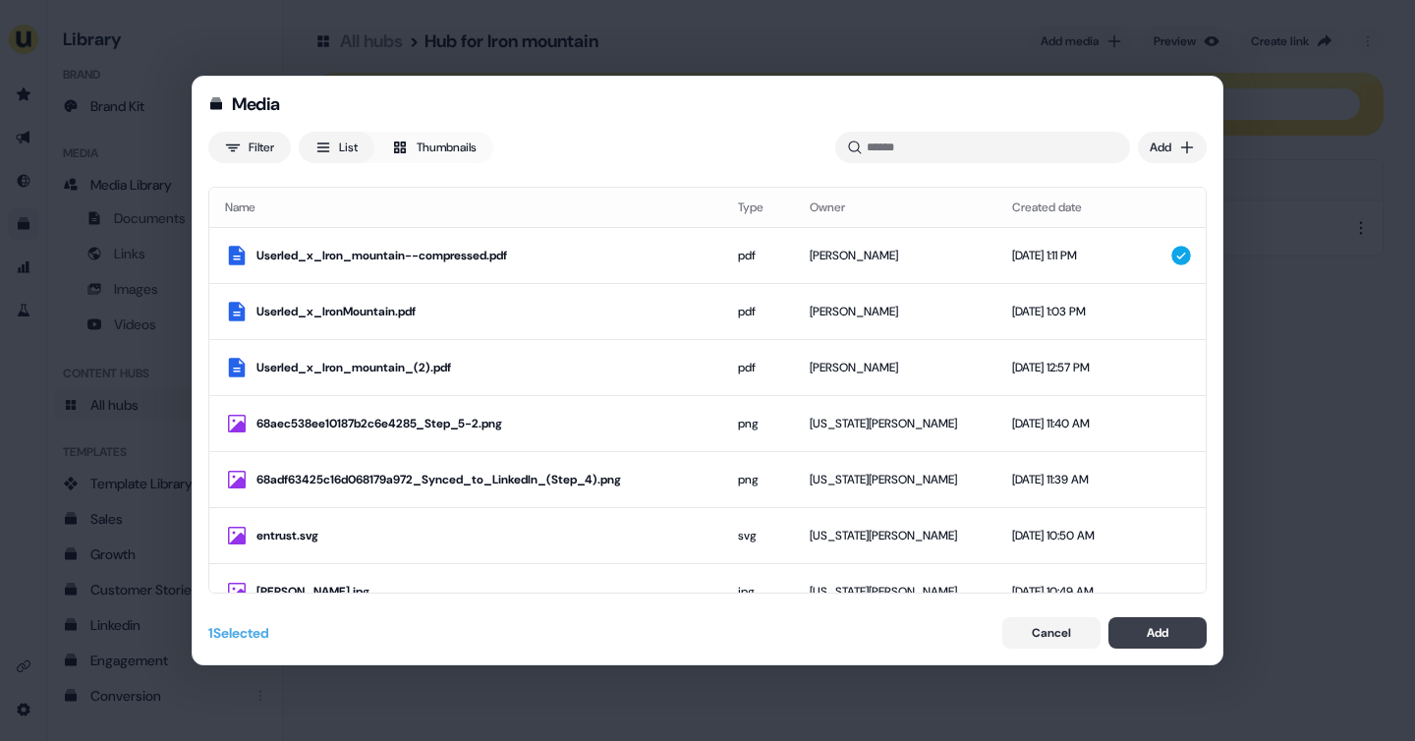
click at [1146, 628] on div "Add" at bounding box center [1157, 633] width 22 height 20
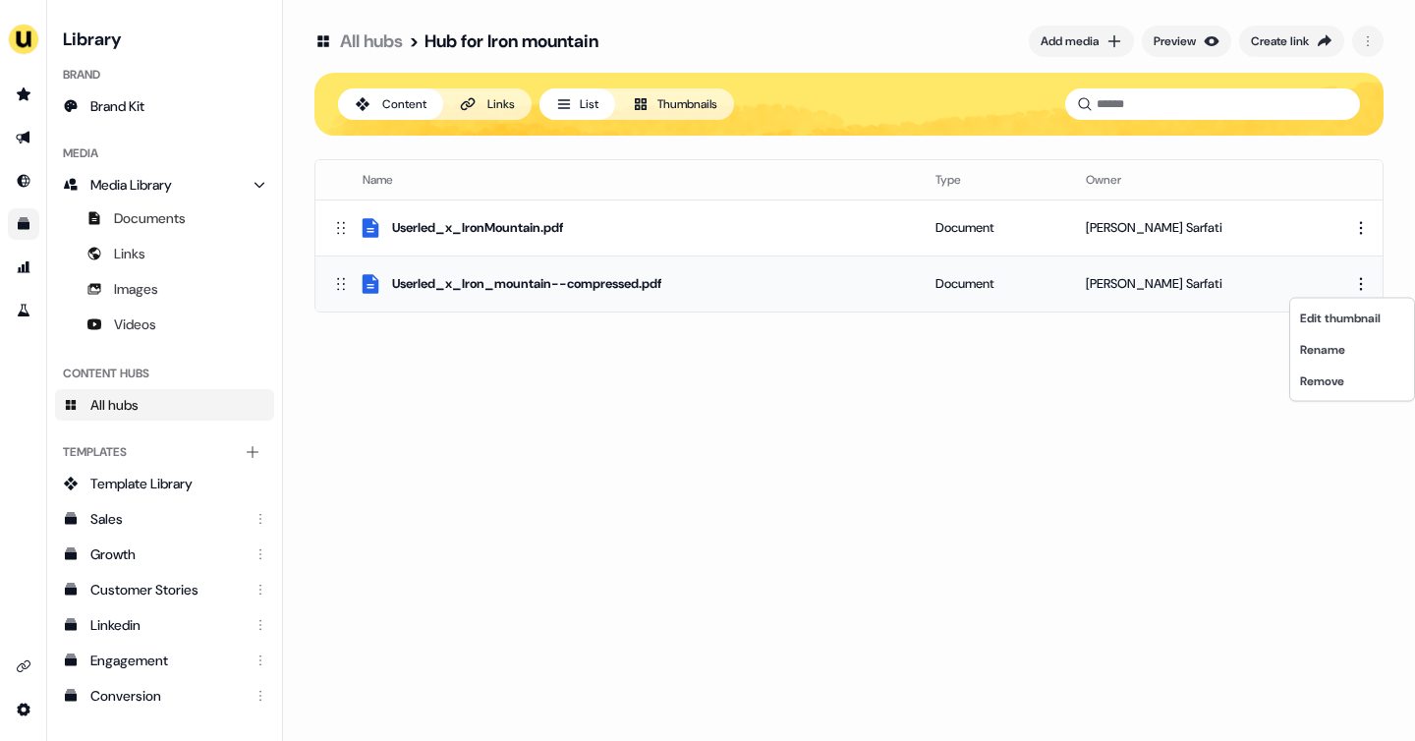
click at [1357, 292] on html "For the best experience switch devices to a bigger screen. Go to Userled.io Lib…" at bounding box center [707, 370] width 1415 height 741
click at [1318, 359] on div "Rename" at bounding box center [1352, 349] width 116 height 31
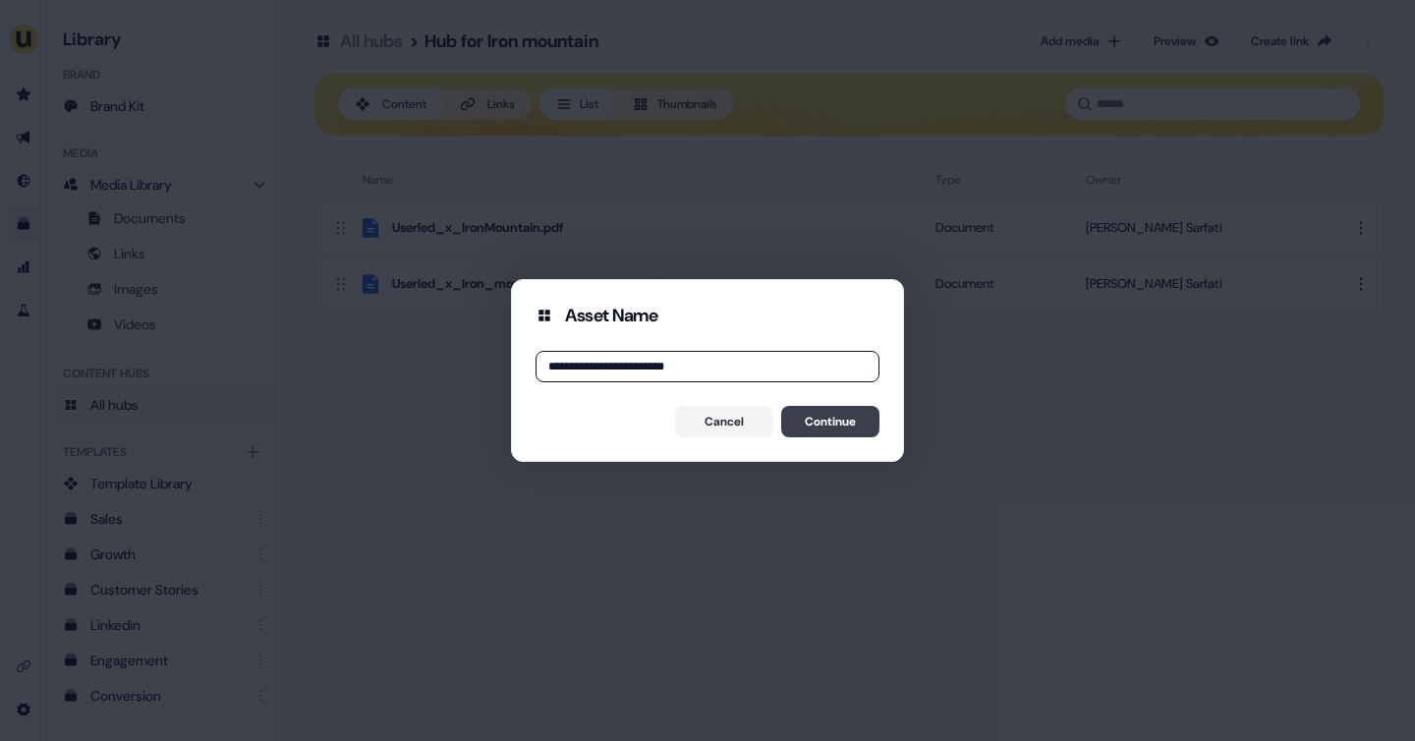
type input "**********"
click at [824, 418] on button "Continue" at bounding box center [830, 421] width 98 height 31
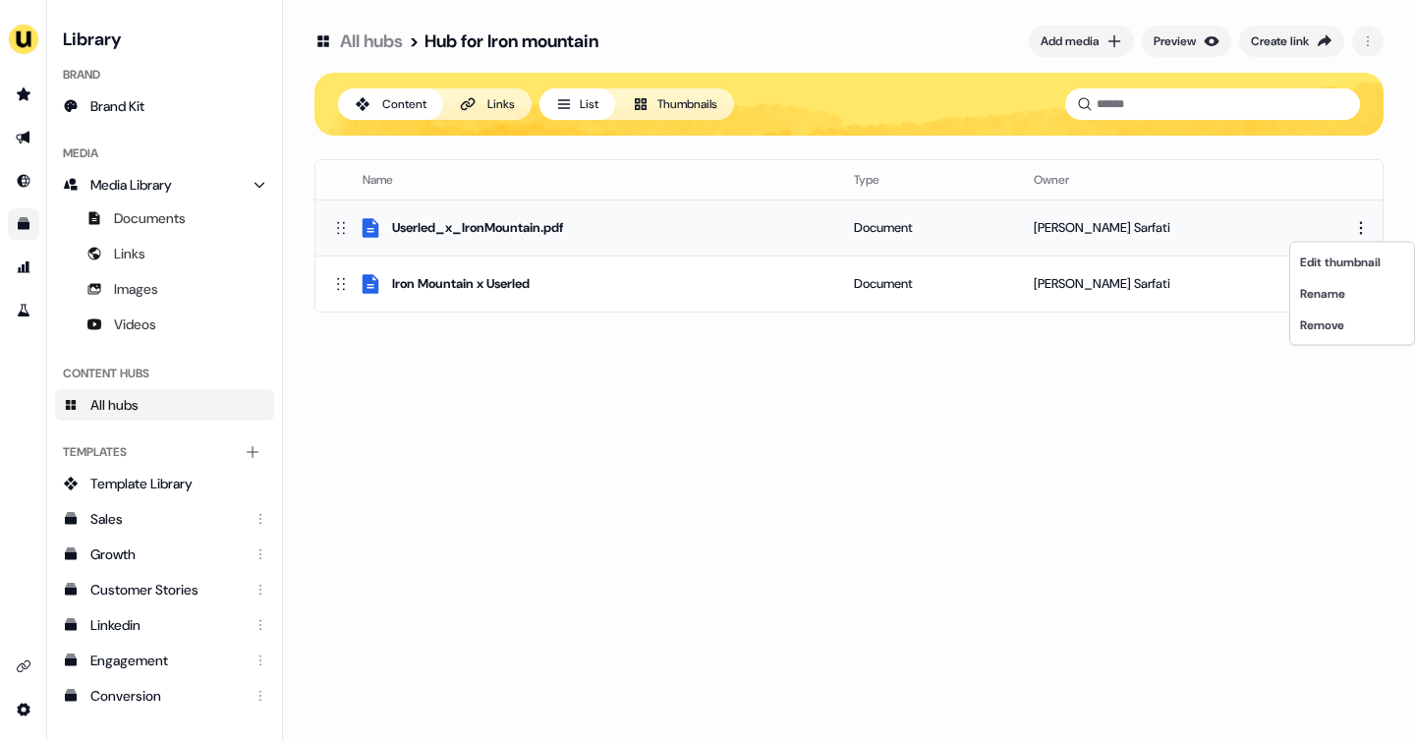
click at [1361, 230] on html "For the best experience switch devices to a bigger screen. Go to Userled.io Lib…" at bounding box center [707, 370] width 1415 height 741
click at [1323, 327] on div "Remove" at bounding box center [1352, 324] width 116 height 31
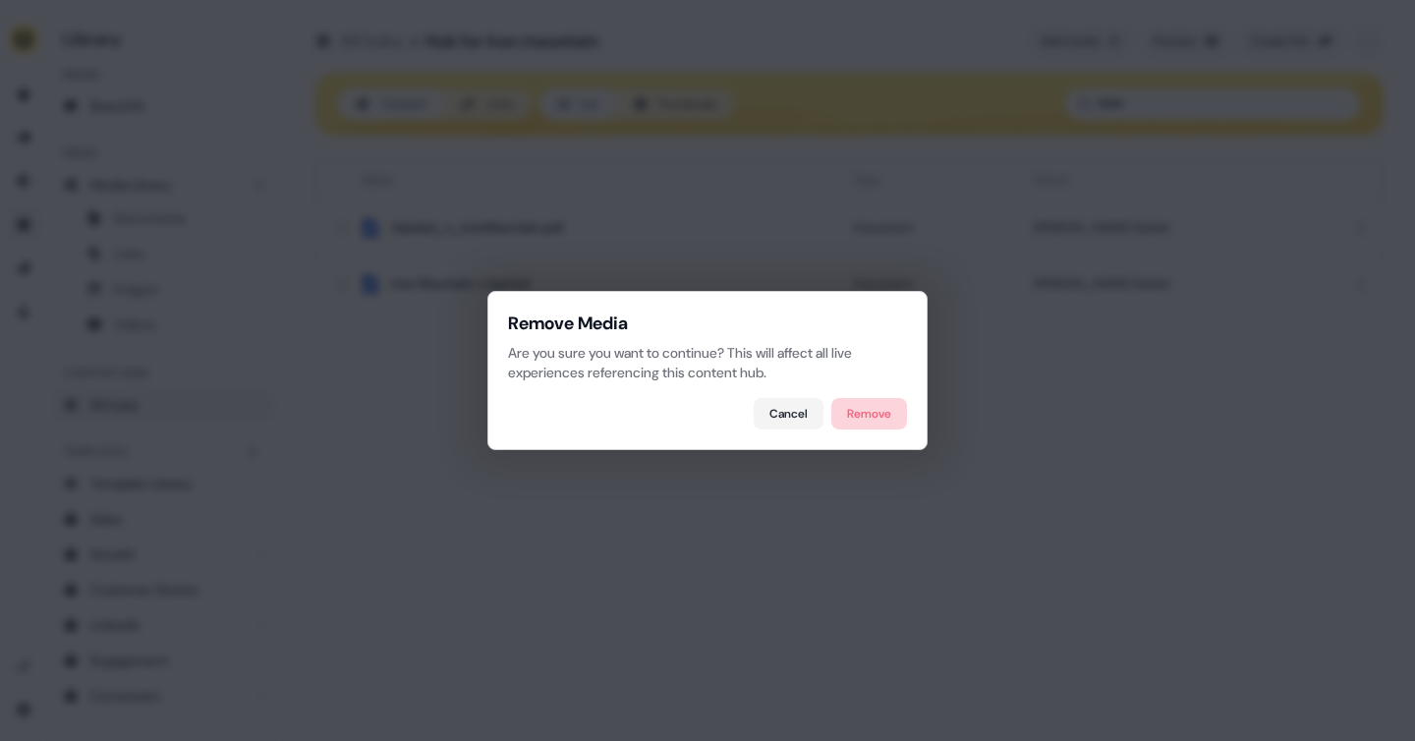
click at [896, 416] on button "Remove" at bounding box center [869, 413] width 76 height 31
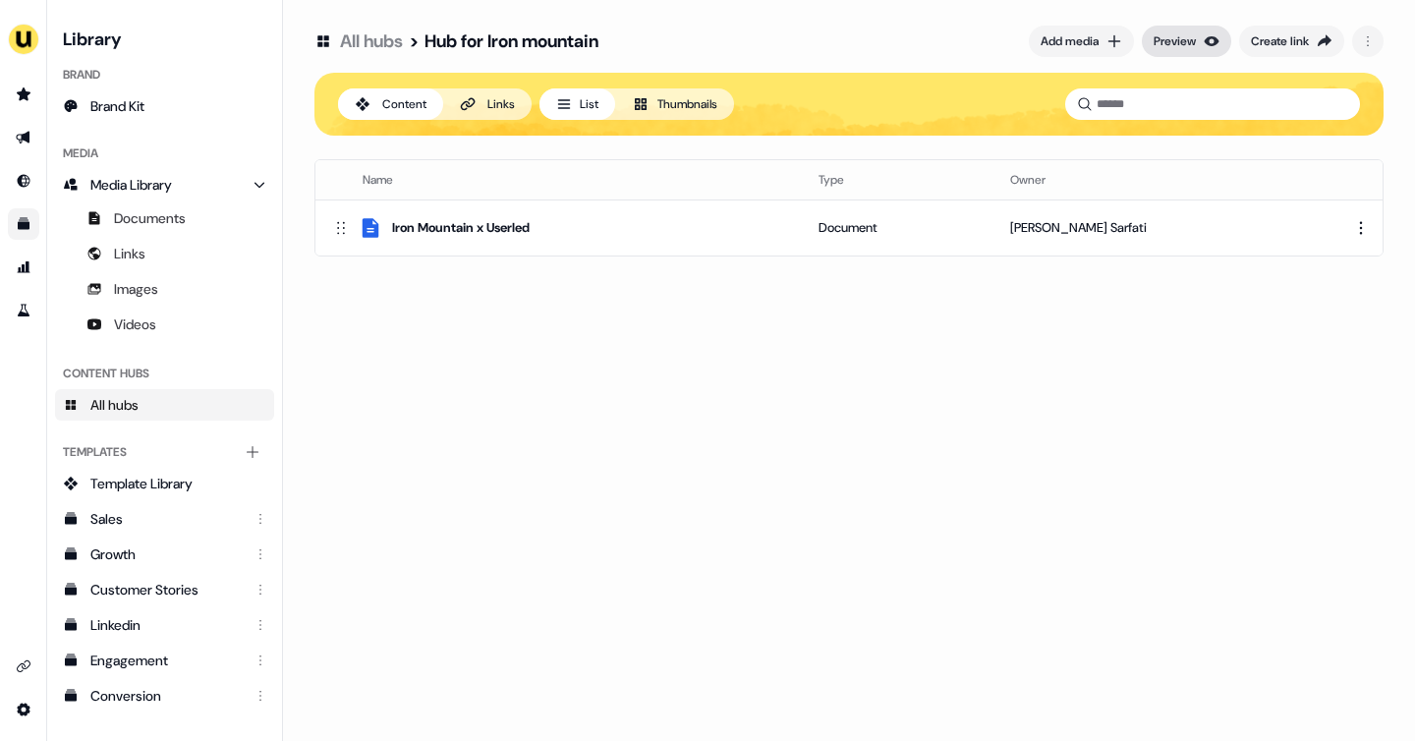
click at [1173, 36] on div "Preview" at bounding box center [1174, 41] width 42 height 20
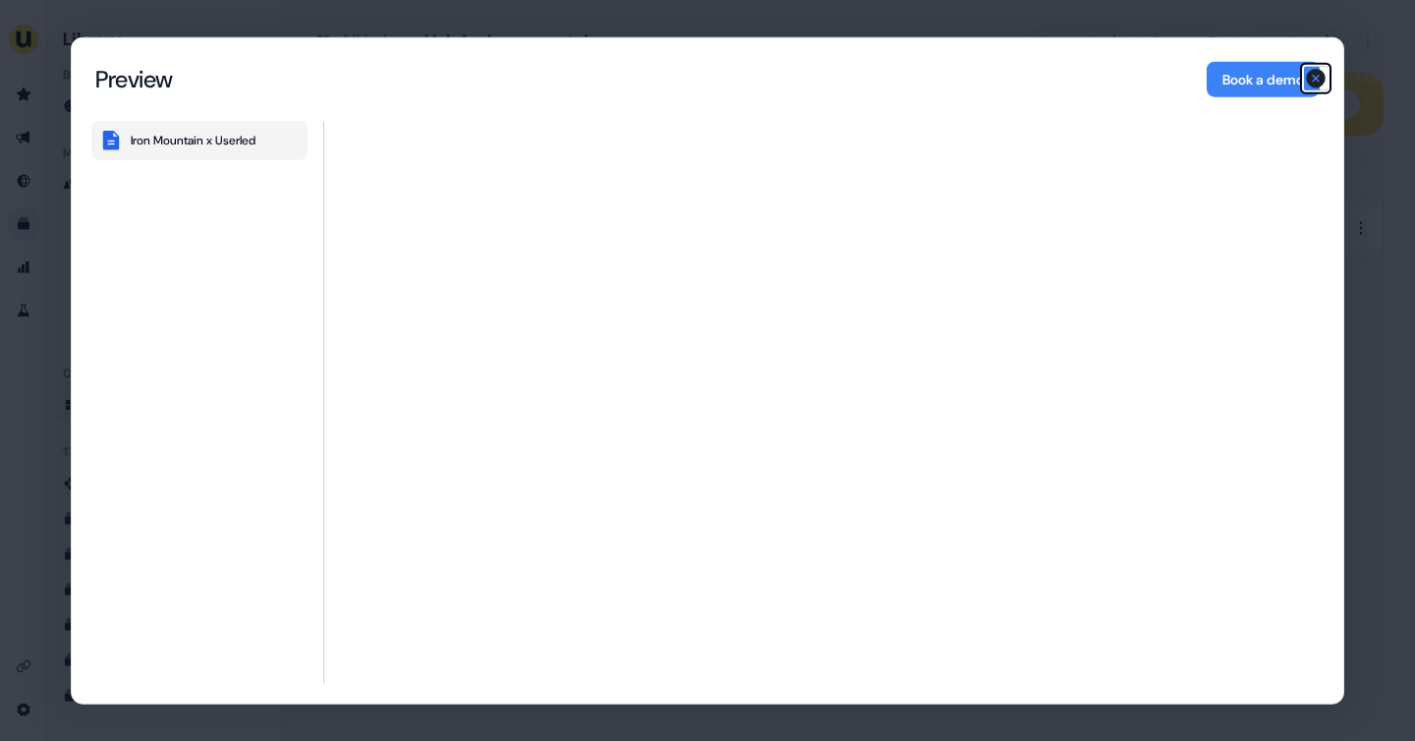
click at [1313, 75] on icon "button" at bounding box center [1316, 79] width 20 height 20
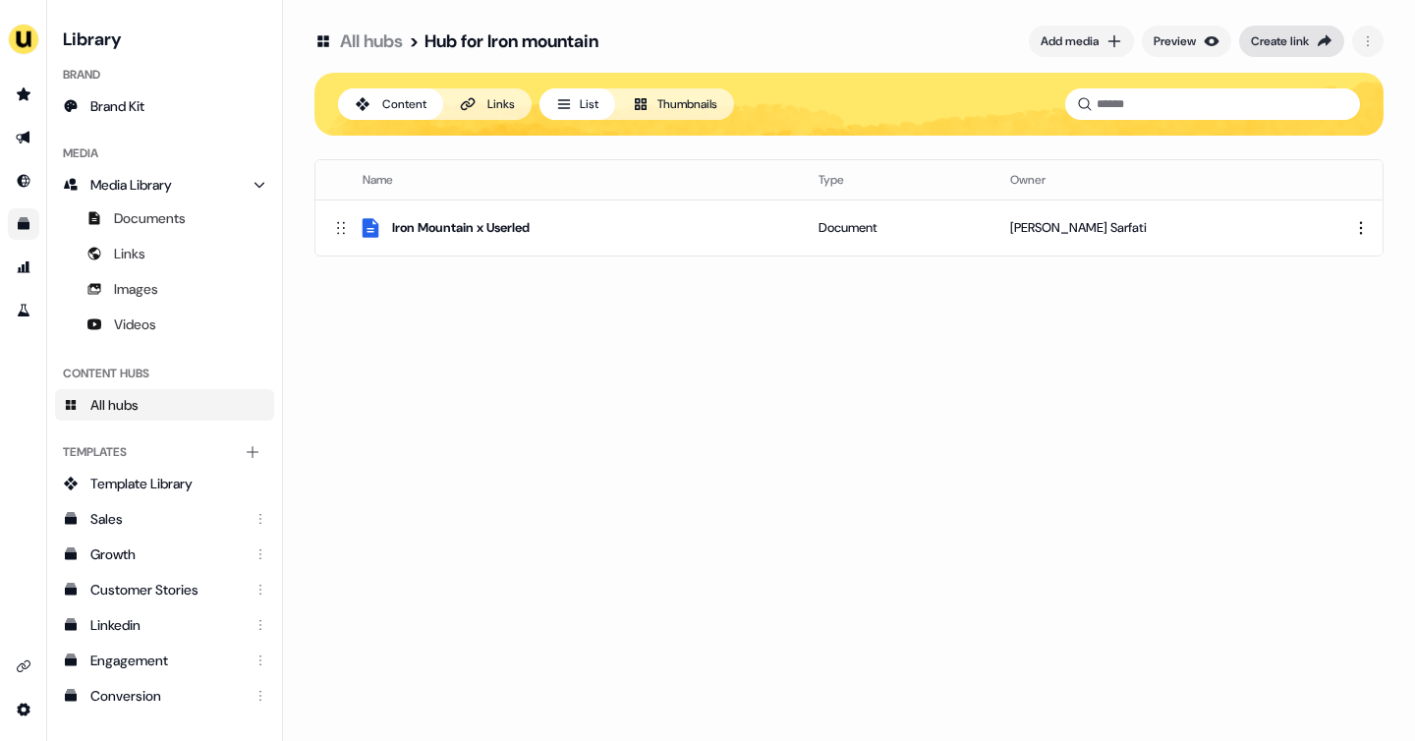
click at [1255, 54] on button "Create link" at bounding box center [1291, 41] width 105 height 31
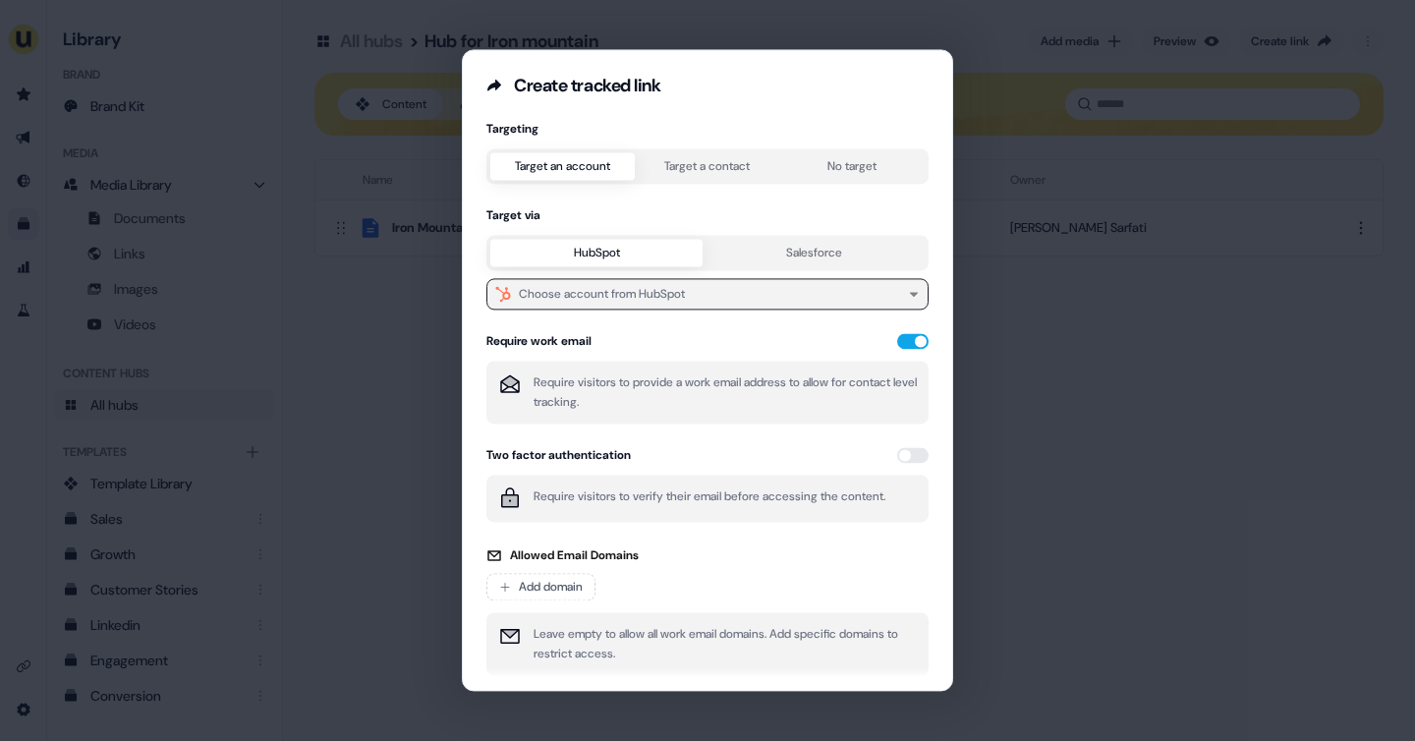
click at [807, 302] on button "Choose account from HubSpot" at bounding box center [707, 293] width 442 height 31
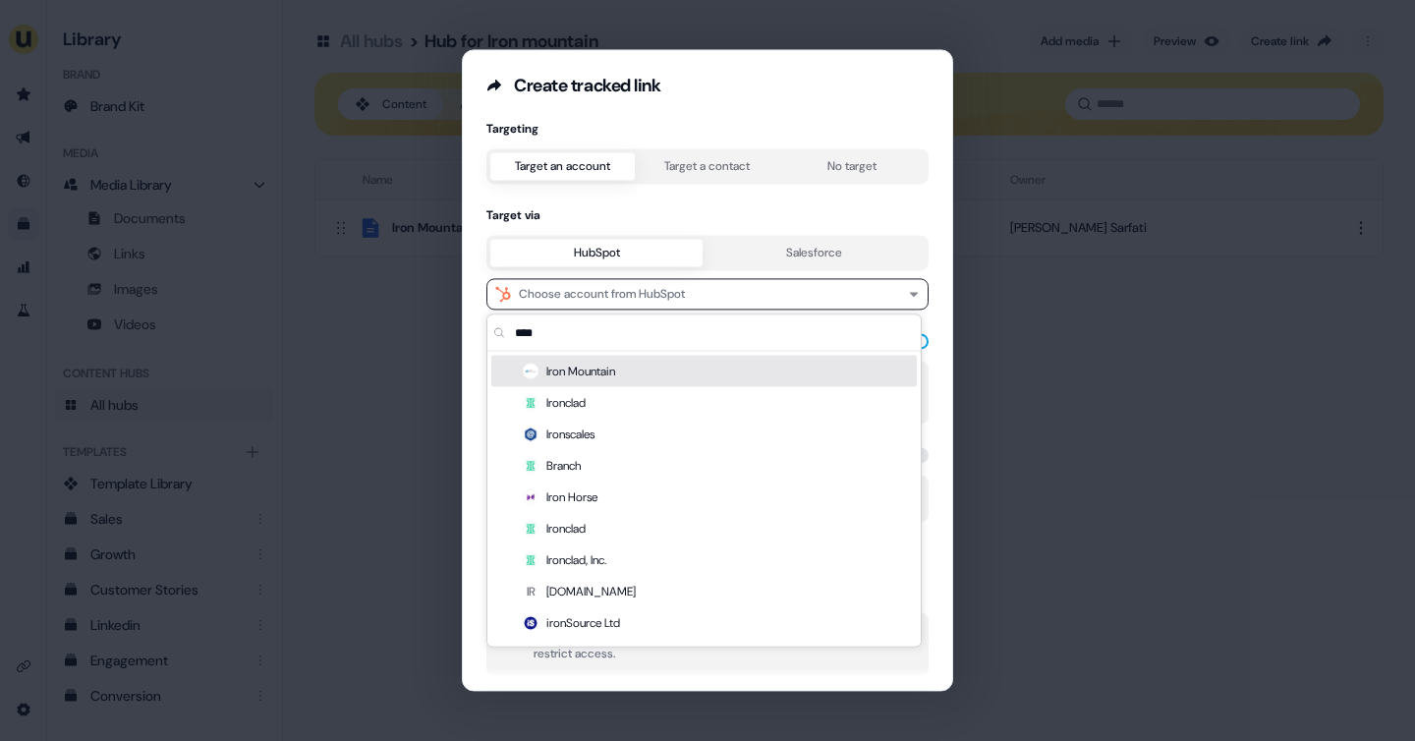
type input "****"
click at [628, 368] on div "Iron Mountain" at bounding box center [703, 371] width 425 height 31
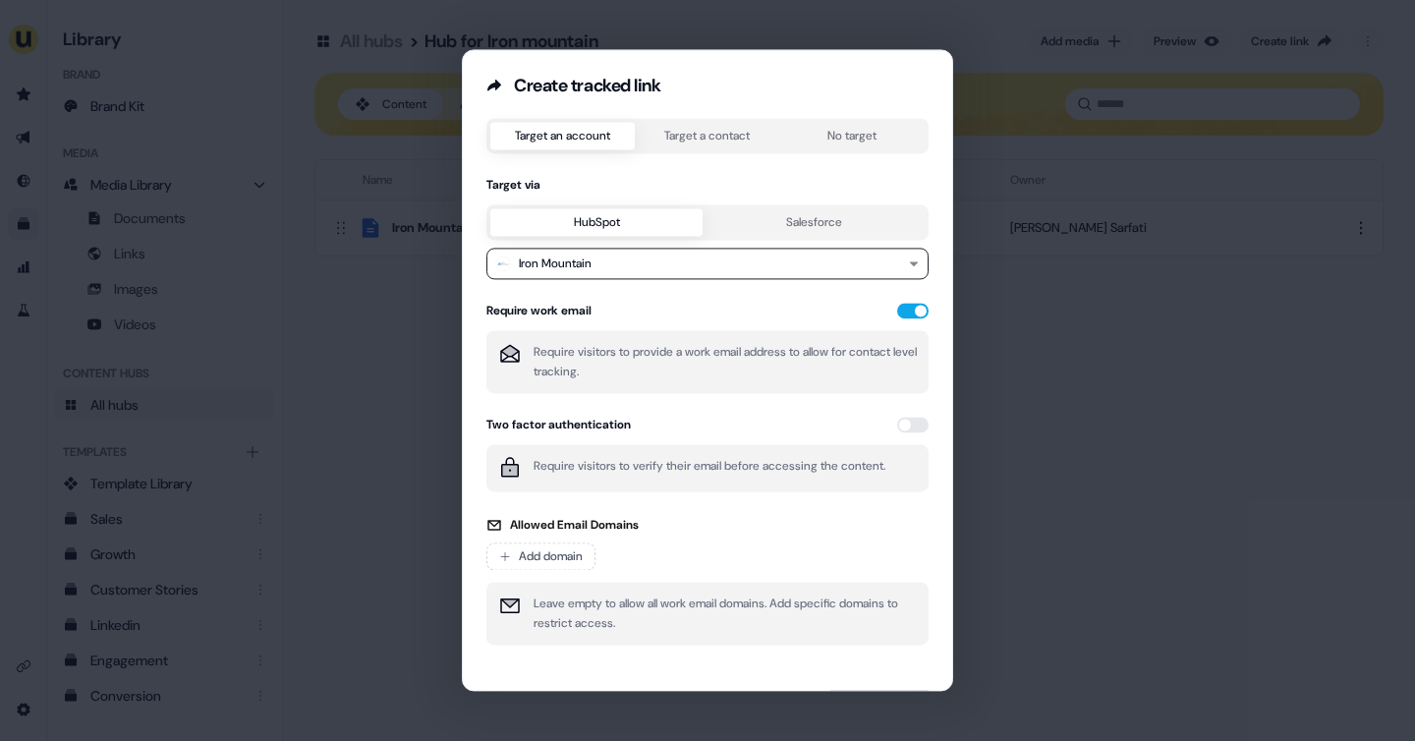
scroll to position [76, 0]
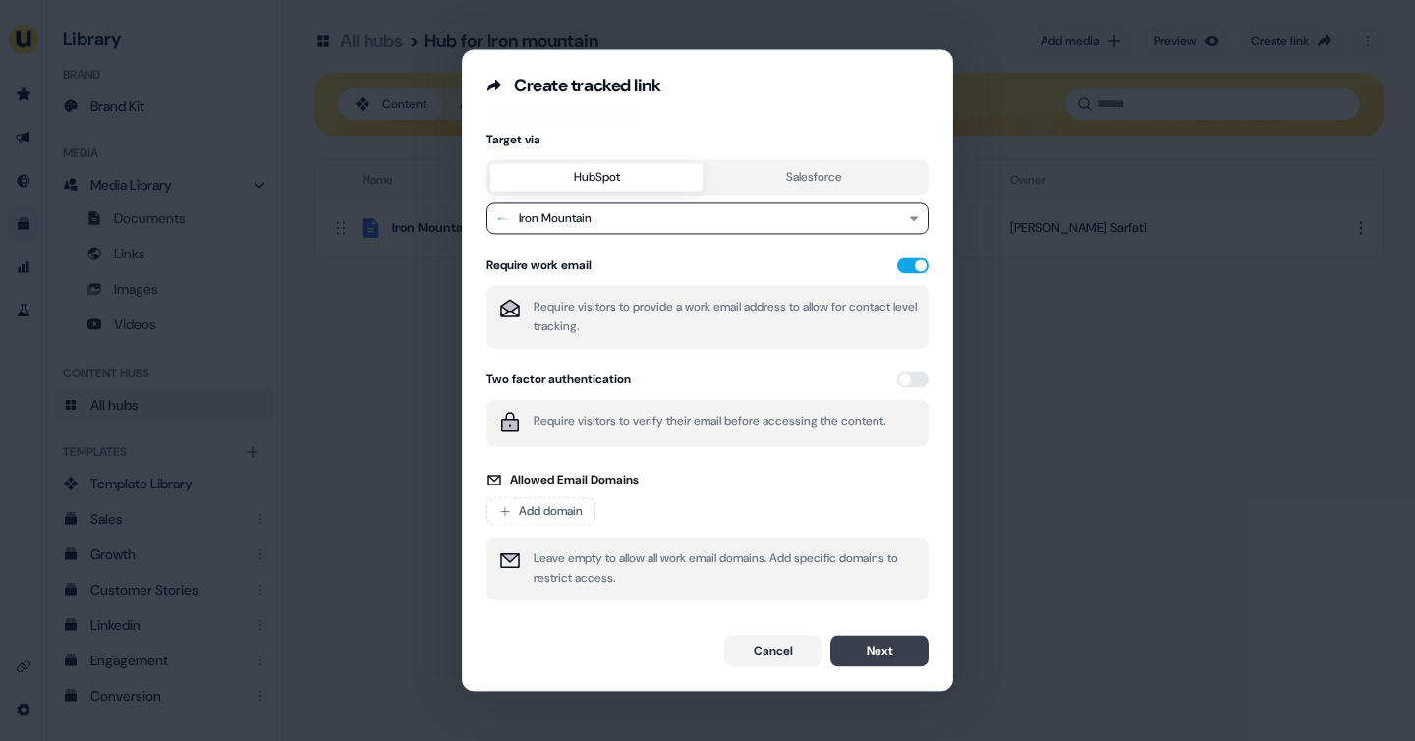
click at [872, 644] on button "Next" at bounding box center [879, 650] width 98 height 31
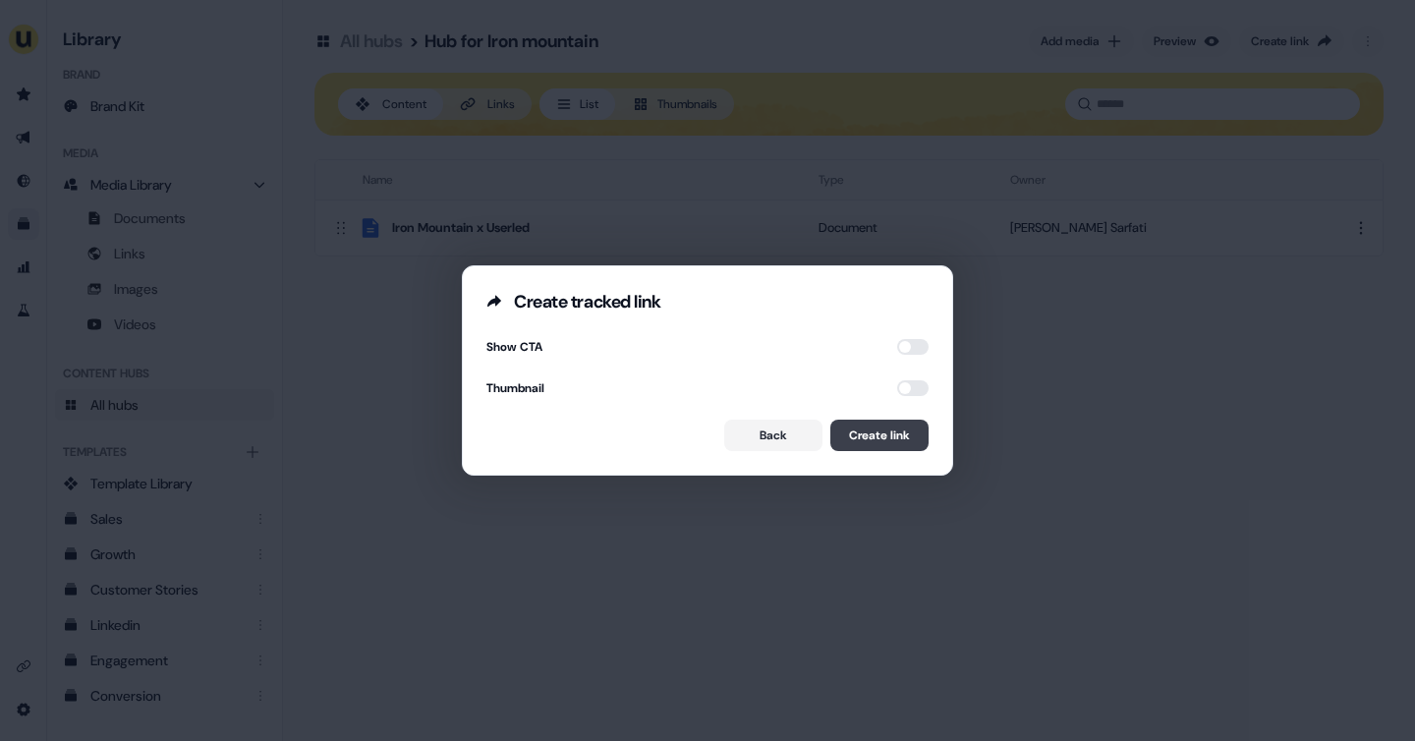
click at [875, 428] on button "Create link" at bounding box center [879, 434] width 98 height 31
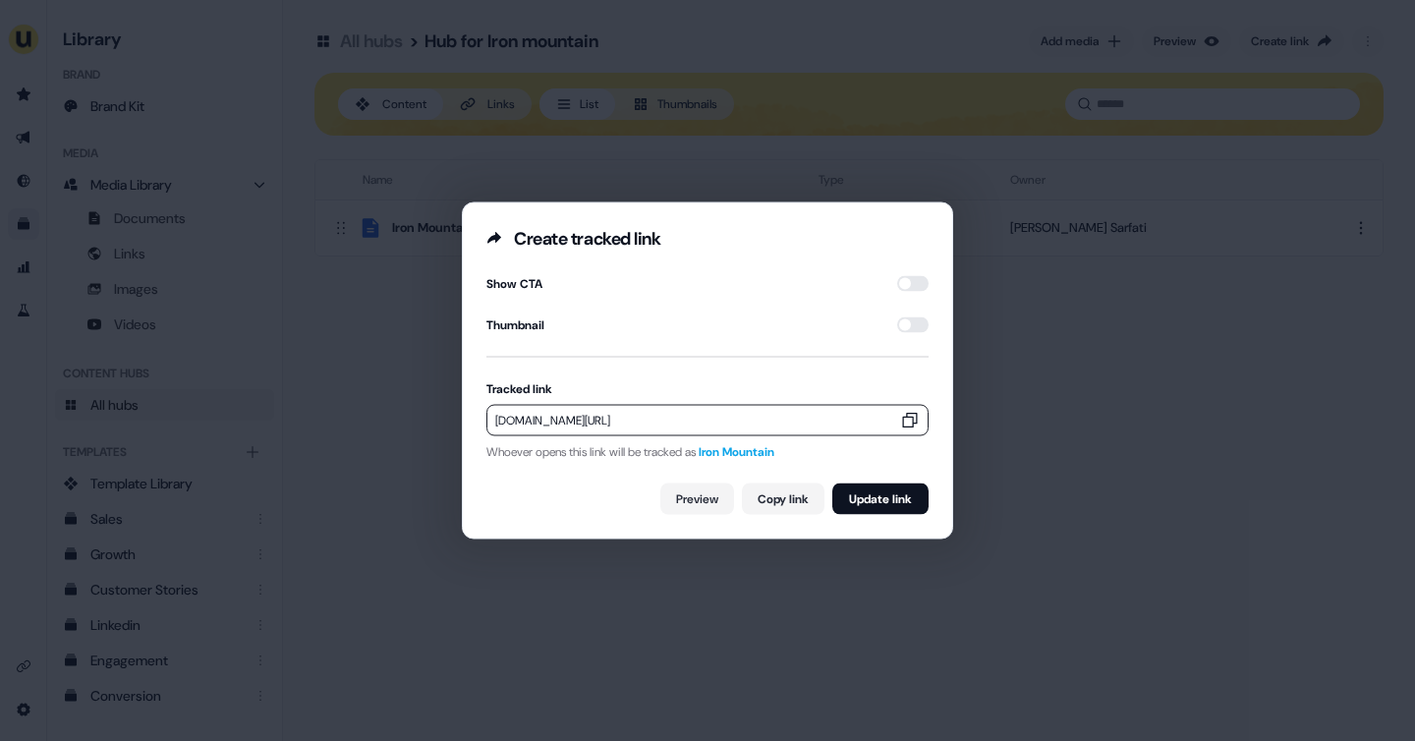
click at [903, 417] on icon "button" at bounding box center [910, 420] width 15 height 15
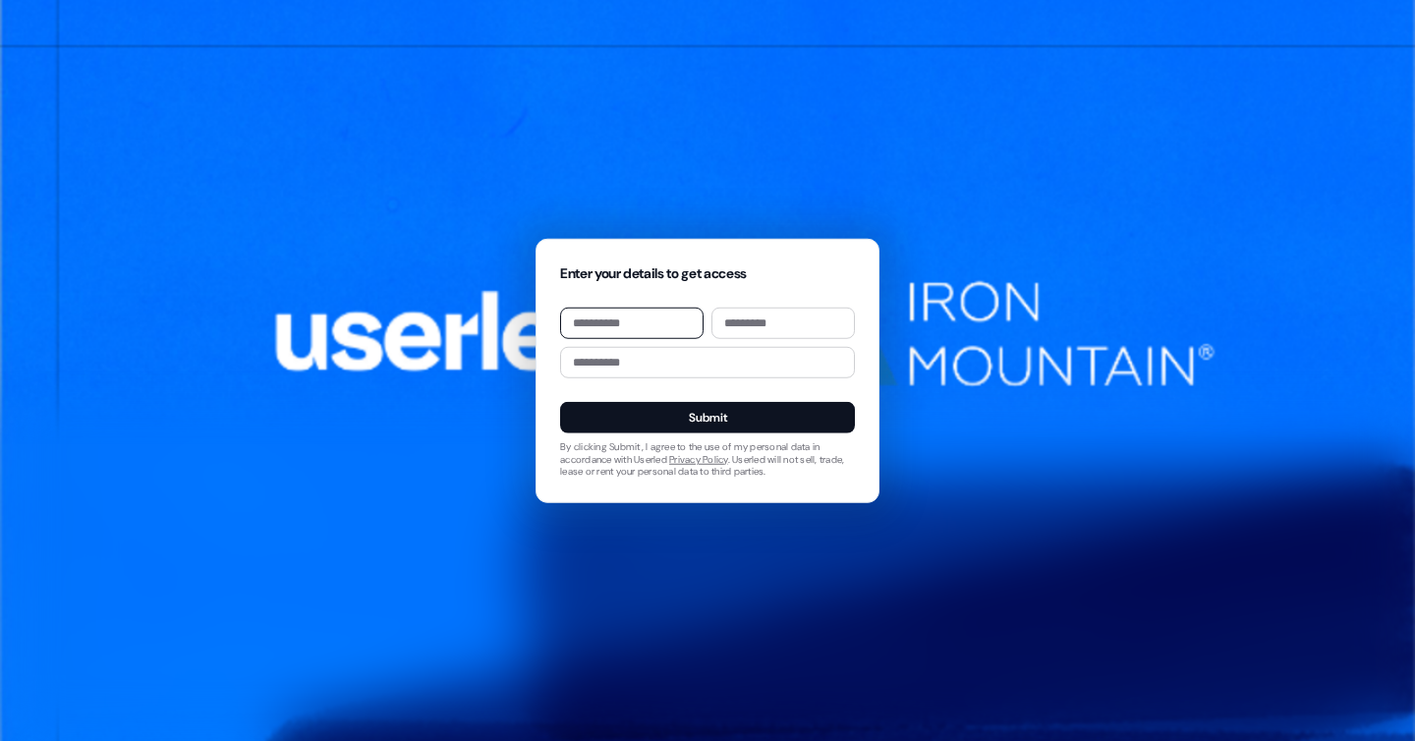
click at [629, 324] on input at bounding box center [631, 322] width 143 height 31
type input "****"
type input "*******"
type input "**********"
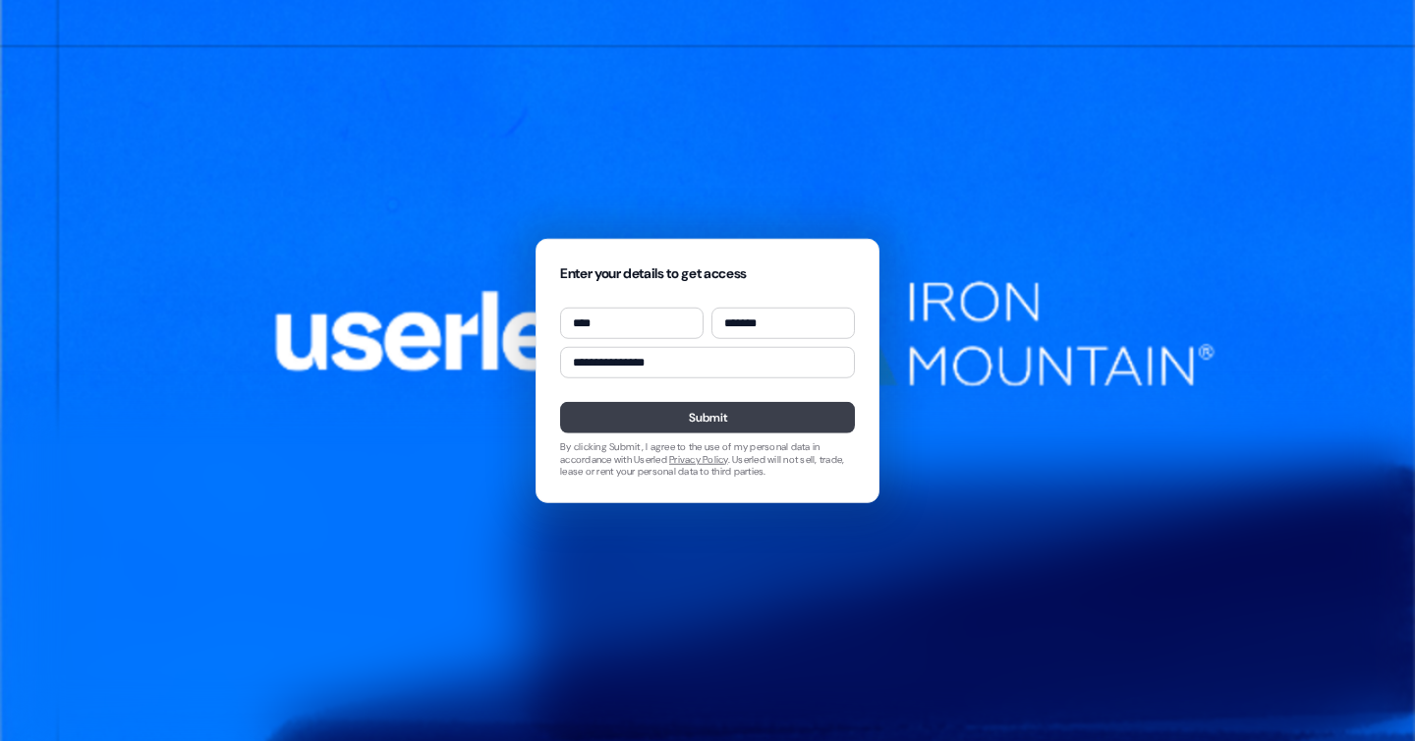
click at [687, 412] on button "Submit" at bounding box center [707, 417] width 295 height 31
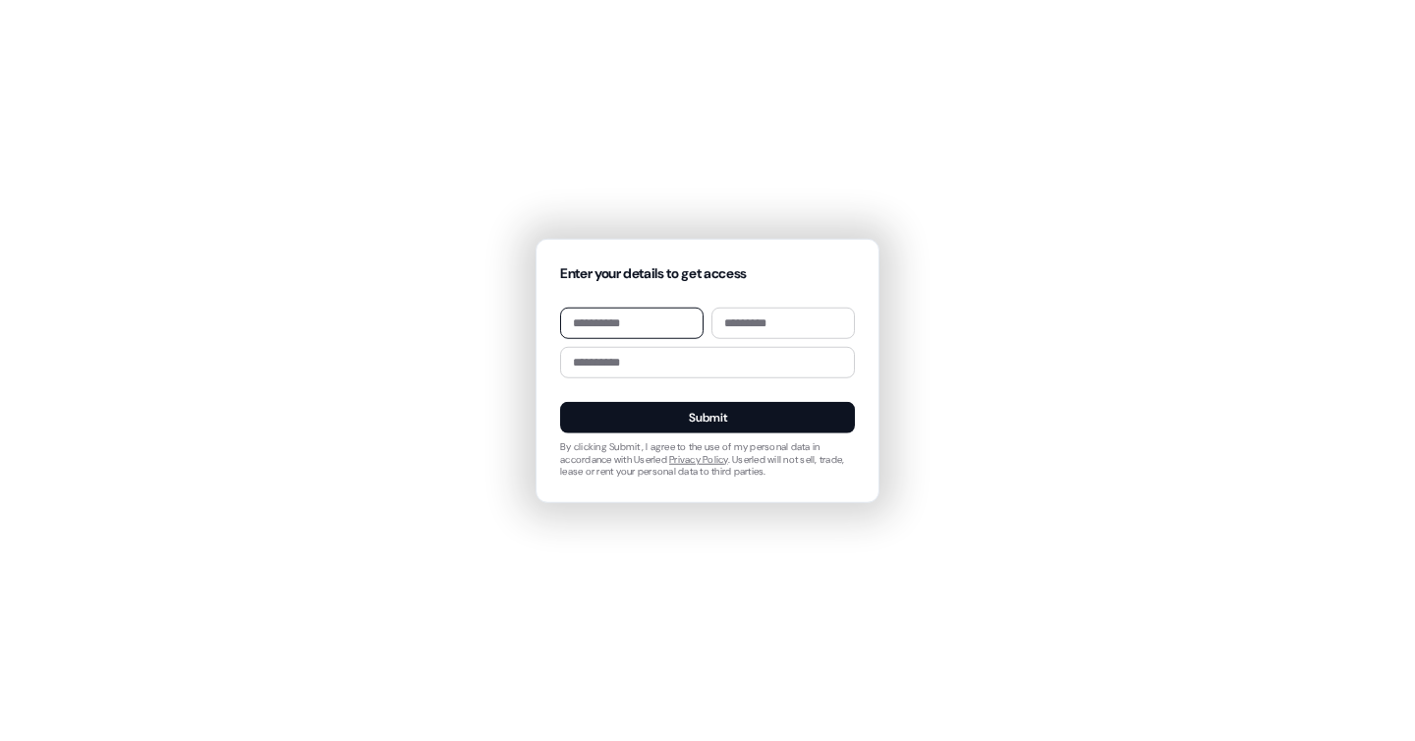
click at [617, 330] on input at bounding box center [631, 322] width 143 height 31
type input "****"
type input "*******"
type input "**********"
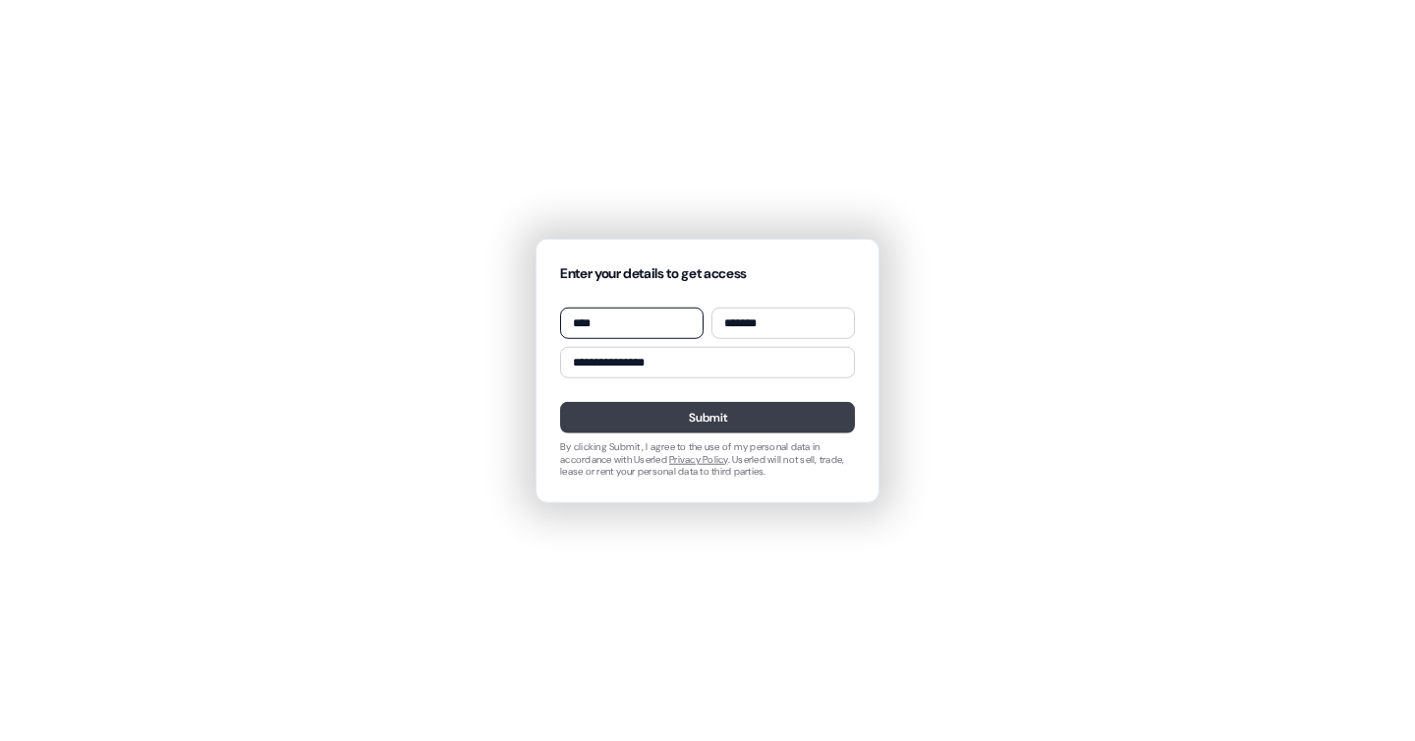
click at [700, 423] on button "Submit" at bounding box center [707, 417] width 295 height 31
click at [719, 425] on button "Submit" at bounding box center [707, 417] width 295 height 31
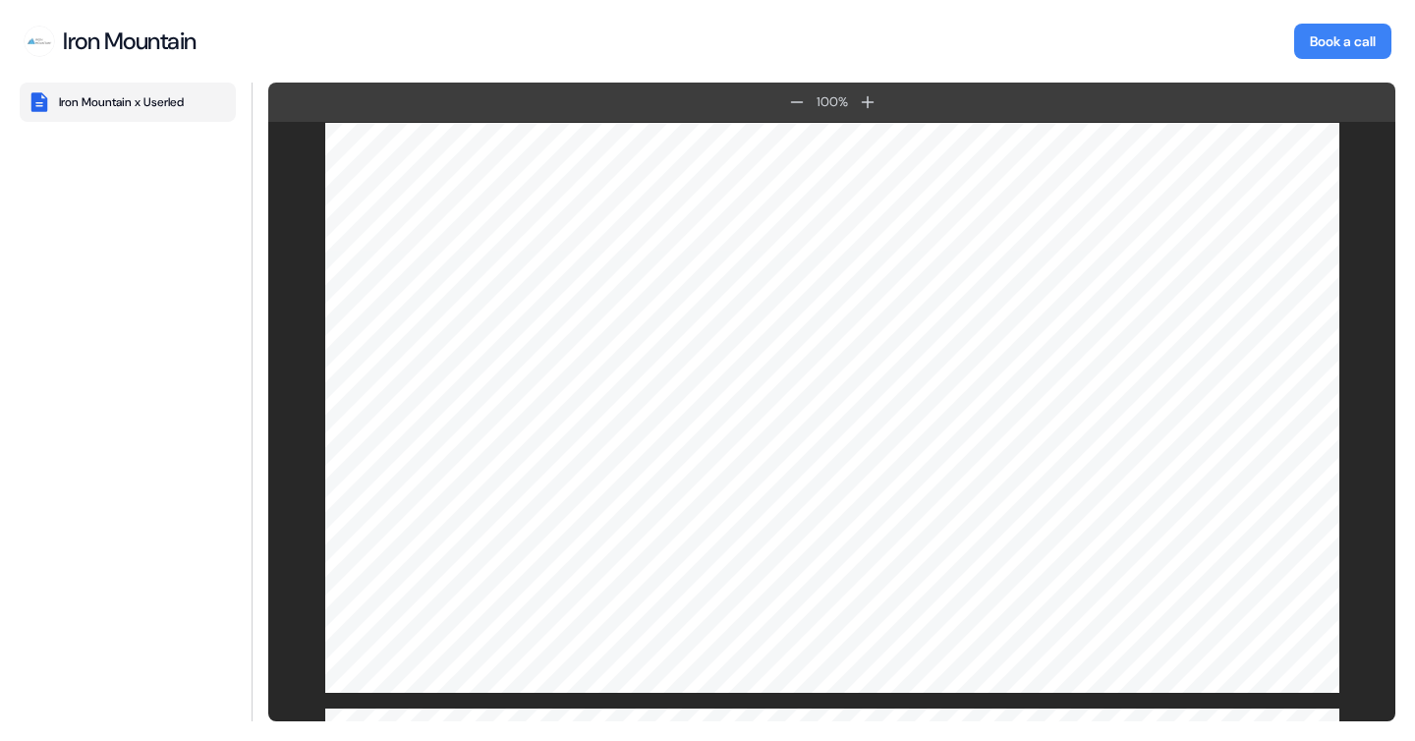
scroll to position [4702, 0]
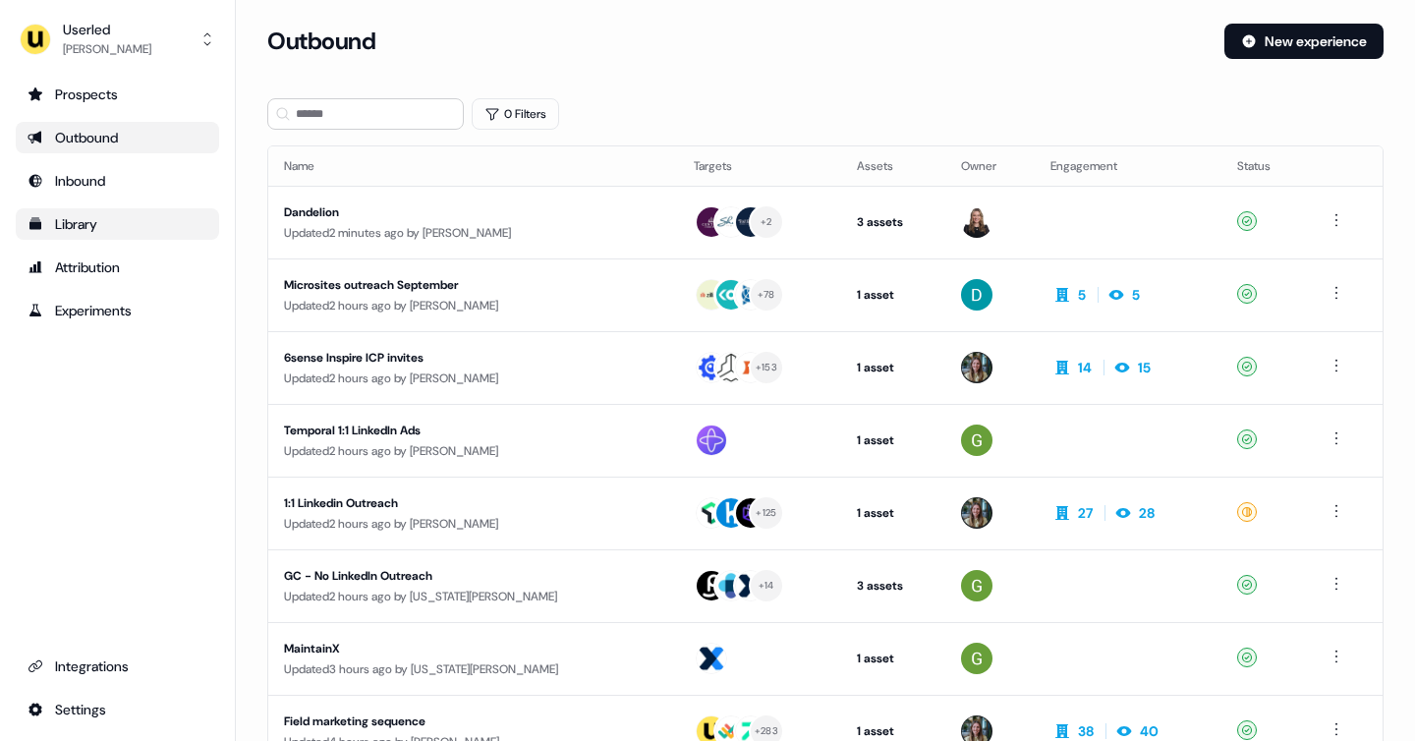
click at [113, 224] on div "Library" at bounding box center [118, 224] width 180 height 20
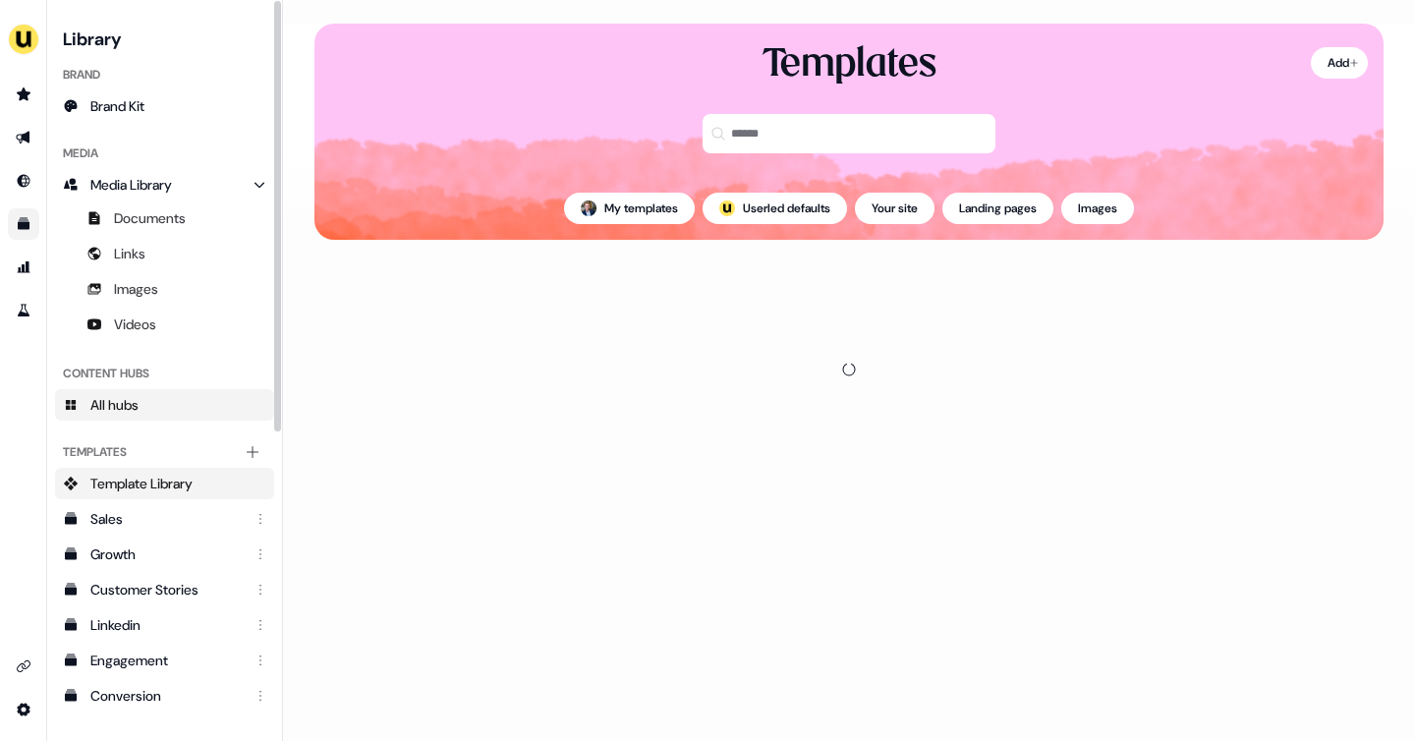
click at [169, 400] on link "All hubs" at bounding box center [164, 404] width 219 height 31
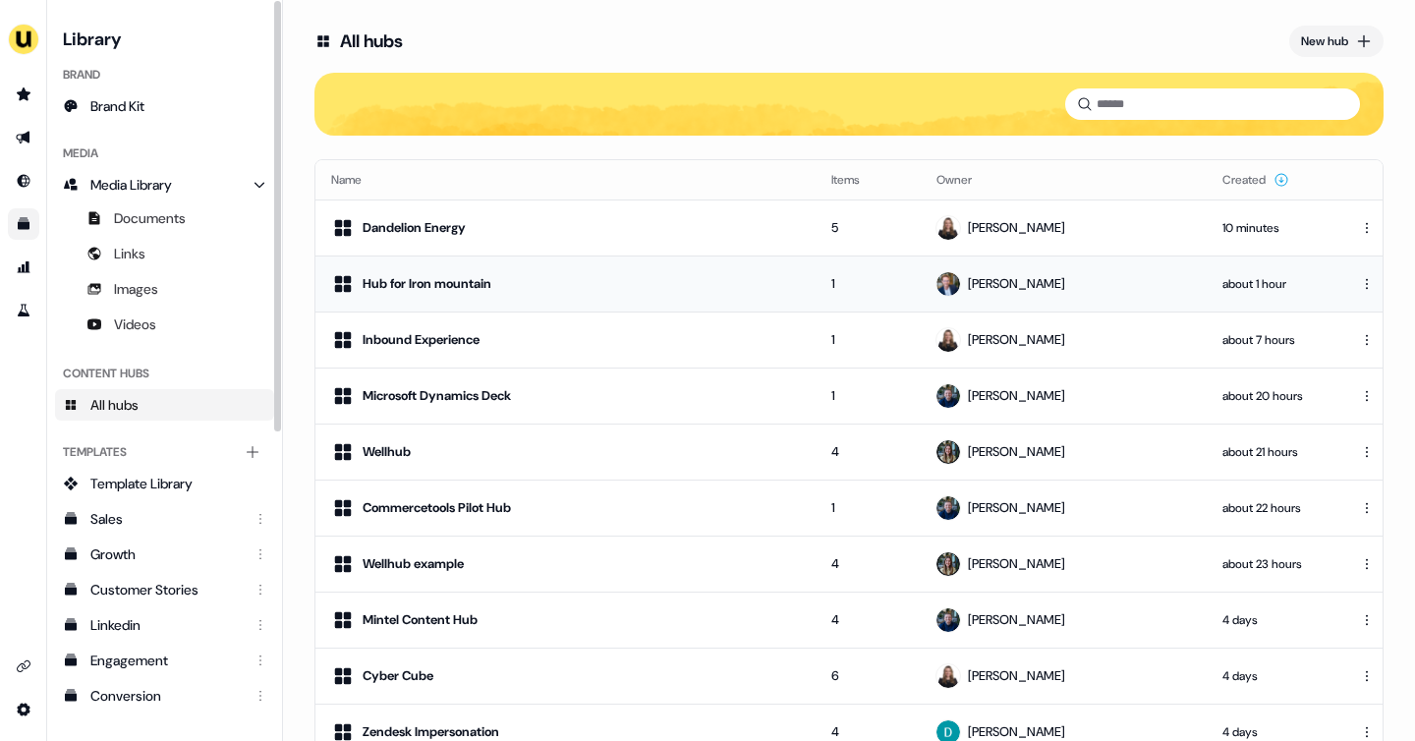
click at [456, 274] on div "Hub for Iron mountain" at bounding box center [426, 284] width 129 height 20
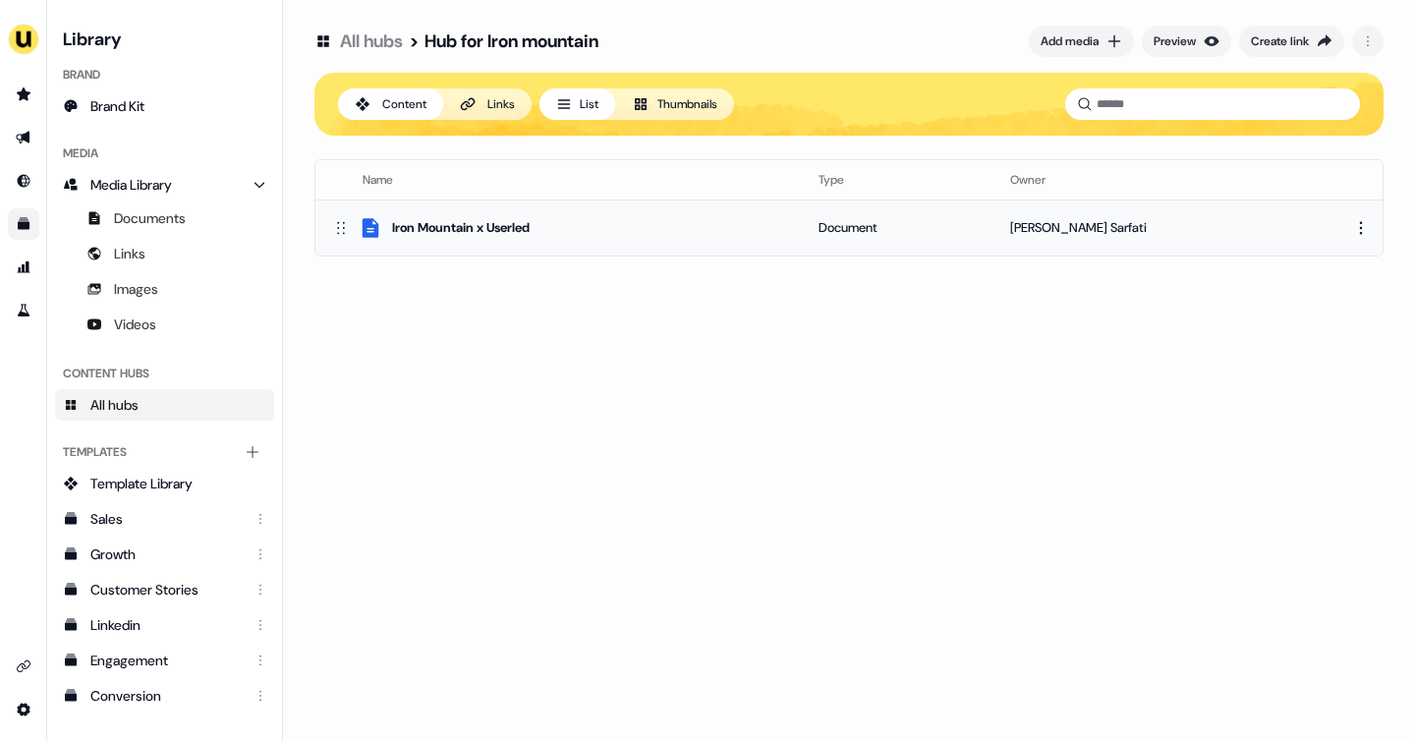
click at [1361, 221] on html "For the best experience switch devices to a bigger screen. Go to [DOMAIN_NAME] …" at bounding box center [707, 370] width 1415 height 741
click at [1325, 324] on div "Remove" at bounding box center [1352, 324] width 116 height 31
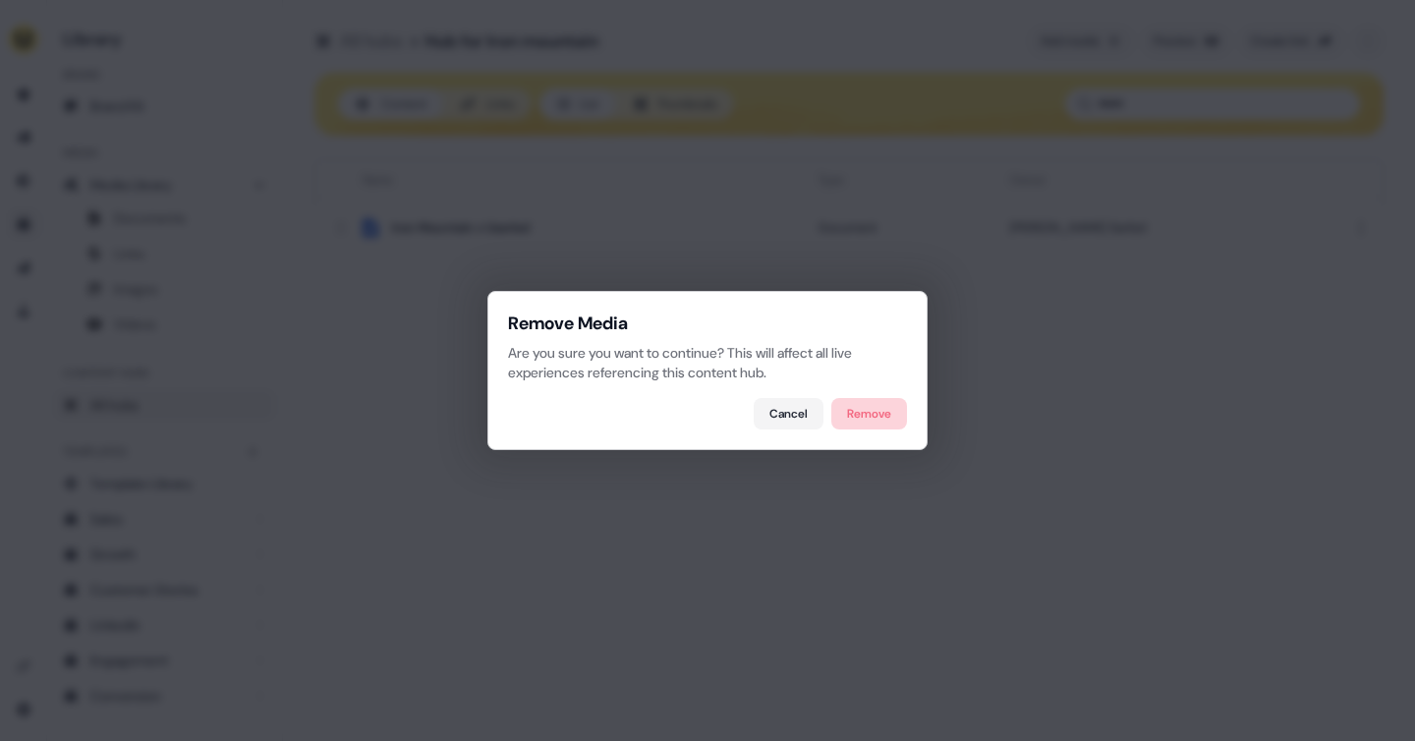
click at [870, 419] on button "Remove" at bounding box center [869, 413] width 76 height 31
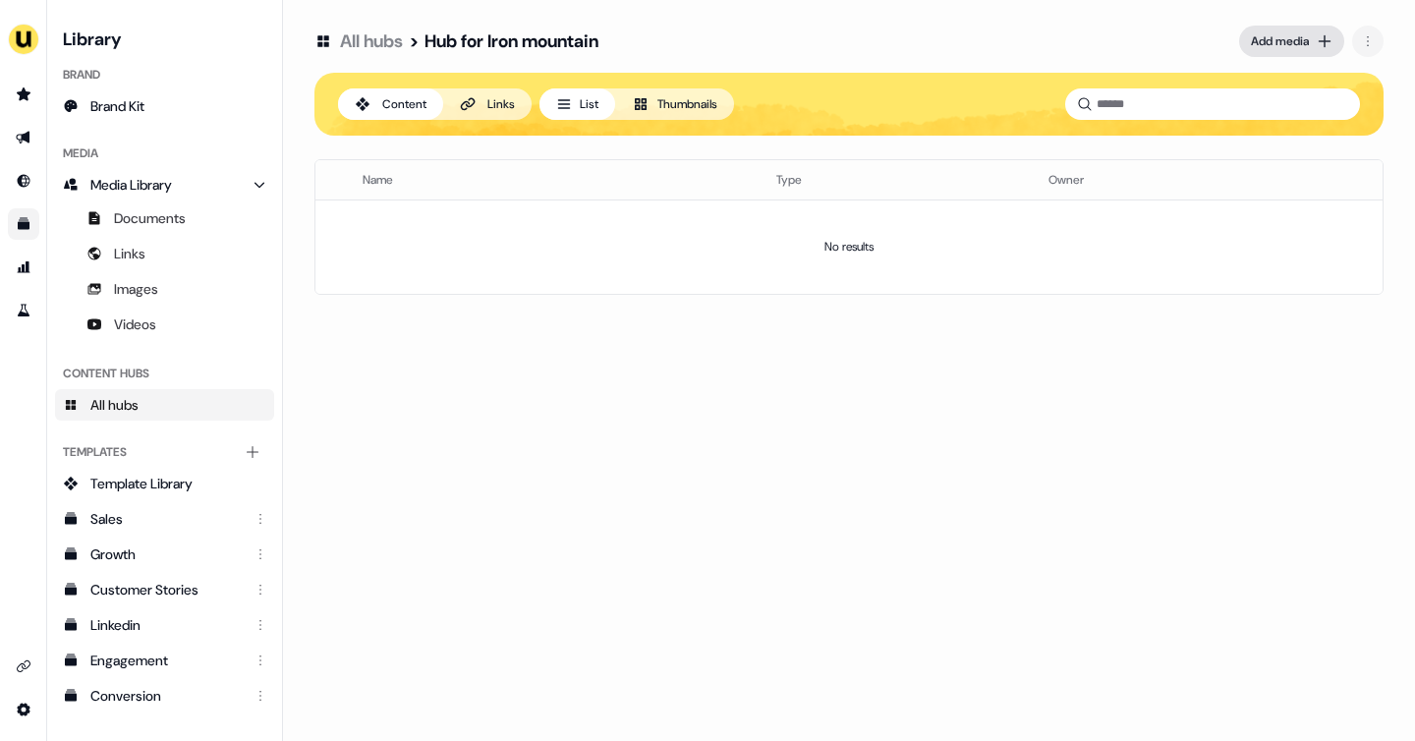
click at [1295, 41] on div "Add media" at bounding box center [1280, 41] width 58 height 20
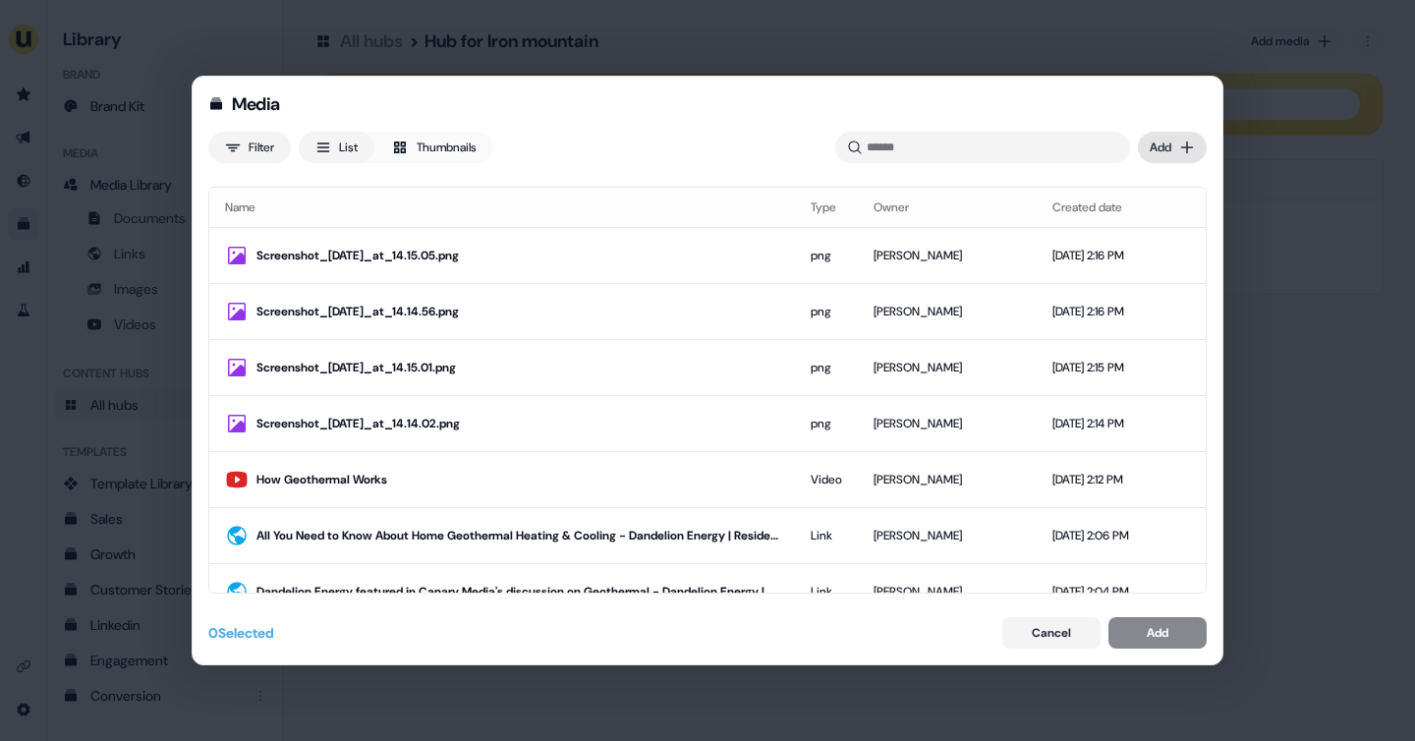
click at [1158, 142] on div "Media Filter List Thumbnails Uploaded Add Name Type Owner Created date Screensh…" at bounding box center [707, 370] width 1415 height 741
click at [1152, 194] on div "Upload files" at bounding box center [1144, 187] width 116 height 31
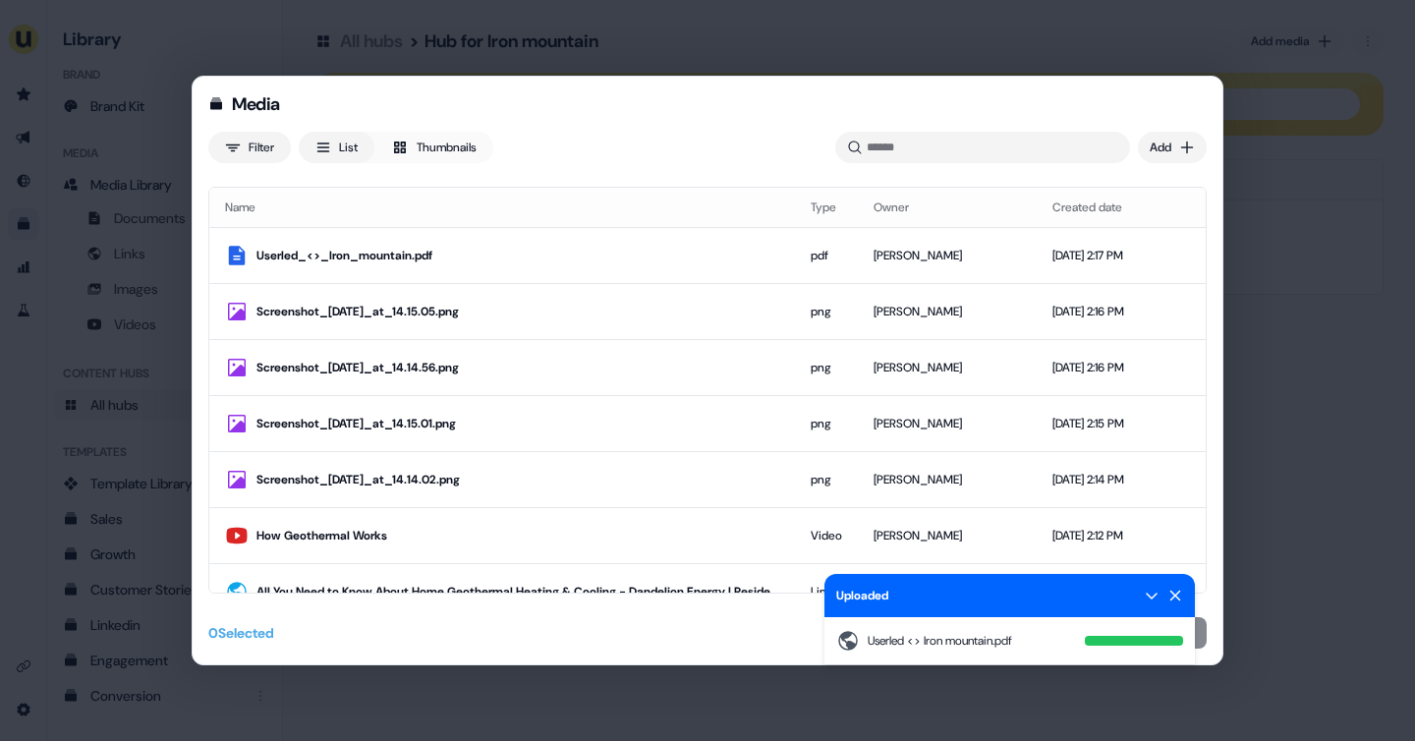
click at [1178, 601] on icon at bounding box center [1175, 595] width 16 height 16
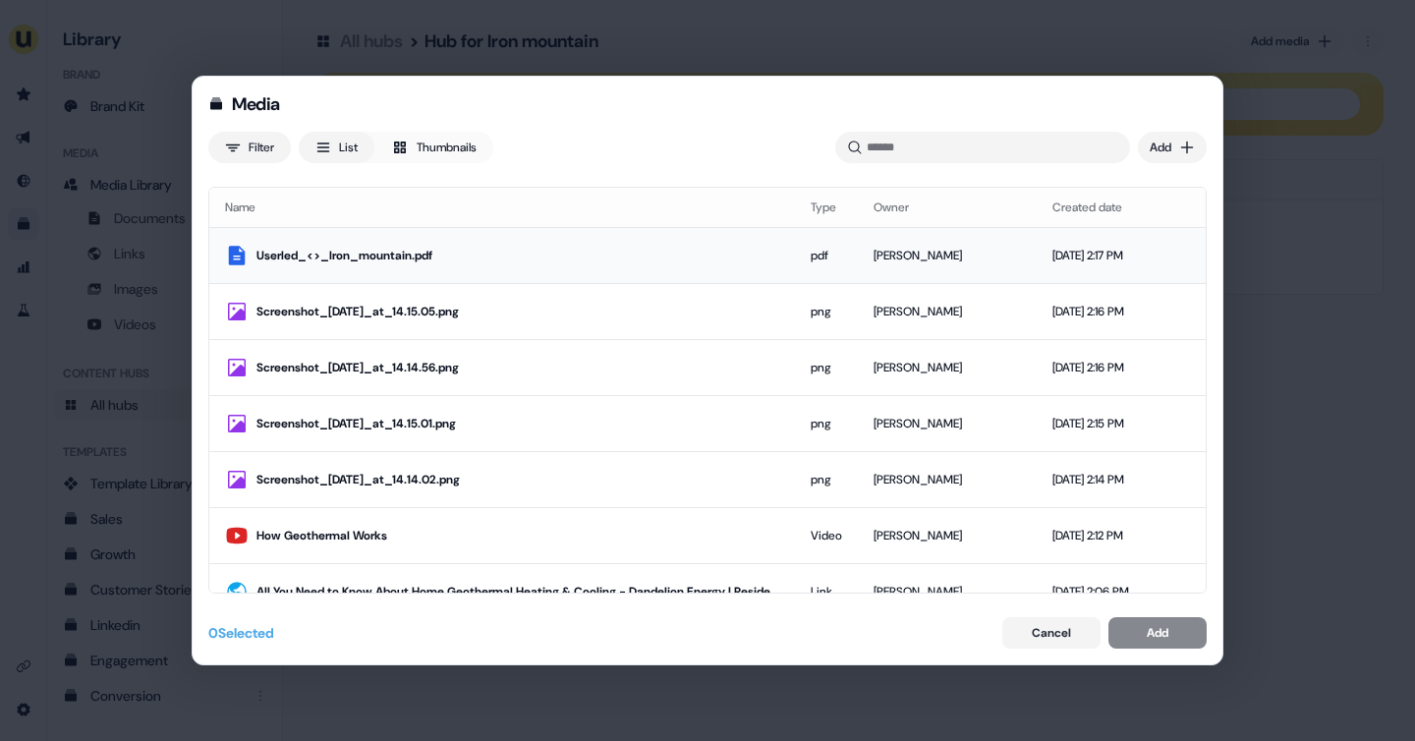
click at [520, 276] on td "Userled_<>_Iron_mountain.pdf" at bounding box center [501, 255] width 585 height 56
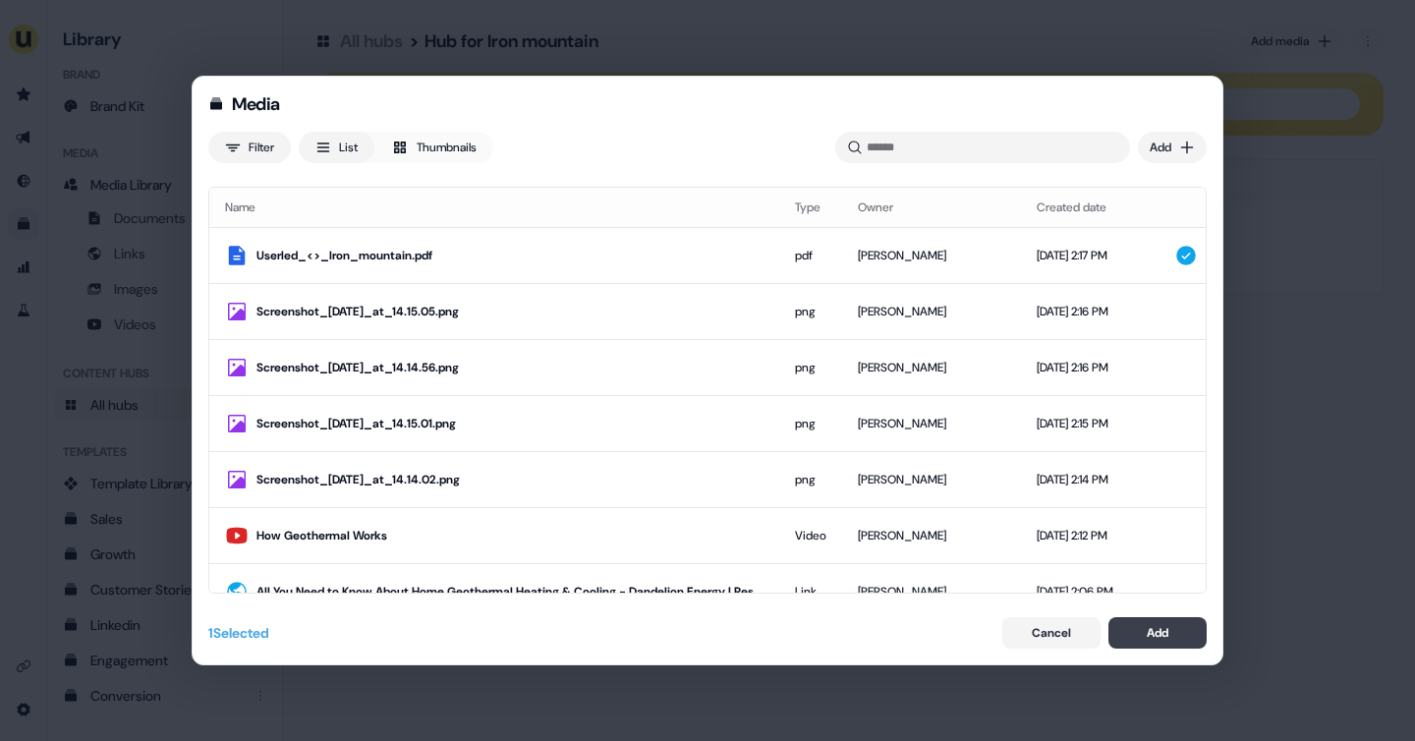
click at [1143, 646] on button "Add" at bounding box center [1157, 632] width 98 height 31
click at [1141, 640] on div "Cancel Add" at bounding box center [1104, 632] width 204 height 31
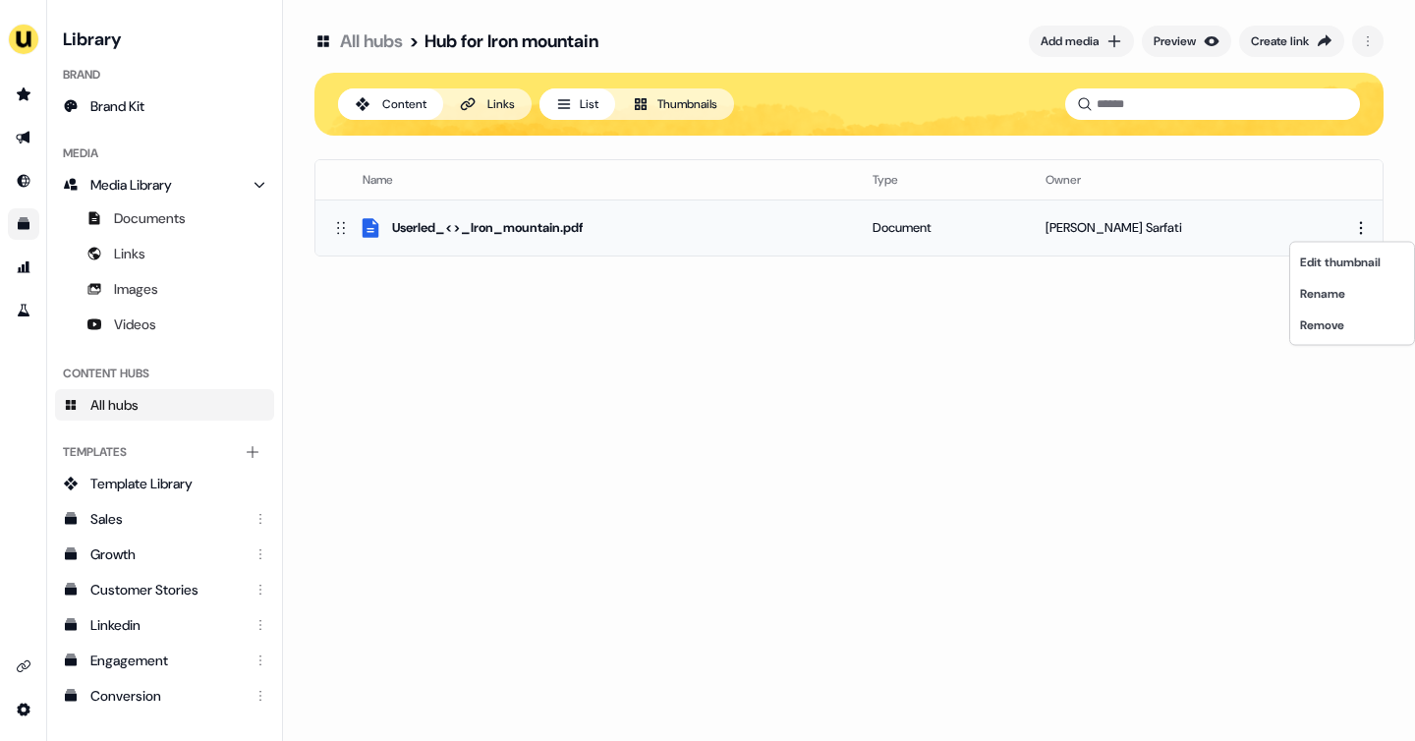
click at [1360, 220] on html "For the best experience switch devices to a bigger screen. Go to Userled.io Lib…" at bounding box center [707, 370] width 1415 height 741
click at [1318, 292] on div "Rename" at bounding box center [1352, 293] width 116 height 31
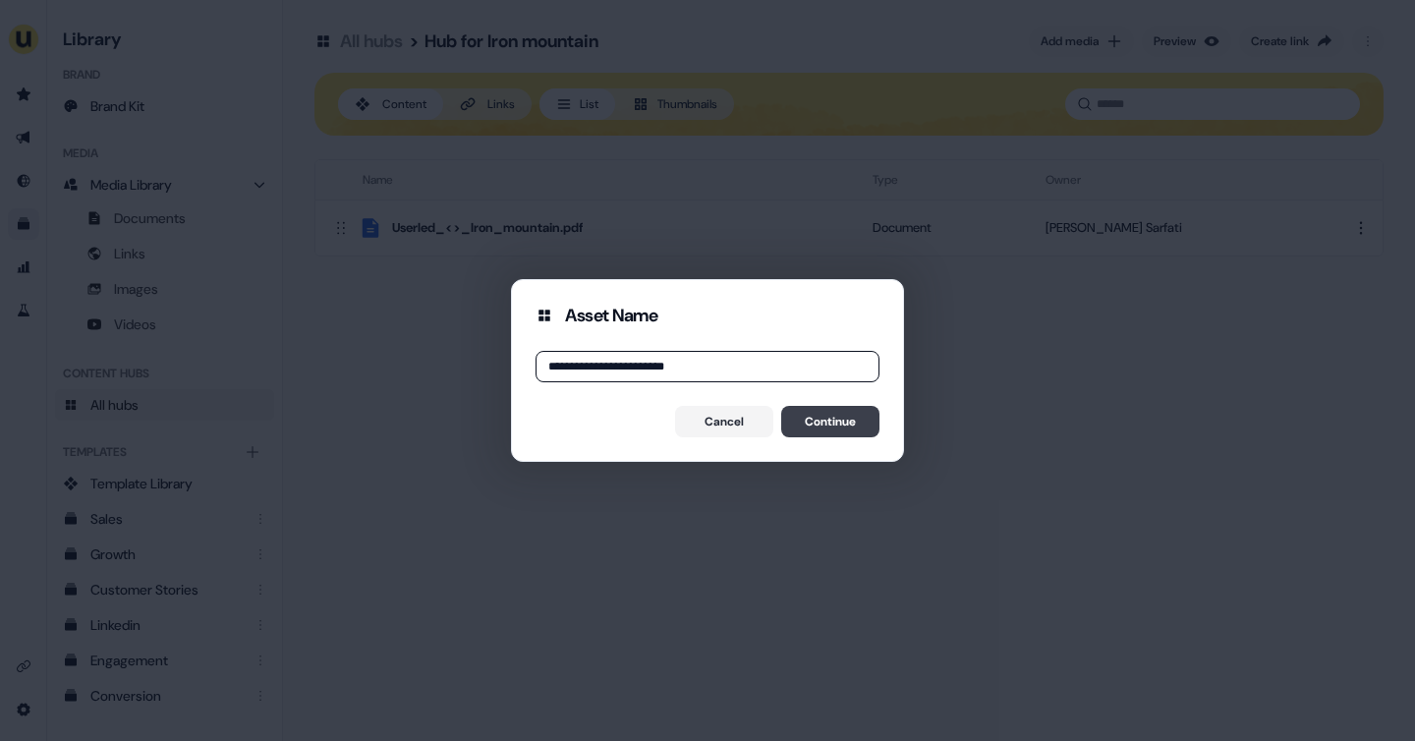
type input "**********"
click at [845, 423] on button "Continue" at bounding box center [830, 421] width 98 height 31
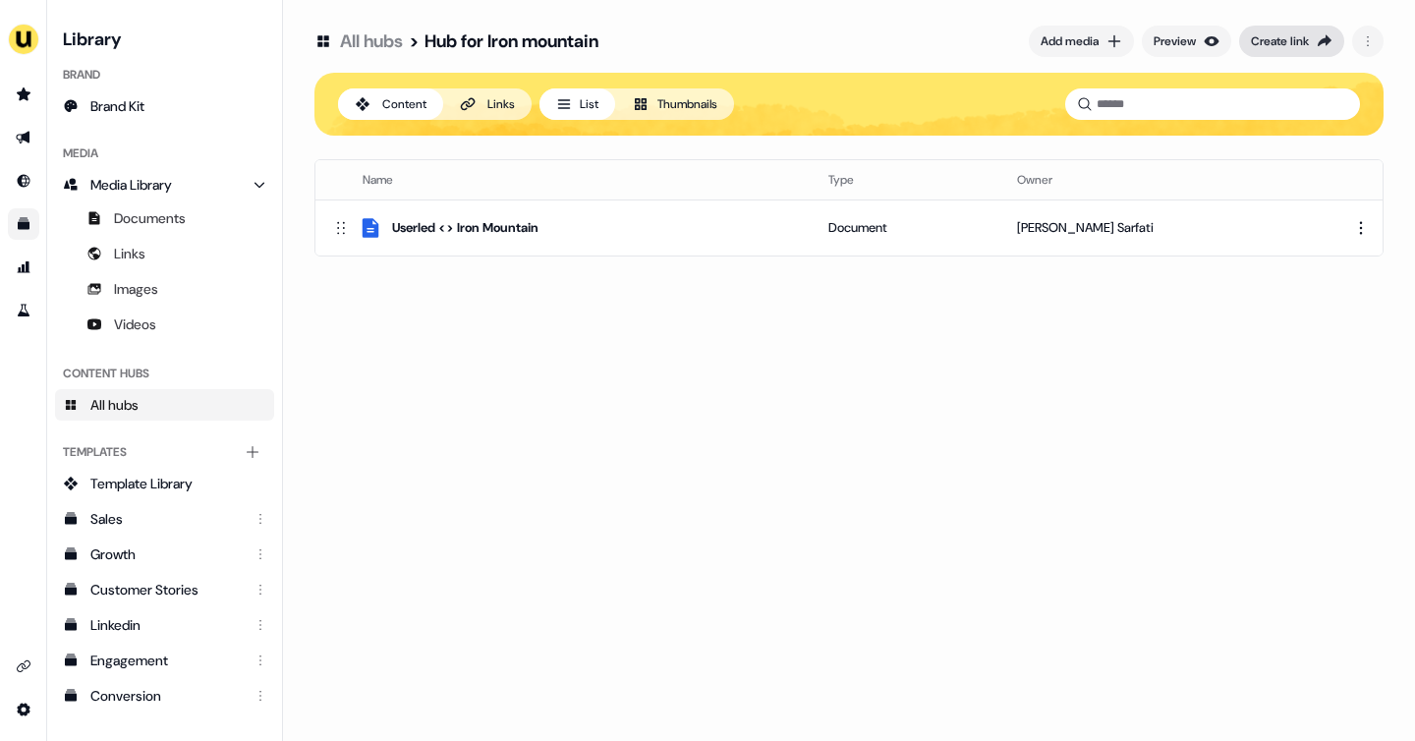
click at [1287, 40] on div "Create link" at bounding box center [1280, 41] width 58 height 20
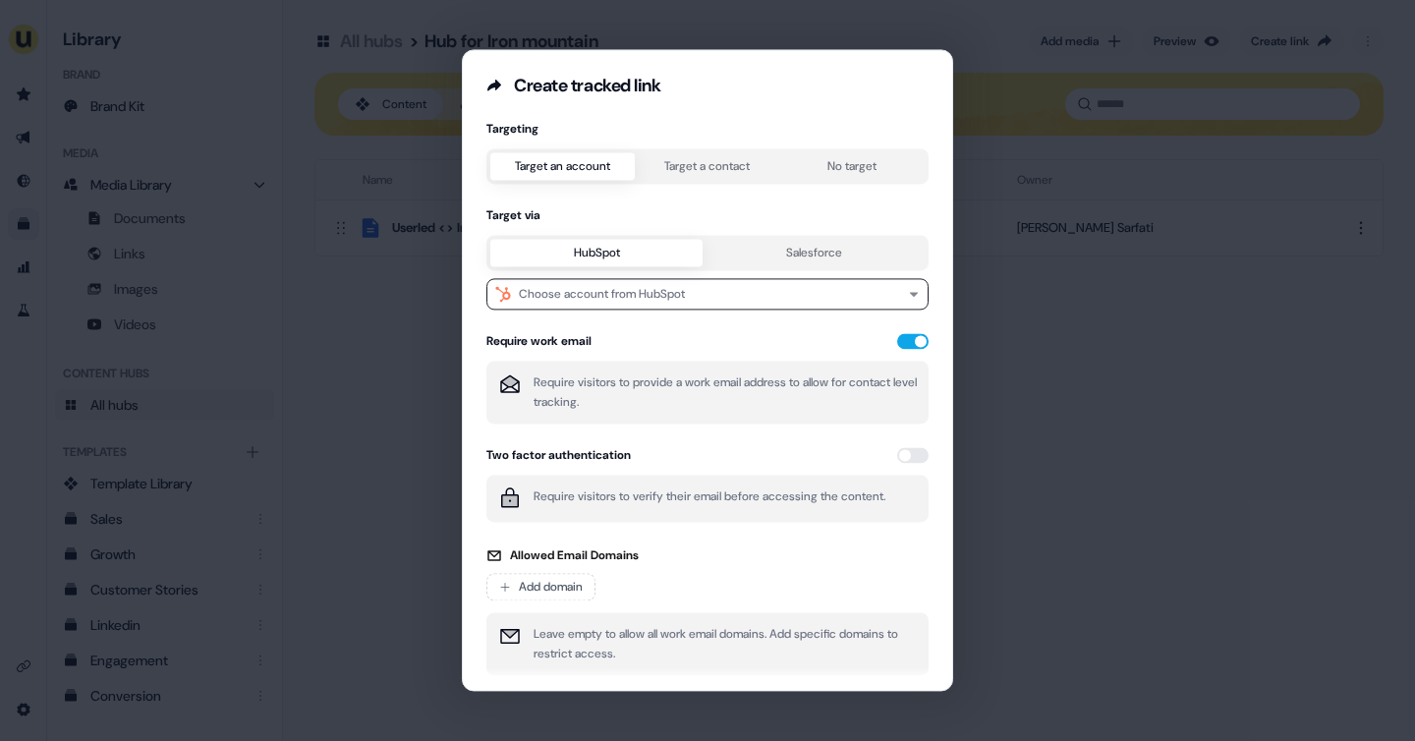
scroll to position [76, 0]
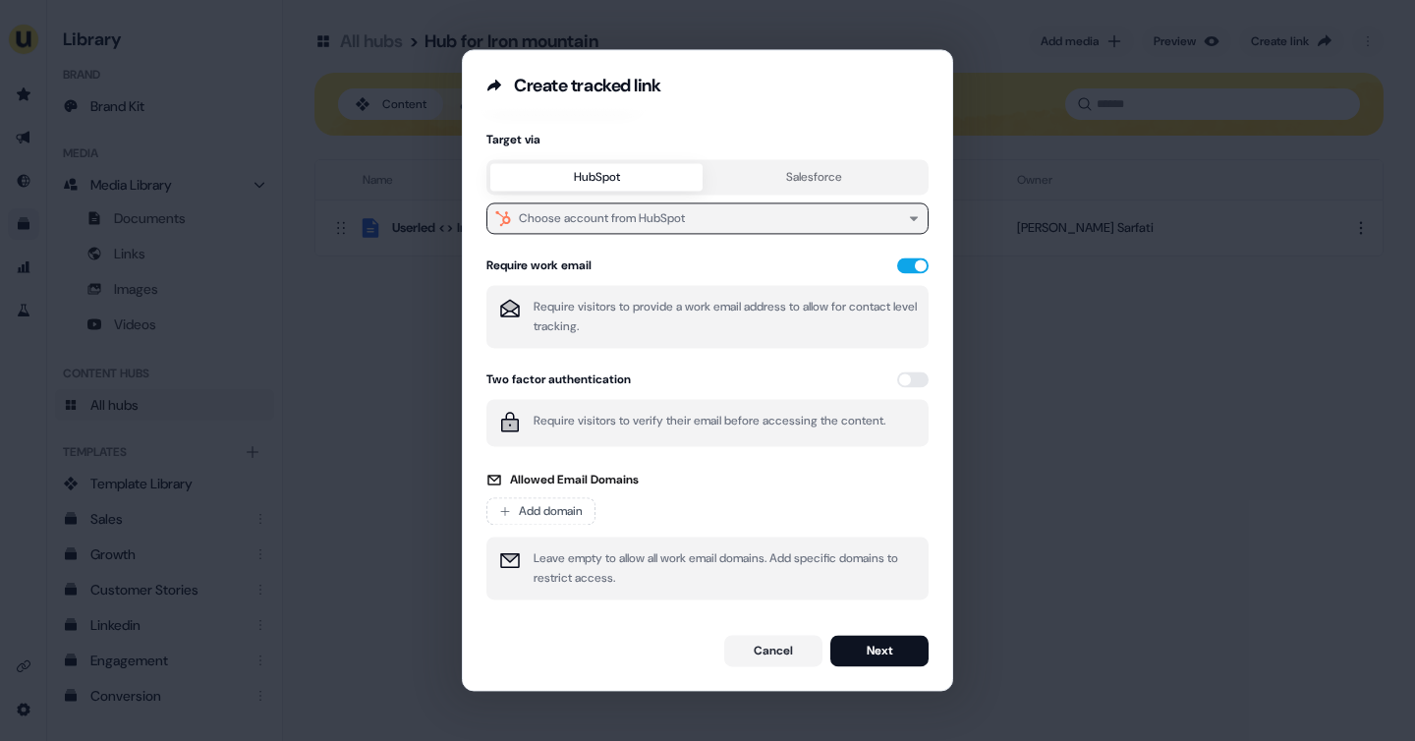
click at [747, 217] on button "Choose account from HubSpot" at bounding box center [707, 217] width 442 height 31
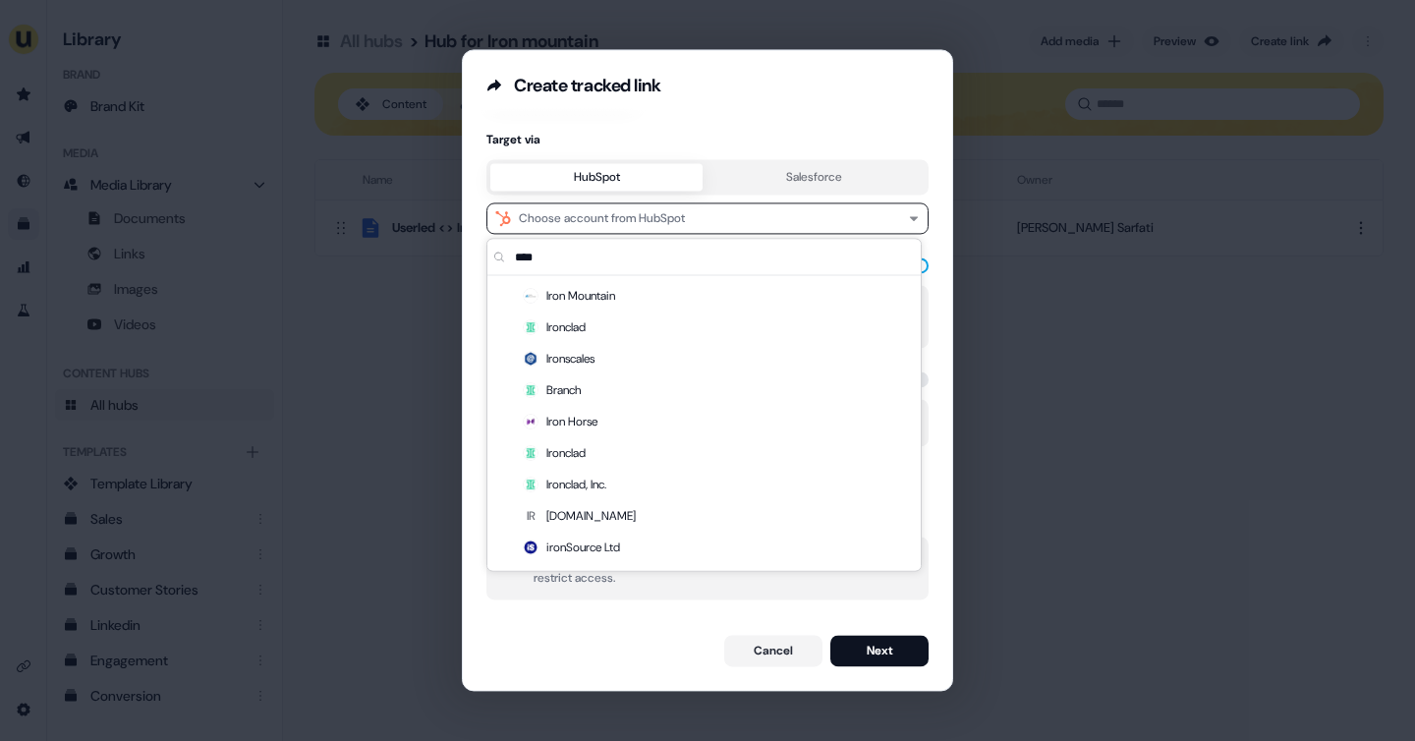
type input "****"
click at [698, 301] on div "Iron Mountain" at bounding box center [703, 295] width 425 height 31
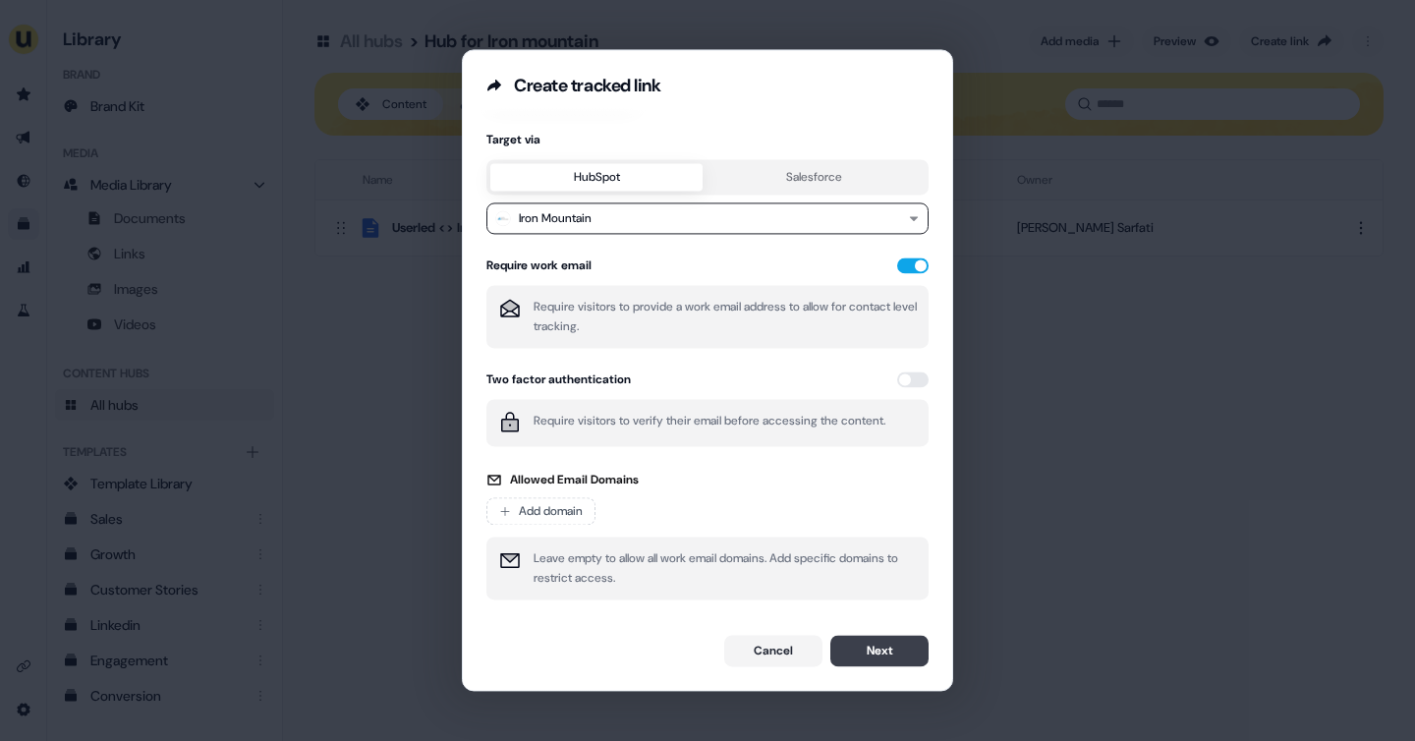
click at [870, 639] on button "Next" at bounding box center [879, 650] width 98 height 31
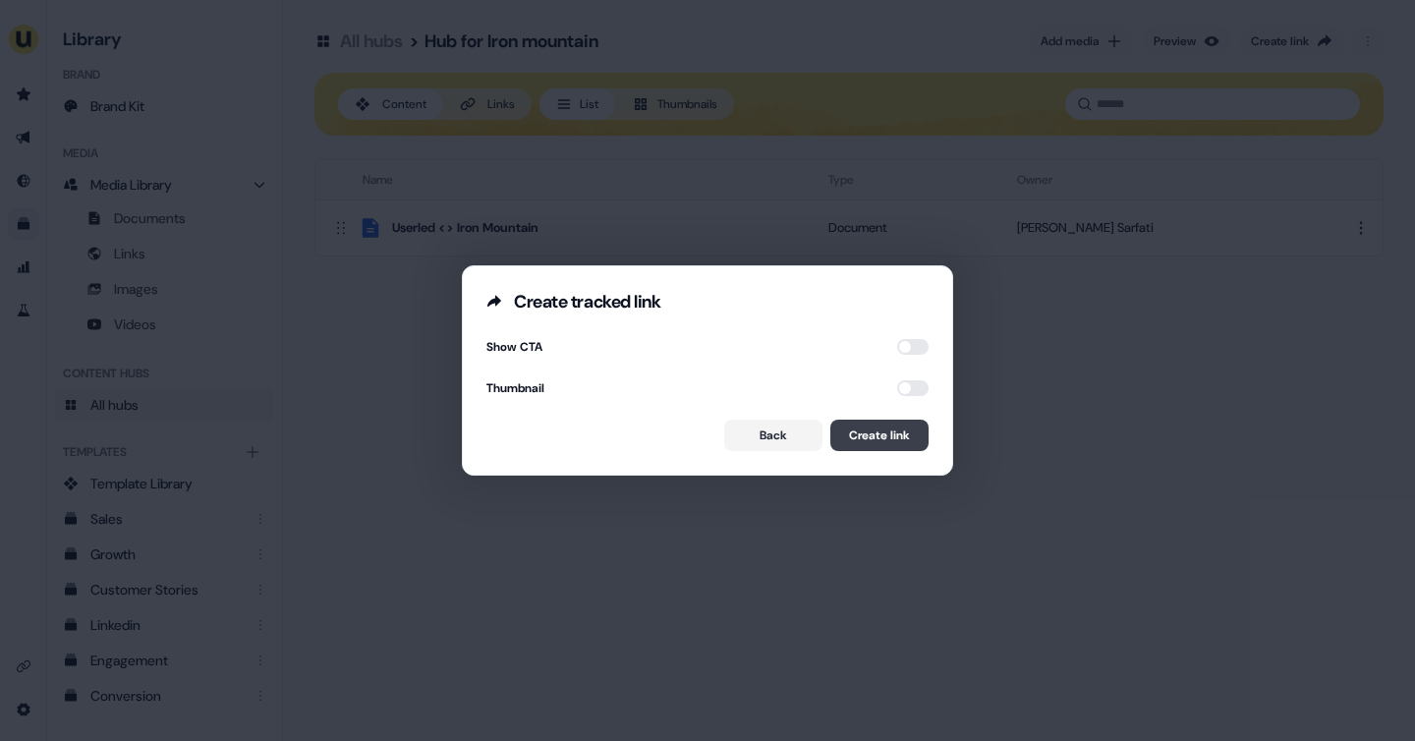
click at [879, 420] on button "Create link" at bounding box center [879, 434] width 98 height 31
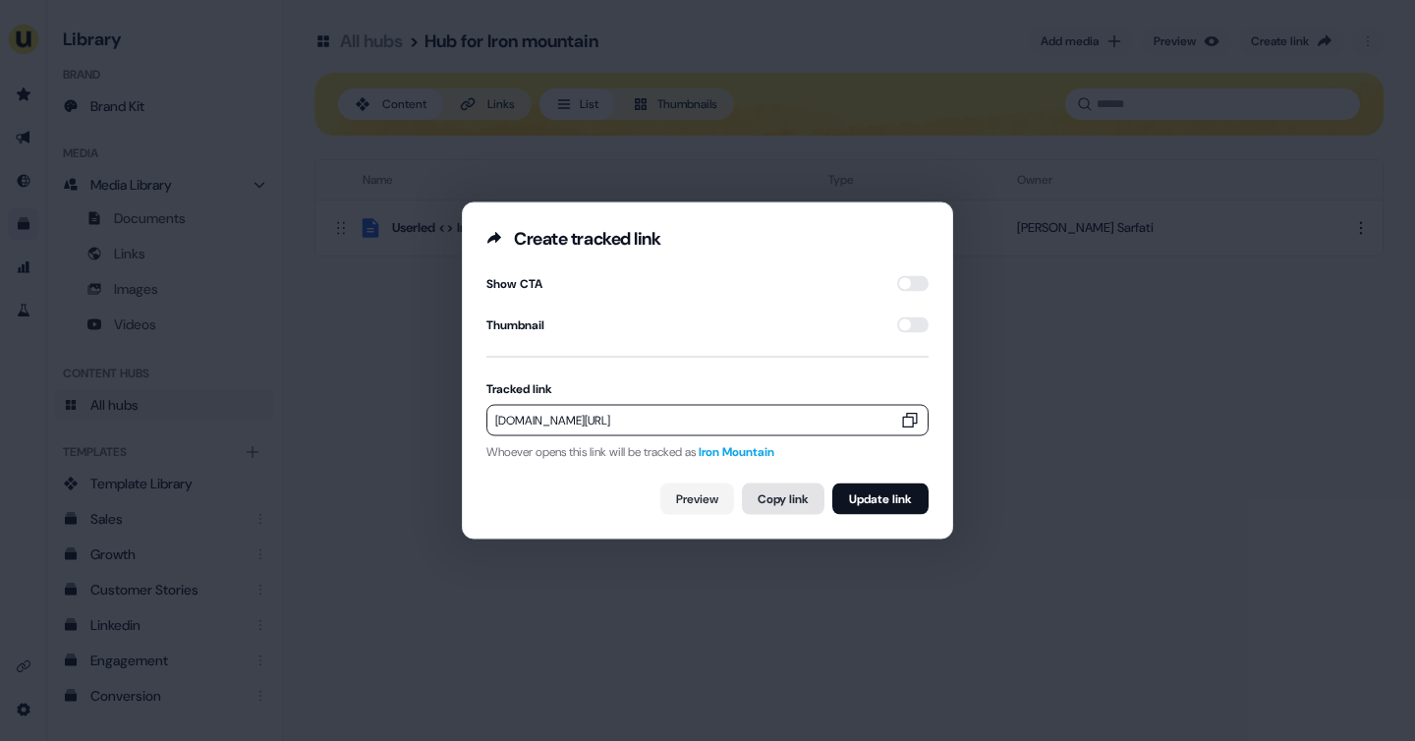
click at [785, 497] on button "Copy link" at bounding box center [783, 498] width 83 height 31
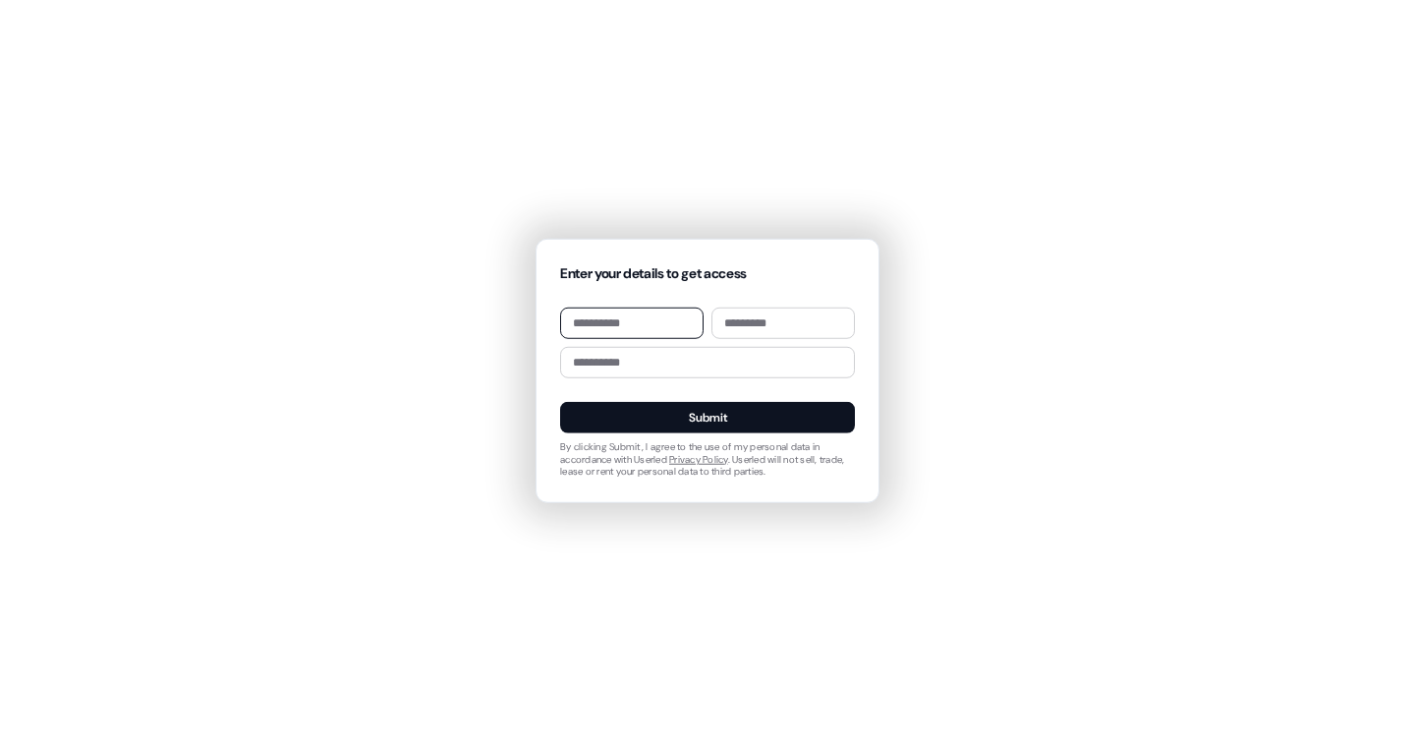
type input "****"
type input "*******"
type input "**********"
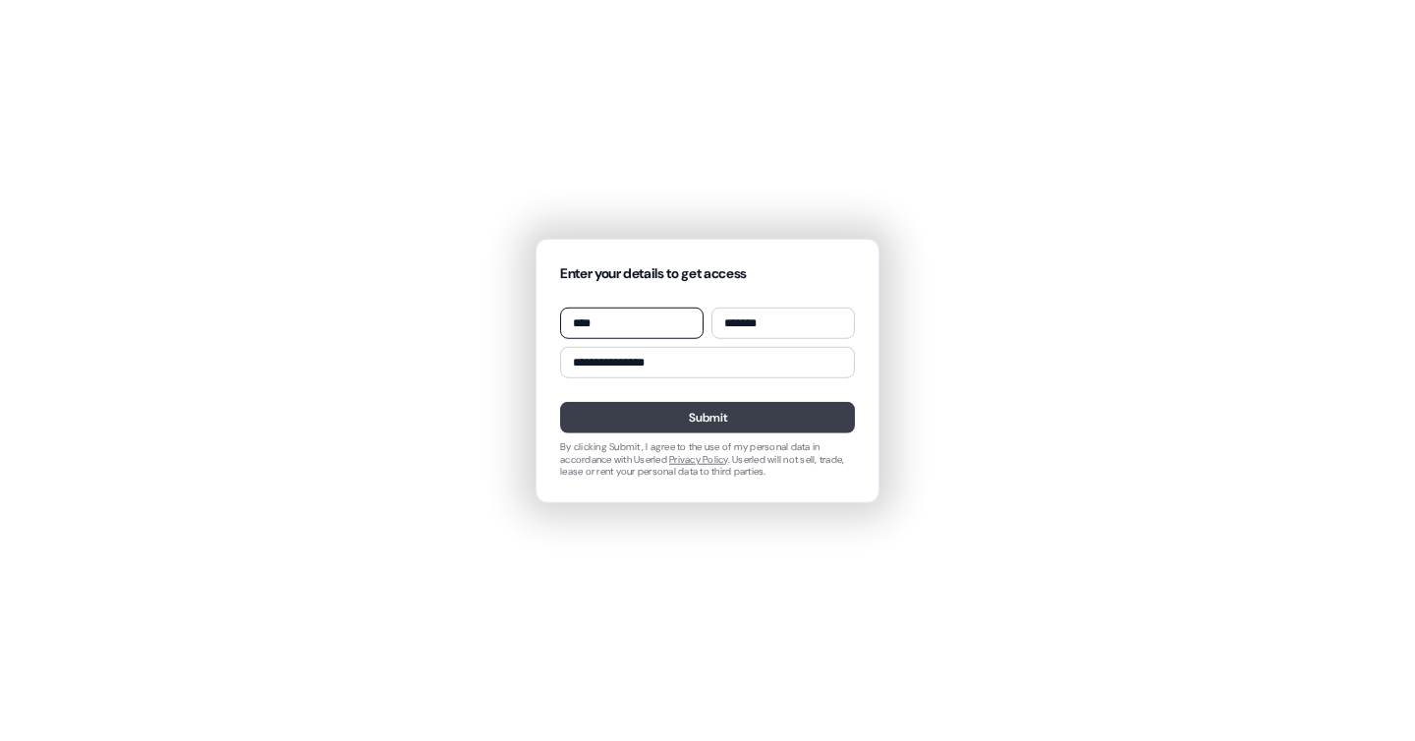
click at [730, 427] on button "Submit" at bounding box center [707, 417] width 295 height 31
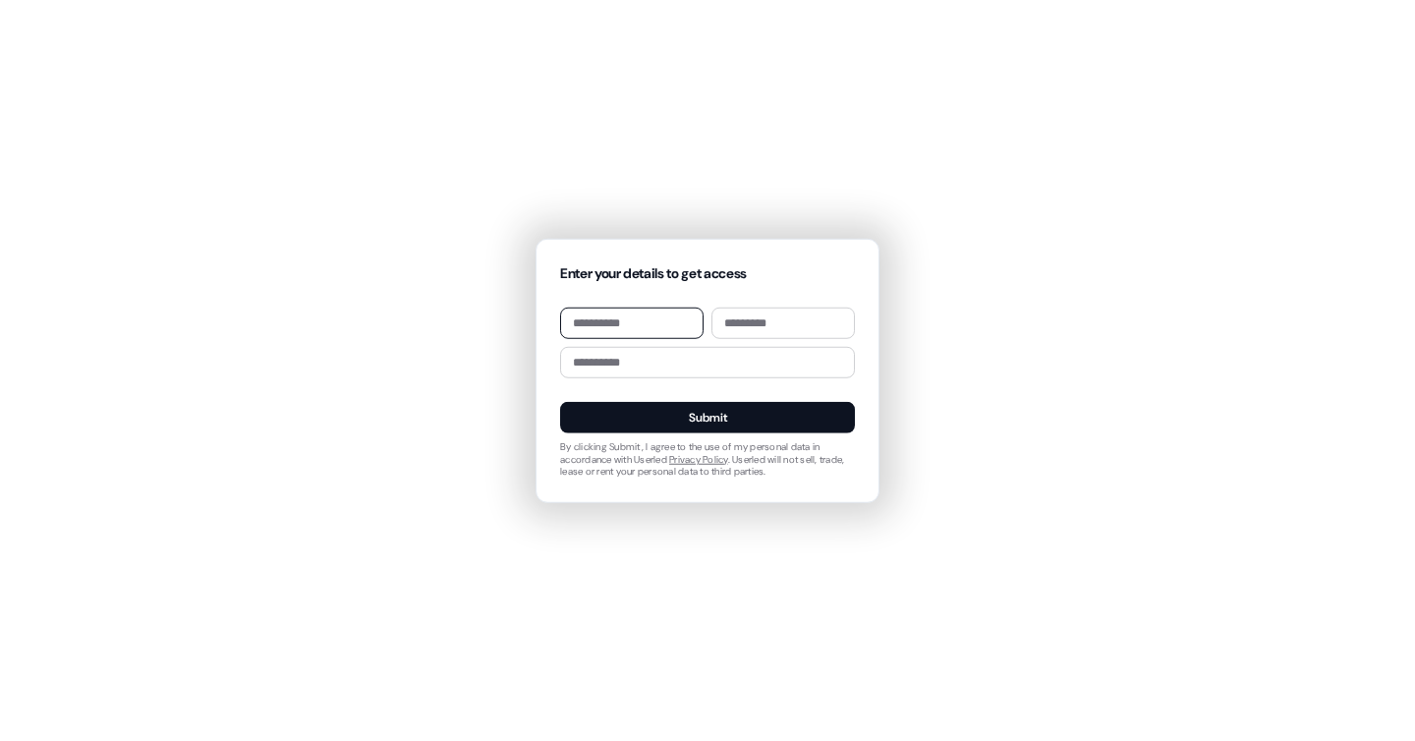
type input "****"
type input "*******"
type input "**********"
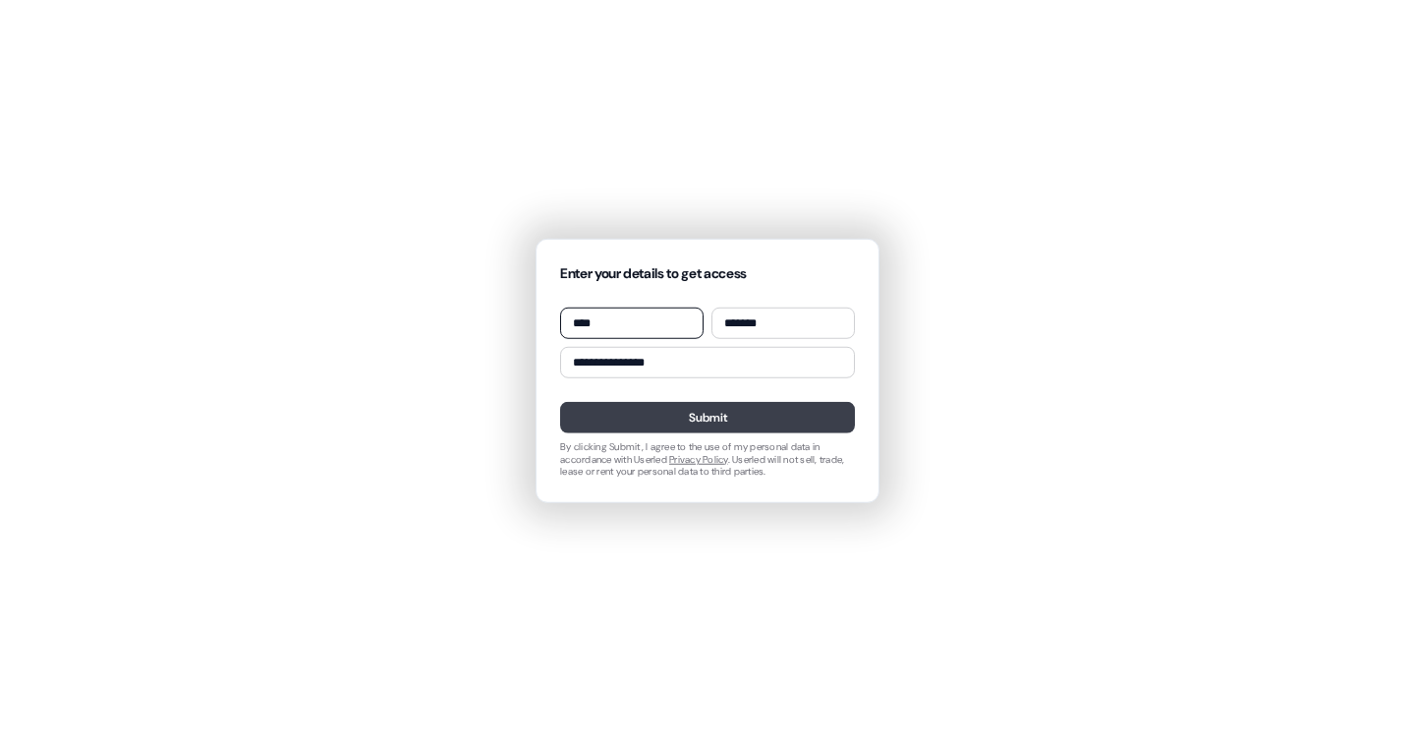
click at [691, 425] on button "Submit" at bounding box center [707, 417] width 295 height 31
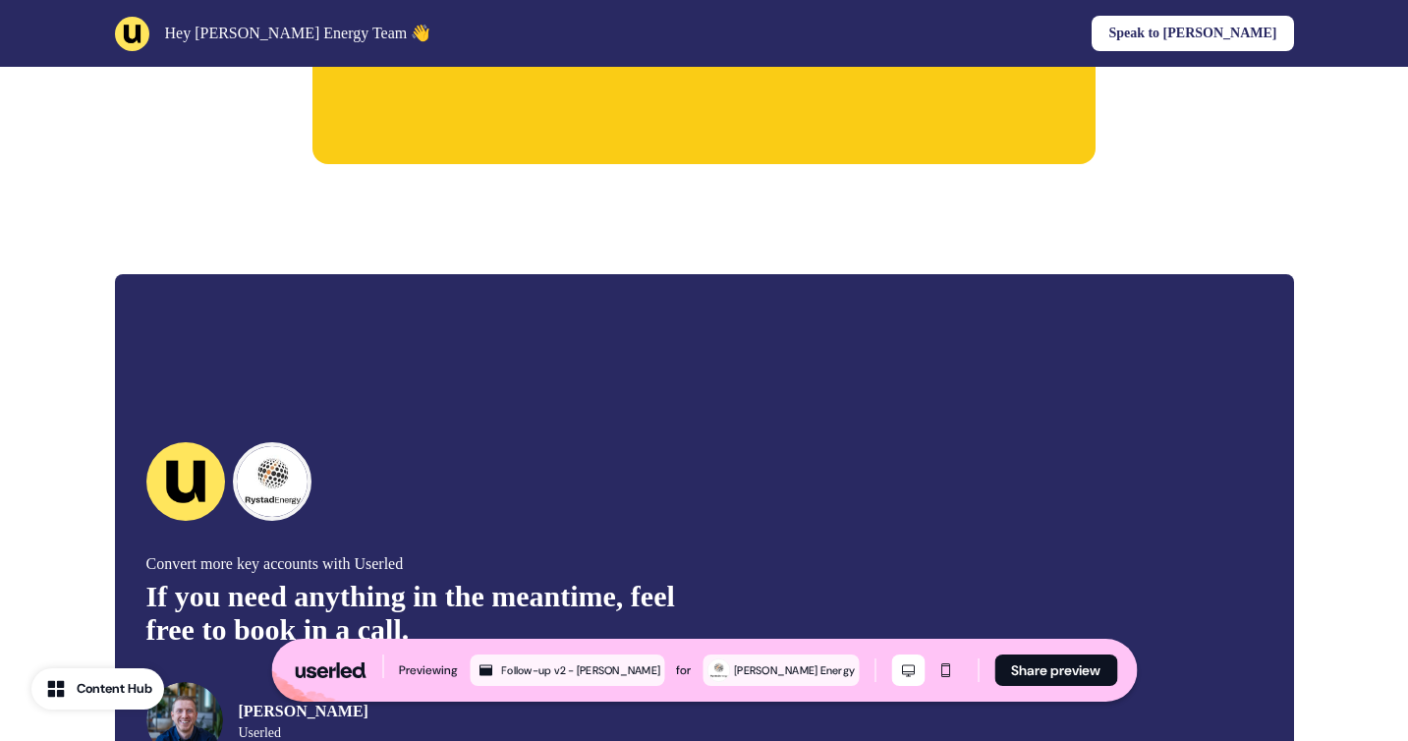
scroll to position [2820, 0]
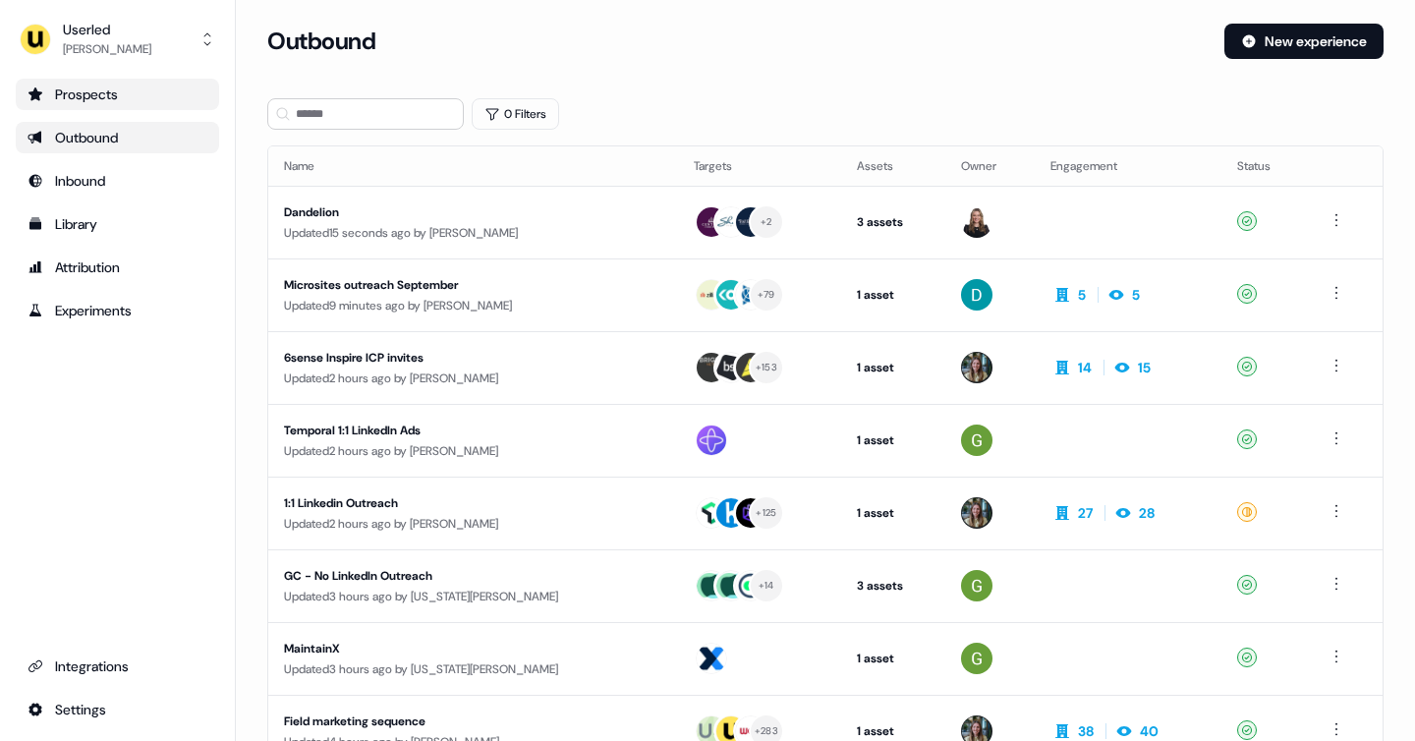
click at [120, 93] on div "Prospects" at bounding box center [118, 94] width 180 height 20
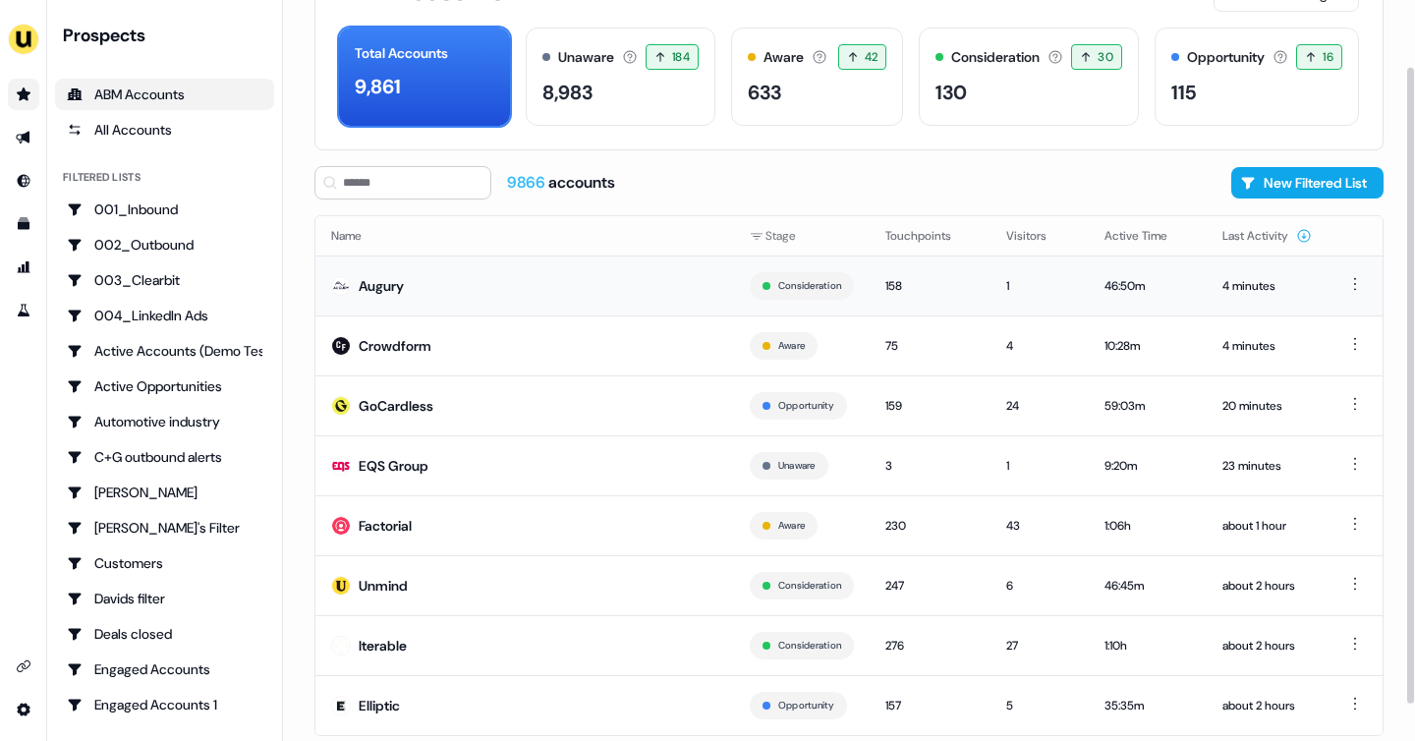
scroll to position [119, 0]
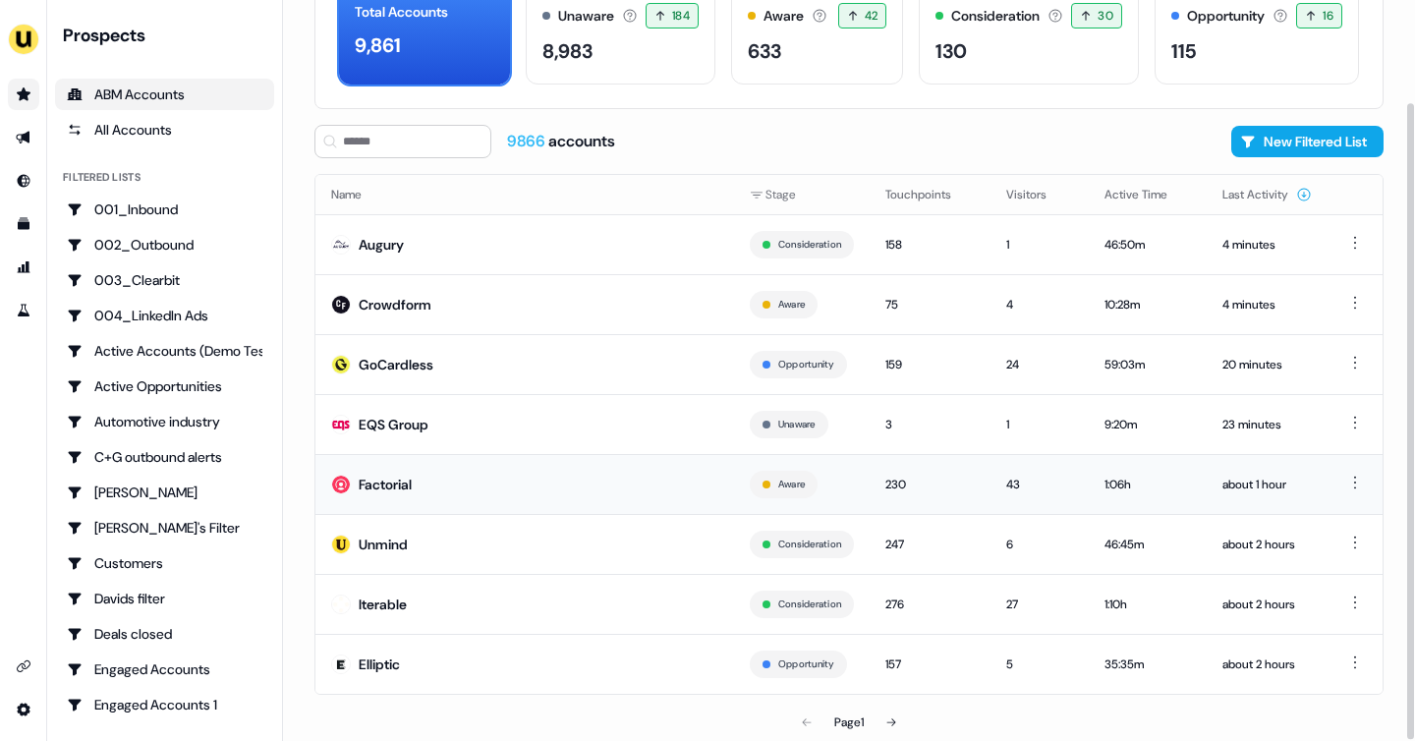
click at [488, 493] on td "Factorial" at bounding box center [524, 484] width 418 height 60
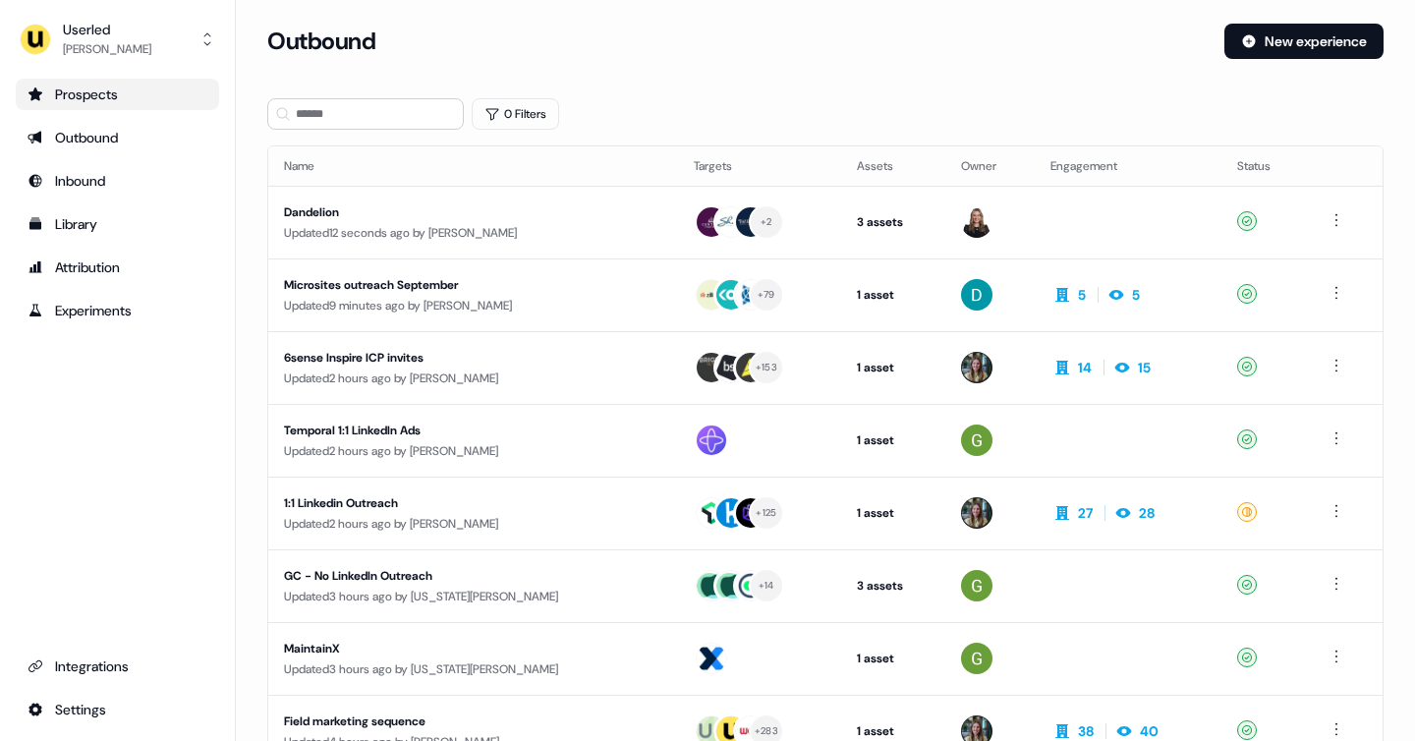
click at [125, 109] on link "Prospects" at bounding box center [117, 94] width 203 height 31
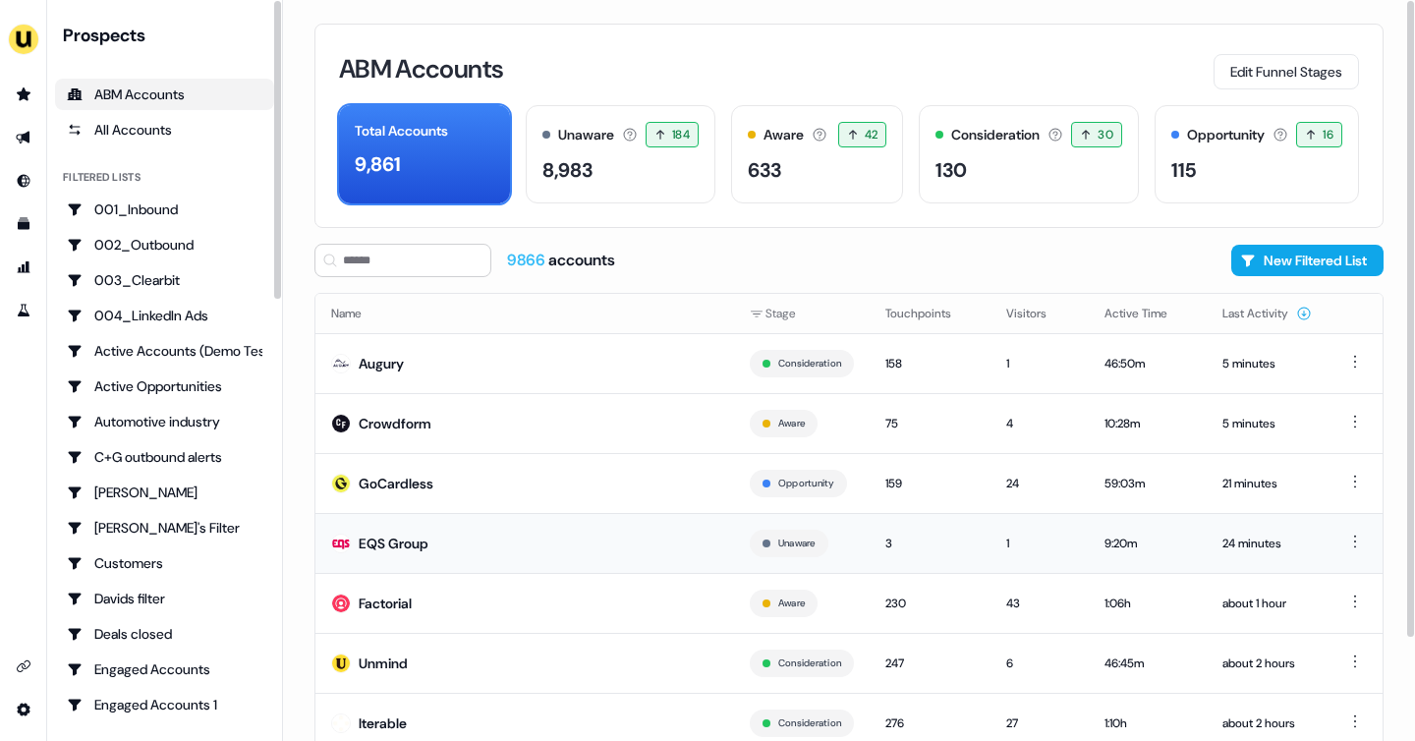
scroll to position [119, 0]
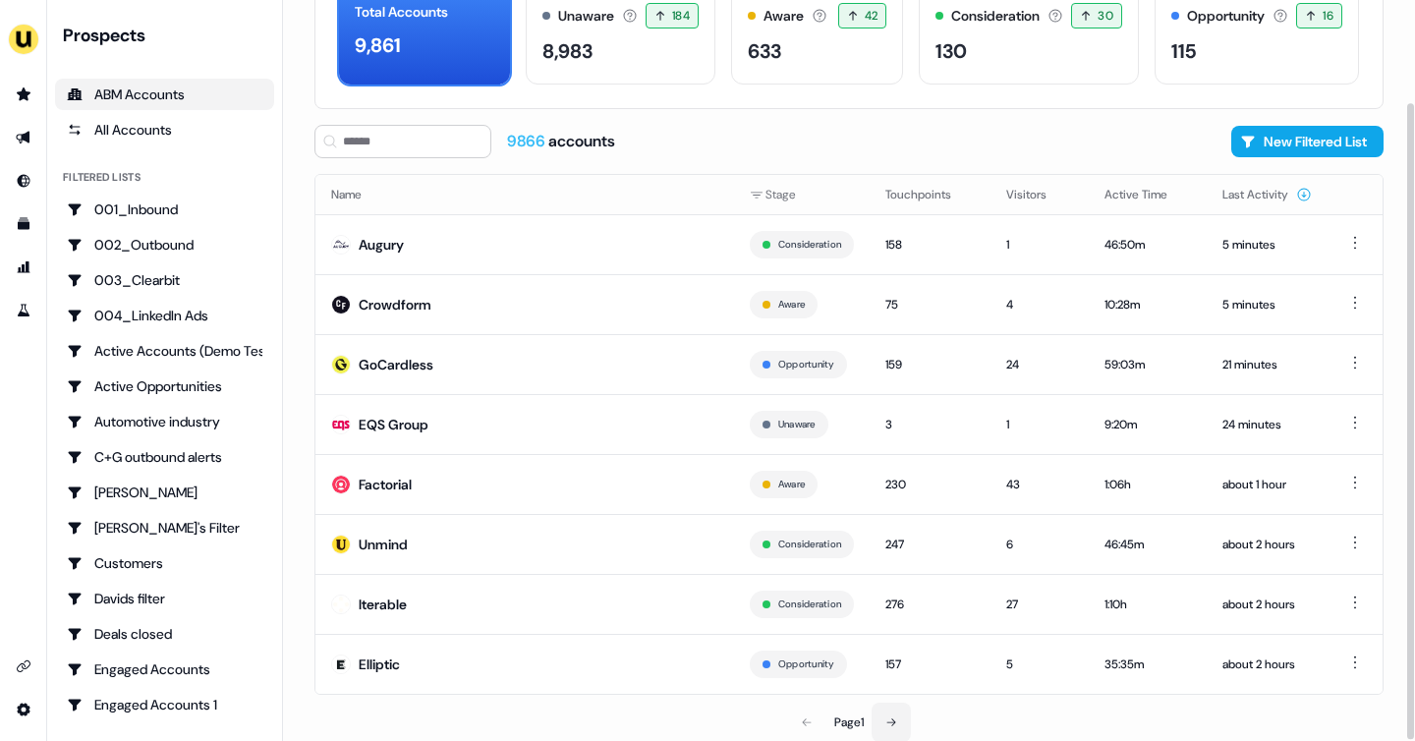
click at [887, 719] on icon at bounding box center [891, 722] width 12 height 12
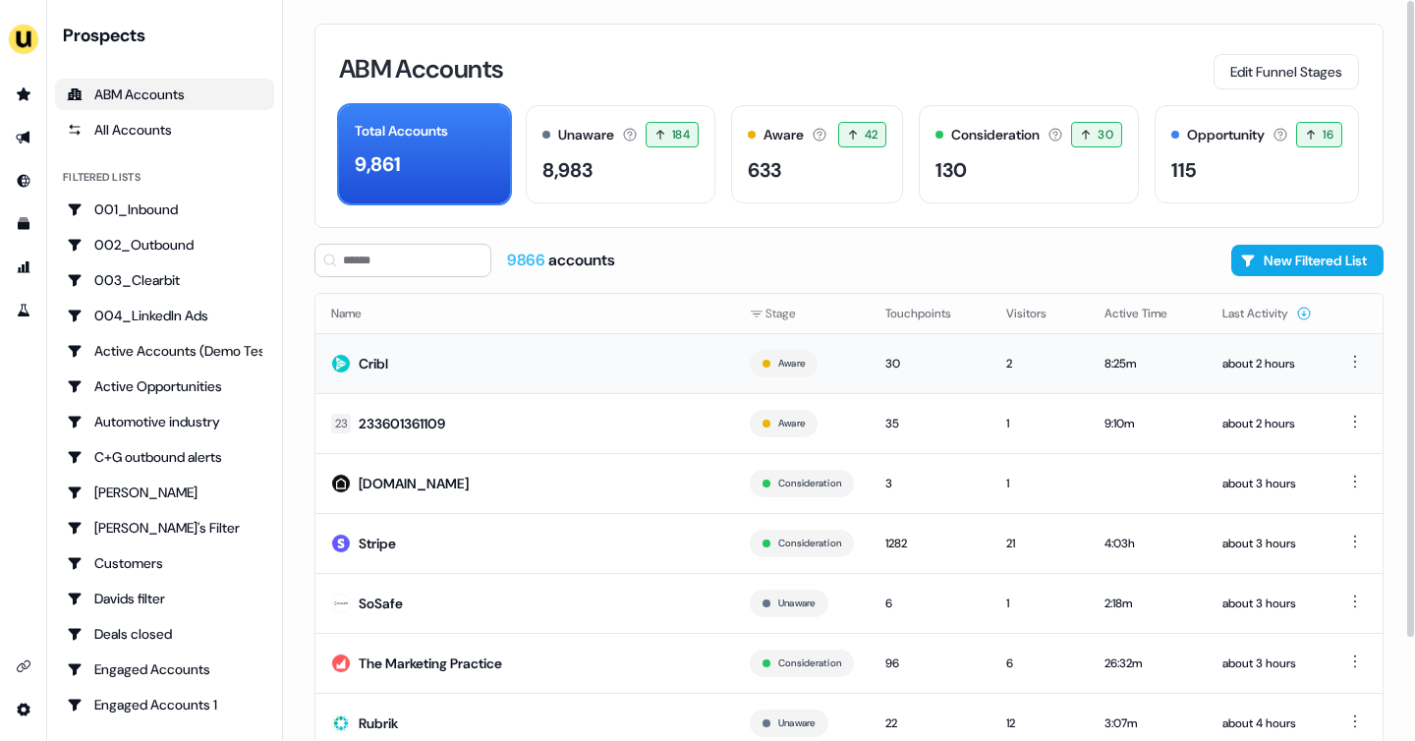
click at [541, 357] on td "Cribl" at bounding box center [524, 363] width 418 height 60
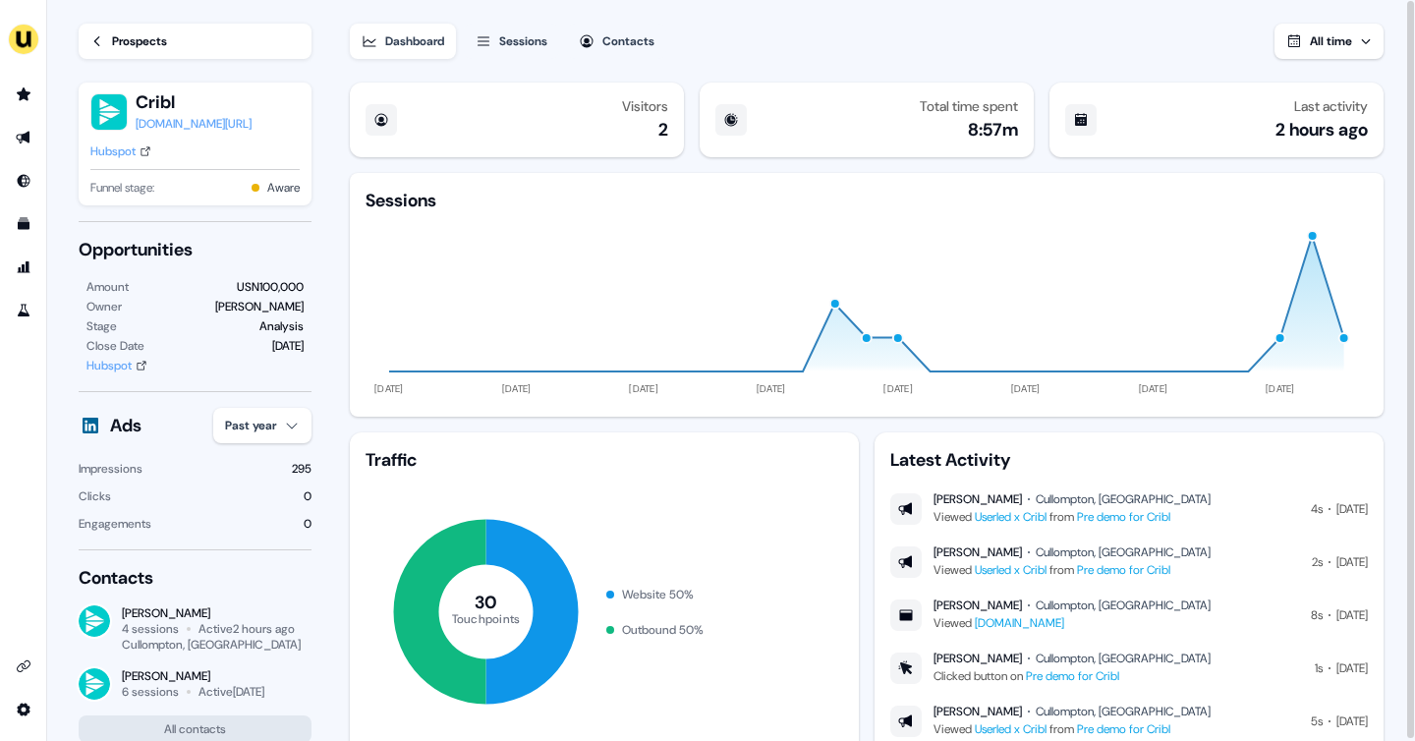
click at [1153, 518] on link "Pre demo for Cribl" at bounding box center [1123, 517] width 93 height 16
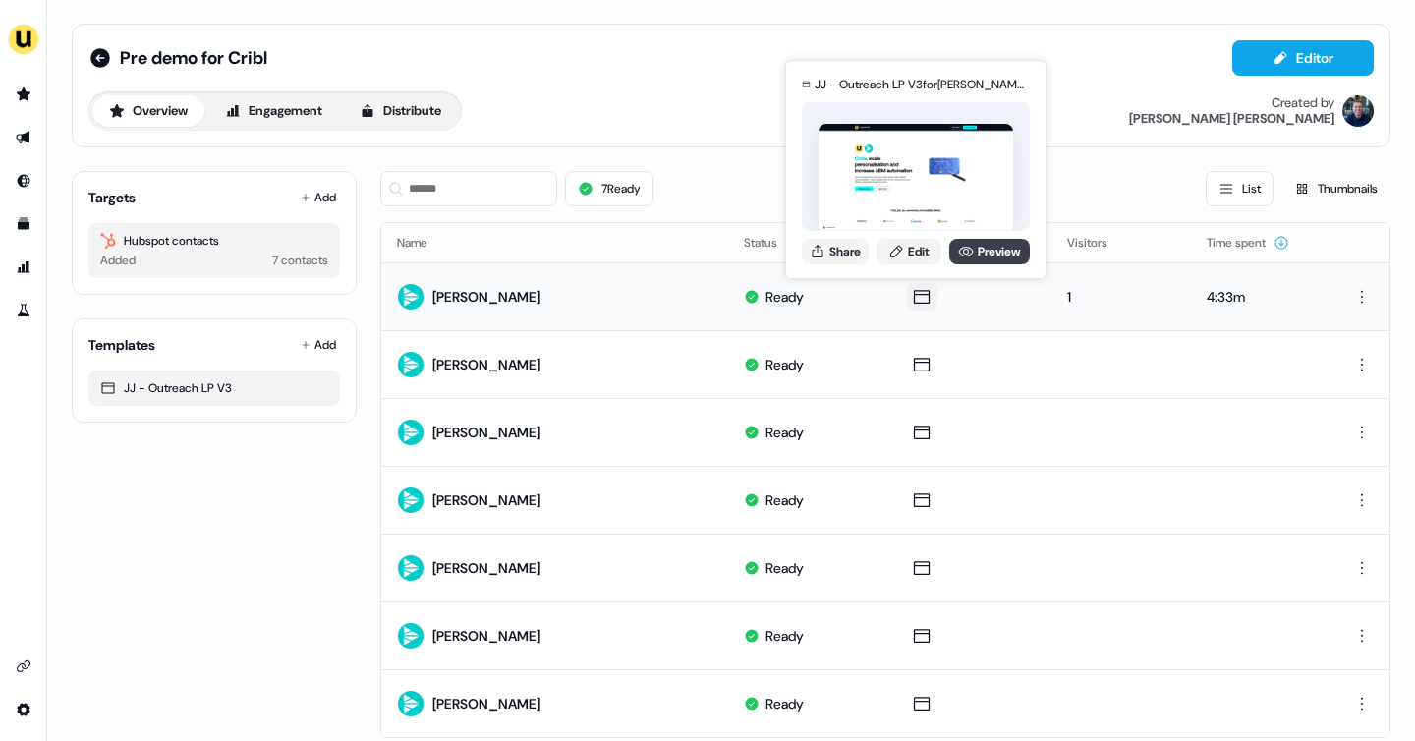
click at [974, 248] on link "Preview" at bounding box center [989, 252] width 81 height 26
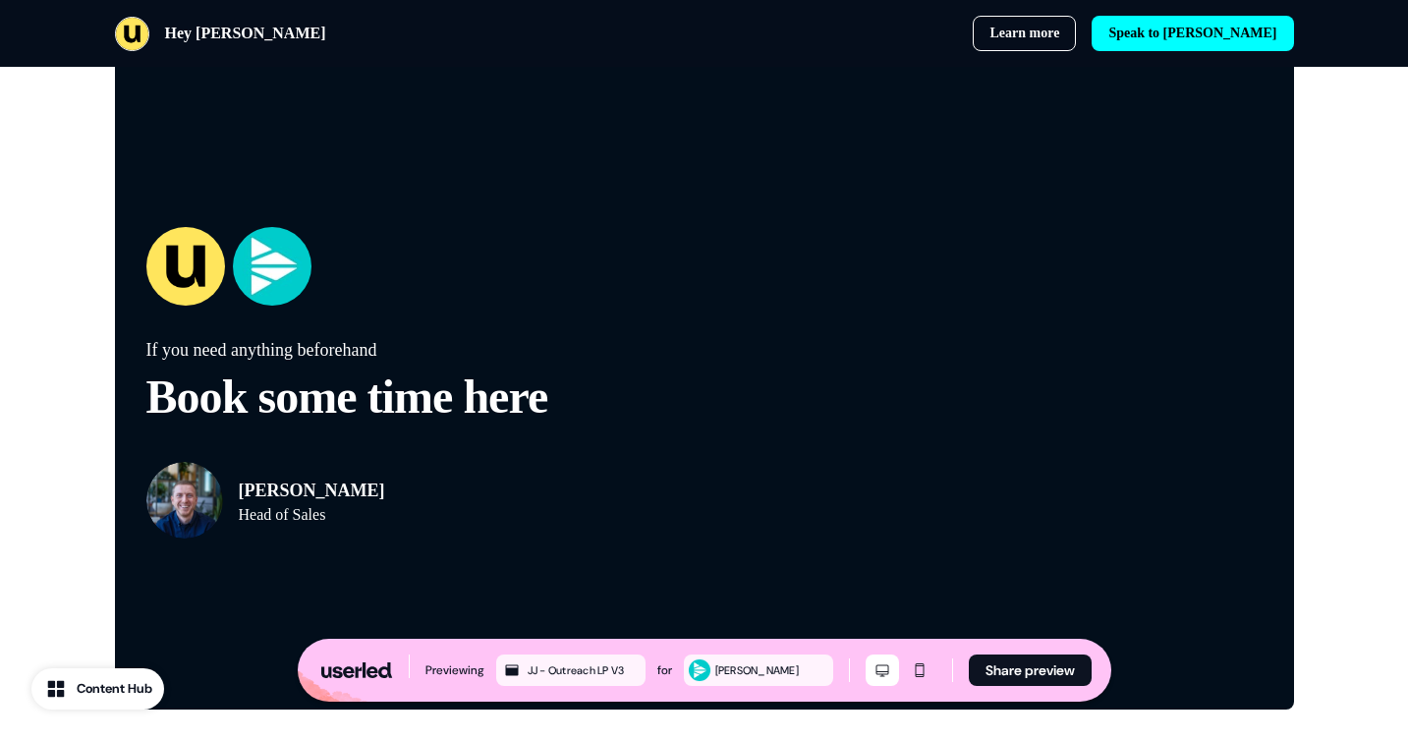
scroll to position [6023, 0]
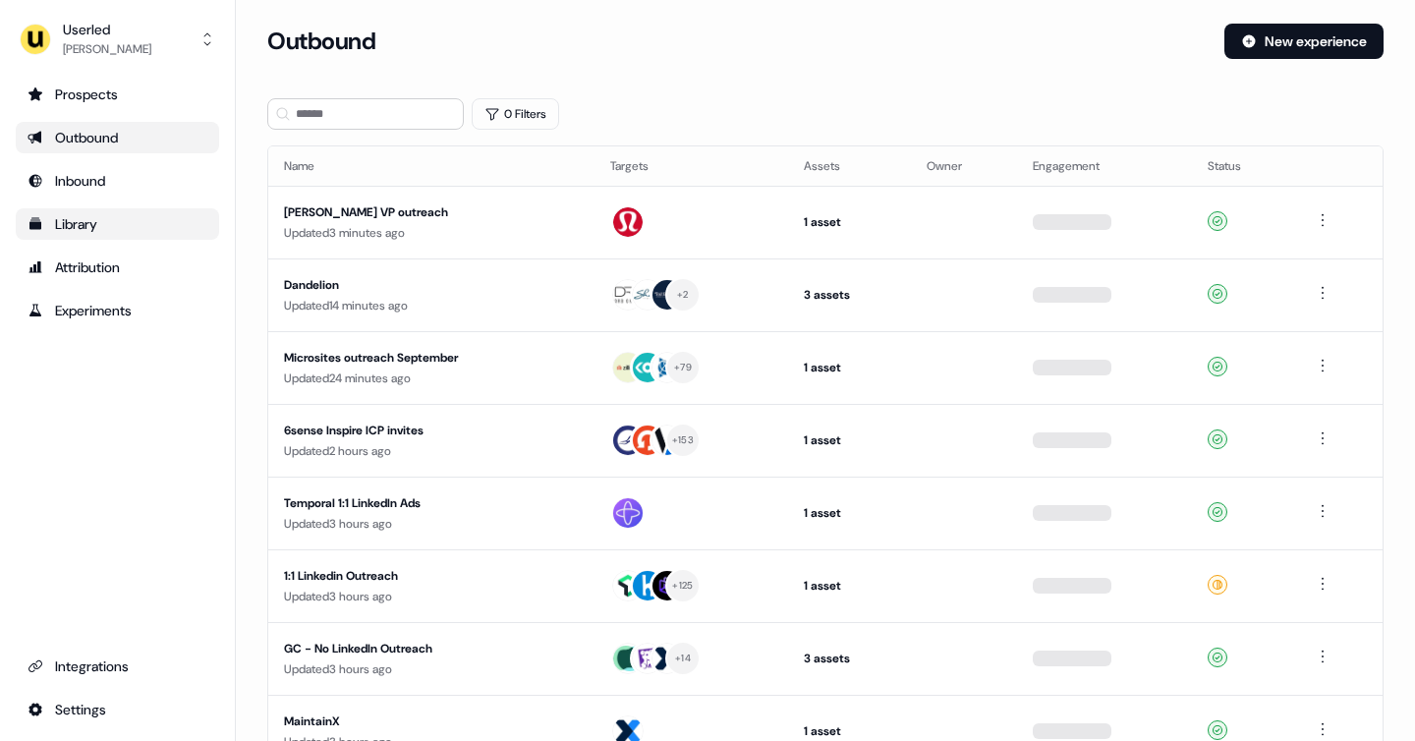
click at [92, 234] on link "Library" at bounding box center [117, 223] width 203 height 31
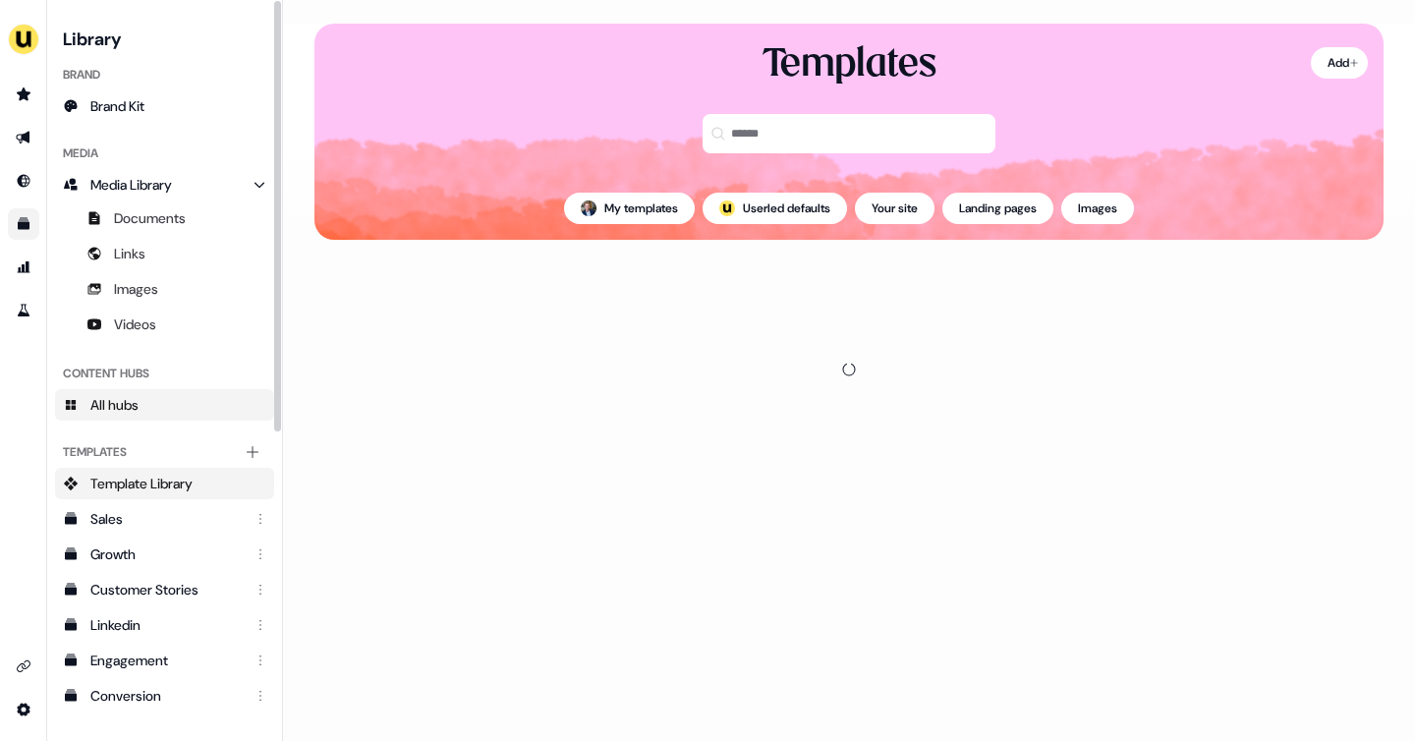
click at [134, 400] on span "All hubs" at bounding box center [114, 405] width 48 height 20
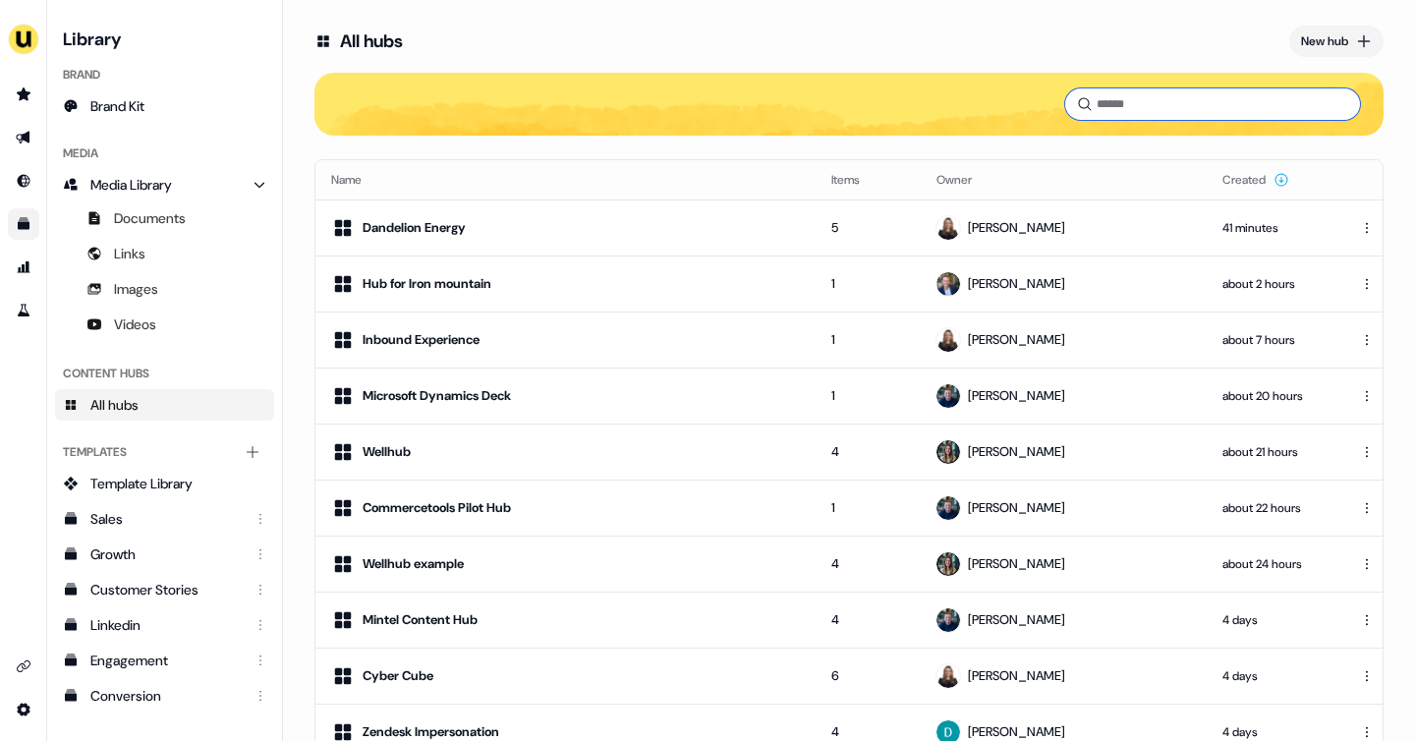
click at [1121, 108] on input at bounding box center [1212, 103] width 295 height 31
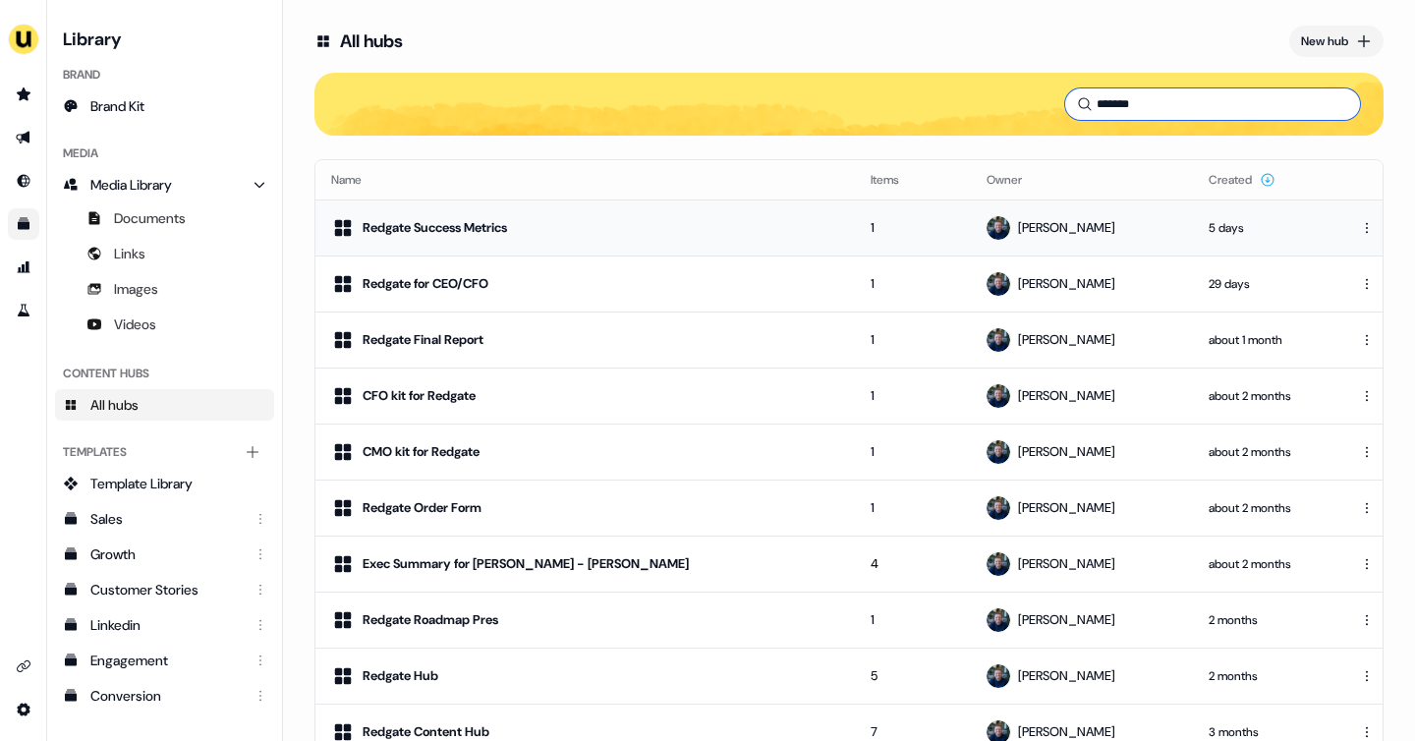
type input "*******"
click at [538, 237] on div "Redgate Success Metrics" at bounding box center [585, 228] width 508 height 24
click at [474, 236] on div "Redgate Success Metrics" at bounding box center [434, 228] width 144 height 20
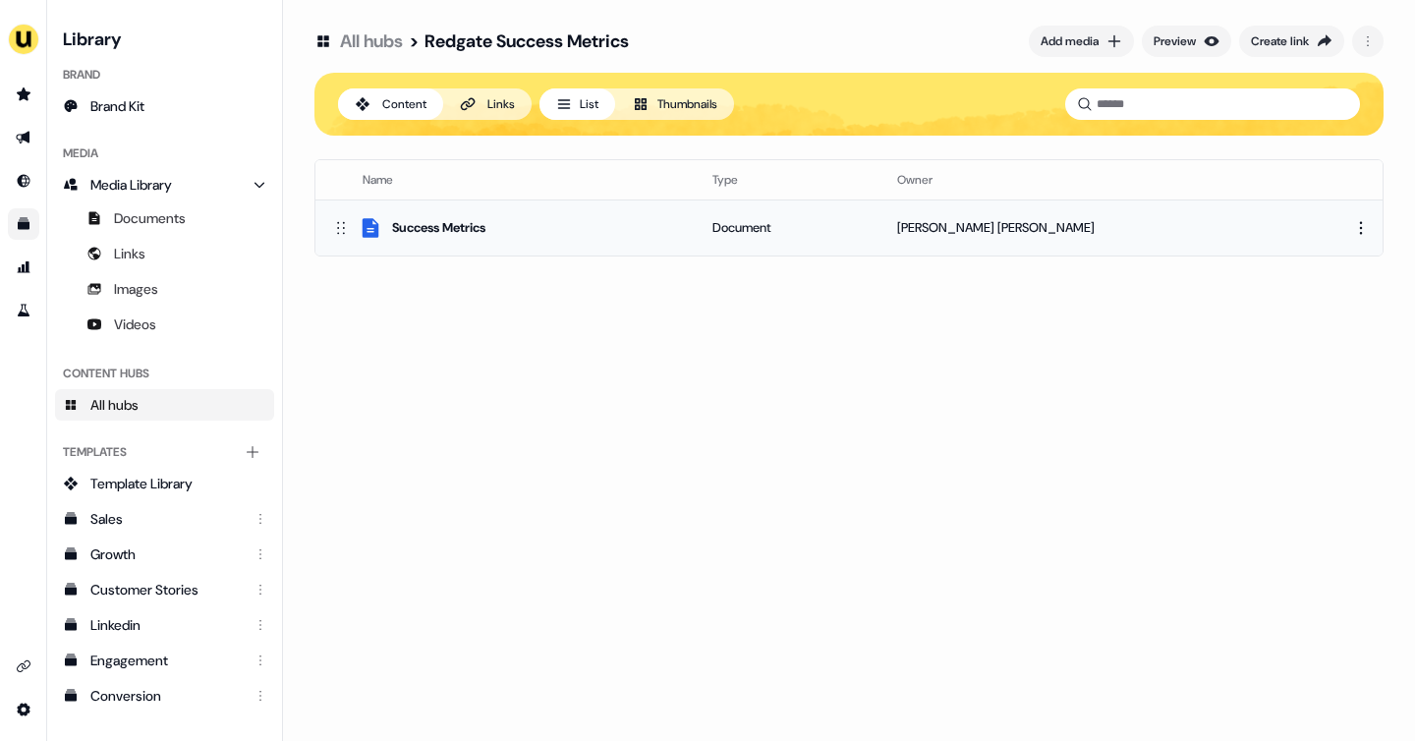
click at [476, 223] on div "Success Metrics" at bounding box center [438, 228] width 93 height 20
